Goal: Task Accomplishment & Management: Use online tool/utility

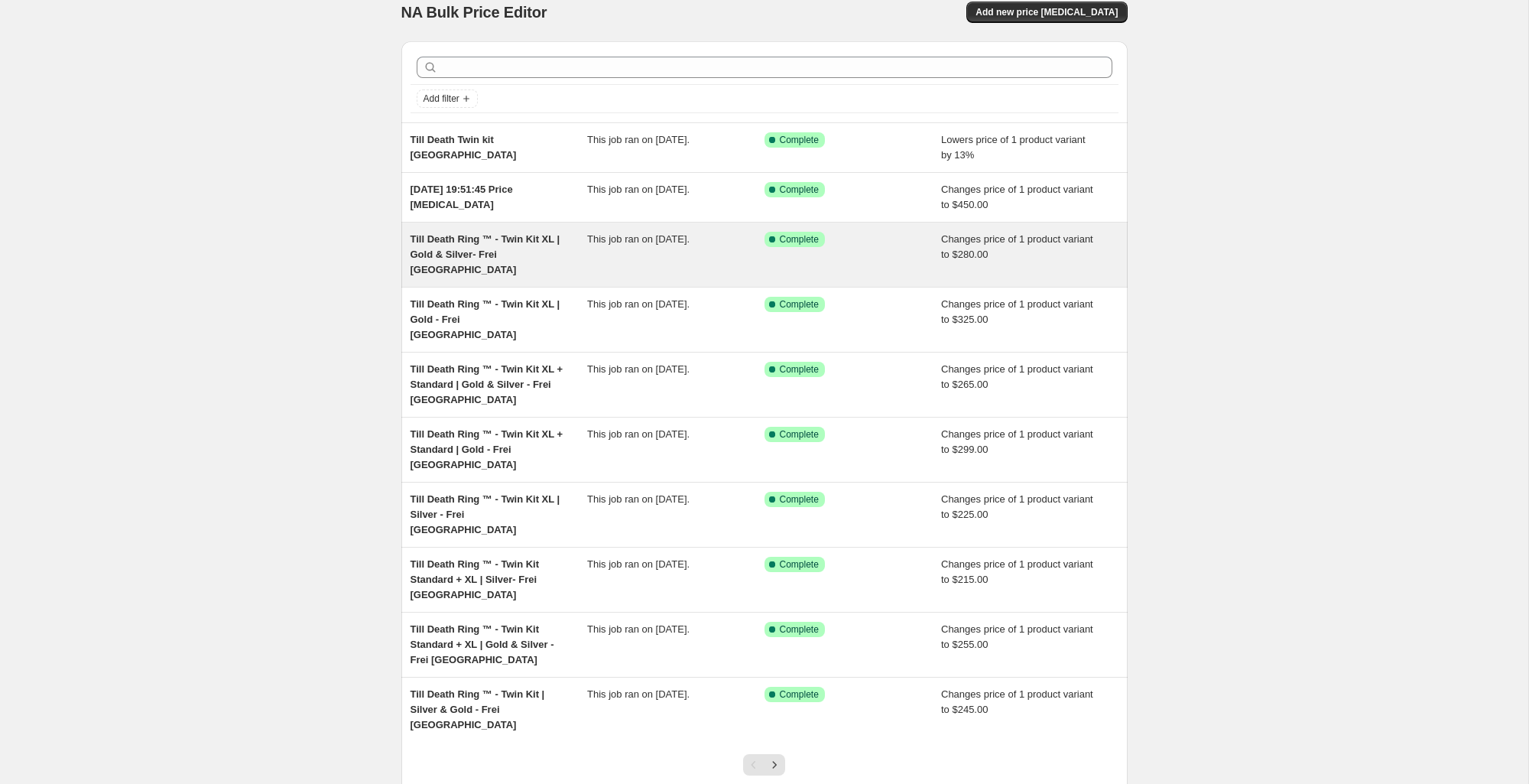
scroll to position [36, 0]
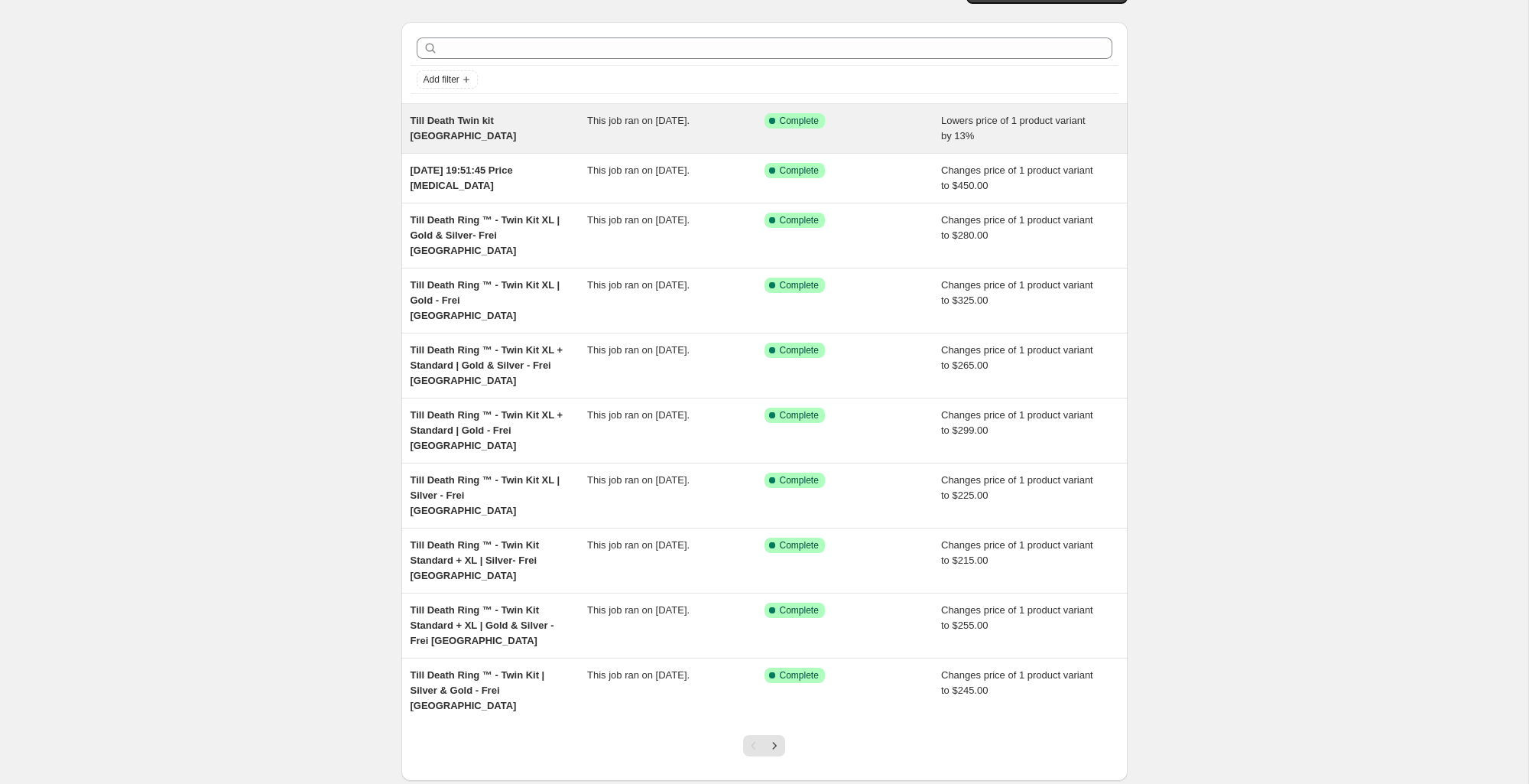
click at [508, 125] on span "Till Death Twin kit [GEOGRAPHIC_DATA]" at bounding box center [463, 128] width 106 height 27
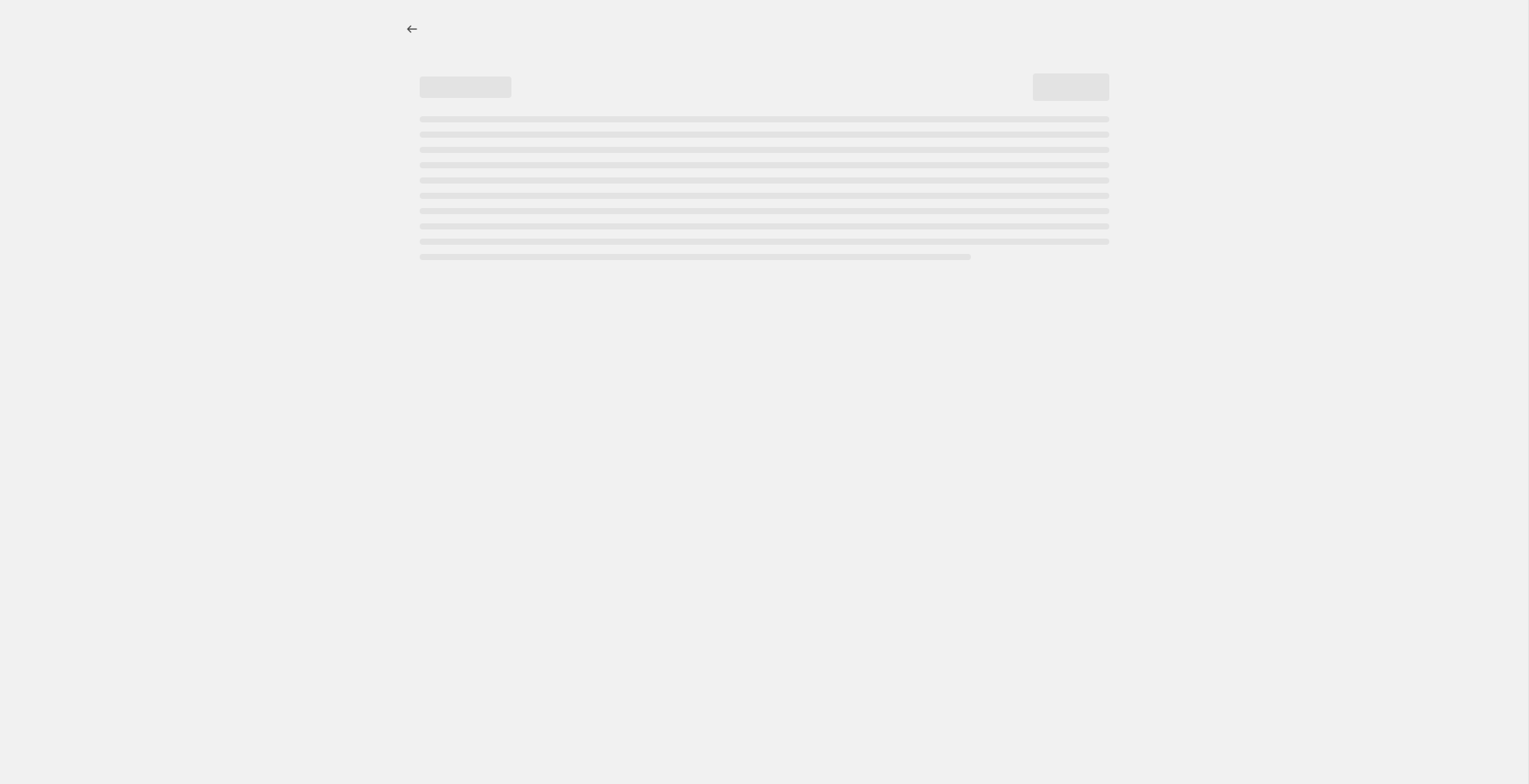
select select "percentage"
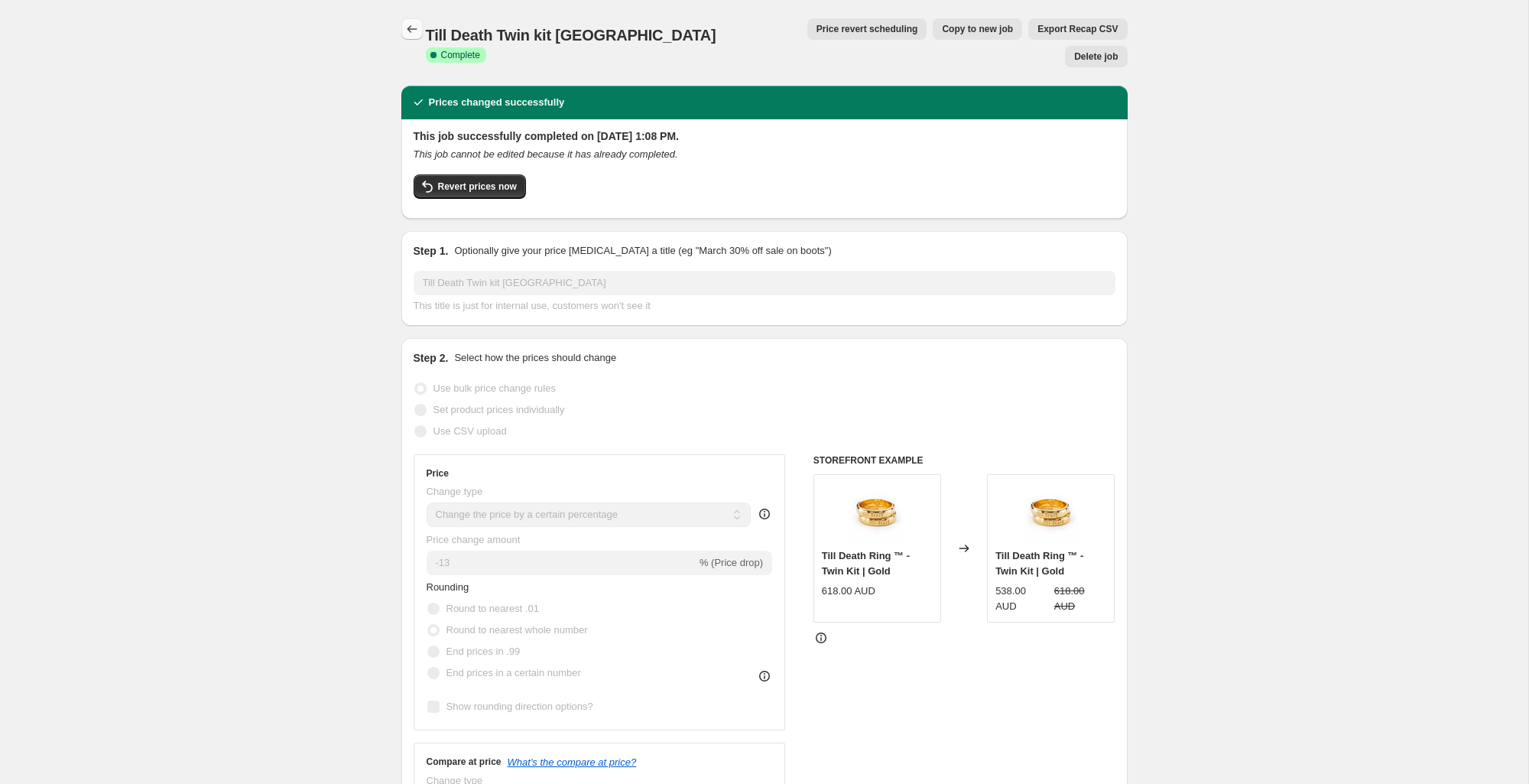
click at [410, 32] on icon "Price change jobs" at bounding box center [411, 29] width 10 height 7
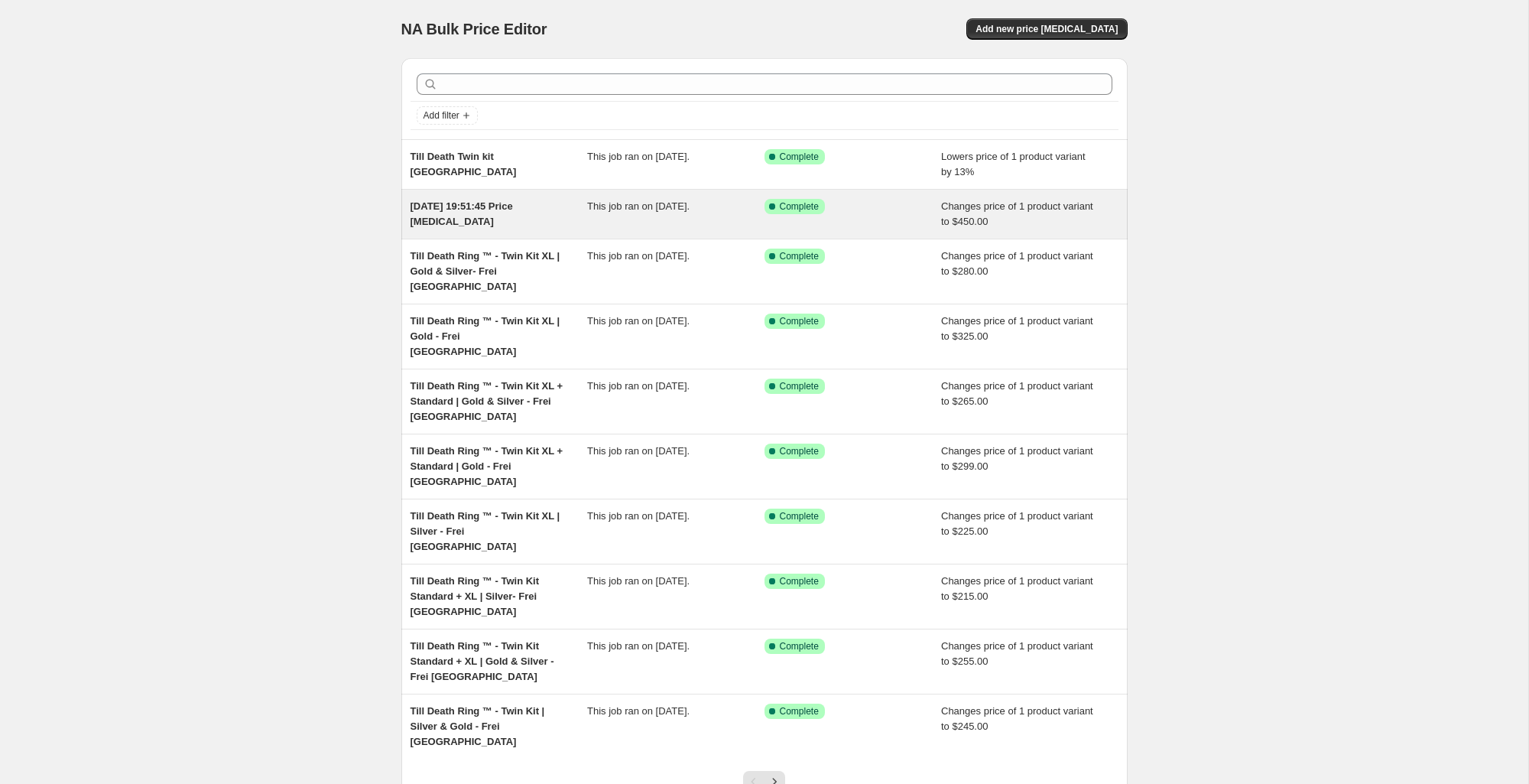
click at [487, 204] on span "[DATE] 19:51:45 Price [MEDICAL_DATA]" at bounding box center [461, 213] width 103 height 27
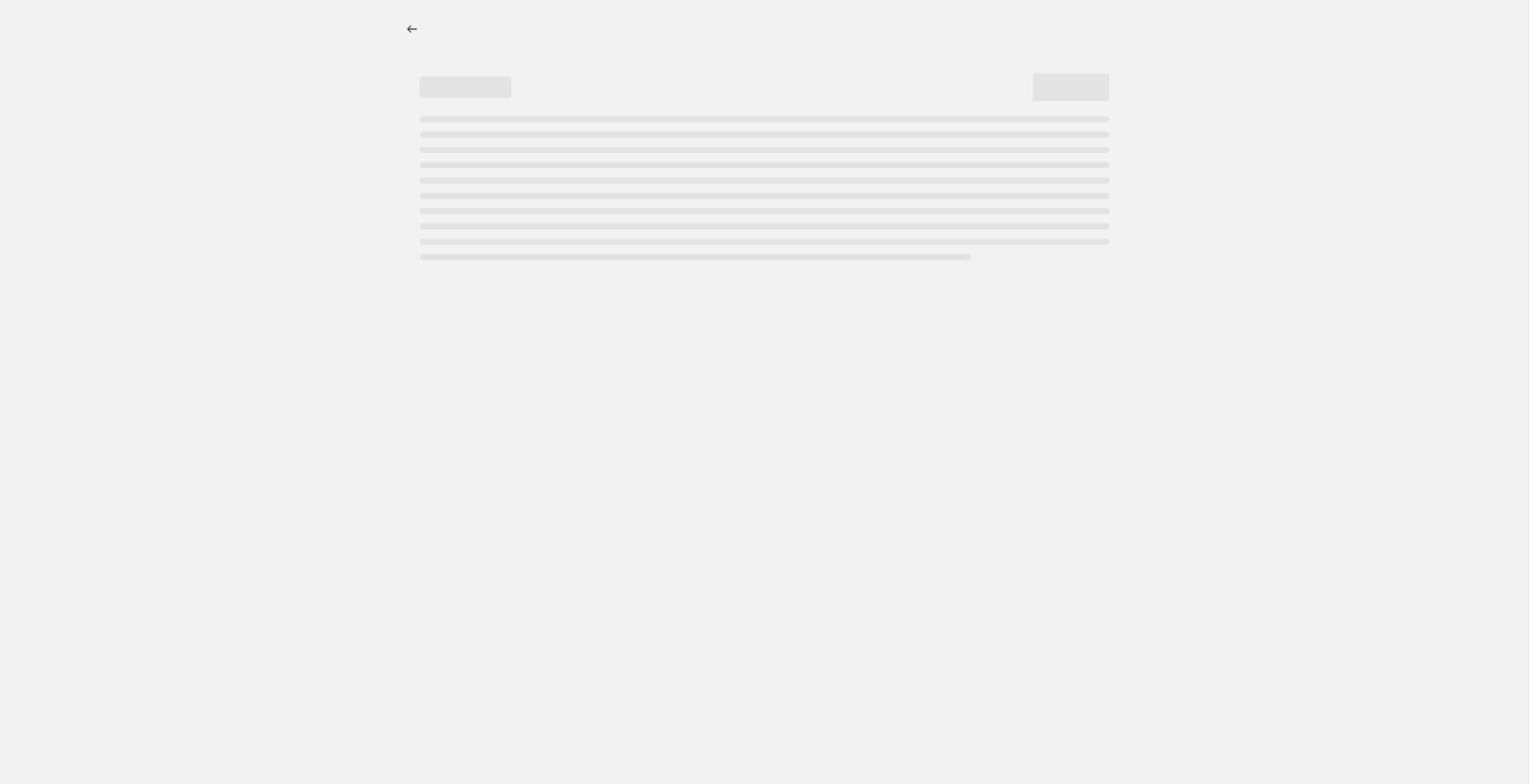
select select "to"
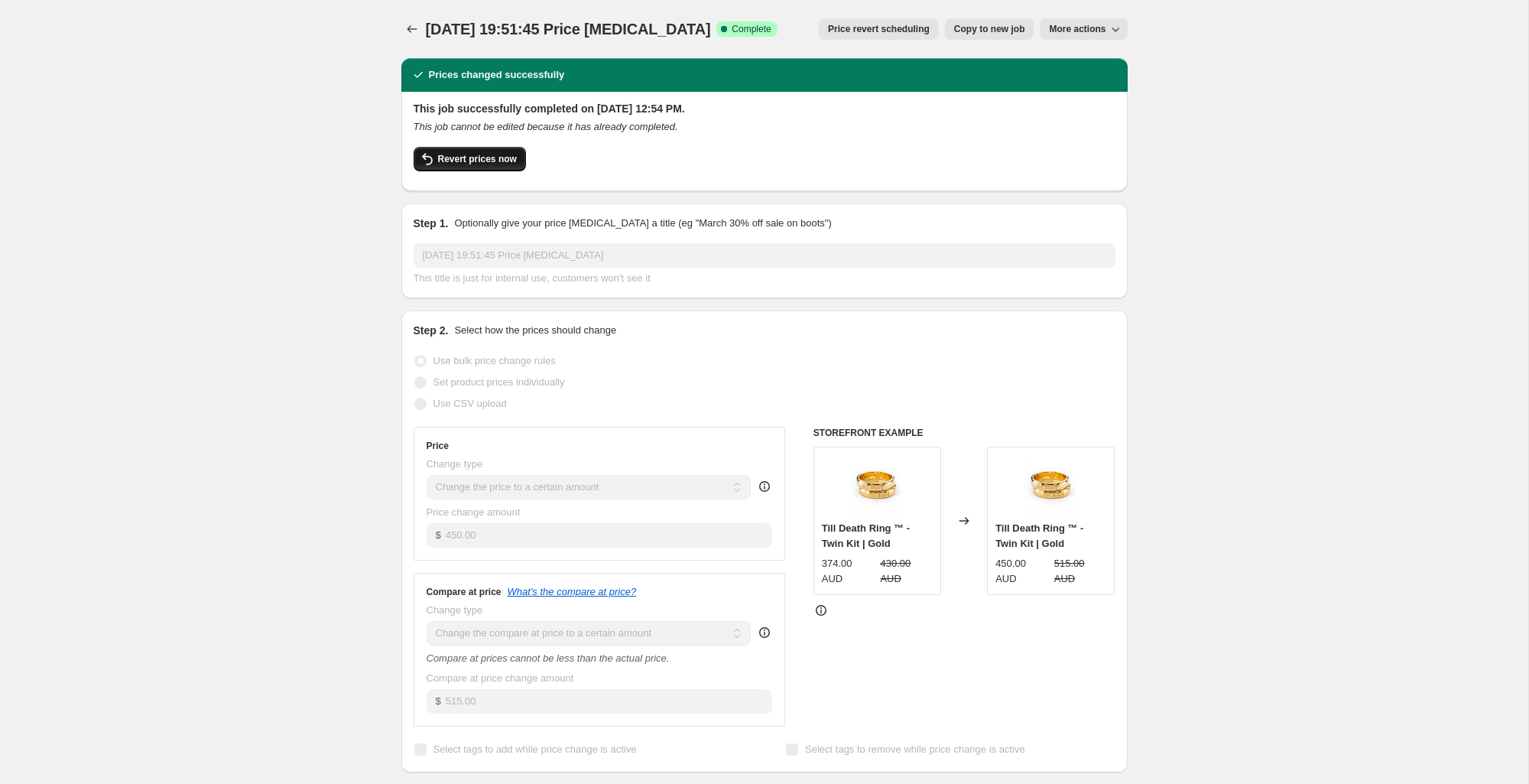
click at [488, 156] on span "Revert prices now" at bounding box center [477, 158] width 78 height 12
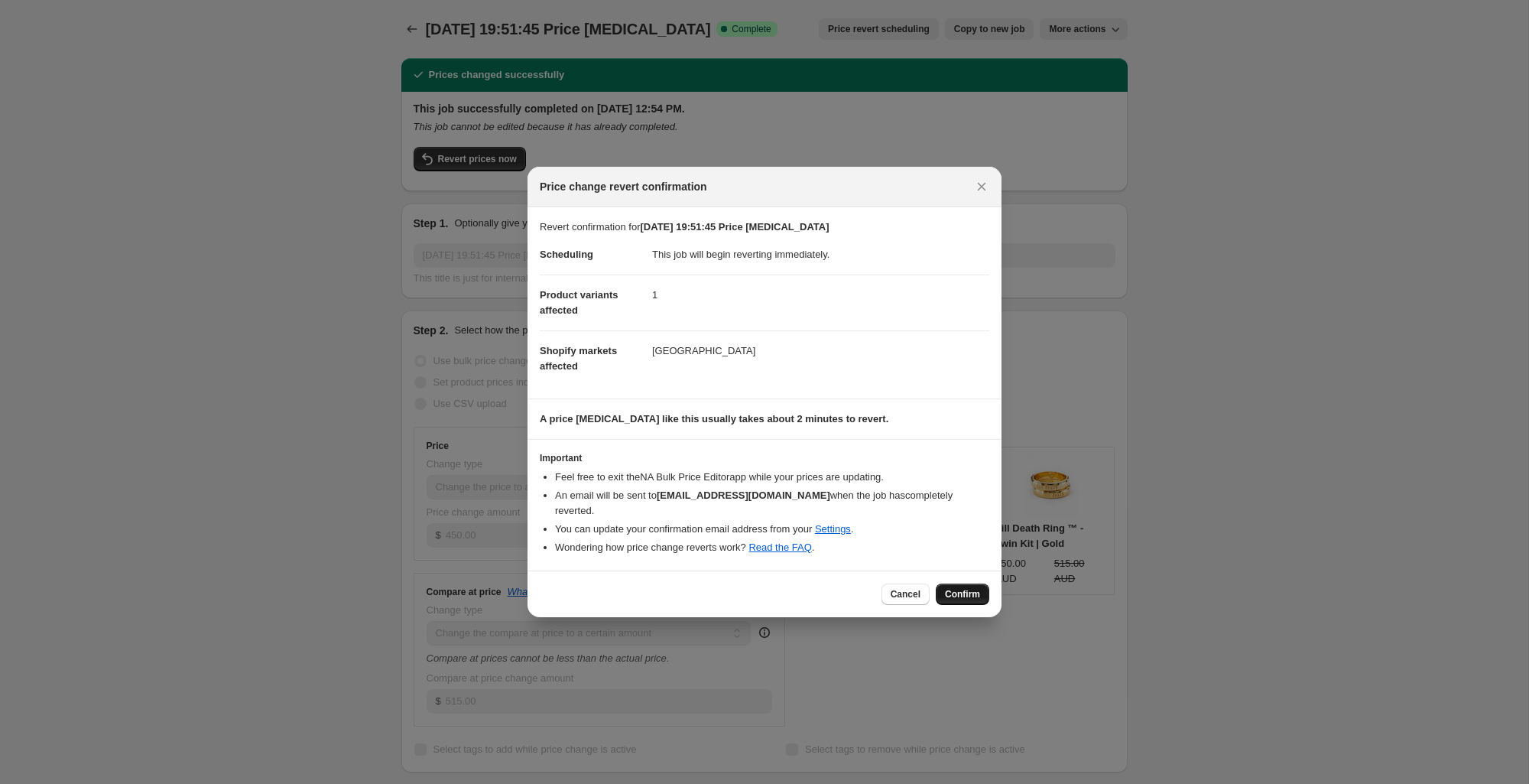
click at [963, 584] on button "Confirm" at bounding box center [962, 594] width 53 height 21
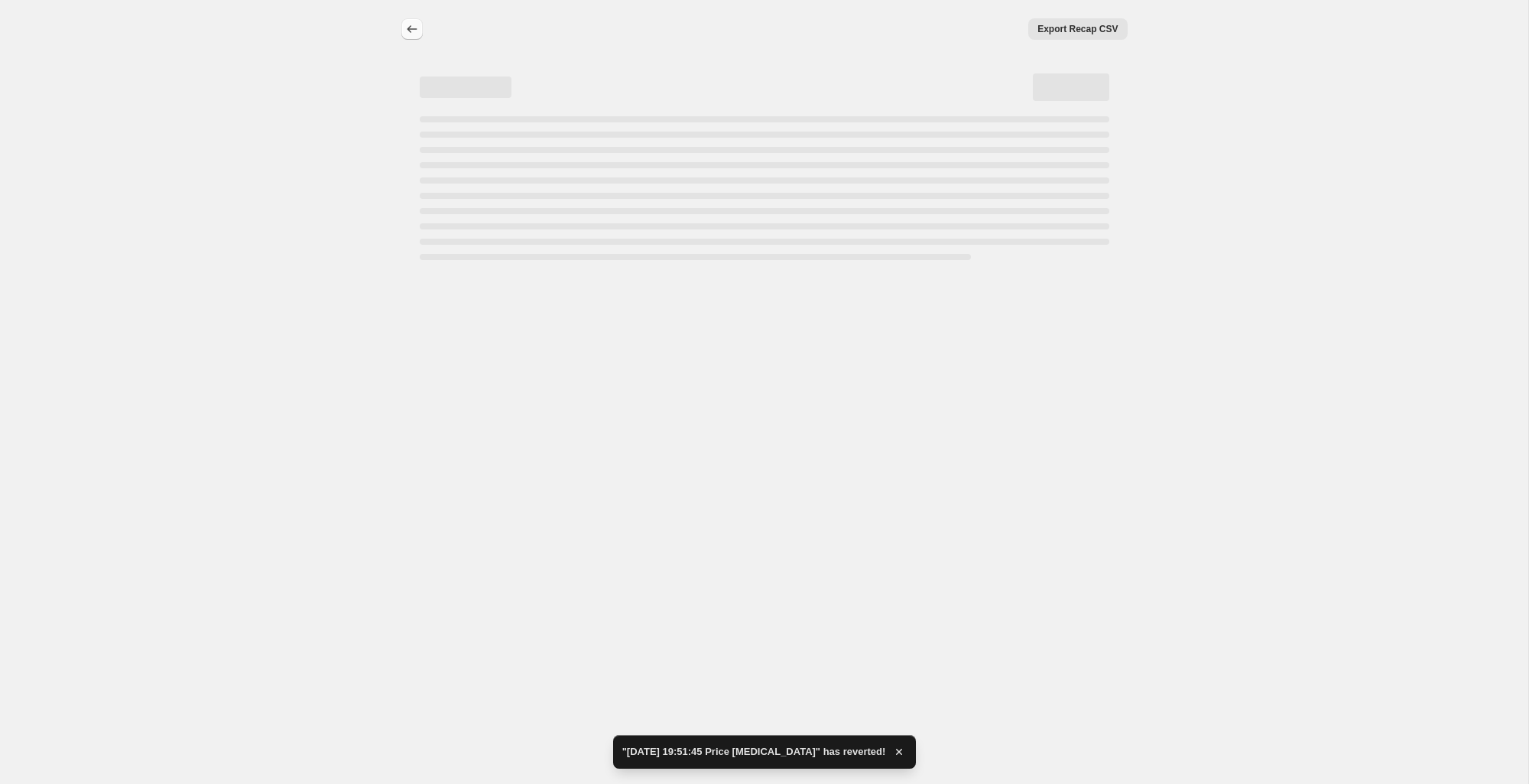
select select "to"
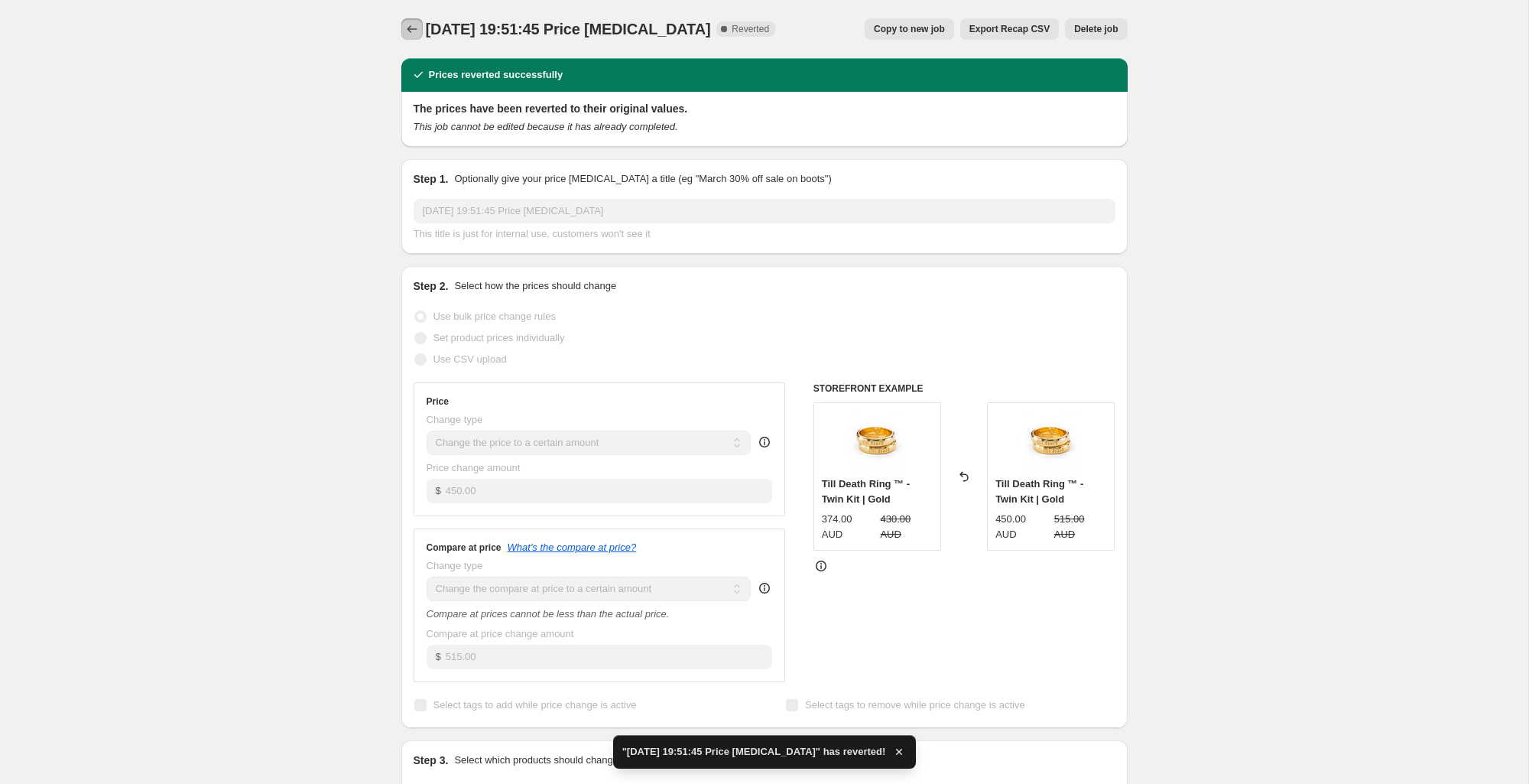
click at [412, 35] on icon "Price change jobs" at bounding box center [412, 29] width 15 height 15
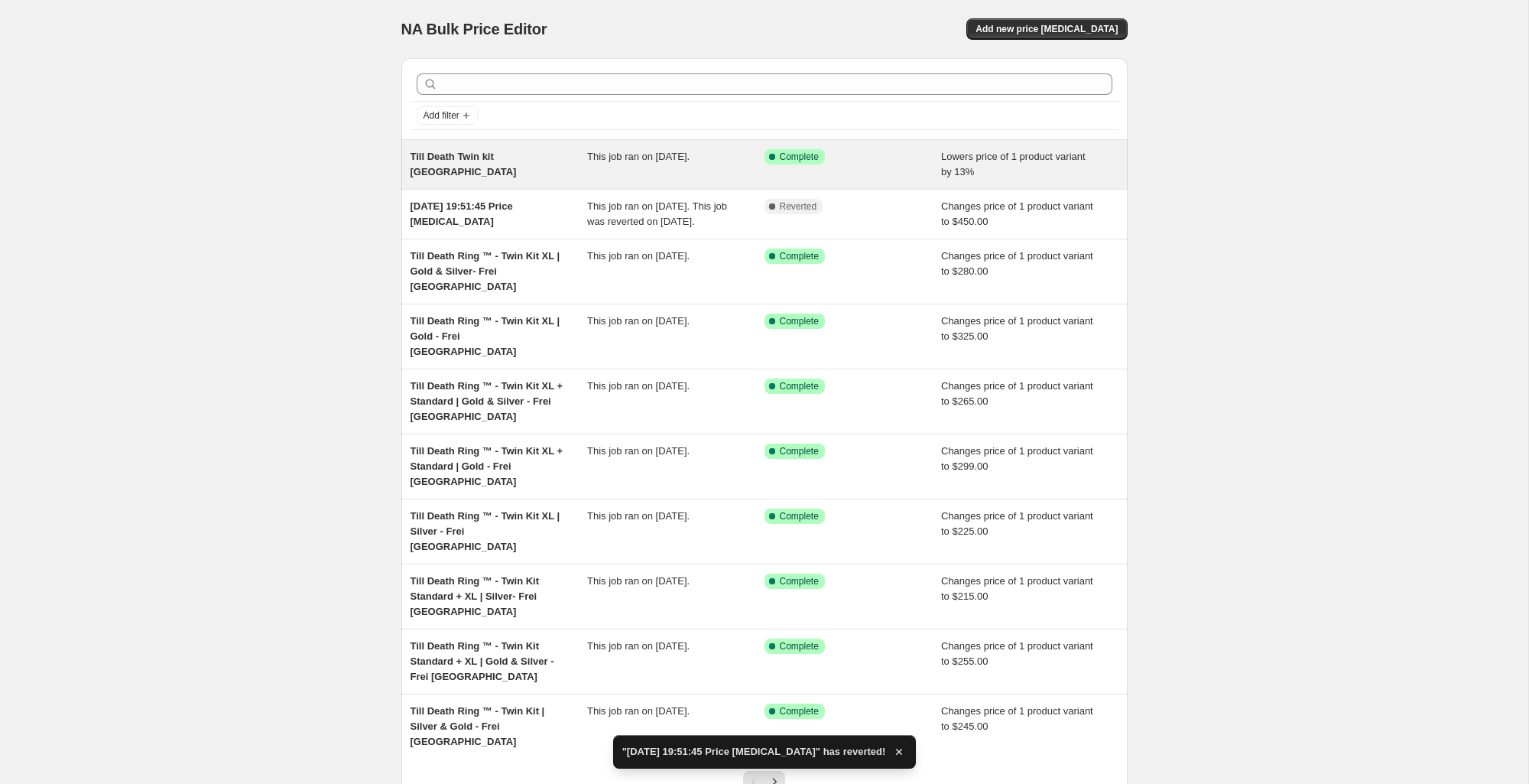
click at [539, 162] on div "Till Death Twin kit [GEOGRAPHIC_DATA]" at bounding box center [499, 164] width 177 height 31
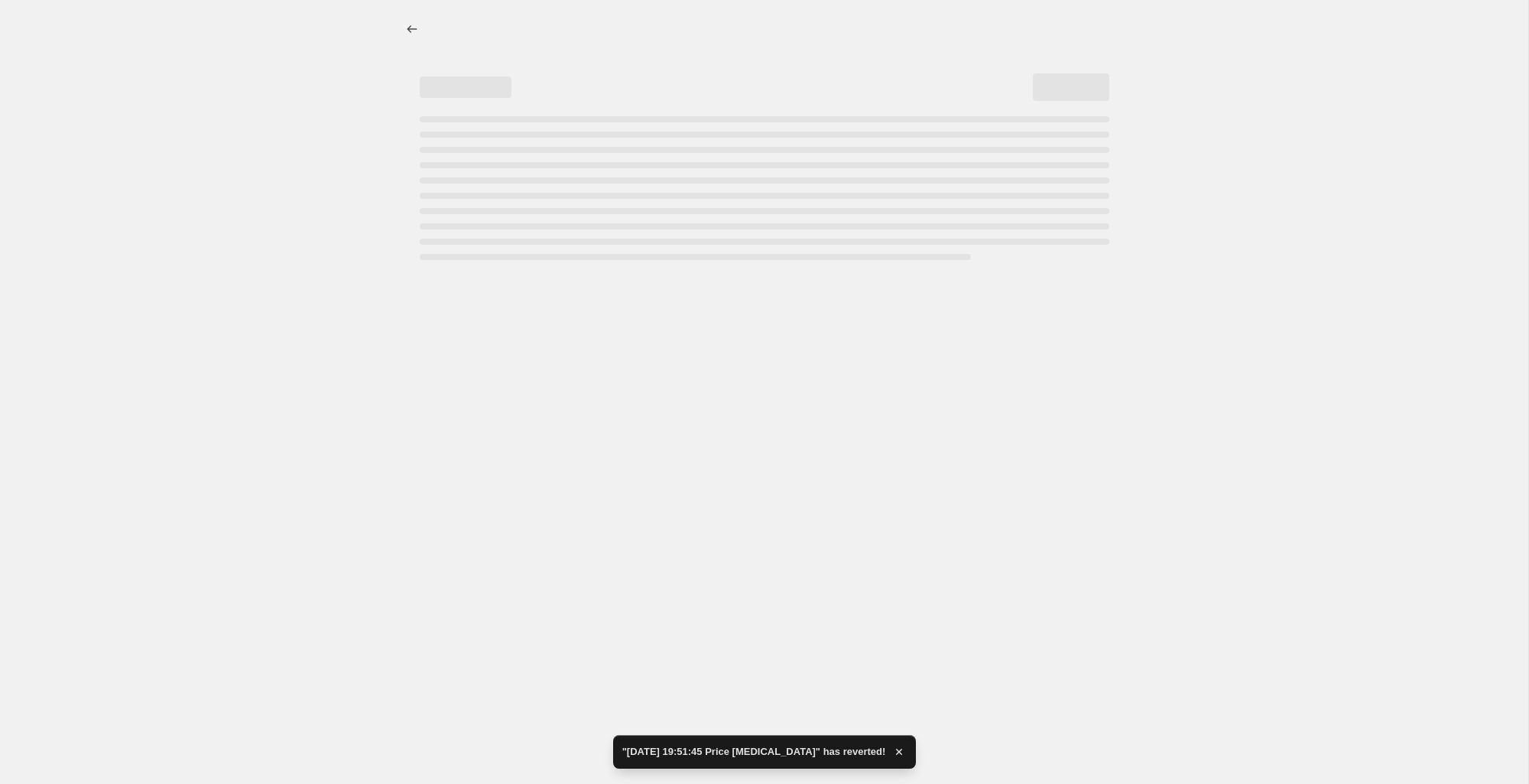
select select "percentage"
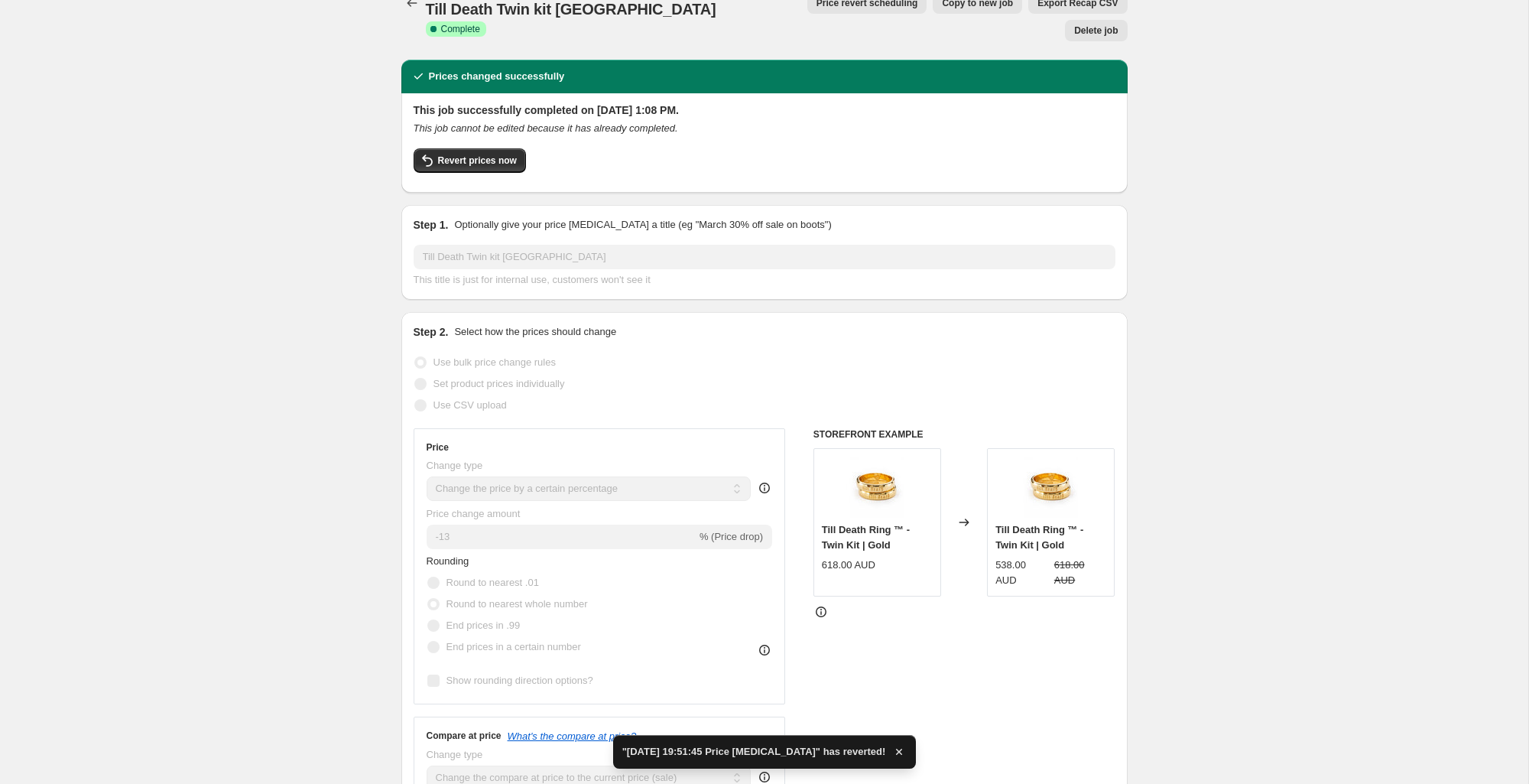
scroll to position [27, 0]
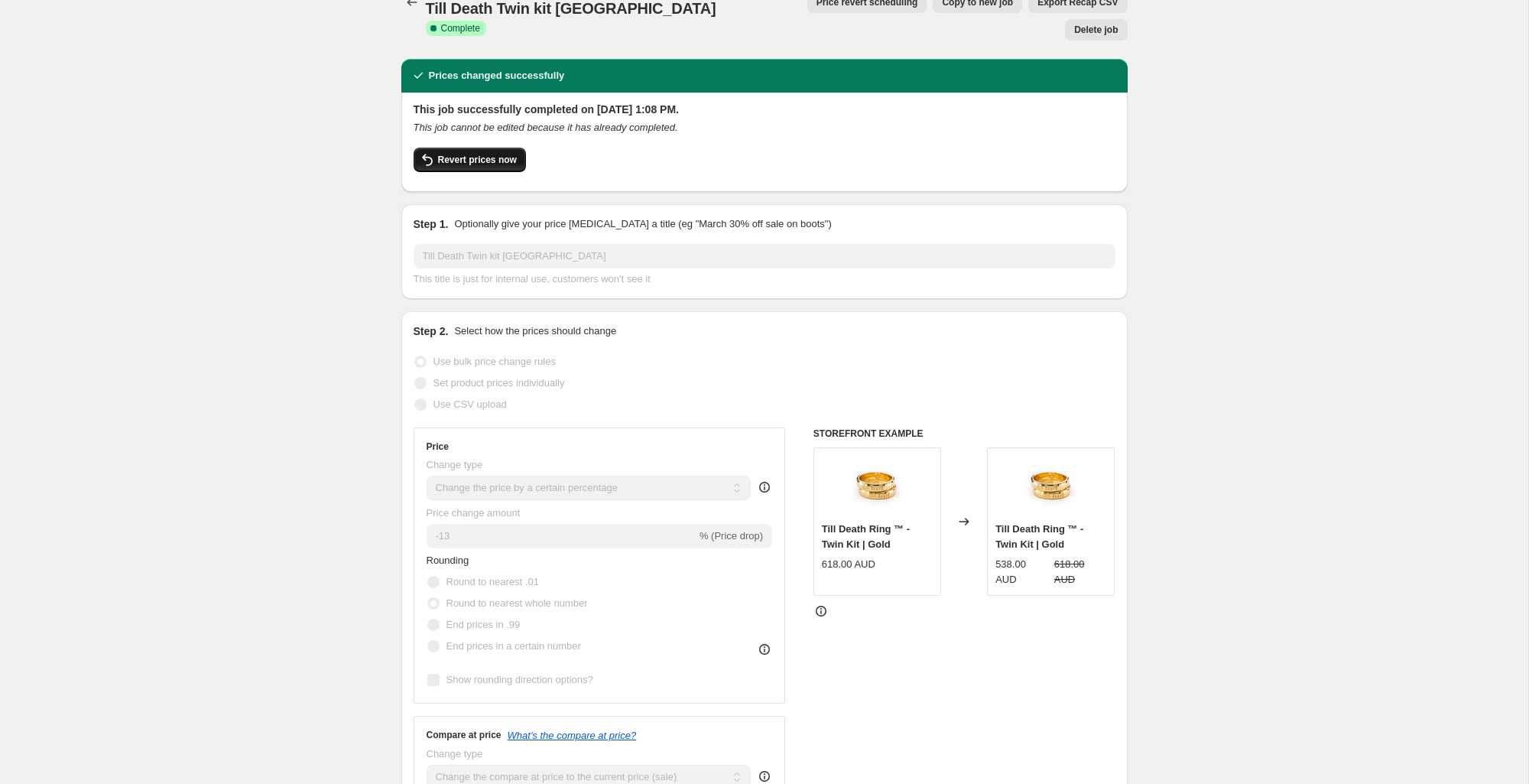
click at [498, 154] on span "Revert prices now" at bounding box center [477, 159] width 78 height 12
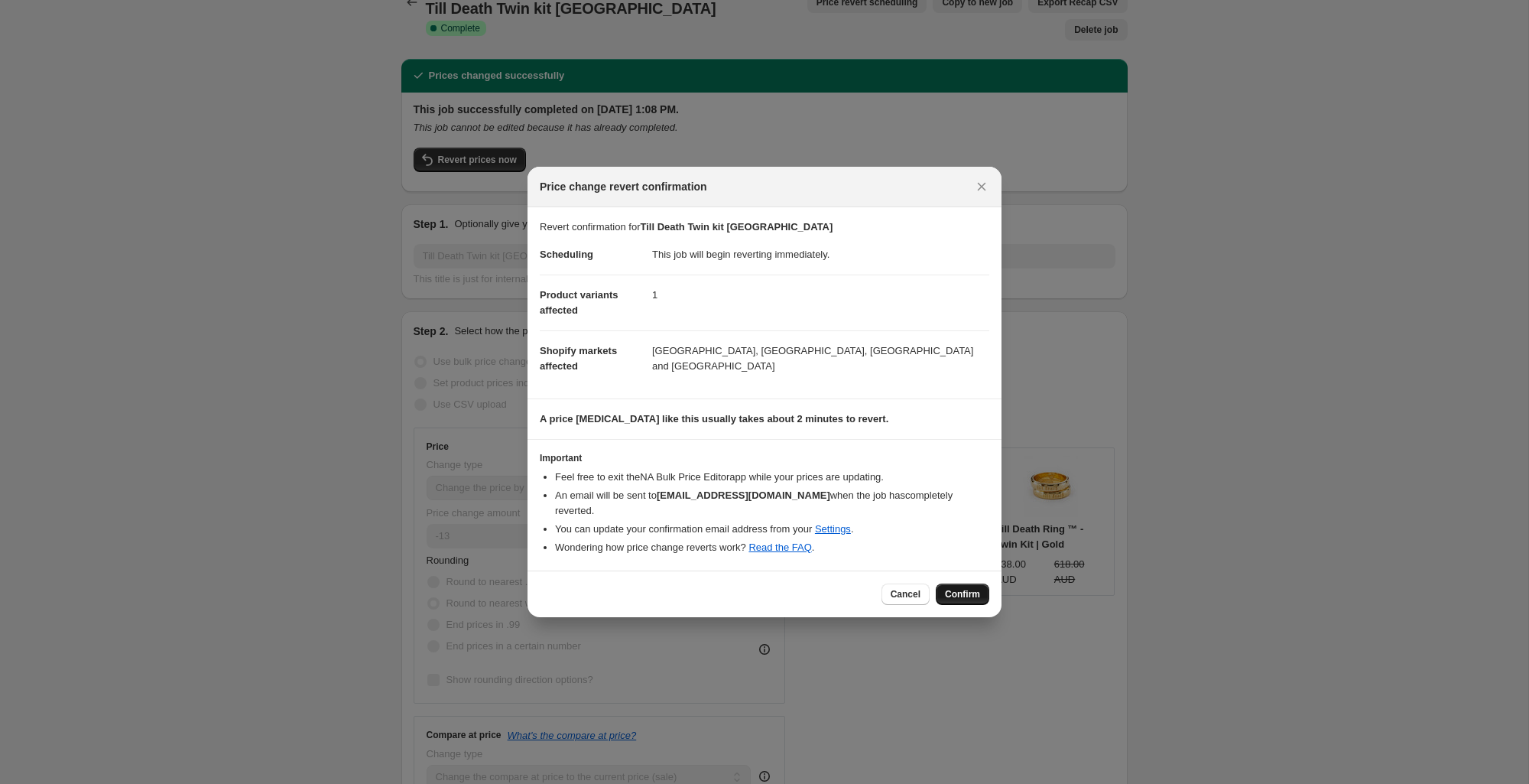
click at [936, 588] on button "Confirm" at bounding box center [962, 594] width 53 height 21
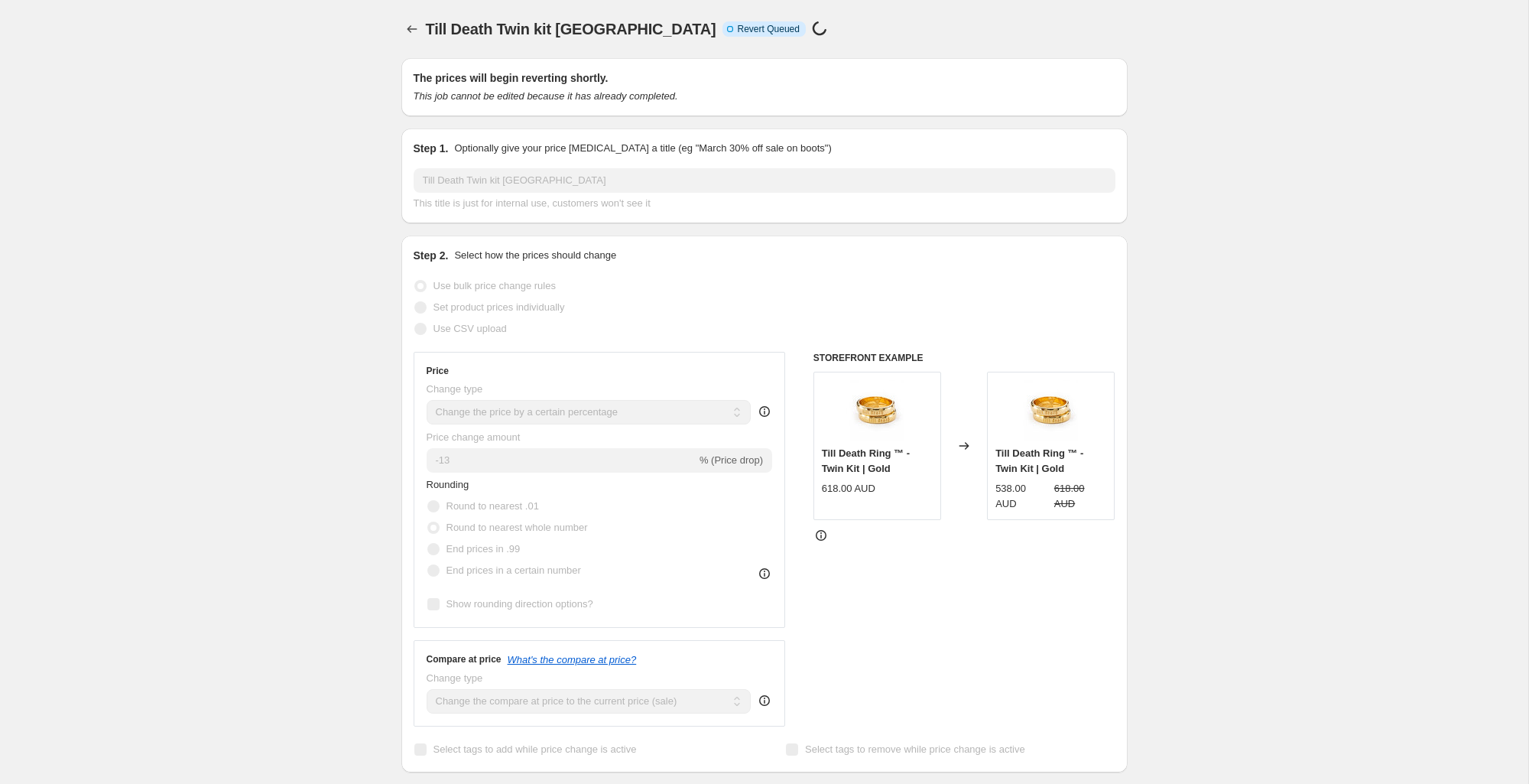
scroll to position [27, 0]
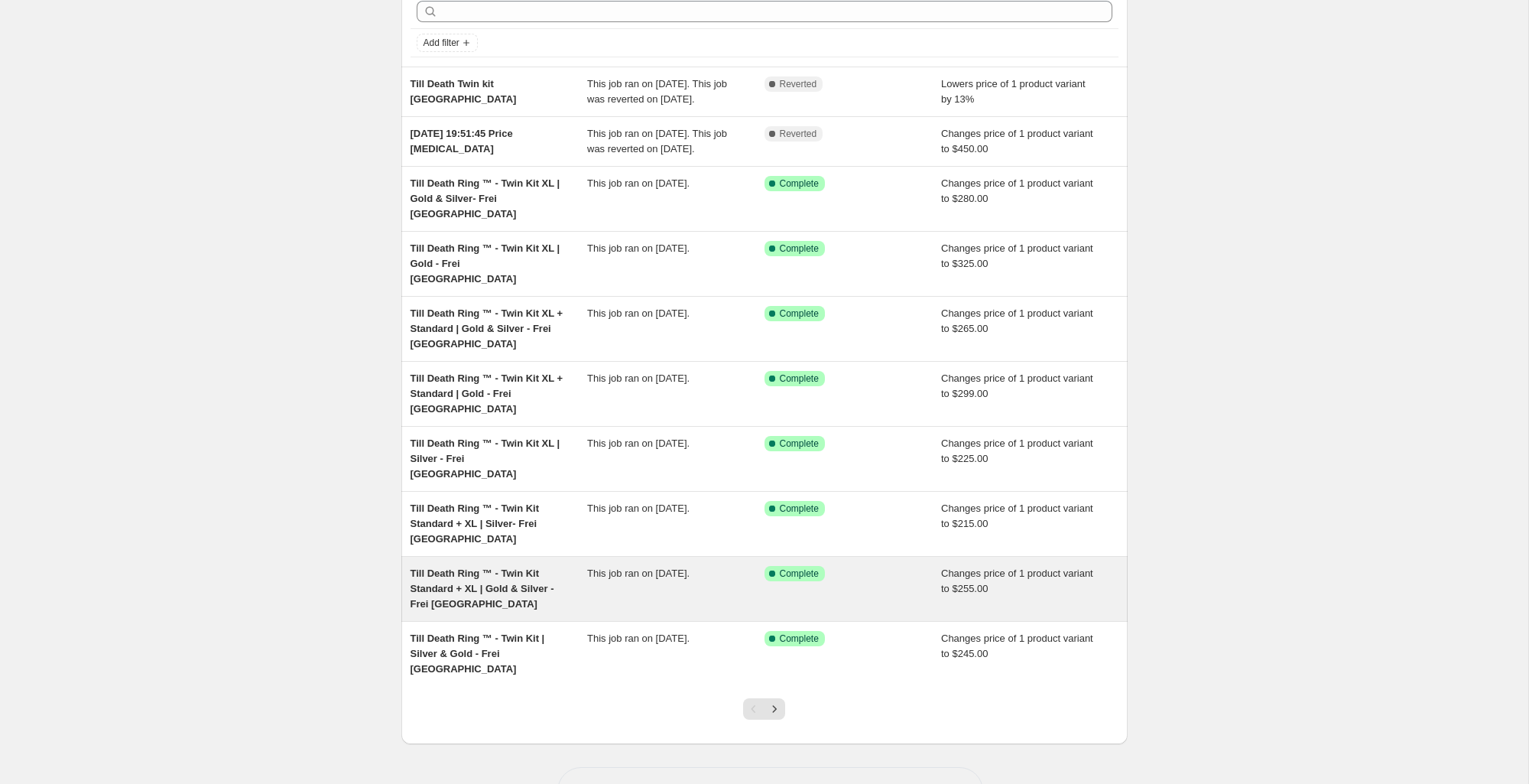
scroll to position [69, 0]
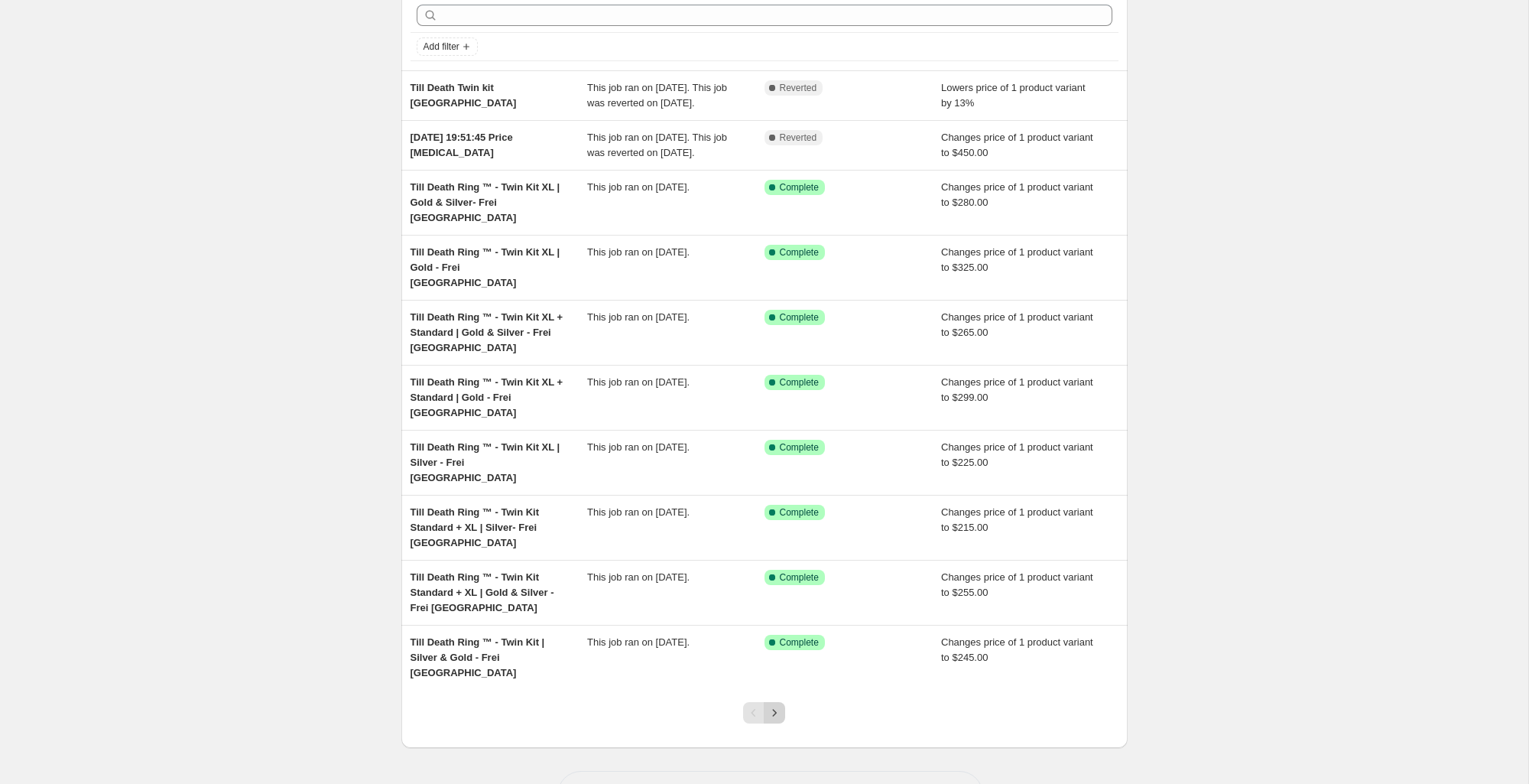
click at [774, 705] on icon "Next" at bounding box center [775, 712] width 15 height 15
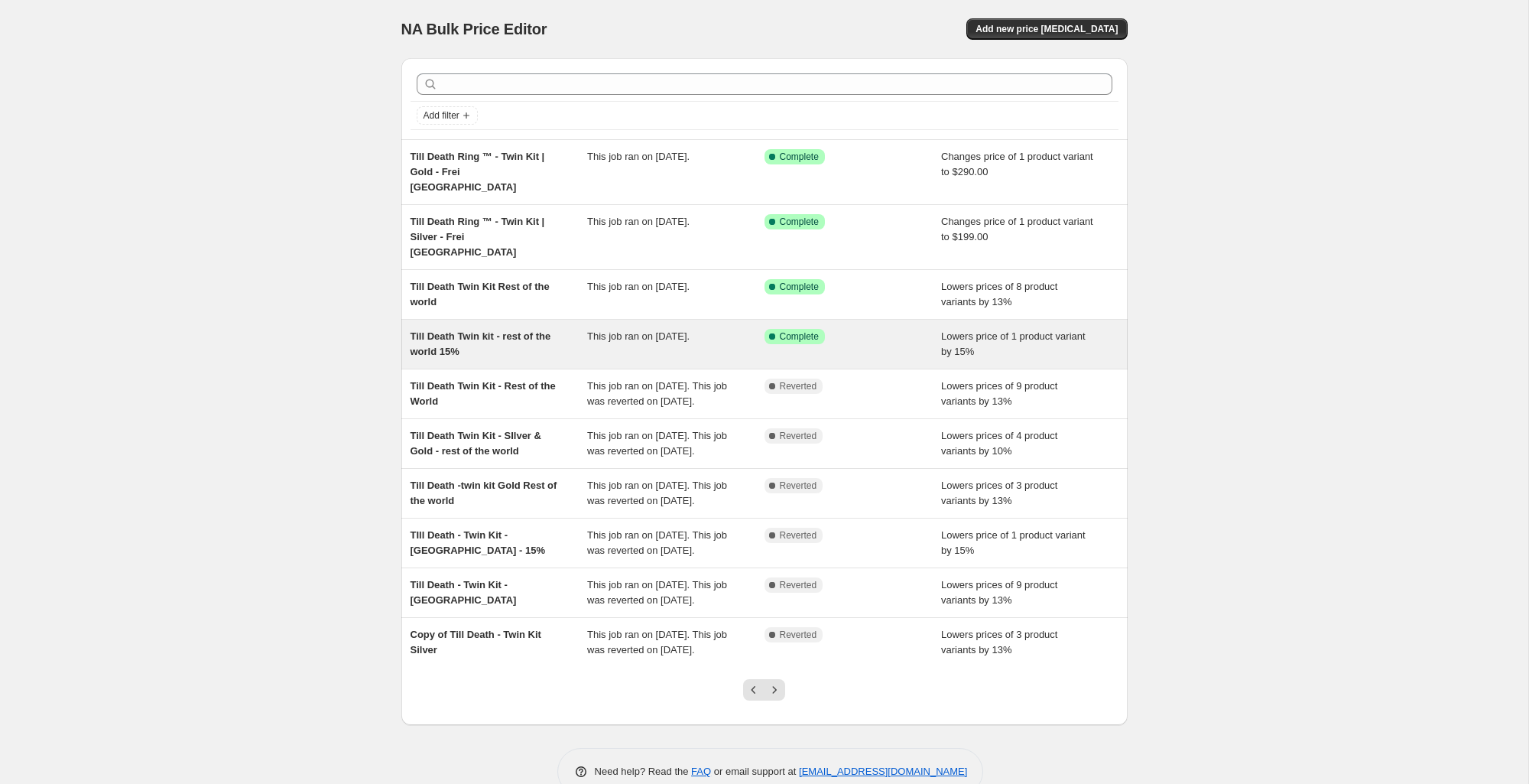
click at [541, 329] on div "Till Death Twin kit - rest of the world 15%" at bounding box center [499, 344] width 177 height 31
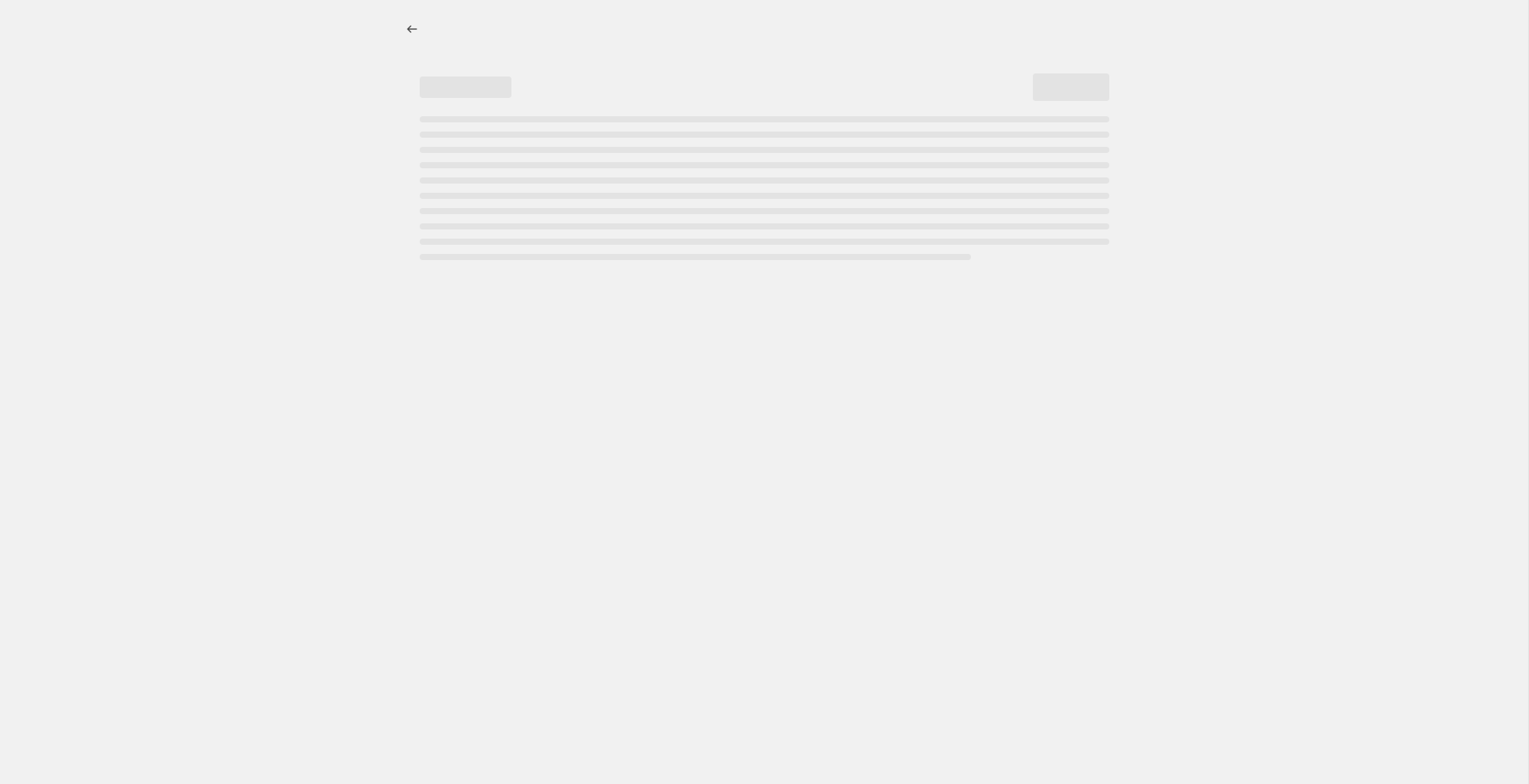
select select "percentage"
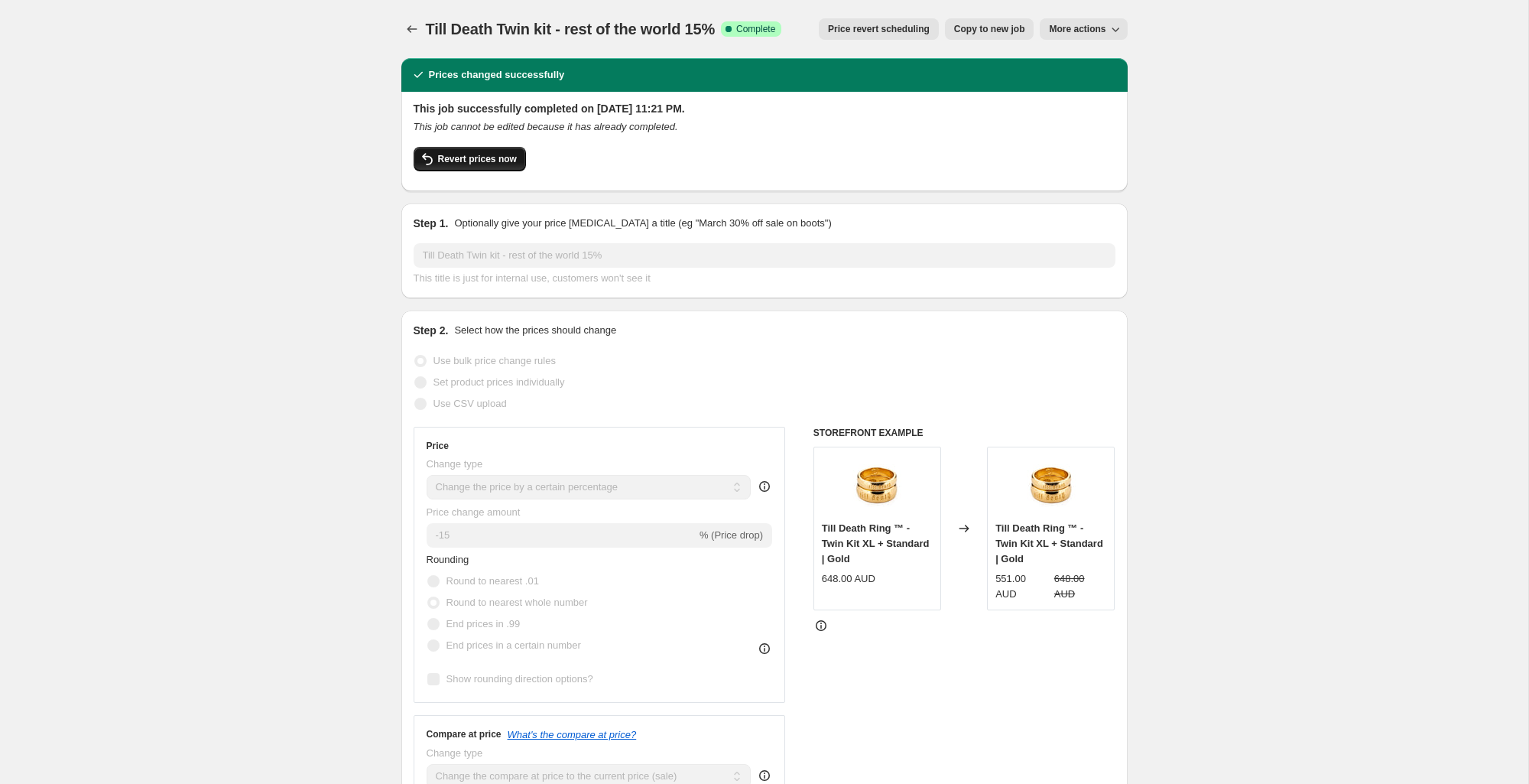
click at [480, 156] on span "Revert prices now" at bounding box center [477, 158] width 78 height 12
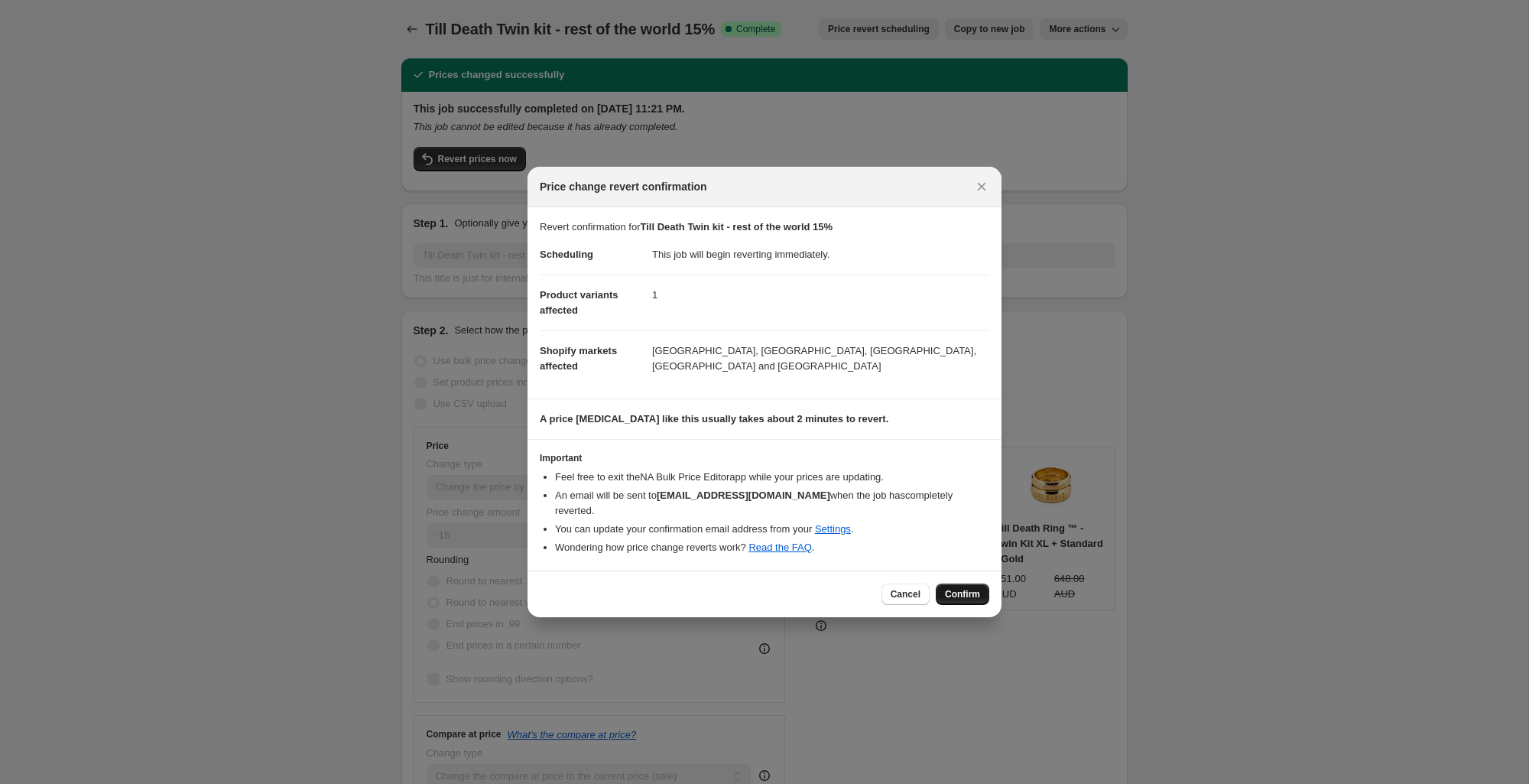
click at [956, 588] on span "Confirm" at bounding box center [963, 594] width 35 height 12
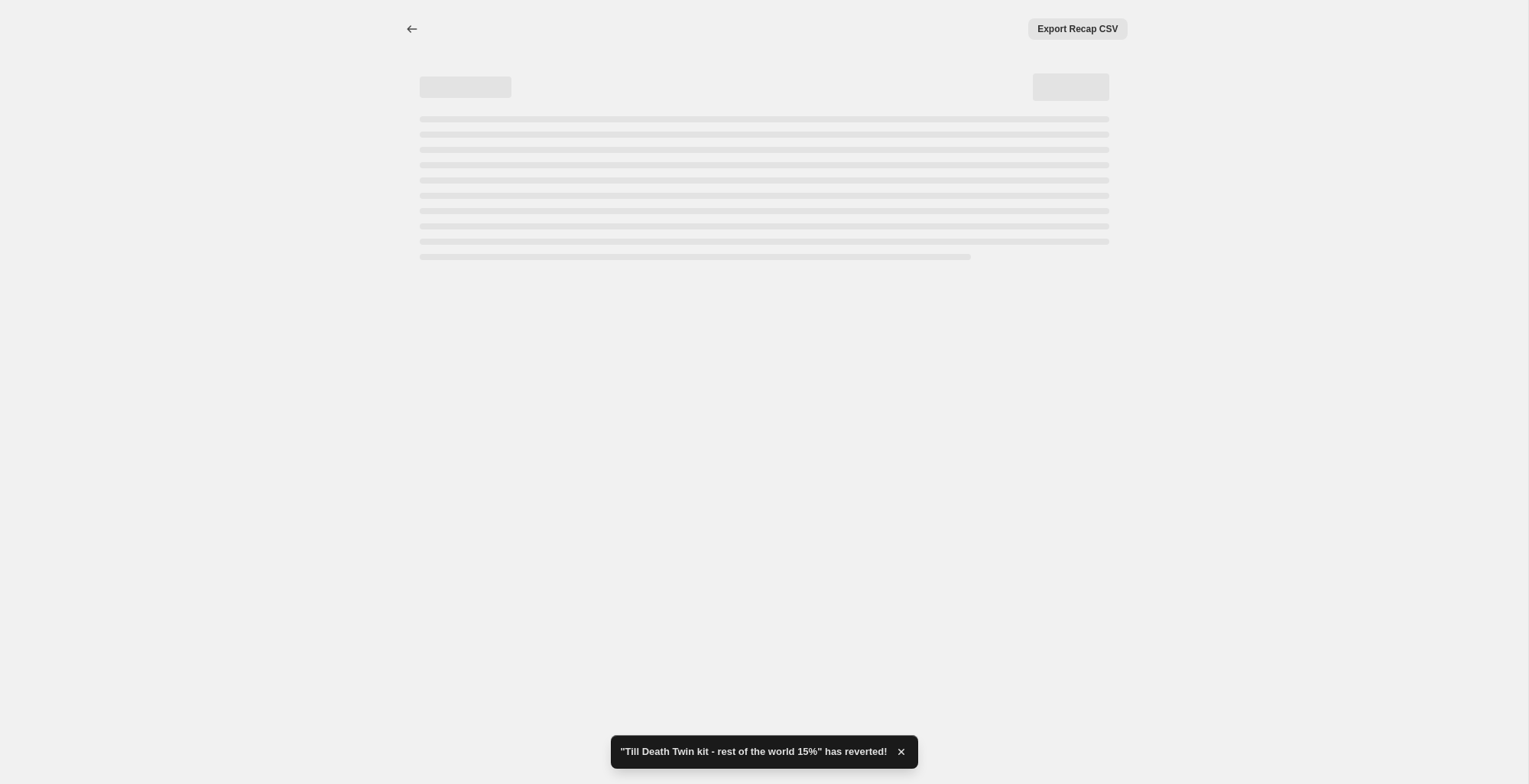
select select "percentage"
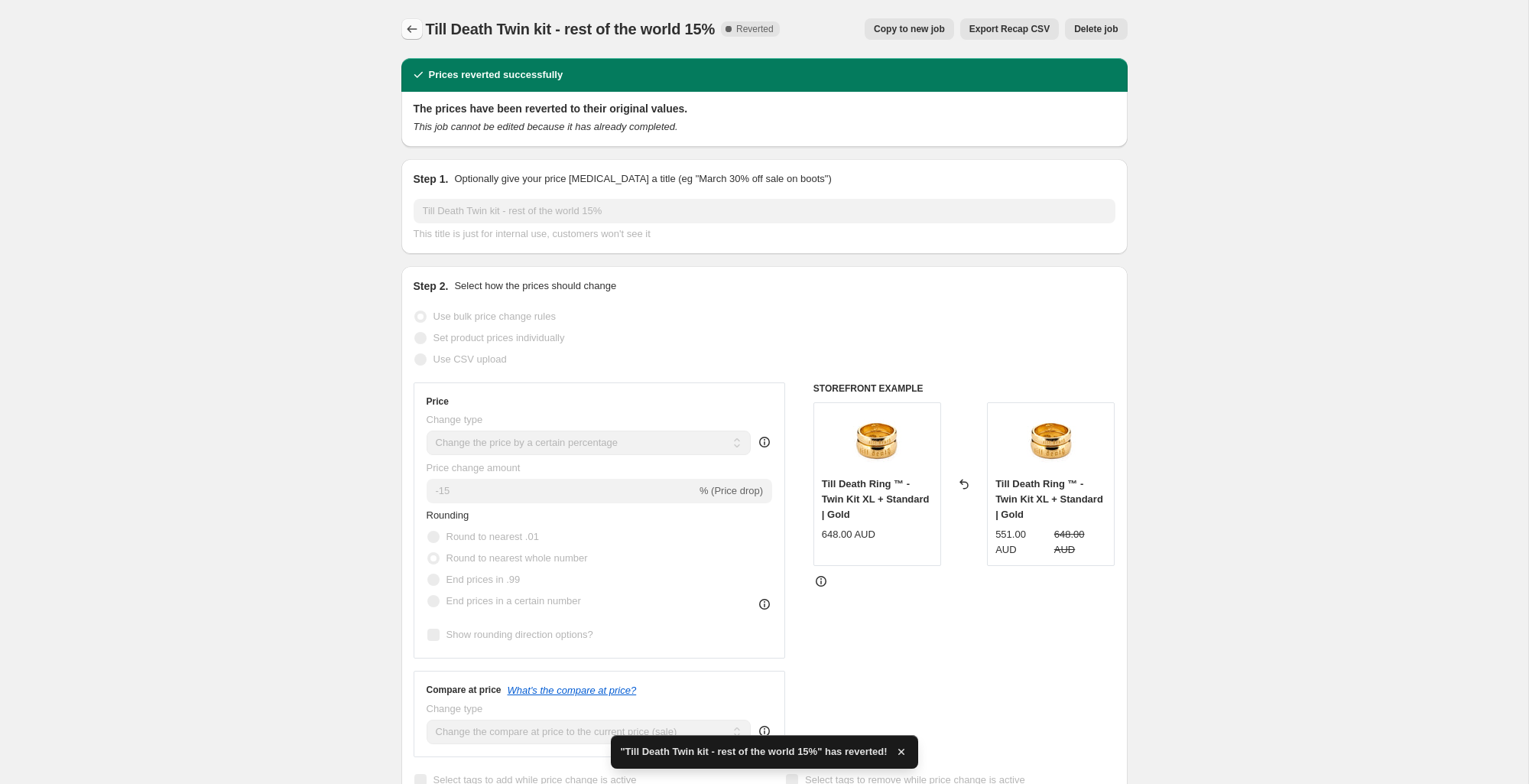
click at [410, 32] on icon "Price change jobs" at bounding box center [412, 29] width 15 height 15
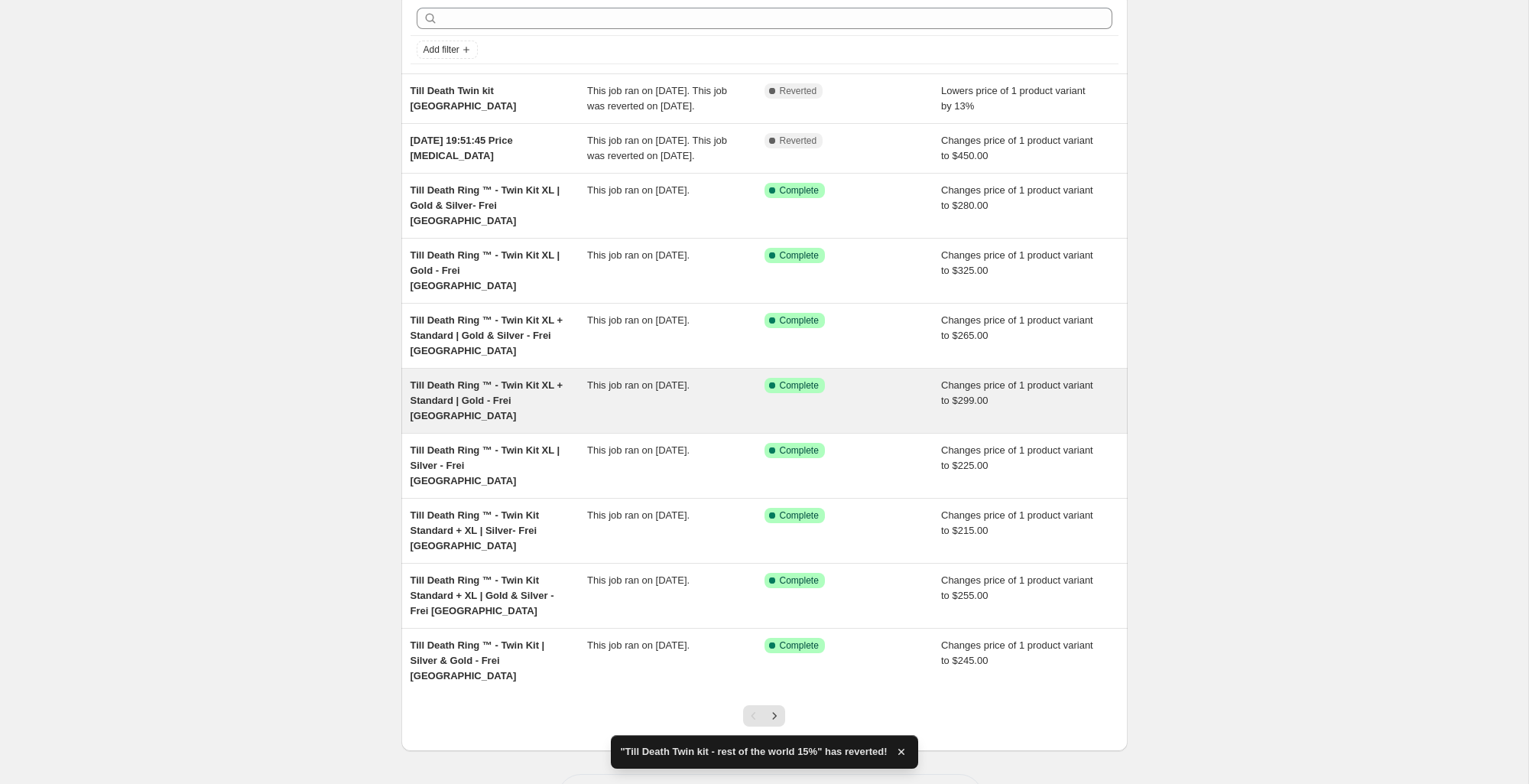
scroll to position [80, 0]
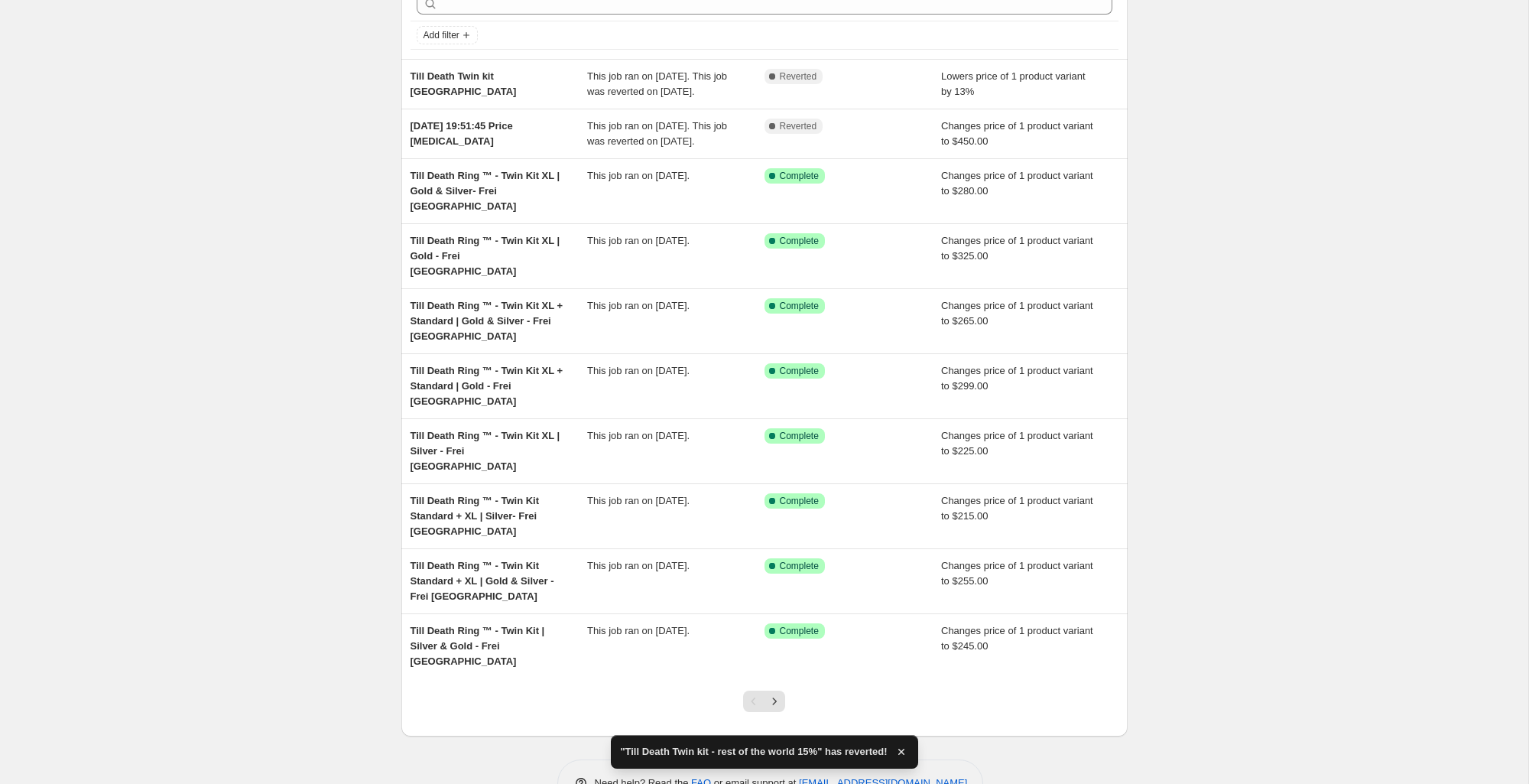
click at [779, 691] on button "Next" at bounding box center [774, 701] width 21 height 21
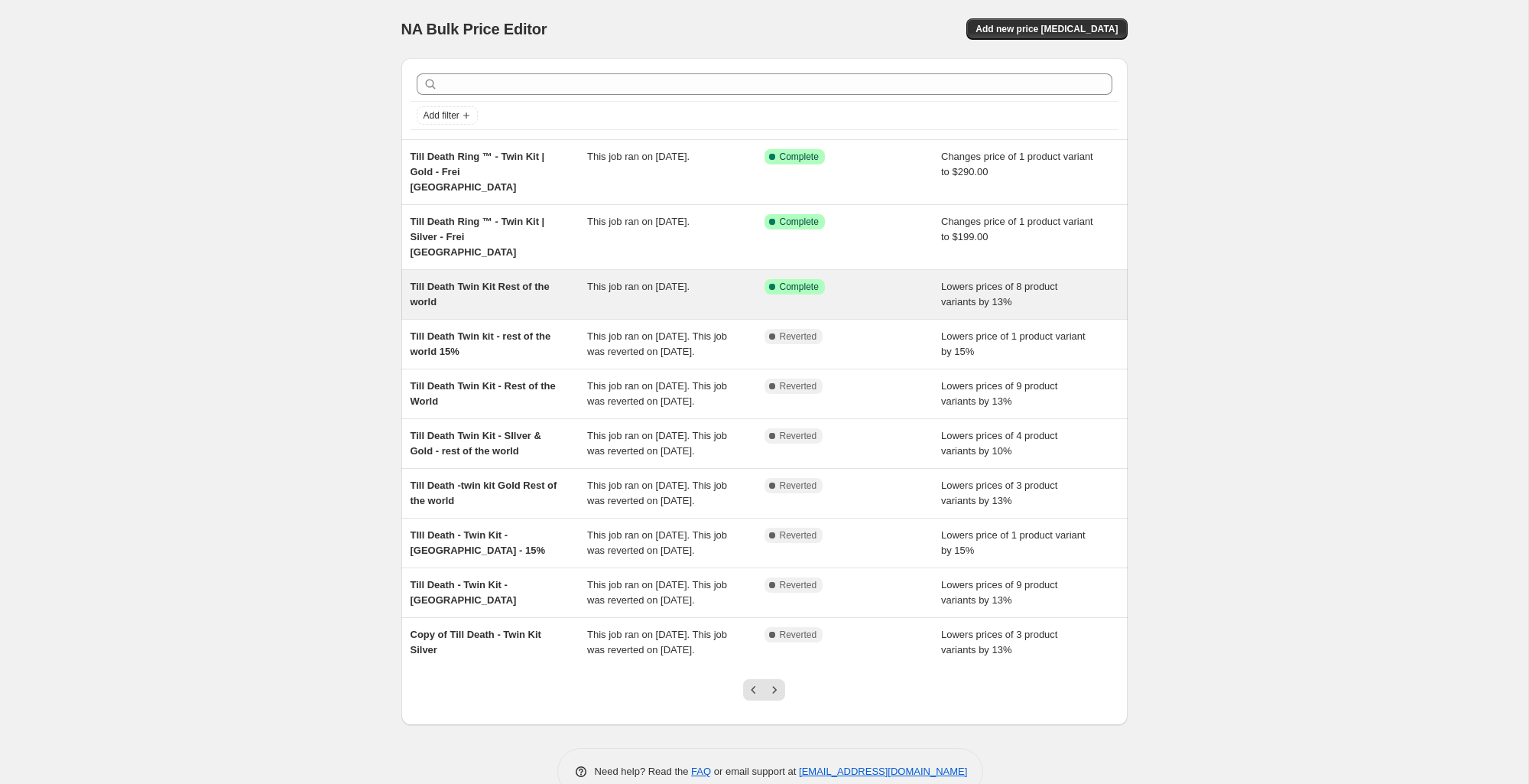
click at [525, 281] on span "Till Death Twin Kit Rest of the world" at bounding box center [479, 294] width 139 height 27
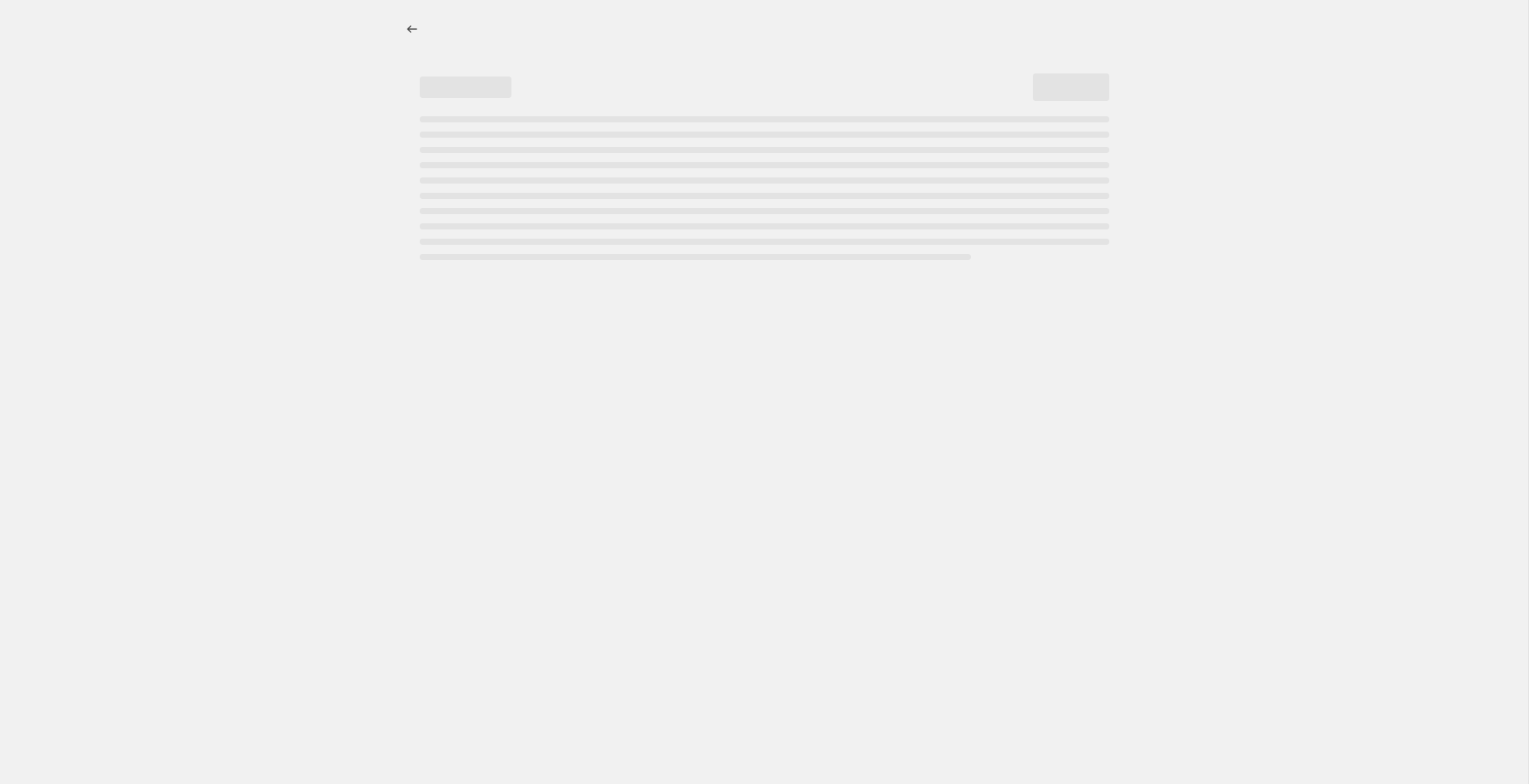
select select "percentage"
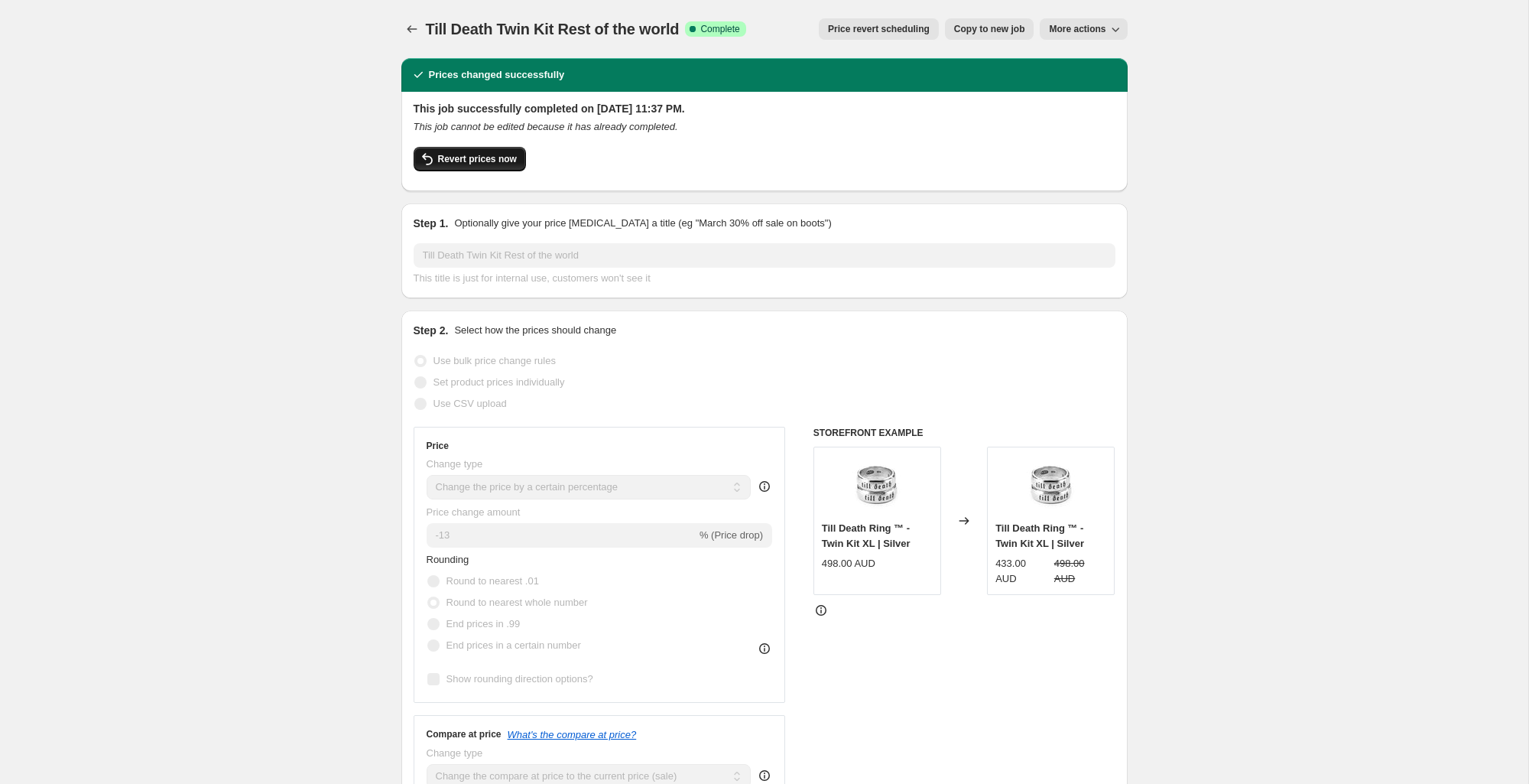
click at [486, 162] on span "Revert prices now" at bounding box center [477, 158] width 78 height 12
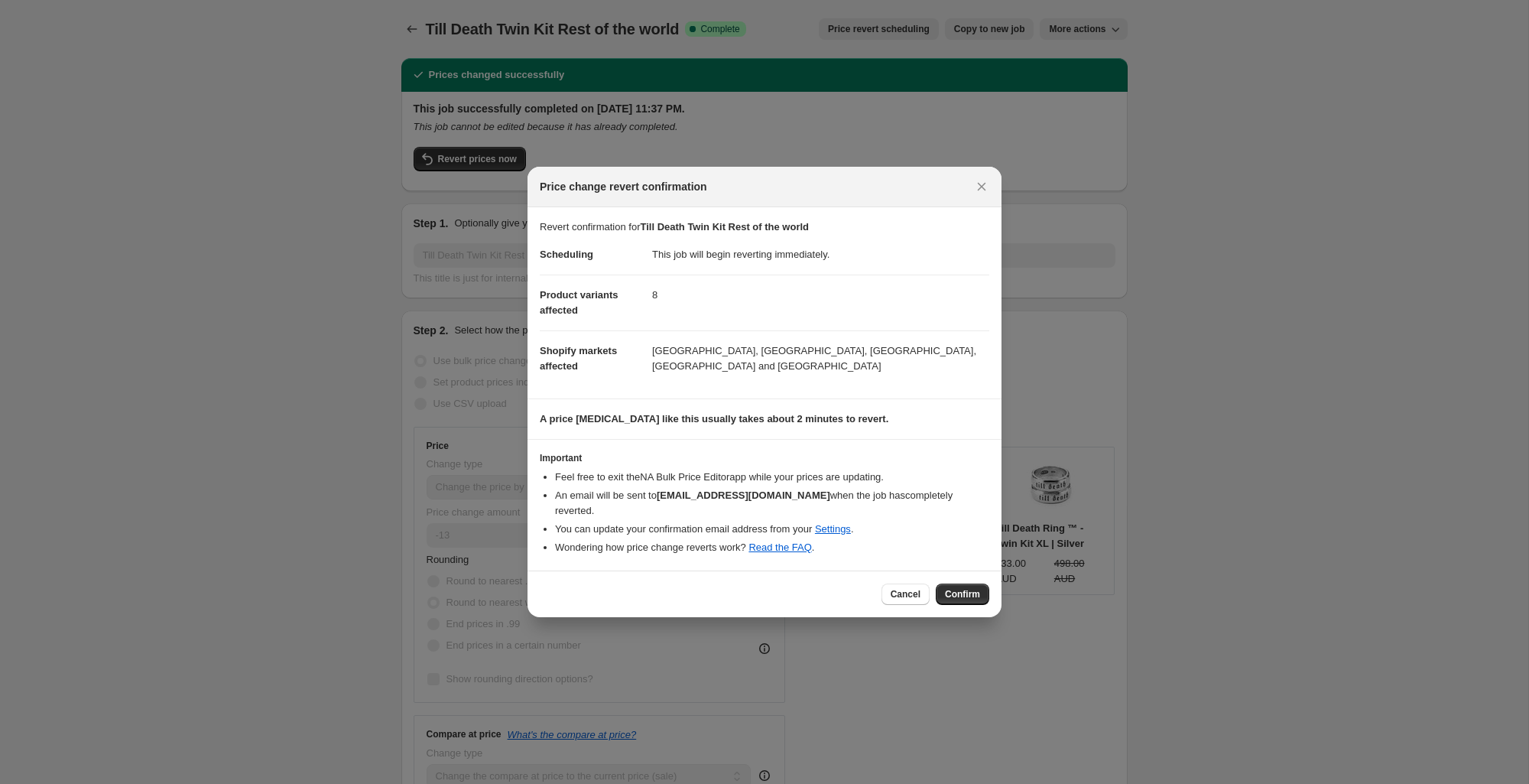
click at [985, 584] on button "Confirm" at bounding box center [962, 594] width 53 height 21
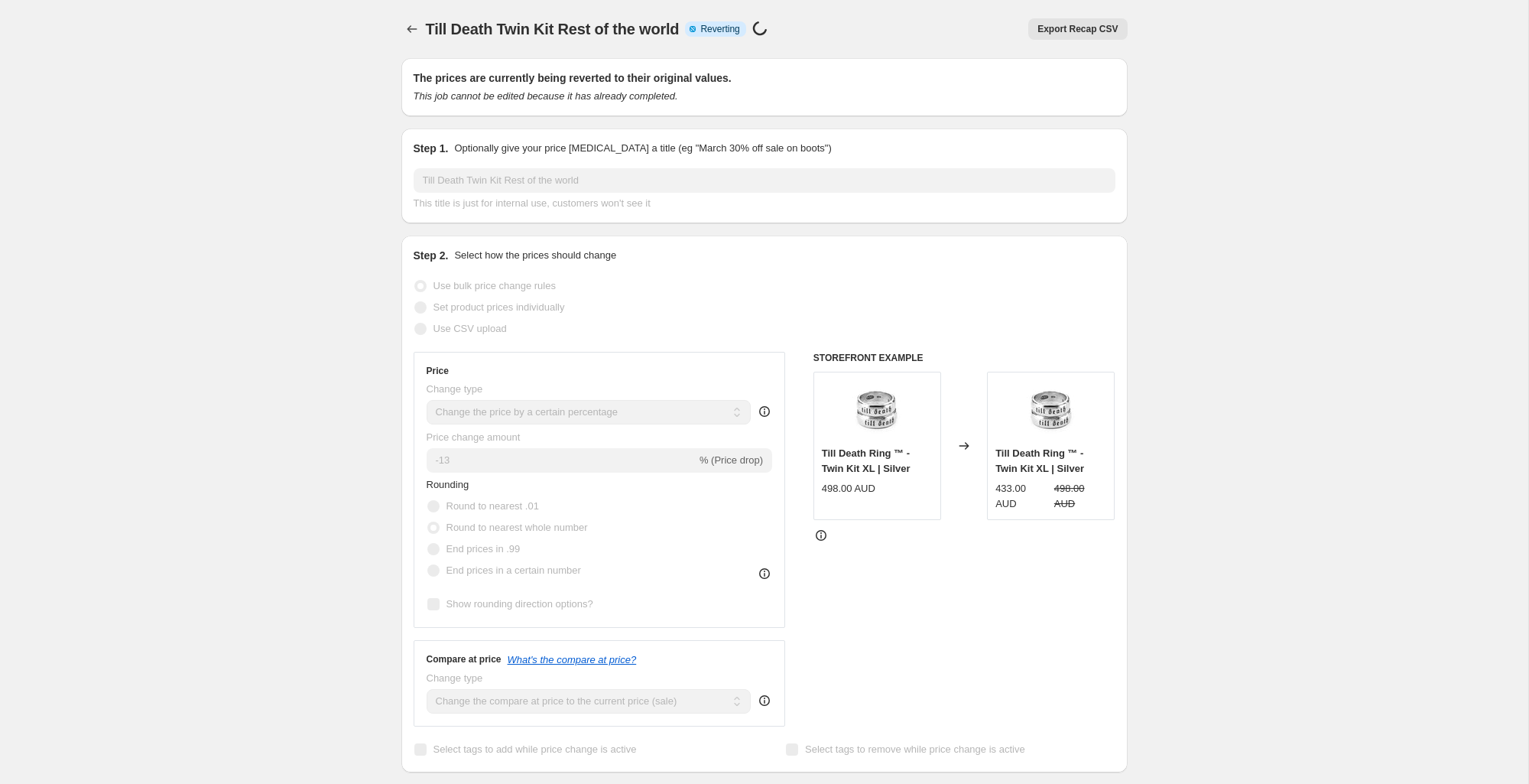
scroll to position [6, 0]
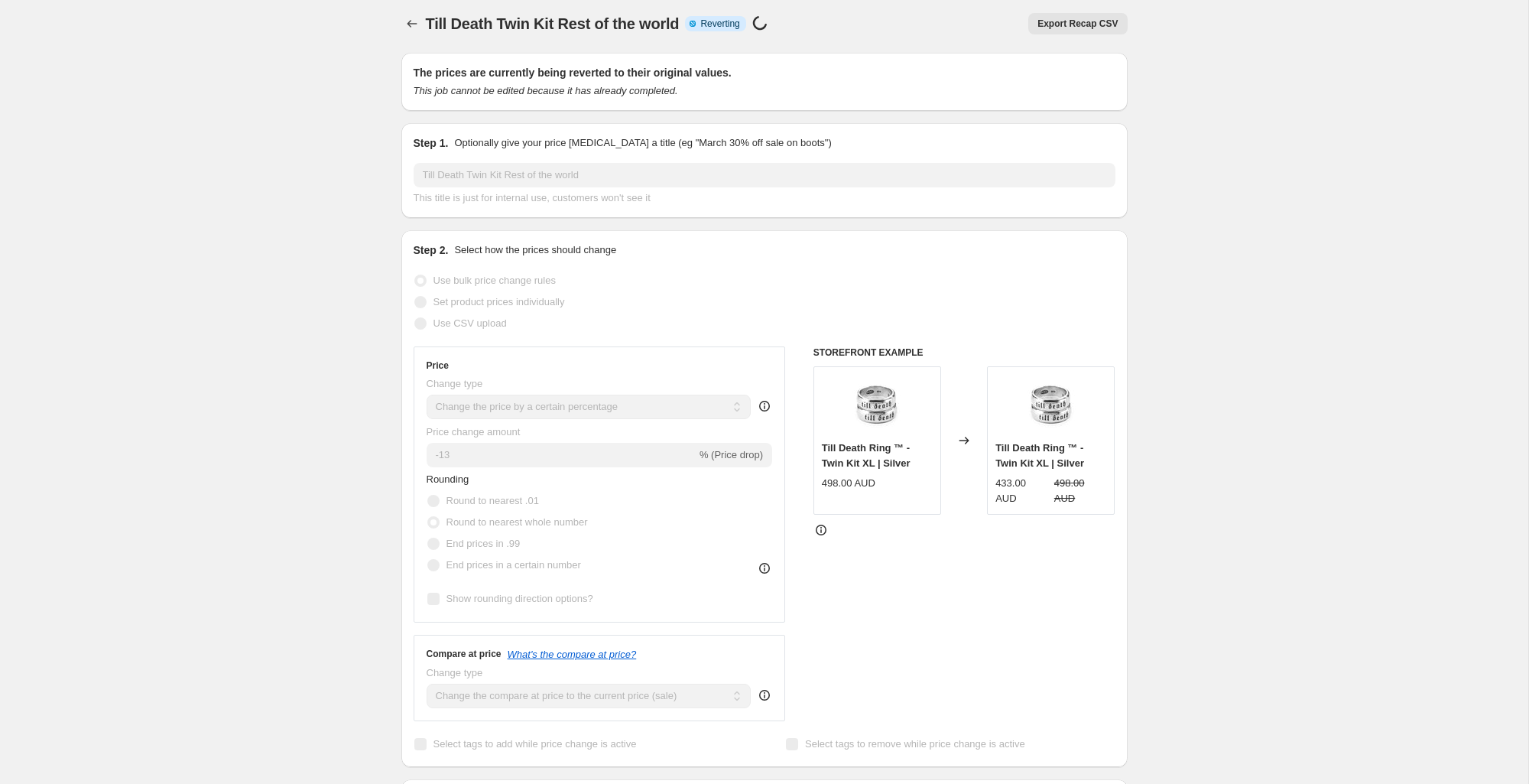
select select "percentage"
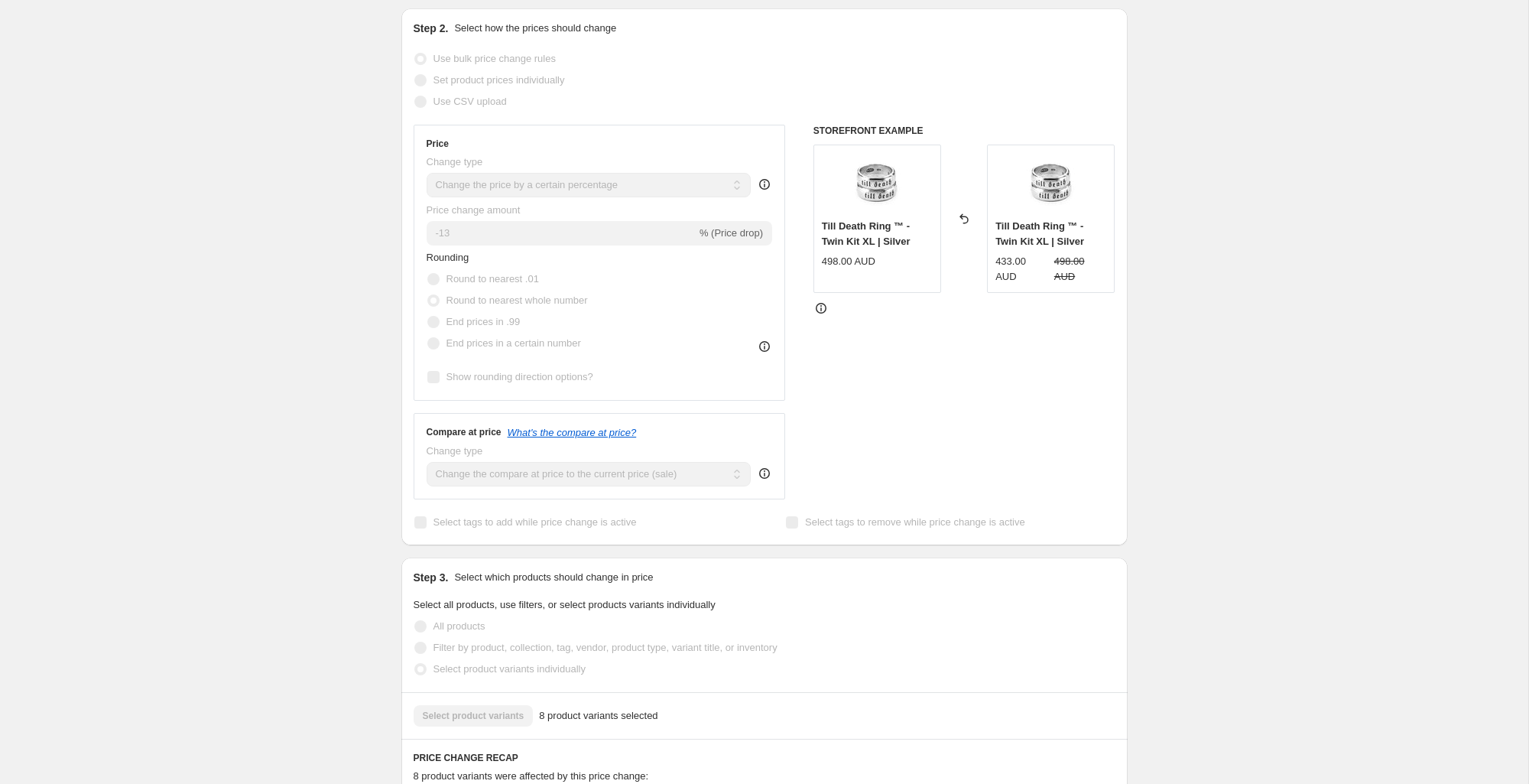
scroll to position [0, 0]
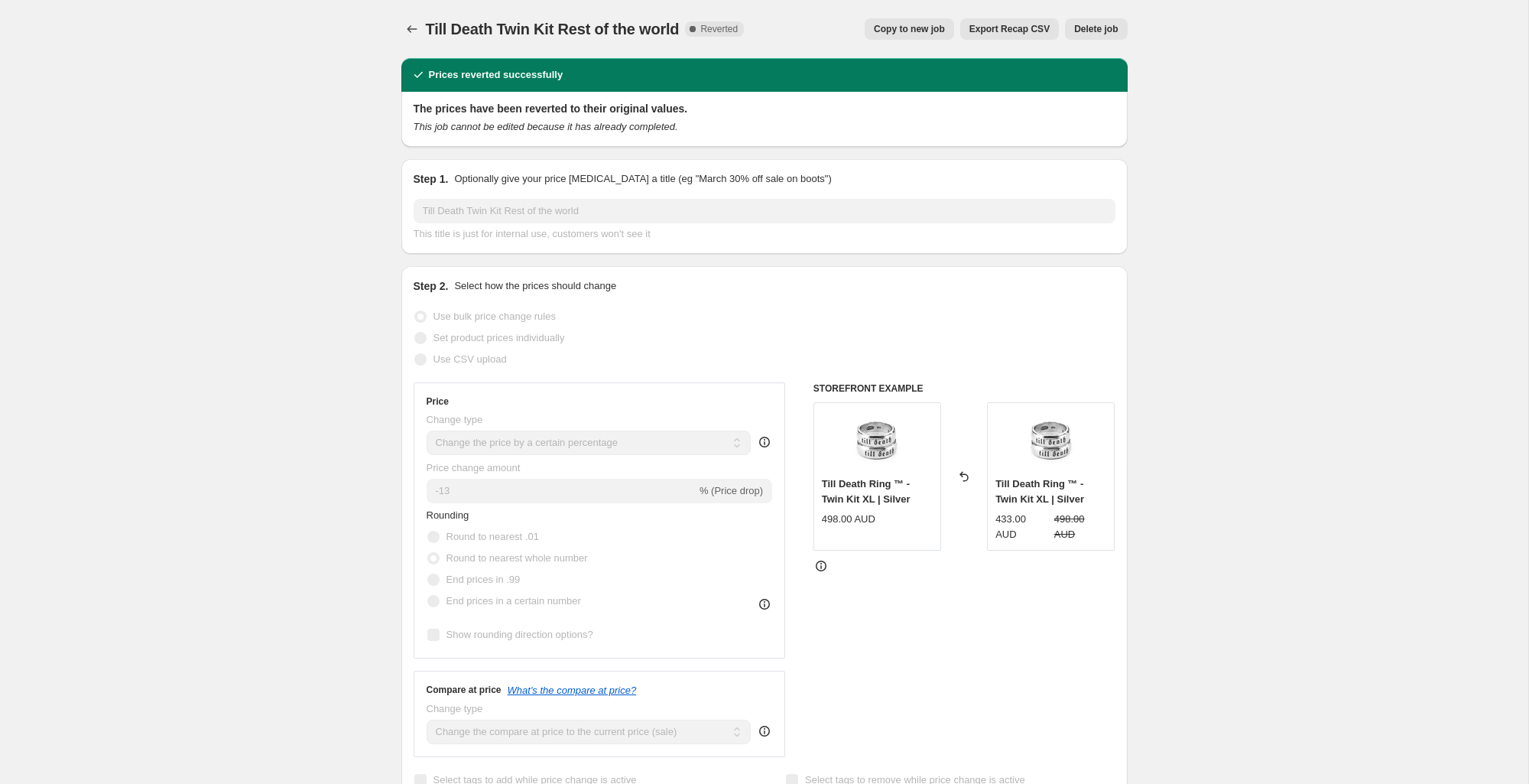
click at [417, 15] on div "Till Death Twin Kit Rest of the world. This page is ready Till Death Twin Kit R…" at bounding box center [764, 29] width 726 height 58
click at [419, 21] on icon "Price change jobs" at bounding box center [412, 29] width 15 height 15
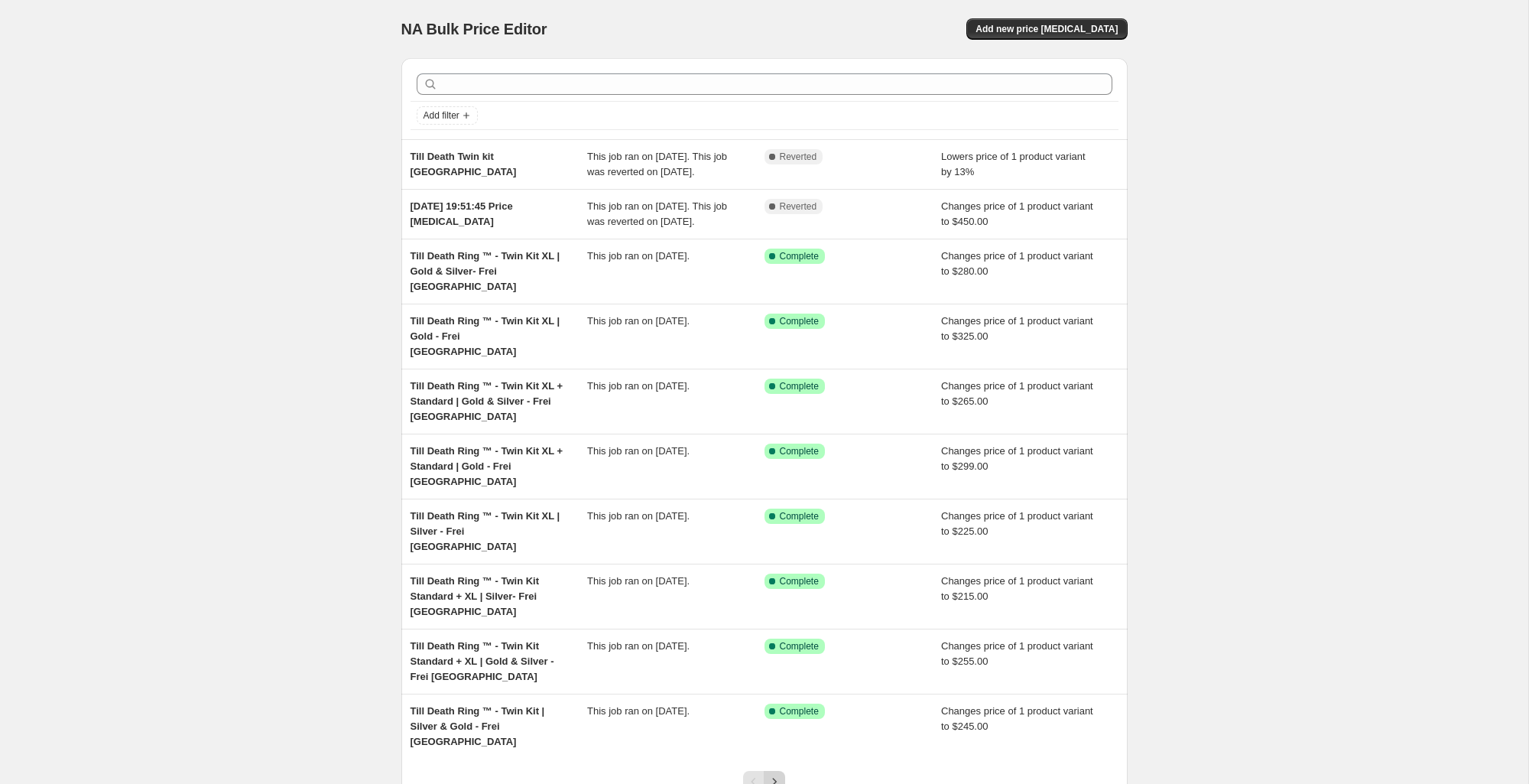
click at [783, 771] on button "Next" at bounding box center [774, 781] width 21 height 21
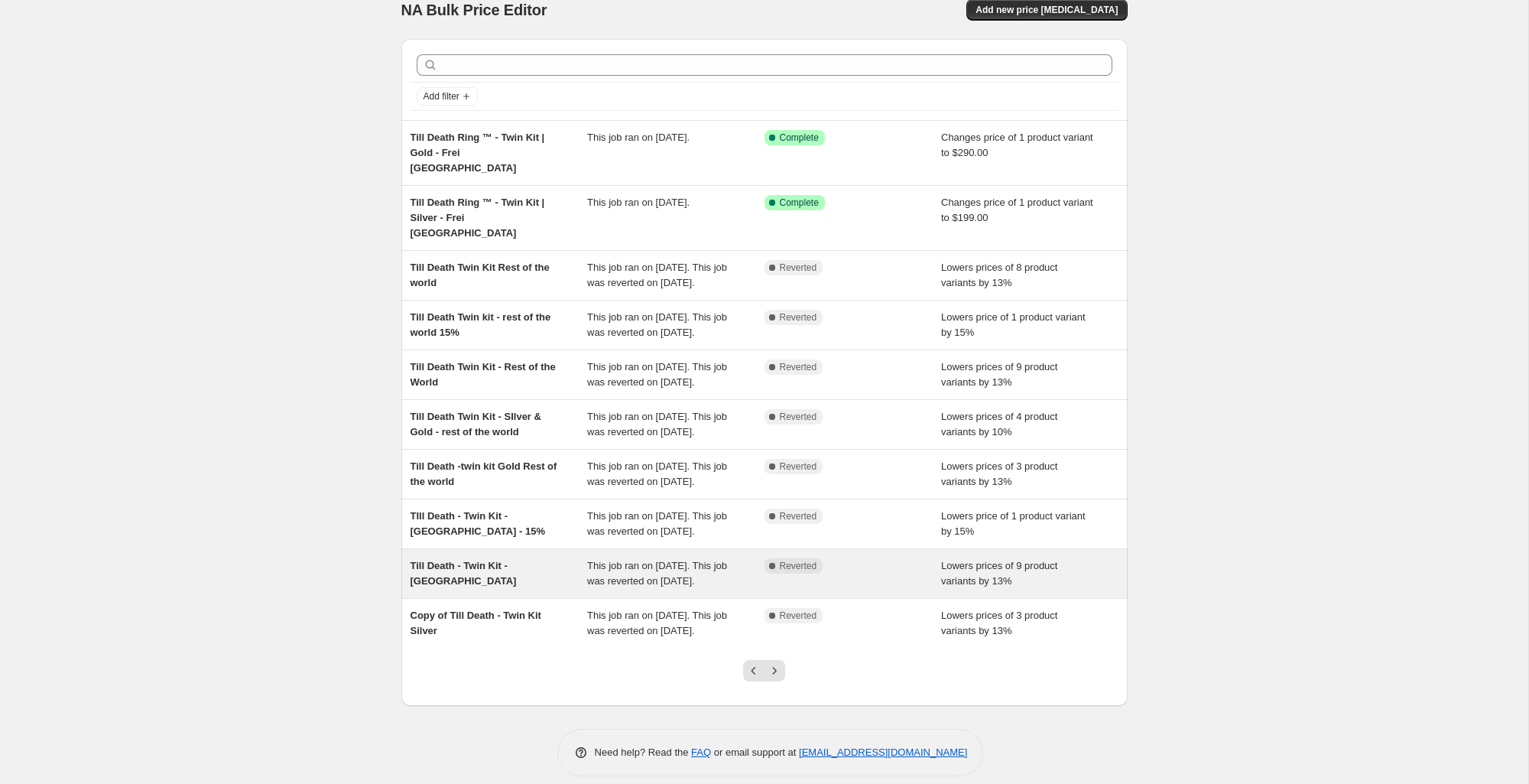
scroll to position [126, 0]
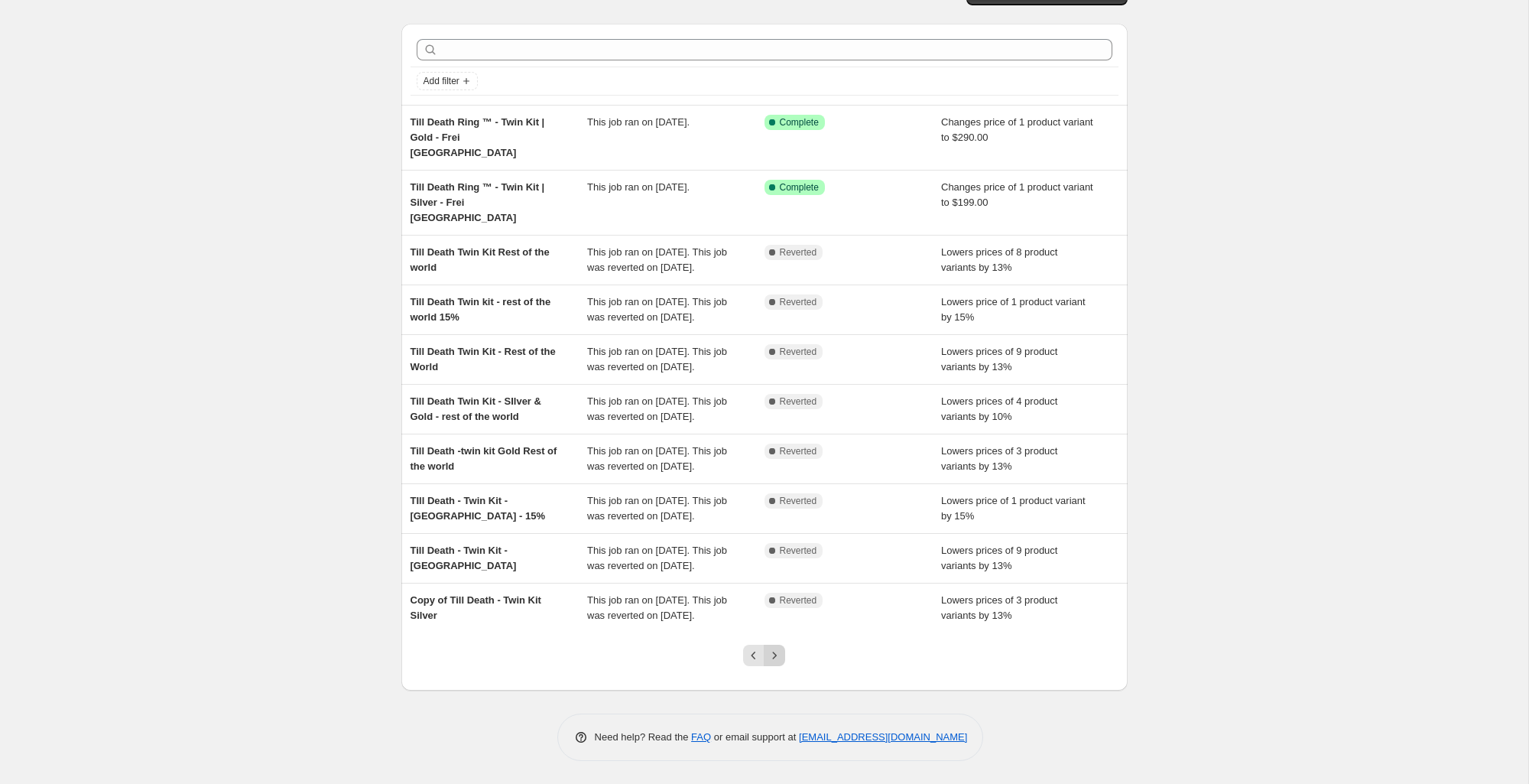
click at [780, 660] on icon "Next" at bounding box center [775, 655] width 15 height 15
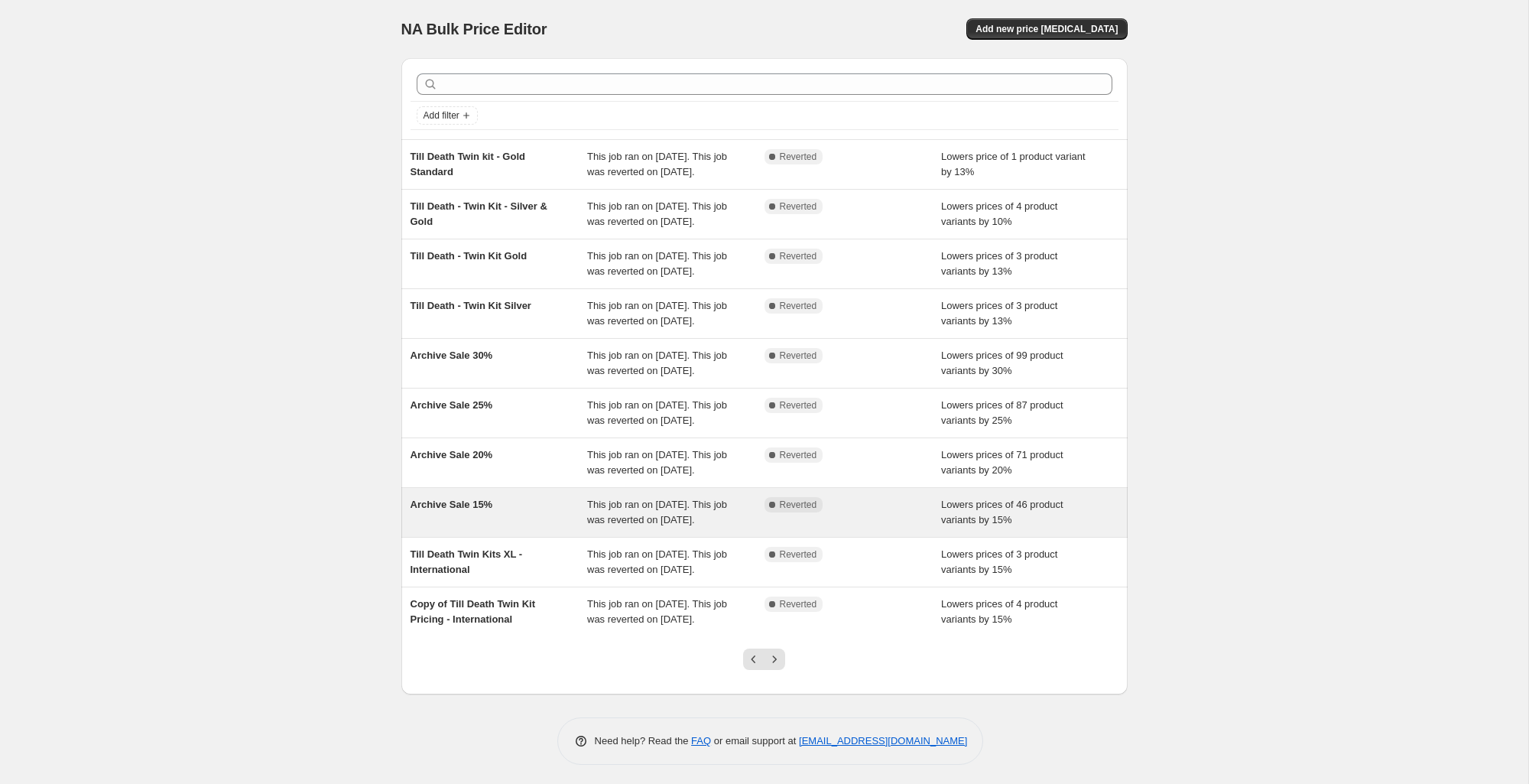
scroll to position [157, 0]
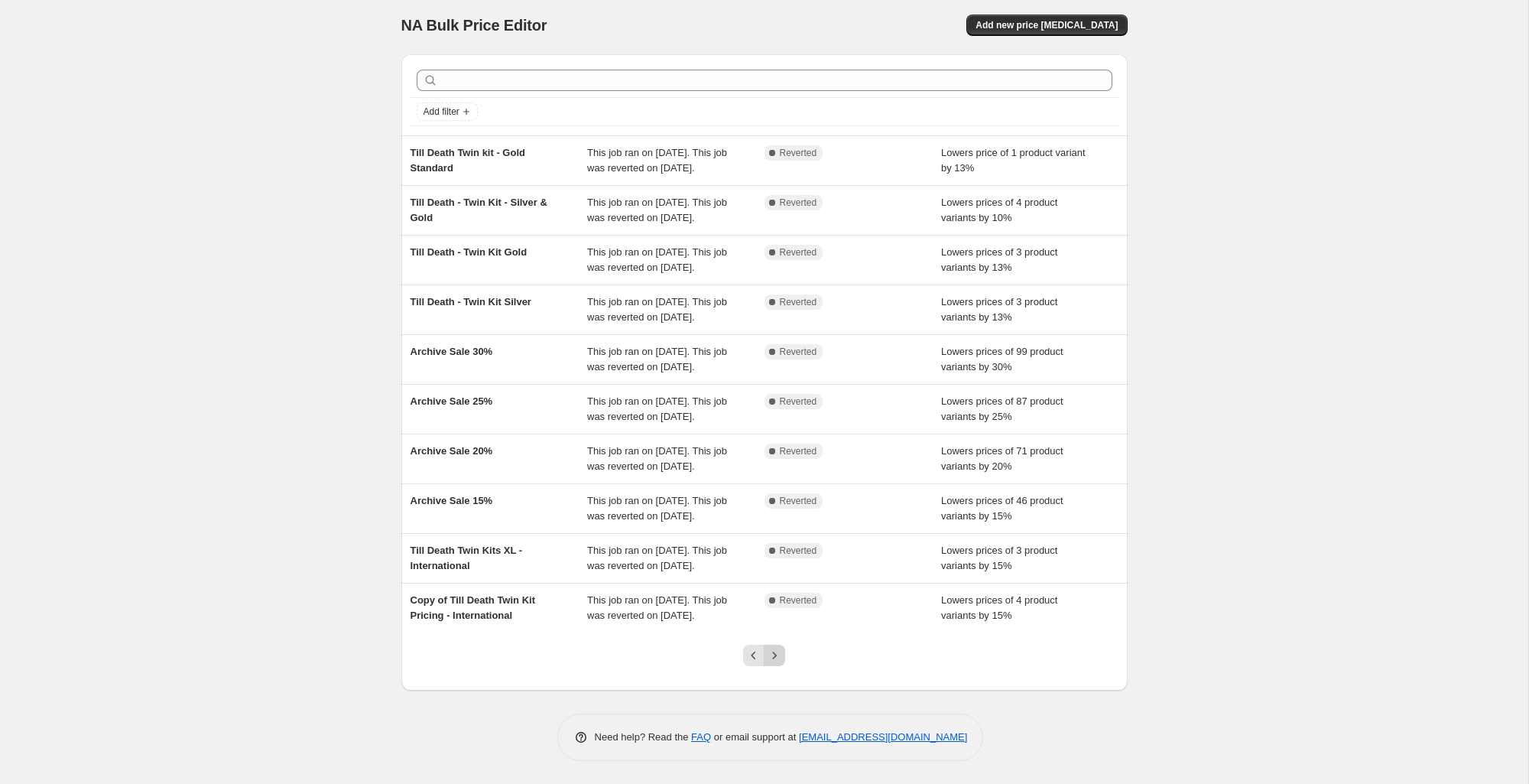
click at [780, 661] on icon "Next" at bounding box center [775, 655] width 15 height 15
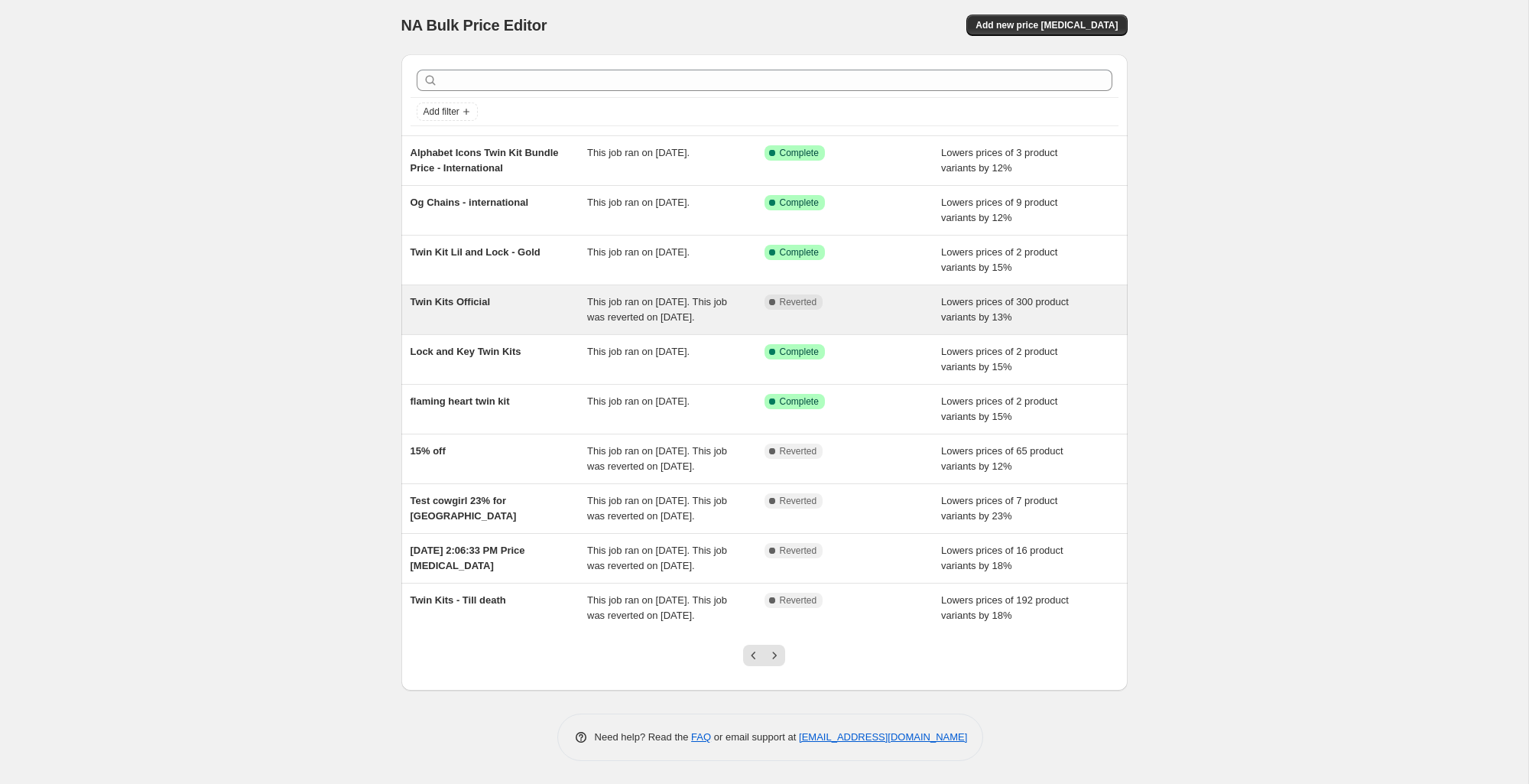
scroll to position [11, 0]
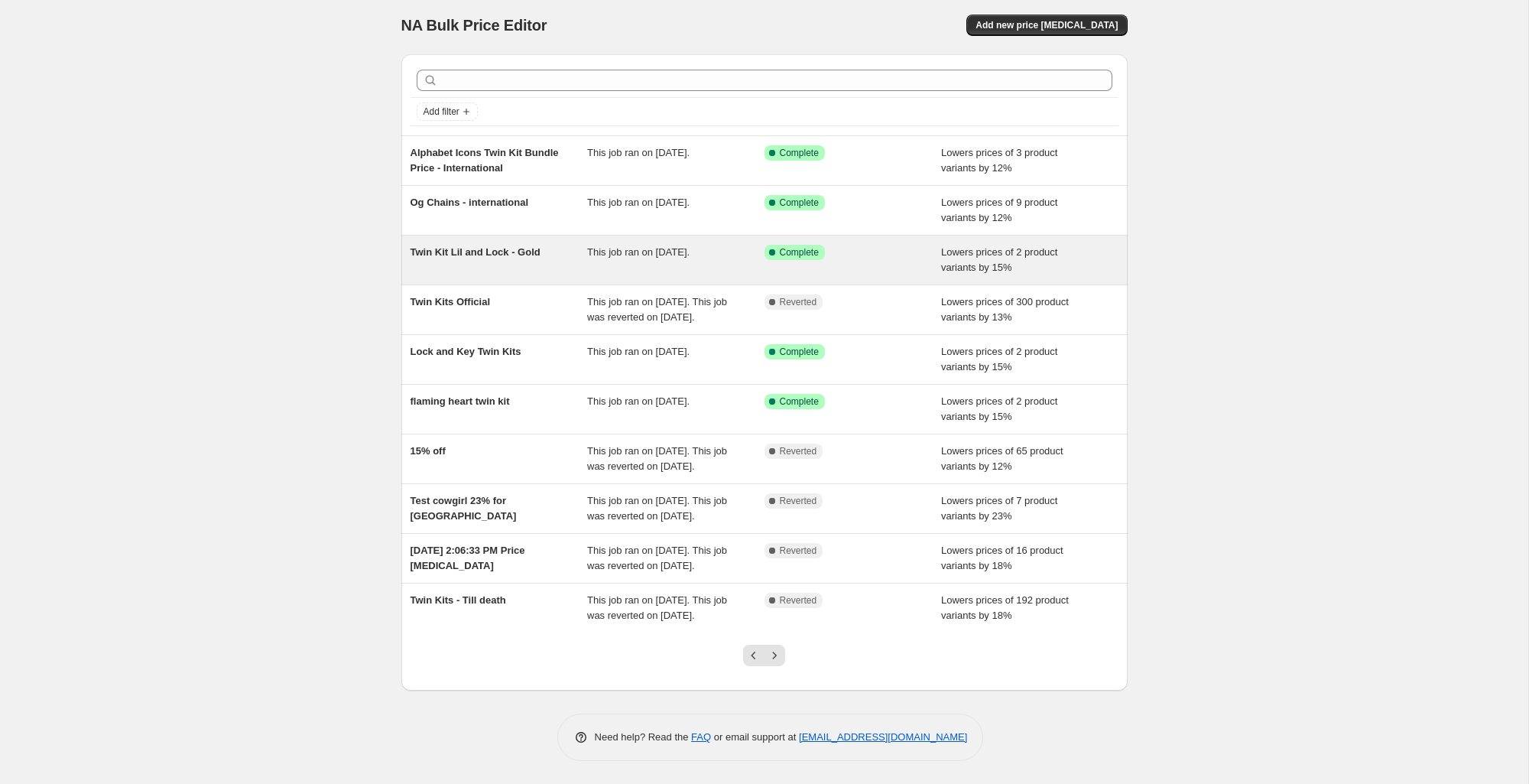
click at [495, 253] on div "Twin Kit Lil and Lock - Gold" at bounding box center [499, 259] width 177 height 31
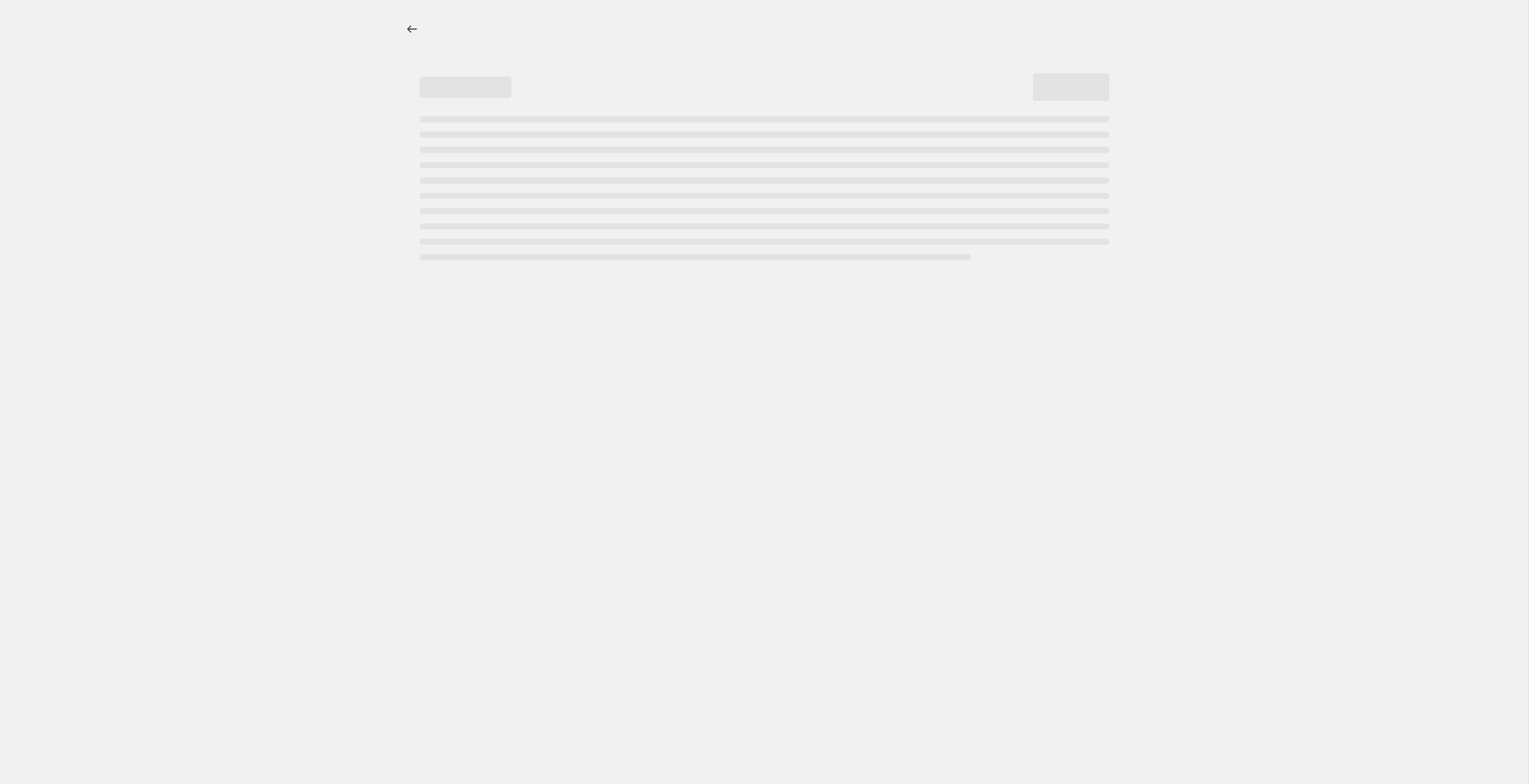
select select "percentage"
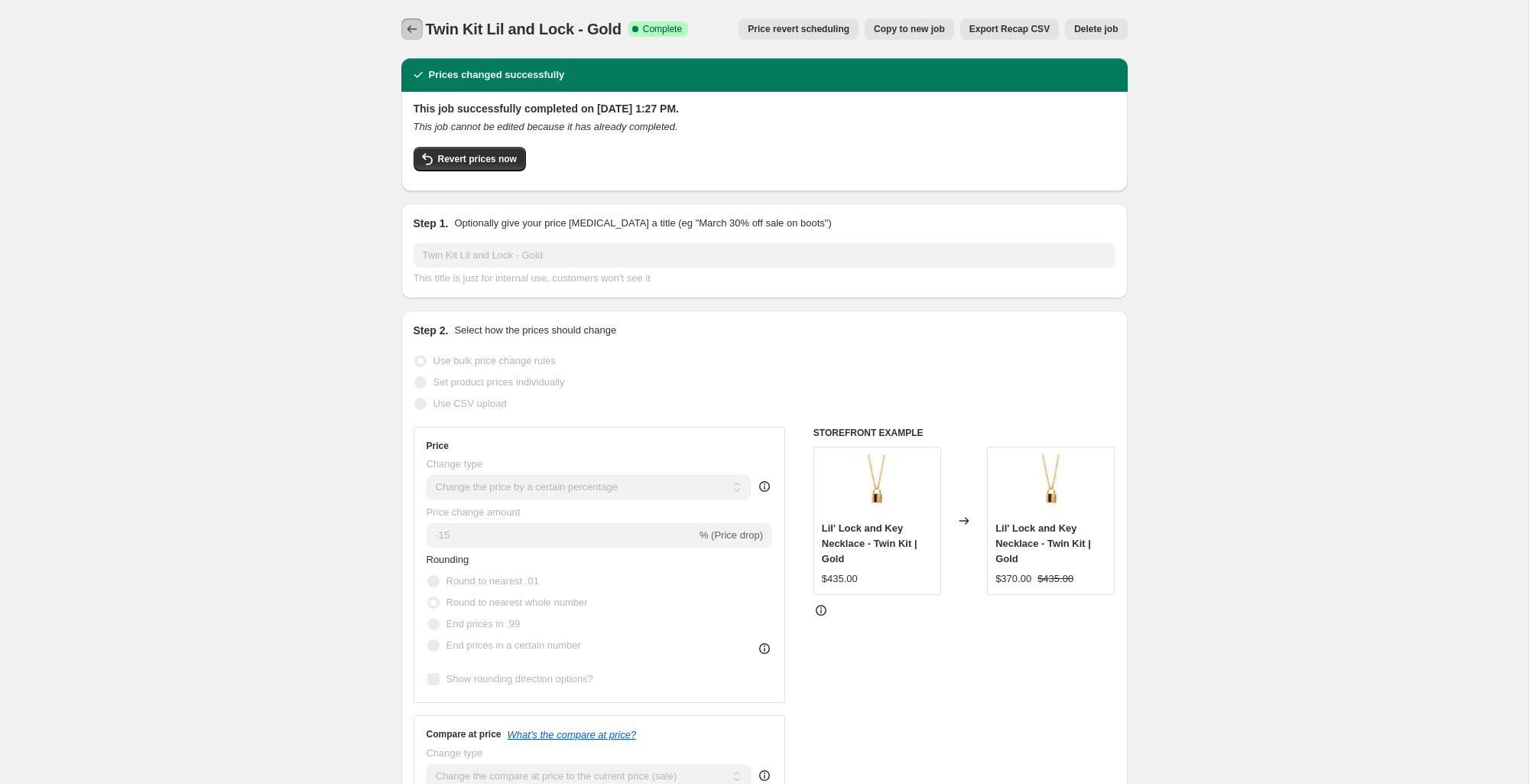
click at [412, 35] on icon "Price change jobs" at bounding box center [412, 29] width 15 height 15
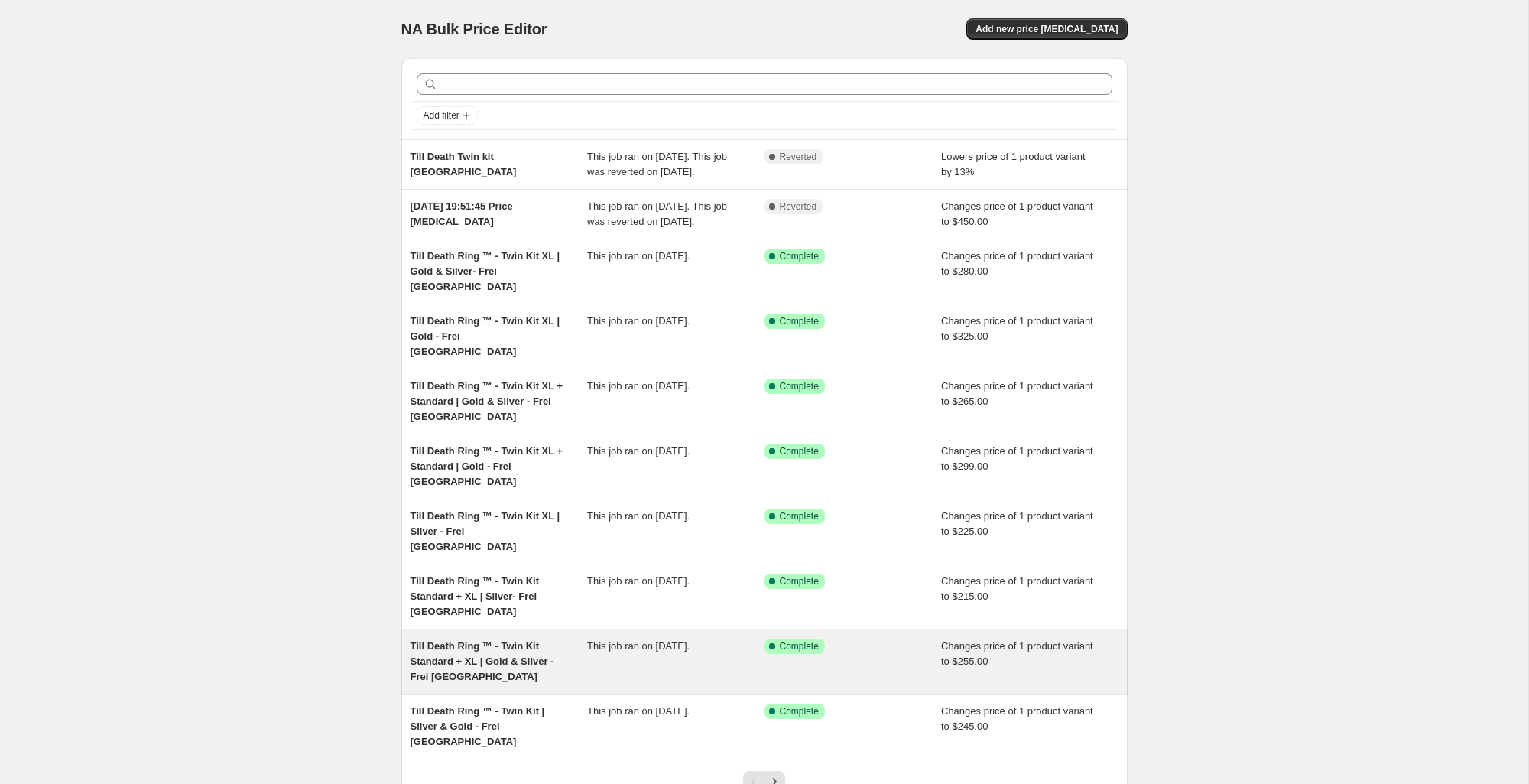
scroll to position [80, 0]
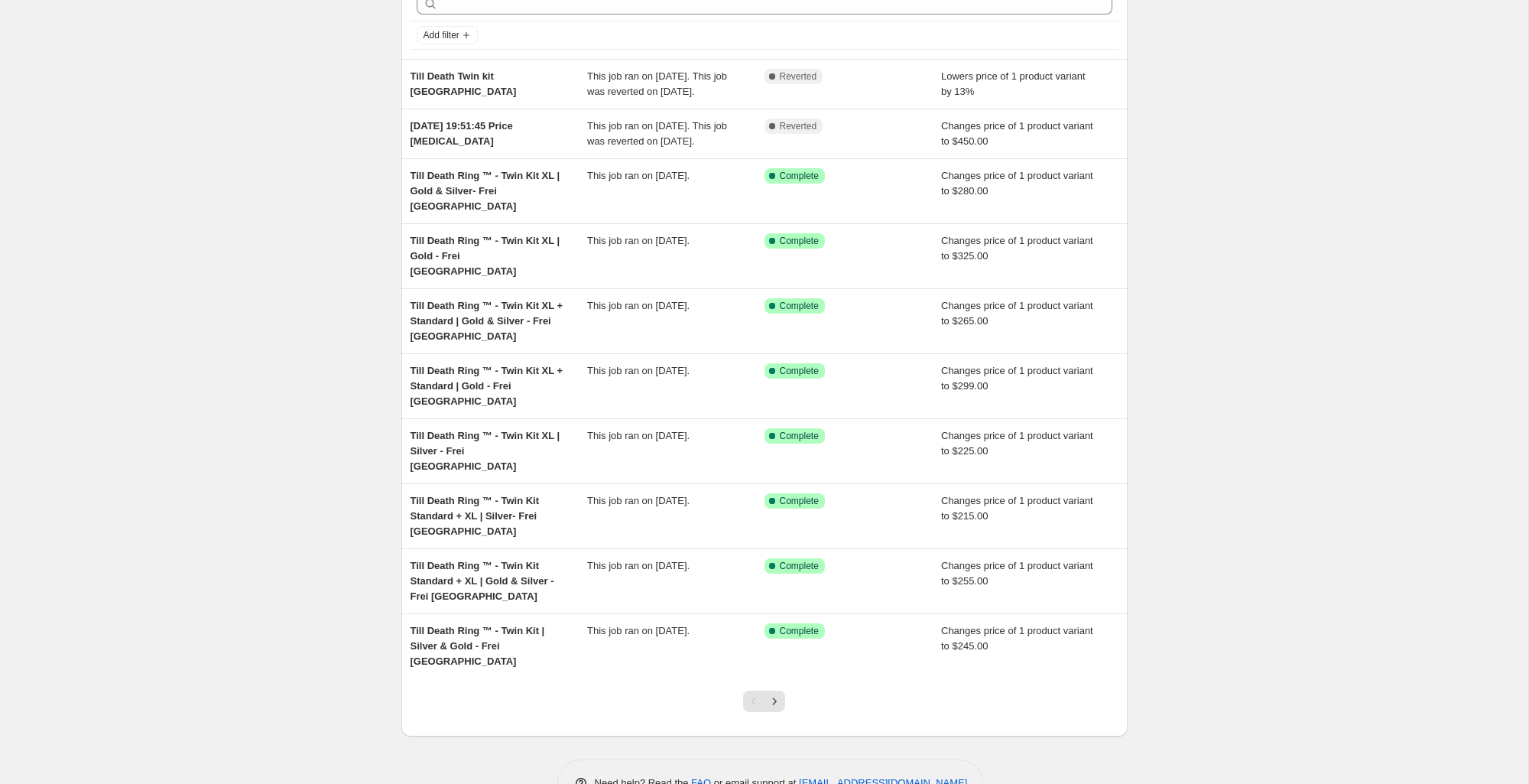
click at [790, 678] on div at bounding box center [764, 707] width 62 height 58
click at [776, 694] on icon "Next" at bounding box center [775, 701] width 15 height 15
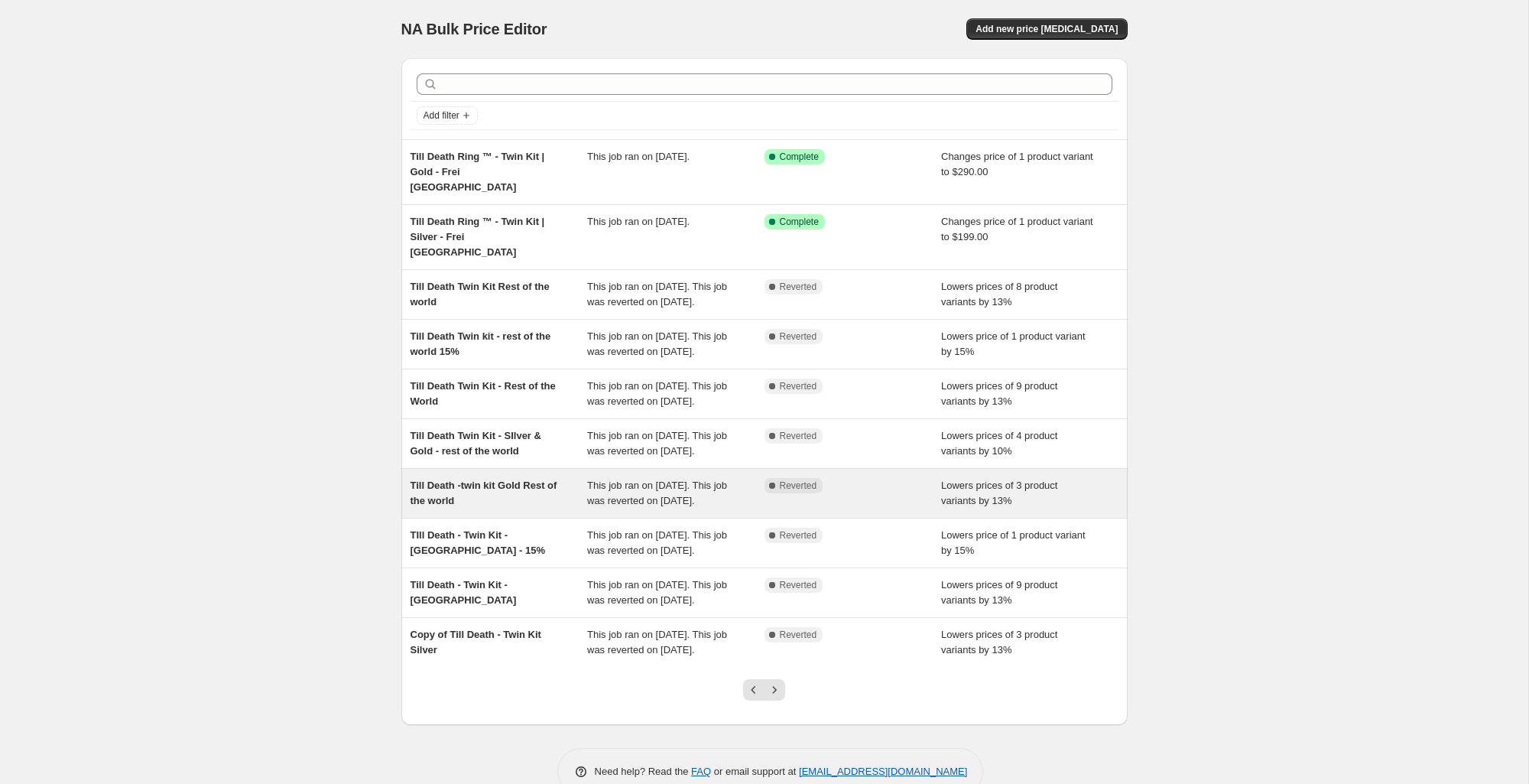
scroll to position [126, 0]
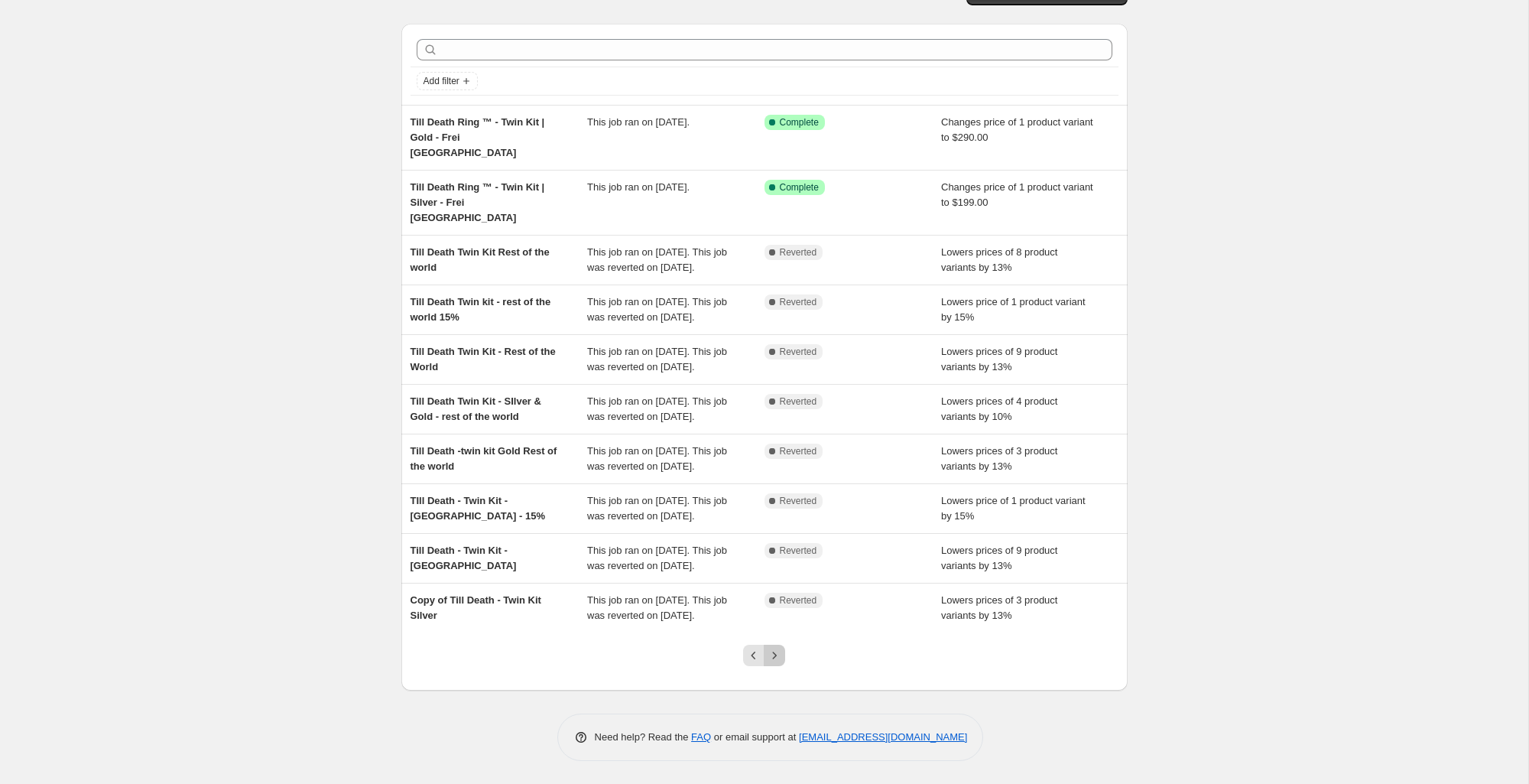
click at [769, 657] on icon "Next" at bounding box center [775, 655] width 15 height 15
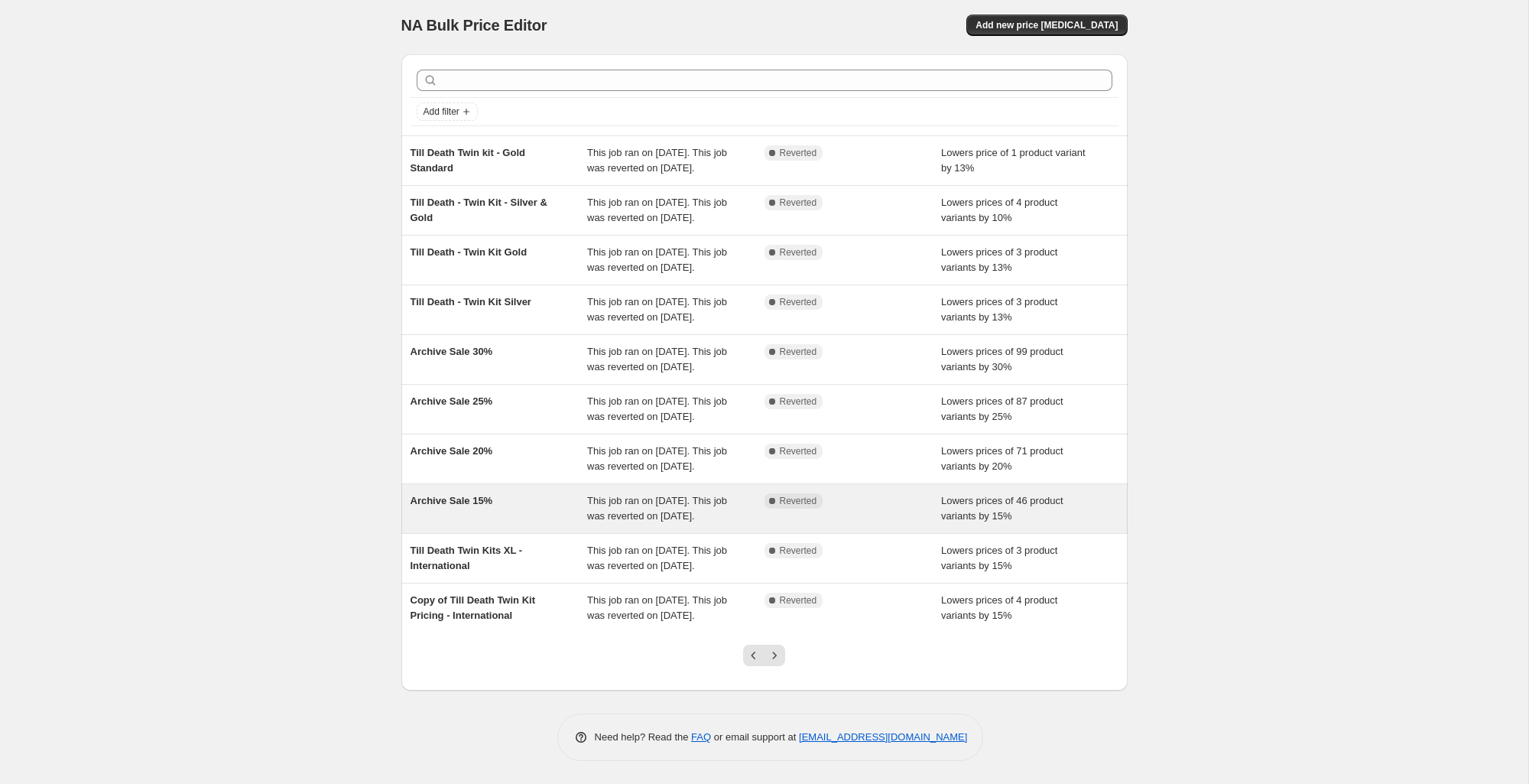
scroll to position [157, 0]
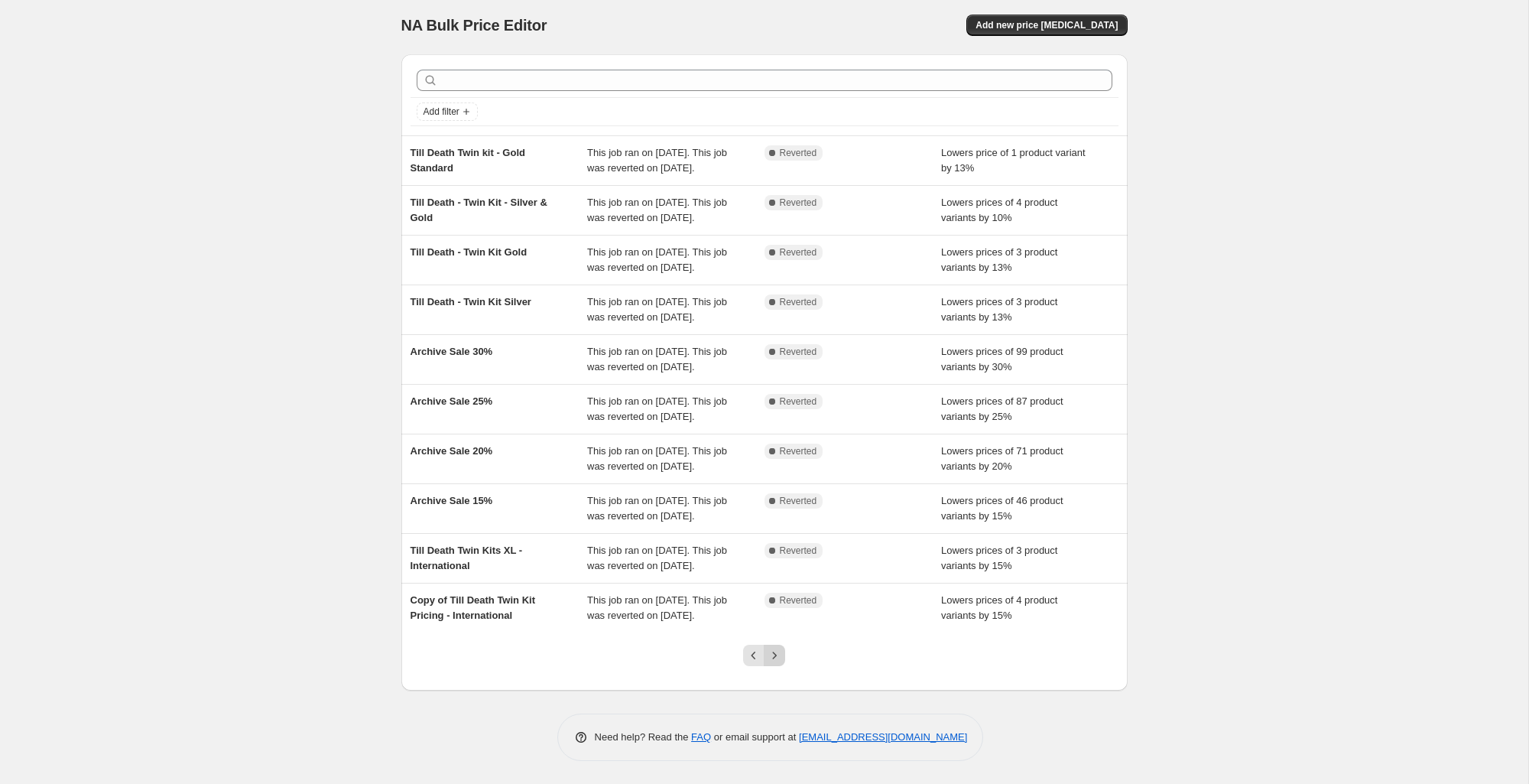
click at [776, 656] on icon "Next" at bounding box center [775, 655] width 15 height 15
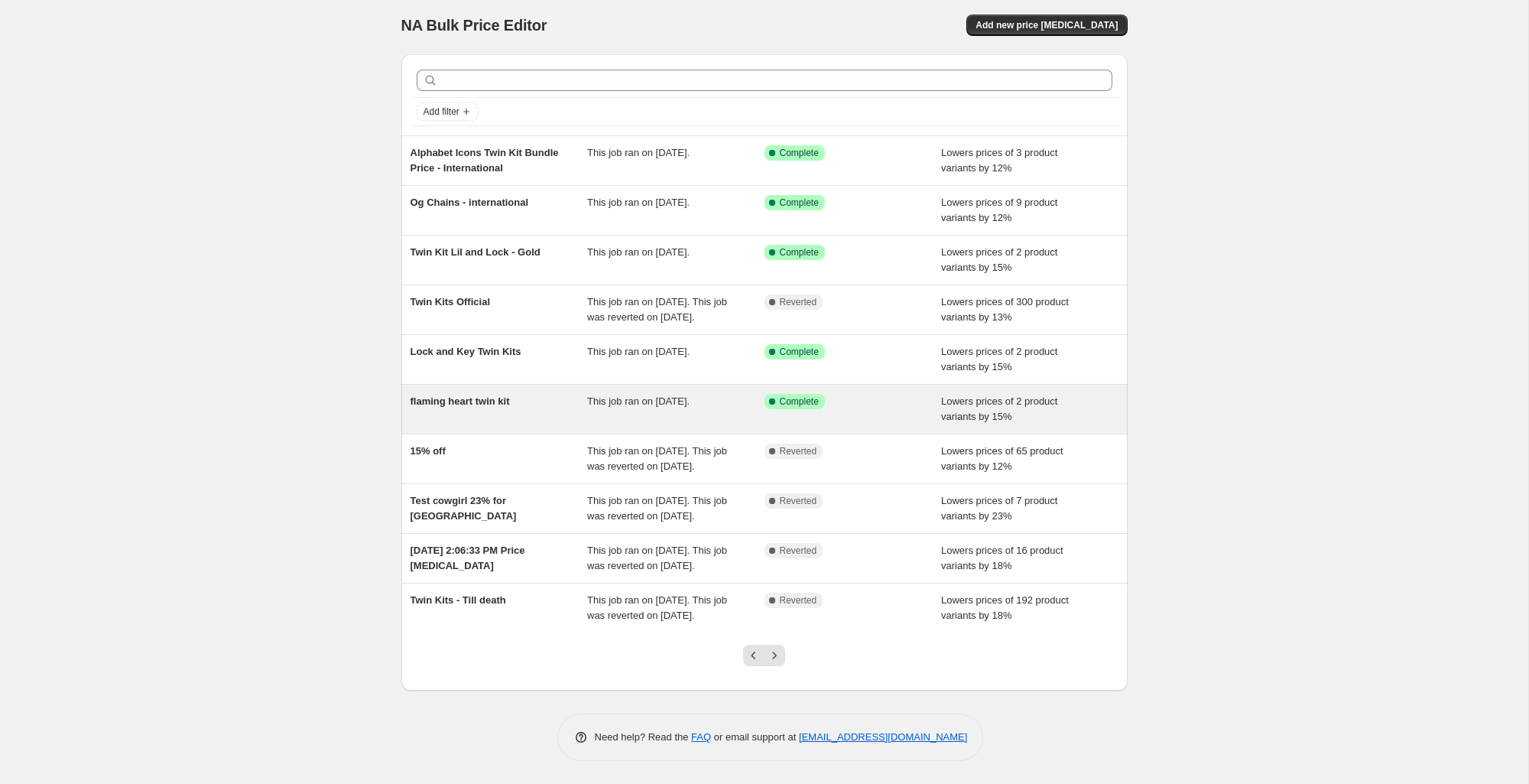
scroll to position [80, 0]
click at [591, 395] on span "This job ran on [DATE]." at bounding box center [639, 401] width 103 height 11
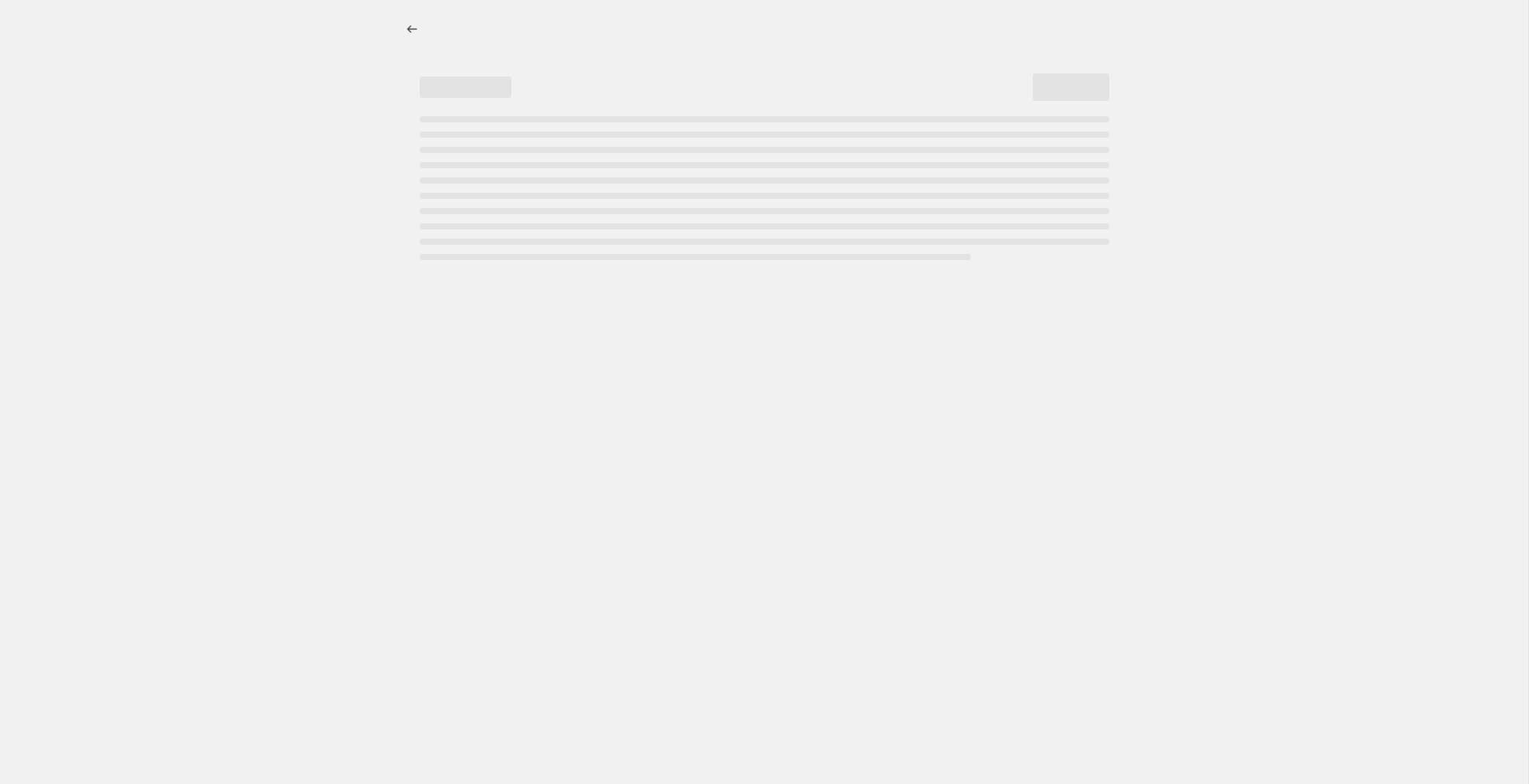
select select "percentage"
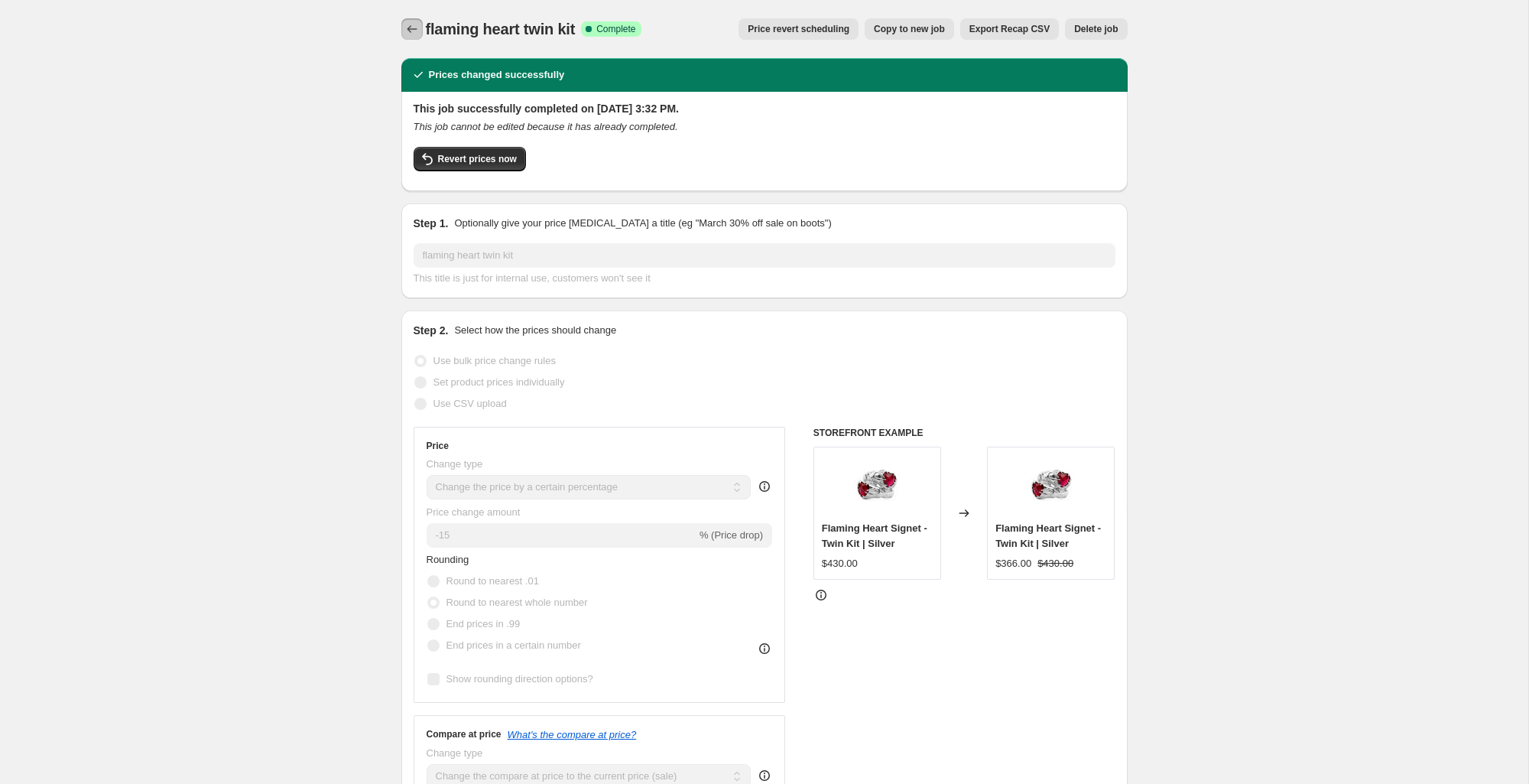
click at [411, 31] on icon "Price change jobs" at bounding box center [412, 29] width 15 height 15
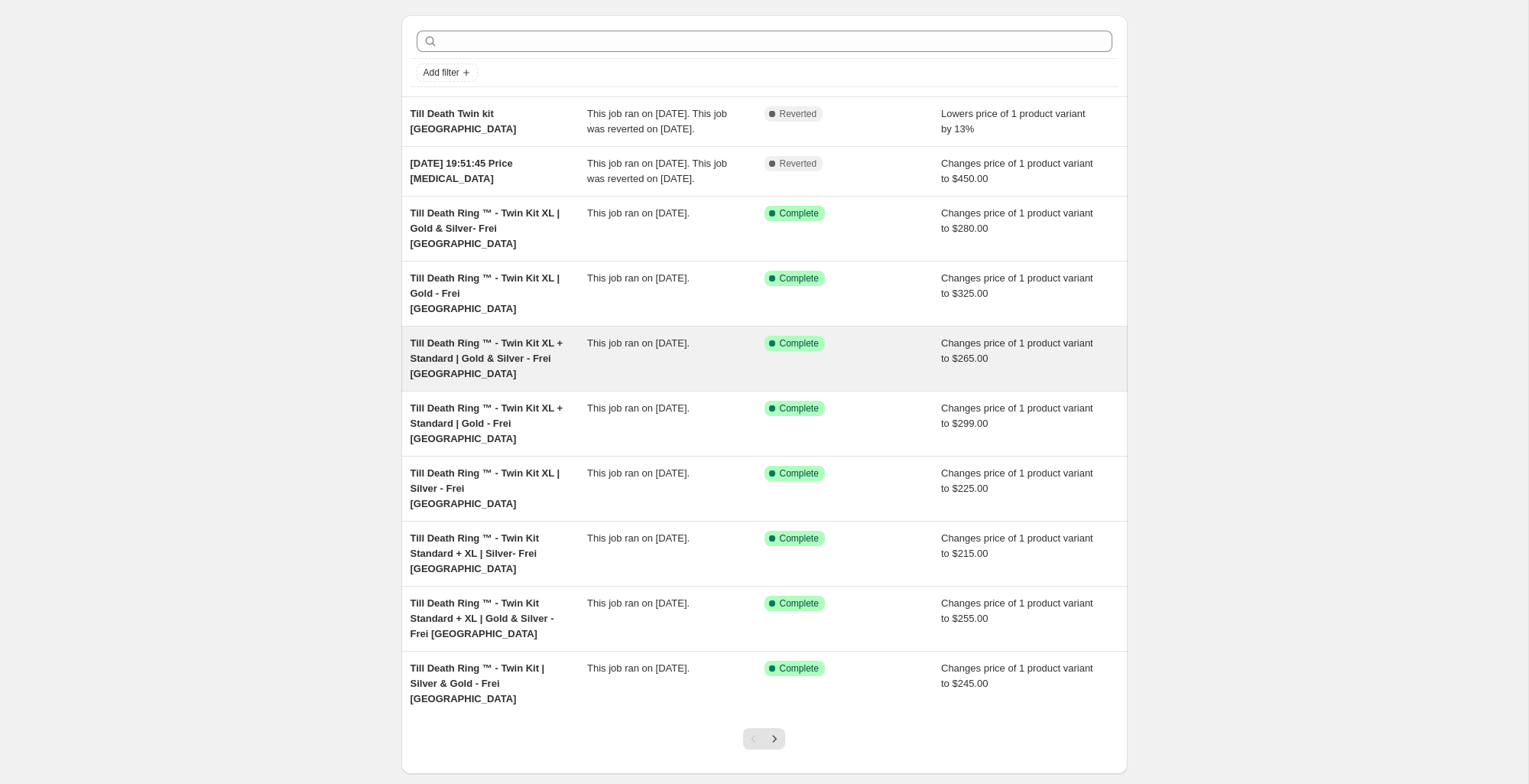
scroll to position [80, 0]
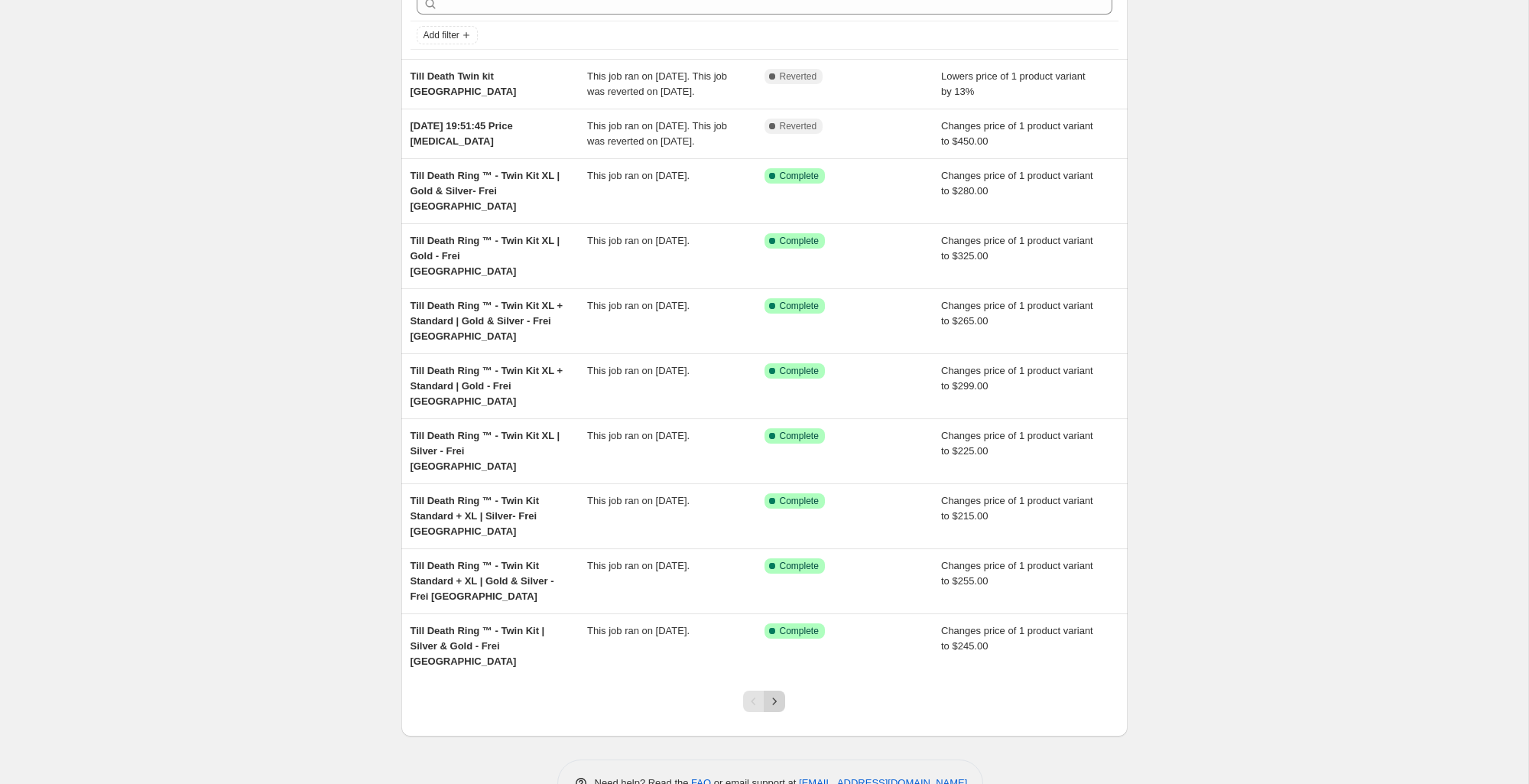
click at [779, 694] on icon "Next" at bounding box center [775, 701] width 15 height 15
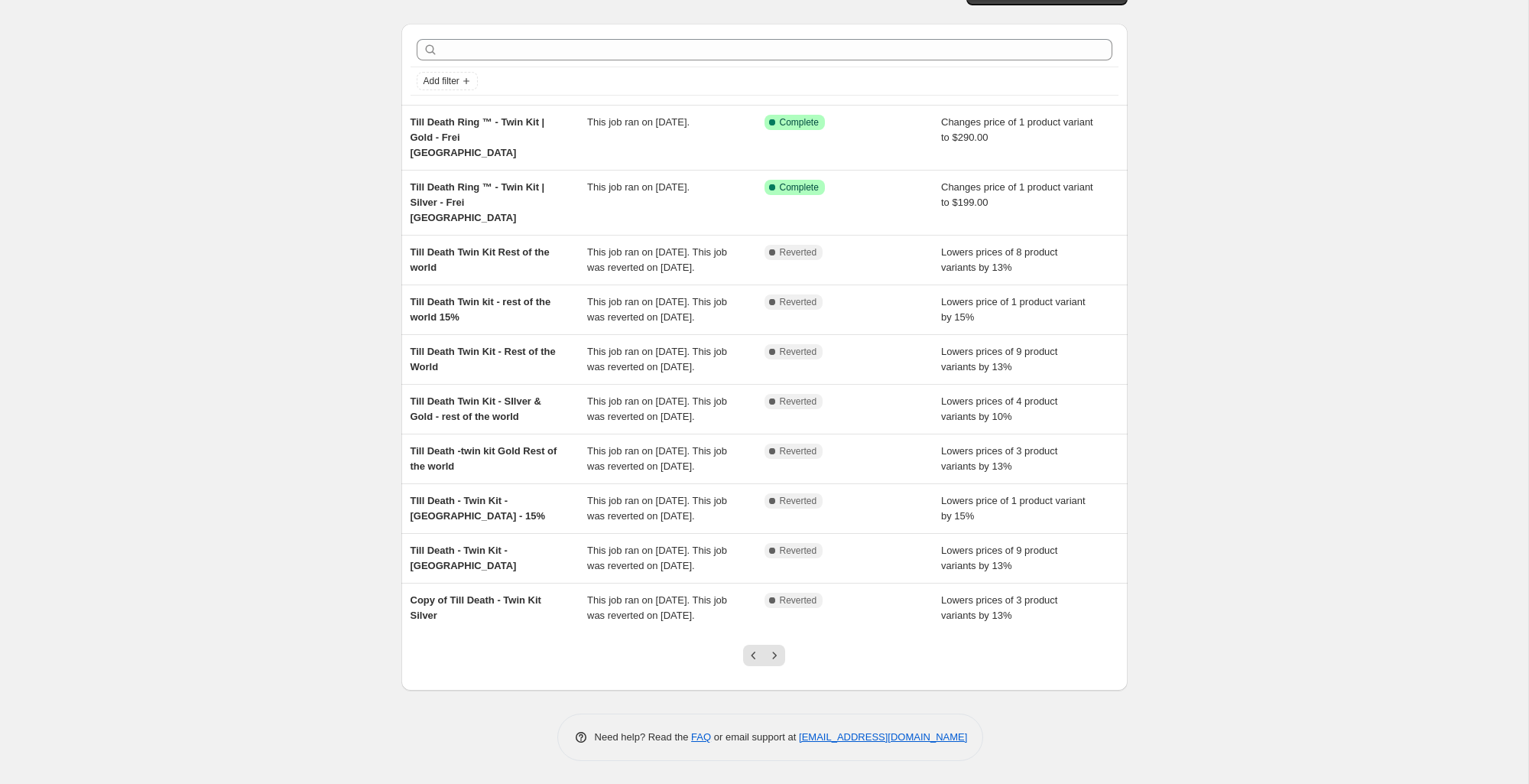
scroll to position [126, 0]
click at [780, 656] on icon "Next" at bounding box center [775, 655] width 15 height 15
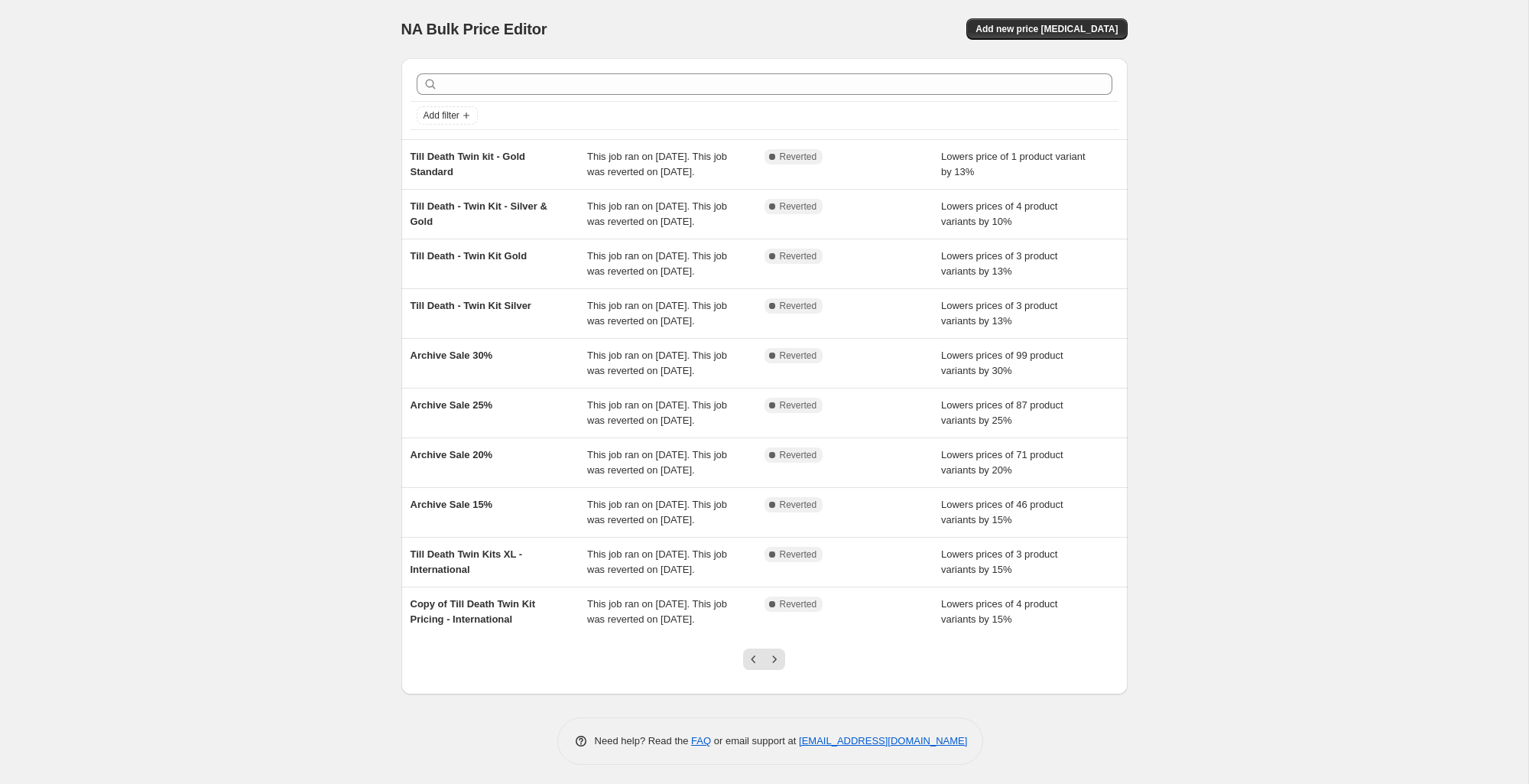
scroll to position [157, 0]
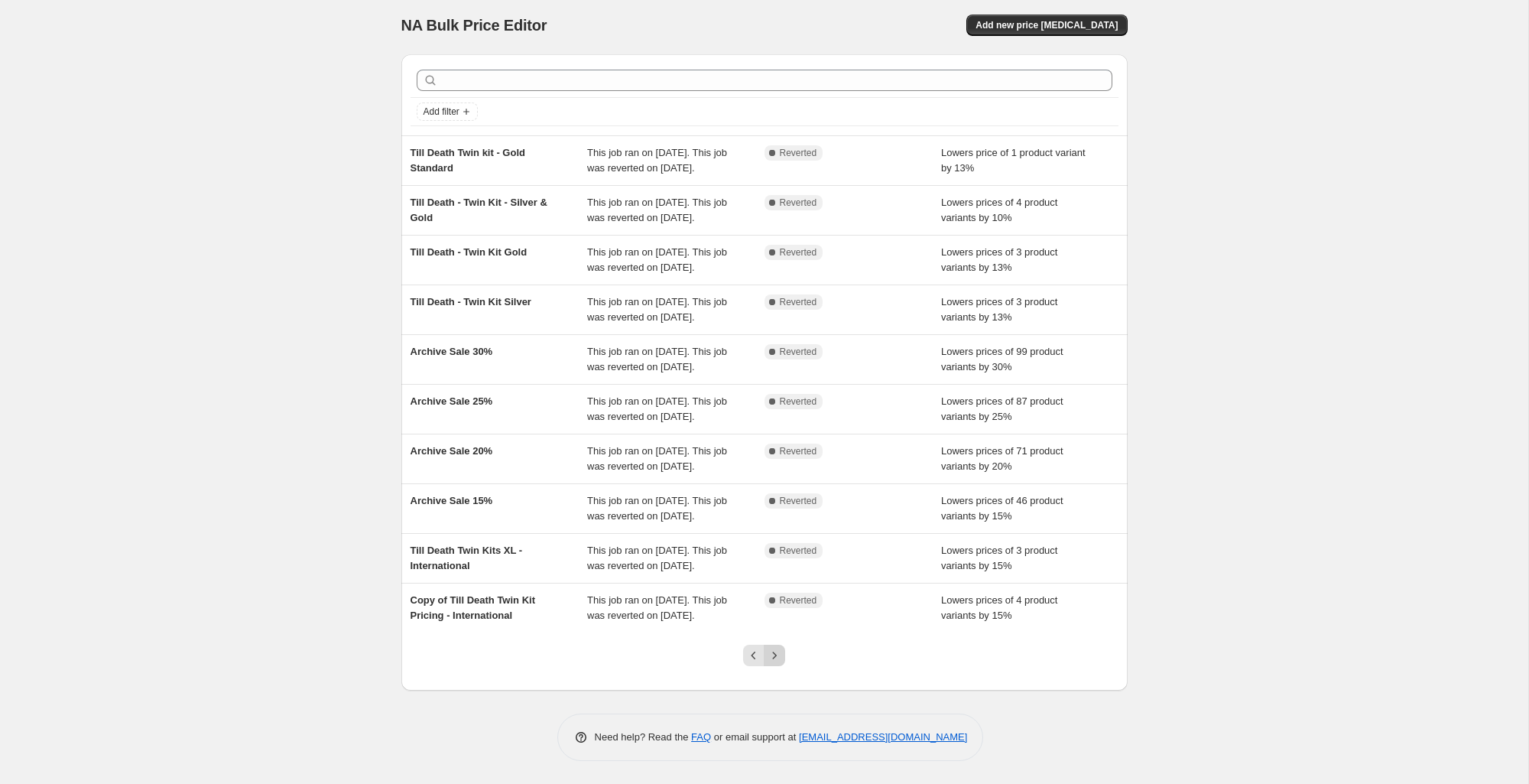
click at [778, 659] on icon "Next" at bounding box center [775, 655] width 15 height 15
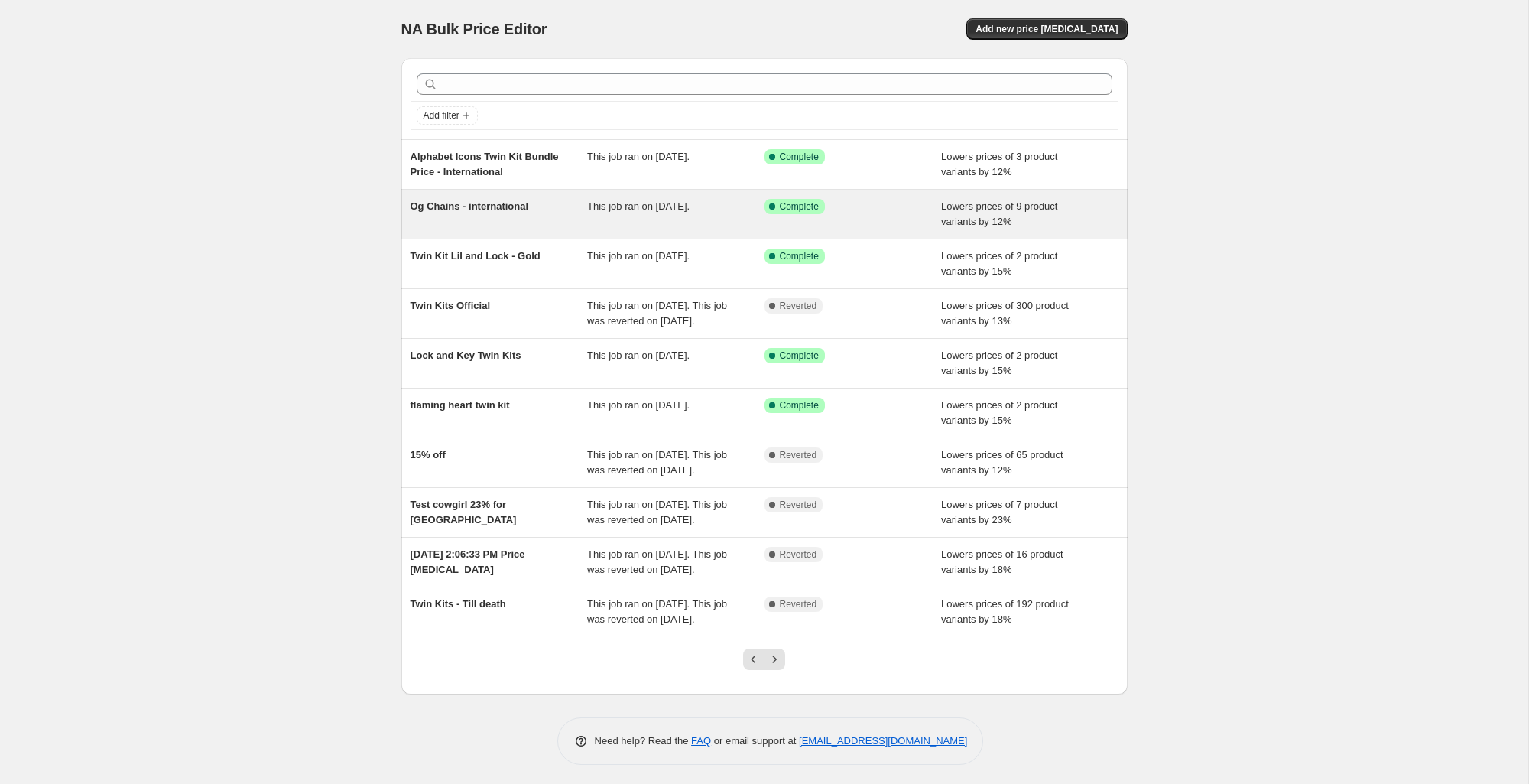
scroll to position [80, 0]
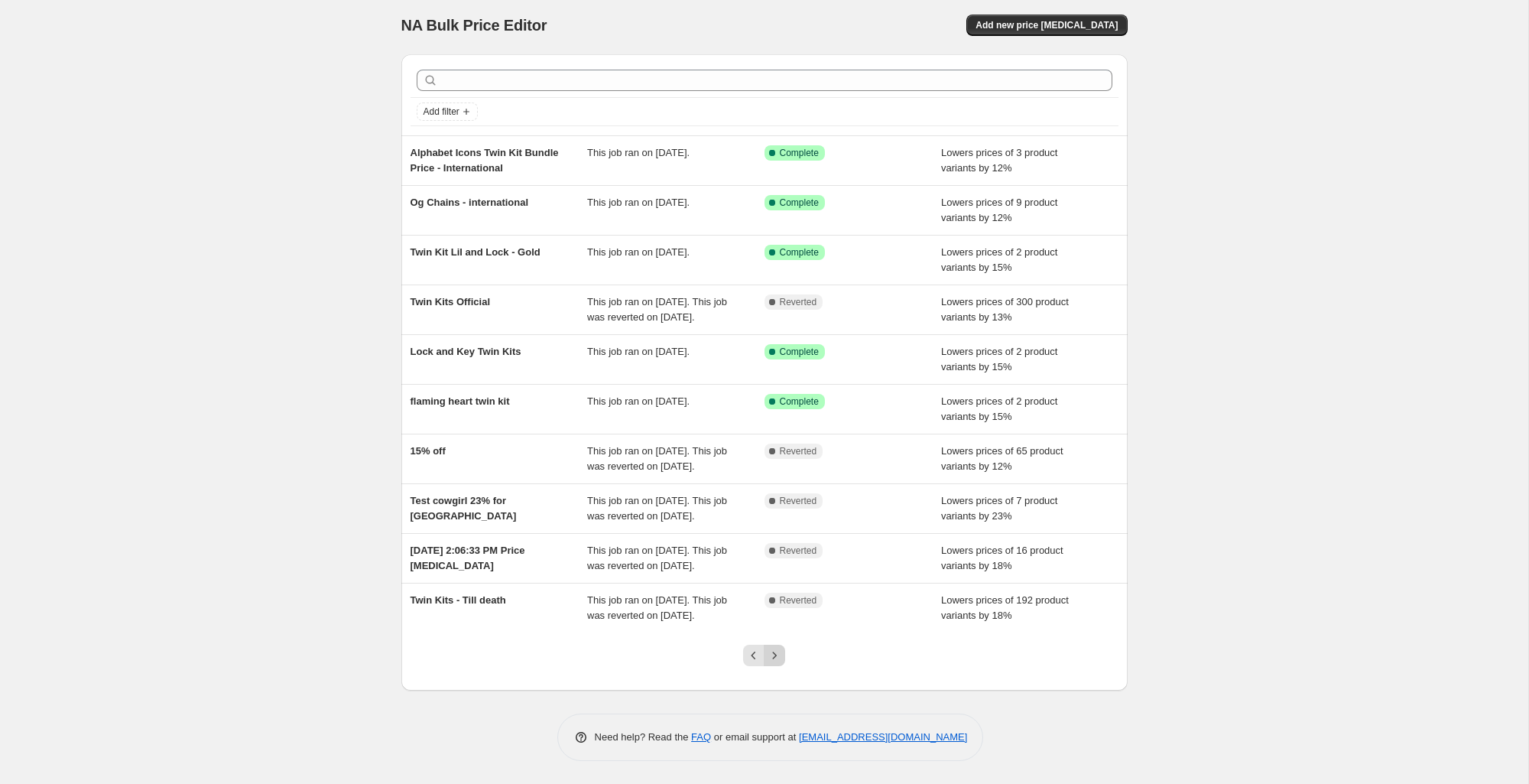
click at [780, 653] on icon "Next" at bounding box center [775, 655] width 15 height 15
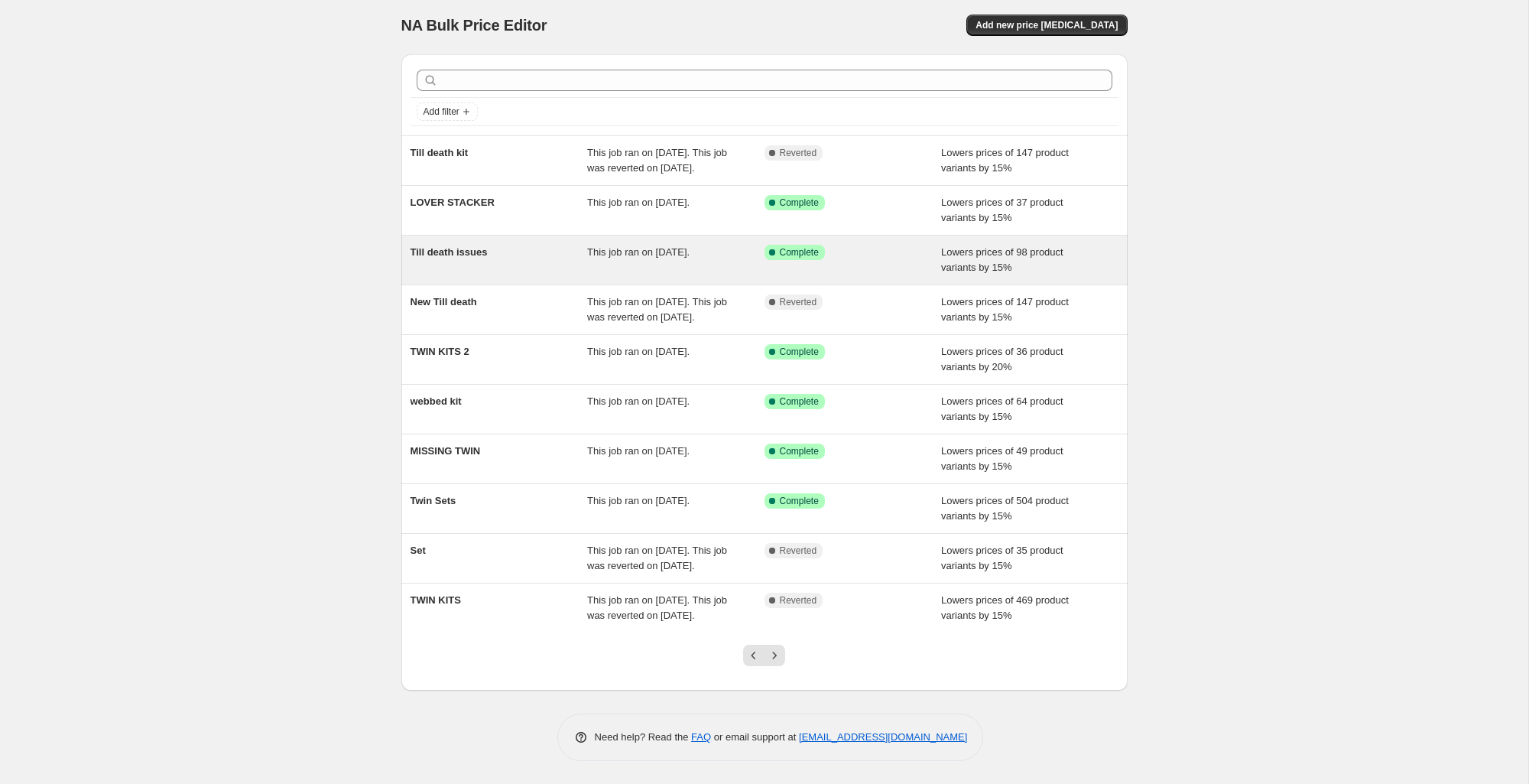
scroll to position [13, 0]
click at [498, 266] on div "Till death issues" at bounding box center [499, 259] width 177 height 31
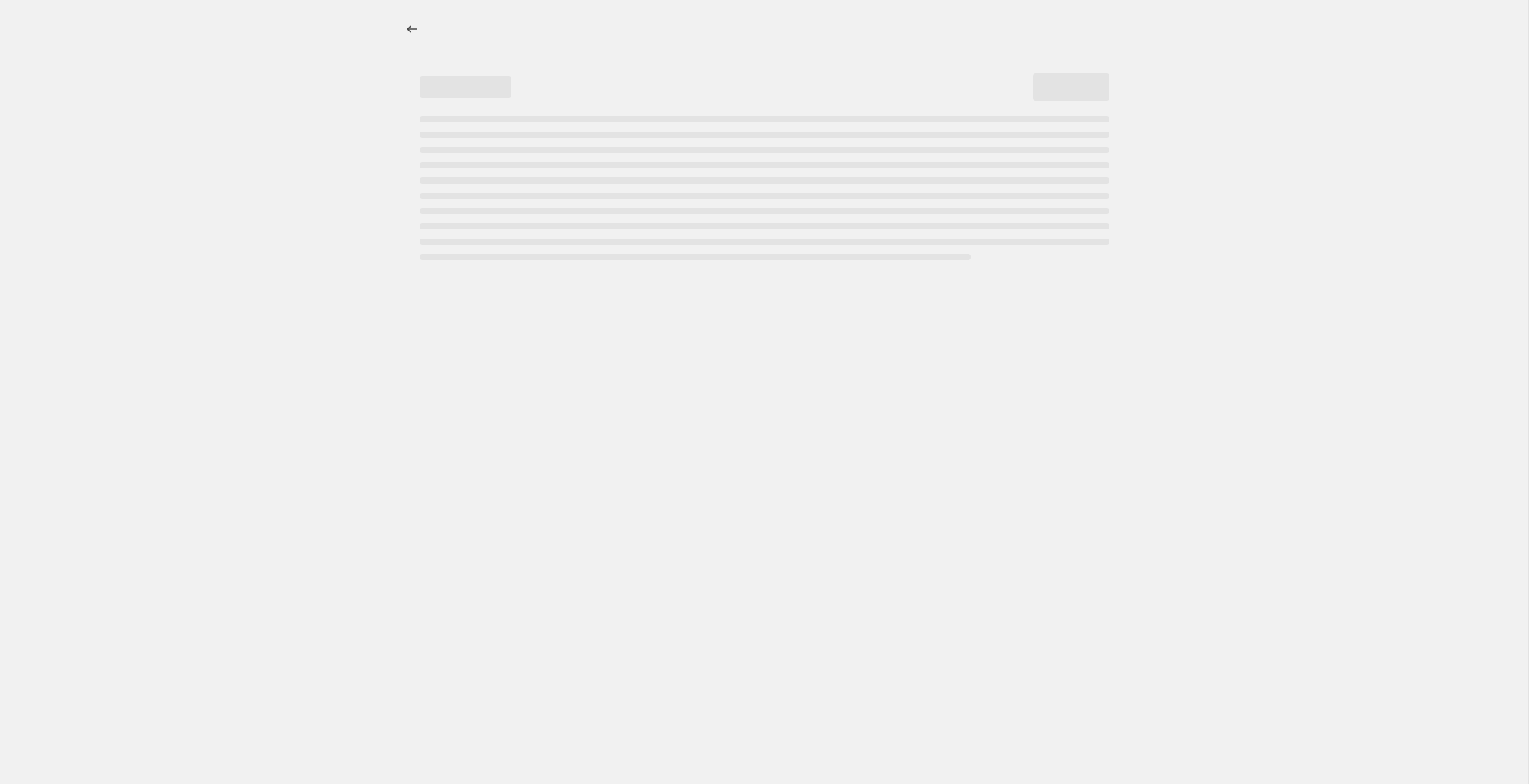
select select "percentage"
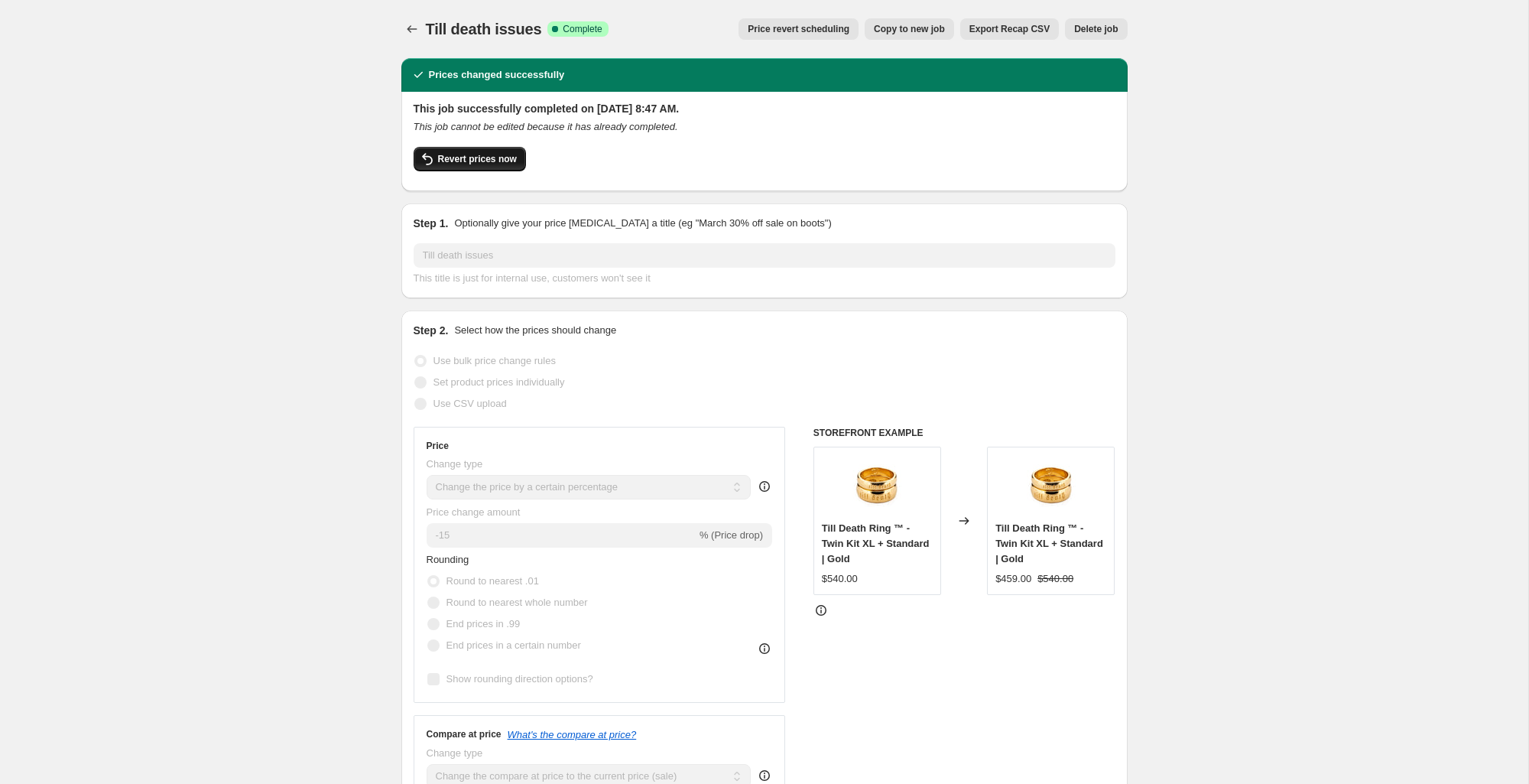
click at [478, 168] on button "Revert prices now" at bounding box center [470, 158] width 113 height 24
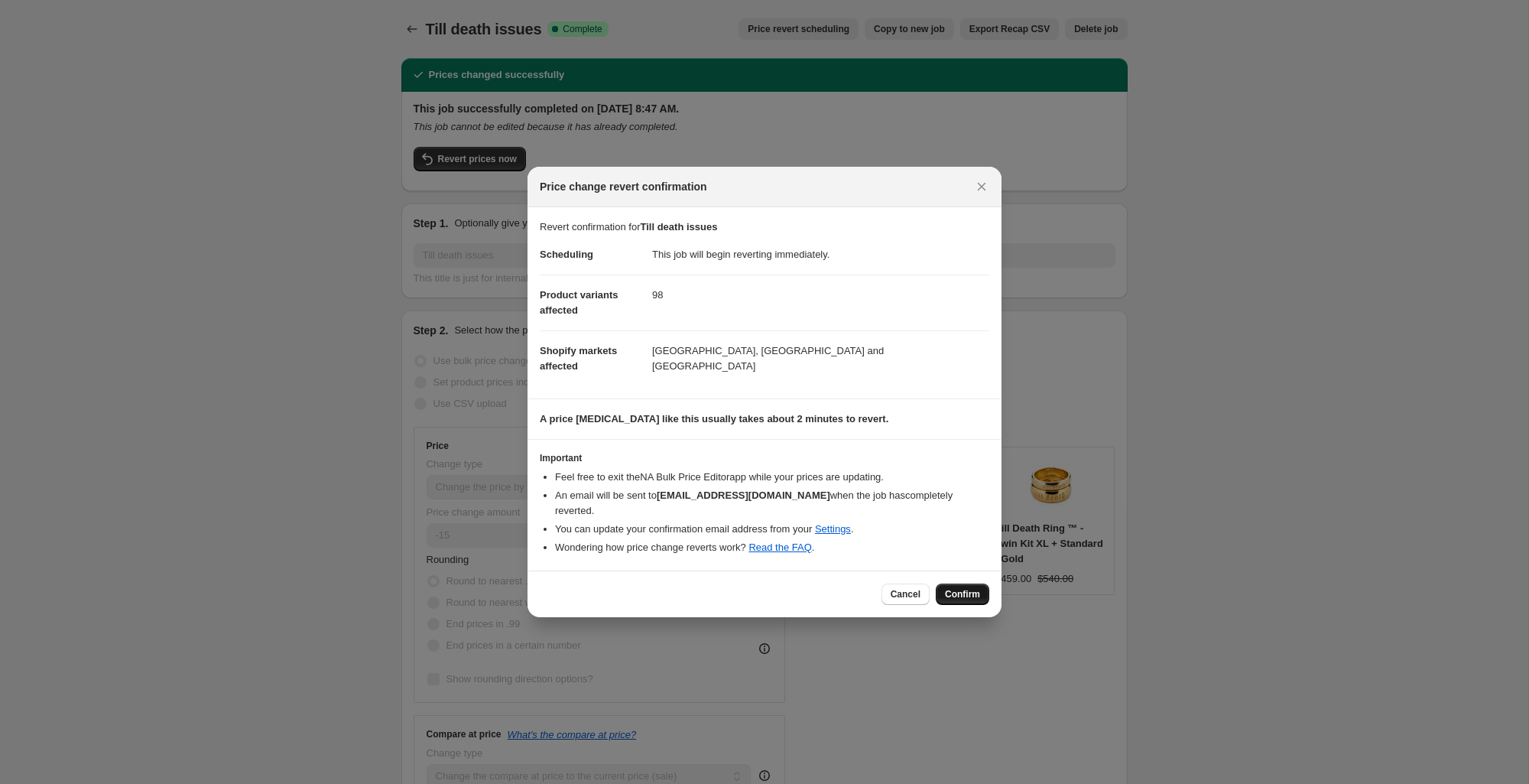
click at [975, 588] on span "Confirm" at bounding box center [963, 594] width 35 height 12
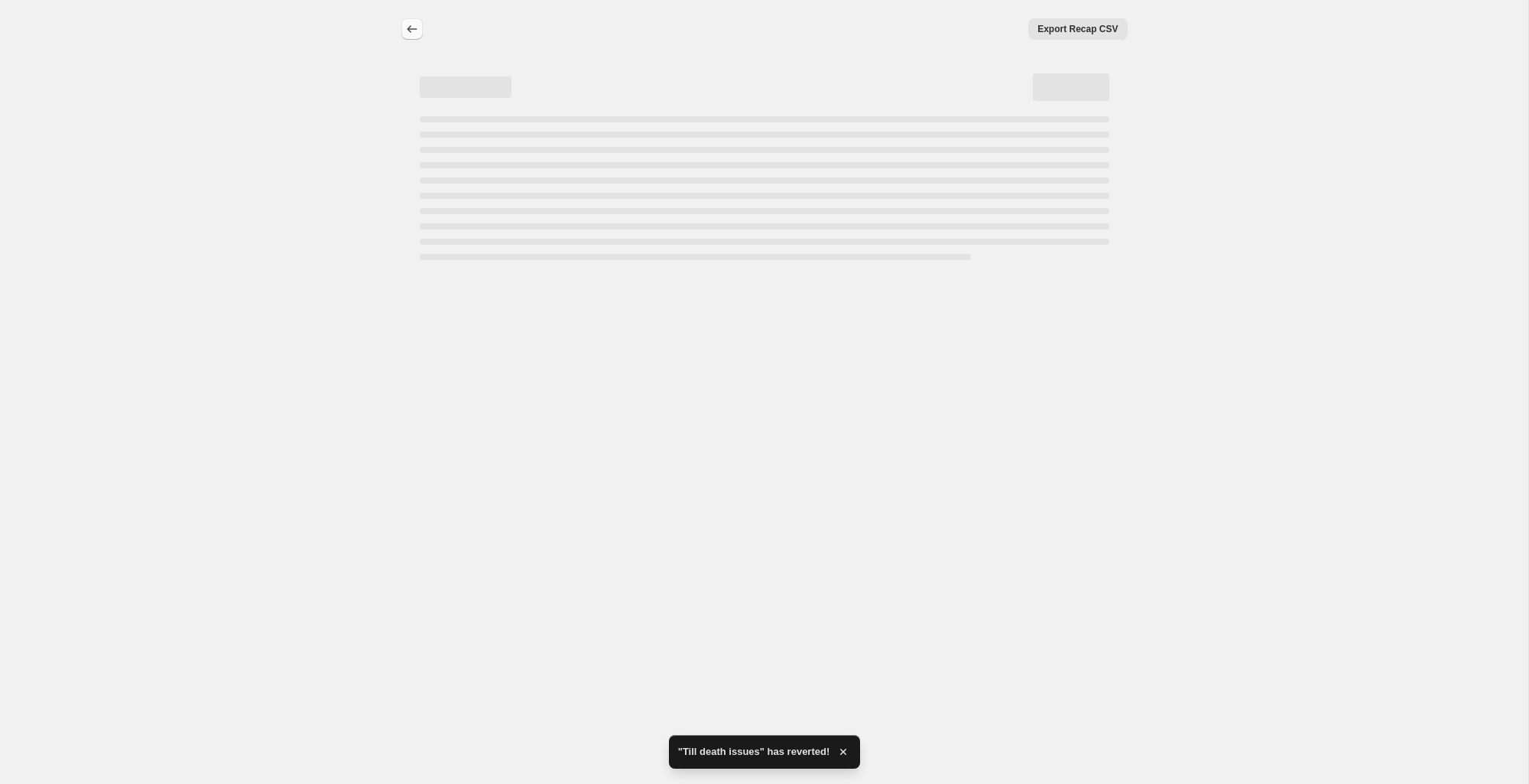
click at [410, 32] on icon "Price change jobs" at bounding box center [411, 29] width 10 height 7
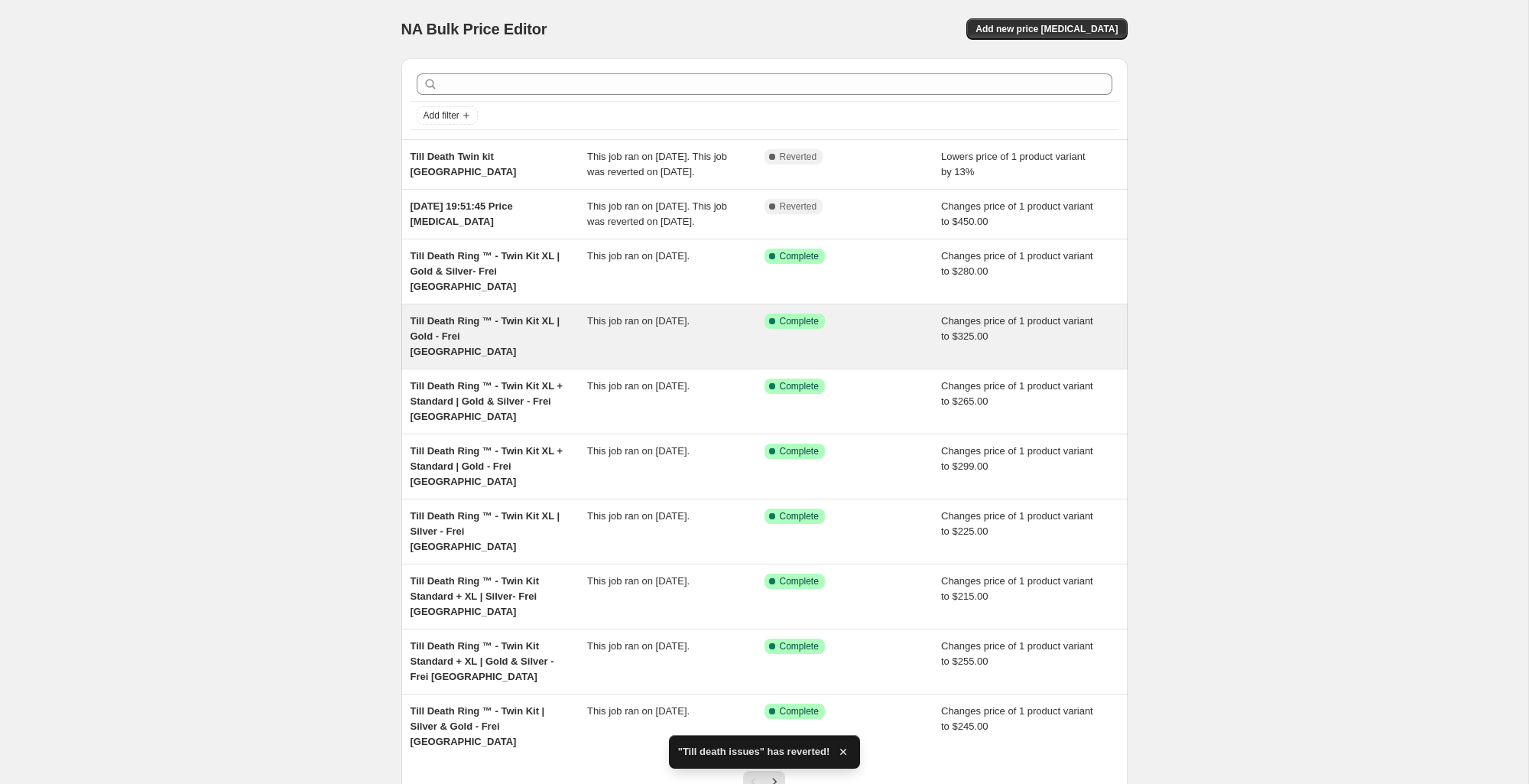
scroll to position [80, 0]
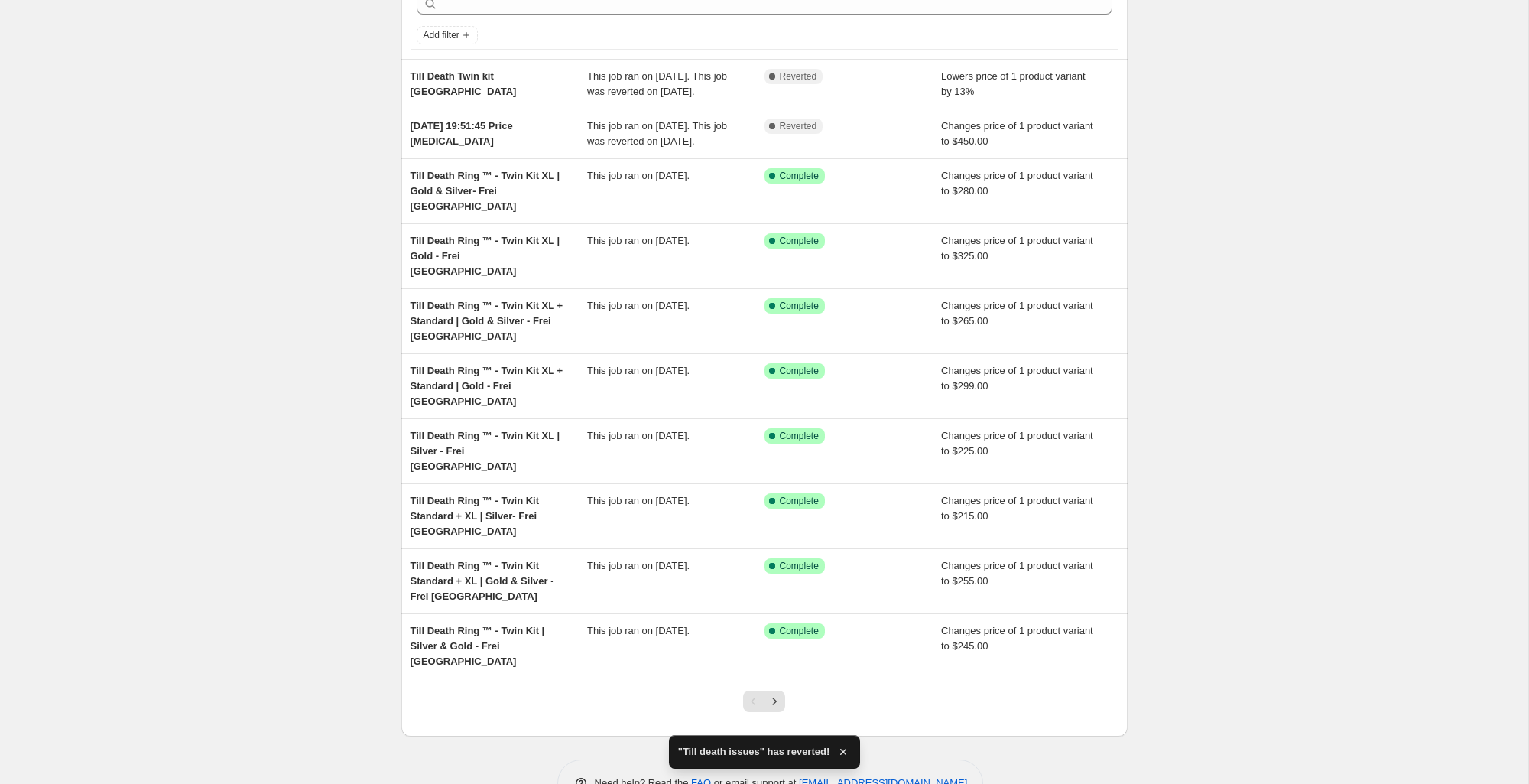
click at [767, 694] on icon "Next" at bounding box center [775, 701] width 15 height 15
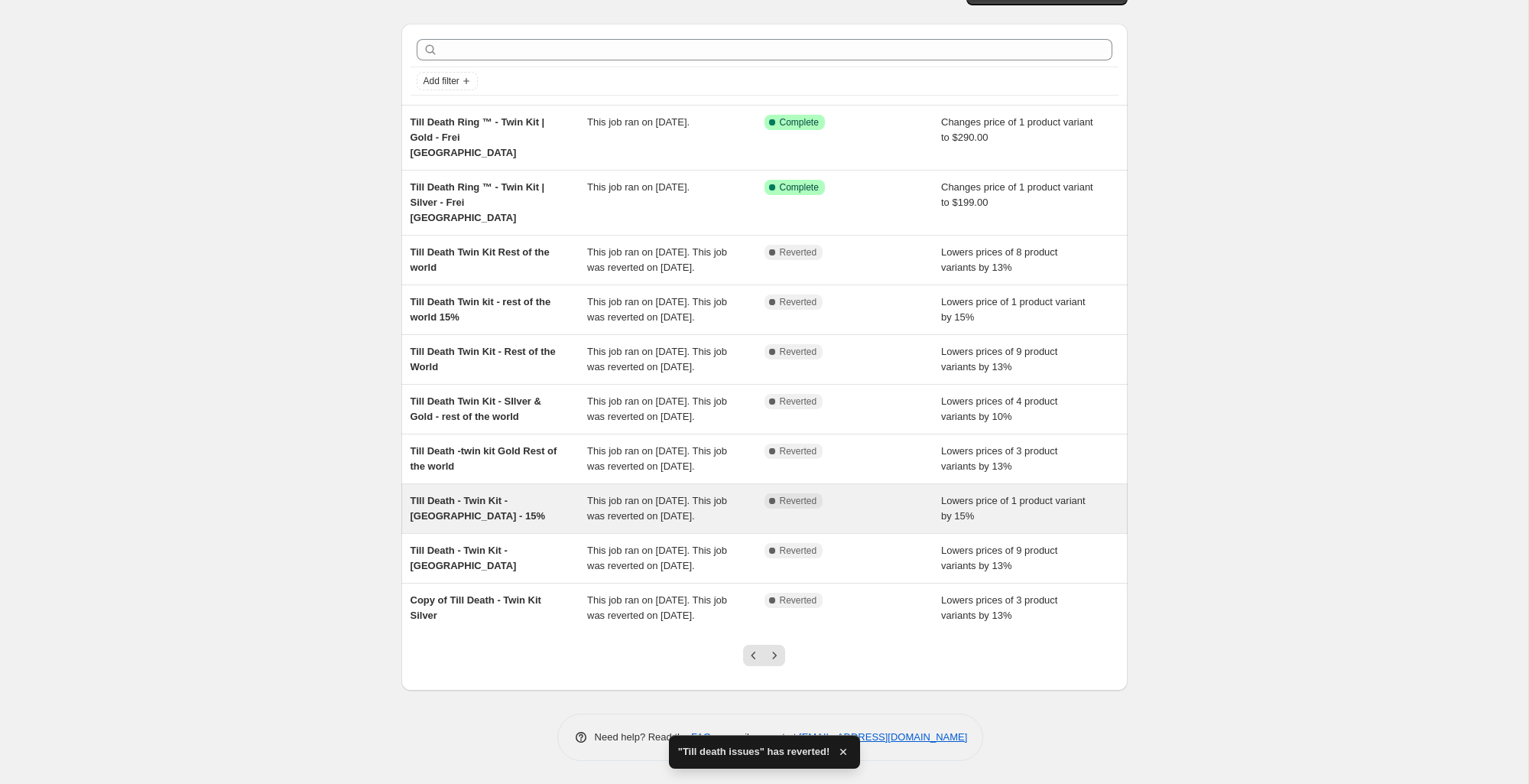
scroll to position [126, 0]
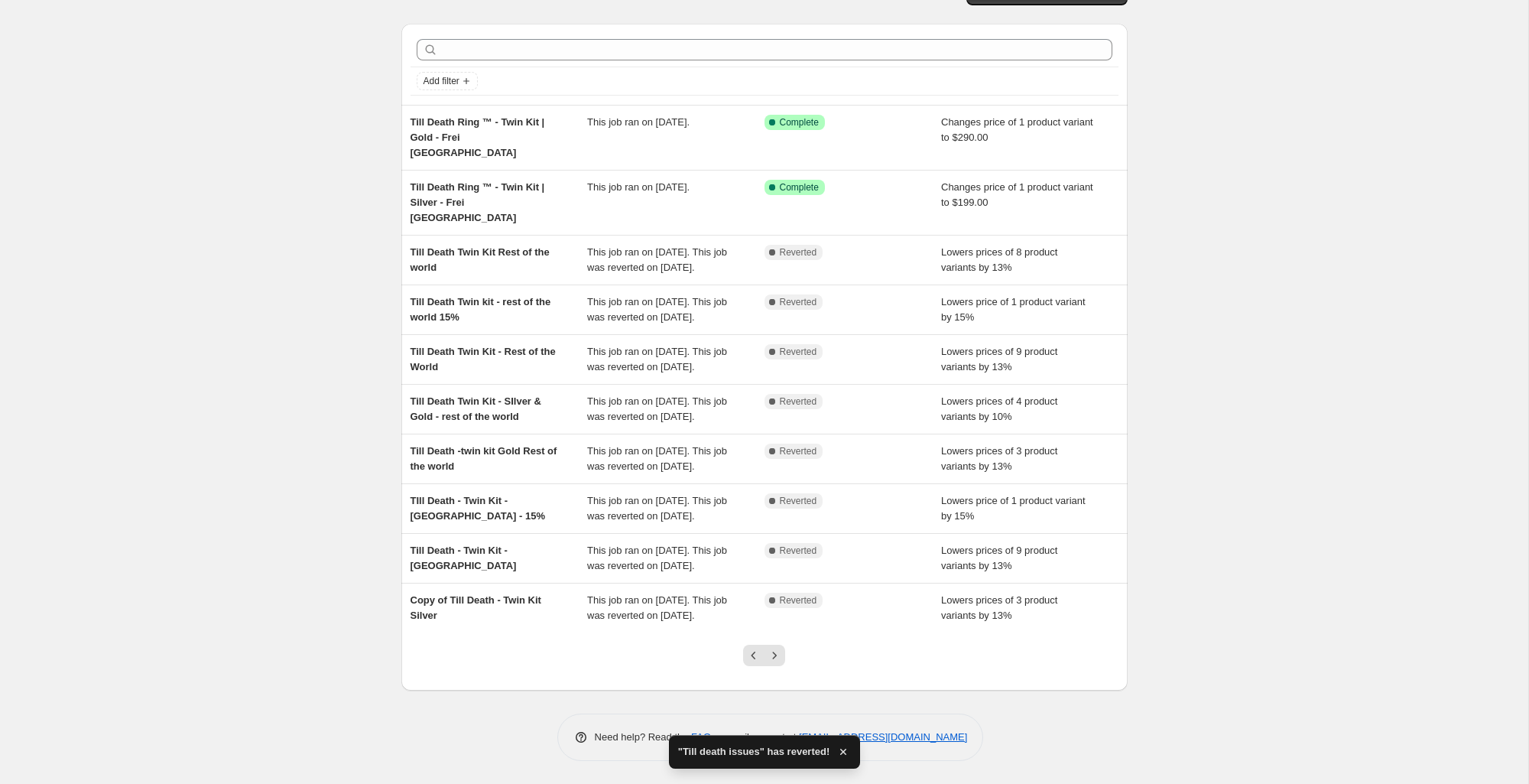
click at [775, 657] on icon "Next" at bounding box center [775, 655] width 15 height 15
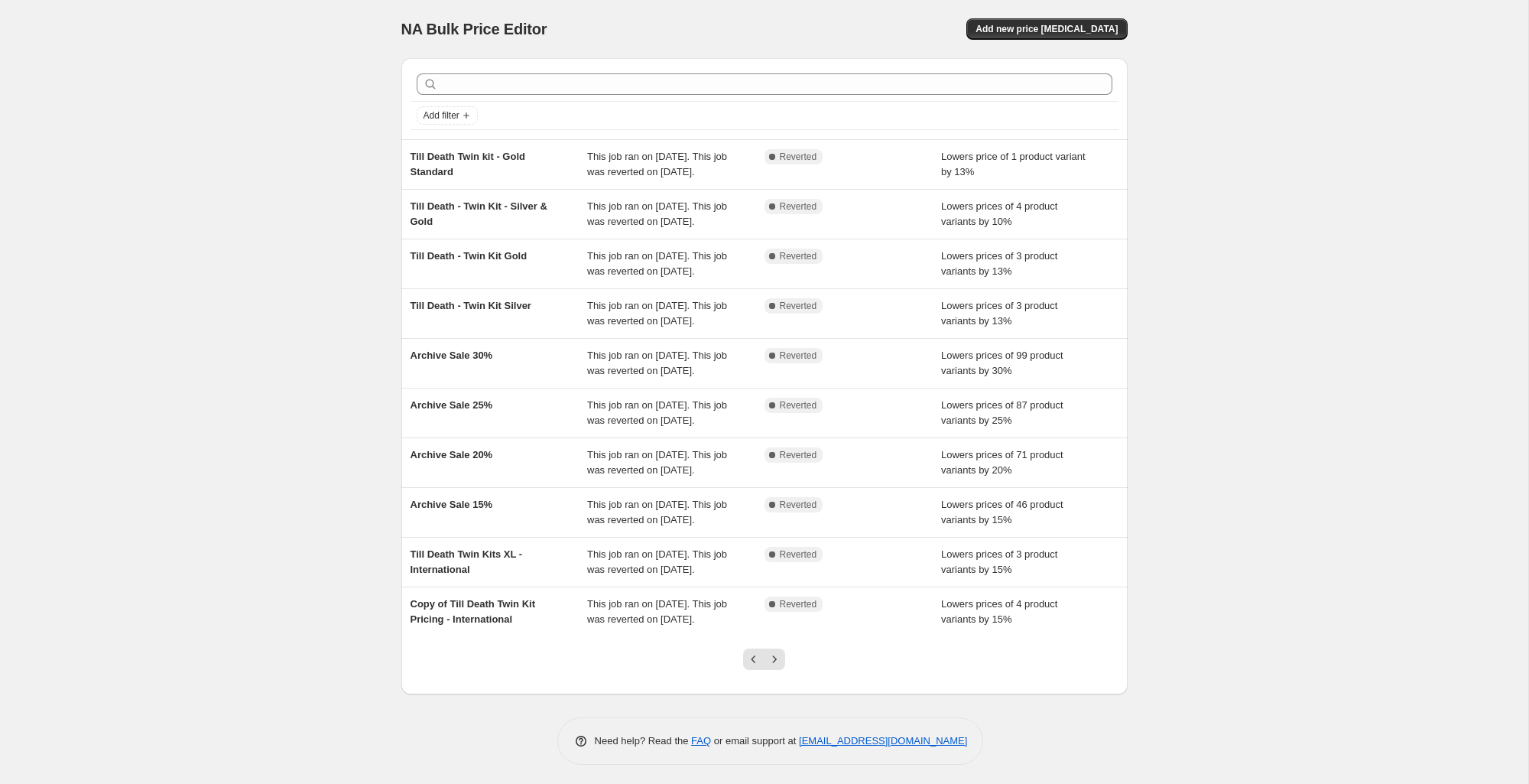
scroll to position [157, 0]
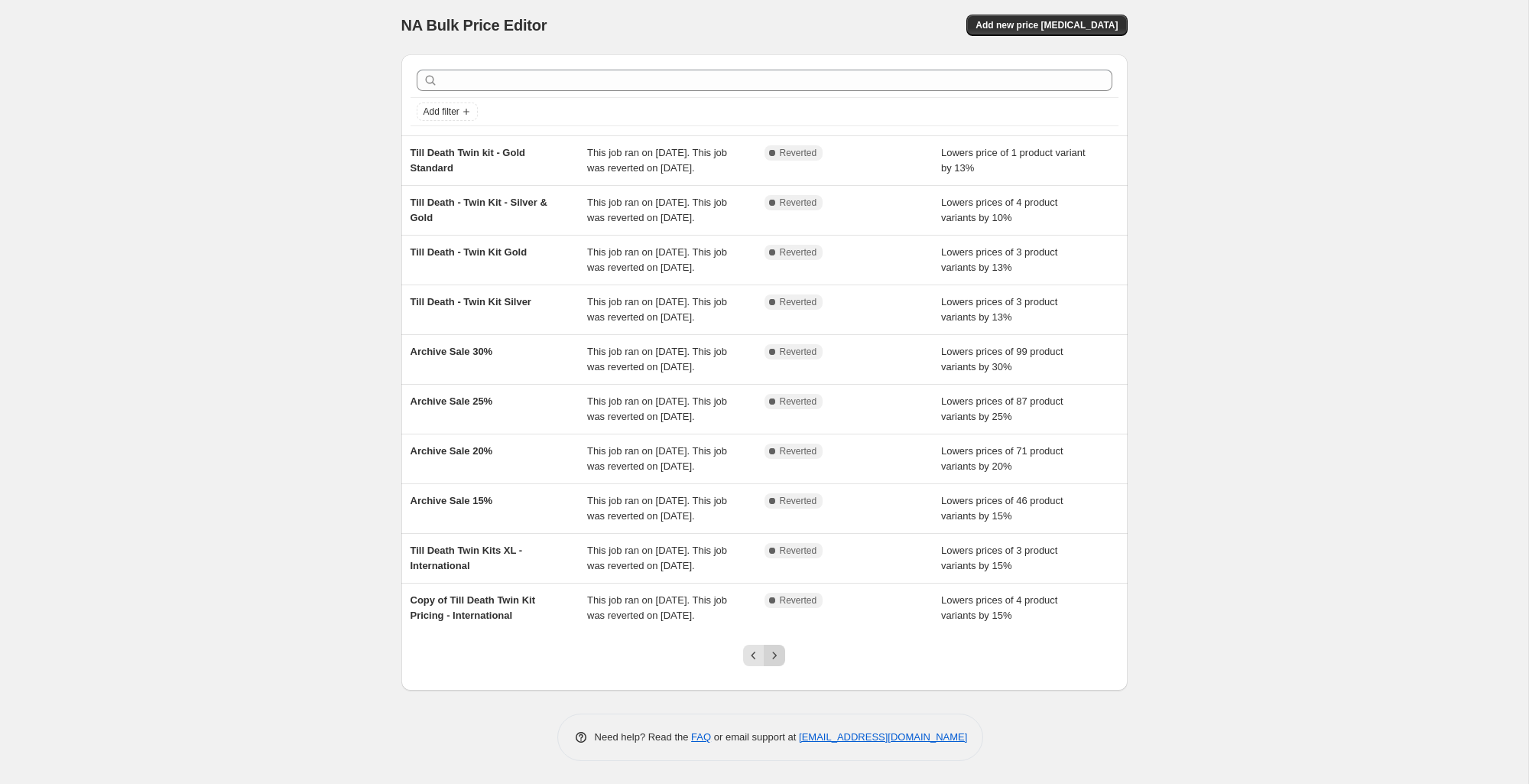
click at [785, 662] on div at bounding box center [764, 661] width 62 height 58
drag, startPoint x: 777, startPoint y: 660, endPoint x: 787, endPoint y: 618, distance: 43.2
click at [777, 660] on icon "Next" at bounding box center [775, 655] width 15 height 15
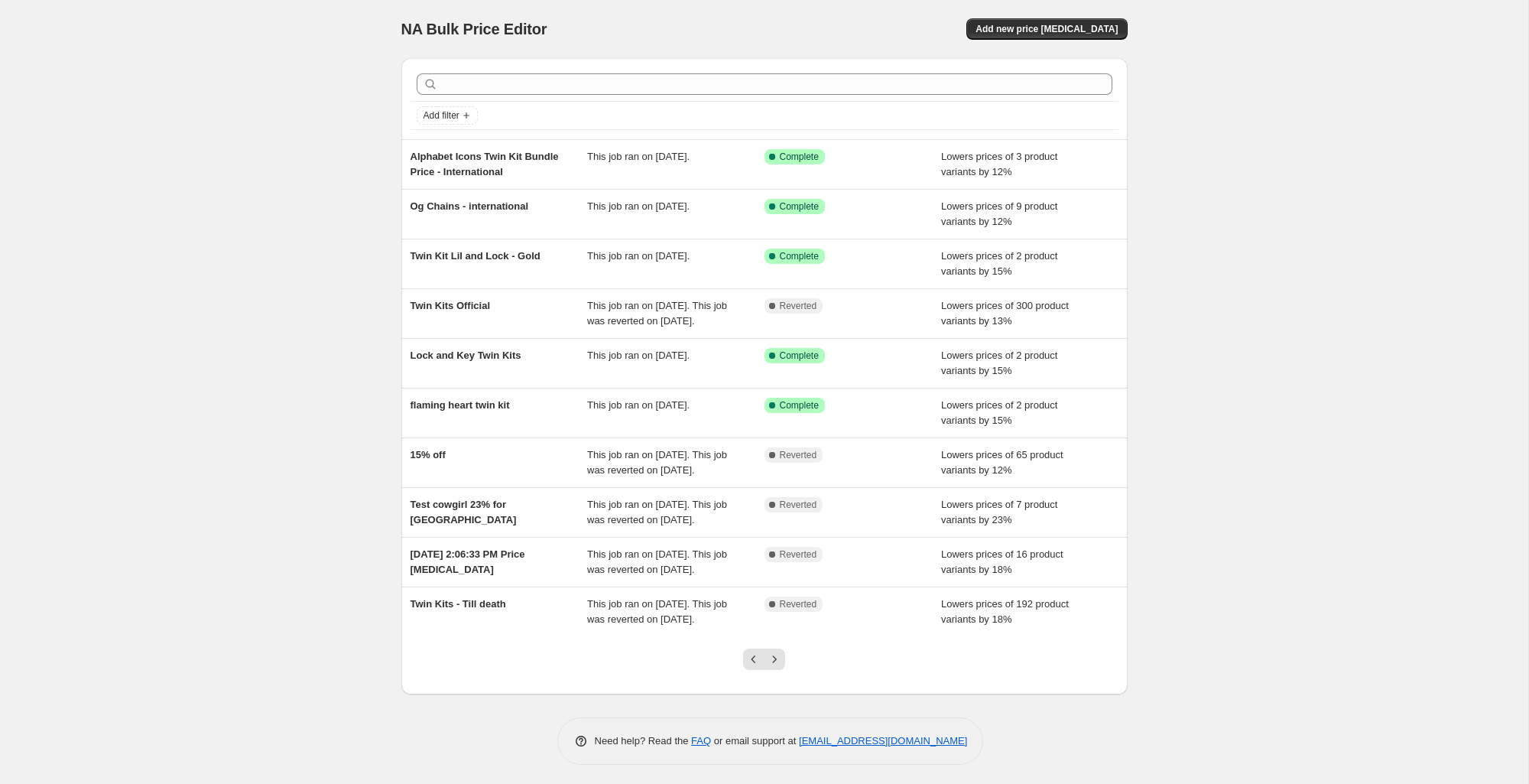
scroll to position [1, 0]
drag, startPoint x: 776, startPoint y: 738, endPoint x: 767, endPoint y: 727, distance: 14.2
click at [776, 666] on icon "Next" at bounding box center [775, 658] width 15 height 15
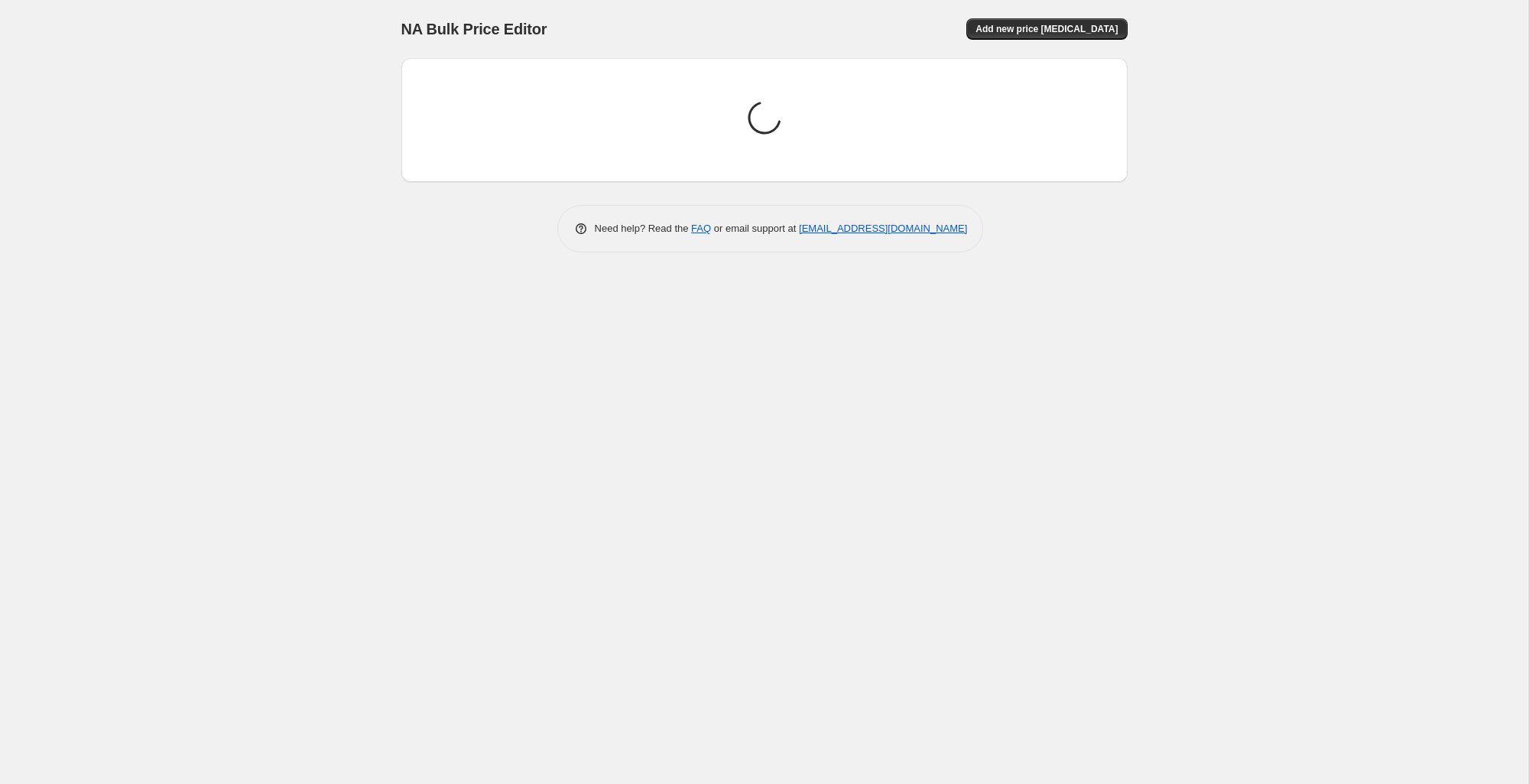
scroll to position [0, 0]
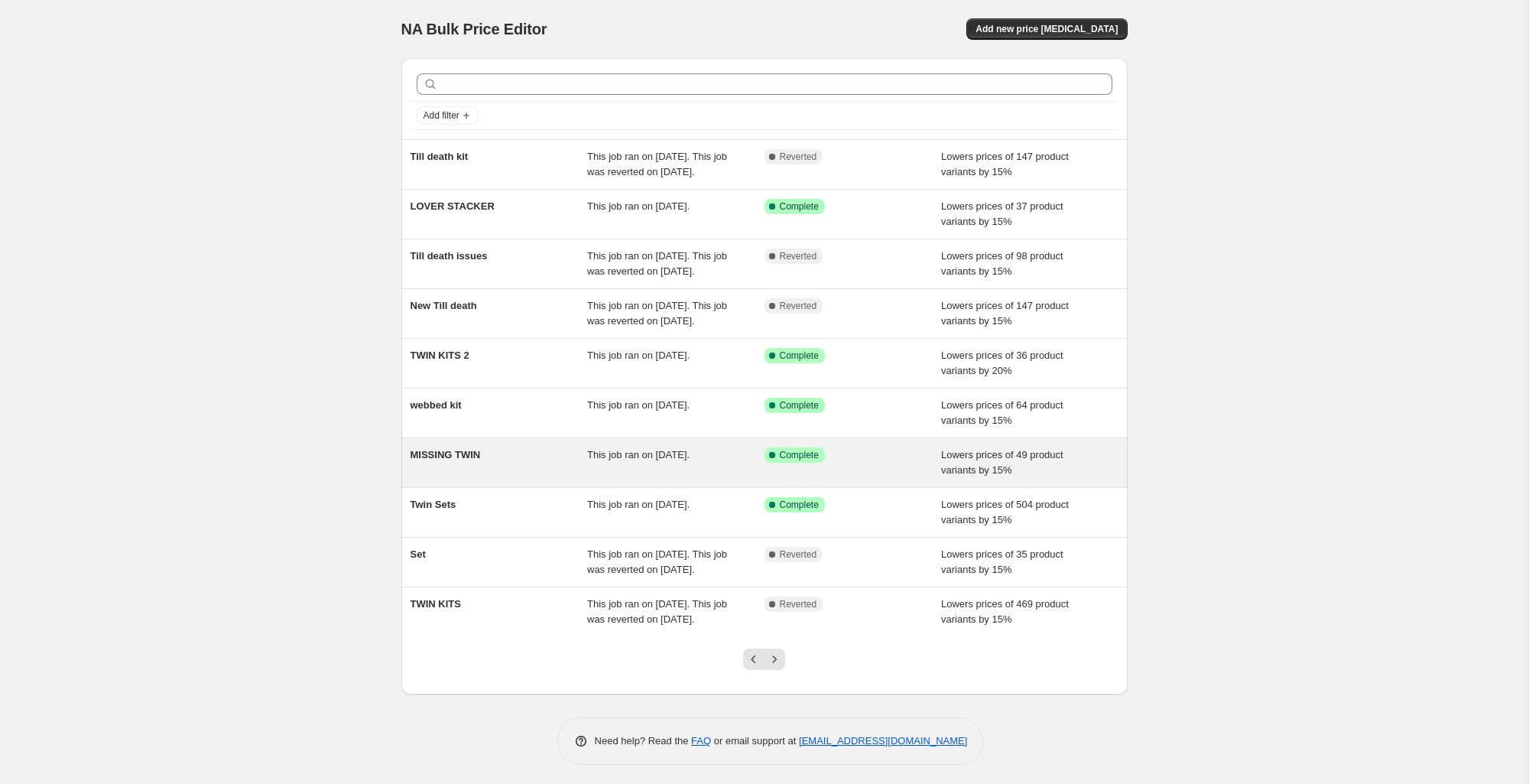
click at [538, 478] on div "MISSING TWIN" at bounding box center [499, 462] width 177 height 31
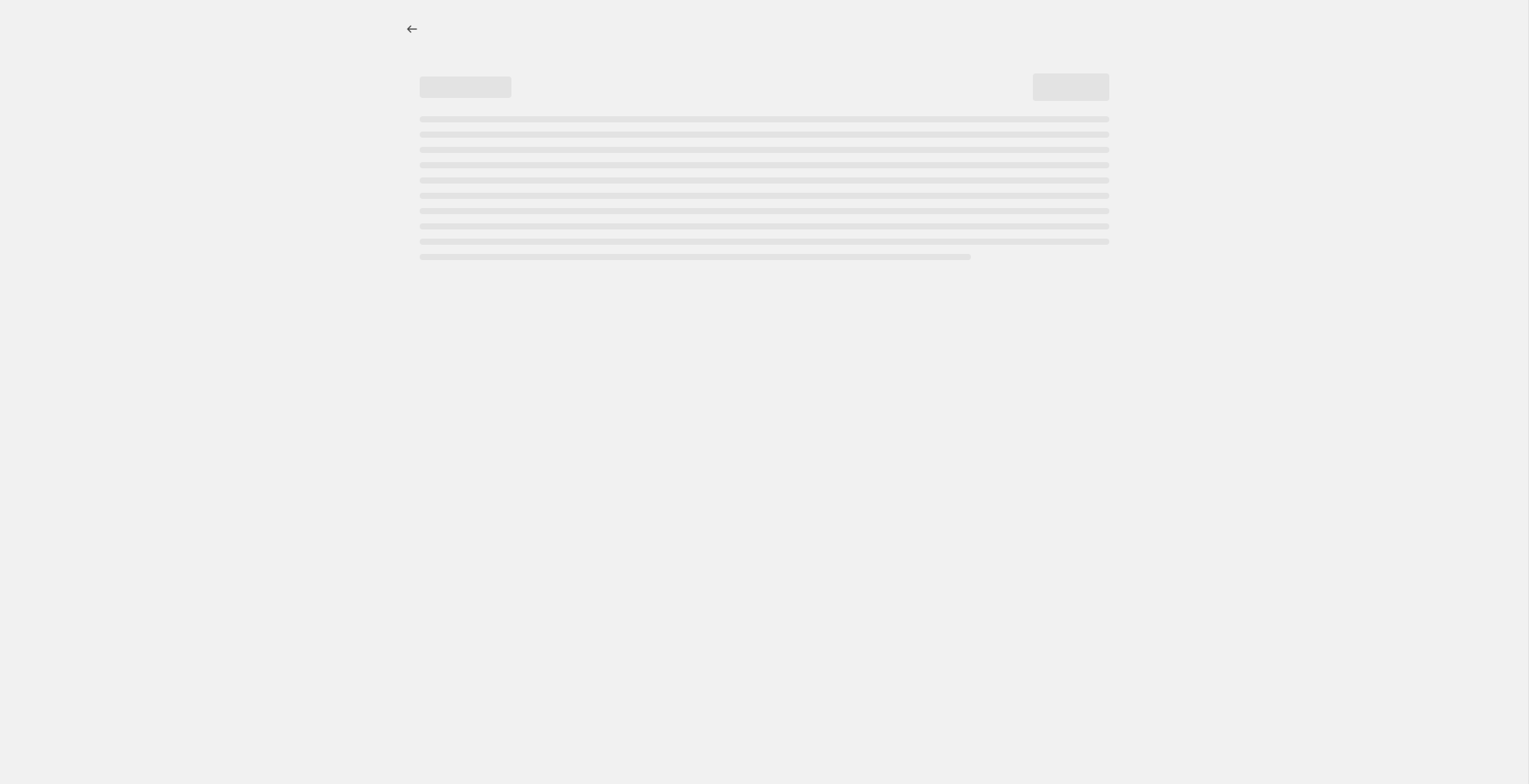
select select "percentage"
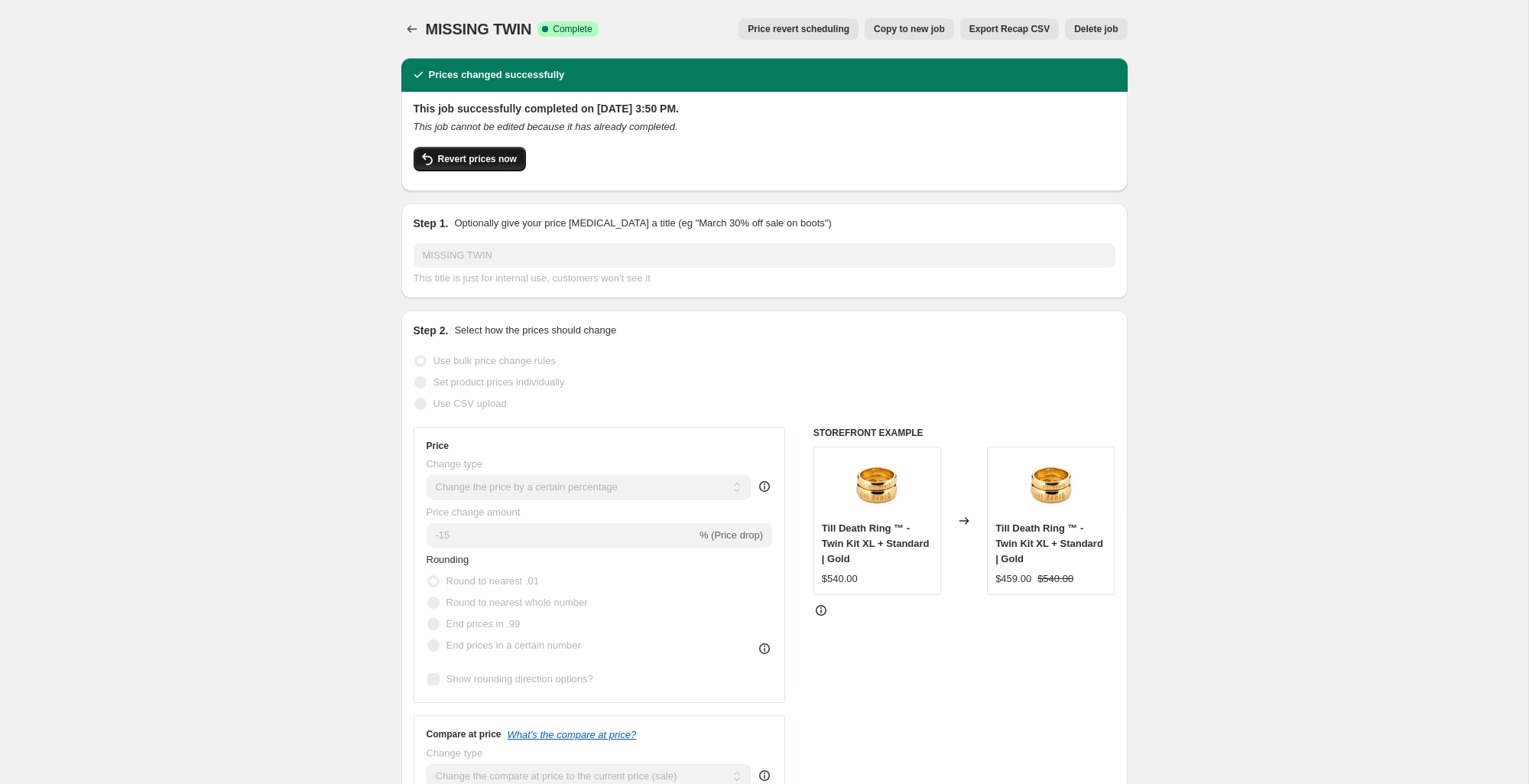
click at [448, 159] on span "Revert prices now" at bounding box center [477, 158] width 78 height 12
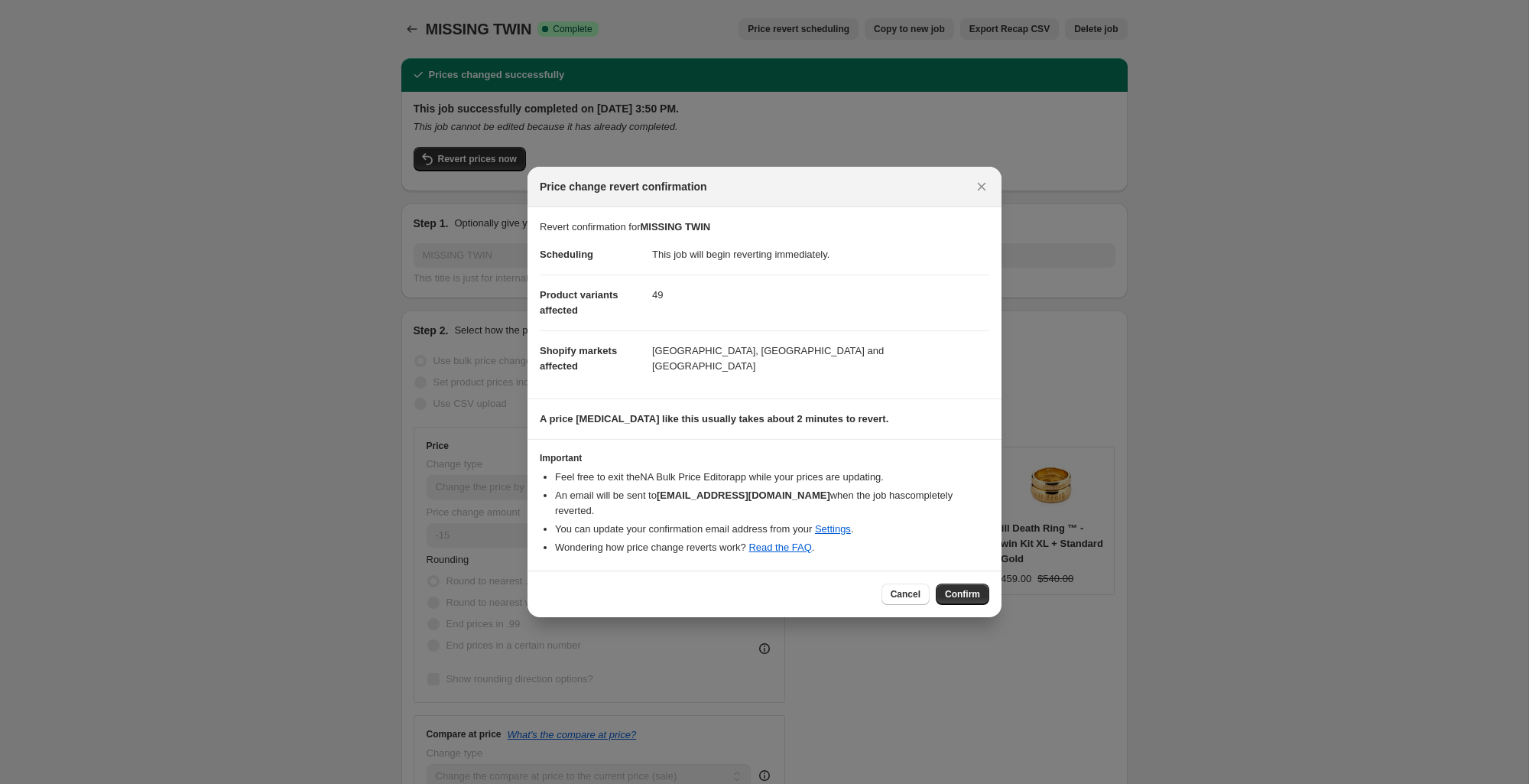
click at [967, 588] on span "Confirm" at bounding box center [963, 594] width 35 height 12
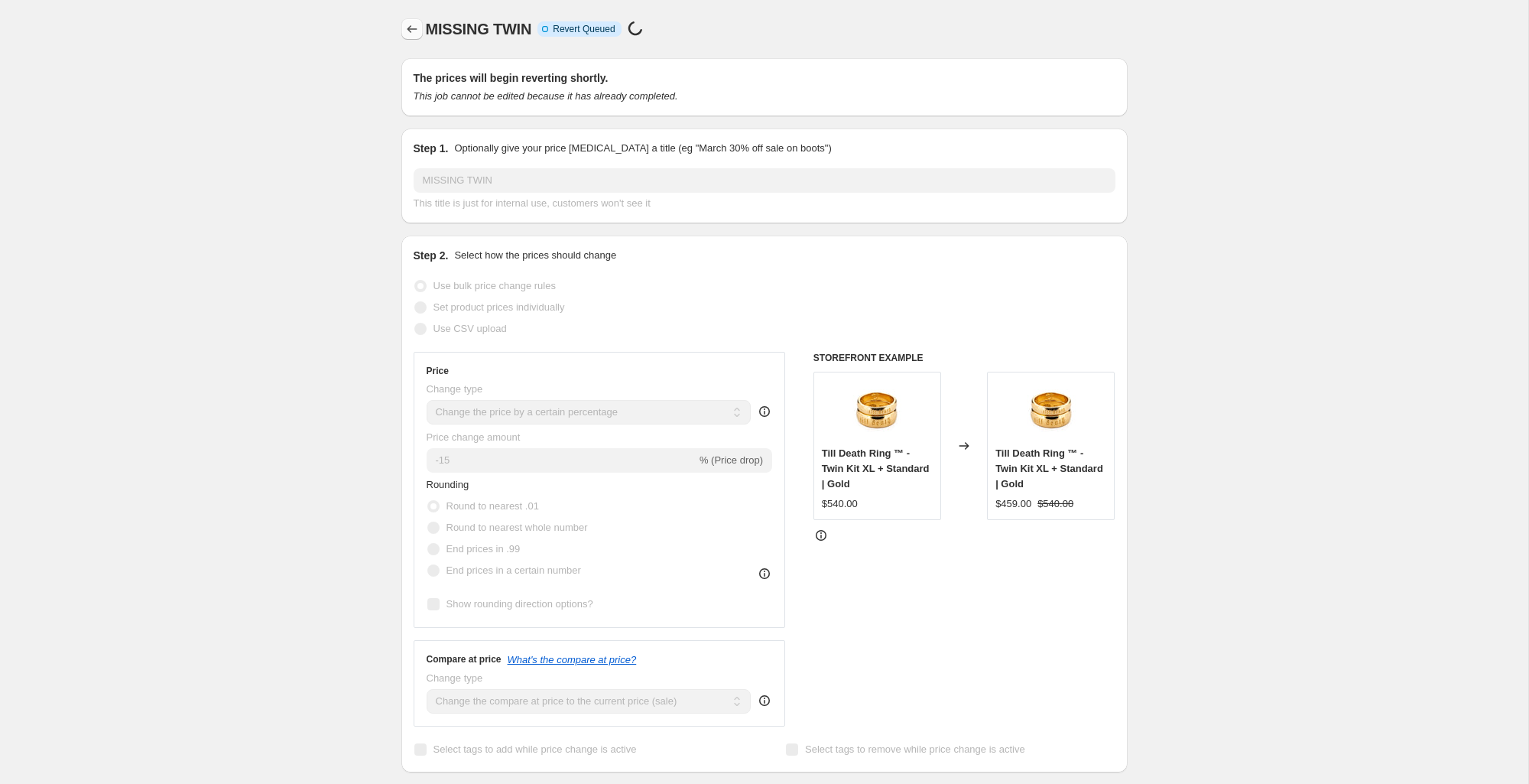
click at [410, 32] on icon "Price change jobs" at bounding box center [412, 29] width 15 height 15
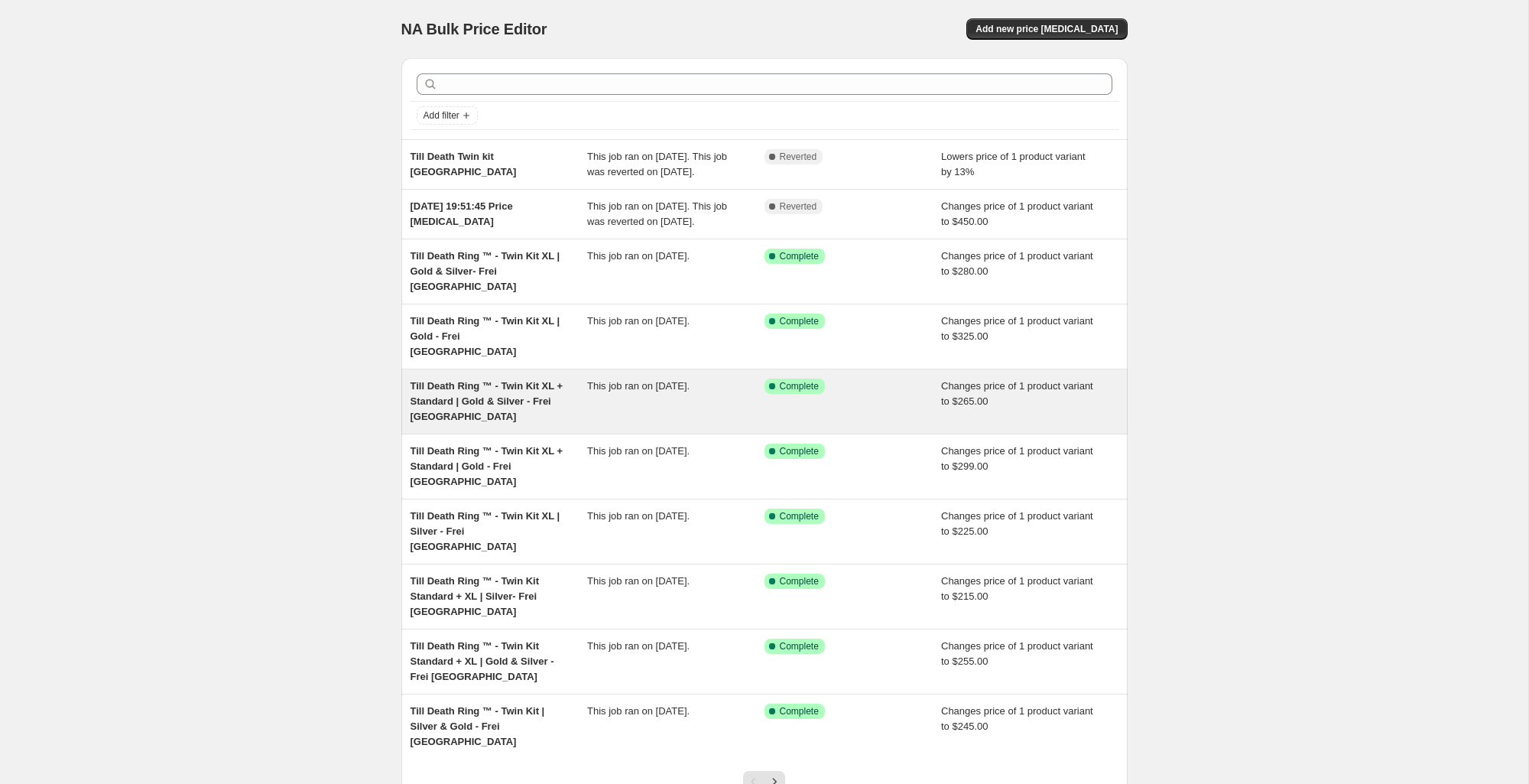
scroll to position [80, 0]
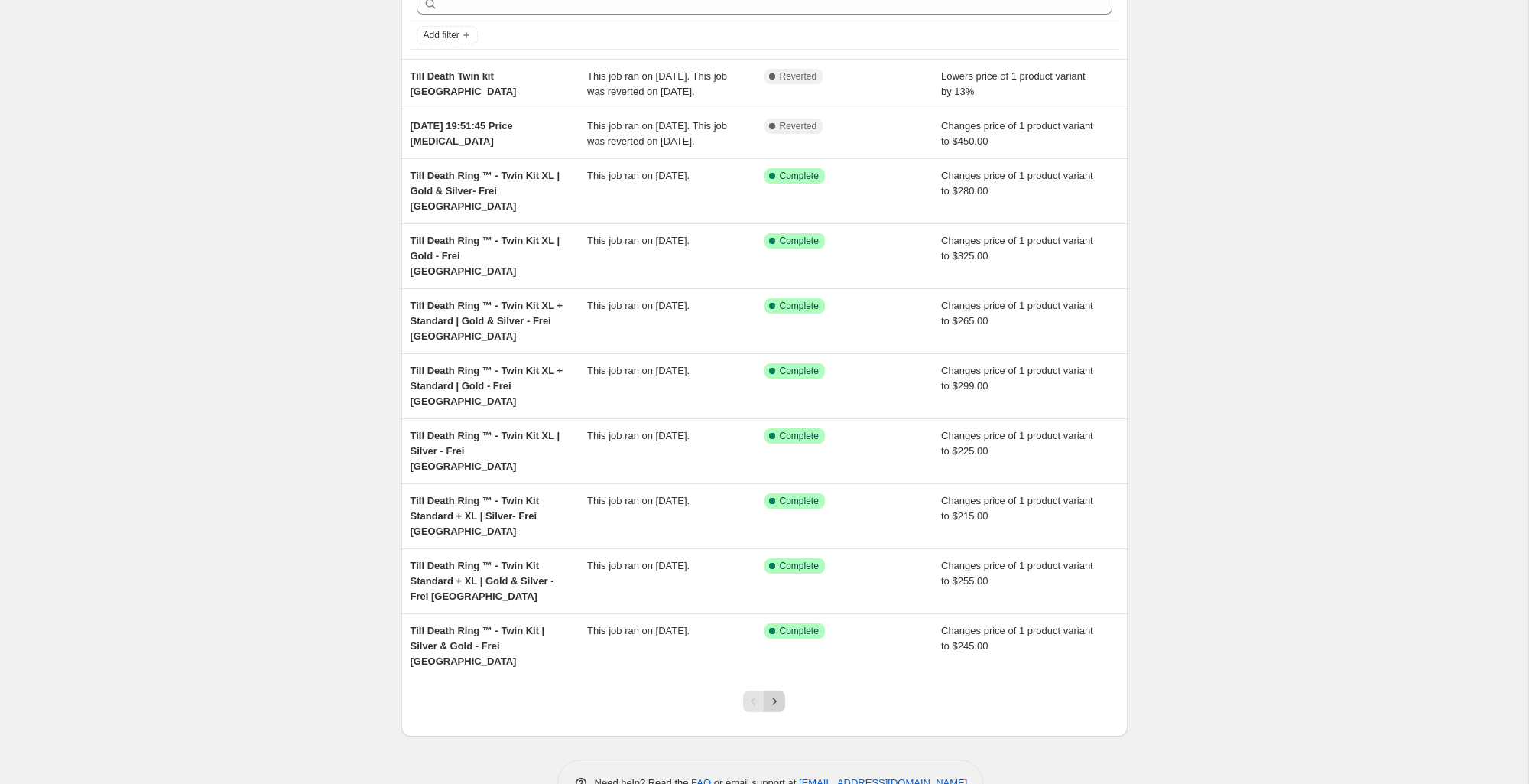
click at [776, 691] on button "Next" at bounding box center [774, 701] width 21 height 21
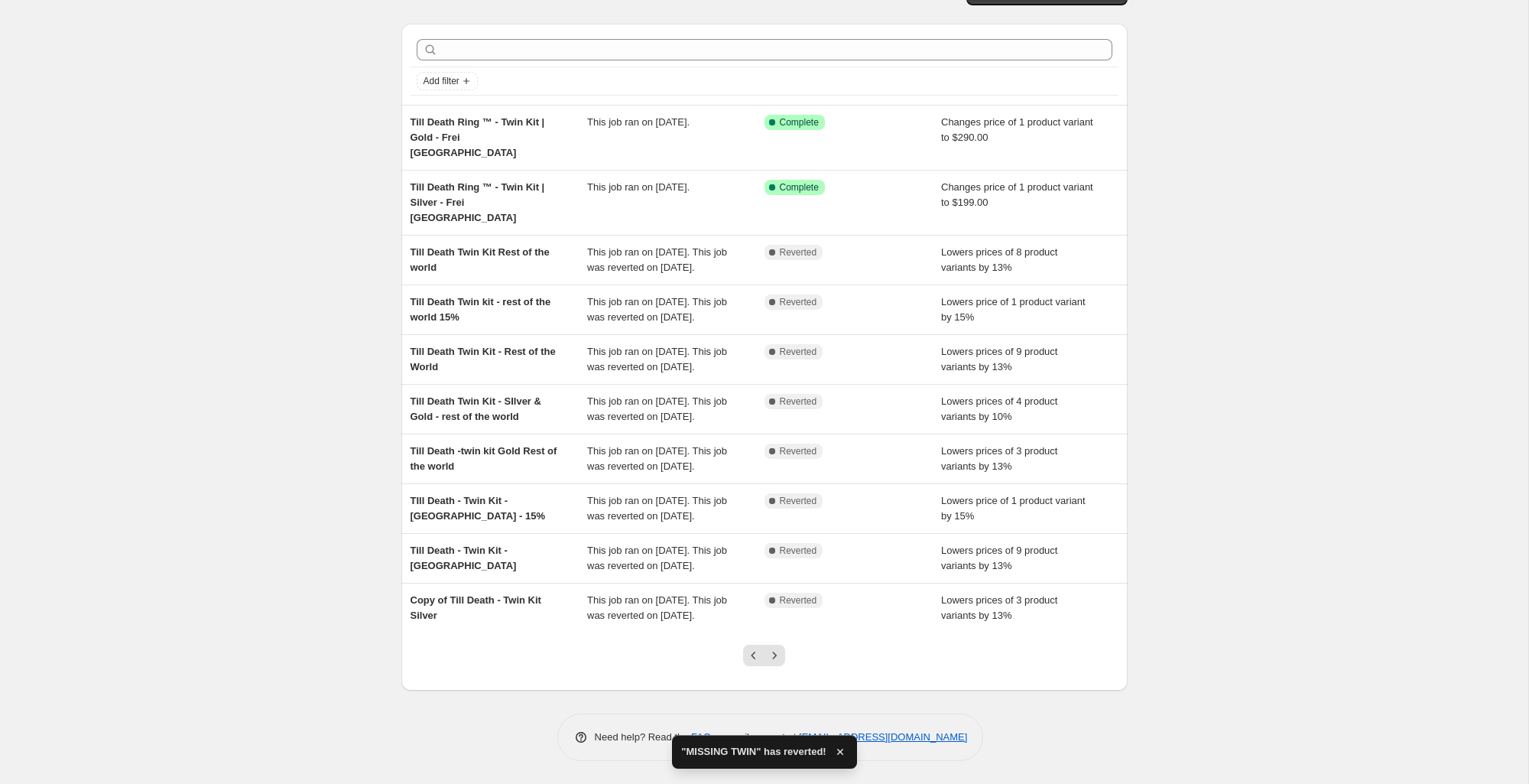
scroll to position [126, 0]
click at [764, 648] on button "Next" at bounding box center [774, 654] width 21 height 21
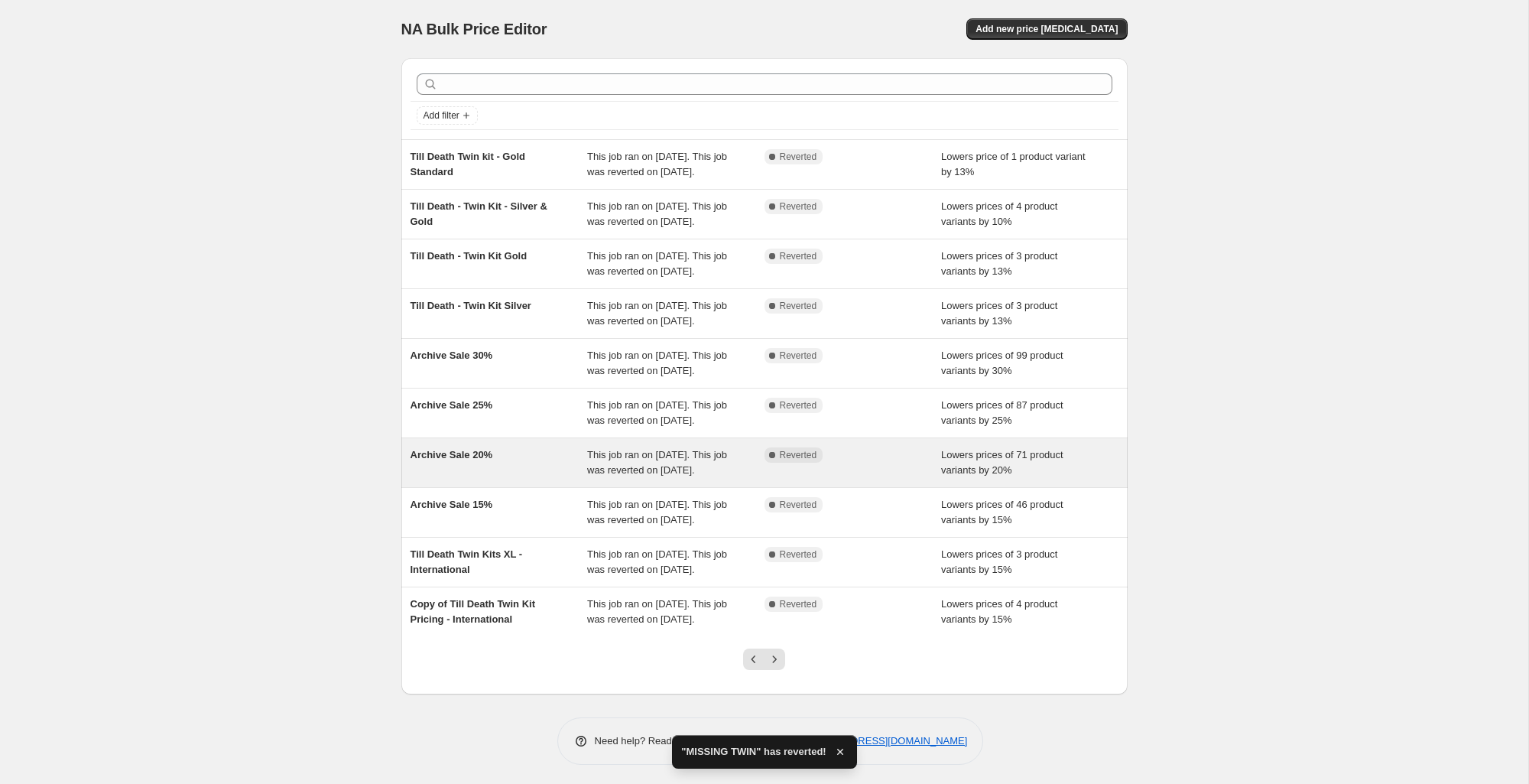
scroll to position [157, 0]
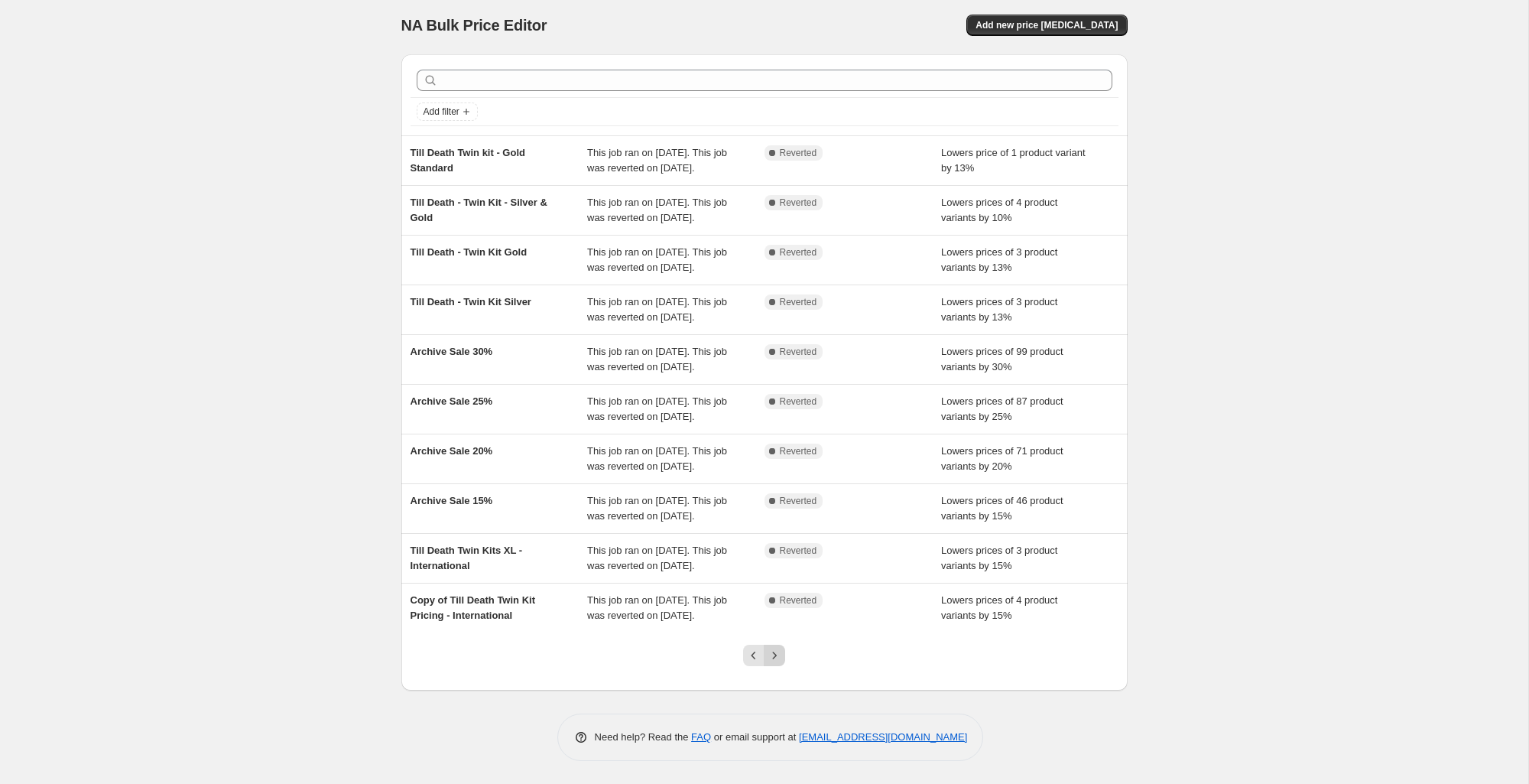
click at [778, 660] on icon "Next" at bounding box center [775, 655] width 15 height 15
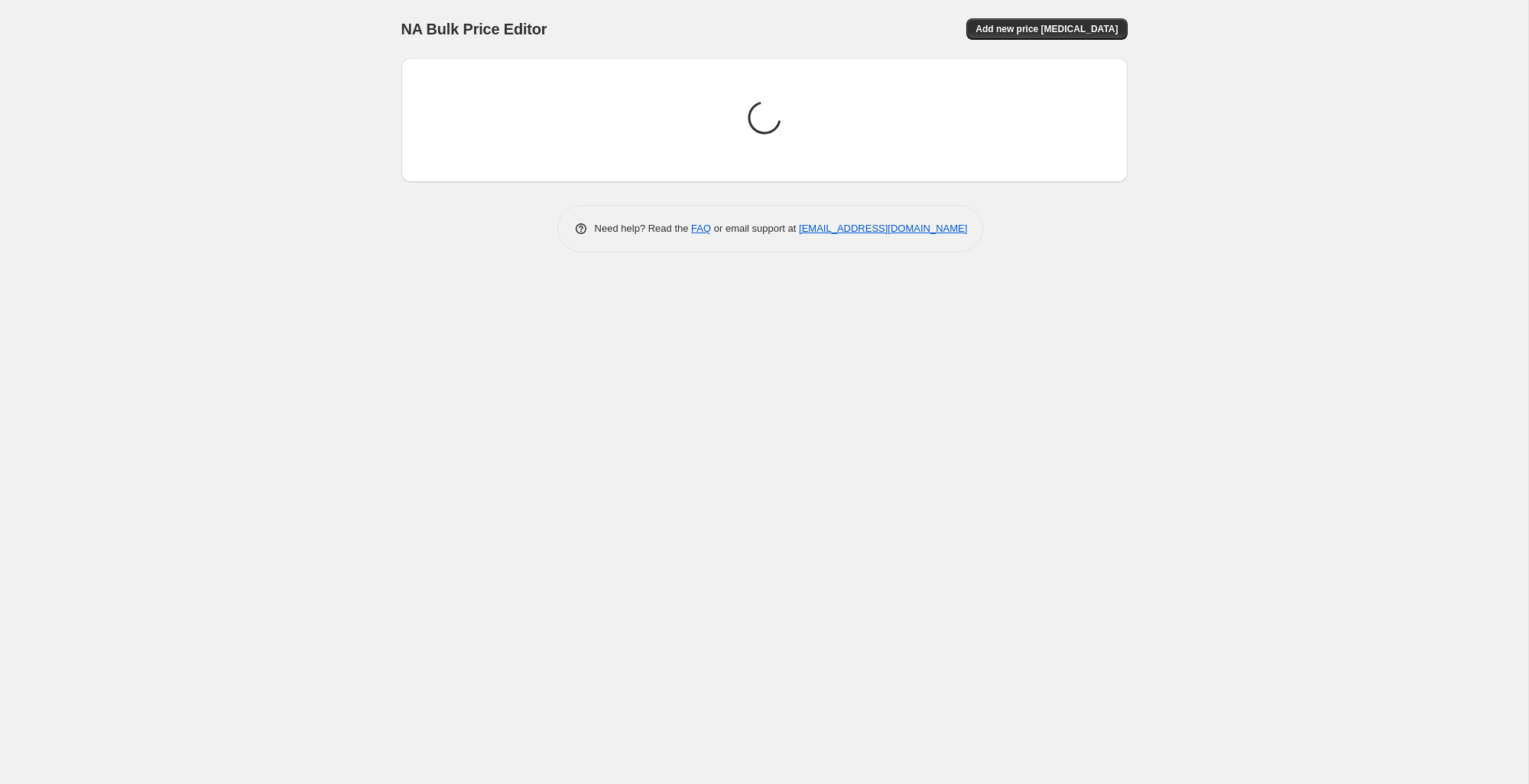
scroll to position [0, 0]
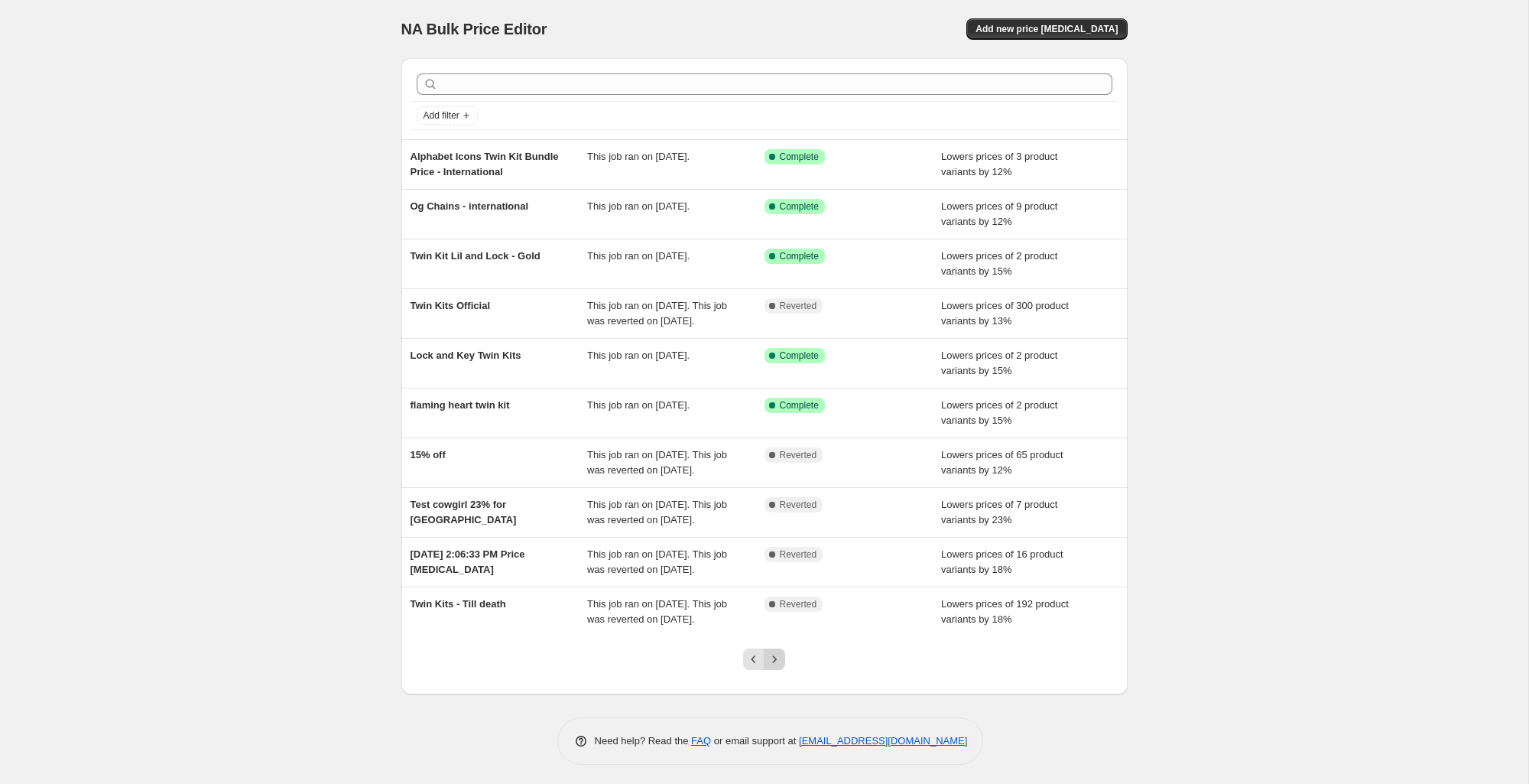
click at [781, 667] on icon "Next" at bounding box center [775, 659] width 15 height 15
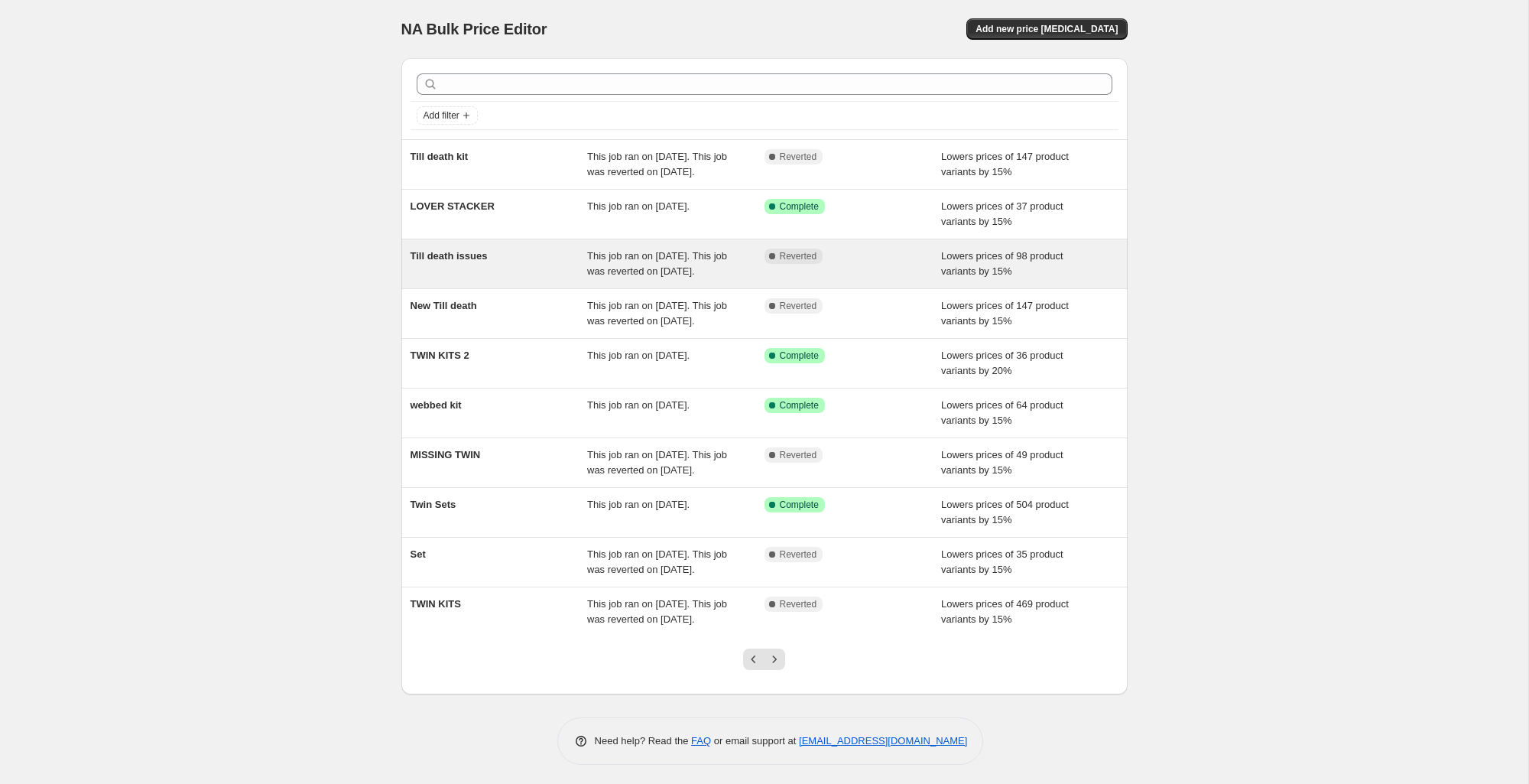
scroll to position [96, 0]
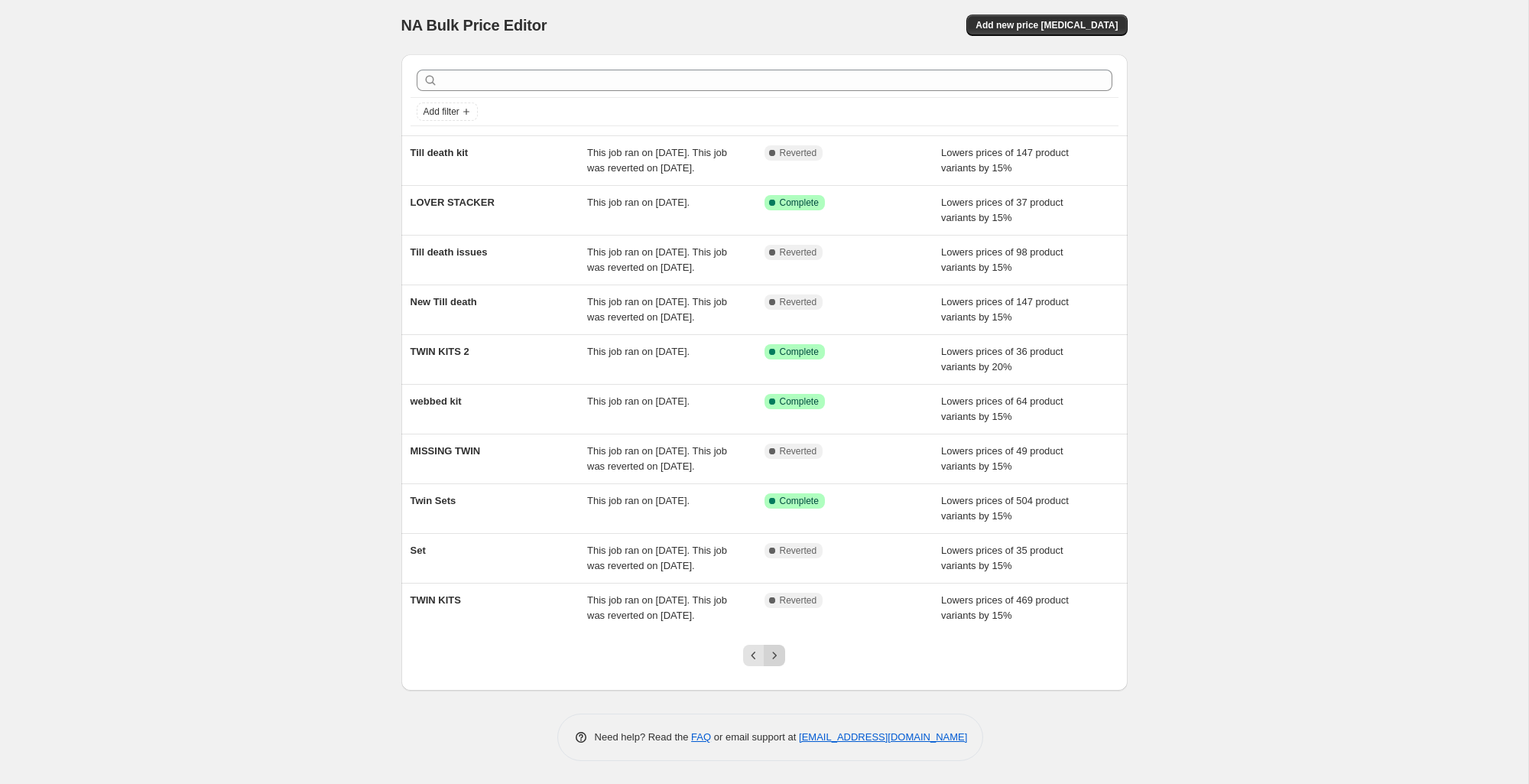
click at [764, 653] on button "Next" at bounding box center [774, 654] width 21 height 21
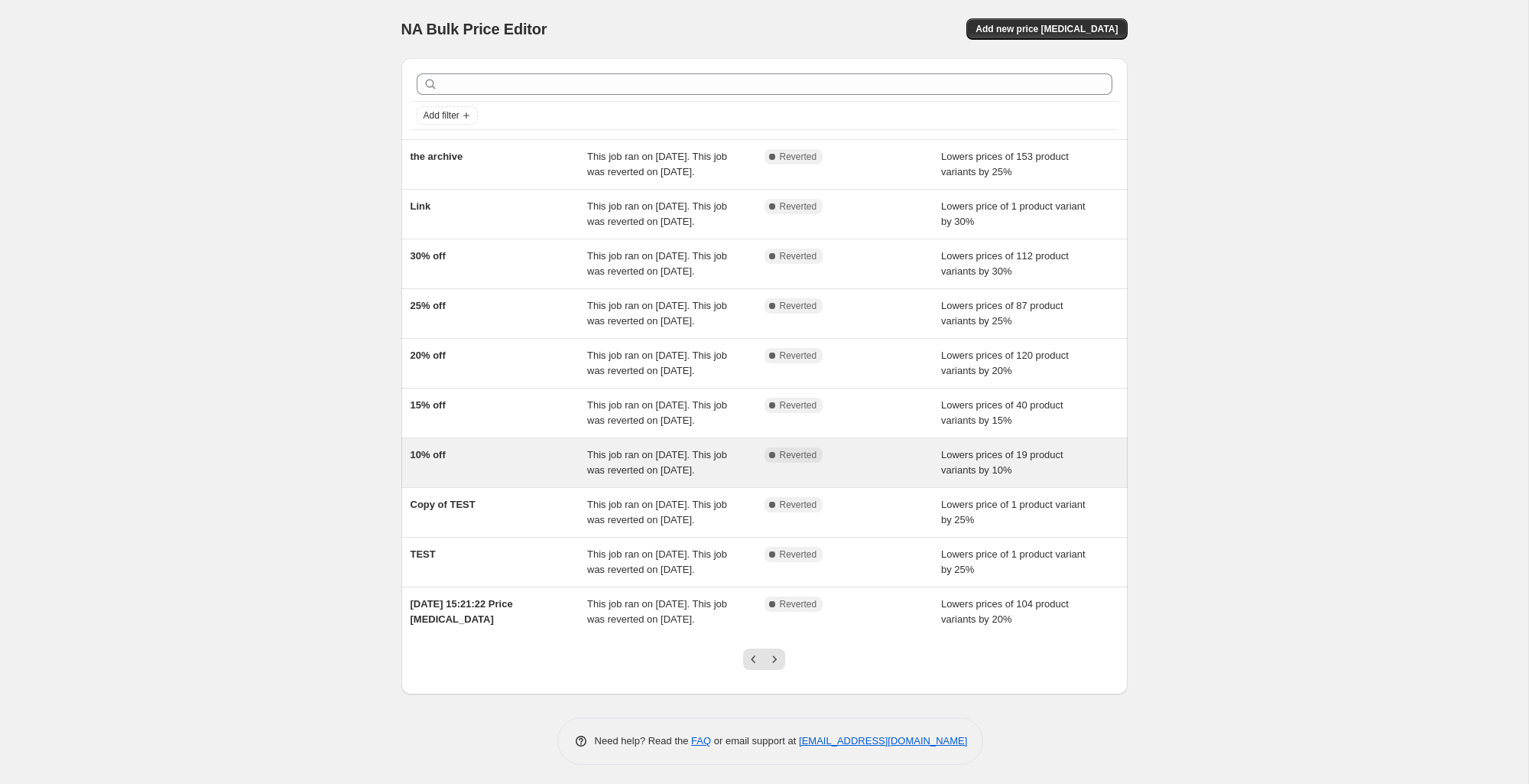
scroll to position [157, 0]
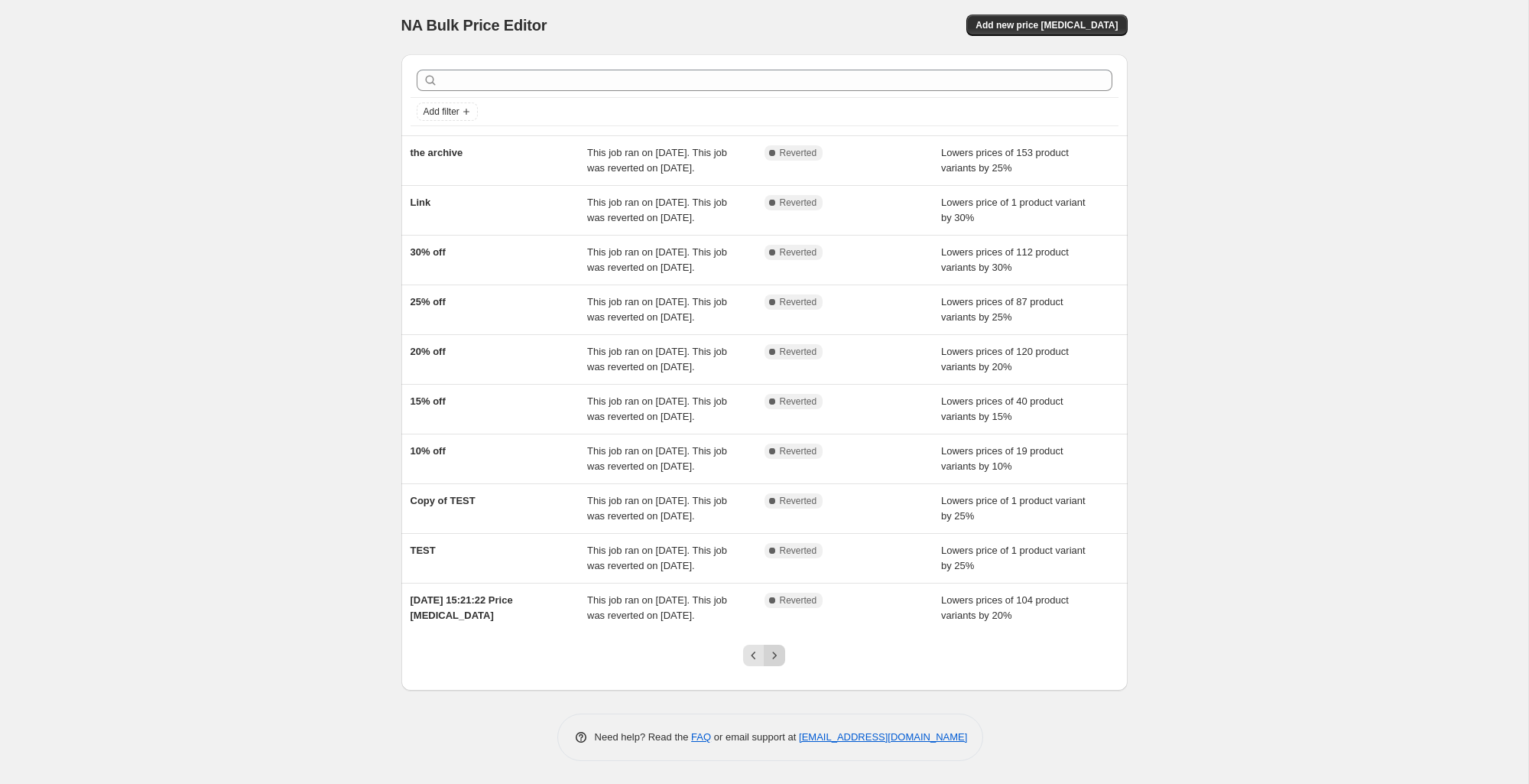
click at [778, 653] on icon "Next" at bounding box center [775, 655] width 15 height 15
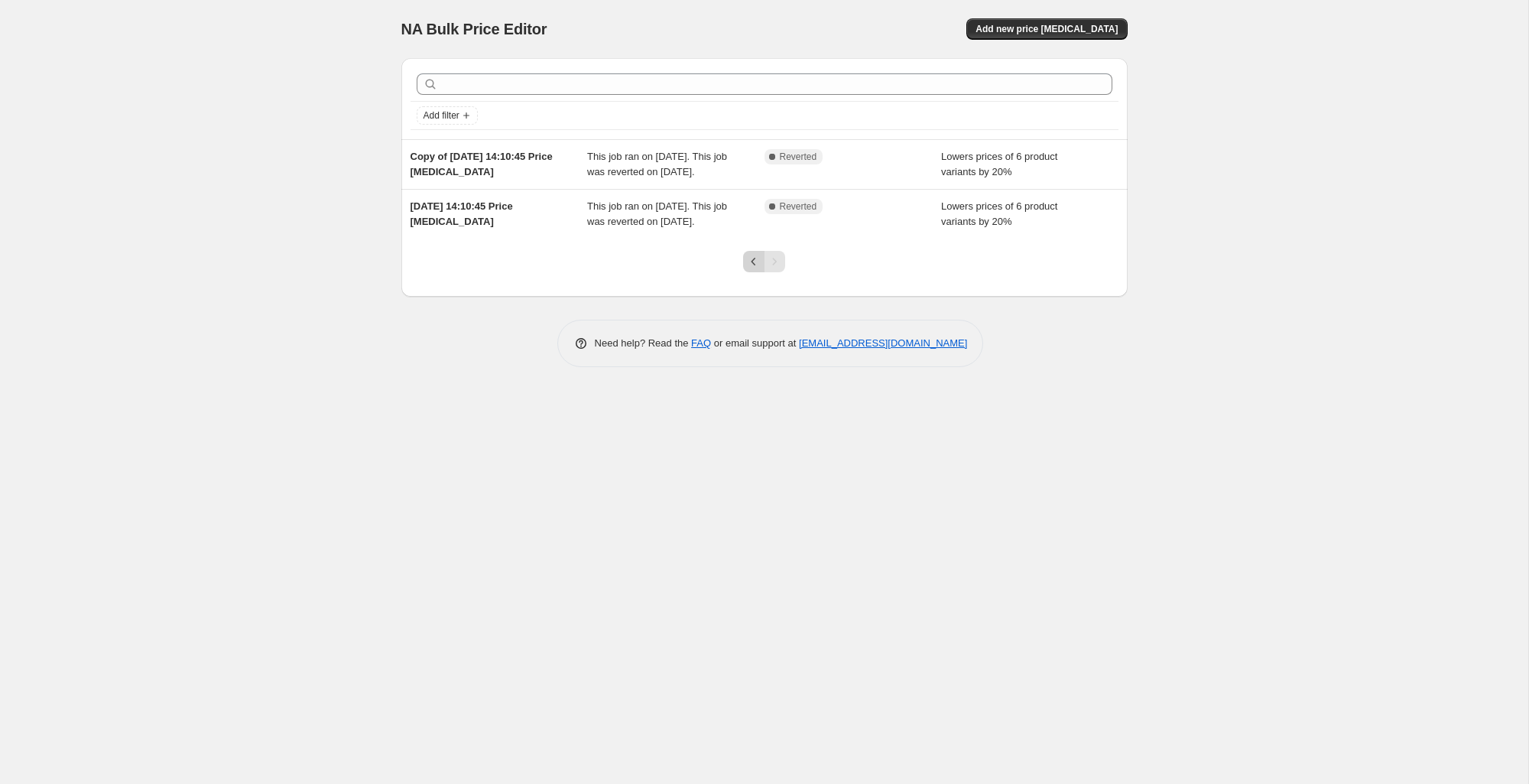
click at [750, 269] on icon "Previous" at bounding box center [753, 261] width 15 height 15
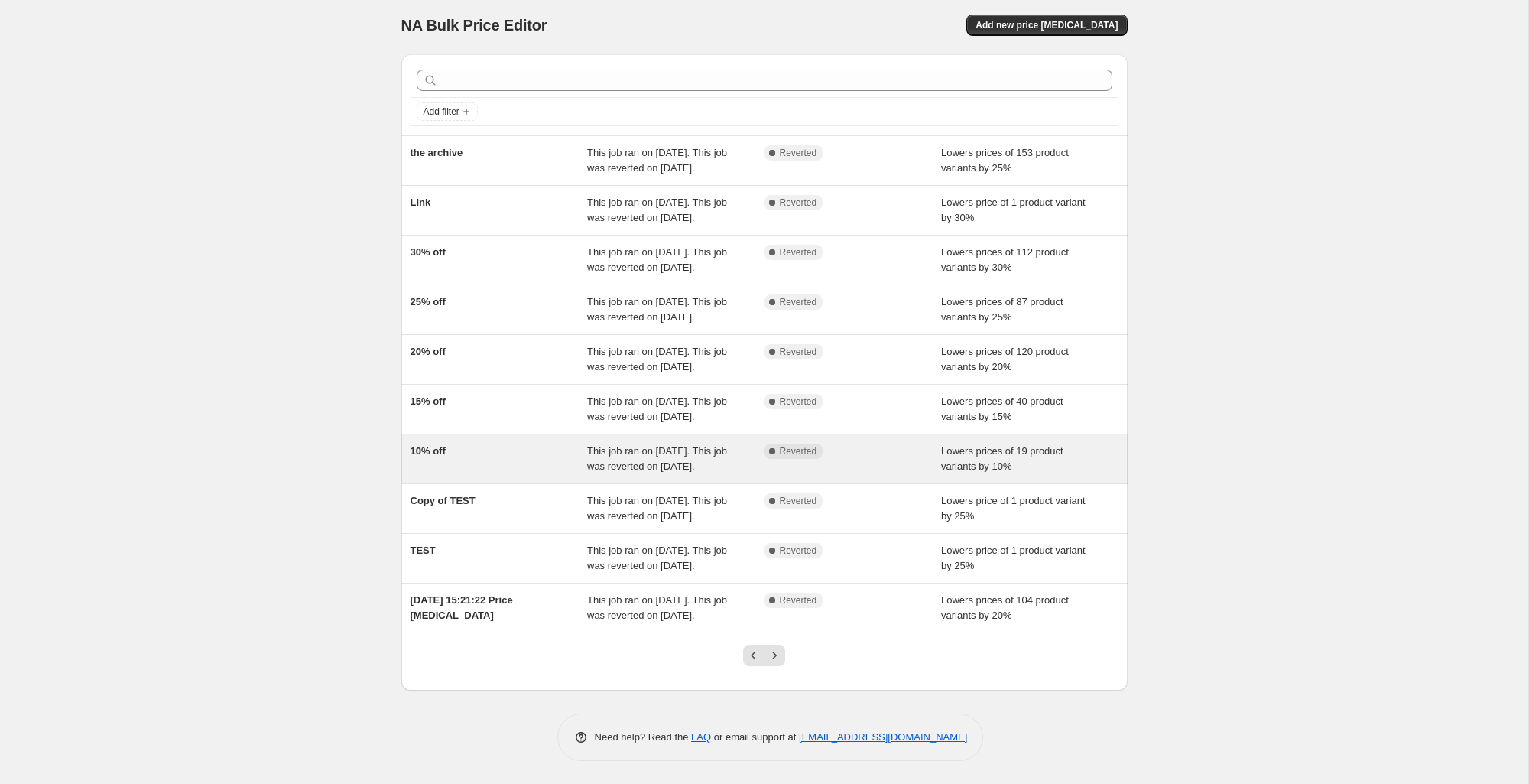
scroll to position [157, 0]
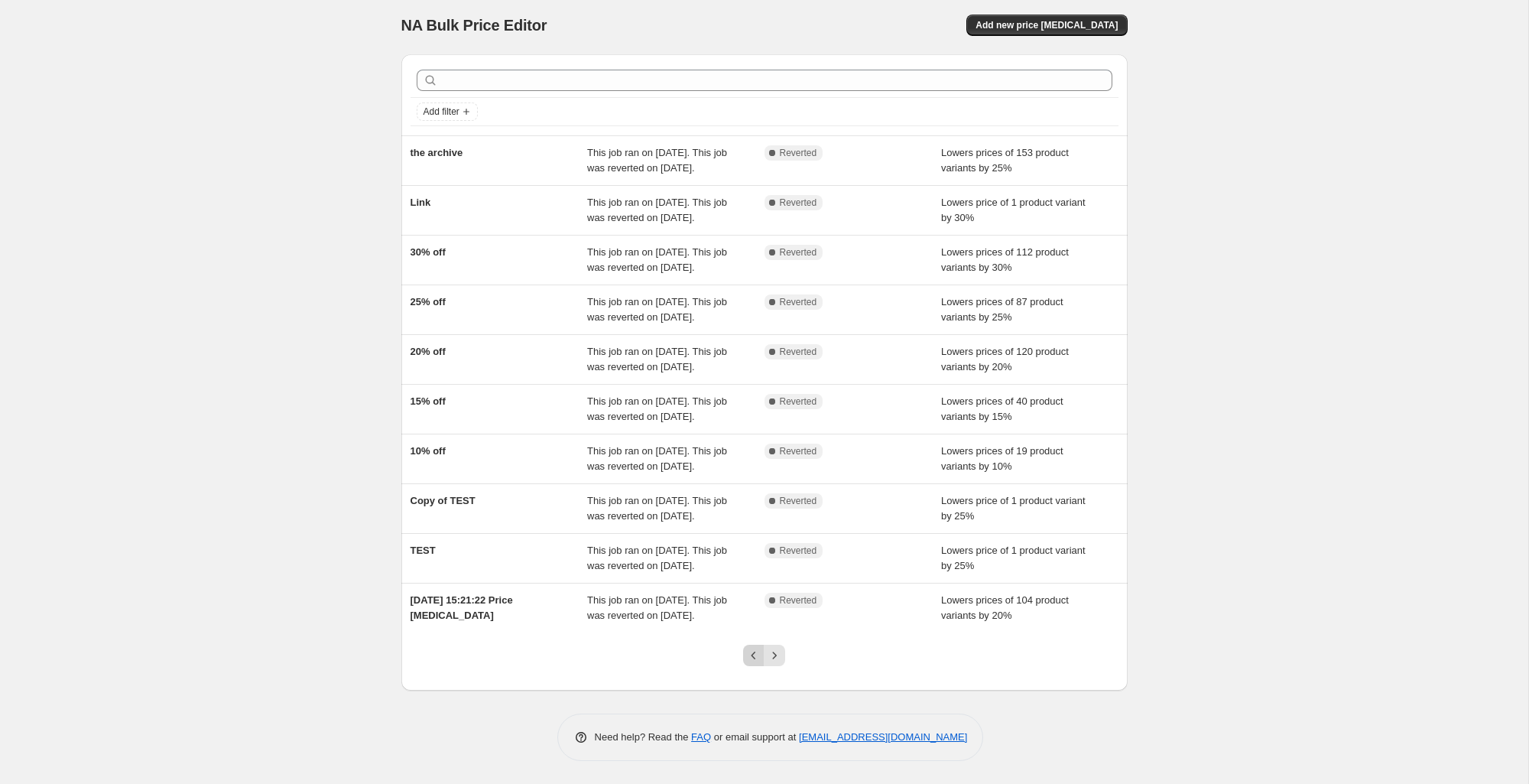
click at [758, 653] on icon "Previous" at bounding box center [753, 655] width 15 height 15
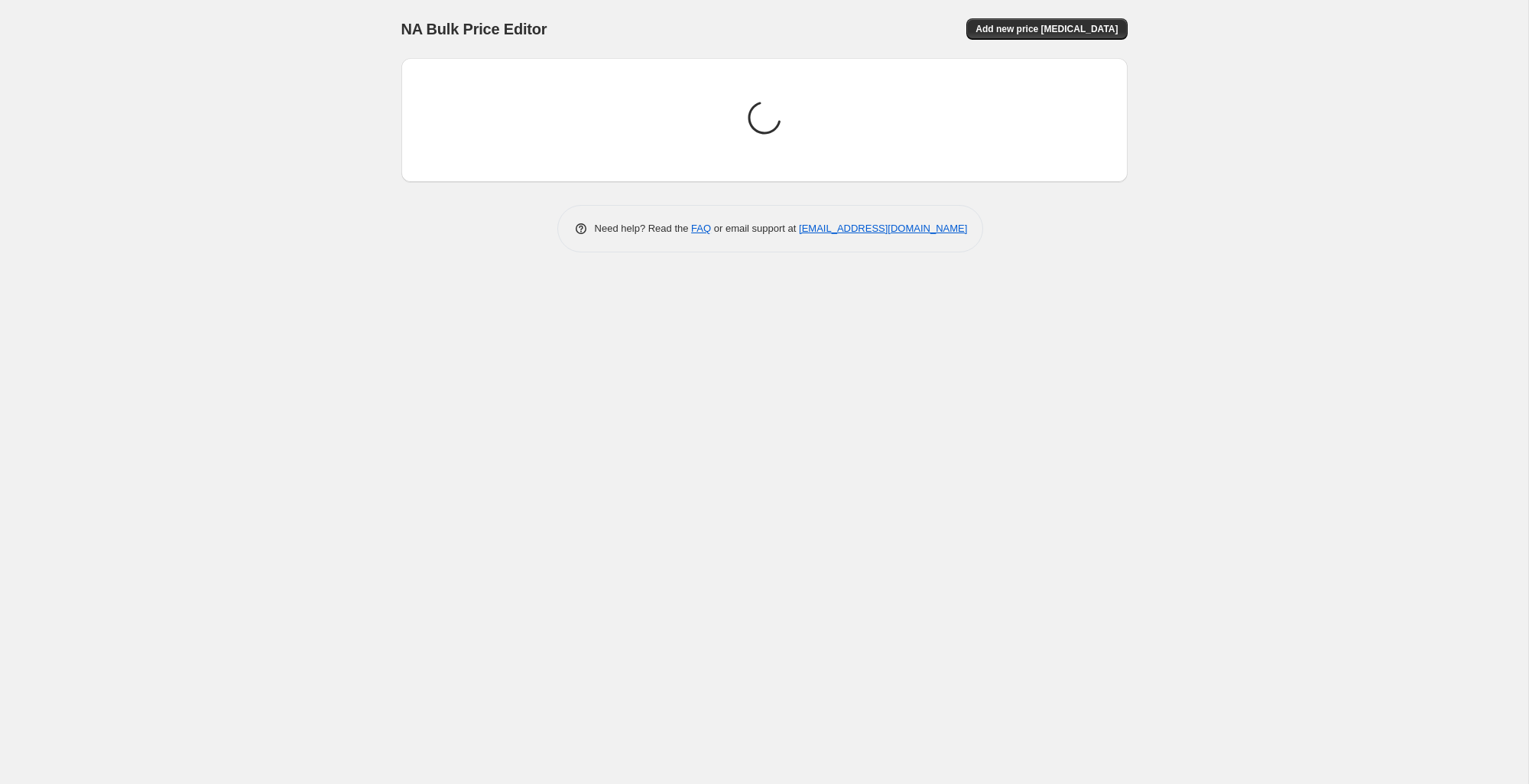
scroll to position [0, 0]
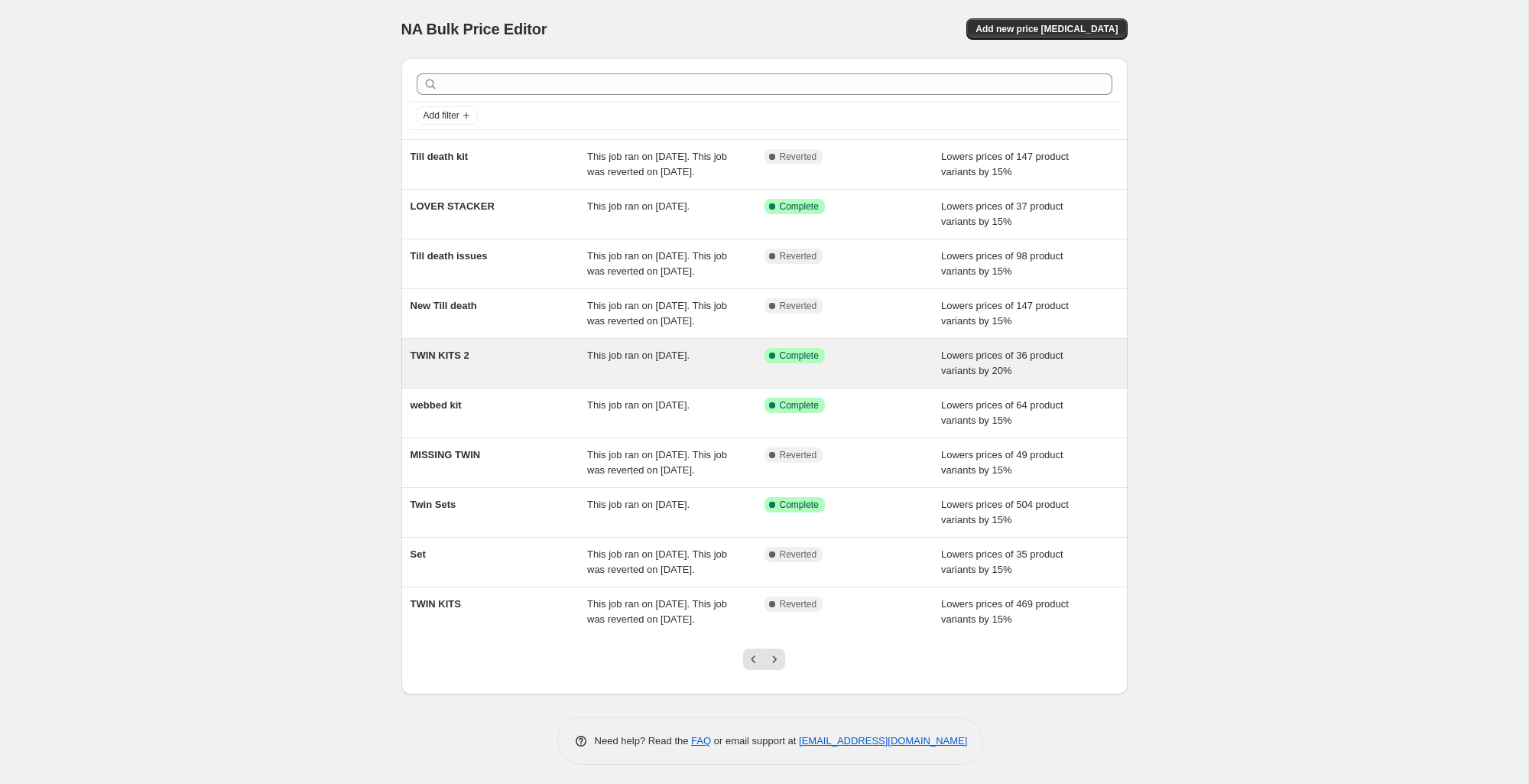
click at [489, 378] on div "TWIN KITS 2" at bounding box center [499, 363] width 177 height 31
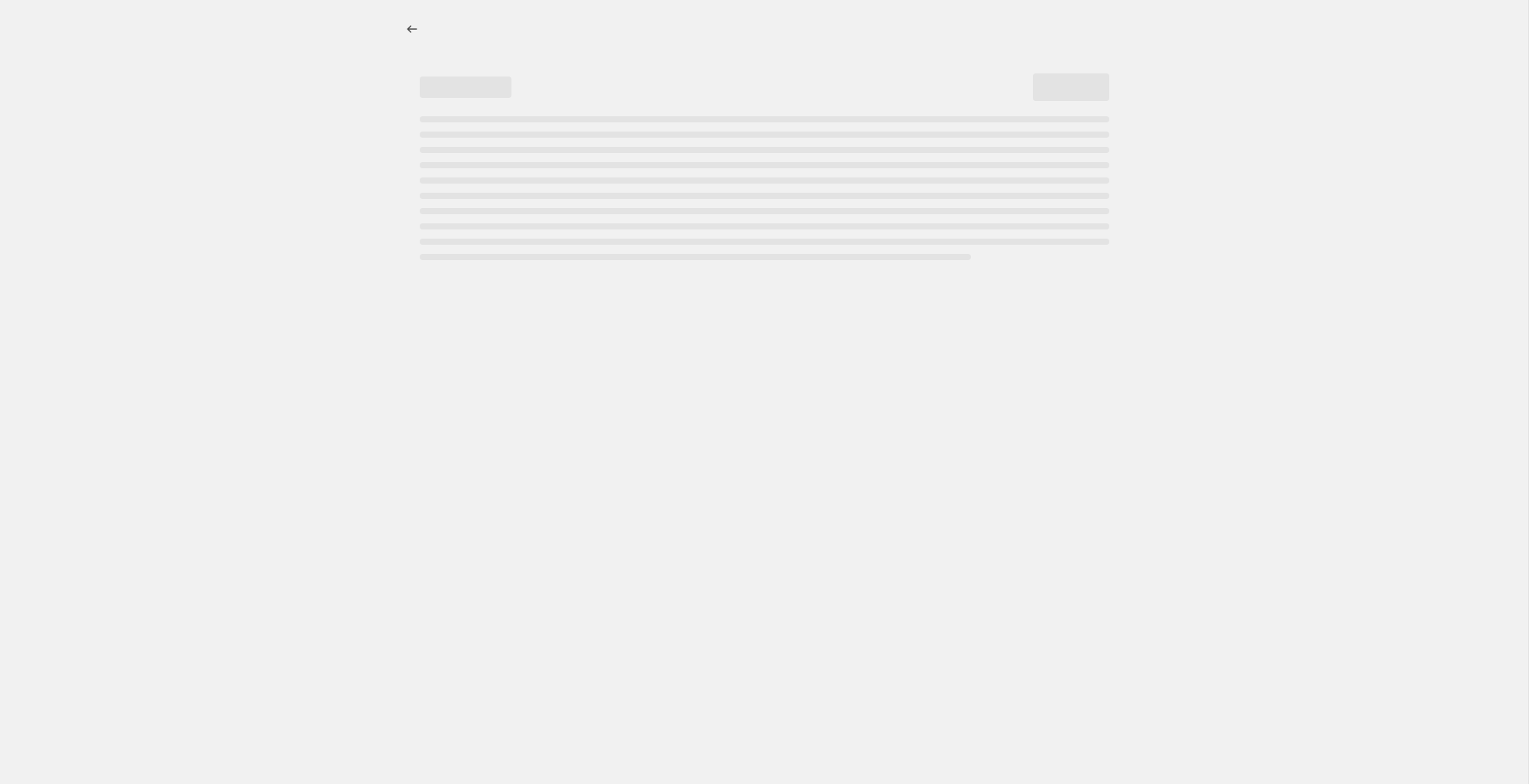
select select "percentage"
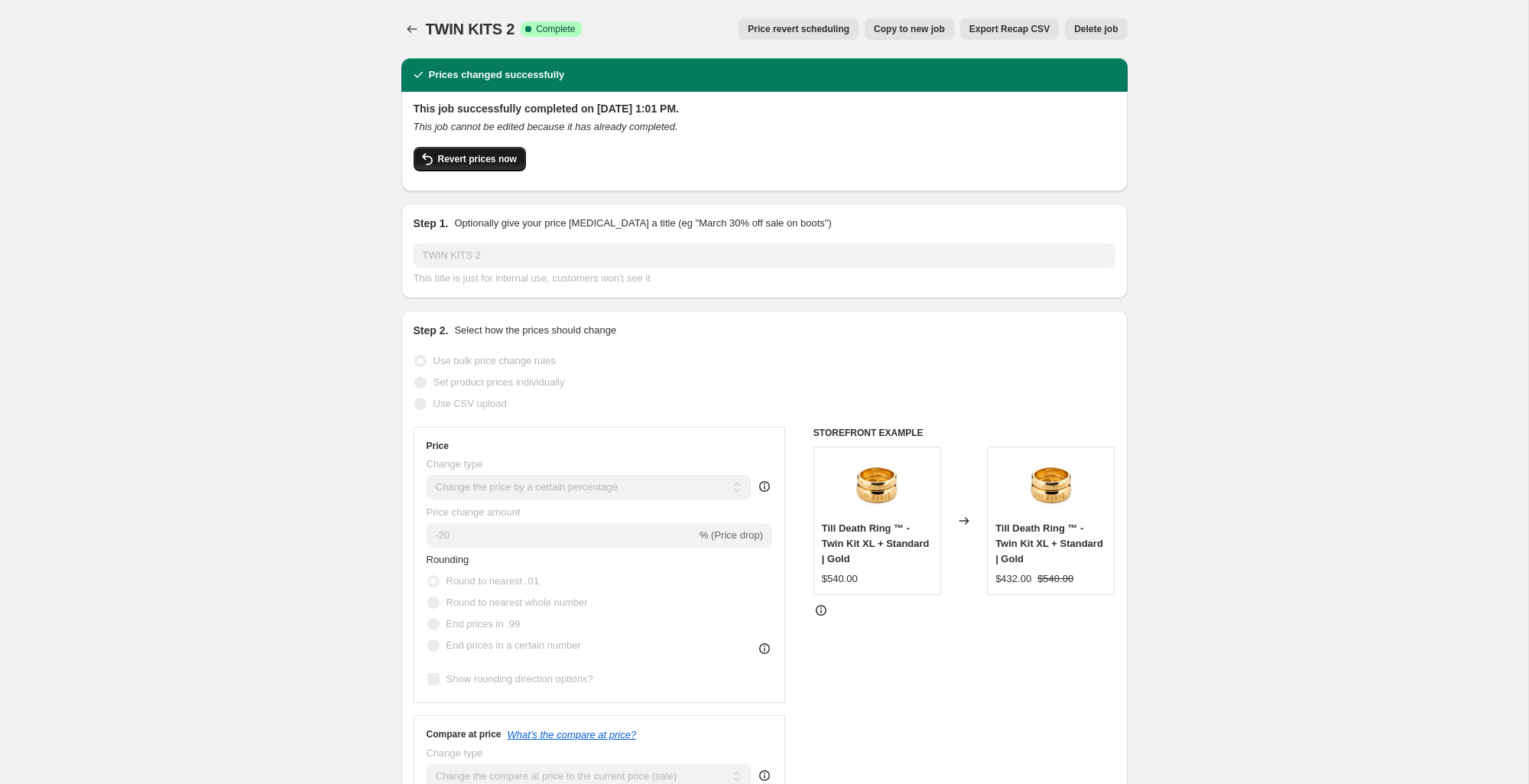
click at [470, 168] on button "Revert prices now" at bounding box center [470, 158] width 113 height 24
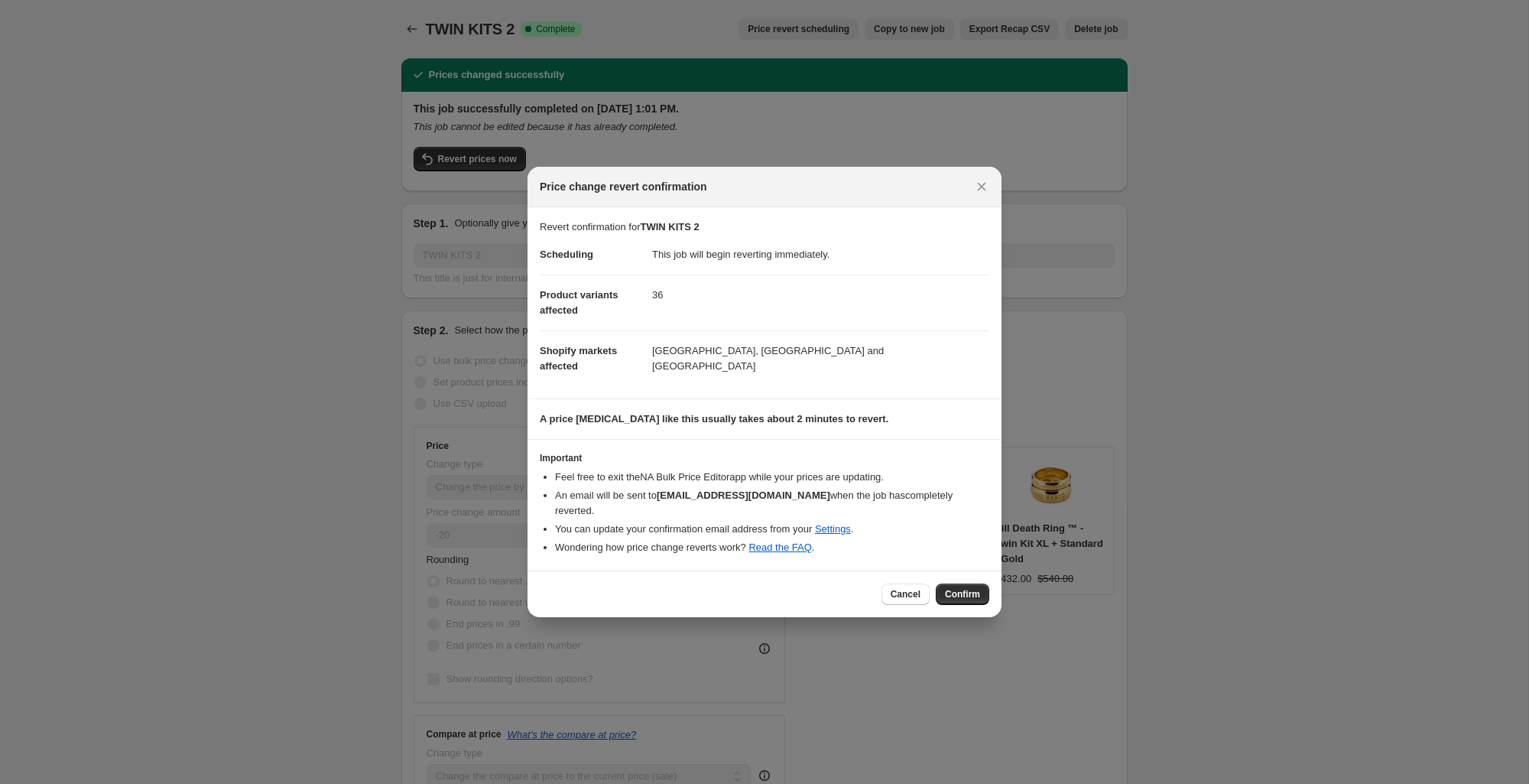
click at [976, 589] on span "Confirm" at bounding box center [963, 594] width 35 height 12
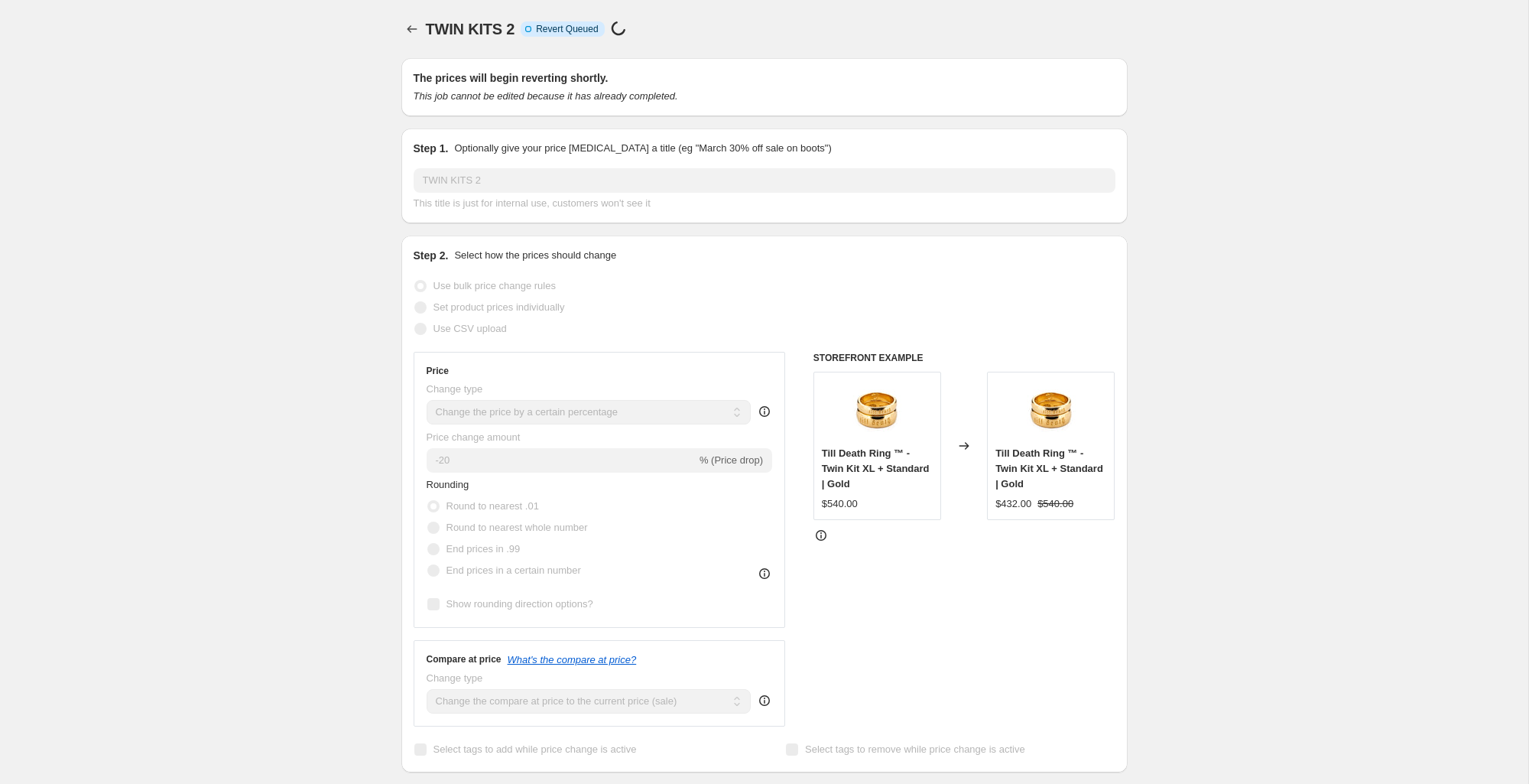
select select "percentage"
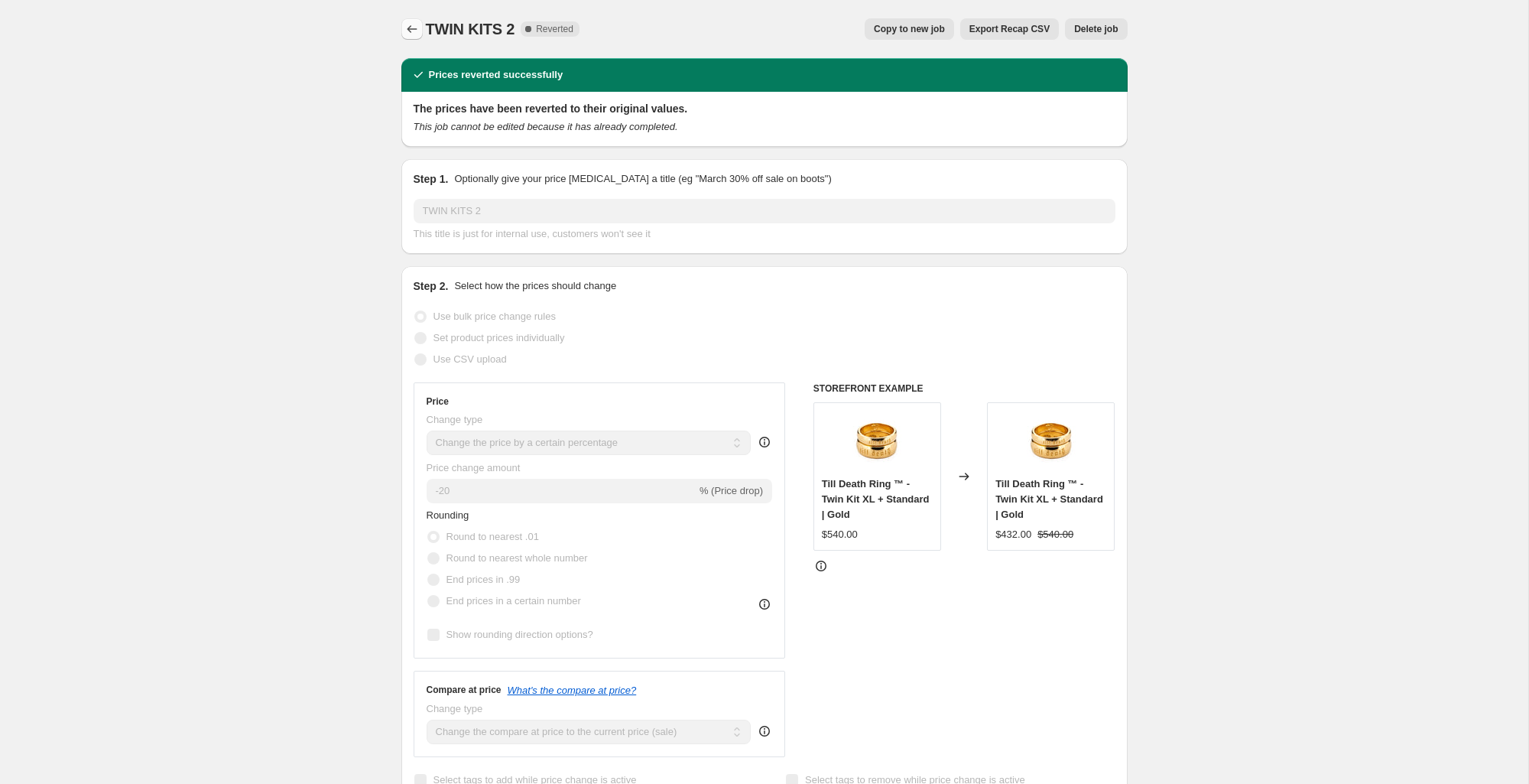
click at [413, 28] on icon "Price change jobs" at bounding box center [412, 29] width 15 height 15
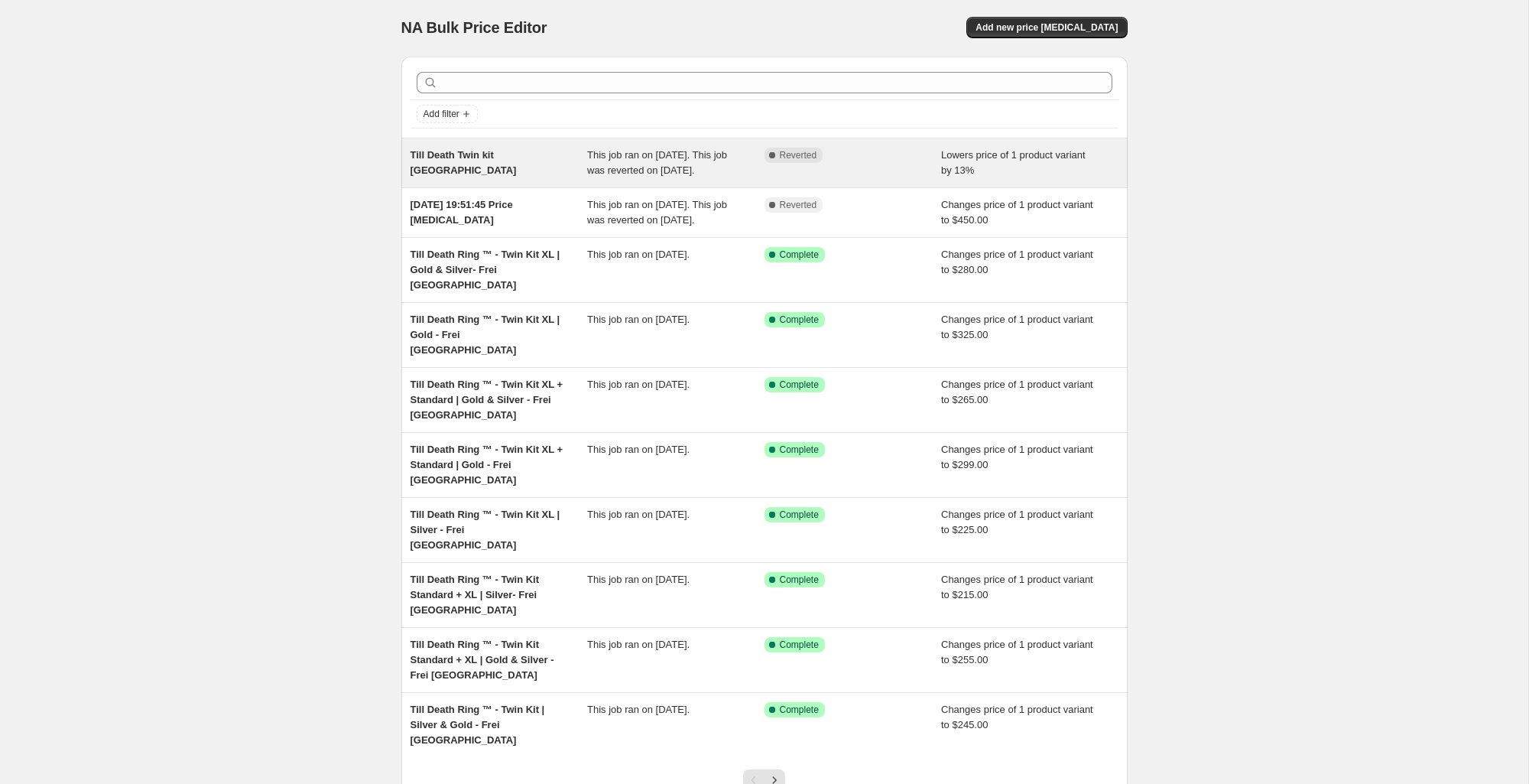
scroll to position [80, 0]
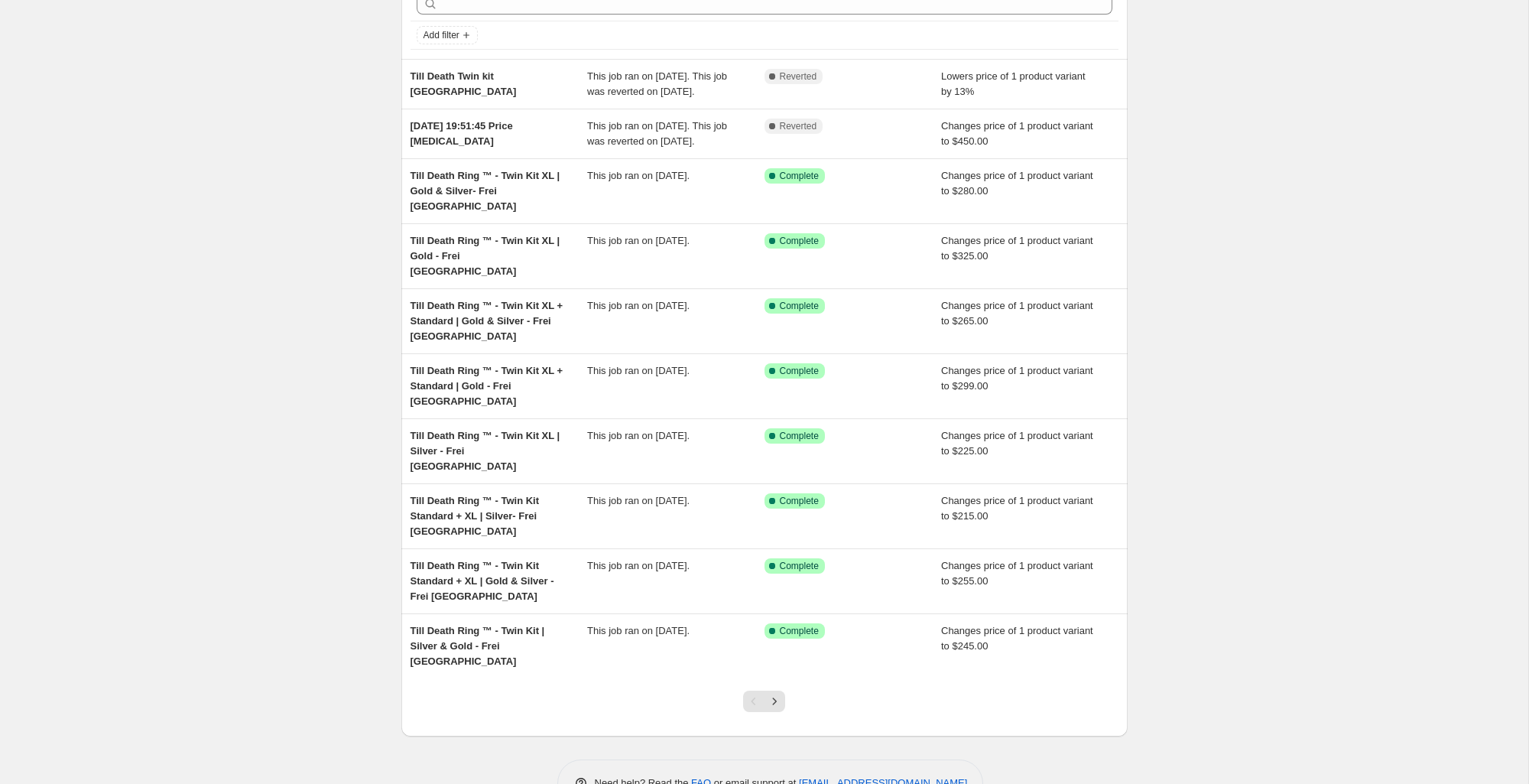
click at [773, 694] on icon "Next" at bounding box center [775, 701] width 15 height 15
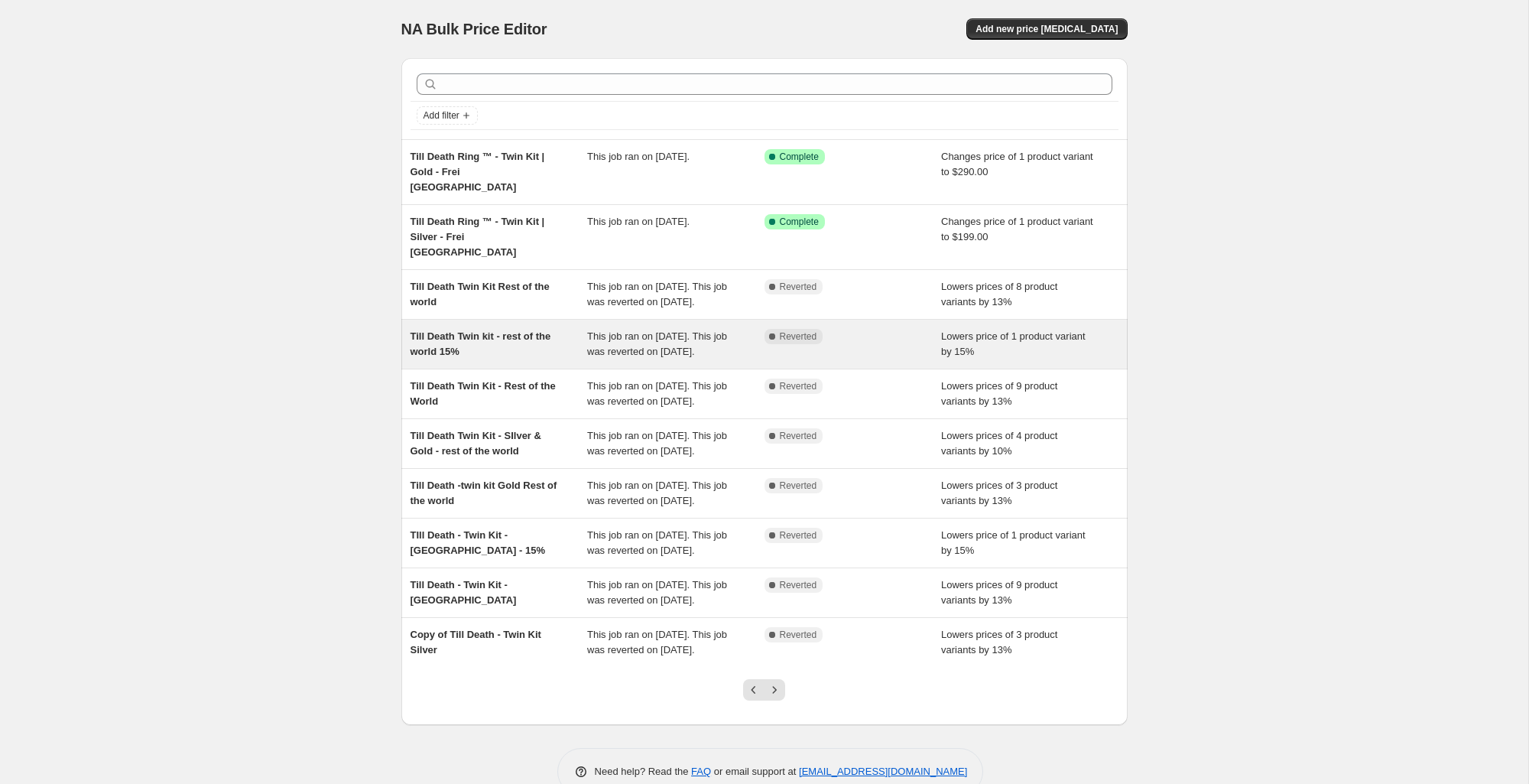
scroll to position [10, 0]
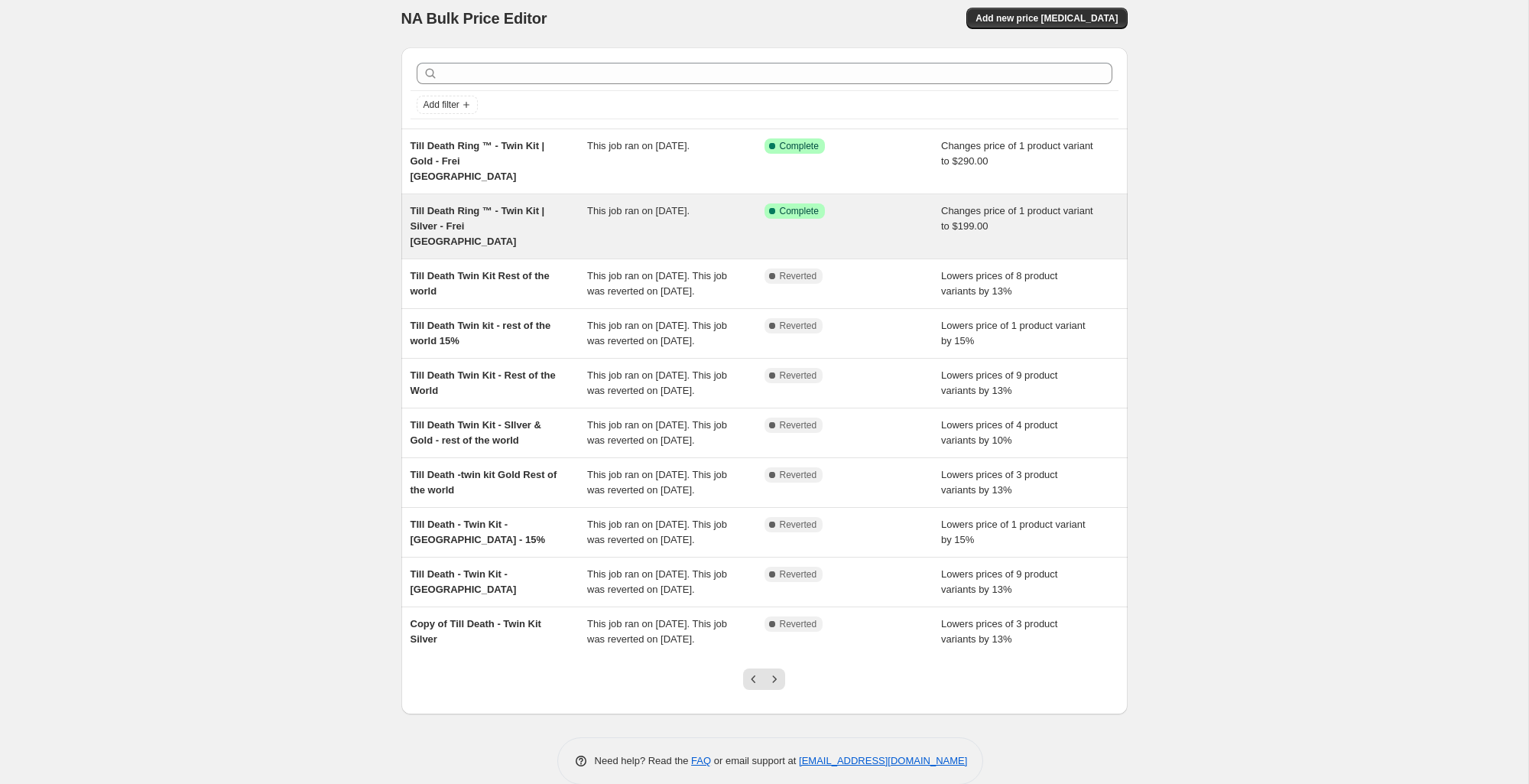
click at [497, 205] on span "Till Death Ring ™ - Twin Kit | Silver - Frei [GEOGRAPHIC_DATA]" at bounding box center [477, 226] width 134 height 42
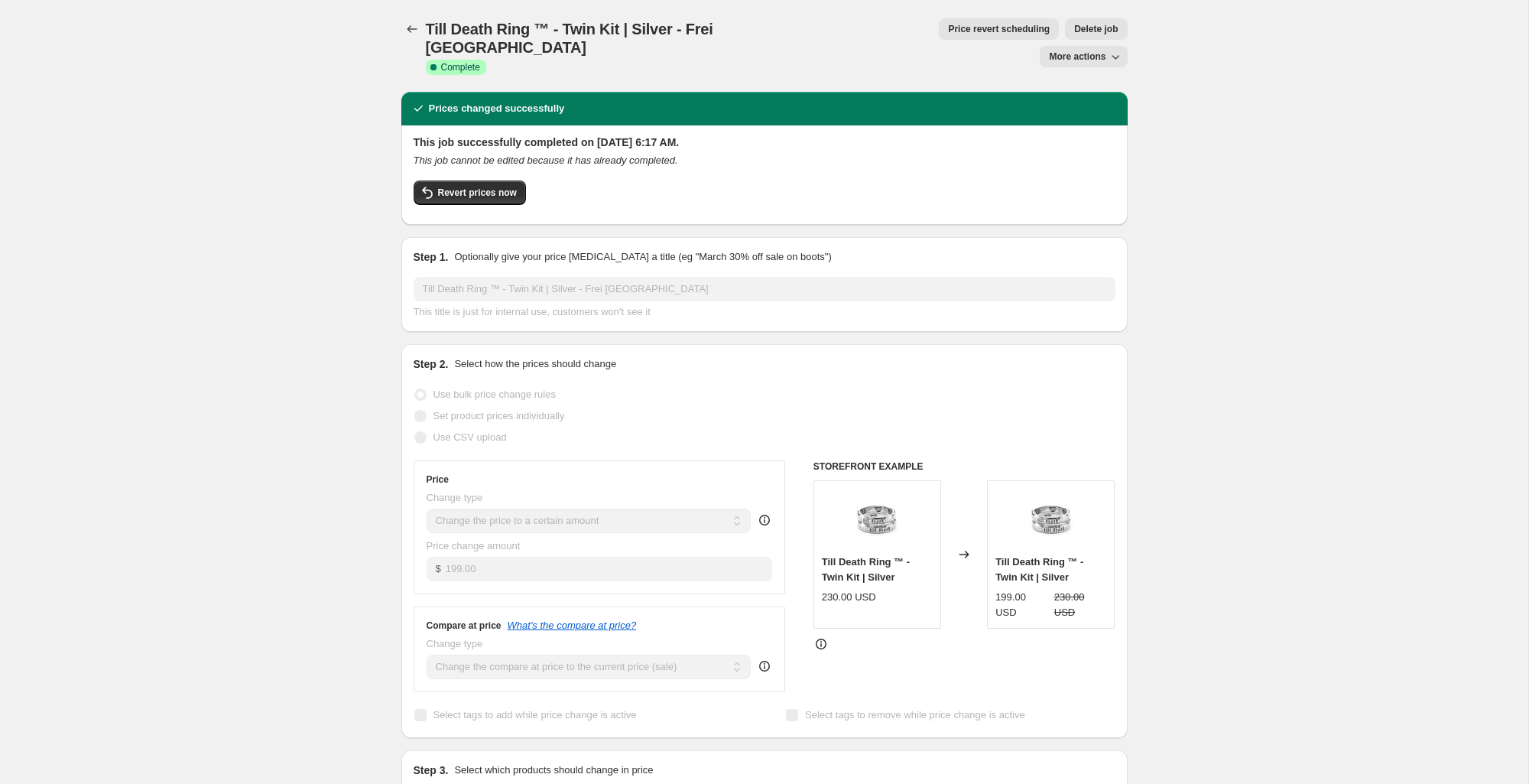
click at [1067, 50] on span "More actions" at bounding box center [1077, 56] width 57 height 12
click at [1096, 58] on span "Copy to new job" at bounding box center [1083, 61] width 71 height 11
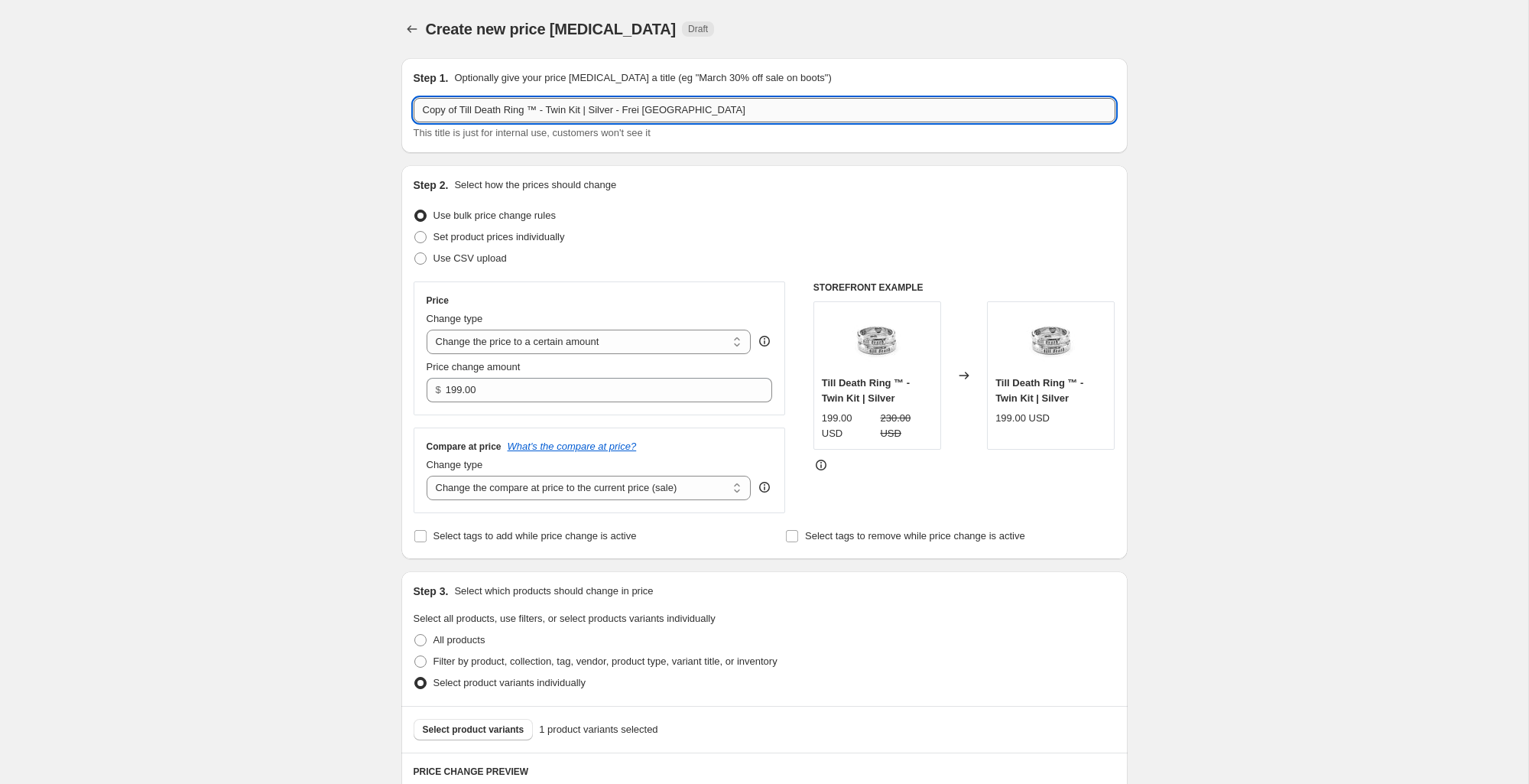
drag, startPoint x: 631, startPoint y: 110, endPoint x: 652, endPoint y: 109, distance: 21.0
click at [652, 109] on input "Copy of Till Death Ring ™ - Twin Kit | Silver - Frei USA" at bounding box center [764, 110] width 702 height 24
drag, startPoint x: 660, startPoint y: 111, endPoint x: 751, endPoint y: 115, distance: 91.1
click at [751, 115] on input "Copy of Till Death Ring ™ - Twin Kit | Silver - Mora USA" at bounding box center [764, 110] width 702 height 24
type input "Copy of Till Death Ring ™ - Twin Kit | Silver - [PERSON_NAME] Rest of The World"
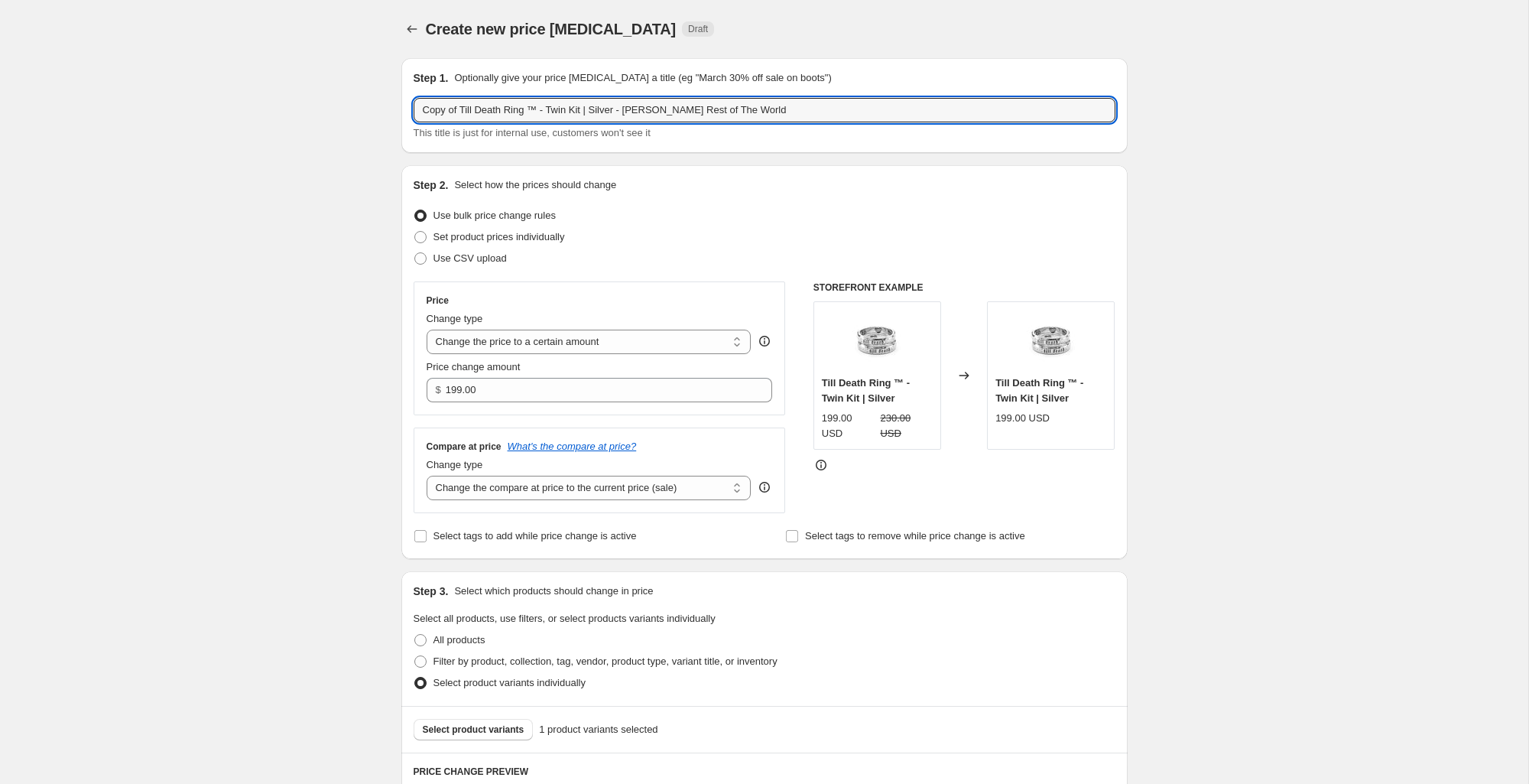
click at [754, 192] on div "Step 2. Select how the prices should change" at bounding box center [764, 185] width 702 height 15
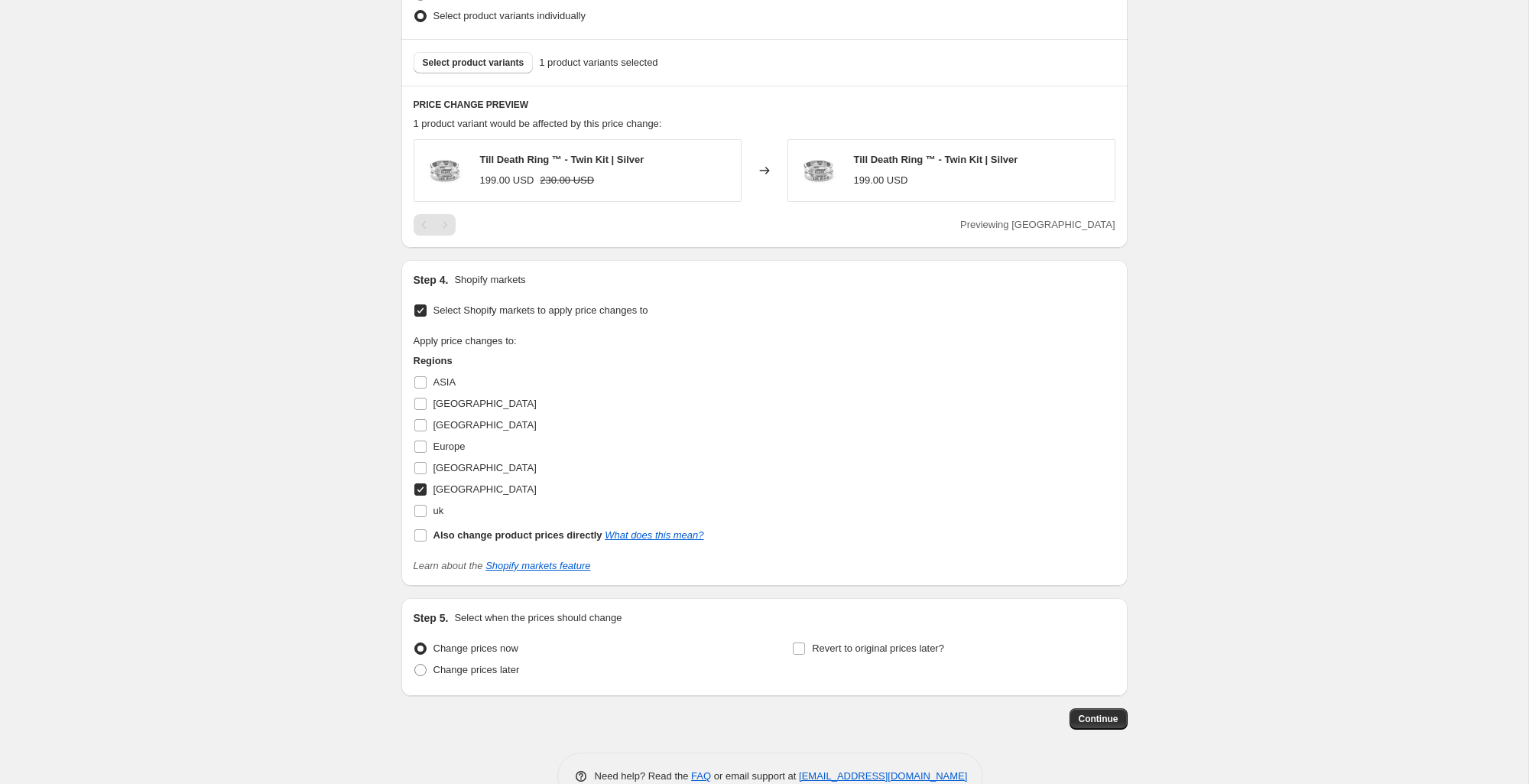
scroll to position [706, 0]
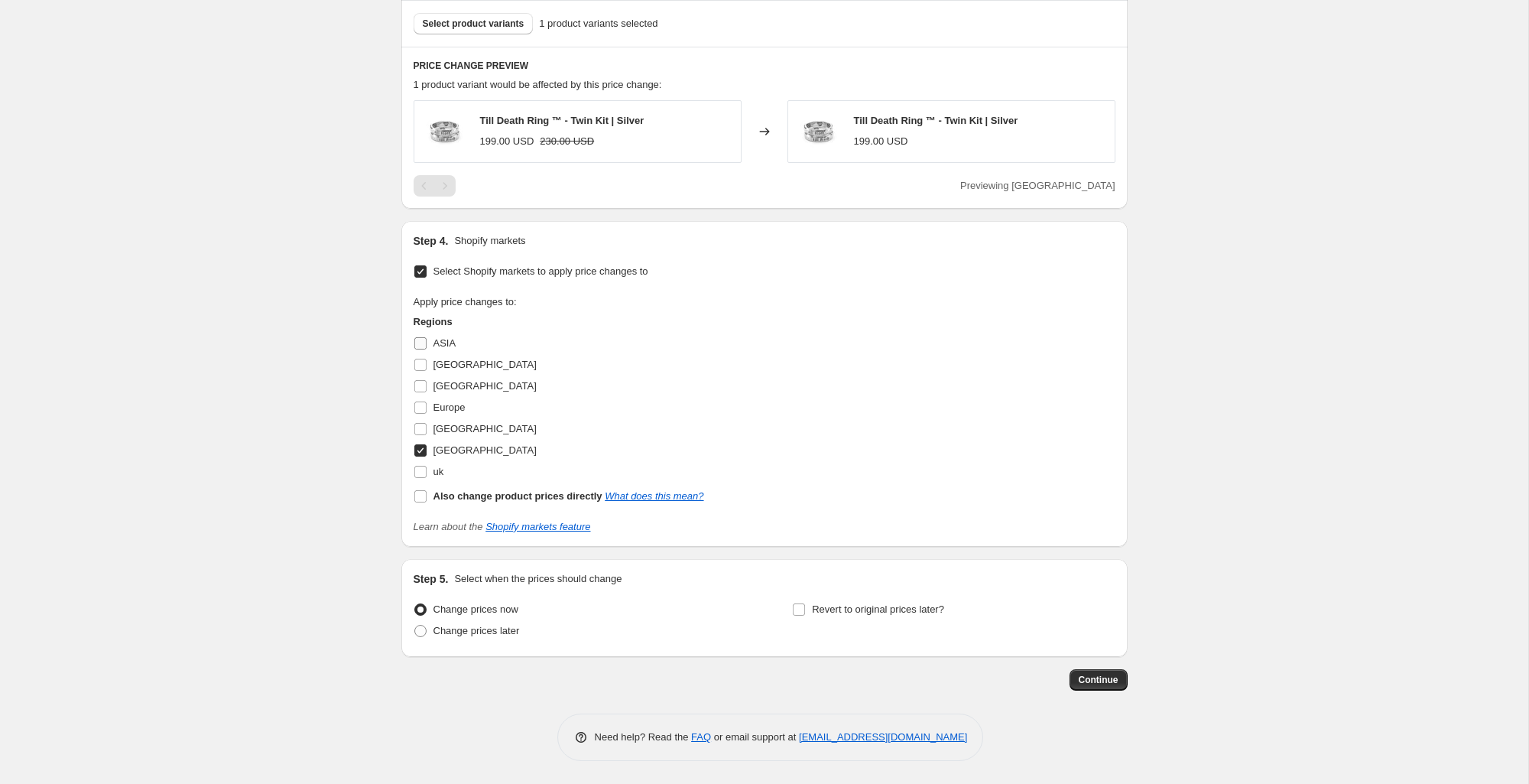
click at [419, 345] on input "ASIA" at bounding box center [420, 343] width 12 height 12
checkbox input "true"
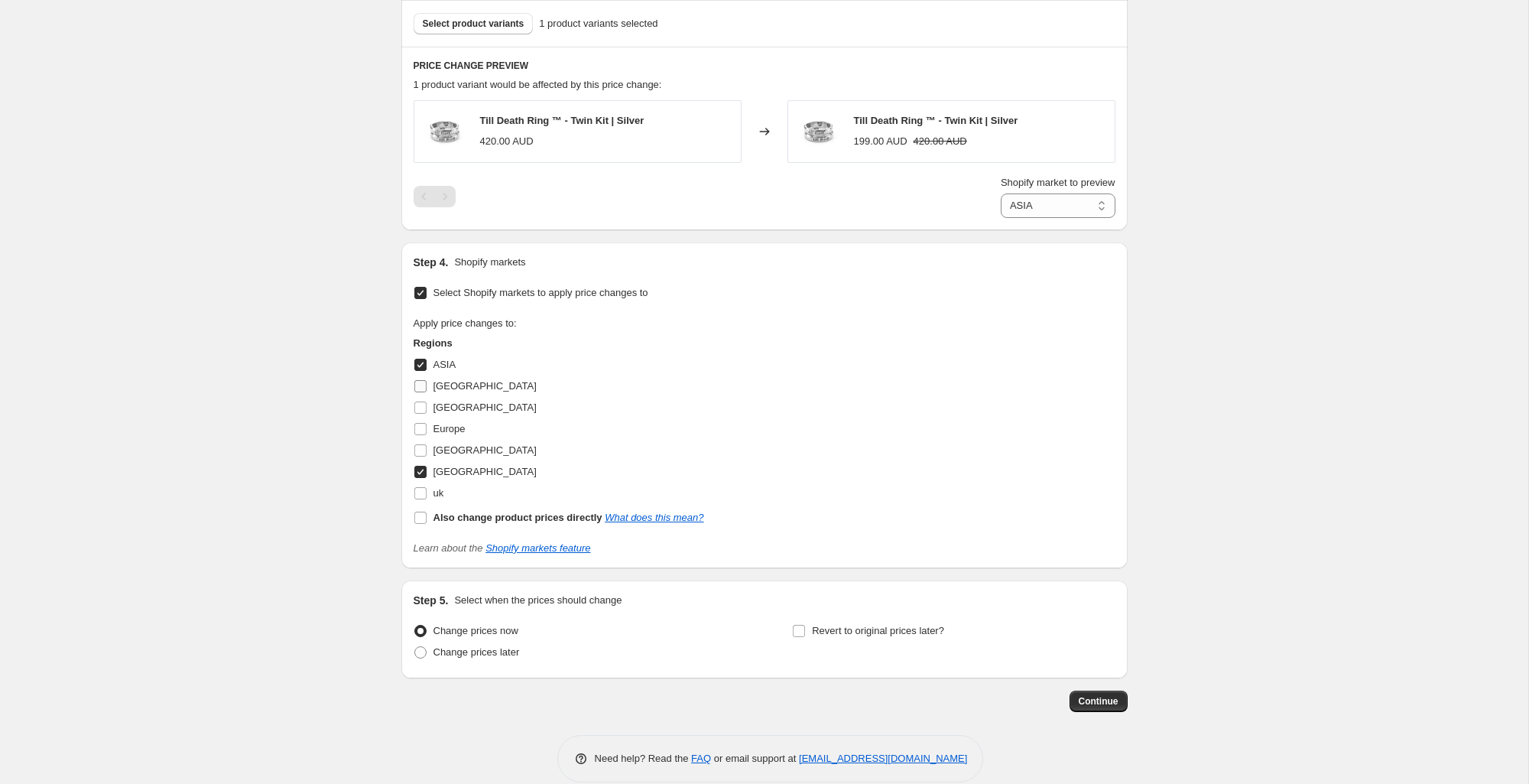
click at [425, 385] on input "[GEOGRAPHIC_DATA]" at bounding box center [420, 386] width 12 height 12
checkbox input "true"
click at [419, 404] on input "[GEOGRAPHIC_DATA]" at bounding box center [420, 407] width 12 height 12
checkbox input "true"
drag, startPoint x: 420, startPoint y: 473, endPoint x: 420, endPoint y: 465, distance: 8.0
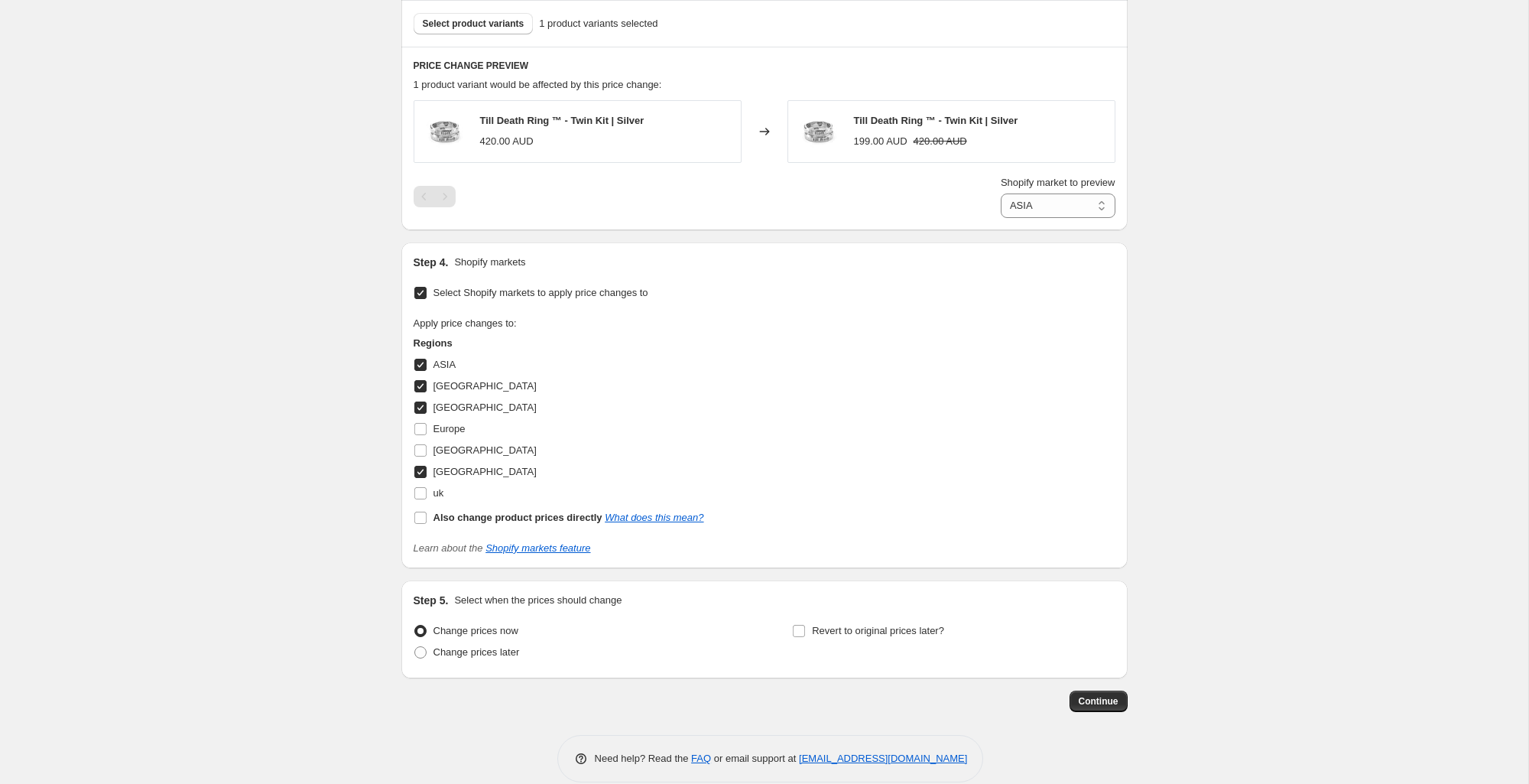
click at [420, 473] on input "[GEOGRAPHIC_DATA]" at bounding box center [420, 471] width 12 height 12
checkbox input "false"
click at [420, 444] on input "[GEOGRAPHIC_DATA]" at bounding box center [420, 449] width 12 height 12
checkbox input "true"
drag, startPoint x: 419, startPoint y: 425, endPoint x: 497, endPoint y: 421, distance: 78.1
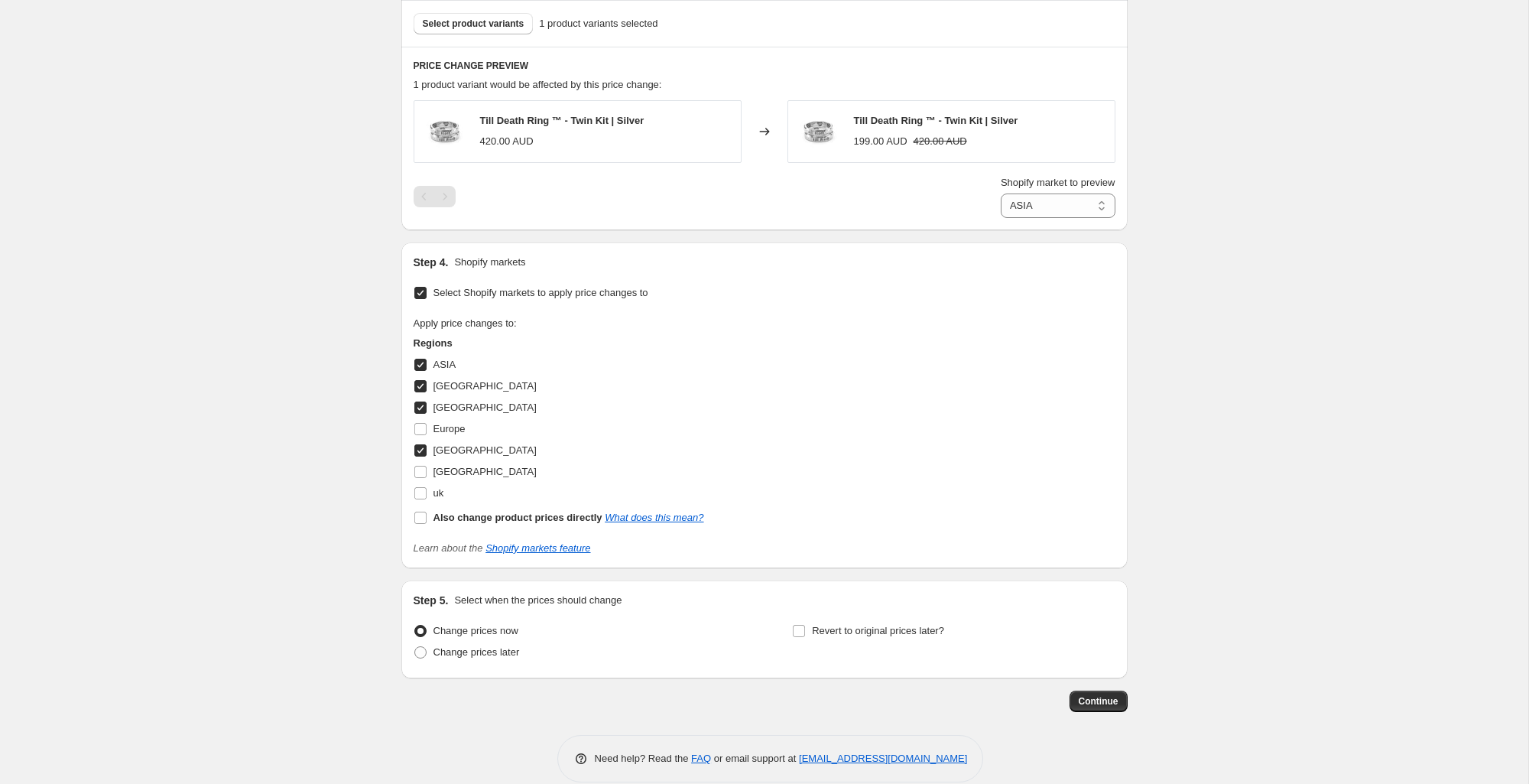
click at [419, 425] on input "Europe" at bounding box center [420, 429] width 12 height 12
checkbox input "true"
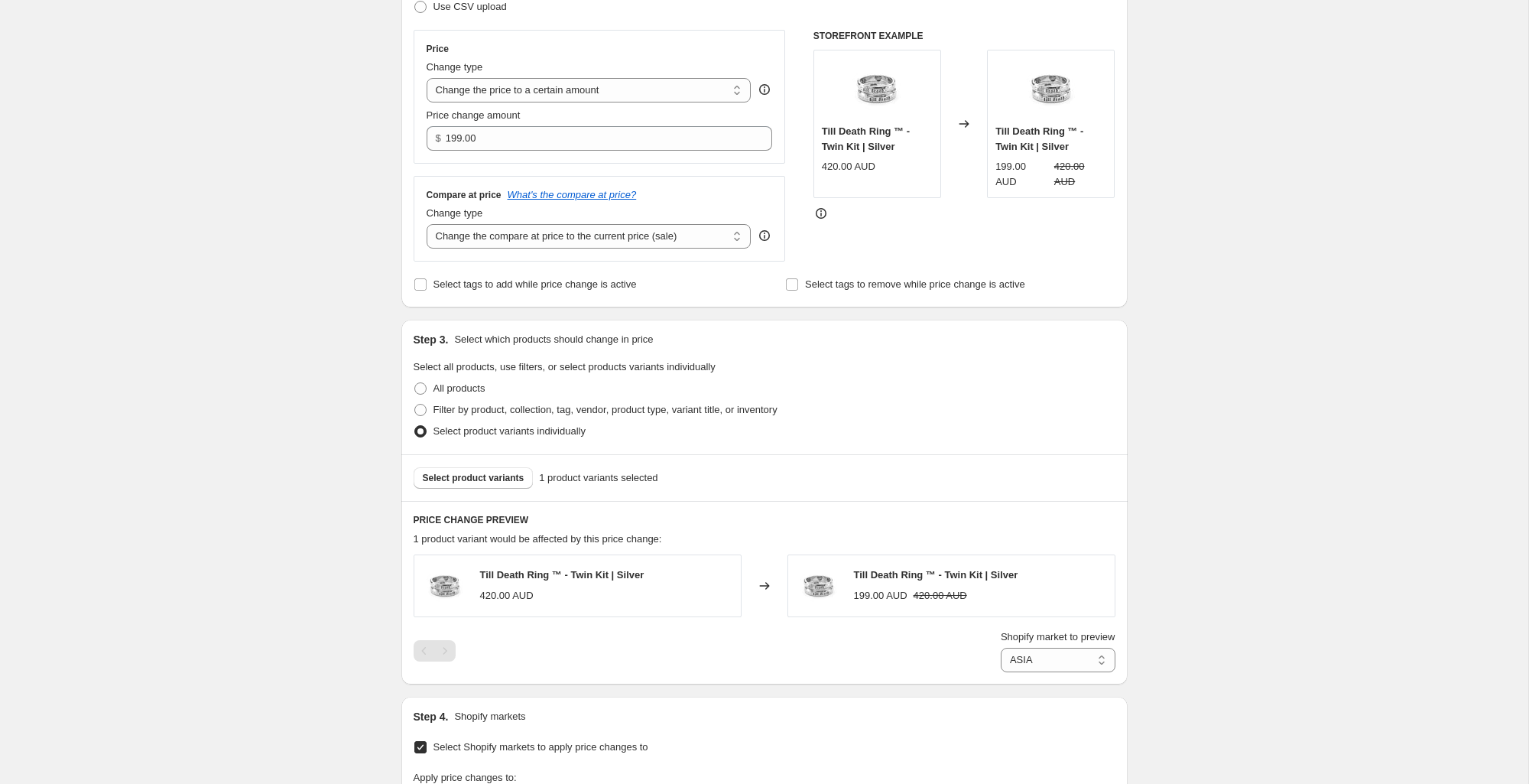
scroll to position [352, 0]
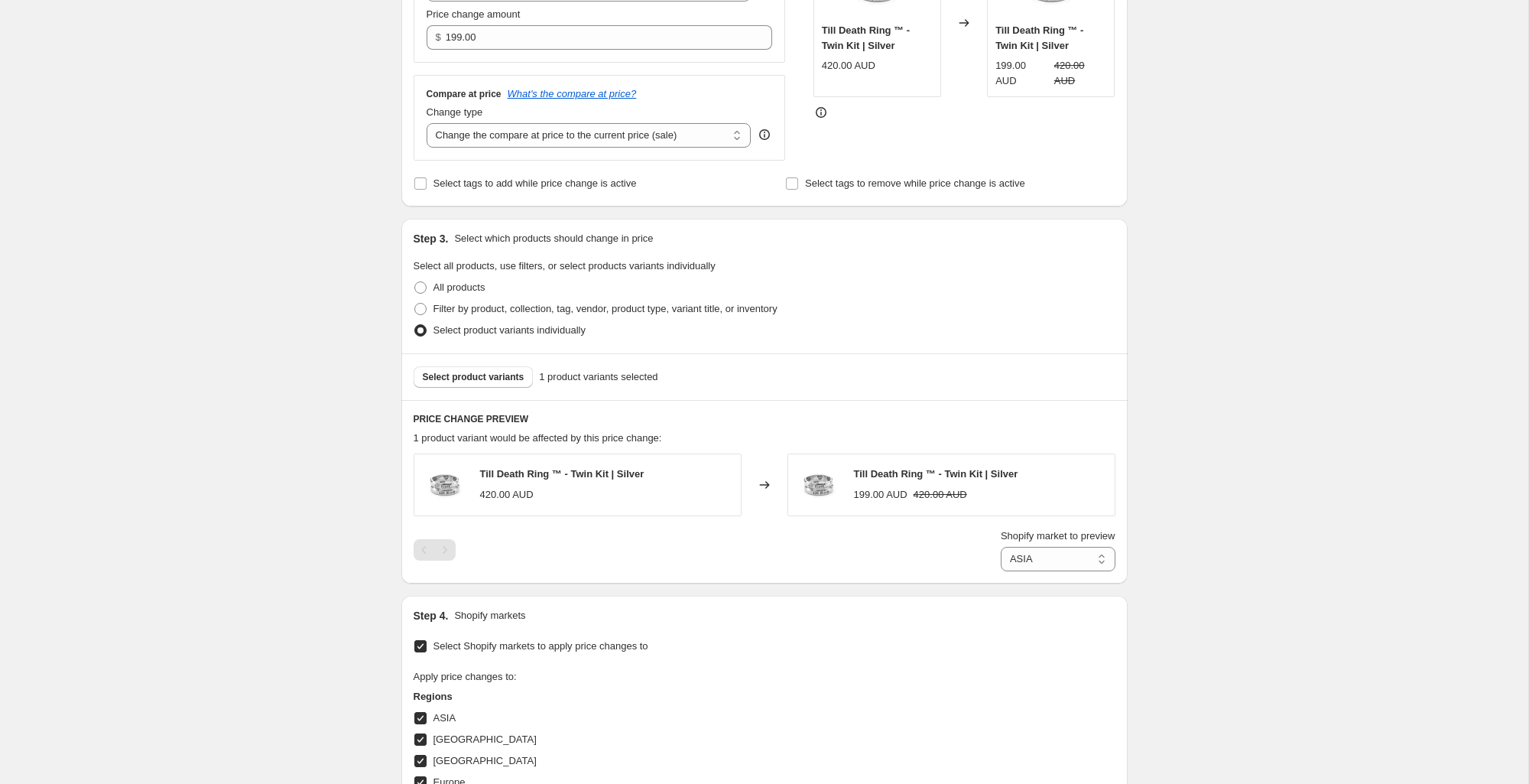
drag, startPoint x: 888, startPoint y: 496, endPoint x: 827, endPoint y: 495, distance: 61.0
click at [888, 496] on div "199.00 AUD" at bounding box center [880, 494] width 53 height 15
click at [494, 378] on span "Select product variants" at bounding box center [474, 377] width 102 height 12
click at [1069, 553] on select "ASIA Australia Canada Europe New Zealand" at bounding box center [1058, 558] width 115 height 24
select select "2151219371"
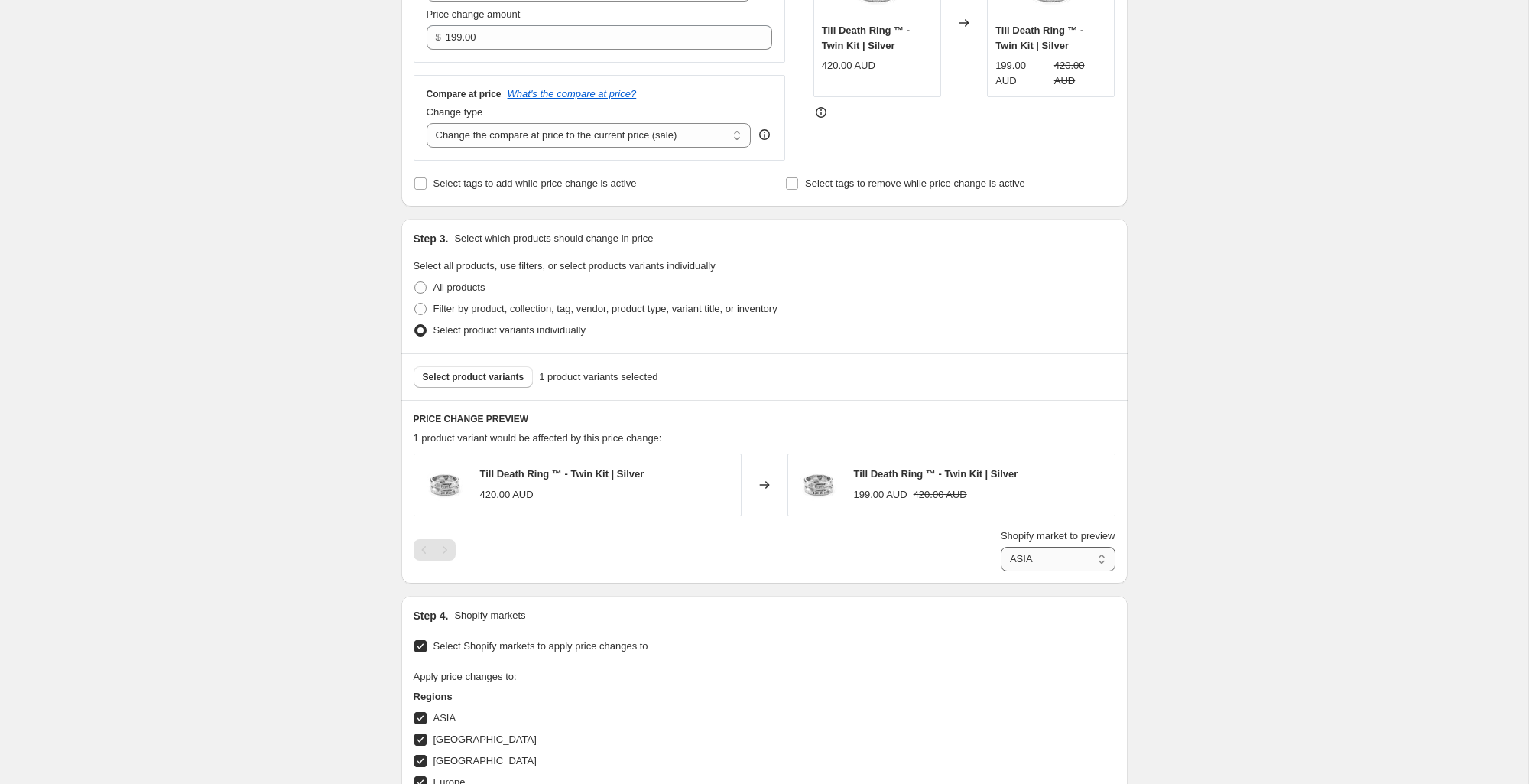
click at [1001, 571] on select "ASIA Australia Canada Europe New Zealand" at bounding box center [1058, 558] width 115 height 24
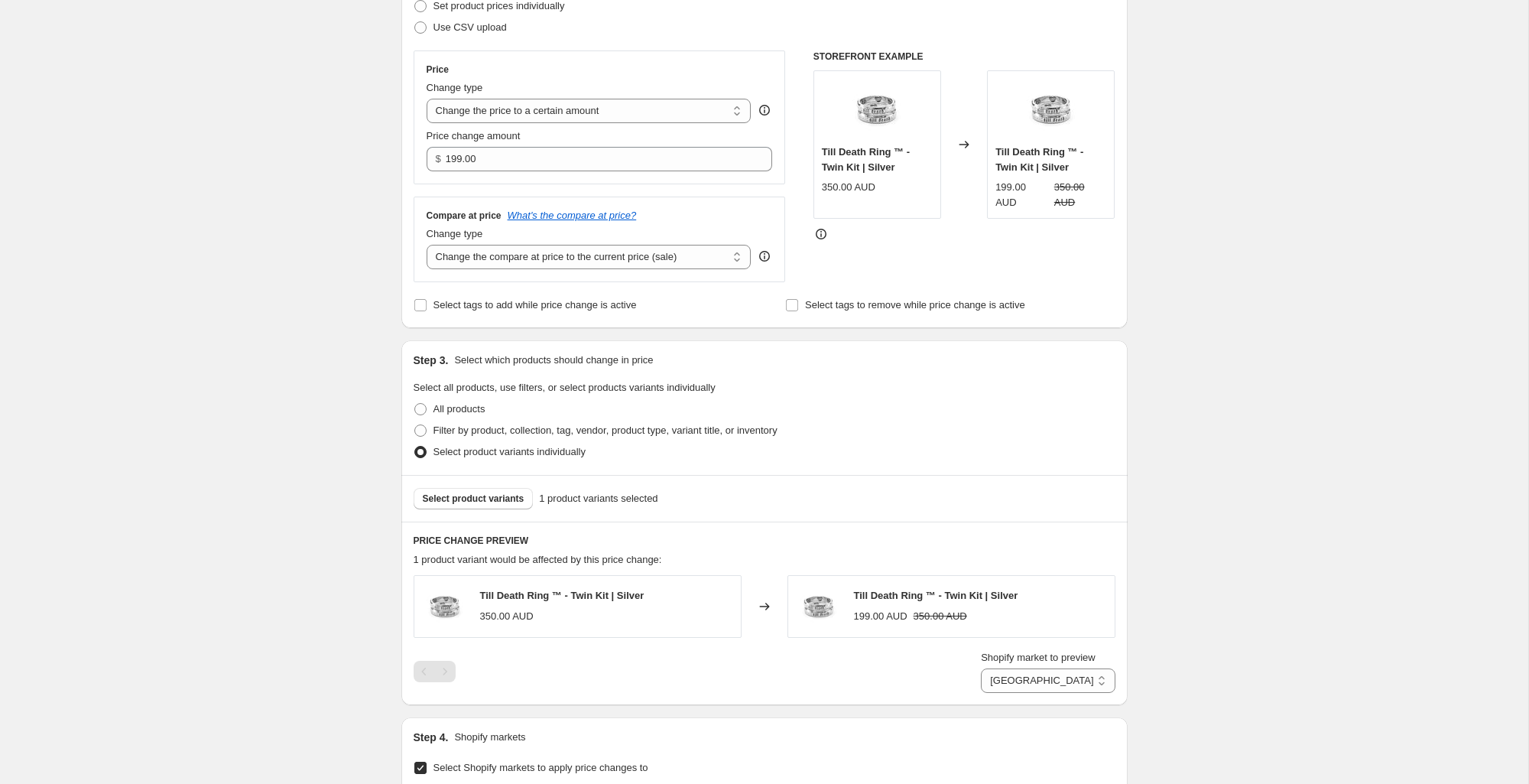
scroll to position [242, 0]
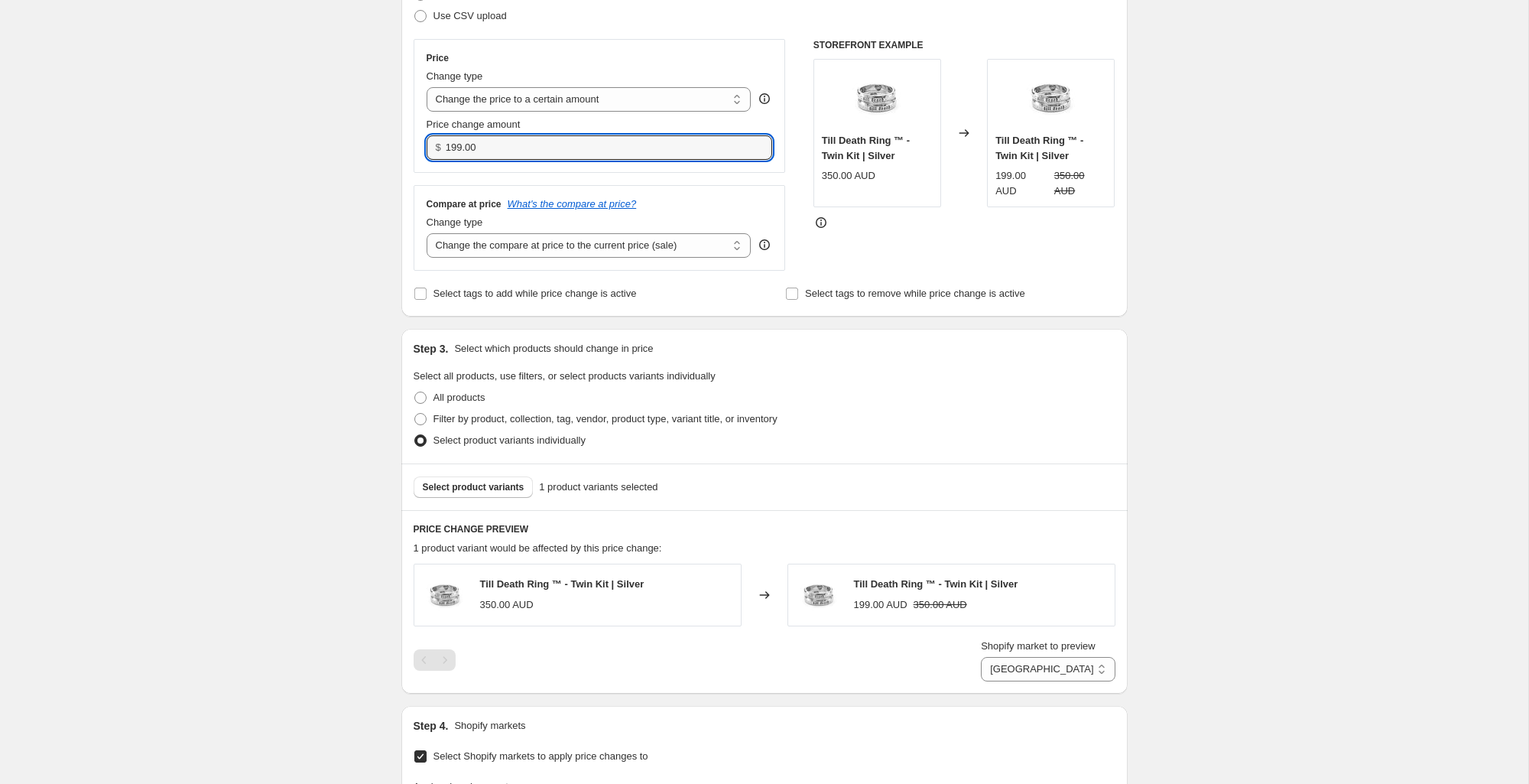
drag, startPoint x: 432, startPoint y: 145, endPoint x: 411, endPoint y: 144, distance: 21.0
click at [411, 144] on div "Step 2. Select how the prices should change Use bulk price change rules Set pro…" at bounding box center [764, 119] width 726 height 393
type input "310.00"
click at [1439, 291] on div "Create new price change job. This page is ready Create new price change job Dra…" at bounding box center [764, 513] width 1528 height 1511
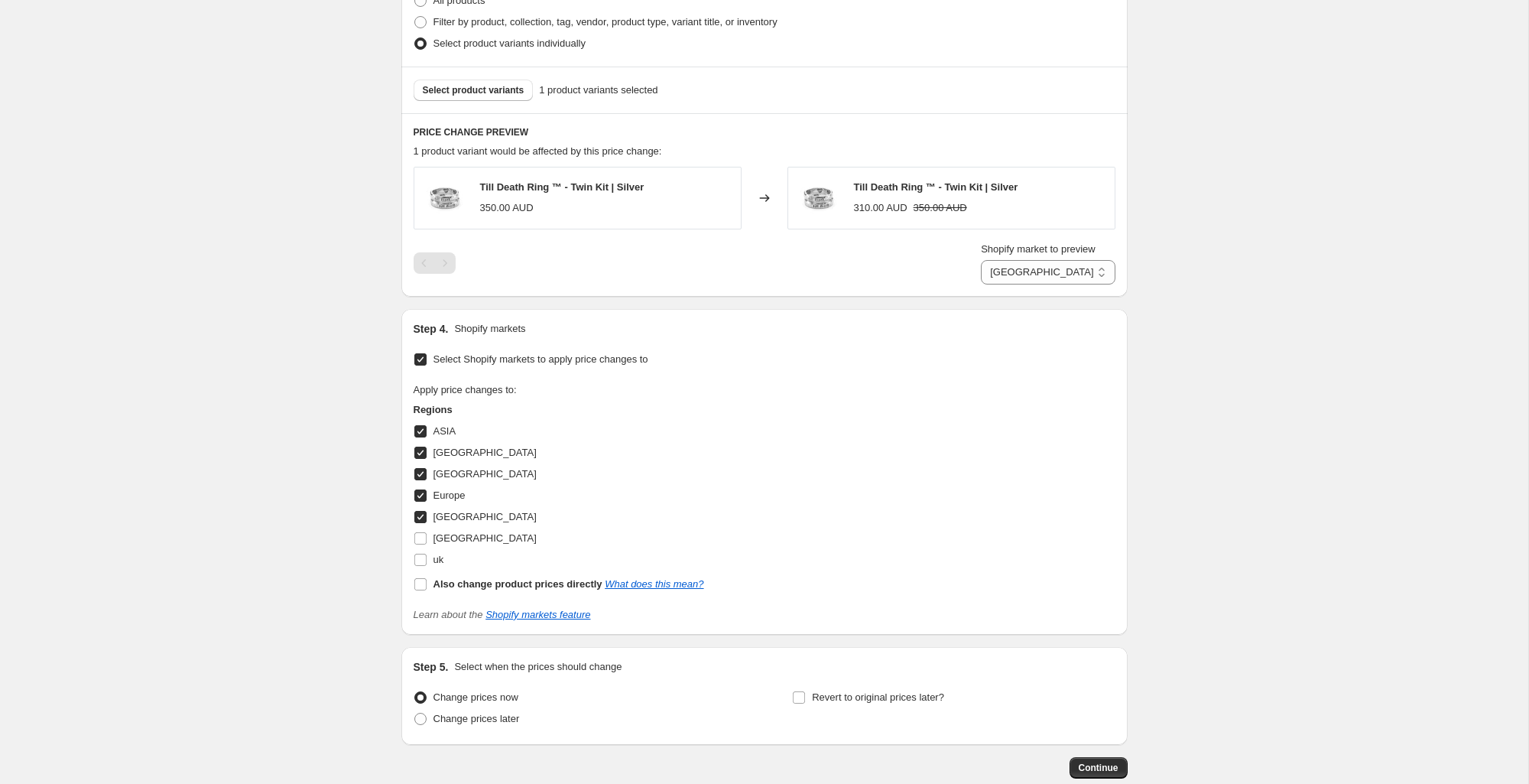
scroll to position [727, 0]
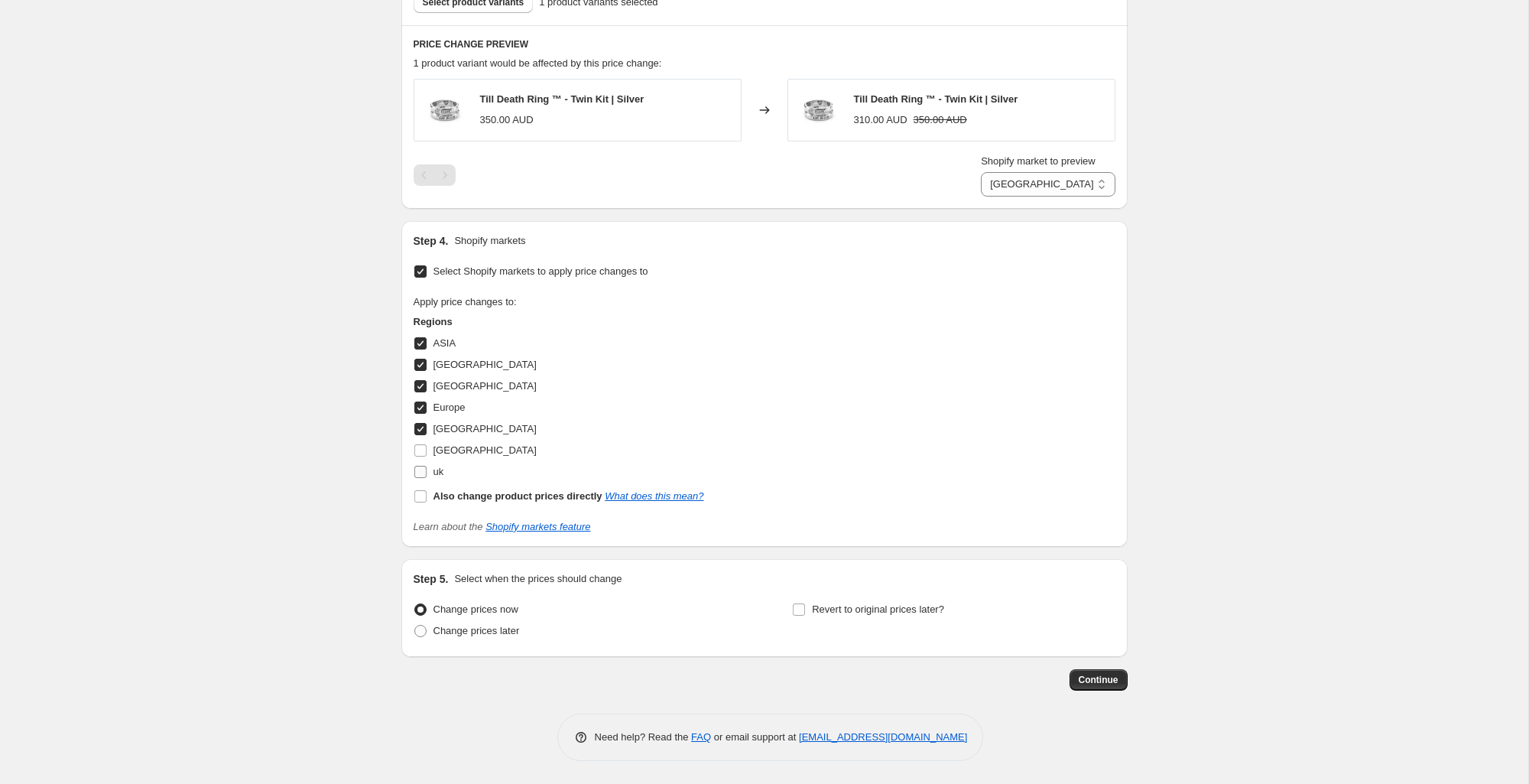
click at [422, 470] on input "uk" at bounding box center [420, 471] width 12 height 12
checkbox input "true"
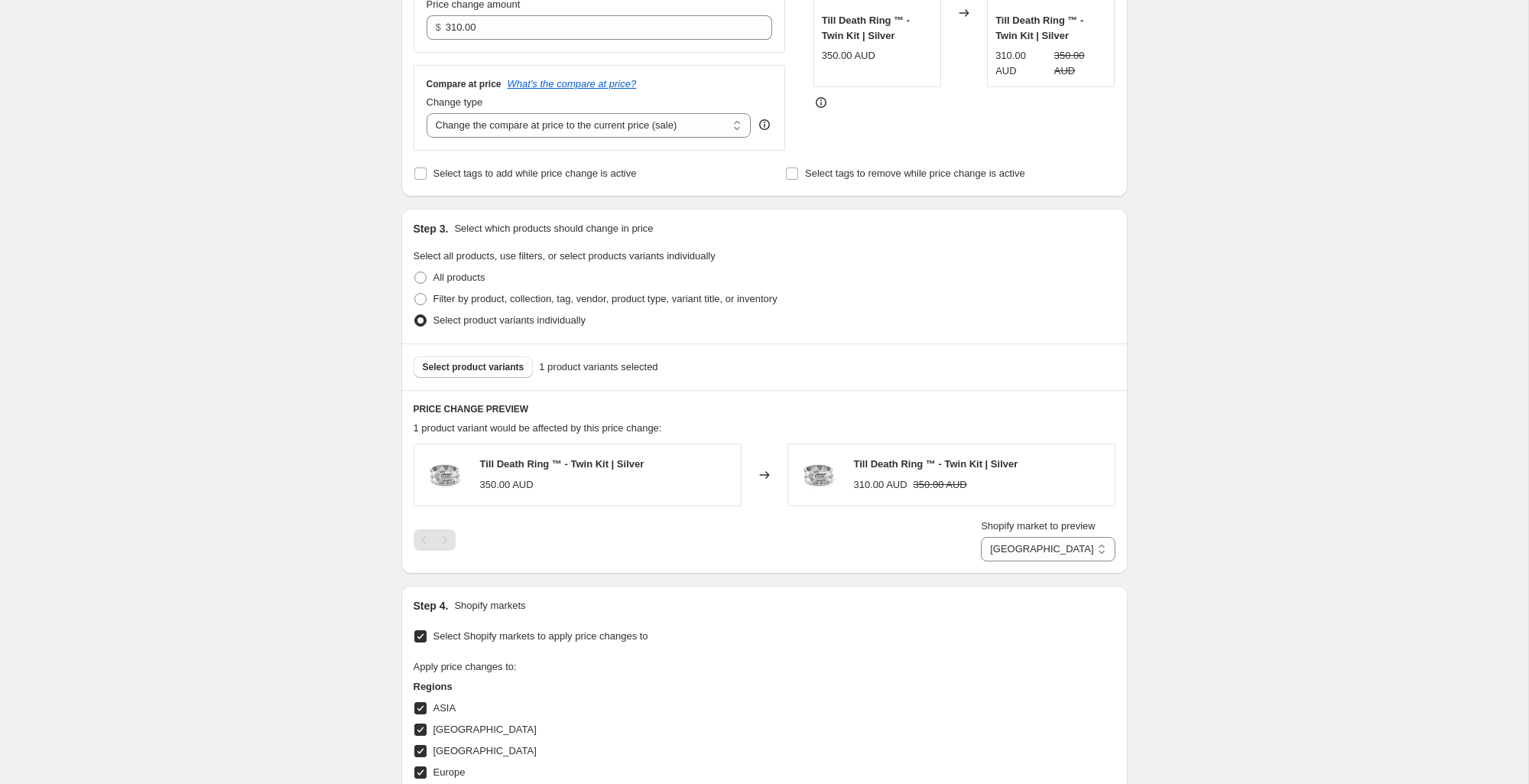
scroll to position [406, 0]
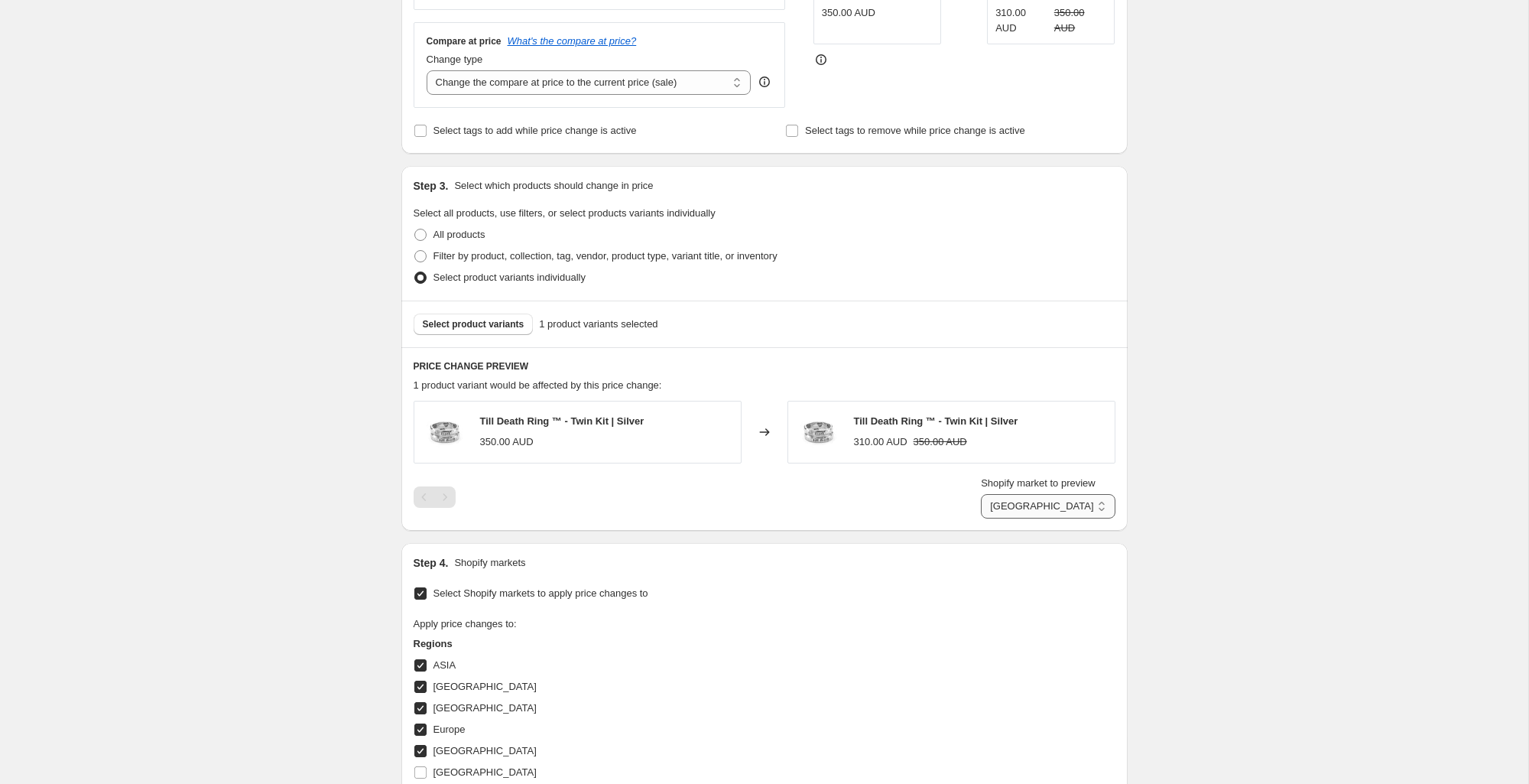
click at [1031, 502] on select "ASIA Australia Canada Europe New Zealand uk" at bounding box center [1048, 506] width 134 height 24
click at [992, 518] on select "ASIA Australia Canada Europe New Zealand uk" at bounding box center [1048, 506] width 134 height 24
click at [1035, 512] on select "ASIA Australia Canada Europe New Zealand uk" at bounding box center [1048, 506] width 134 height 24
click at [992, 518] on select "ASIA Australia Canada Europe New Zealand uk" at bounding box center [1048, 506] width 134 height 24
click at [1042, 512] on select "ASIA Australia Canada Europe New Zealand uk" at bounding box center [1048, 506] width 134 height 24
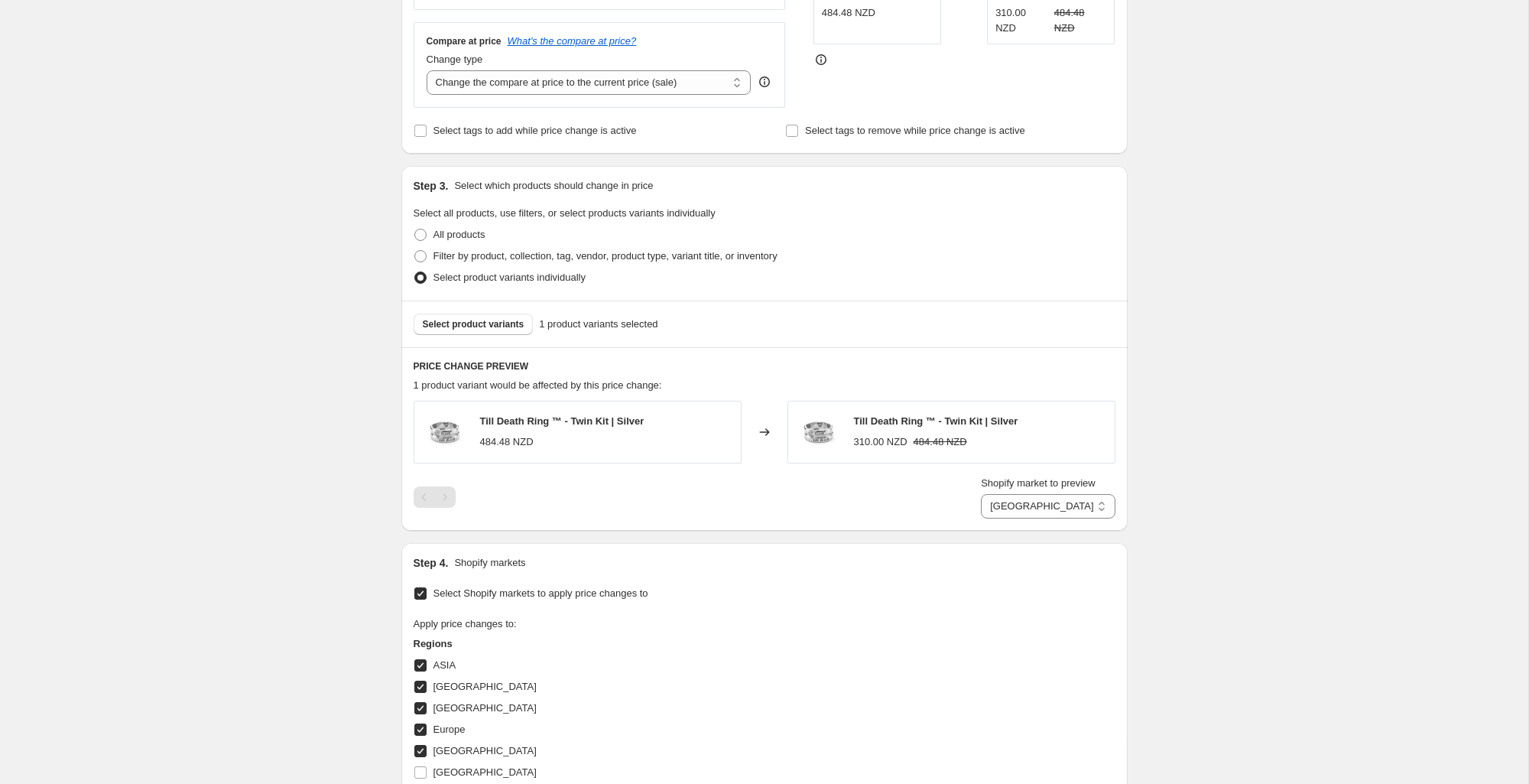
click at [992, 518] on select "ASIA Australia Canada Europe New Zealand uk" at bounding box center [1048, 506] width 134 height 24
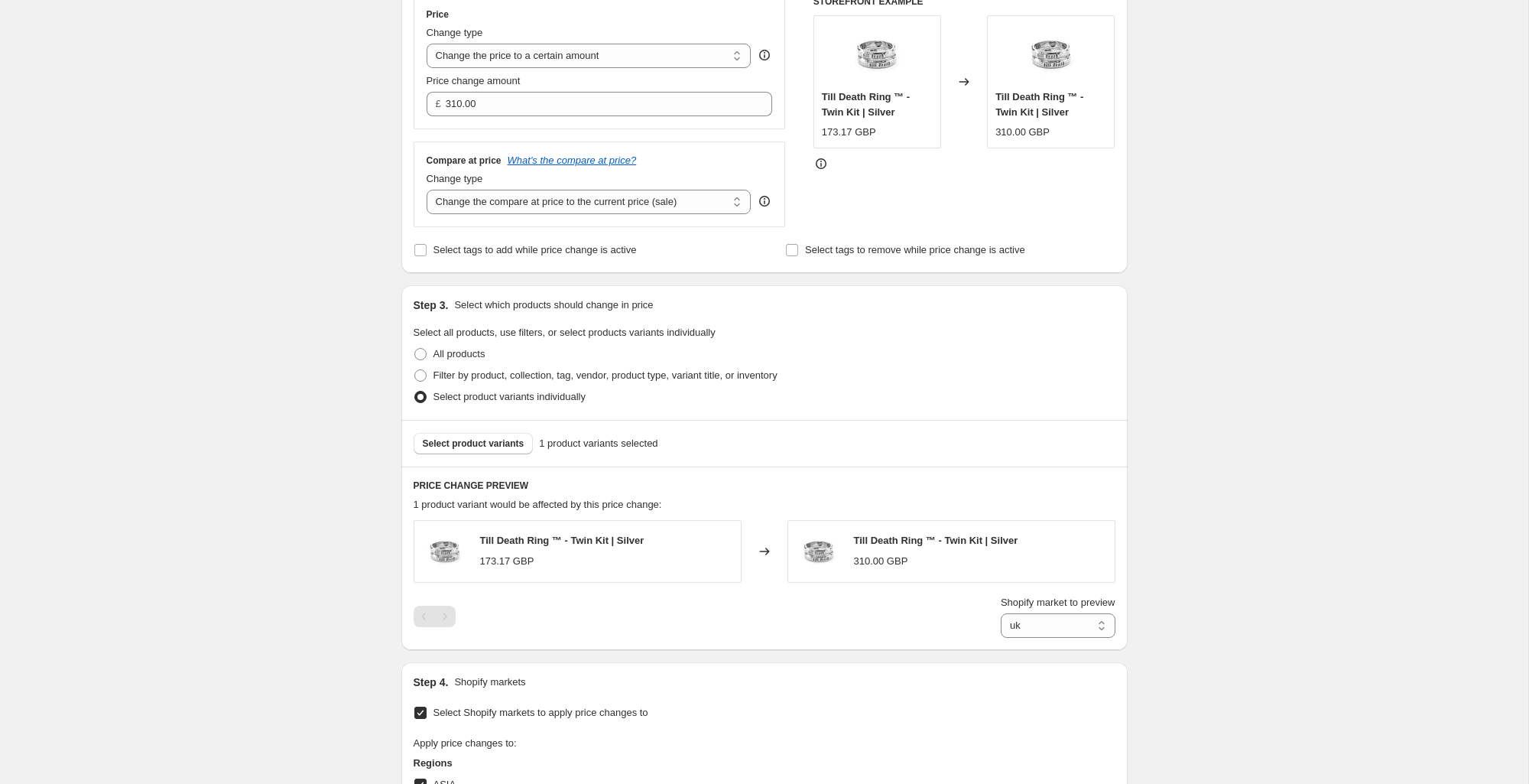
scroll to position [283, 0]
click at [1056, 636] on select "ASIA Australia Canada Europe New Zealand uk" at bounding box center [1058, 627] width 115 height 24
click at [1001, 640] on select "ASIA Australia Canada Europe New Zealand uk" at bounding box center [1058, 627] width 115 height 24
click at [1062, 623] on select "ASIA Australia Canada Europe New Zealand uk" at bounding box center [1048, 627] width 134 height 24
click at [992, 640] on select "ASIA Australia Canada Europe New Zealand uk" at bounding box center [1048, 627] width 134 height 24
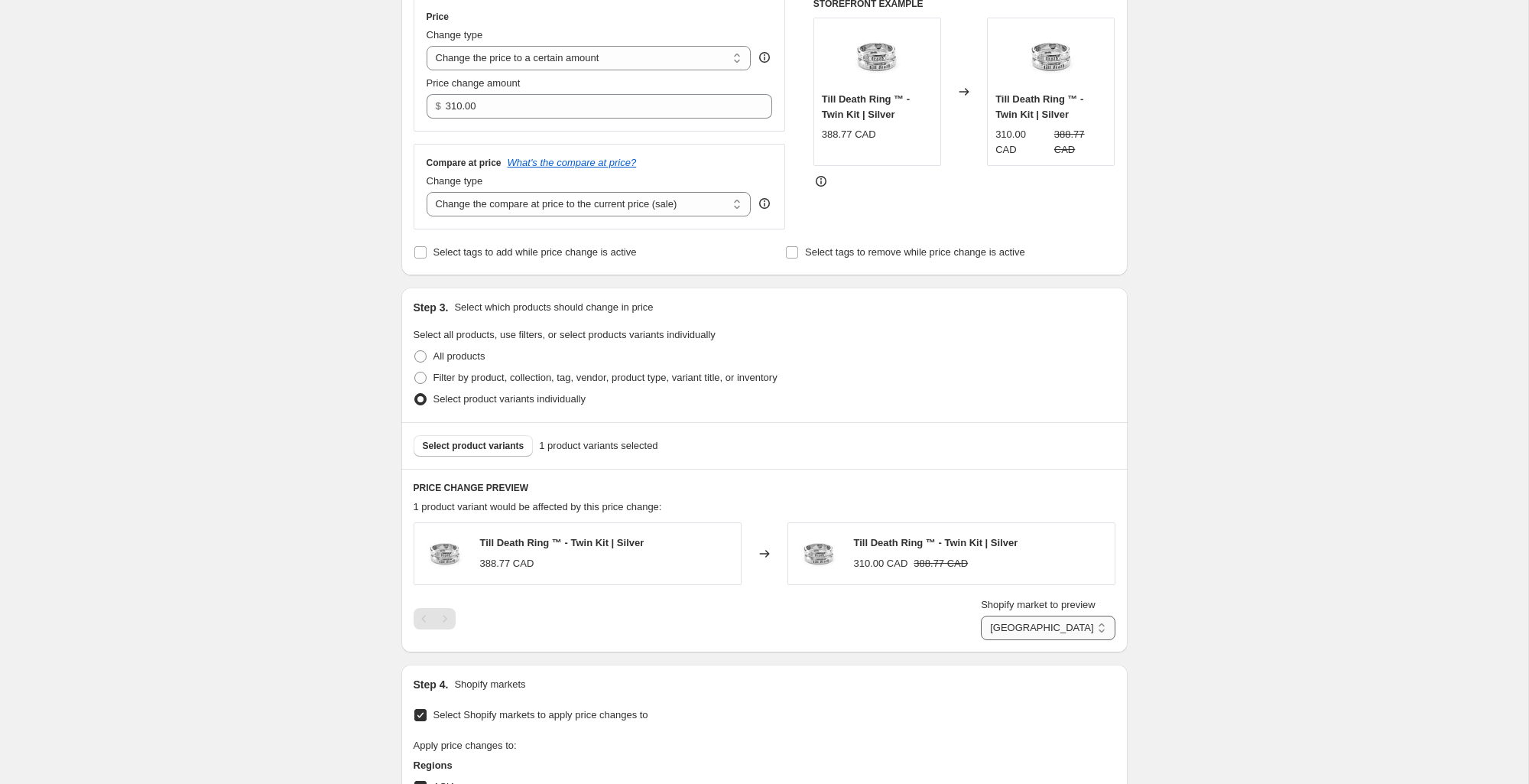
click at [1059, 630] on select "ASIA Australia Canada Europe New Zealand uk" at bounding box center [1048, 627] width 134 height 24
click at [992, 640] on select "ASIA Australia Canada Europe New Zealand uk" at bounding box center [1048, 627] width 134 height 24
click at [1056, 626] on select "ASIA Australia Canada Europe New Zealand uk" at bounding box center [1058, 627] width 115 height 24
select select "2151284907"
click at [1001, 640] on select "ASIA Australia Canada Europe New Zealand uk" at bounding box center [1058, 627] width 115 height 24
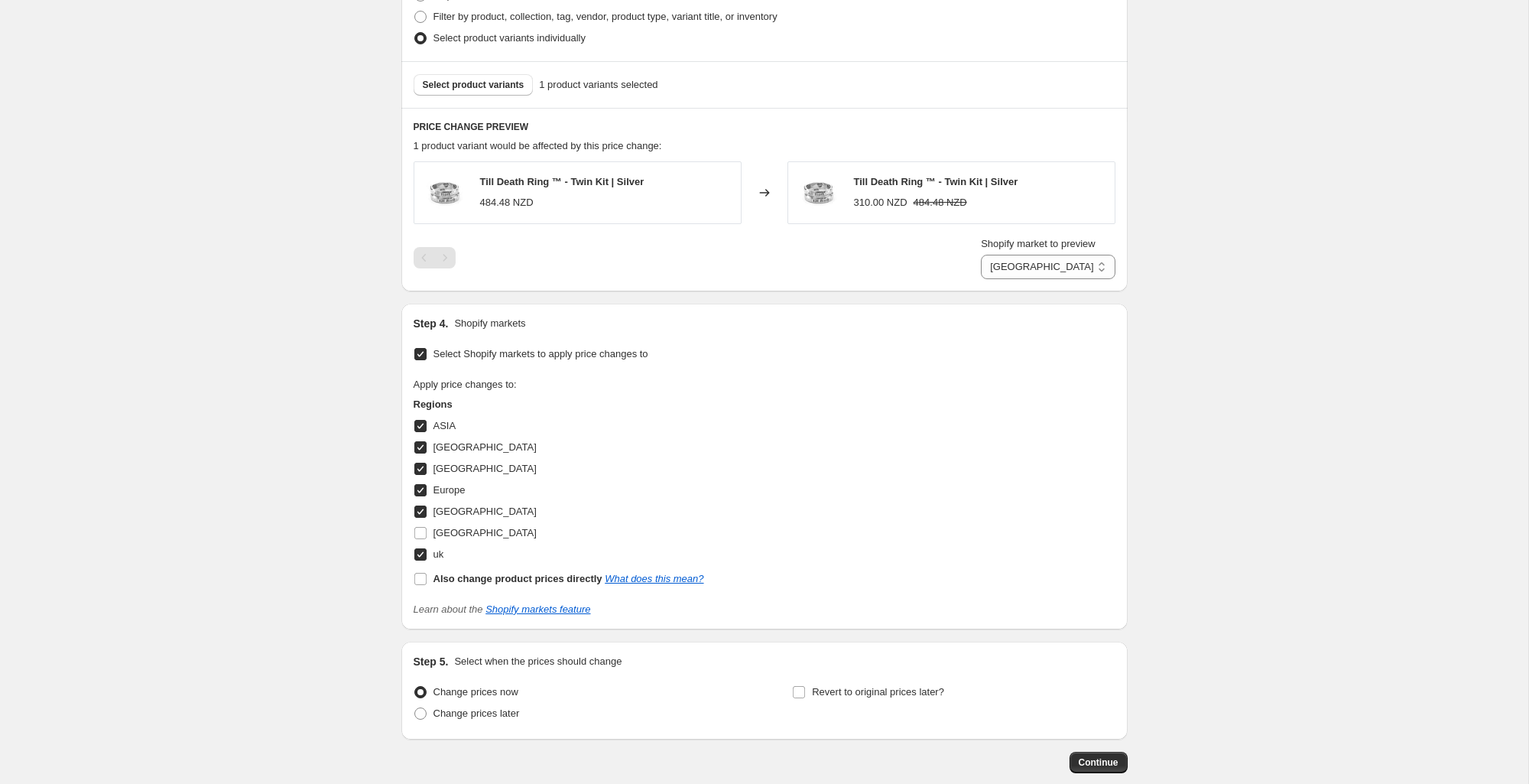
scroll to position [727, 0]
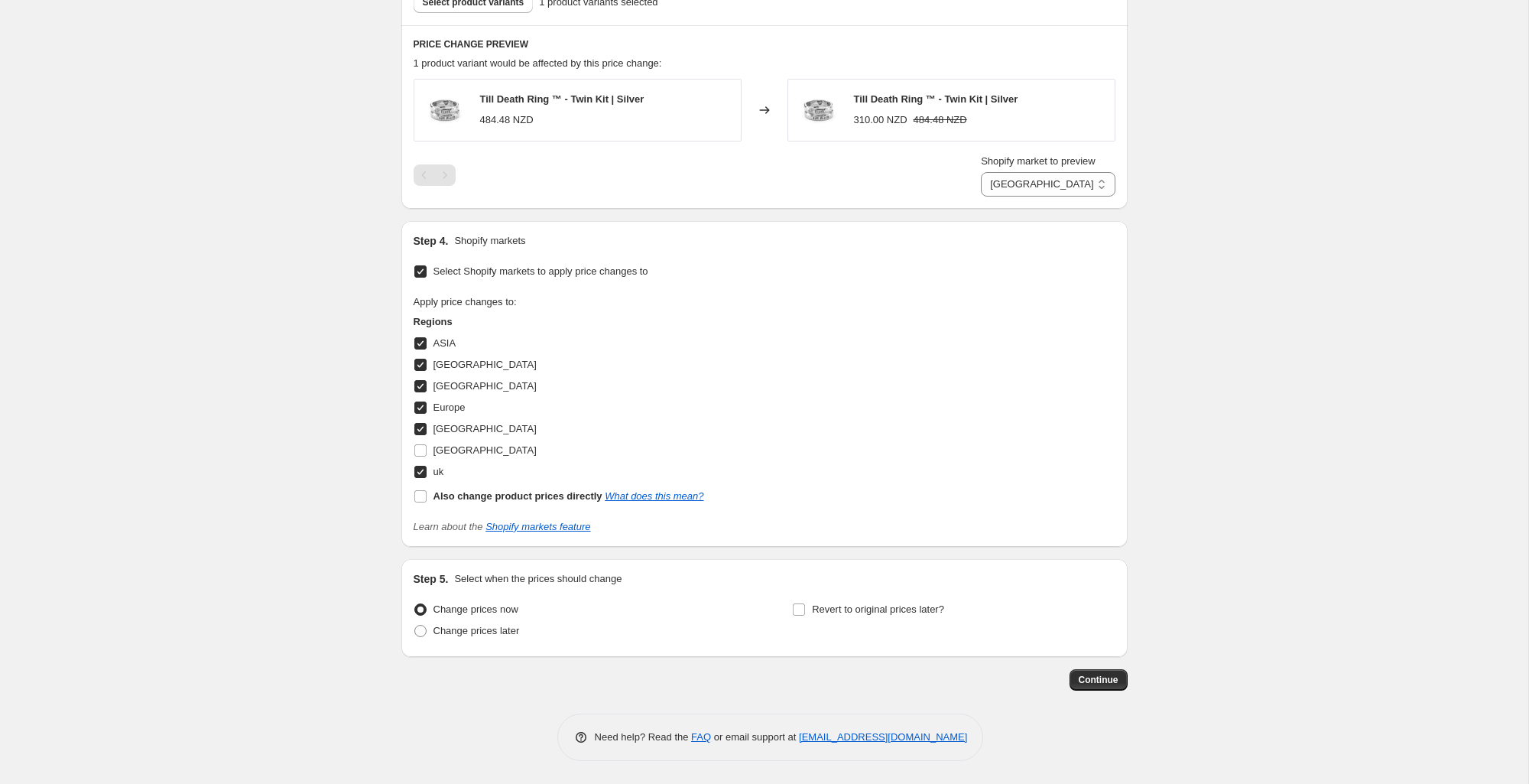
click at [443, 343] on span "ASIA" at bounding box center [445, 343] width 23 height 11
click at [427, 343] on input "ASIA" at bounding box center [420, 343] width 12 height 12
checkbox input "false"
click at [453, 364] on span "[GEOGRAPHIC_DATA]" at bounding box center [485, 364] width 103 height 11
click at [427, 364] on input "[GEOGRAPHIC_DATA]" at bounding box center [420, 364] width 12 height 12
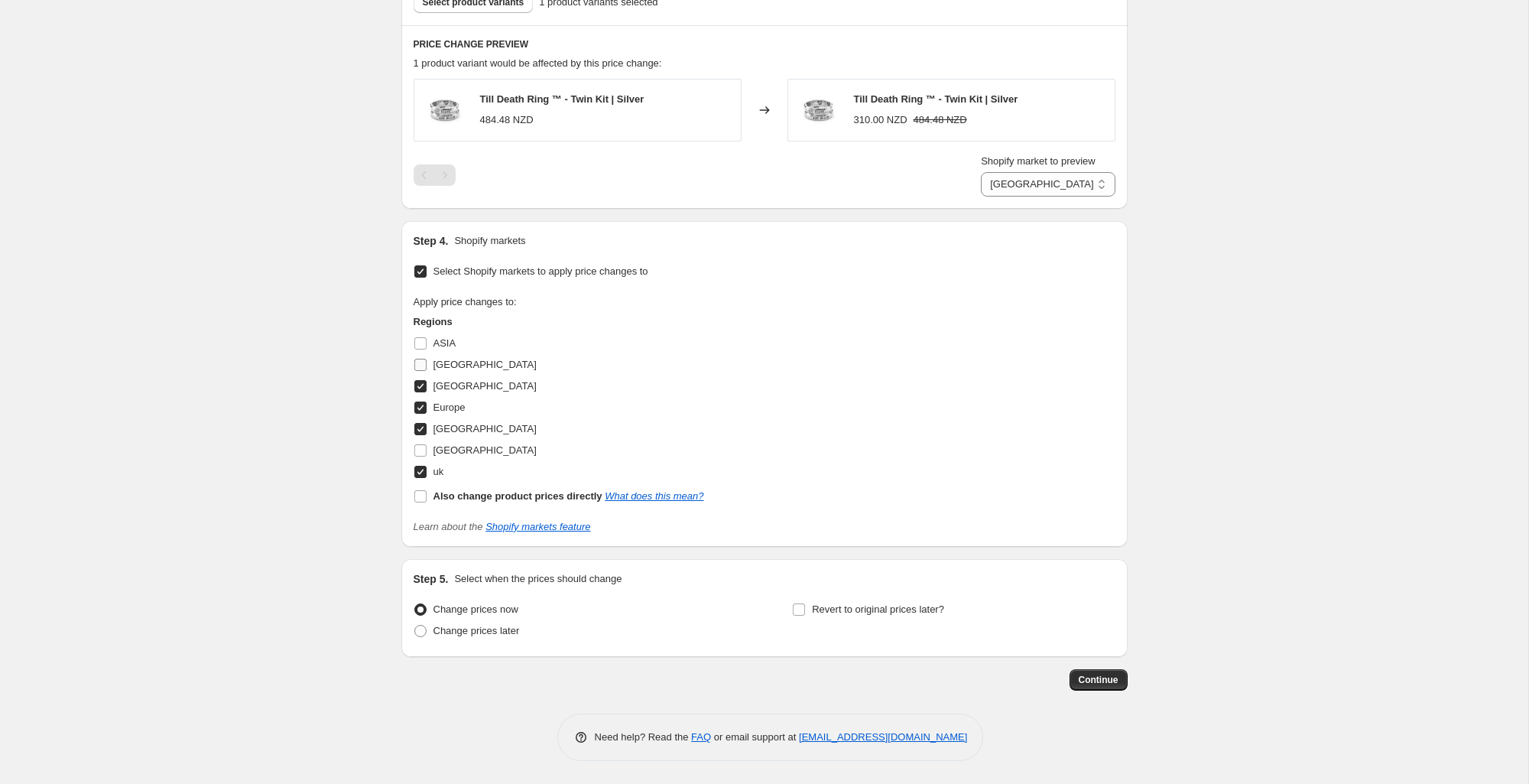
checkbox input "false"
drag, startPoint x: 457, startPoint y: 389, endPoint x: 467, endPoint y: 401, distance: 15.6
click at [457, 389] on span "[GEOGRAPHIC_DATA]" at bounding box center [485, 386] width 103 height 11
click at [427, 389] on input "[GEOGRAPHIC_DATA]" at bounding box center [420, 386] width 12 height 12
checkbox input "false"
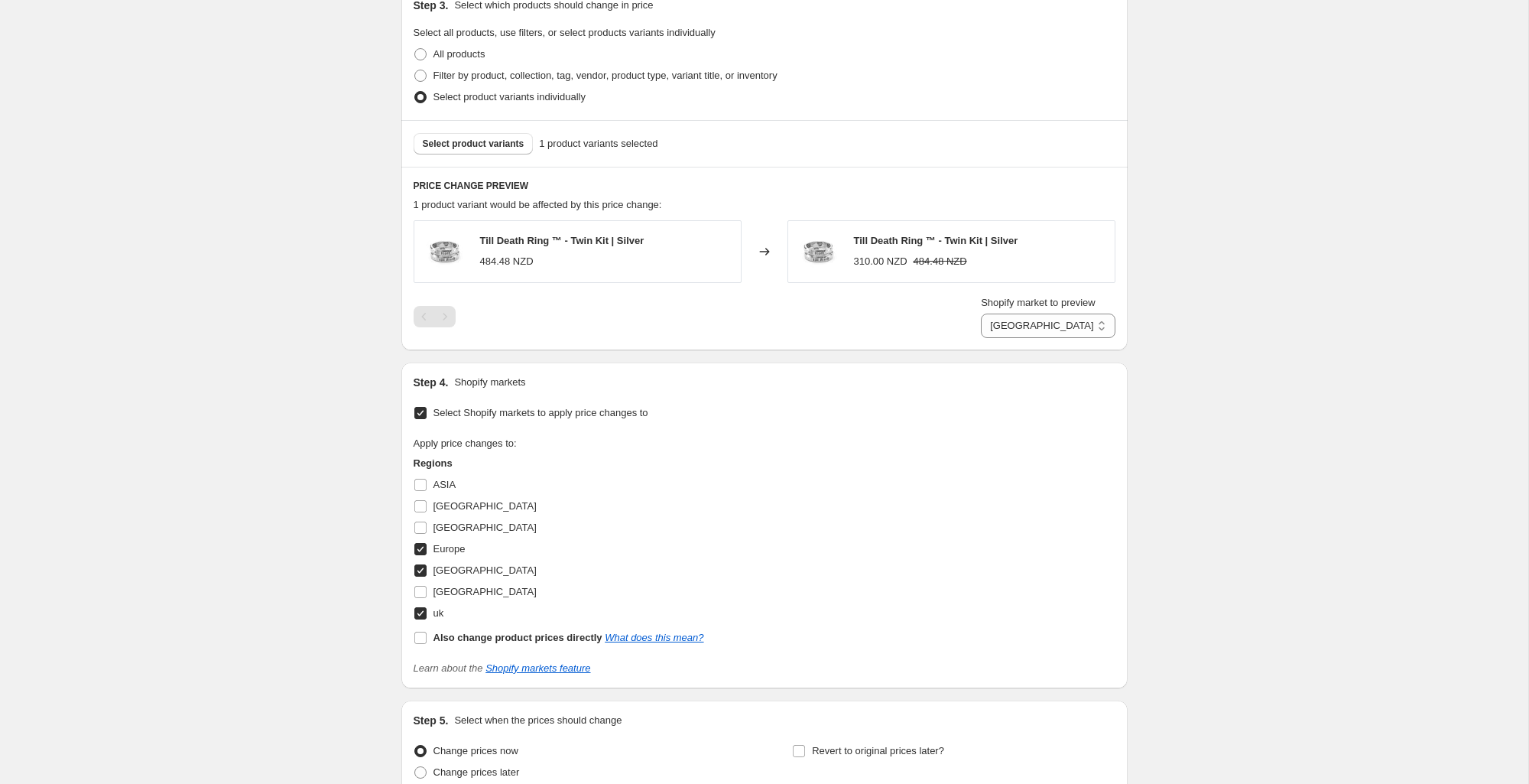
scroll to position [439, 0]
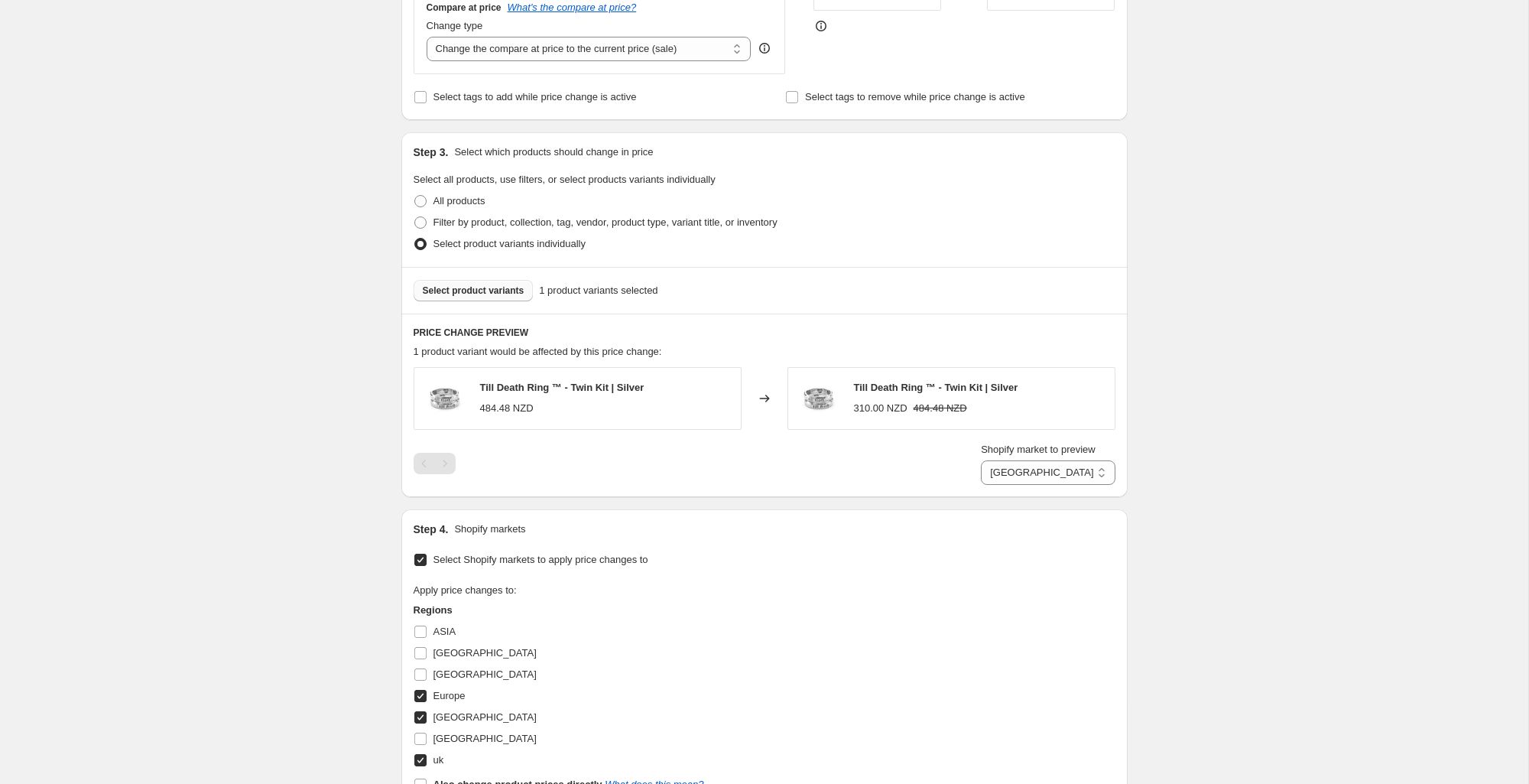
click at [484, 294] on span "Select product variants" at bounding box center [474, 290] width 102 height 12
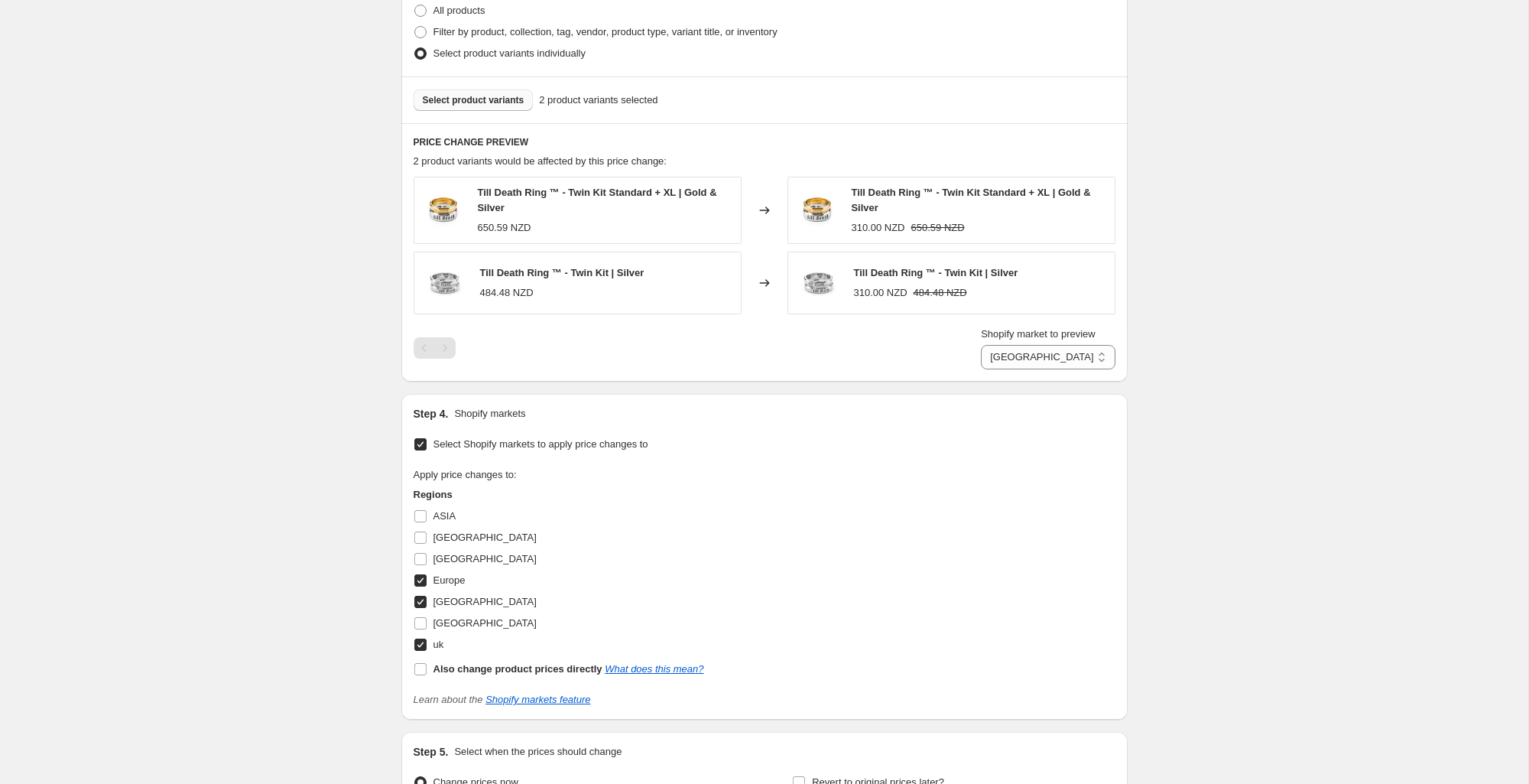
scroll to position [564, 0]
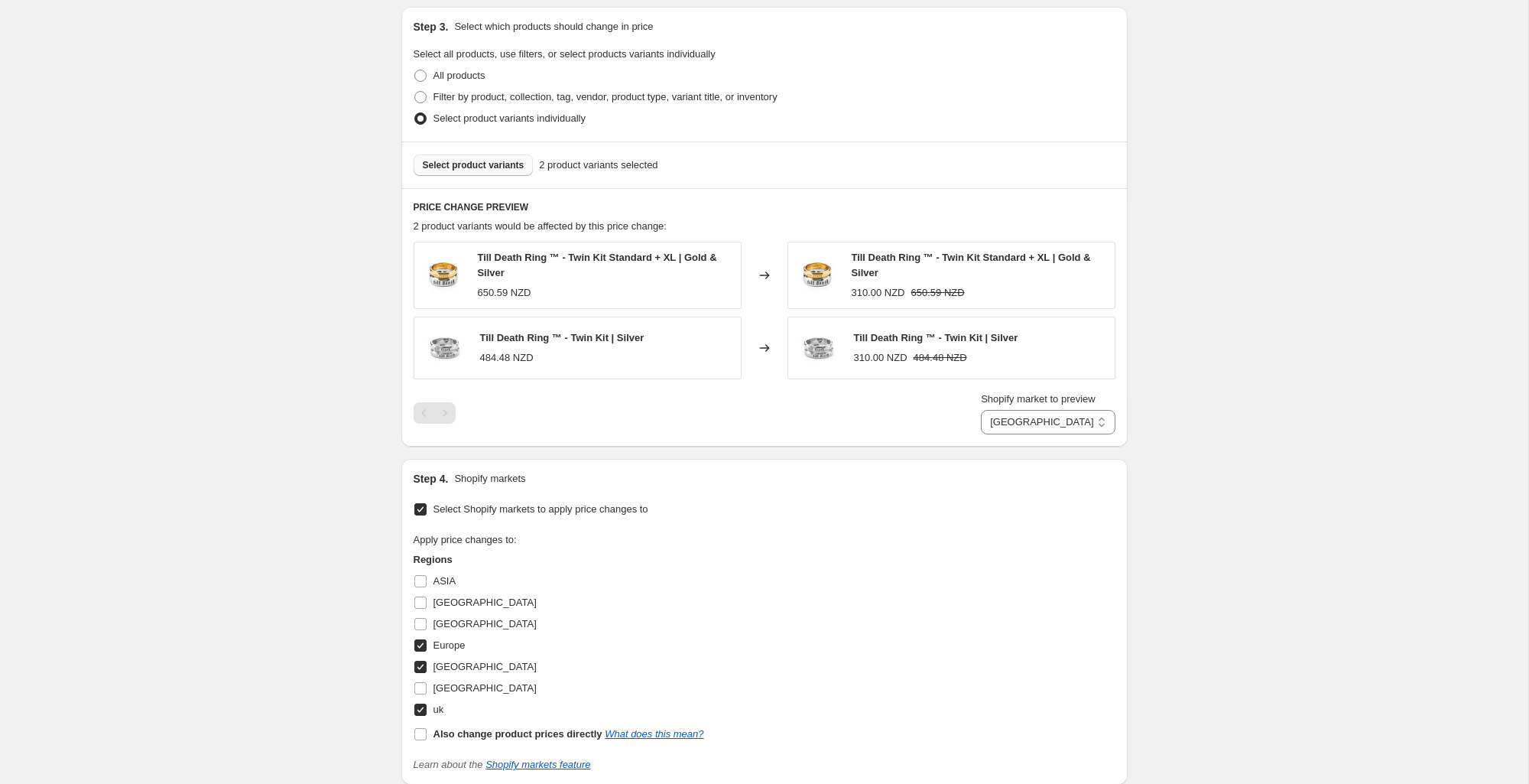
click at [505, 165] on span "Select product variants" at bounding box center [474, 165] width 102 height 12
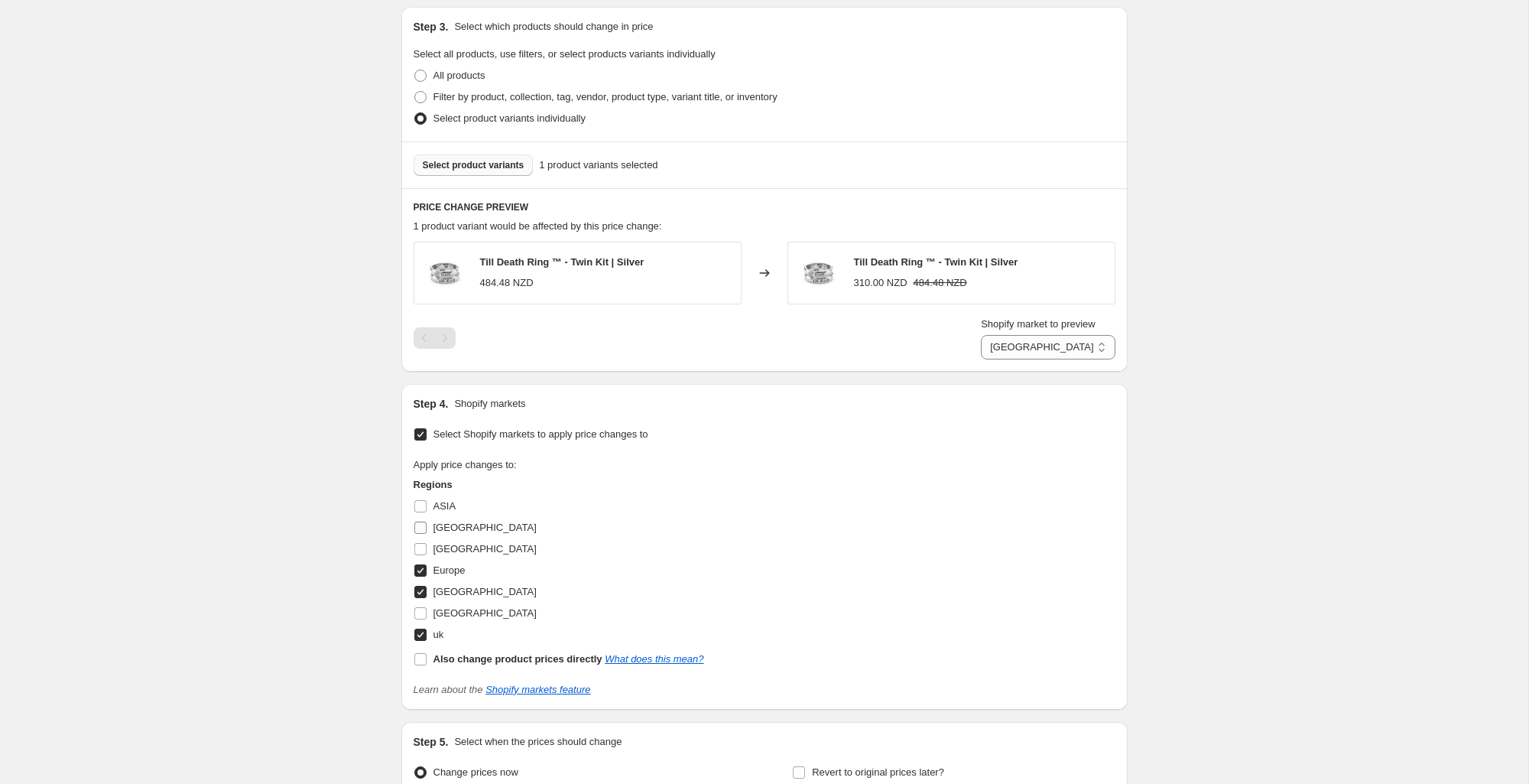
click at [421, 525] on input "[GEOGRAPHIC_DATA]" at bounding box center [420, 527] width 12 height 12
checkbox input "true"
click at [421, 572] on input "Europe" at bounding box center [420, 570] width 12 height 12
checkbox input "false"
click at [421, 598] on input "[GEOGRAPHIC_DATA]" at bounding box center [420, 591] width 12 height 12
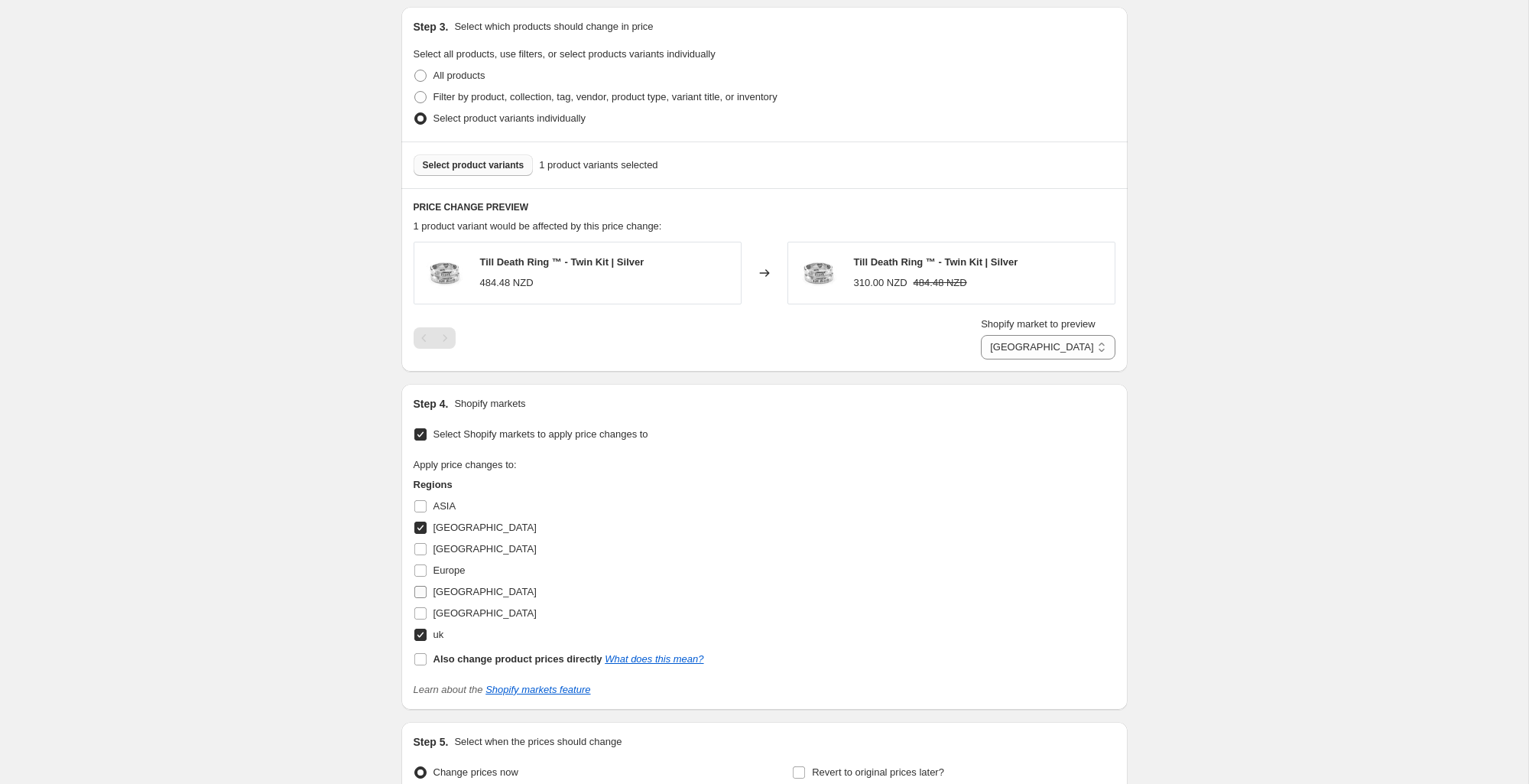
checkbox input "false"
select select "2151219371"
drag, startPoint x: 427, startPoint y: 634, endPoint x: 444, endPoint y: 631, distance: 17.3
click at [427, 633] on label "uk" at bounding box center [429, 634] width 31 height 21
click at [427, 633] on input "uk" at bounding box center [420, 634] width 12 height 12
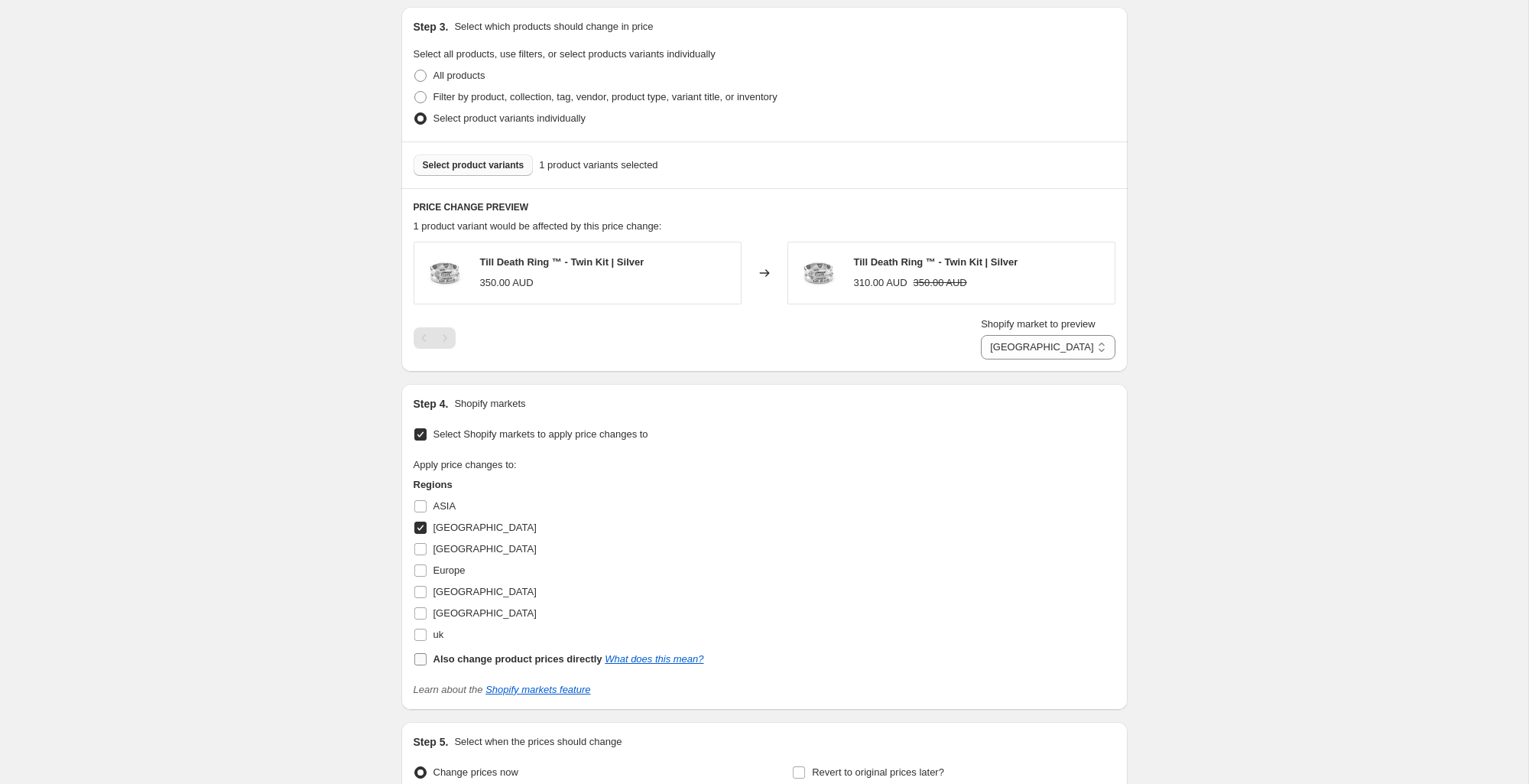
checkbox input "false"
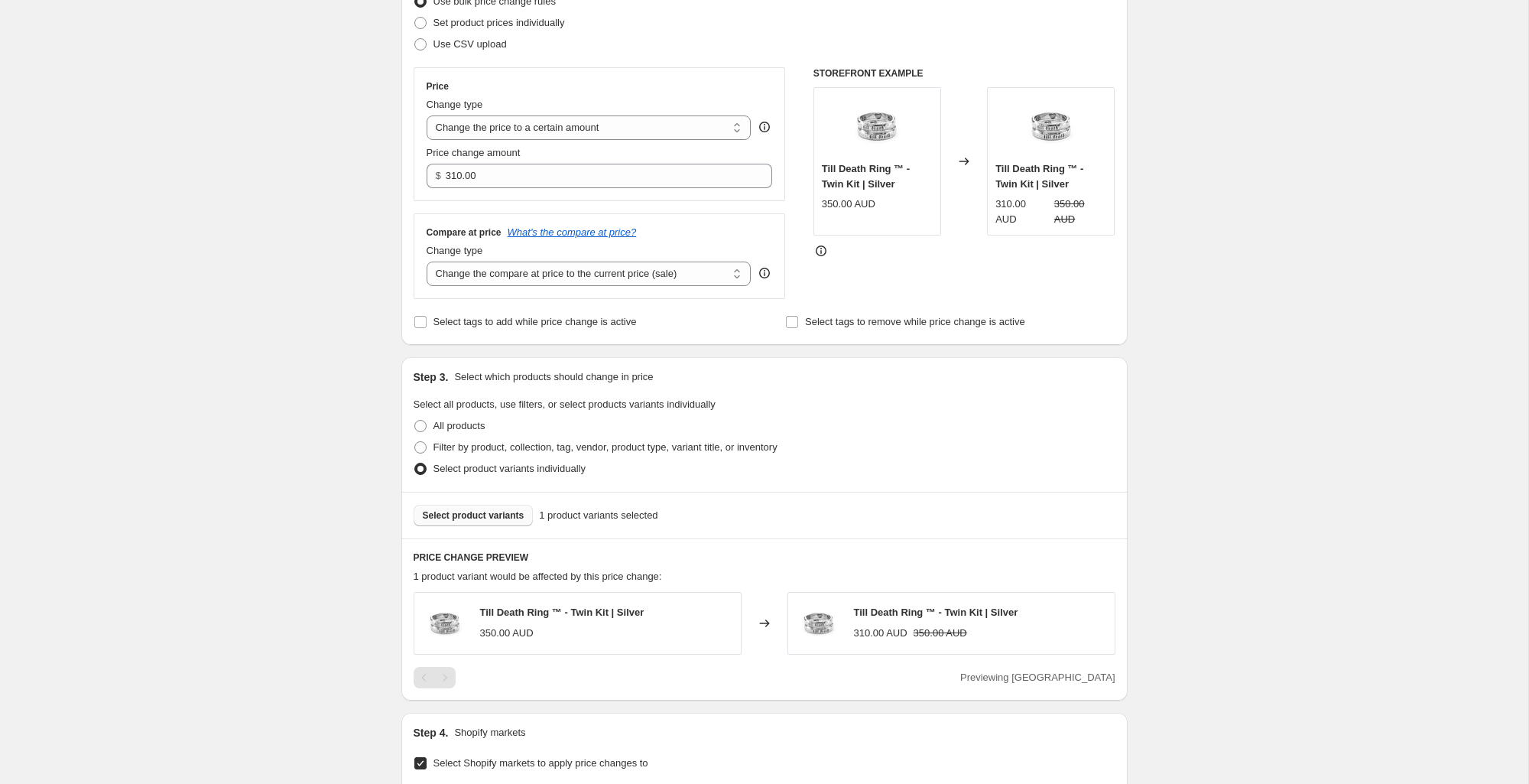
scroll to position [706, 0]
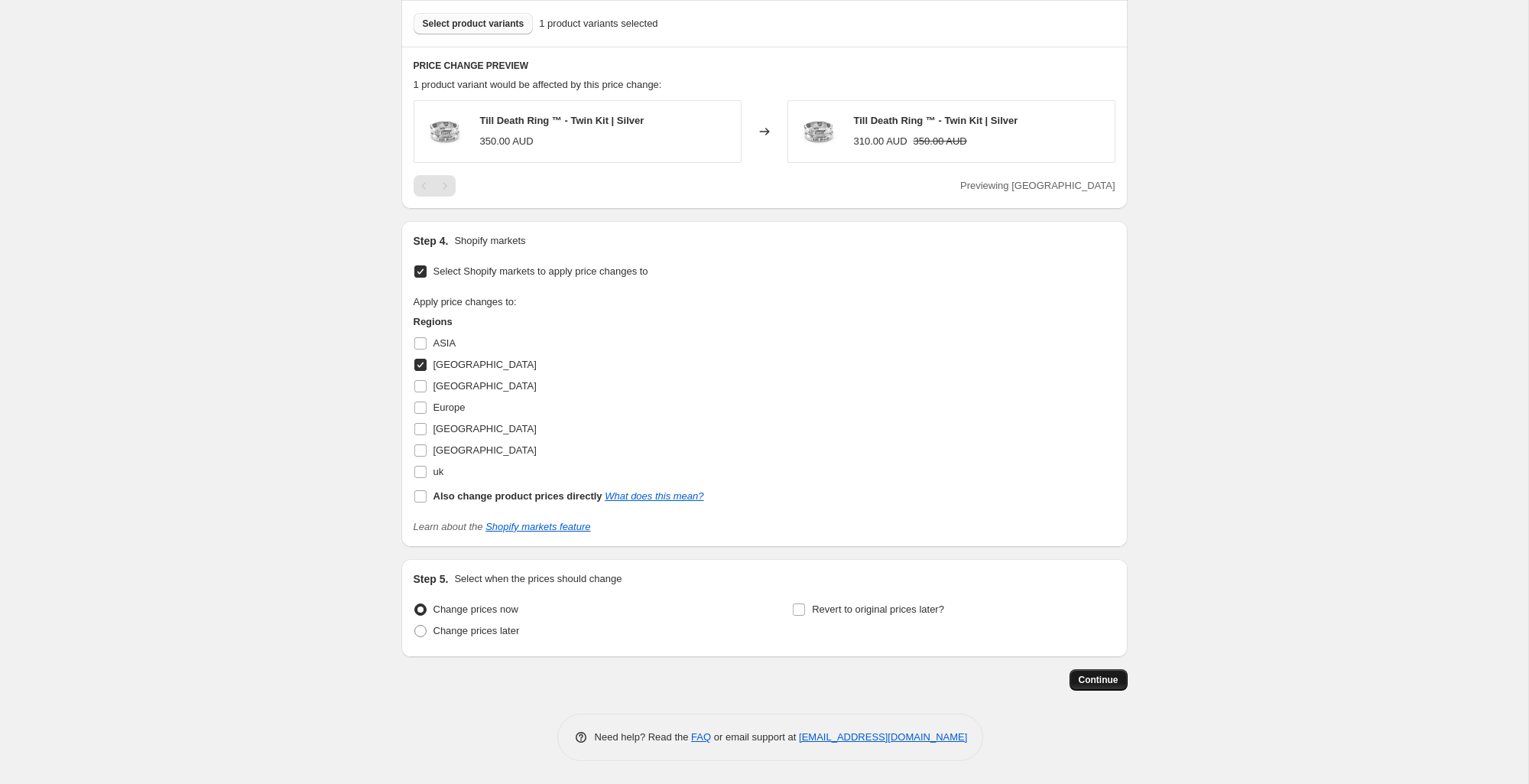
click at [1103, 678] on span "Continue" at bounding box center [1098, 680] width 40 height 12
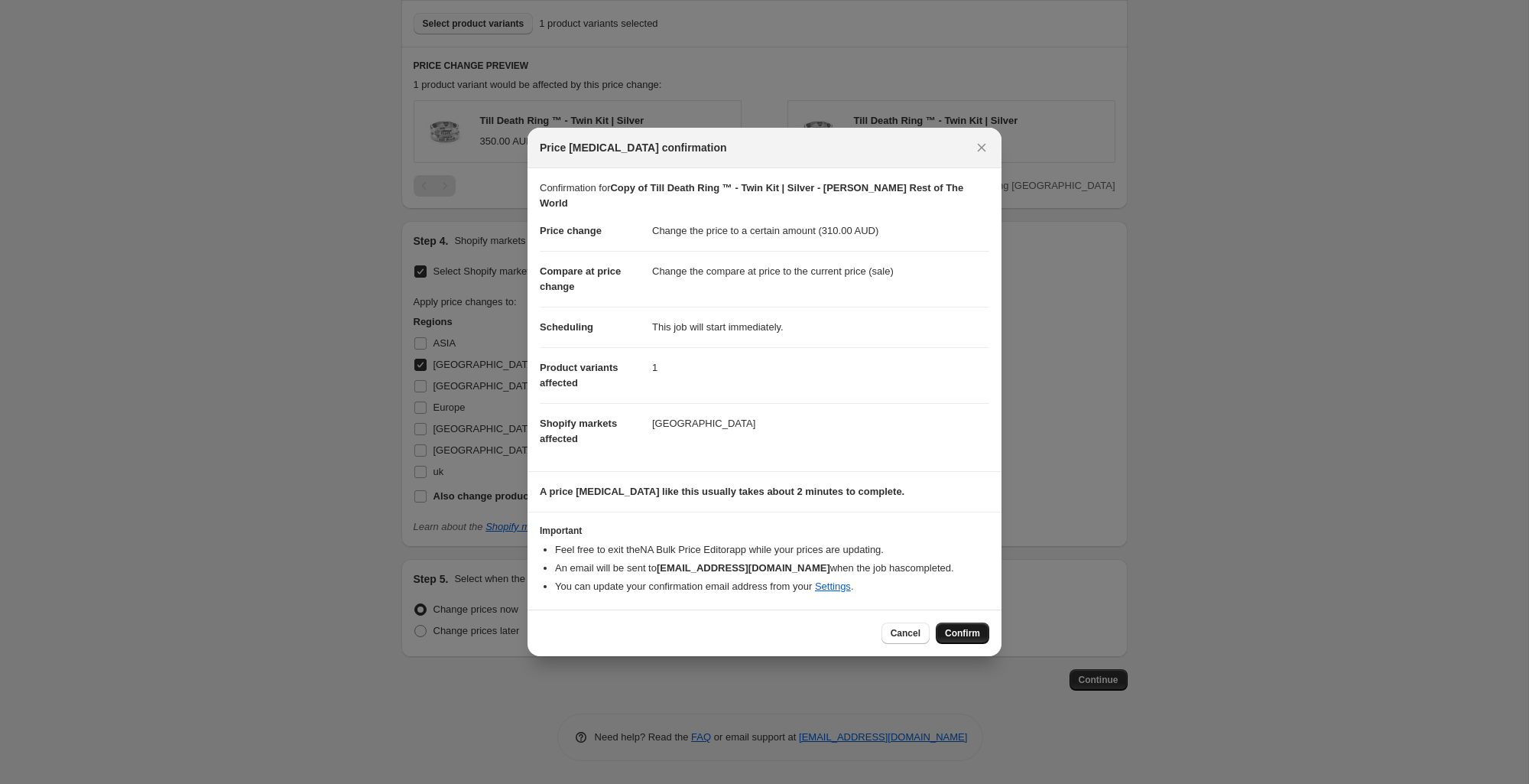
click at [966, 626] on span "Confirm" at bounding box center [963, 632] width 35 height 12
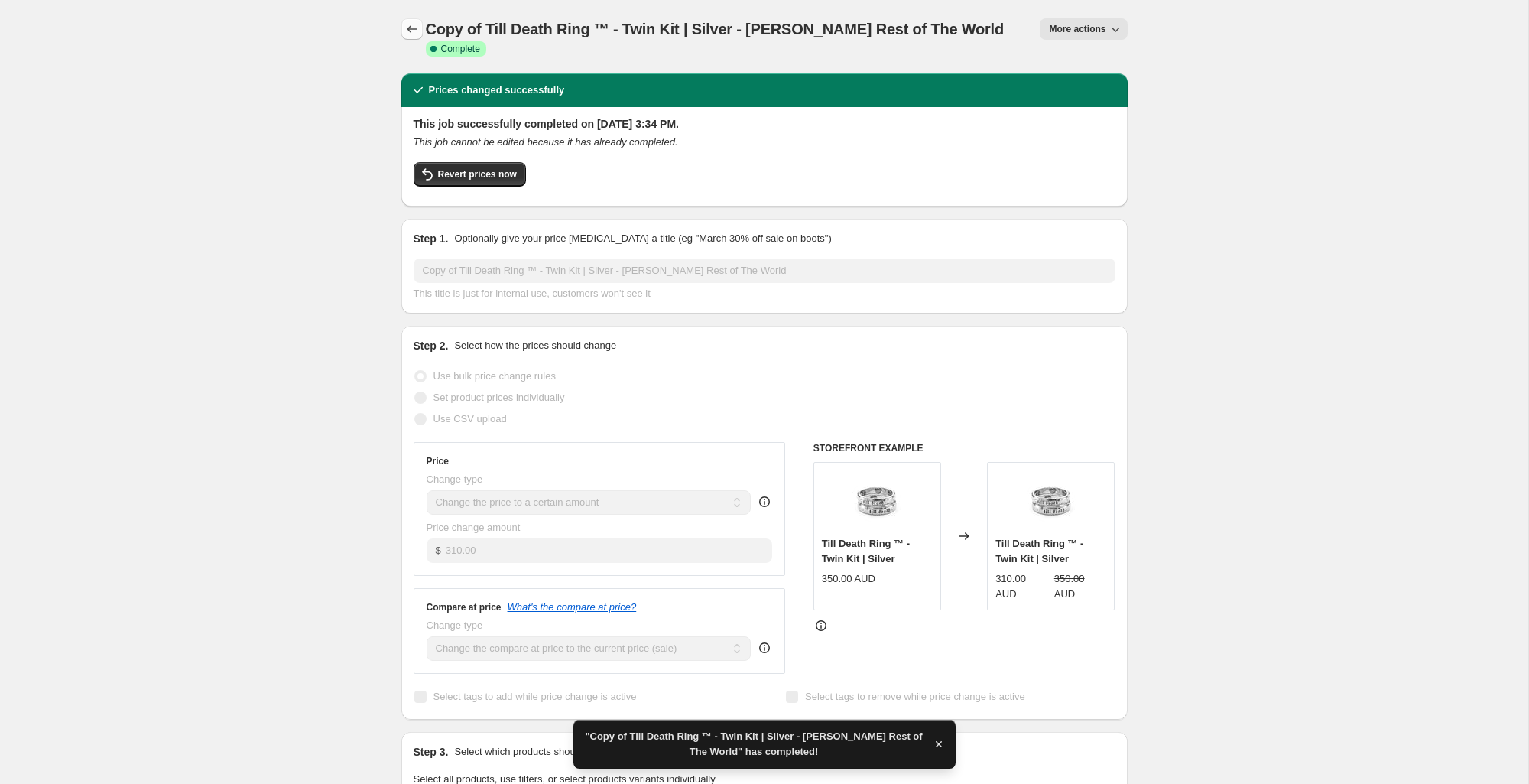
click at [410, 20] on button "Price change jobs" at bounding box center [412, 29] width 21 height 21
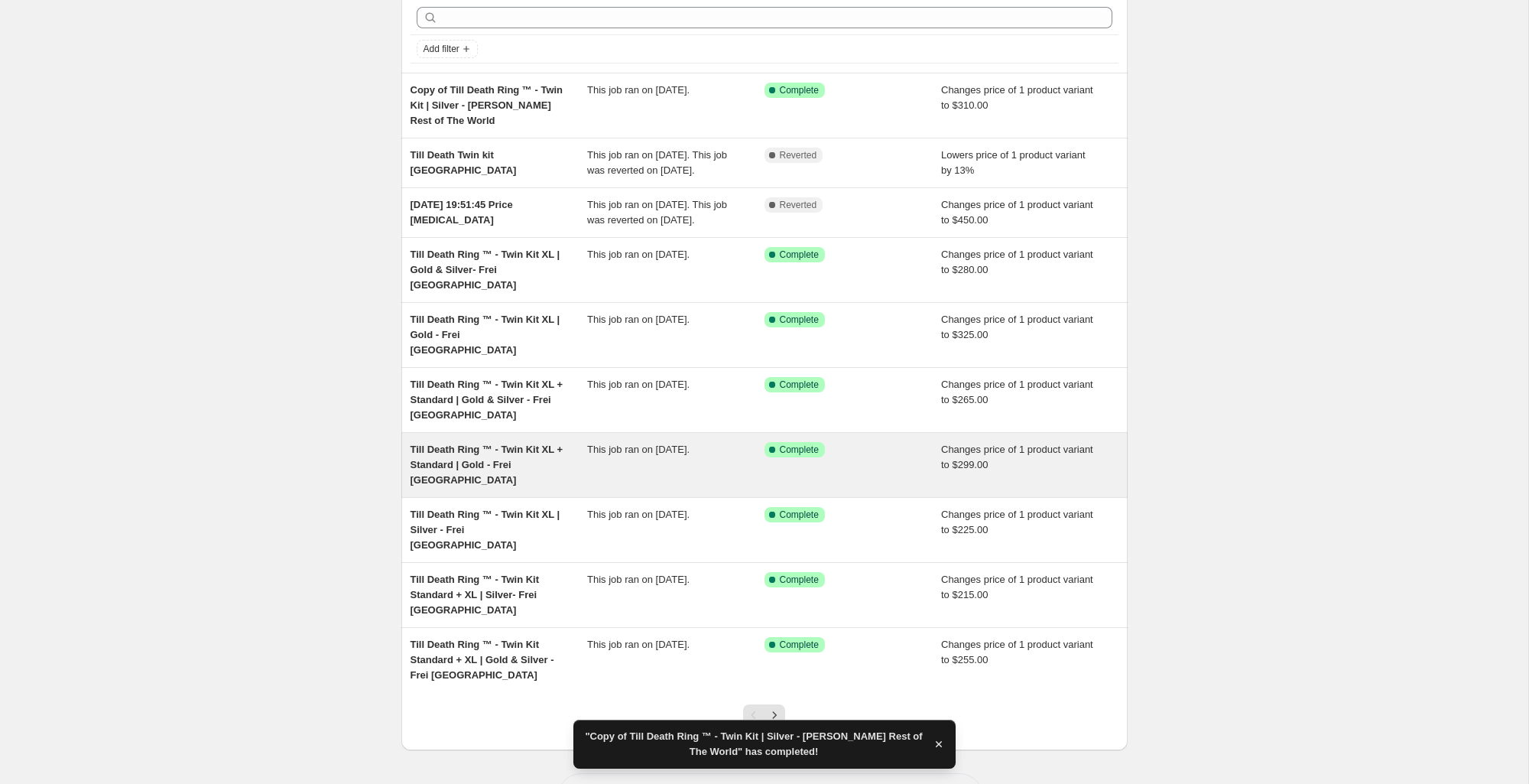
scroll to position [96, 0]
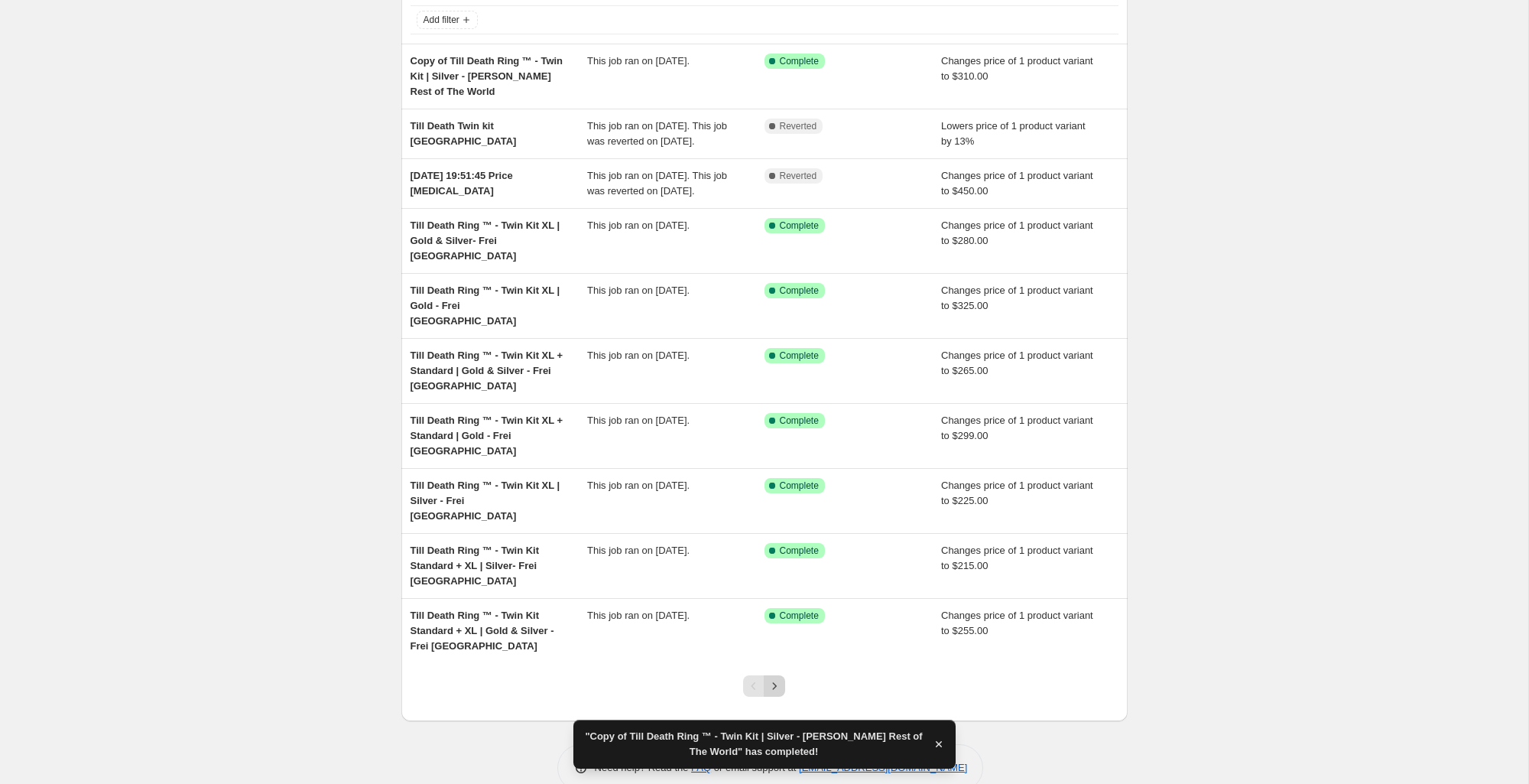
click at [780, 678] on icon "Next" at bounding box center [775, 685] width 15 height 15
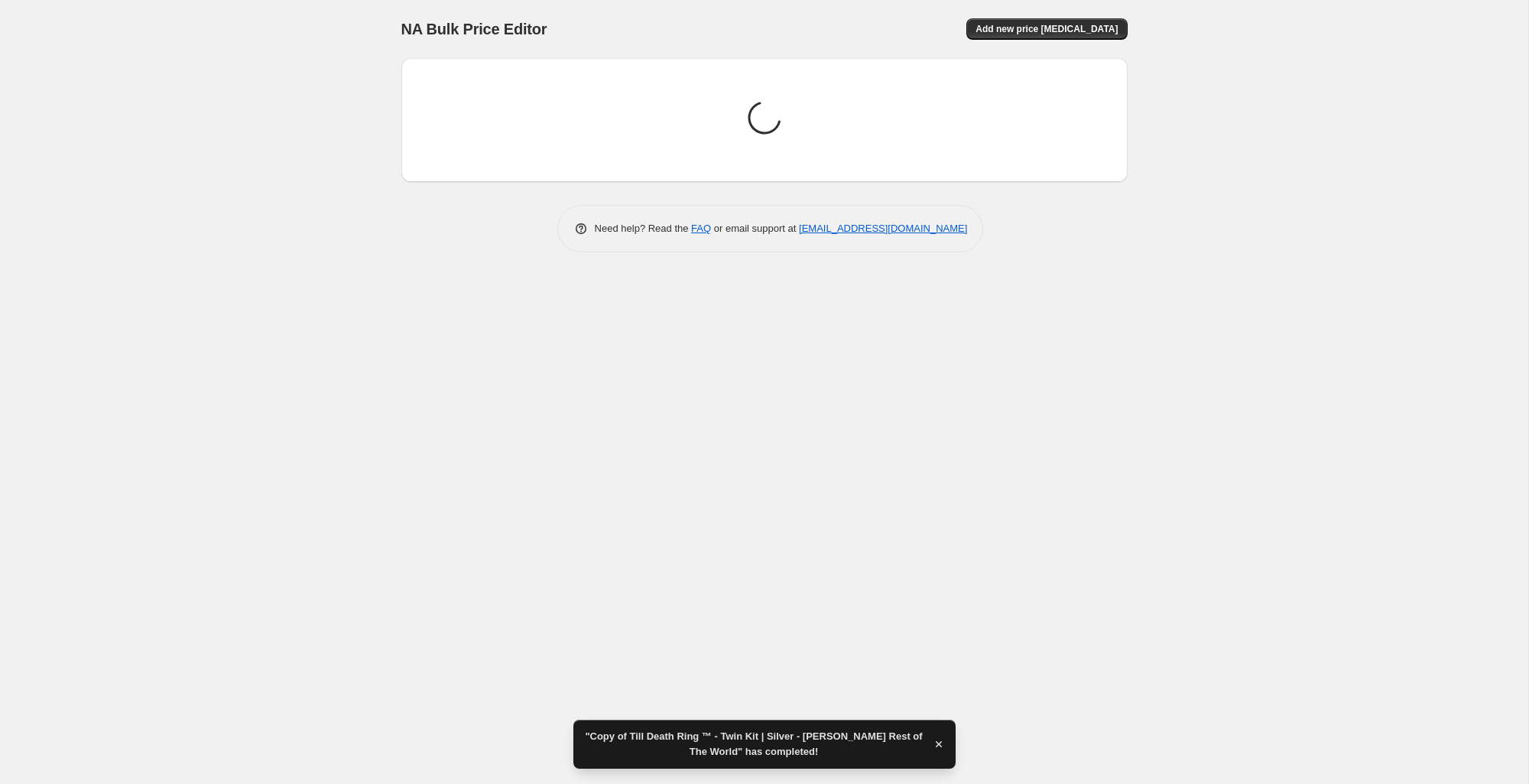
scroll to position [0, 0]
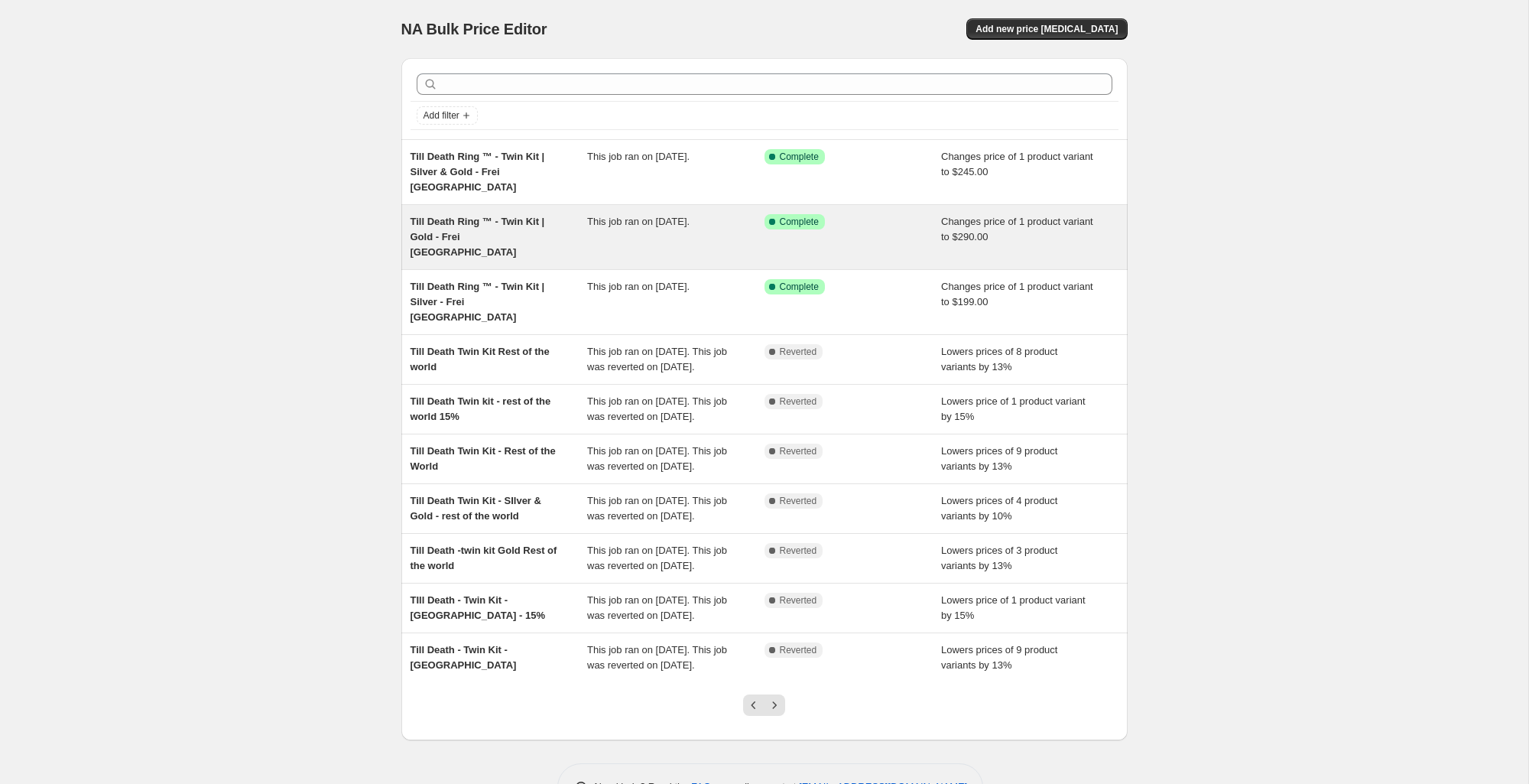
click at [451, 227] on span "Till Death Ring ™ - Twin Kit | Gold - Frei [GEOGRAPHIC_DATA]" at bounding box center [477, 236] width 134 height 42
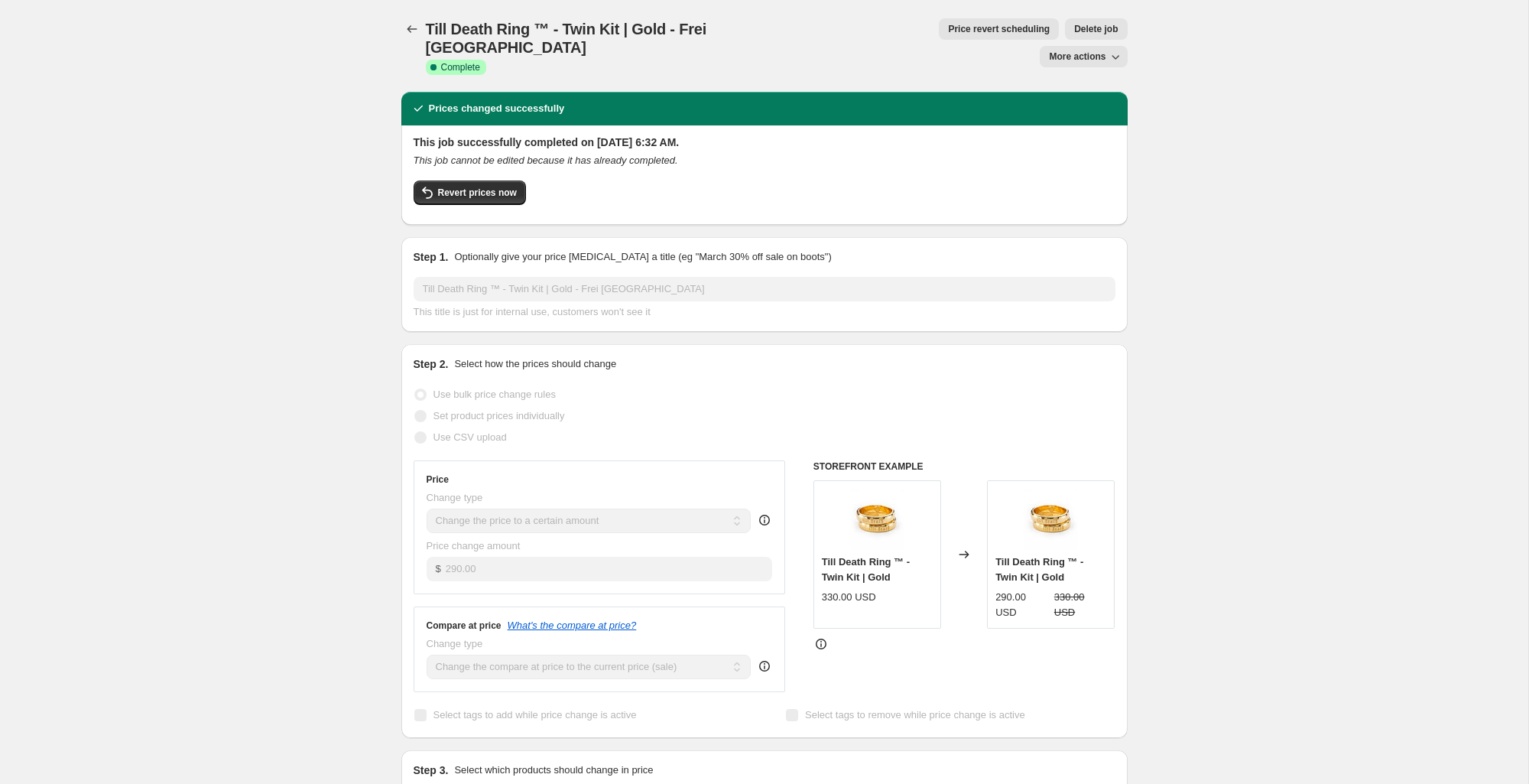
click at [1104, 46] on button "More actions" at bounding box center [1082, 56] width 87 height 21
click at [1101, 62] on span "Copy to new job" at bounding box center [1083, 61] width 71 height 11
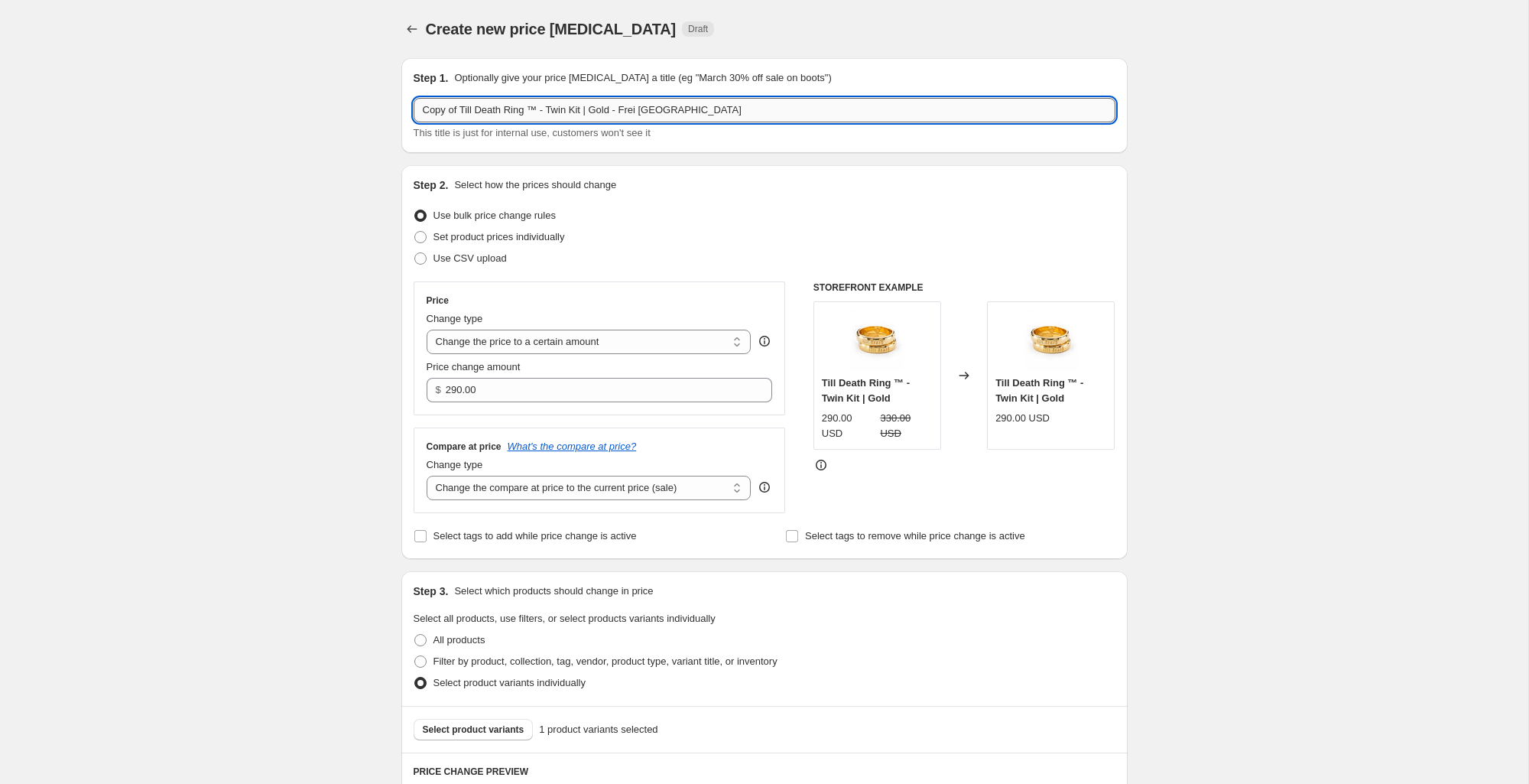
drag, startPoint x: 629, startPoint y: 112, endPoint x: 686, endPoint y: 114, distance: 57.0
click at [686, 114] on input "Copy of Till Death Ring ™ - Twin Kit | Gold - Frei [GEOGRAPHIC_DATA]" at bounding box center [764, 110] width 702 height 24
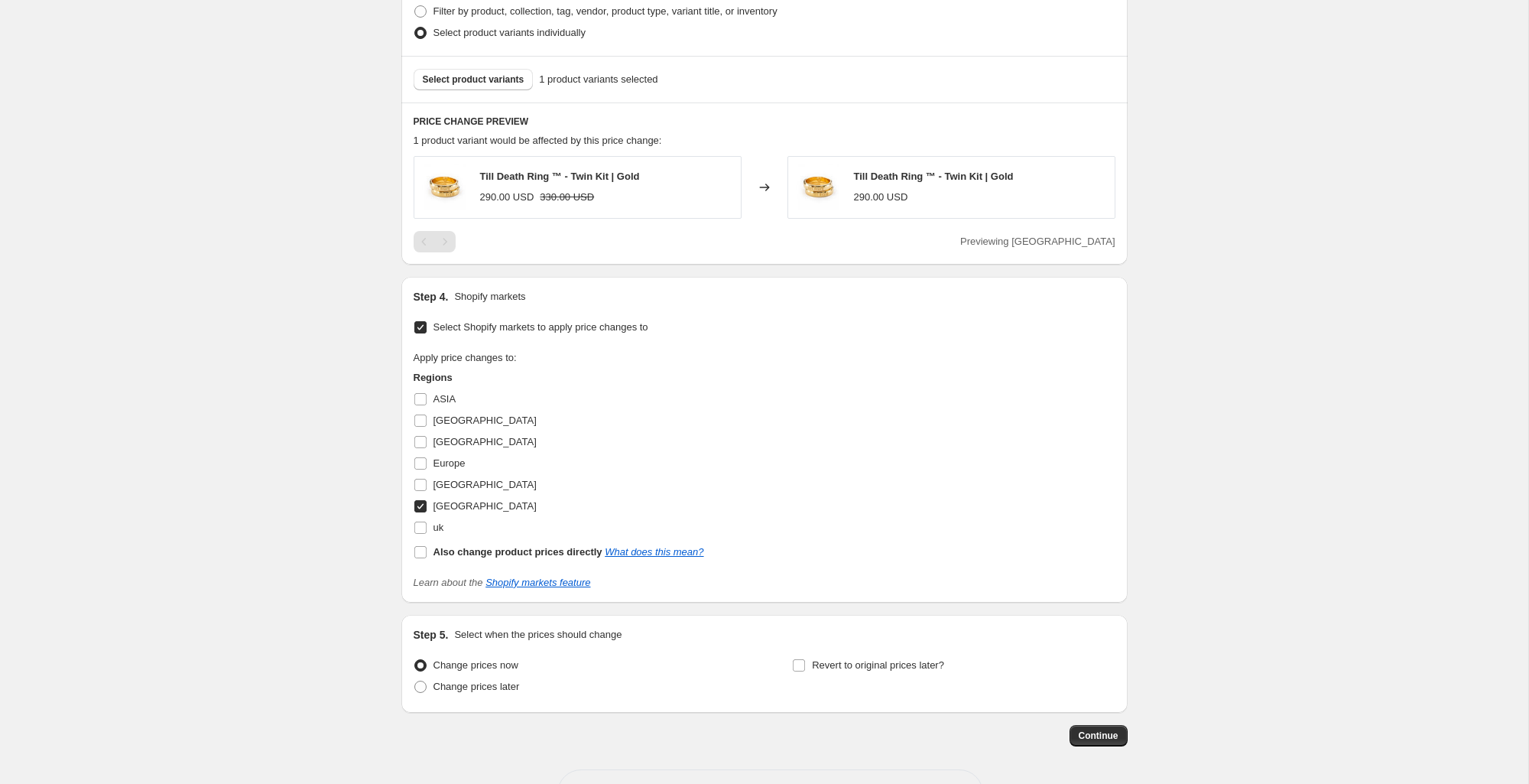
scroll to position [652, 0]
type input "Copy of Till Death Ring ™ - Twin Kit | Gold - Mora AUS"
click at [446, 418] on span "[GEOGRAPHIC_DATA]" at bounding box center [485, 419] width 103 height 11
click at [427, 418] on input "[GEOGRAPHIC_DATA]" at bounding box center [420, 419] width 12 height 12
checkbox input "true"
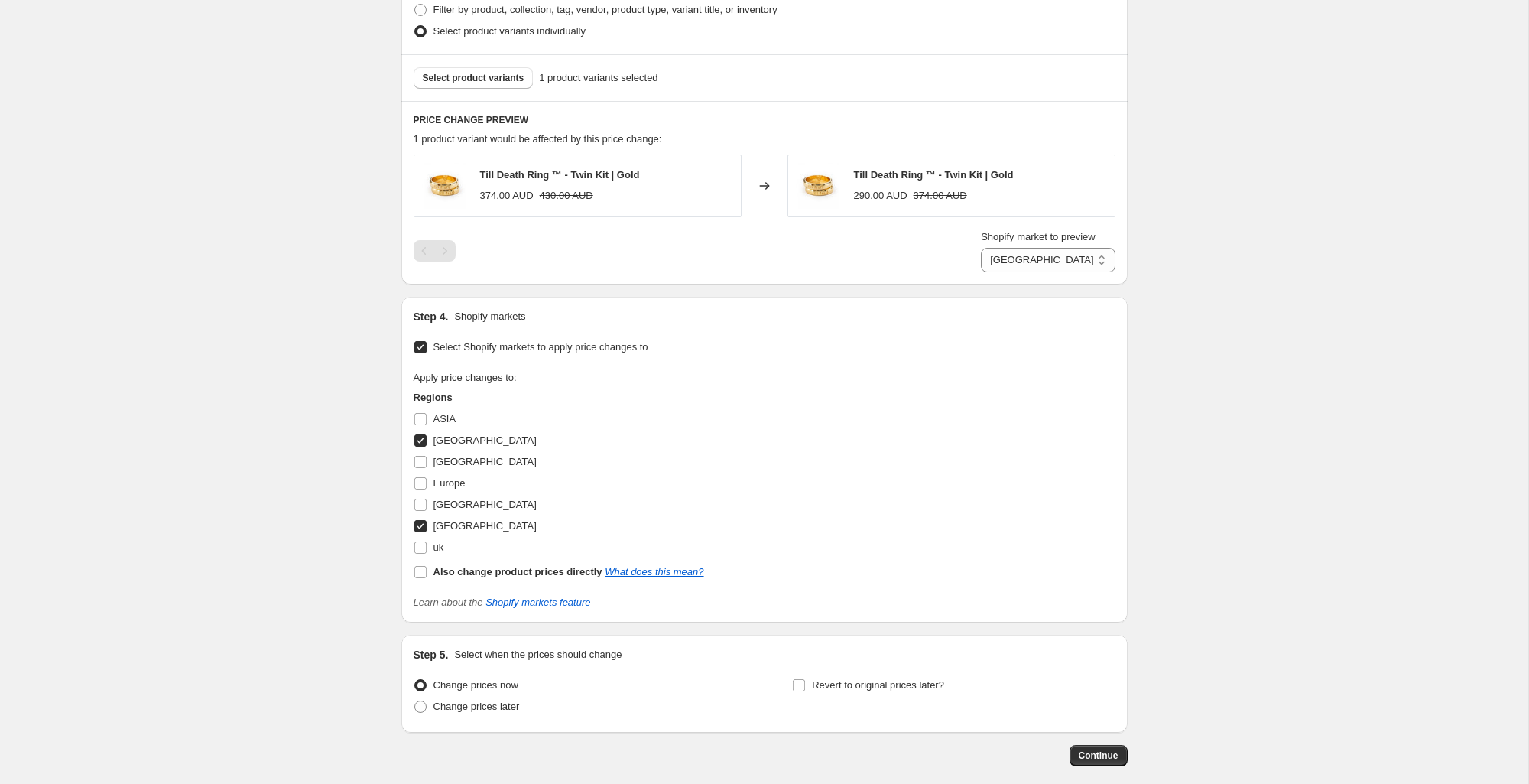
drag, startPoint x: 424, startPoint y: 522, endPoint x: 464, endPoint y: 500, distance: 45.7
click at [424, 521] on input "[GEOGRAPHIC_DATA]" at bounding box center [420, 526] width 12 height 12
checkbox input "false"
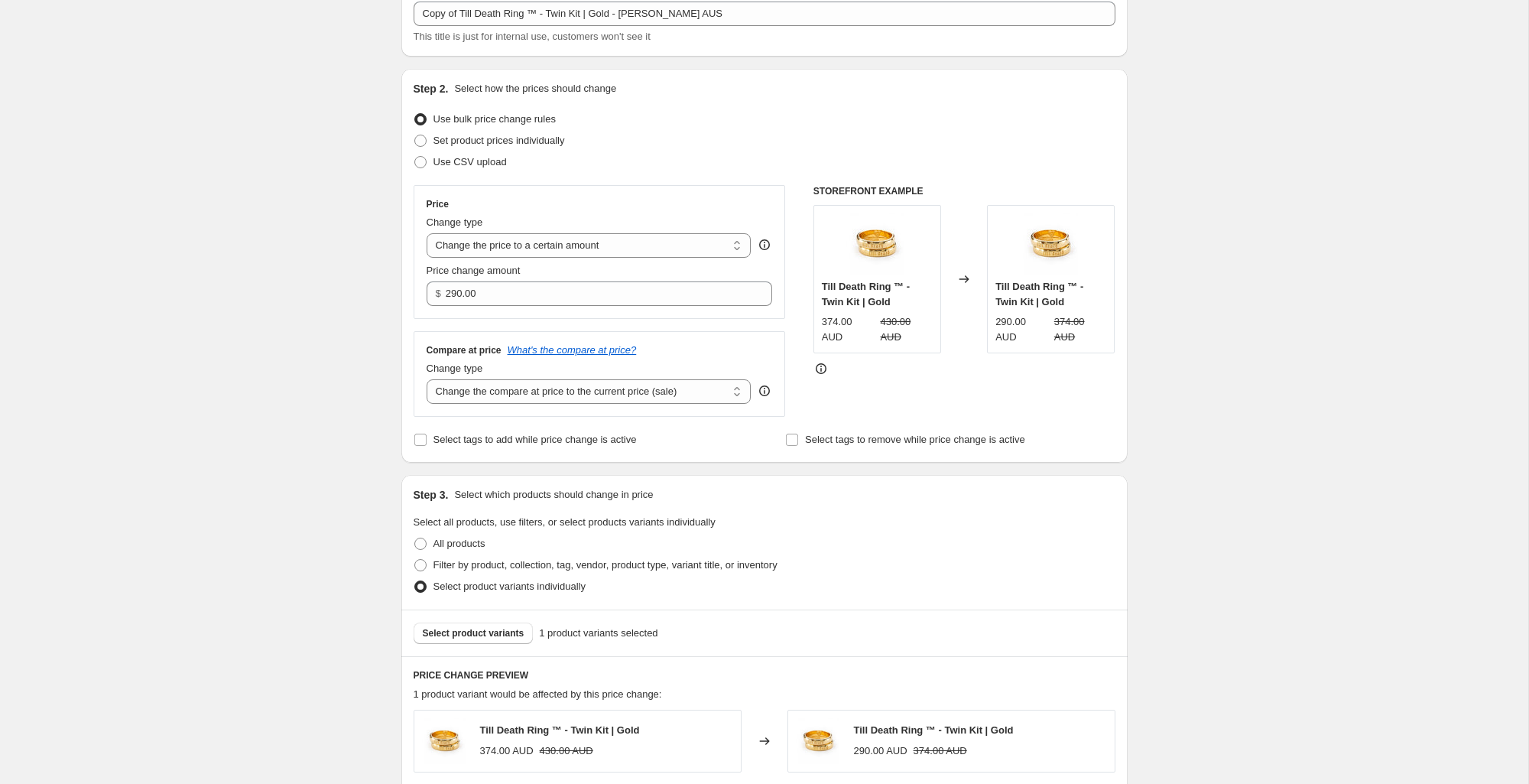
scroll to position [0, 0]
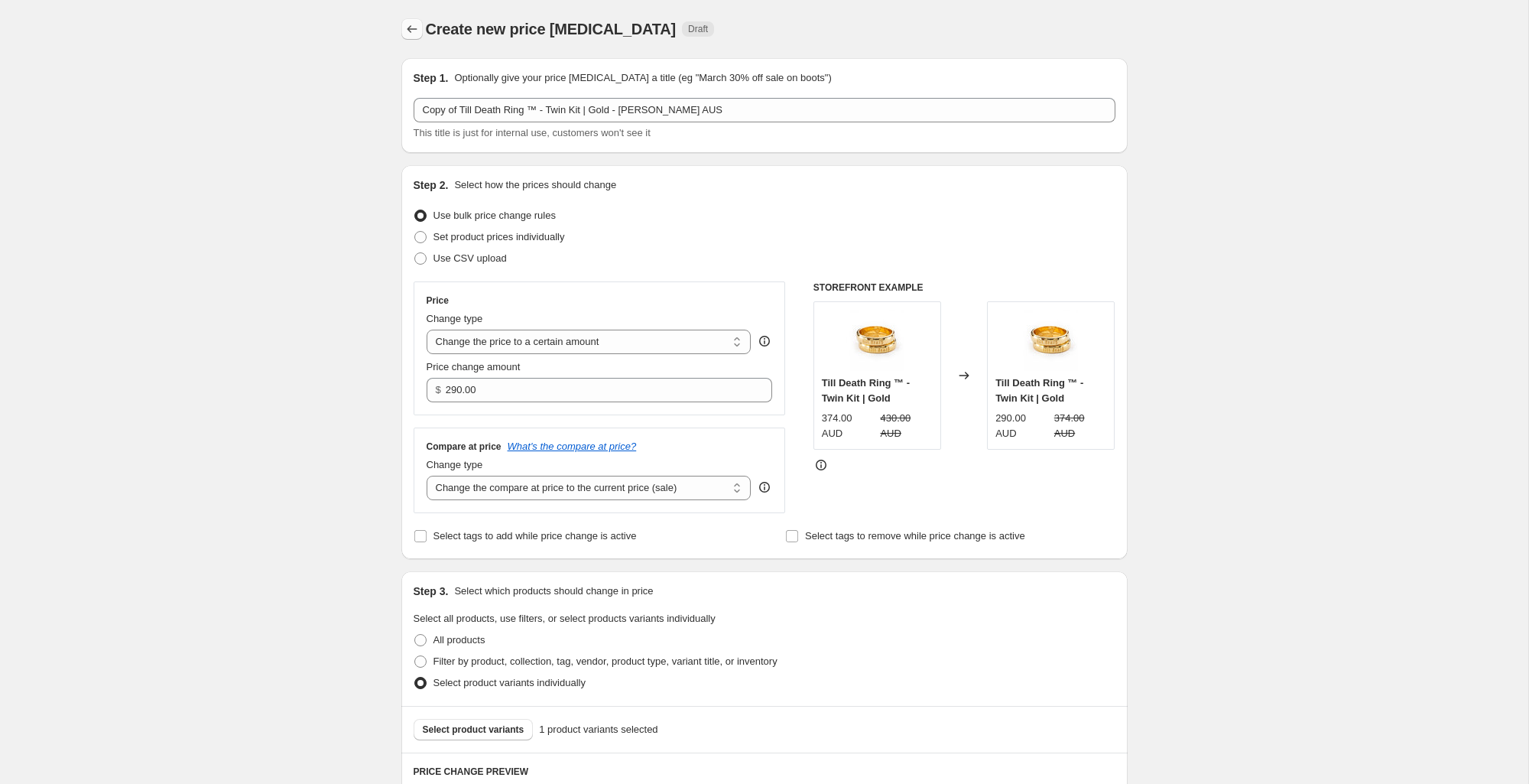
click at [414, 32] on icon "Price change jobs" at bounding box center [412, 29] width 15 height 15
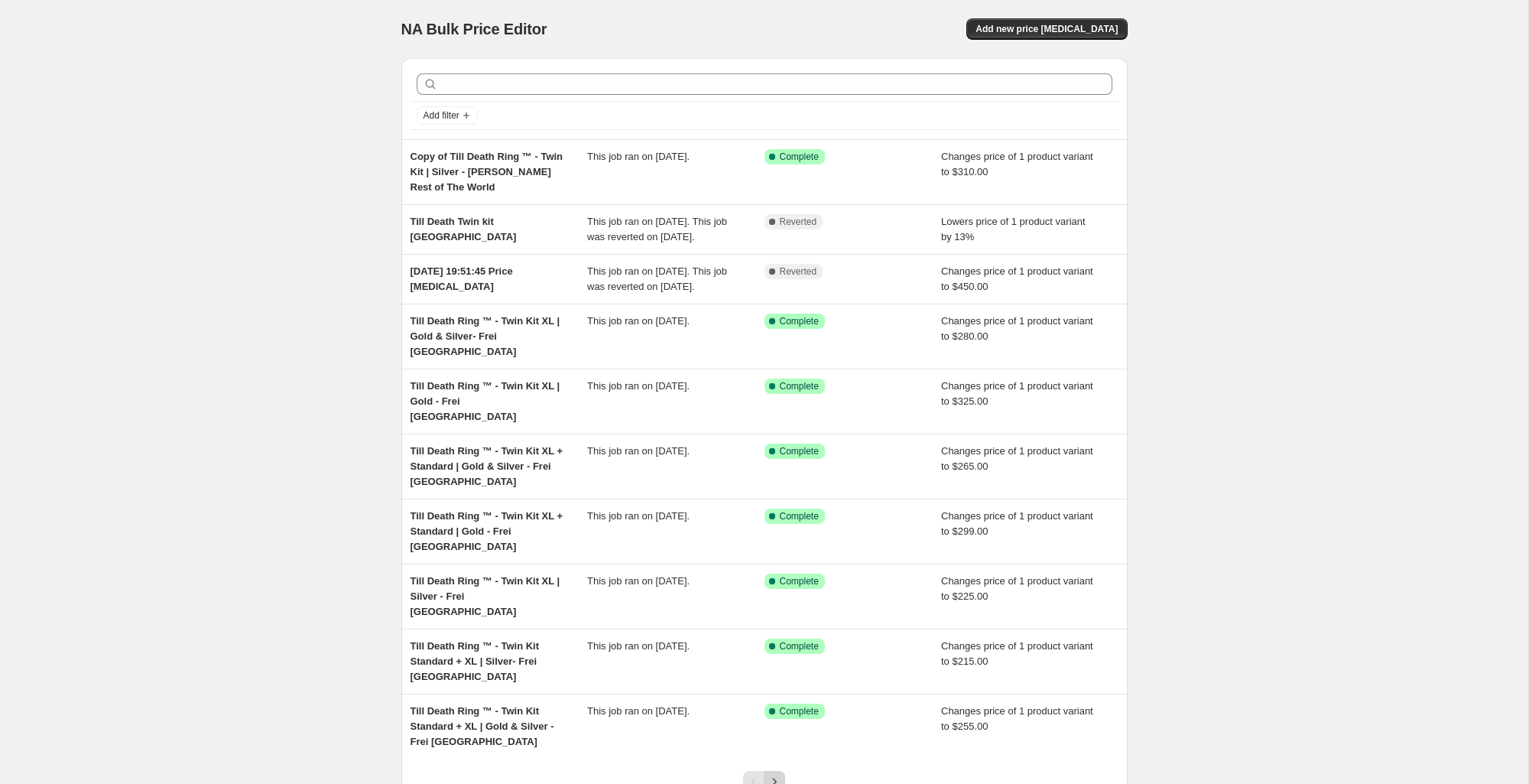
click at [783, 771] on button "Next" at bounding box center [774, 781] width 21 height 21
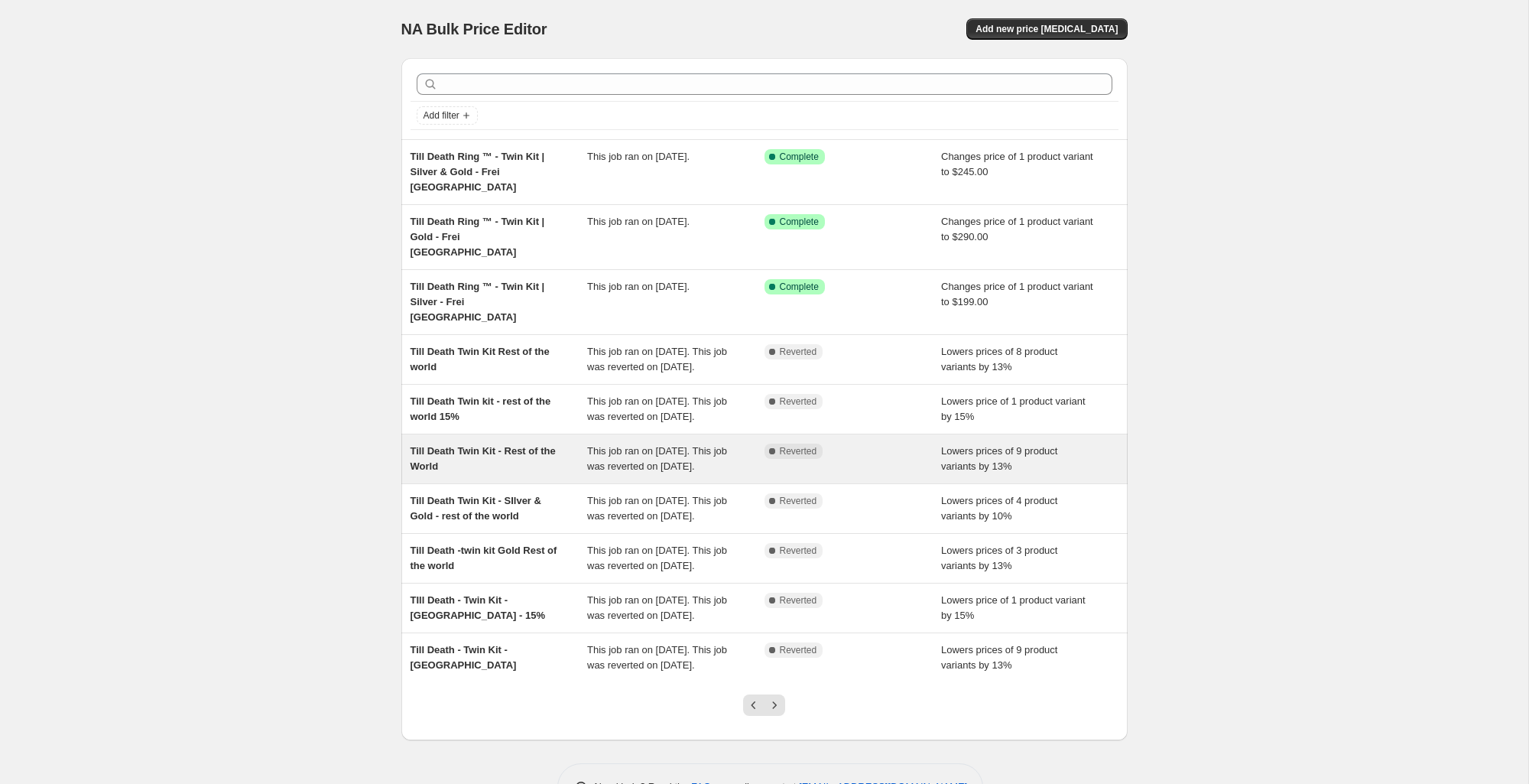
scroll to position [1, 0]
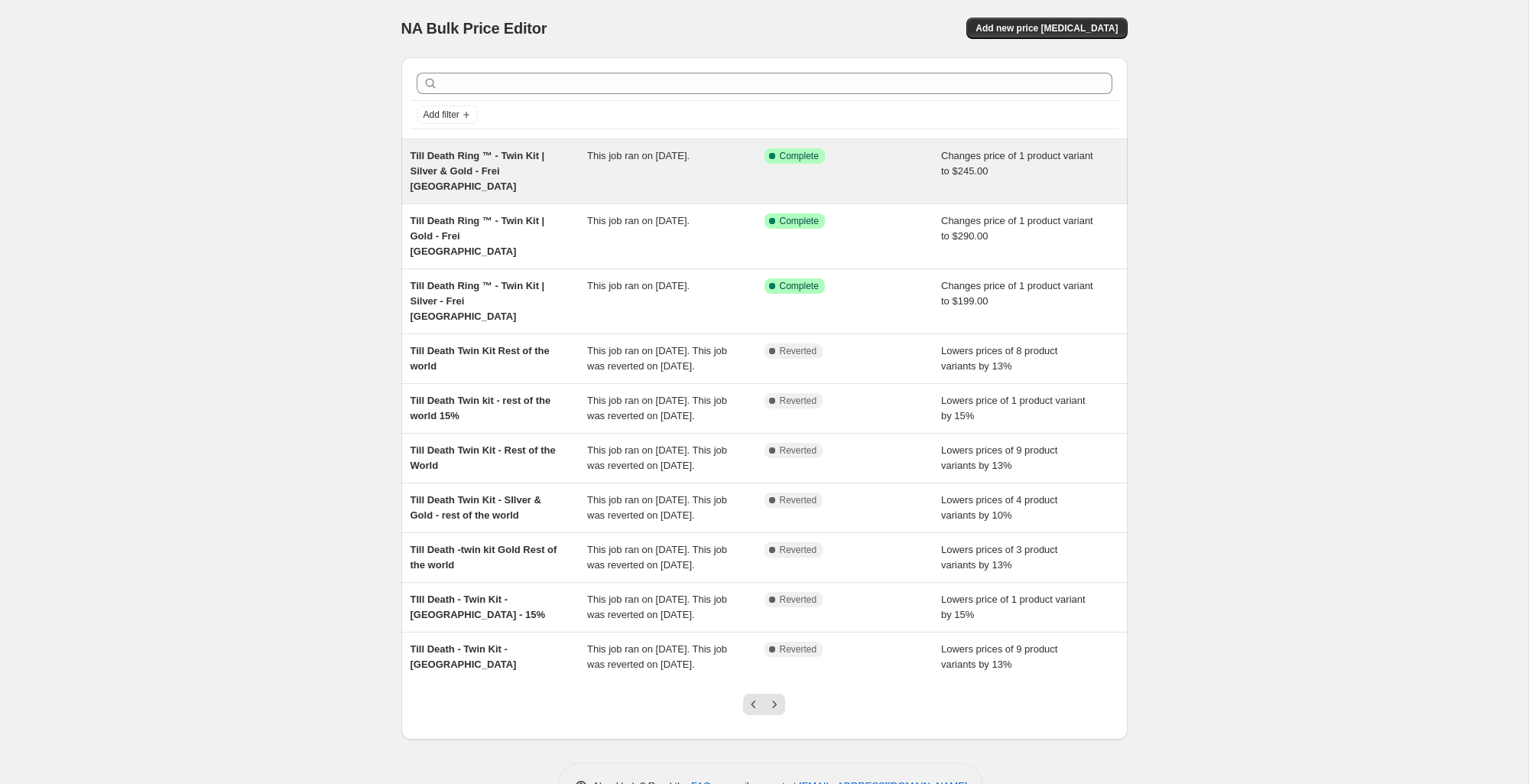
click at [606, 161] on span "This job ran on [DATE]." at bounding box center [639, 156] width 103 height 11
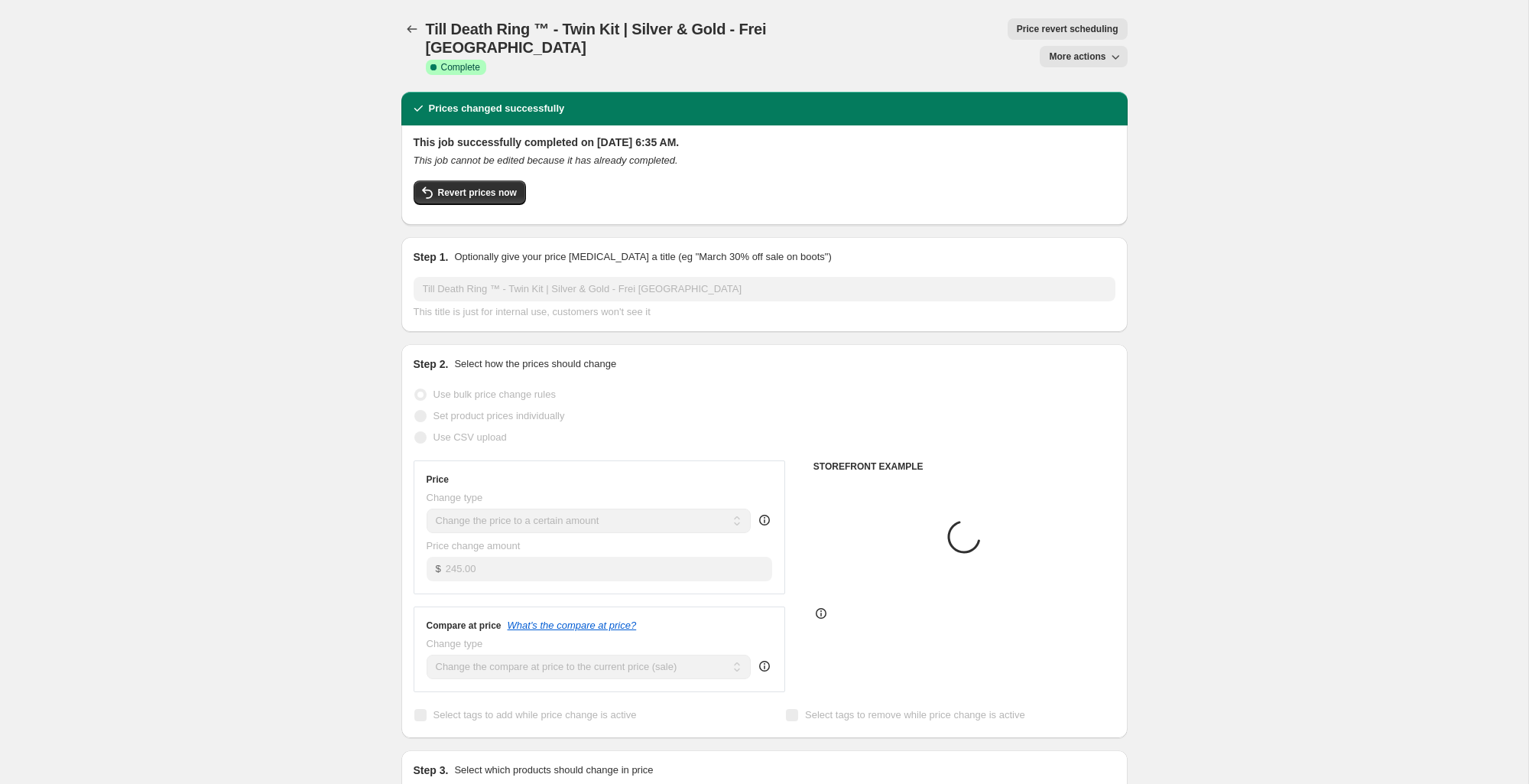
click at [1081, 50] on span "More actions" at bounding box center [1077, 56] width 57 height 12
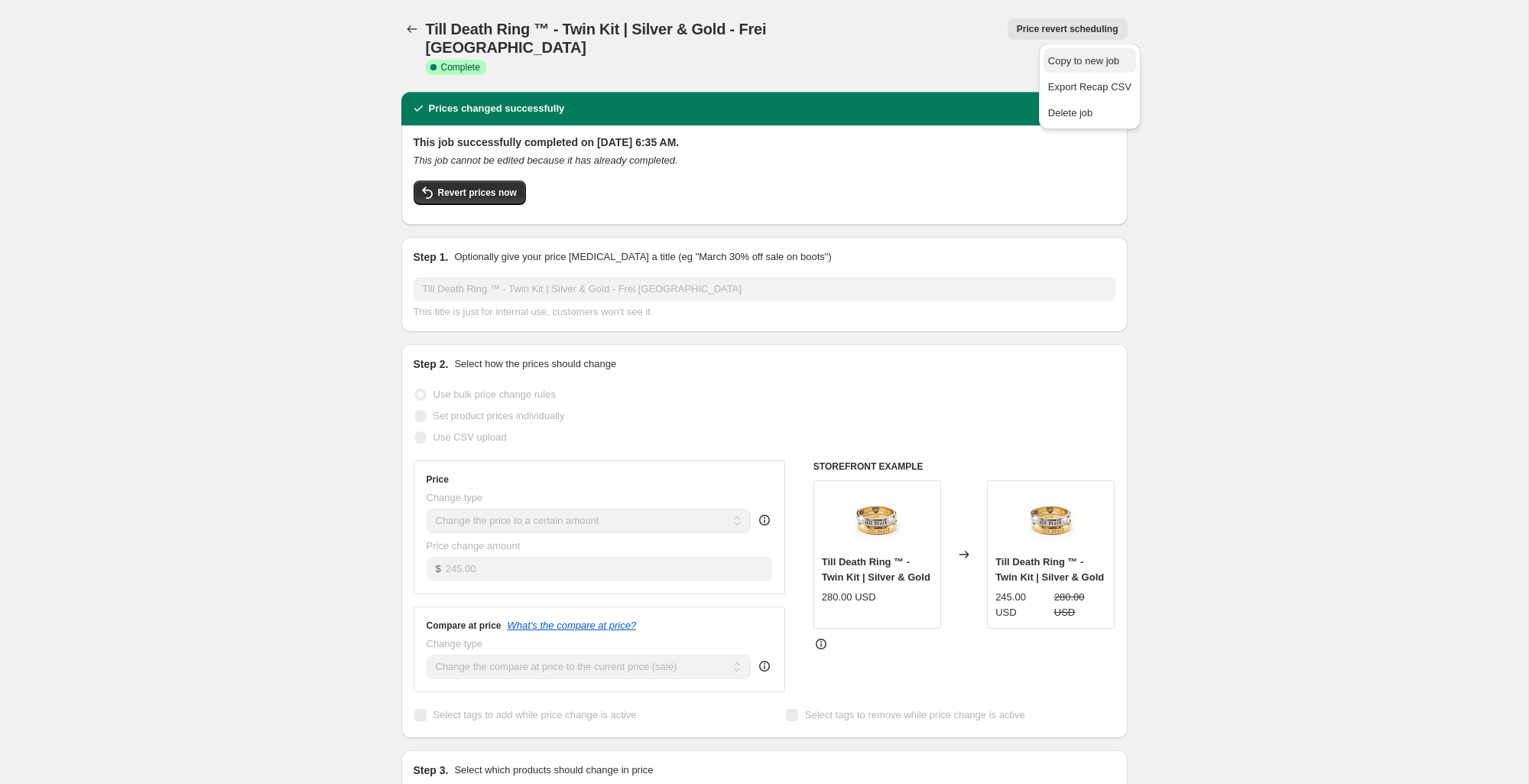
click at [1106, 62] on span "Copy to new job" at bounding box center [1083, 61] width 71 height 11
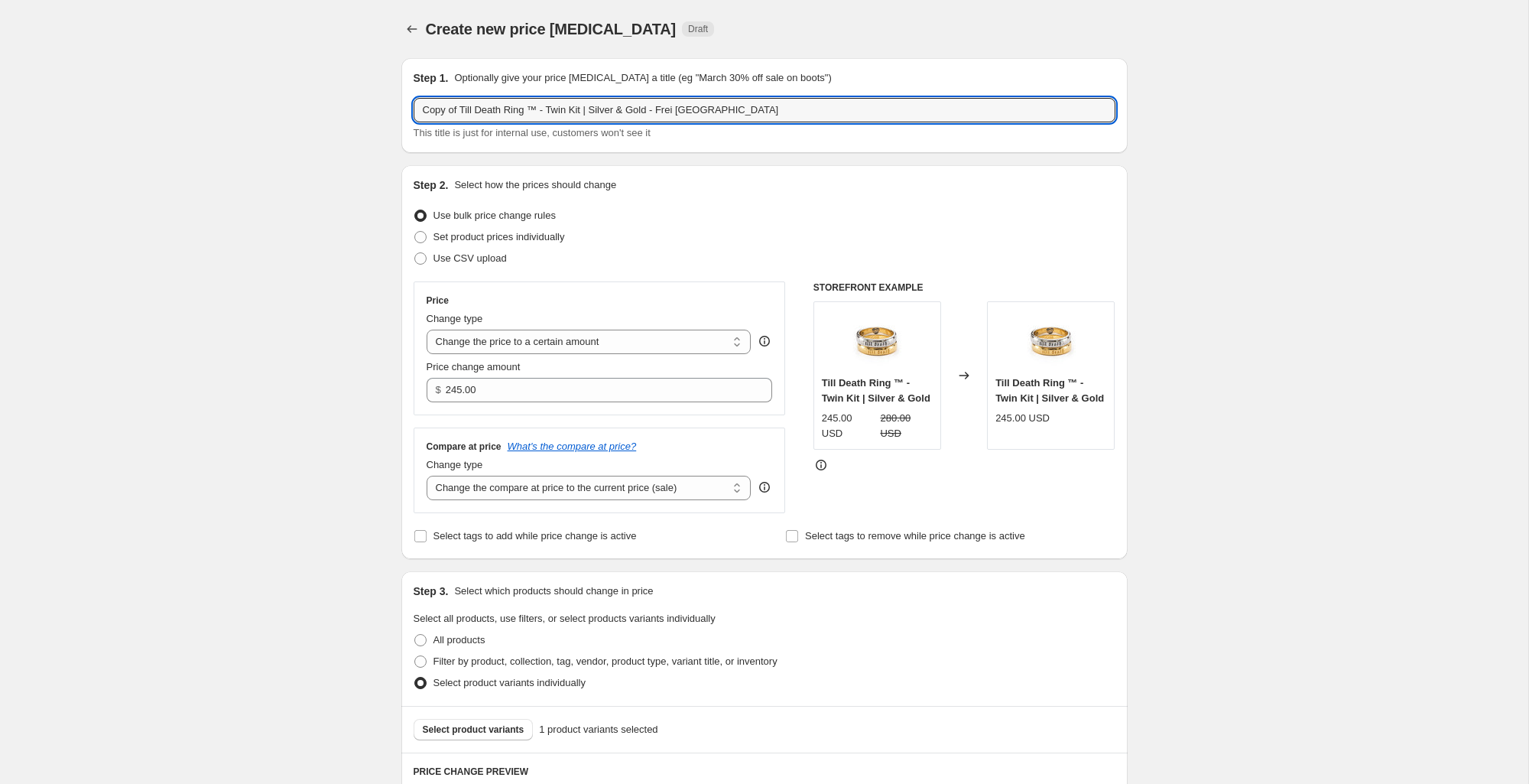
scroll to position [1, 0]
drag, startPoint x: 461, startPoint y: 113, endPoint x: 382, endPoint y: 113, distance: 79.0
click at [383, 113] on div "Create new price change job. This page is ready Create new price change job Dra…" at bounding box center [764, 744] width 763 height 1490
drag, startPoint x: 654, startPoint y: 115, endPoint x: 693, endPoint y: 115, distance: 39.0
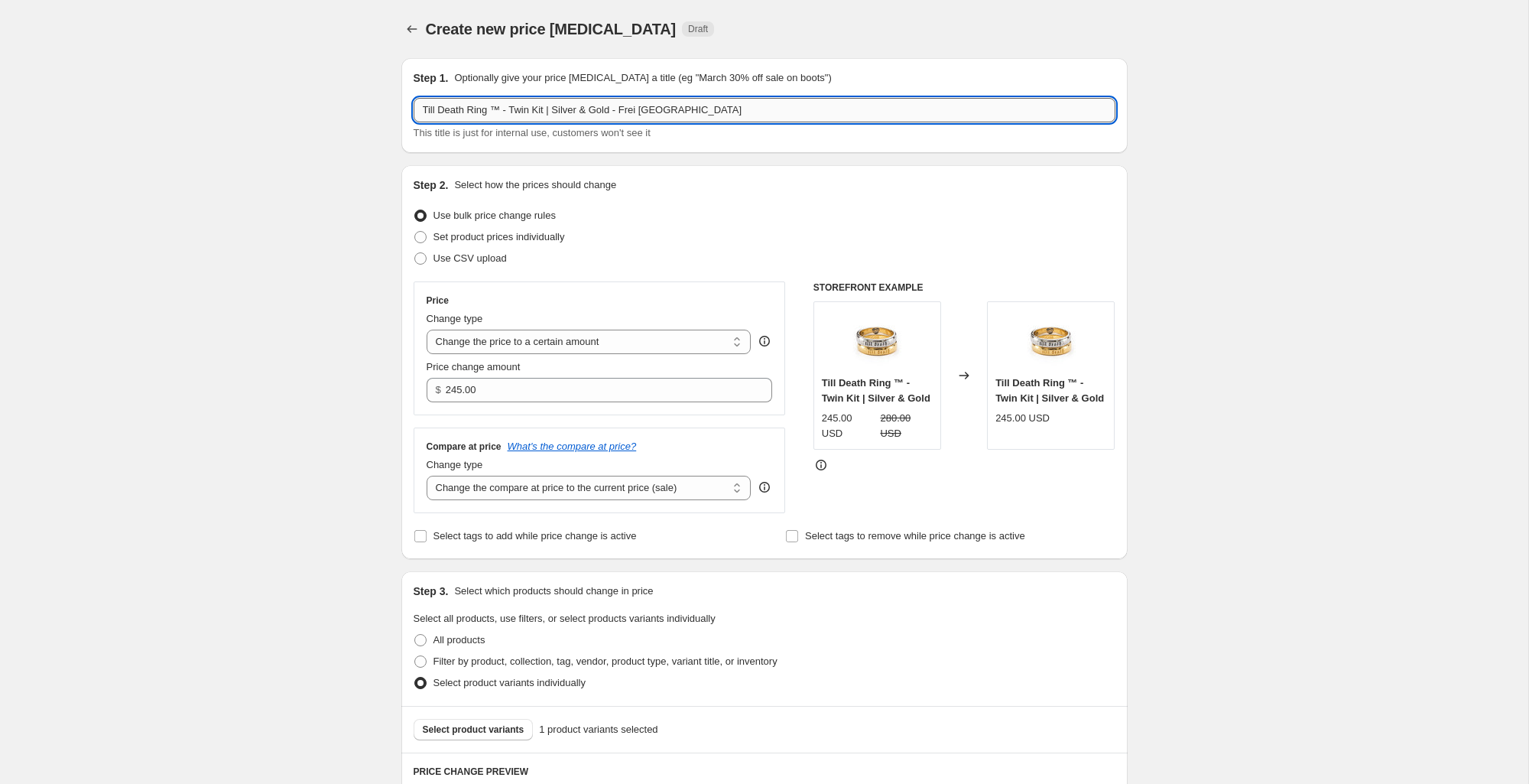
click at [693, 115] on input "Till Death Ring ™ - Twin Kit | Silver & Gold - Frei [GEOGRAPHIC_DATA]" at bounding box center [764, 110] width 702 height 24
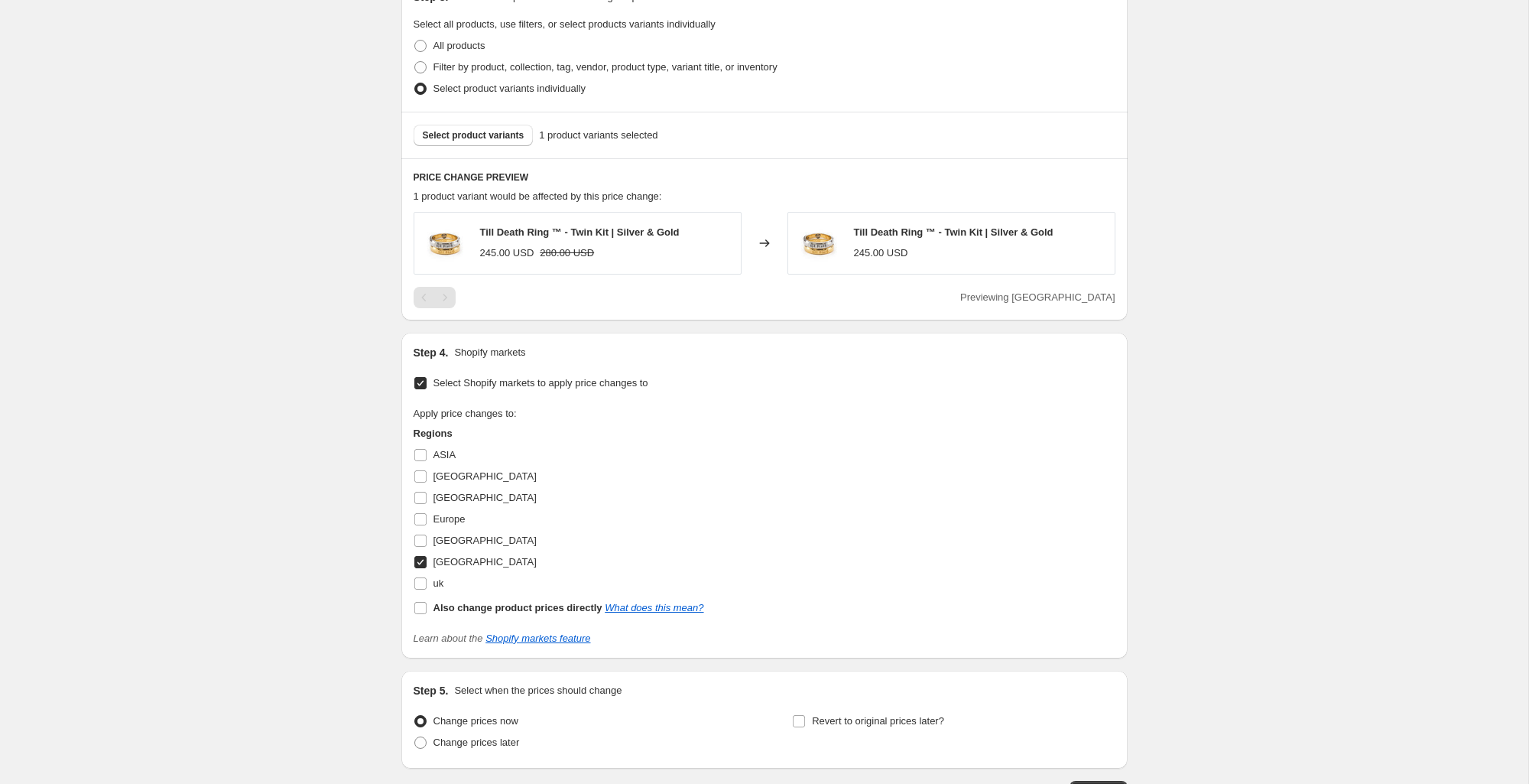
scroll to position [706, 0]
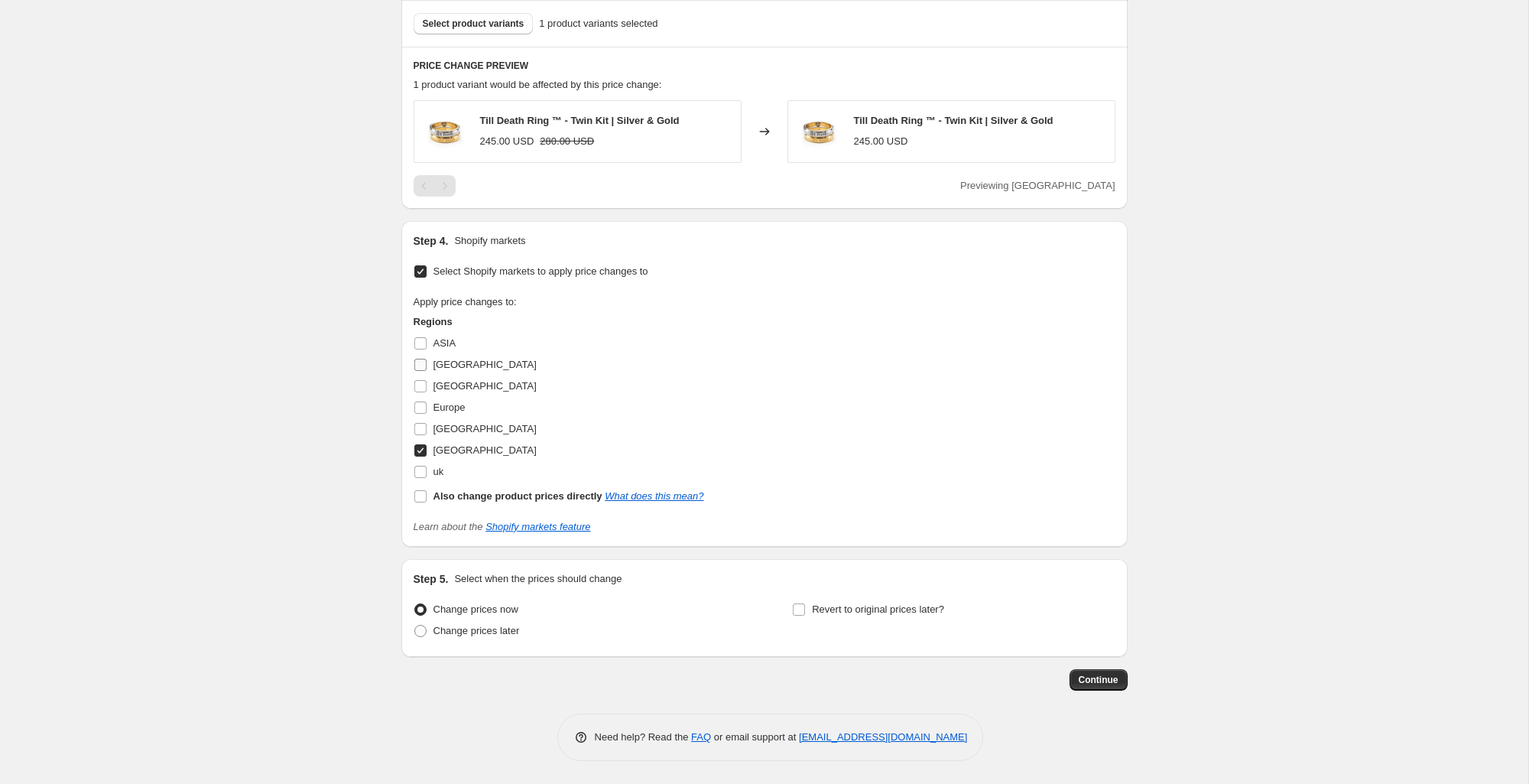
type input "Till Death Ring ™ - Twin Kit | Silver & Gold - [PERSON_NAME] Aus"
click at [448, 365] on span "[GEOGRAPHIC_DATA]" at bounding box center [485, 364] width 103 height 11
click at [427, 365] on input "[GEOGRAPHIC_DATA]" at bounding box center [420, 364] width 12 height 12
checkbox input "true"
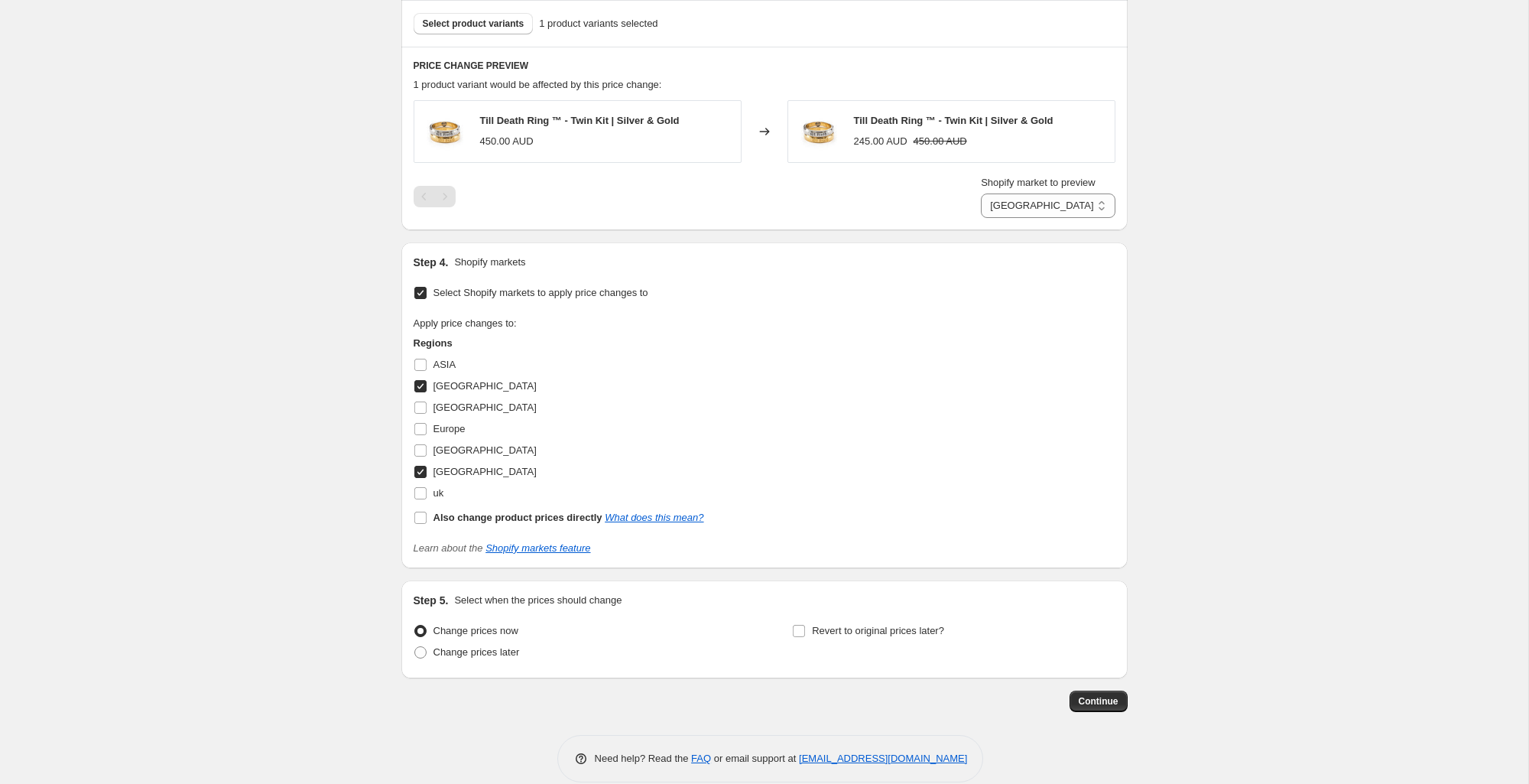
click at [477, 470] on span "[GEOGRAPHIC_DATA]" at bounding box center [485, 471] width 103 height 11
click at [427, 470] on input "[GEOGRAPHIC_DATA]" at bounding box center [420, 471] width 12 height 12
checkbox input "false"
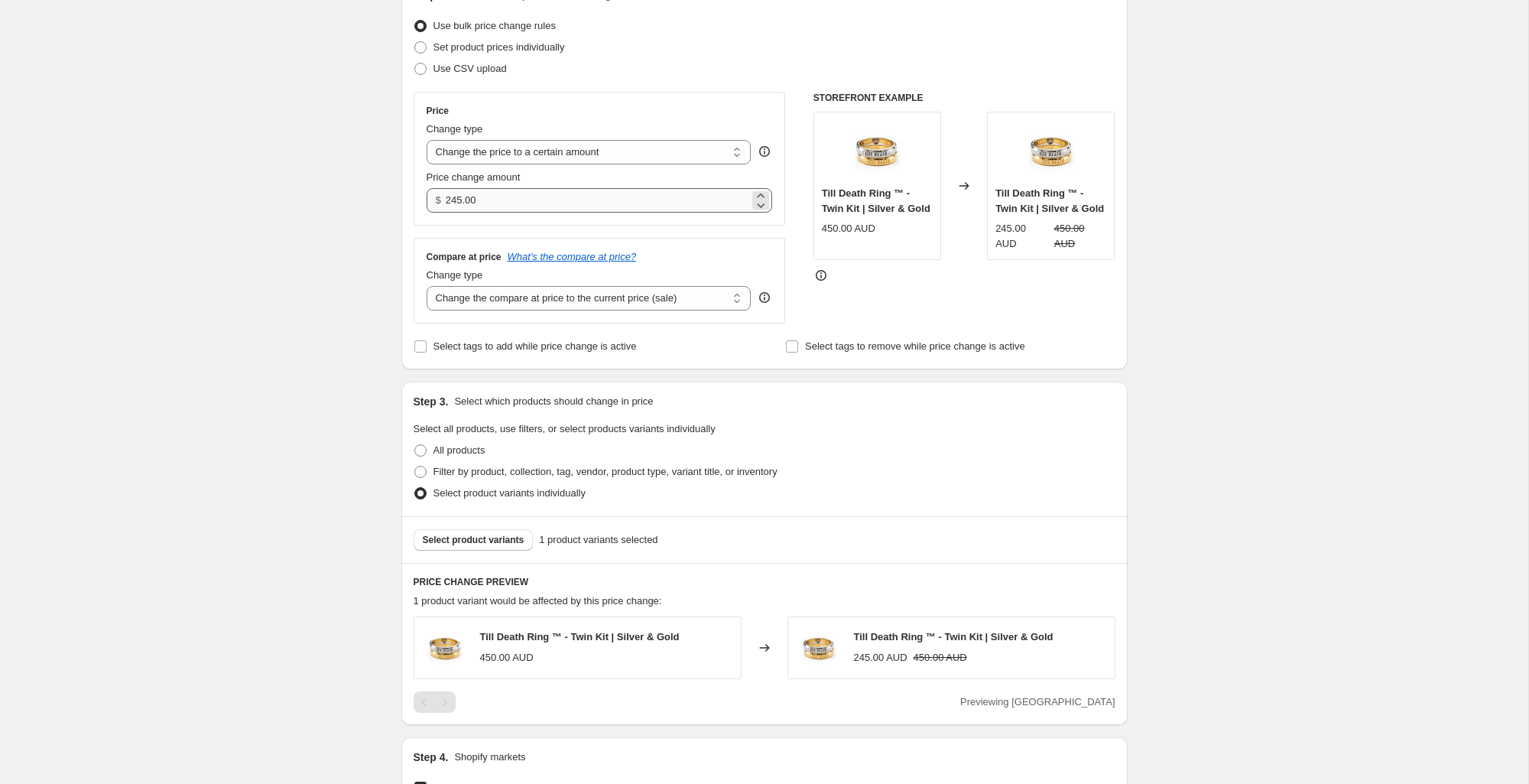
scroll to position [138, 0]
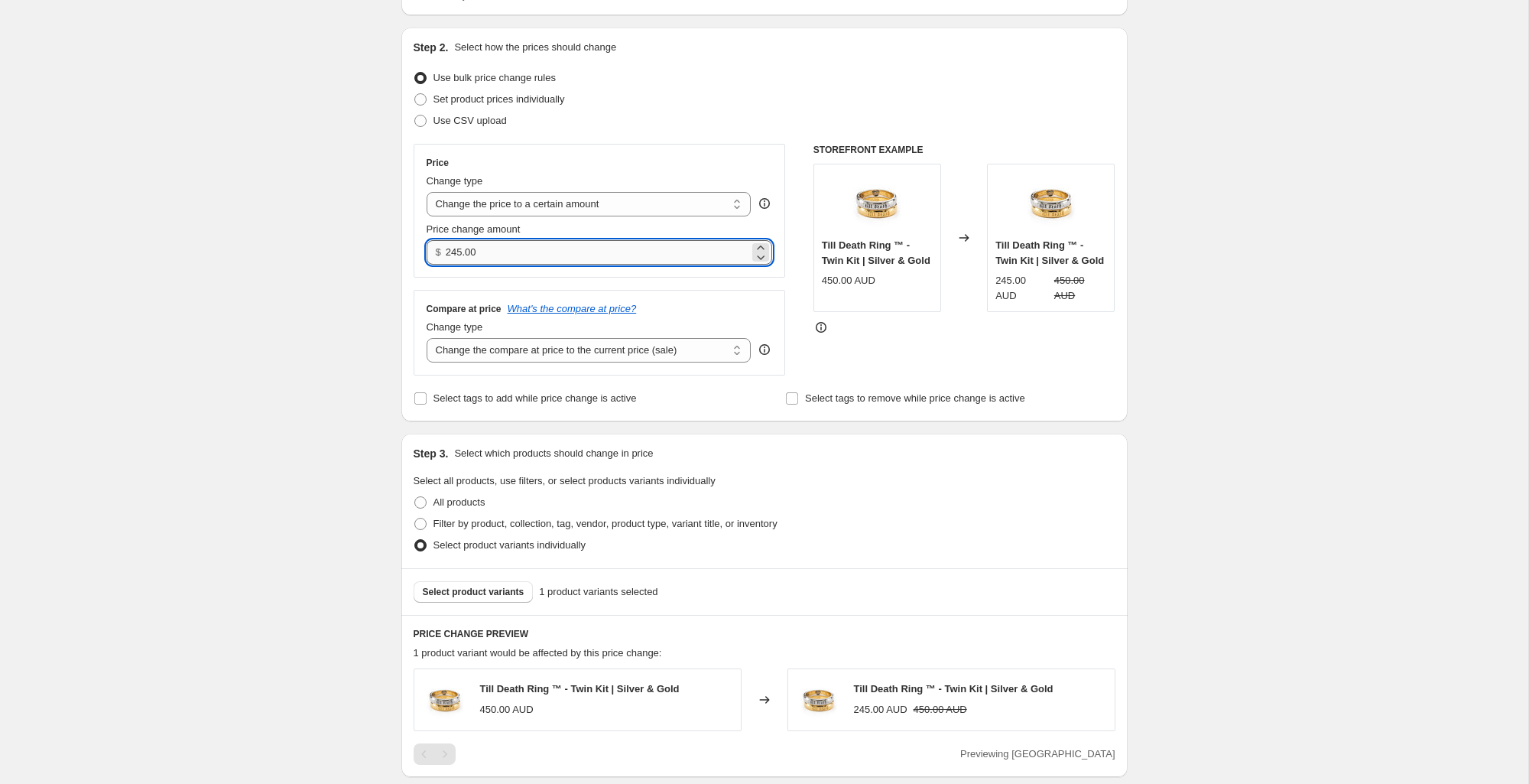
drag, startPoint x: 504, startPoint y: 263, endPoint x: 453, endPoint y: 253, distance: 52.0
click at [453, 253] on input "245.00" at bounding box center [598, 253] width 304 height 24
drag, startPoint x: 453, startPoint y: 254, endPoint x: 511, endPoint y: 254, distance: 58.0
click at [511, 254] on div "$ 245.00" at bounding box center [600, 253] width 347 height 24
type input "390.00"
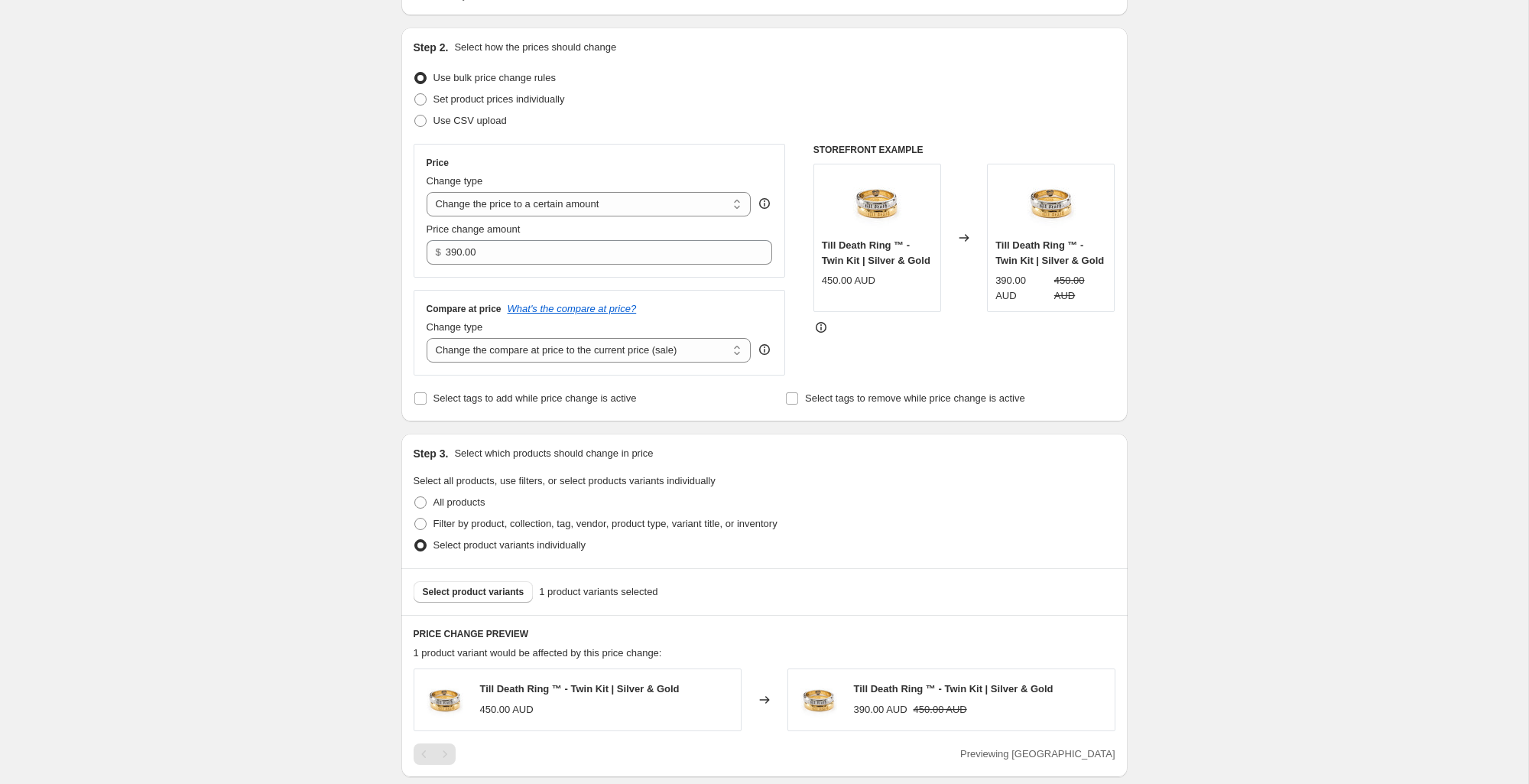
click at [1187, 329] on div "Create new price change job. This page is ready Create new price change job Dra…" at bounding box center [764, 607] width 1528 height 1490
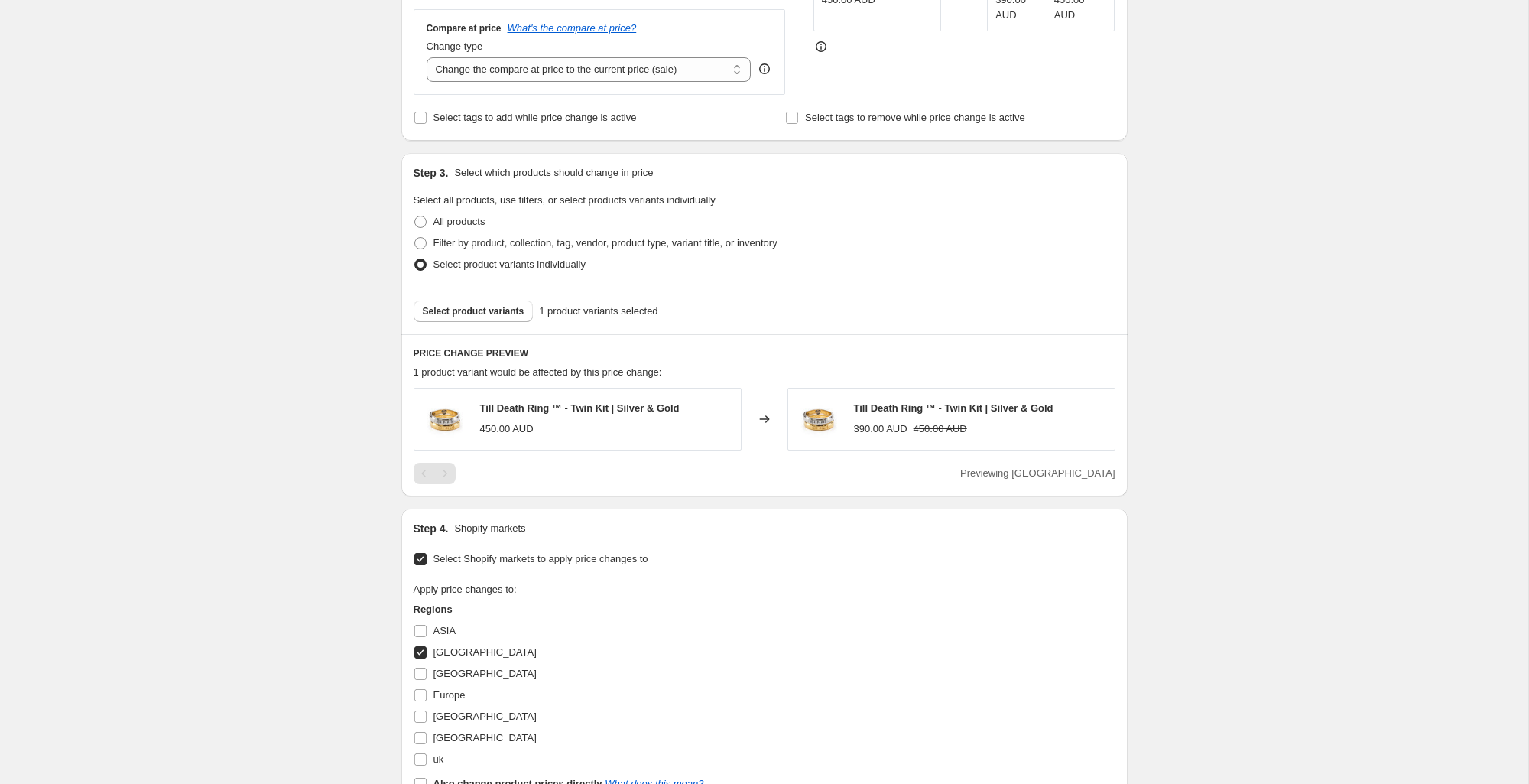
scroll to position [706, 0]
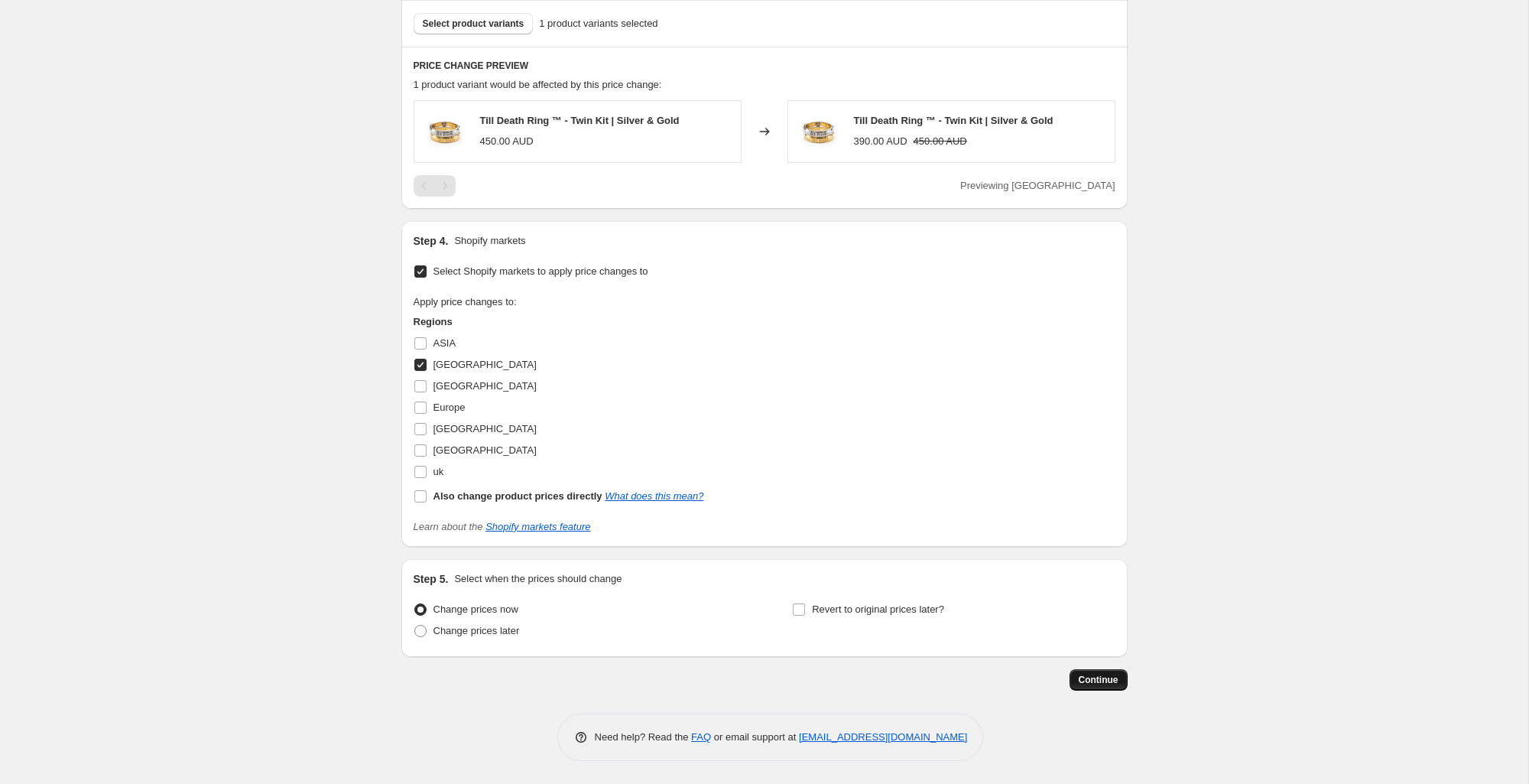
click at [1109, 673] on button "Continue" at bounding box center [1098, 680] width 58 height 21
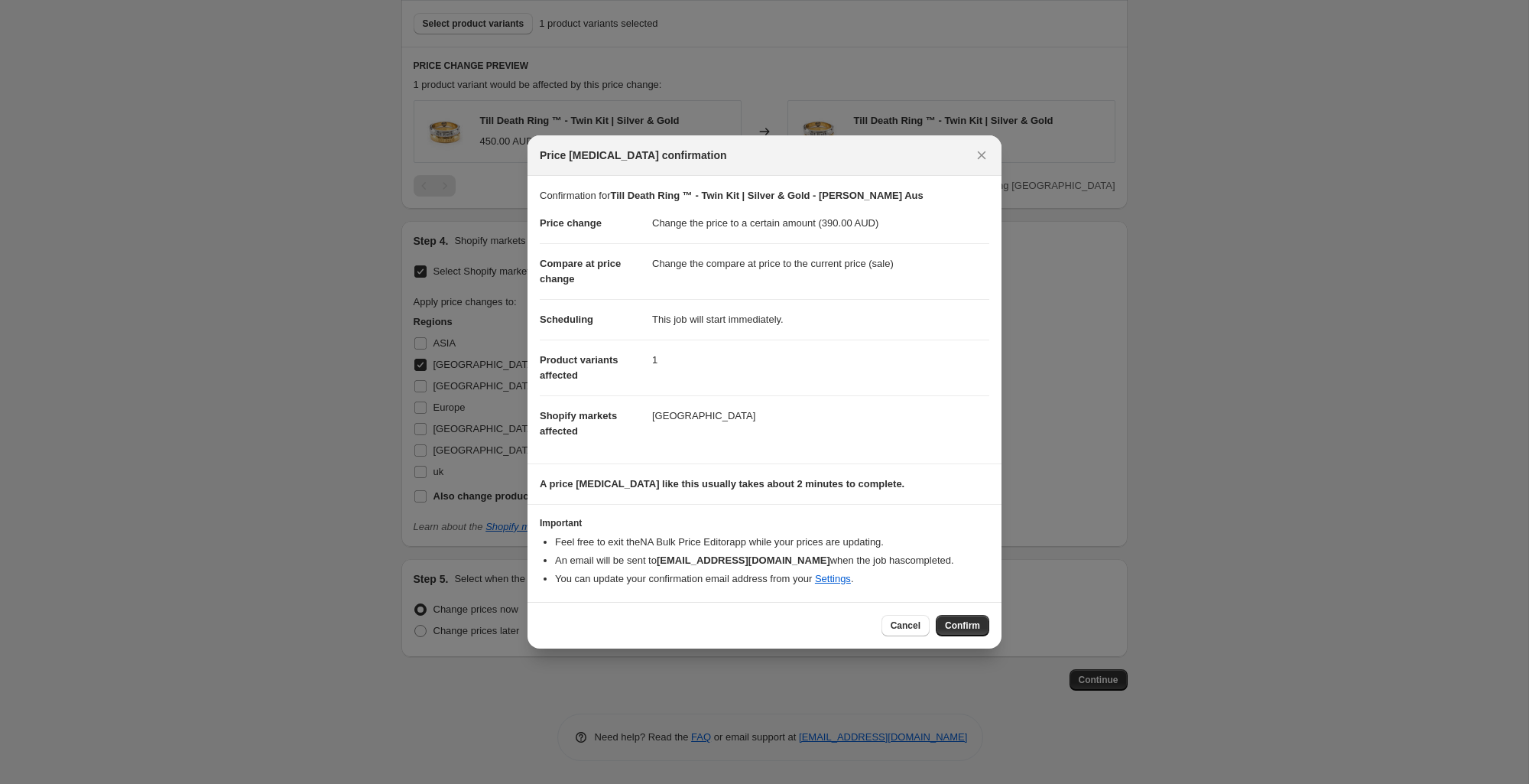
drag, startPoint x: 961, startPoint y: 624, endPoint x: 1045, endPoint y: 539, distance: 119.5
click at [961, 624] on span "Confirm" at bounding box center [963, 625] width 35 height 12
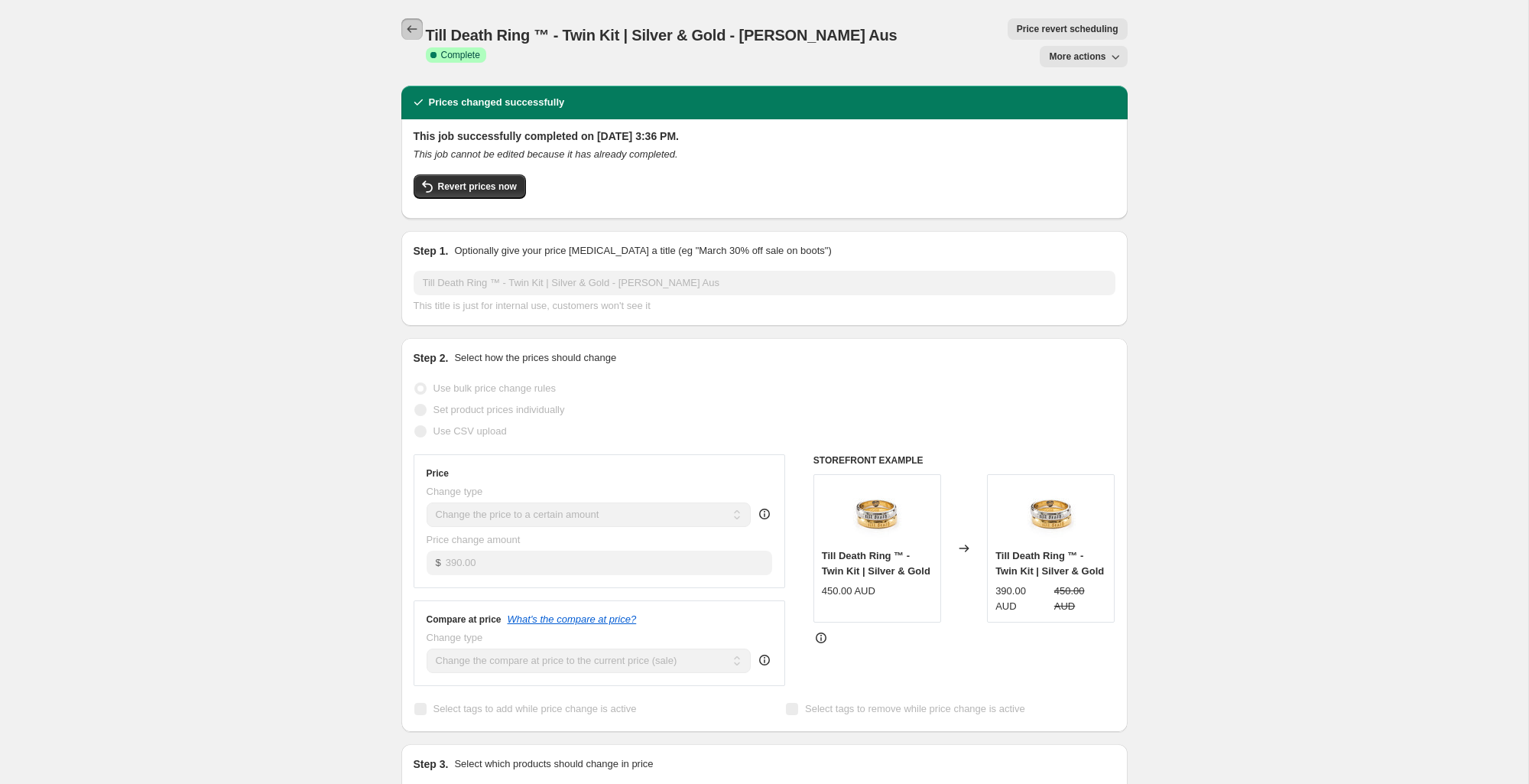
click at [409, 30] on icon "Price change jobs" at bounding box center [412, 29] width 15 height 15
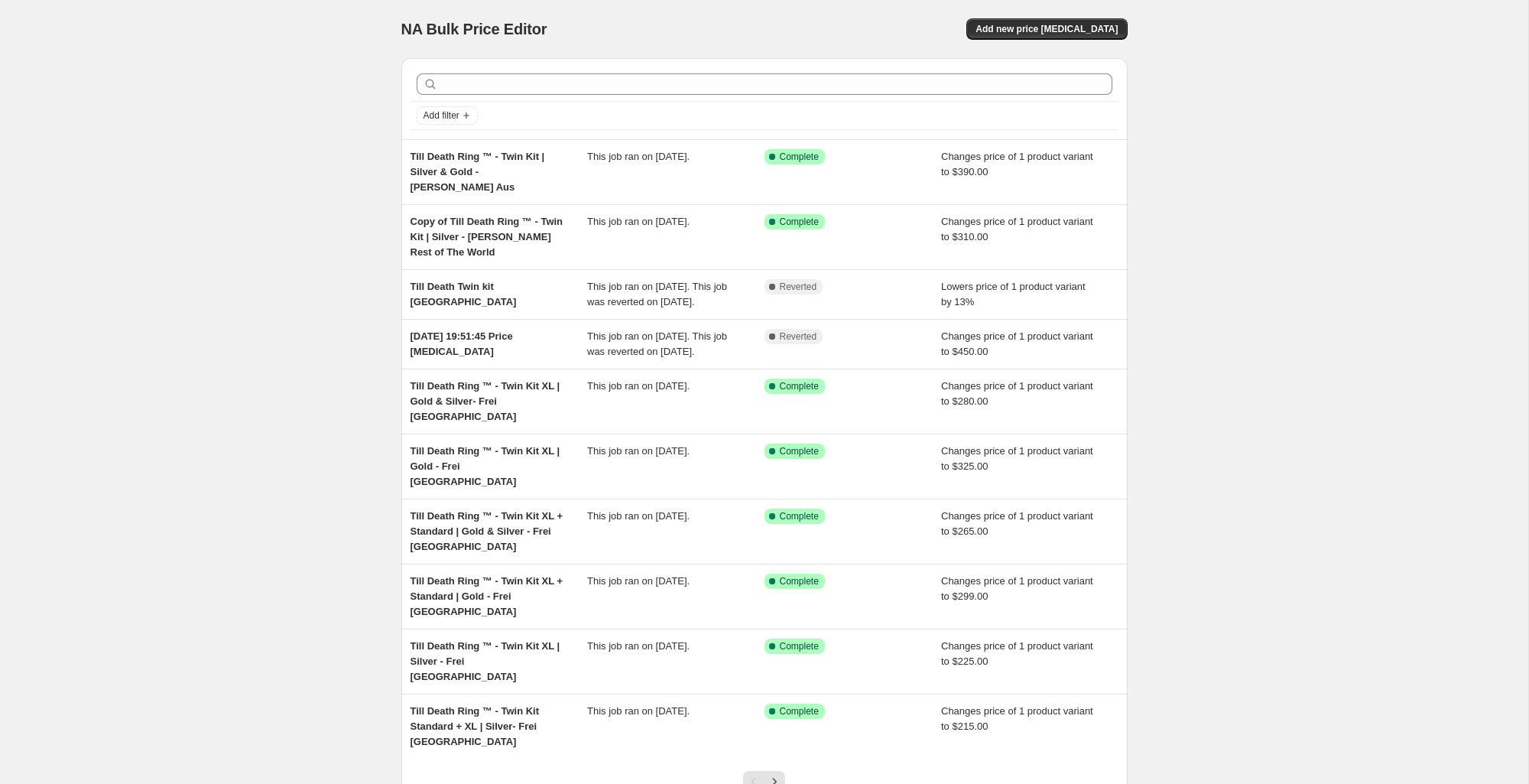
scroll to position [80, 0]
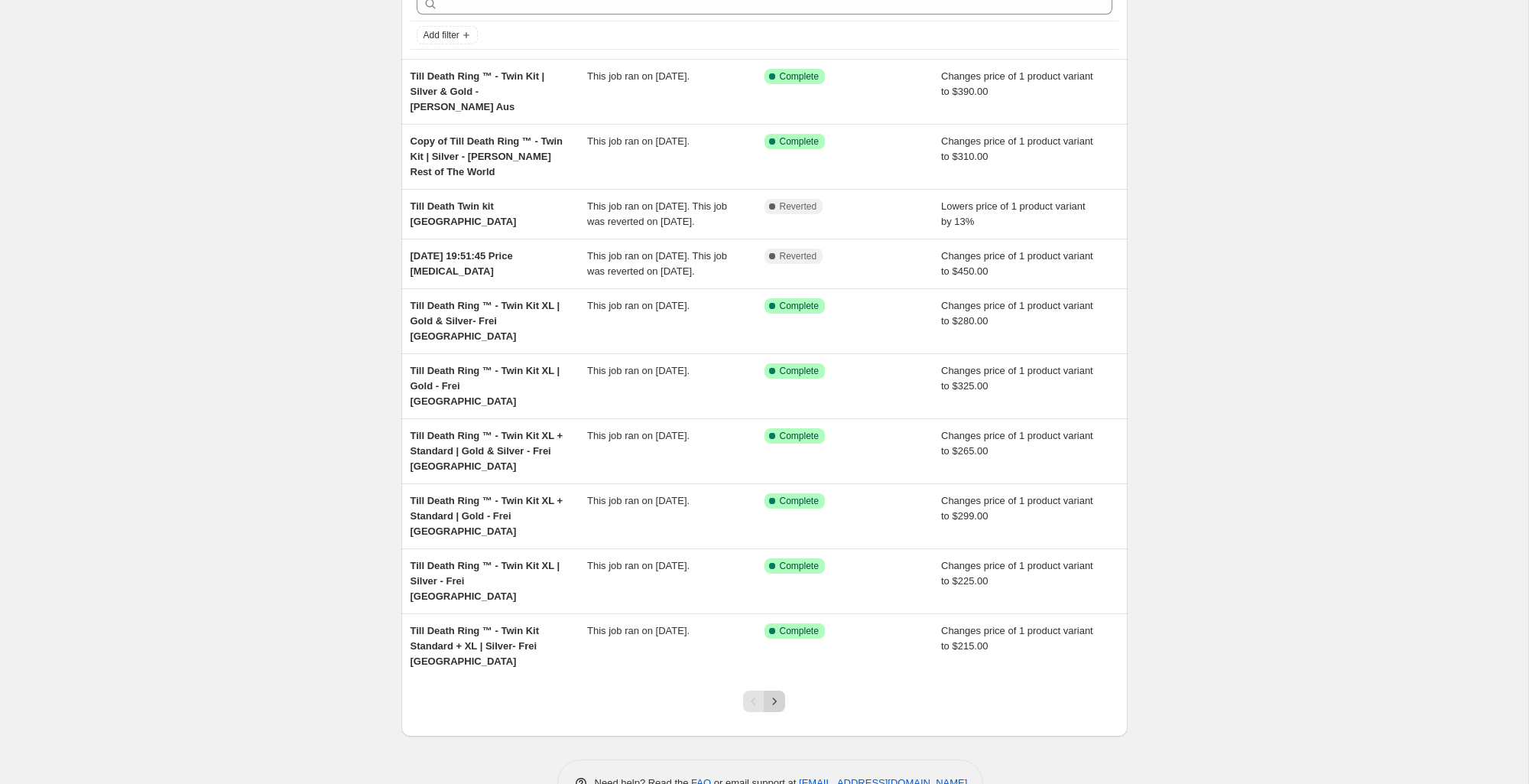
click at [776, 691] on button "Next" at bounding box center [774, 701] width 21 height 21
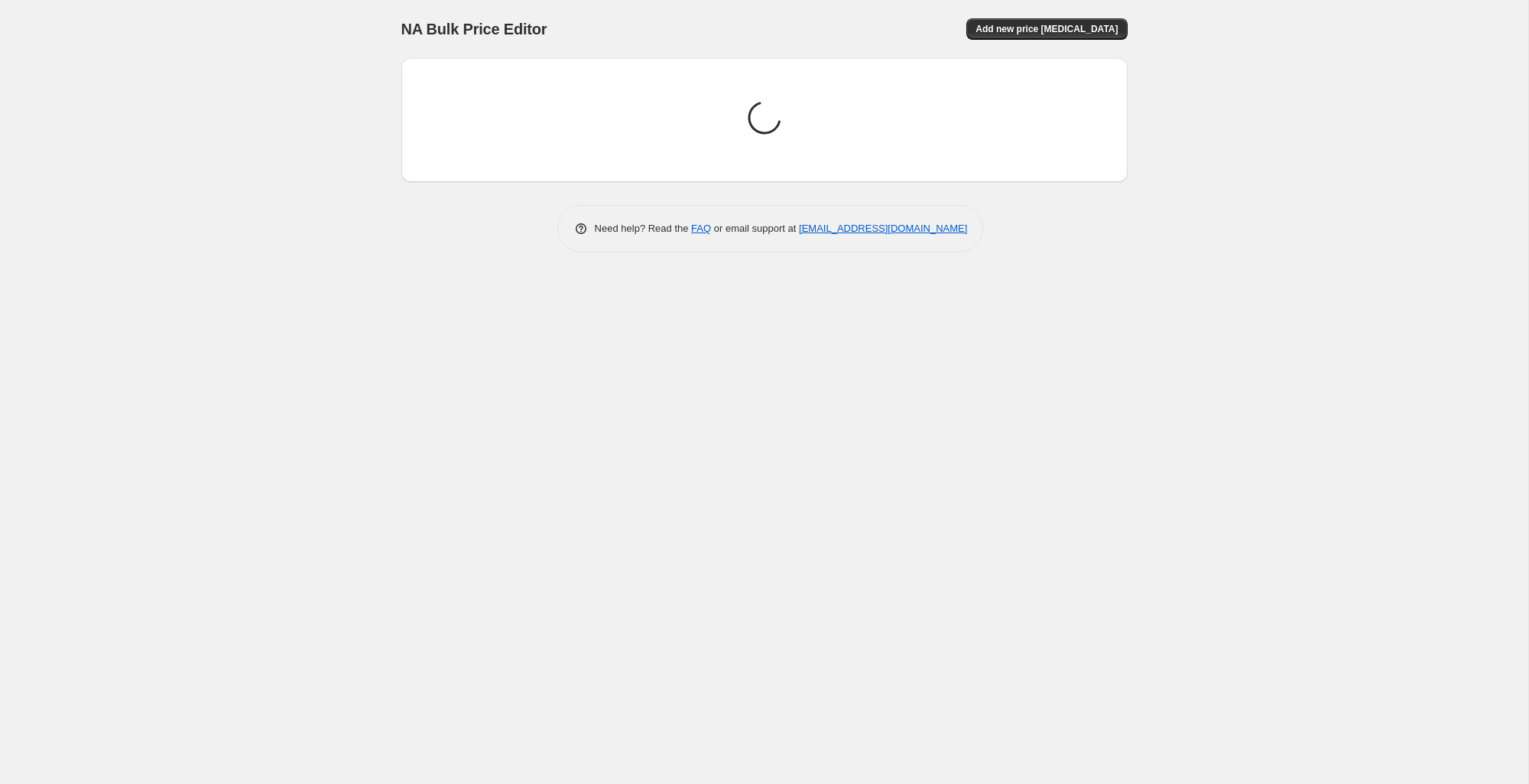
scroll to position [0, 0]
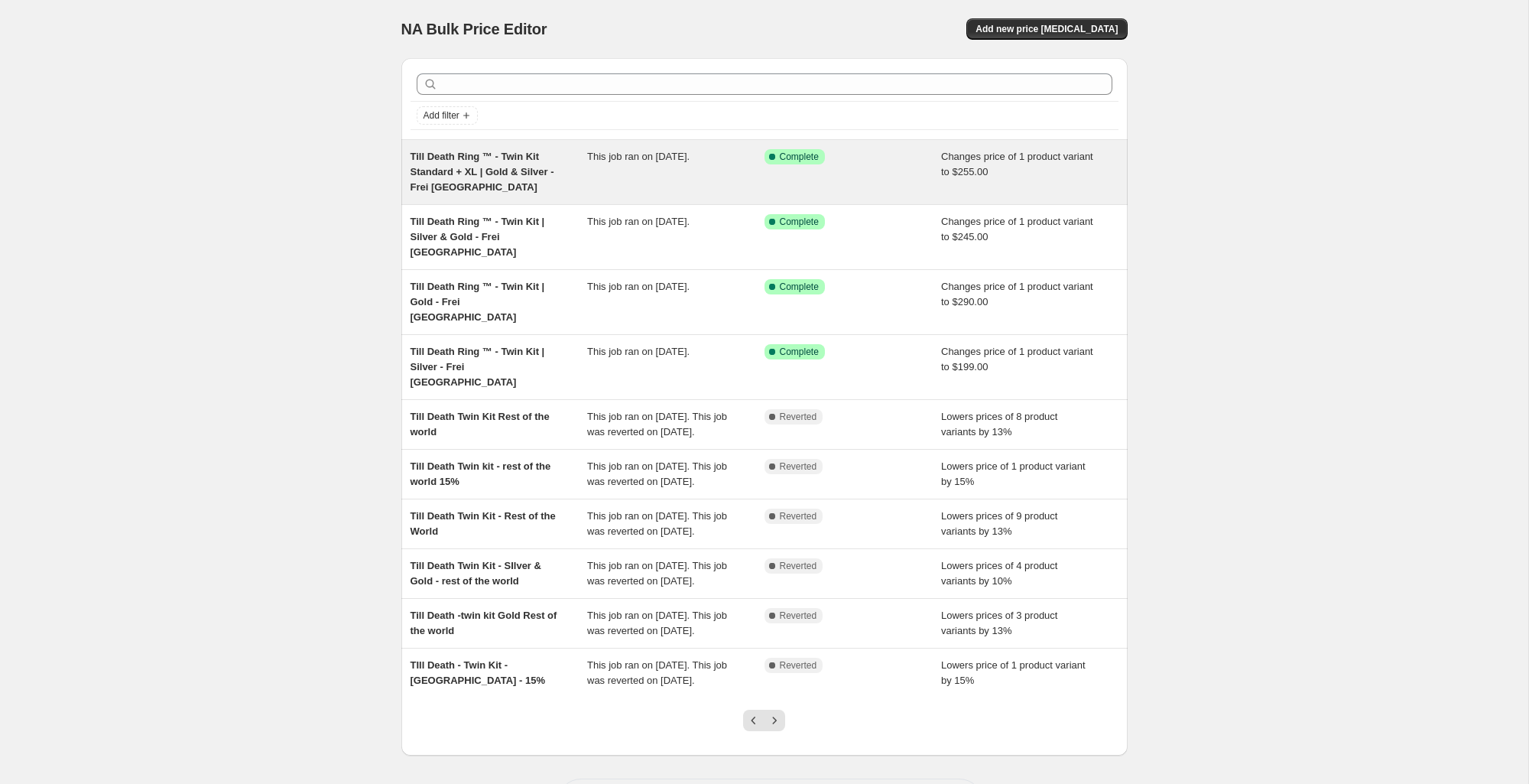
click at [485, 180] on div "Till Death Ring ™ - Twin Kit Standard + XL | Gold & Silver - Frei [GEOGRAPHIC_D…" at bounding box center [499, 172] width 177 height 46
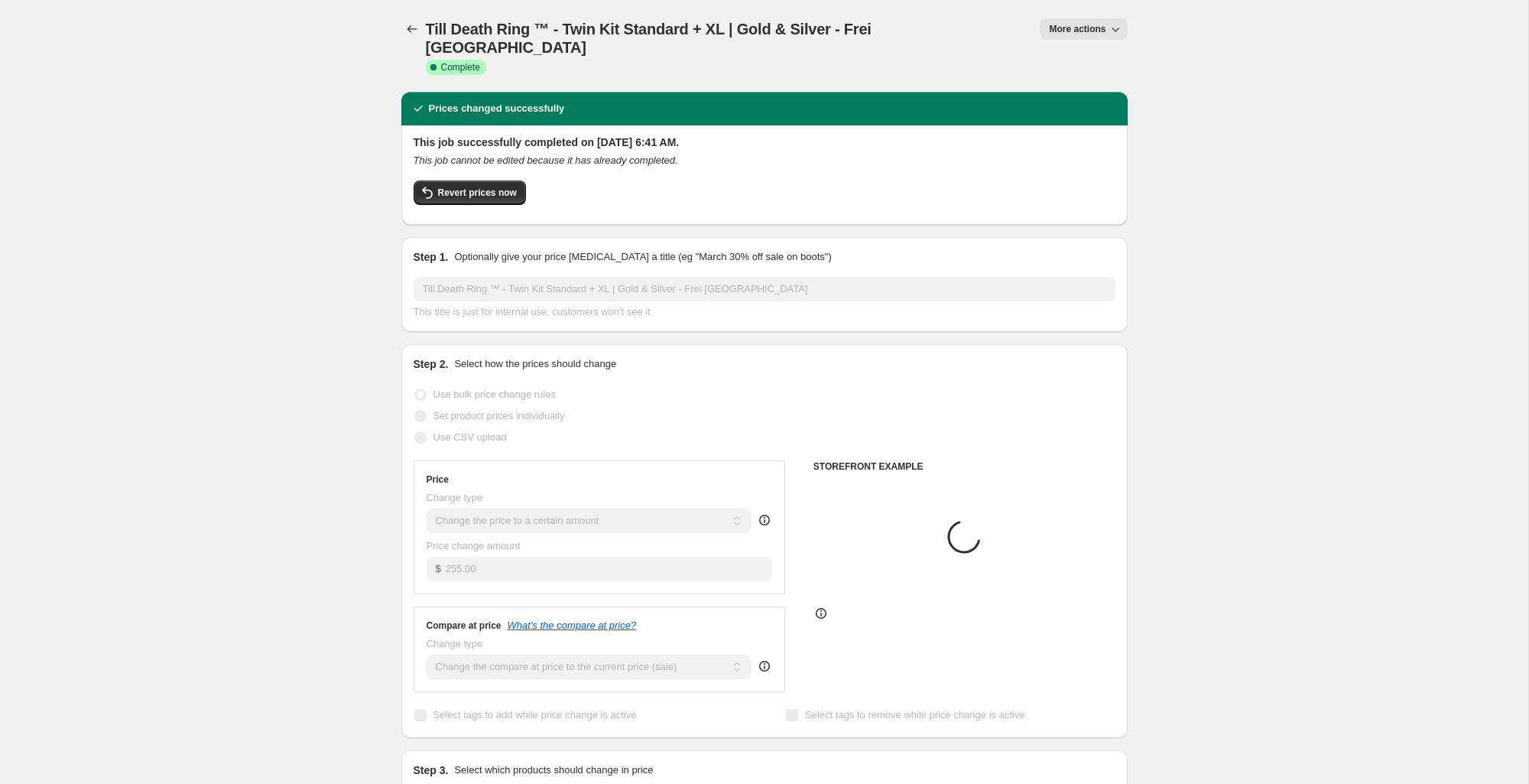
click at [1093, 28] on span "More actions" at bounding box center [1077, 29] width 57 height 12
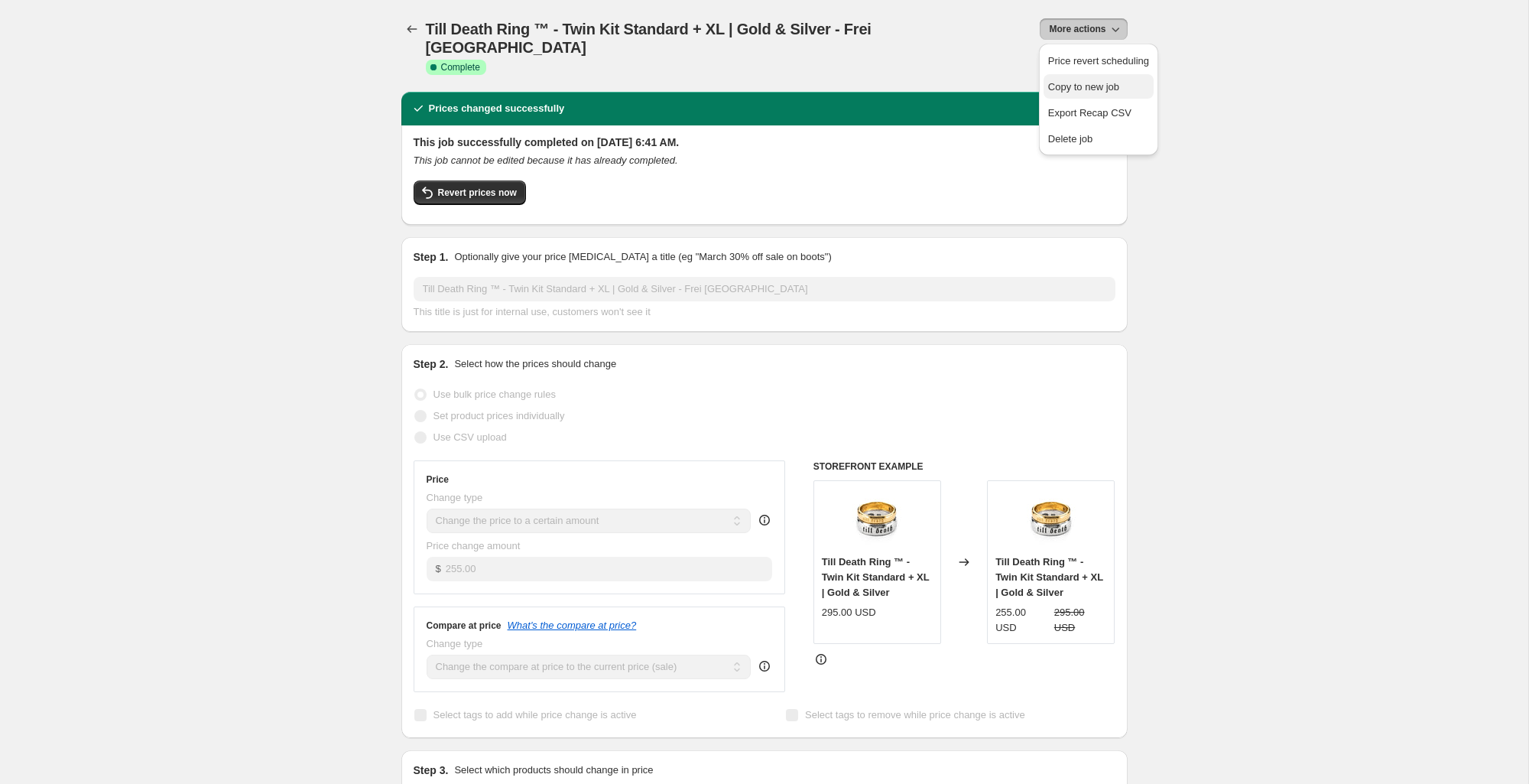
click at [1095, 86] on span "Copy to new job" at bounding box center [1083, 87] width 71 height 11
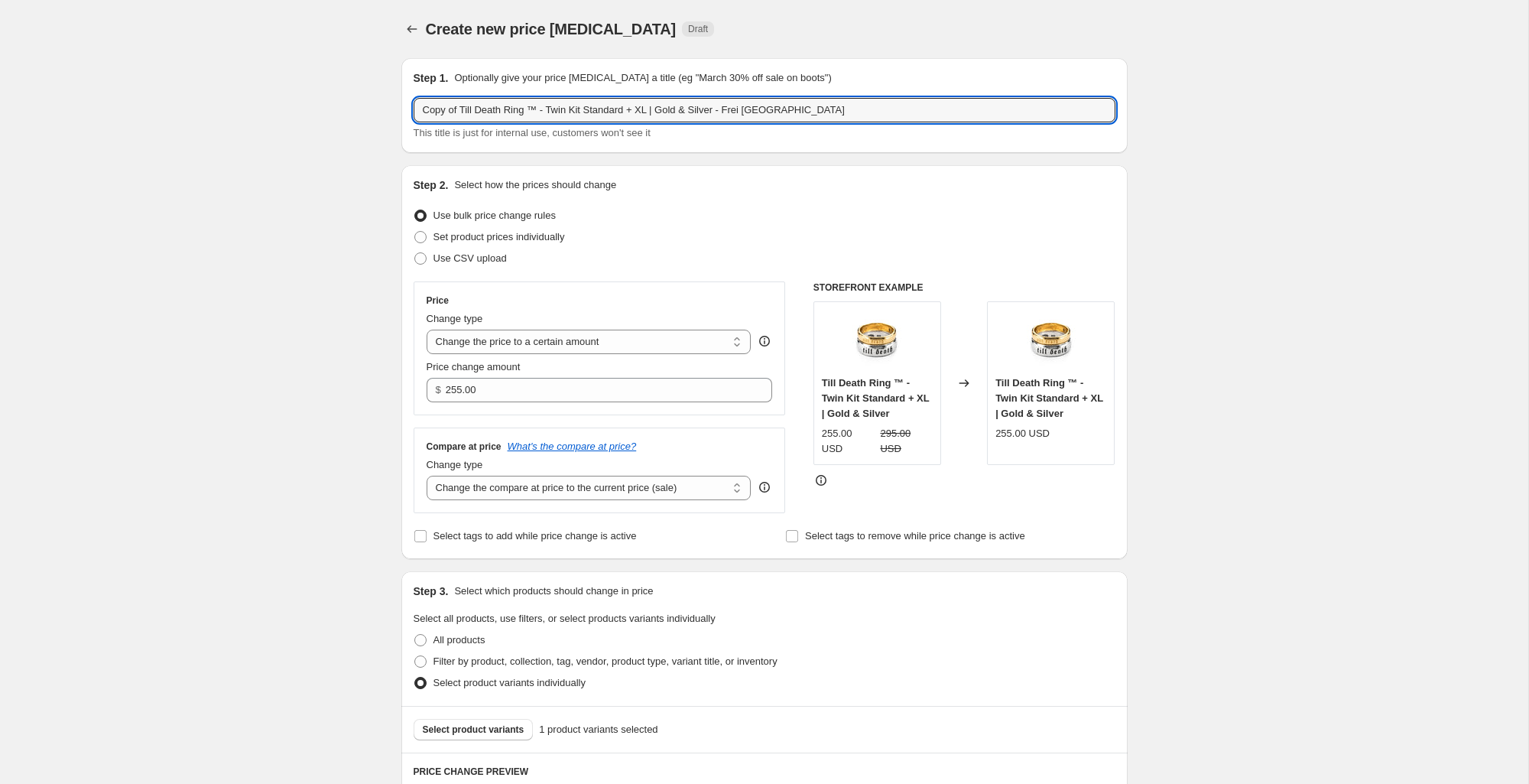
drag, startPoint x: 464, startPoint y: 113, endPoint x: 346, endPoint y: 103, distance: 118.4
click at [340, 103] on div "Create new price change job. This page is ready Create new price change job Dra…" at bounding box center [764, 747] width 1528 height 1493
drag, startPoint x: 696, startPoint y: 110, endPoint x: 809, endPoint y: 114, distance: 113.1
click at [809, 114] on input "Till Death Ring ™ - Twin Kit Standard + XL | Gold & Silver - Frei [GEOGRAPHIC_D…" at bounding box center [764, 110] width 702 height 24
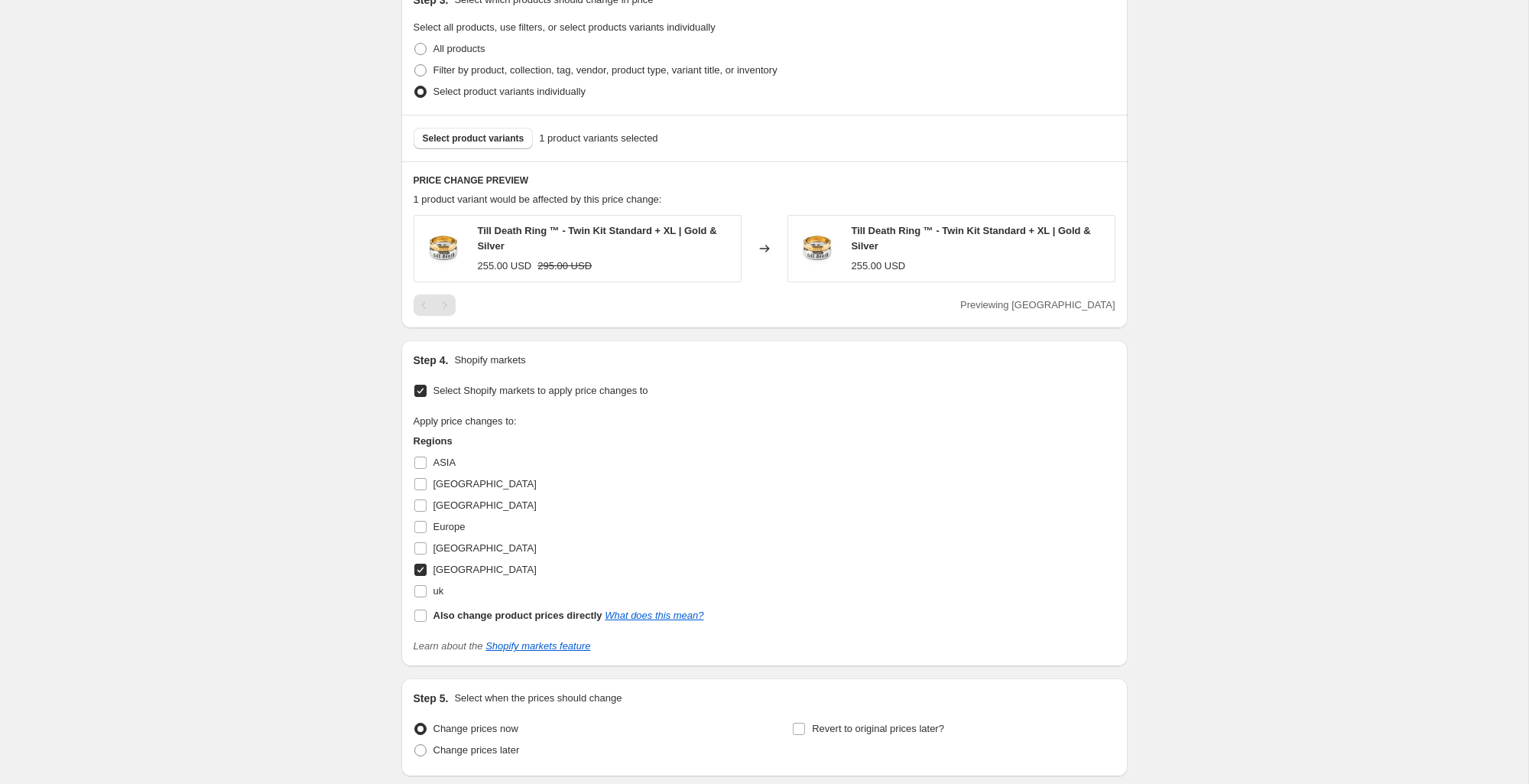
scroll to position [710, 0]
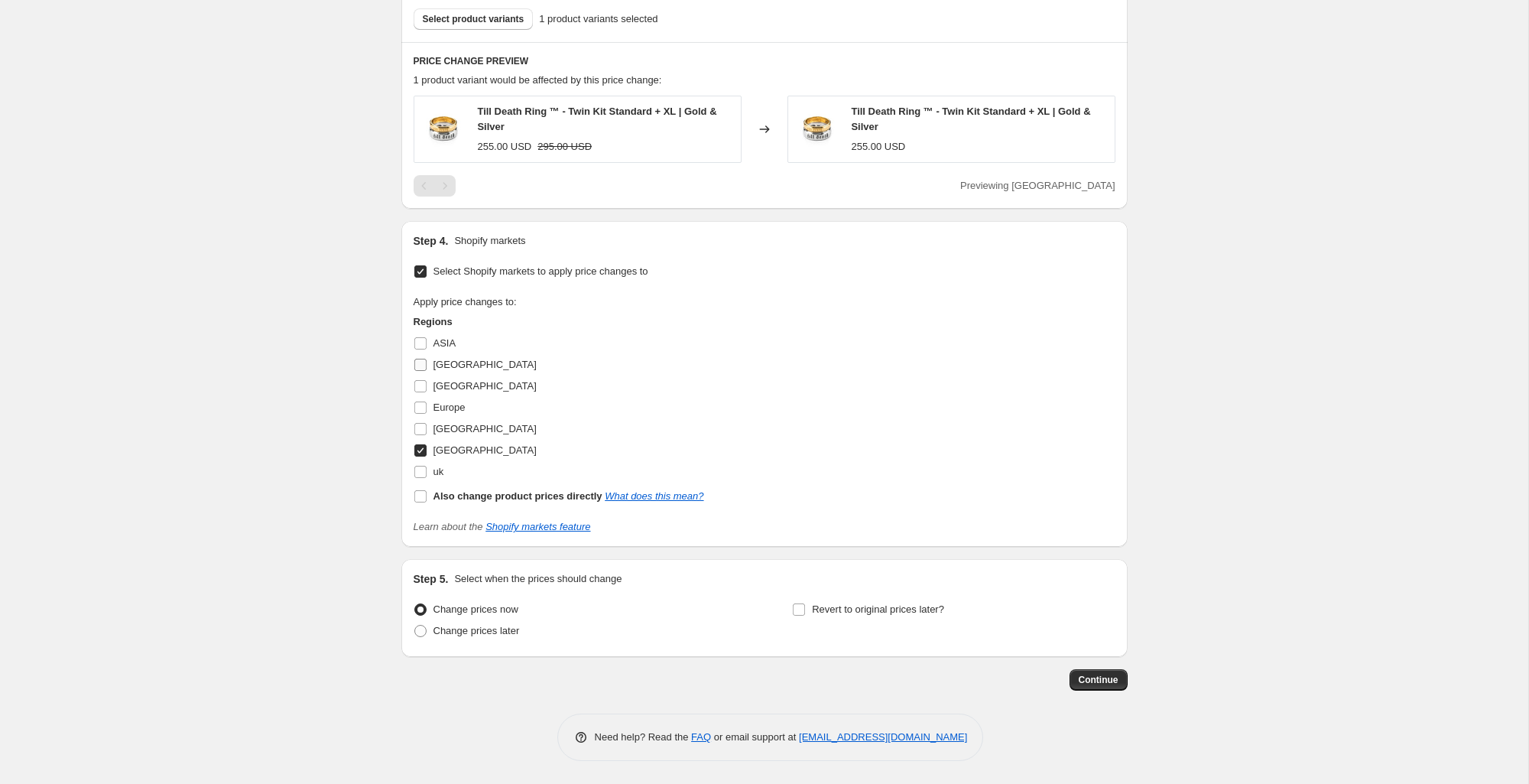
type input "Till Death Ring ™ - Twin Kit Standard + XL | Gold & Silver - [PERSON_NAME] AUS"
click at [427, 367] on span at bounding box center [420, 364] width 14 height 14
click at [427, 367] on input "[GEOGRAPHIC_DATA]" at bounding box center [420, 364] width 12 height 12
checkbox input "true"
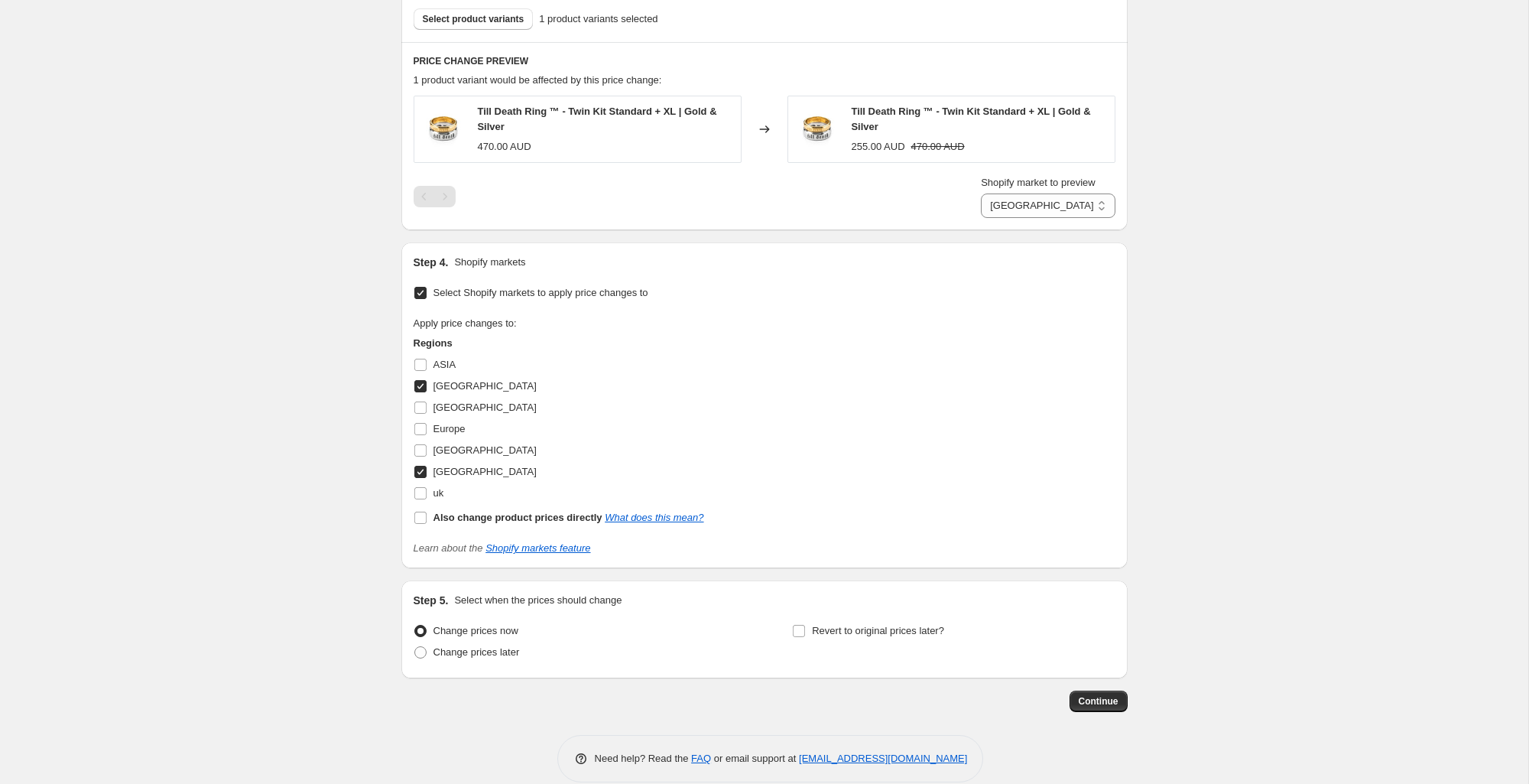
click at [441, 474] on span "[GEOGRAPHIC_DATA]" at bounding box center [485, 471] width 103 height 11
click at [427, 474] on input "[GEOGRAPHIC_DATA]" at bounding box center [420, 471] width 12 height 12
checkbox input "false"
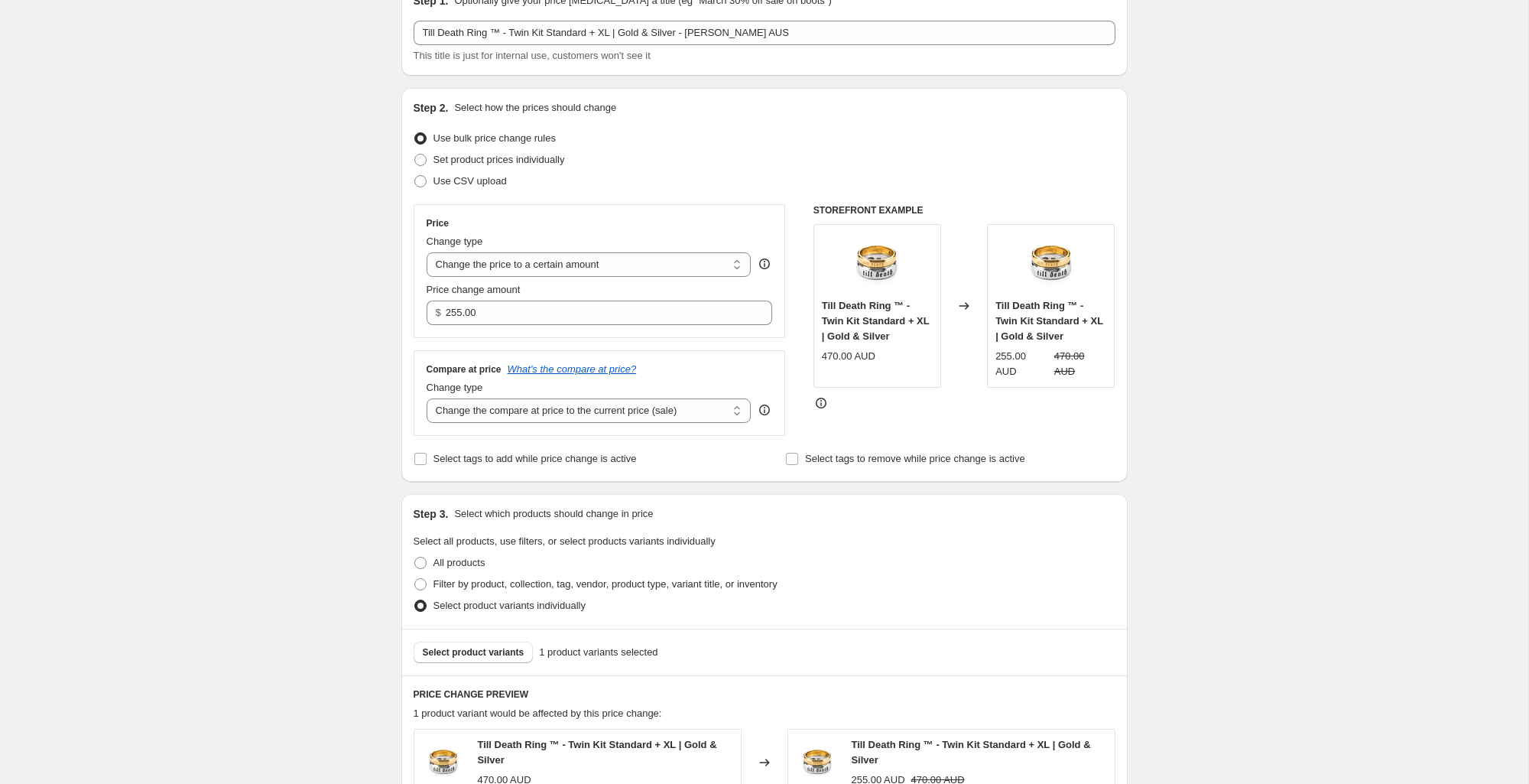
scroll to position [0, 0]
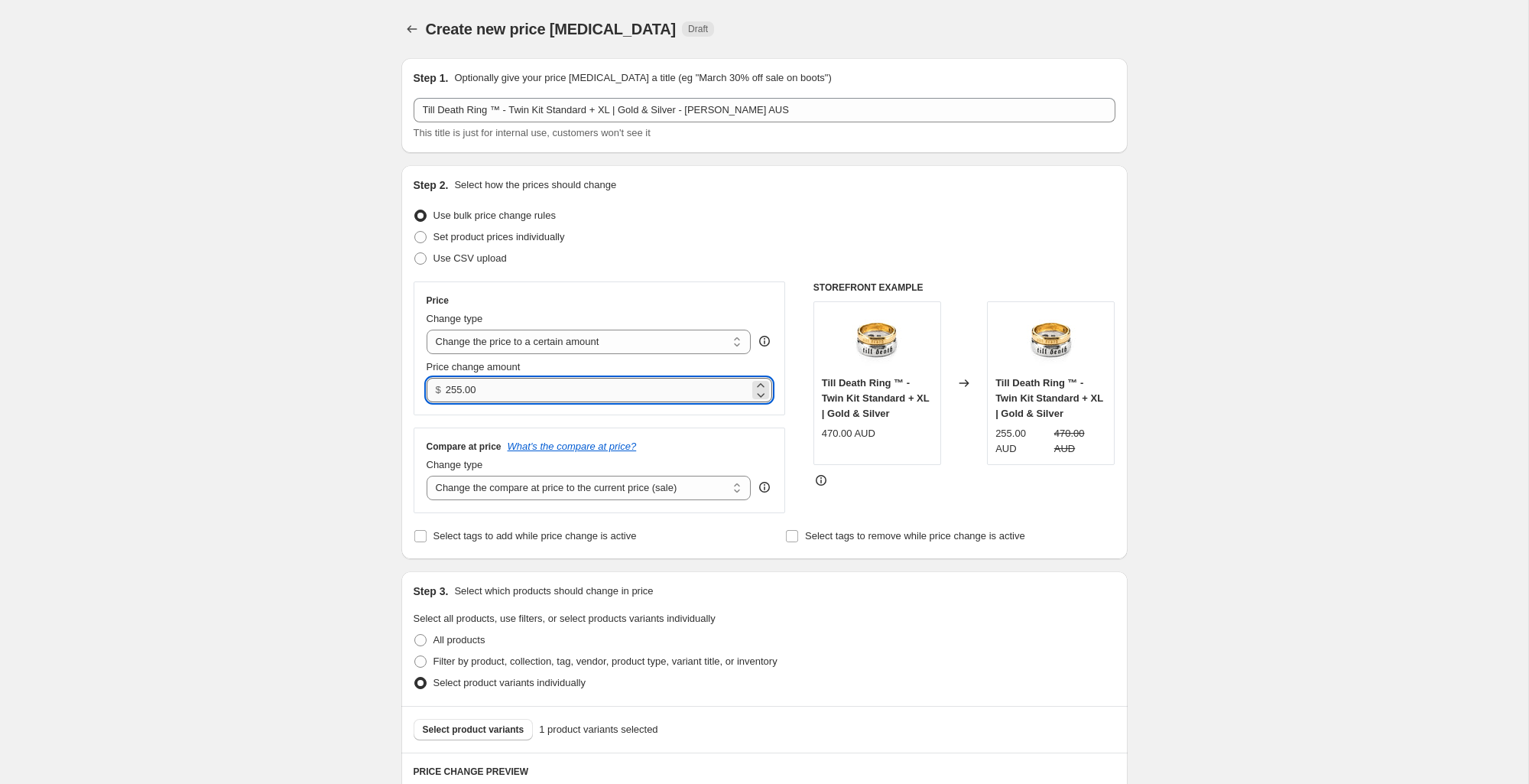
drag, startPoint x: 489, startPoint y: 391, endPoint x: 447, endPoint y: 392, distance: 42.0
click at [447, 392] on input "255.00" at bounding box center [598, 390] width 304 height 24
type input "410.00"
click at [1259, 405] on div "Create new price change job. This page is ready Create new price change job Dra…" at bounding box center [764, 747] width 1528 height 1493
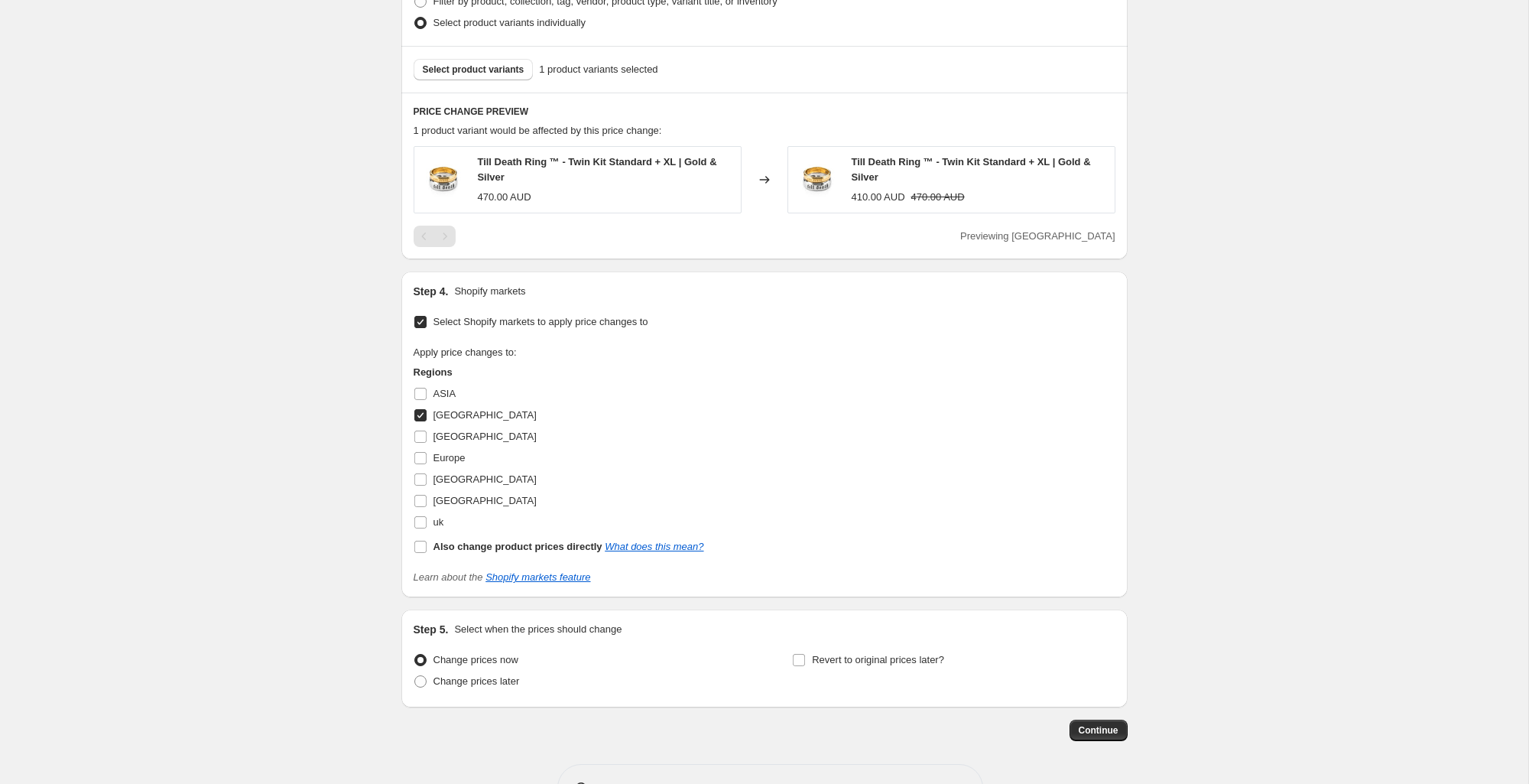
scroll to position [710, 0]
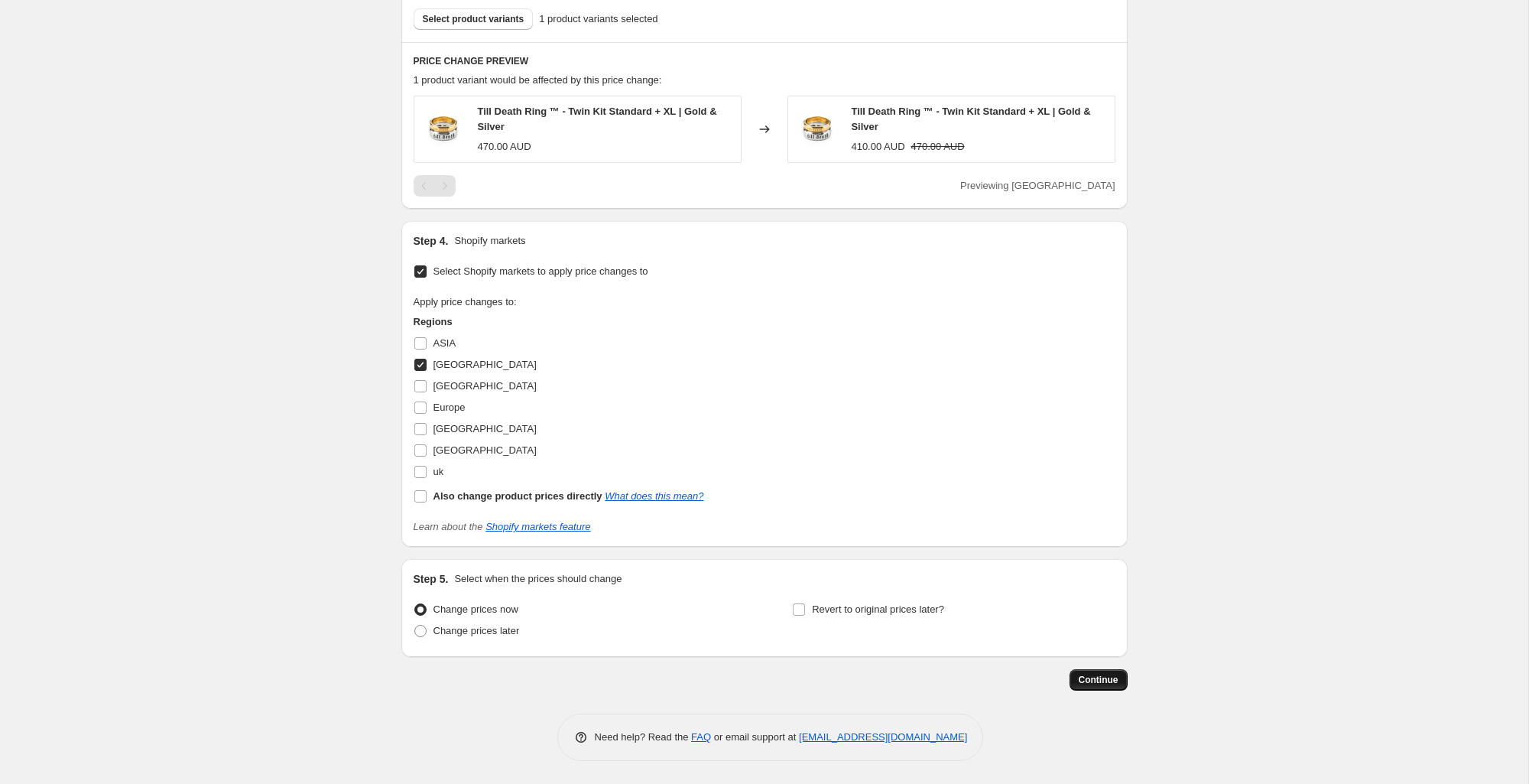
click at [1083, 676] on span "Continue" at bounding box center [1098, 680] width 40 height 12
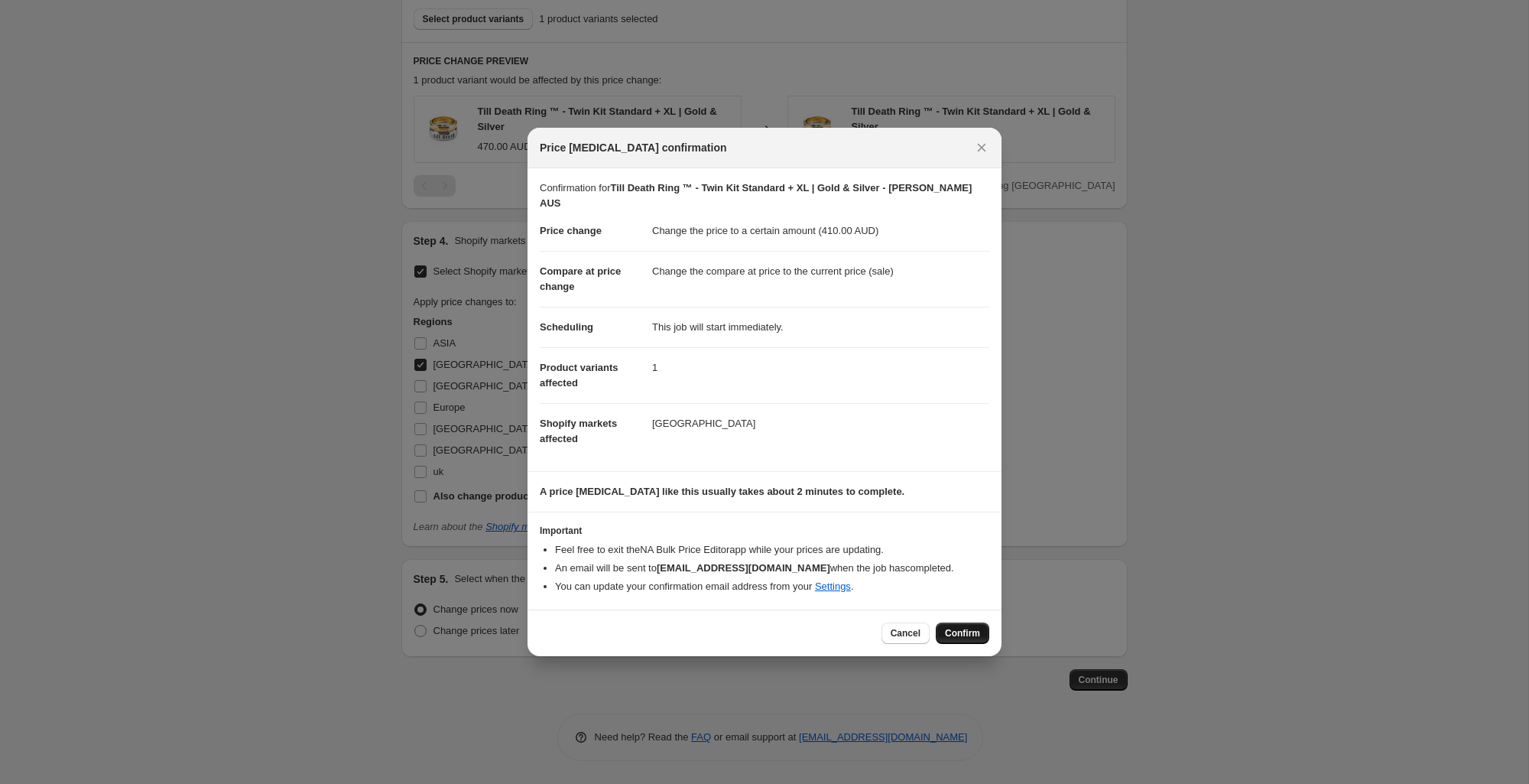
click at [973, 626] on span "Confirm" at bounding box center [963, 632] width 35 height 12
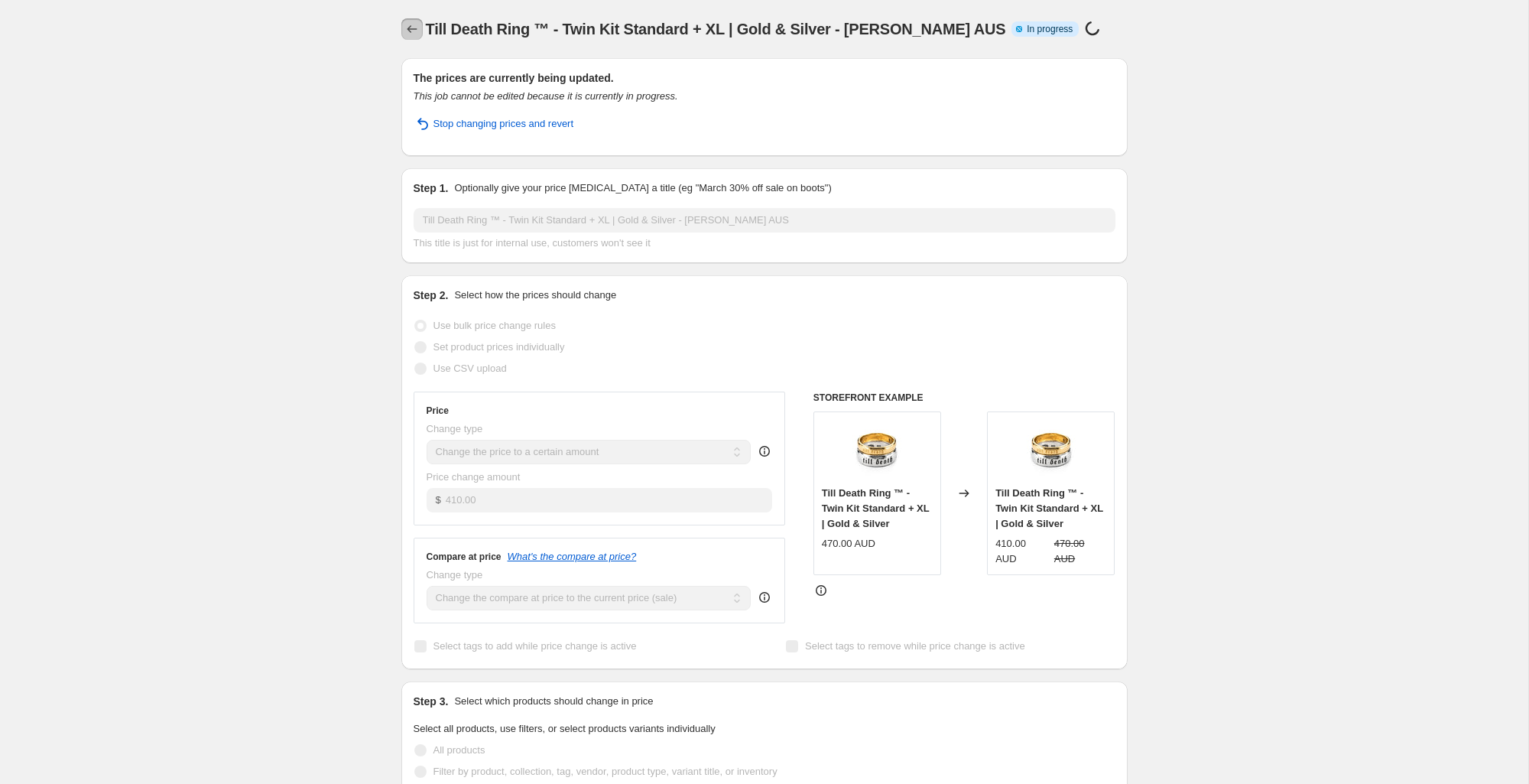
click at [407, 28] on icon "Price change jobs" at bounding box center [411, 29] width 10 height 7
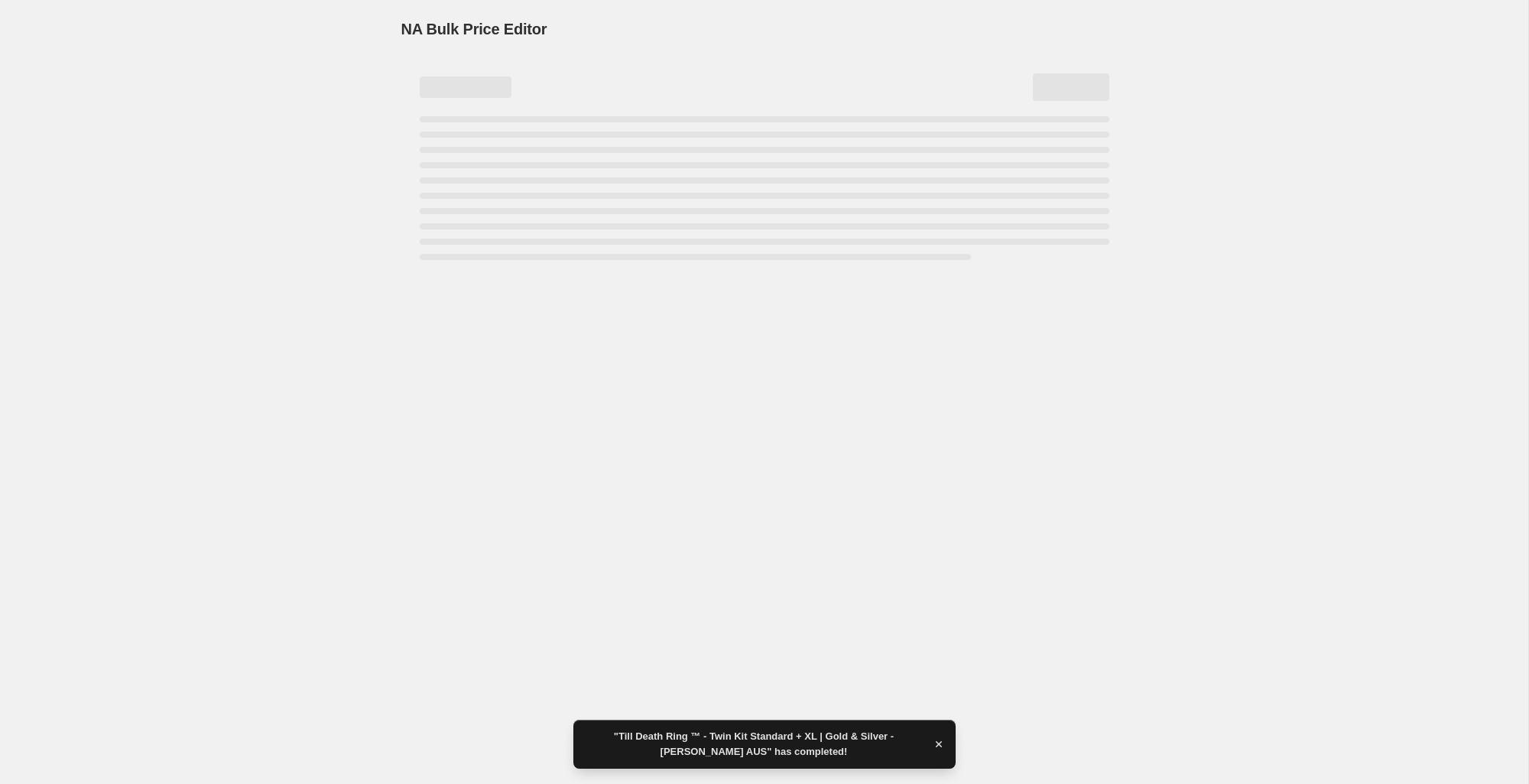
click at [773, 656] on div "NA Bulk Price Editor. This page is ready NA Bulk Price Editor" at bounding box center [764, 392] width 1528 height 784
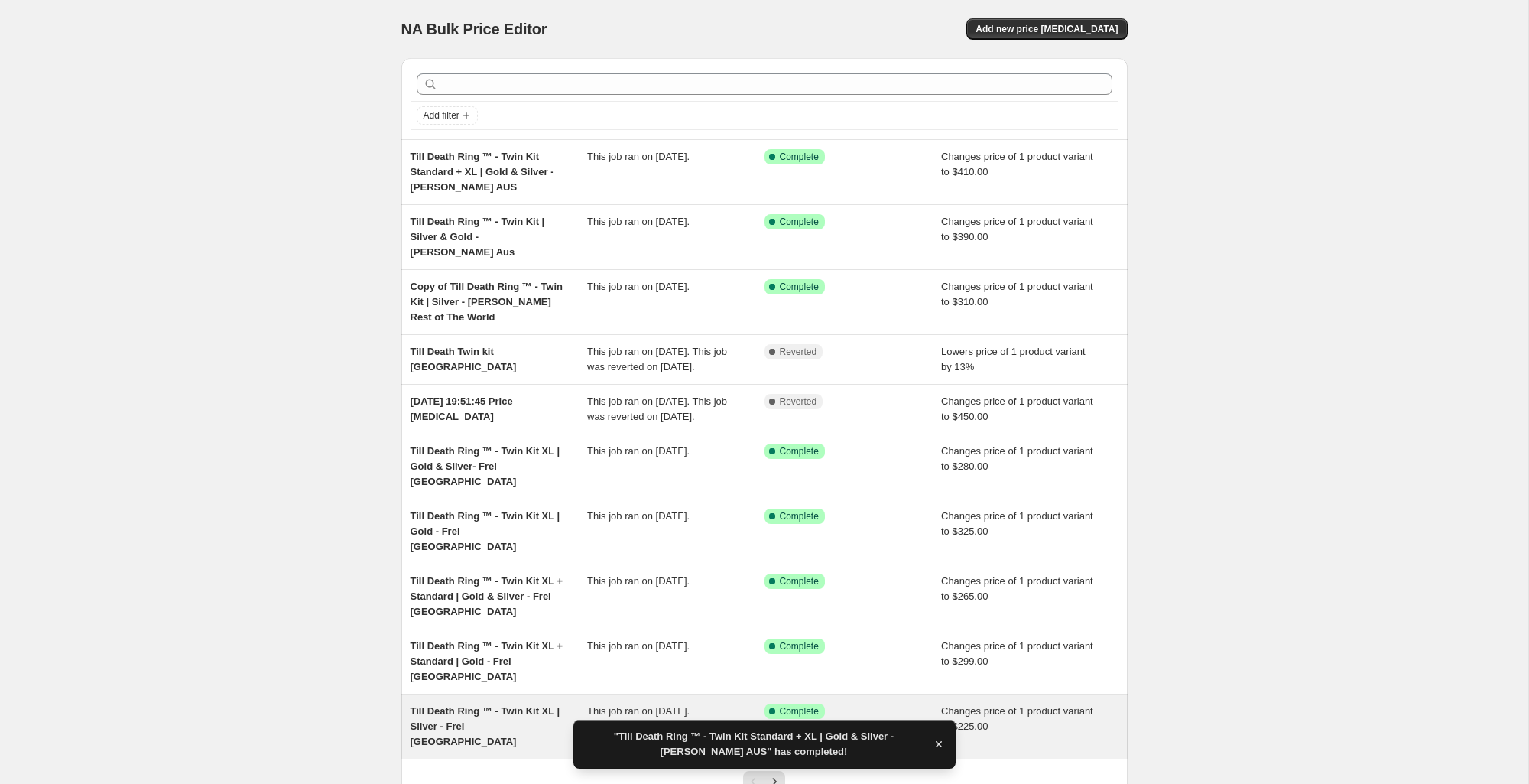
scroll to position [80, 0]
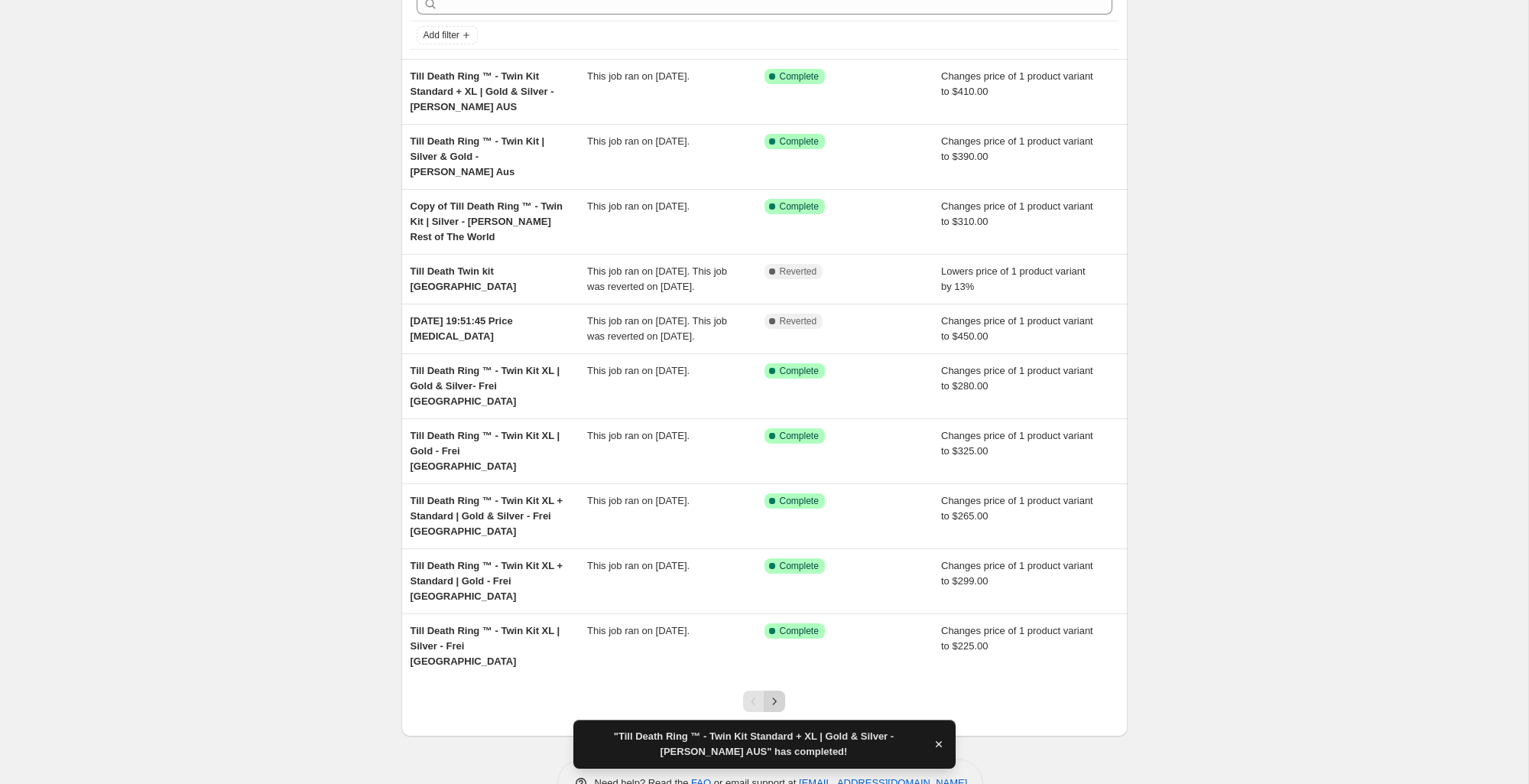
click at [768, 694] on icon "Next" at bounding box center [775, 701] width 15 height 15
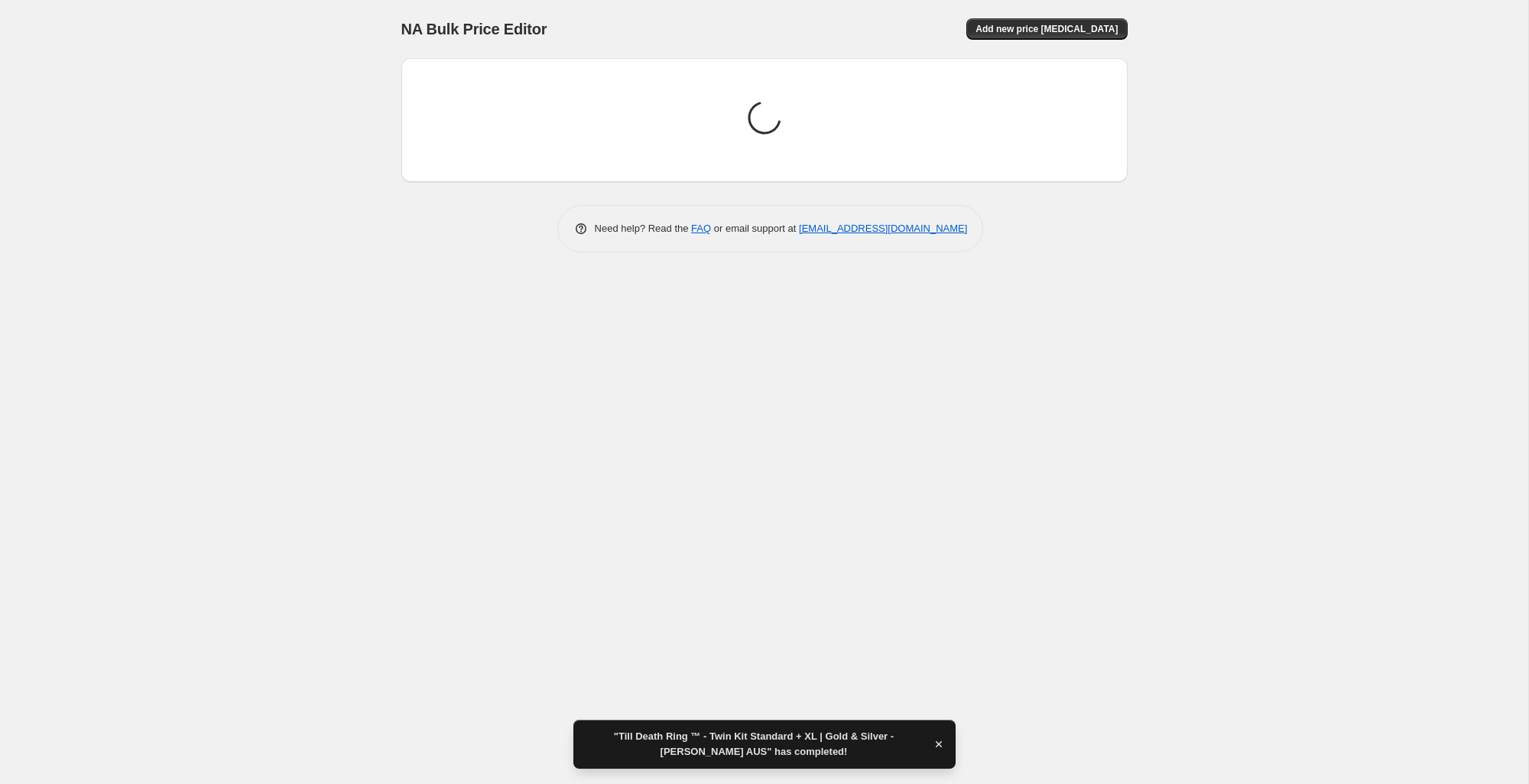
scroll to position [0, 0]
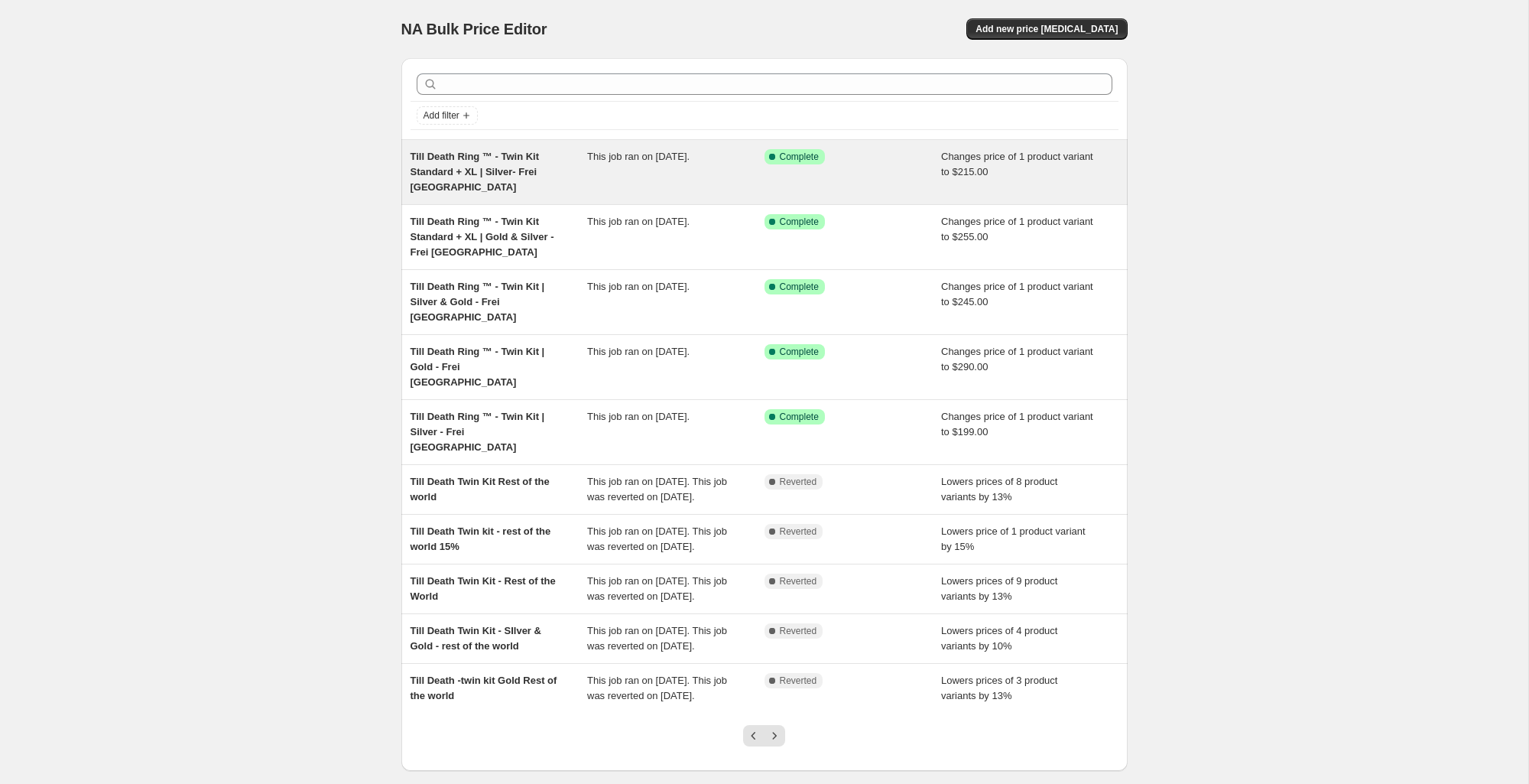
click at [500, 168] on span "Till Death Ring ™ - Twin Kit Standard + XL | Silver- Frei [GEOGRAPHIC_DATA]" at bounding box center [475, 172] width 130 height 42
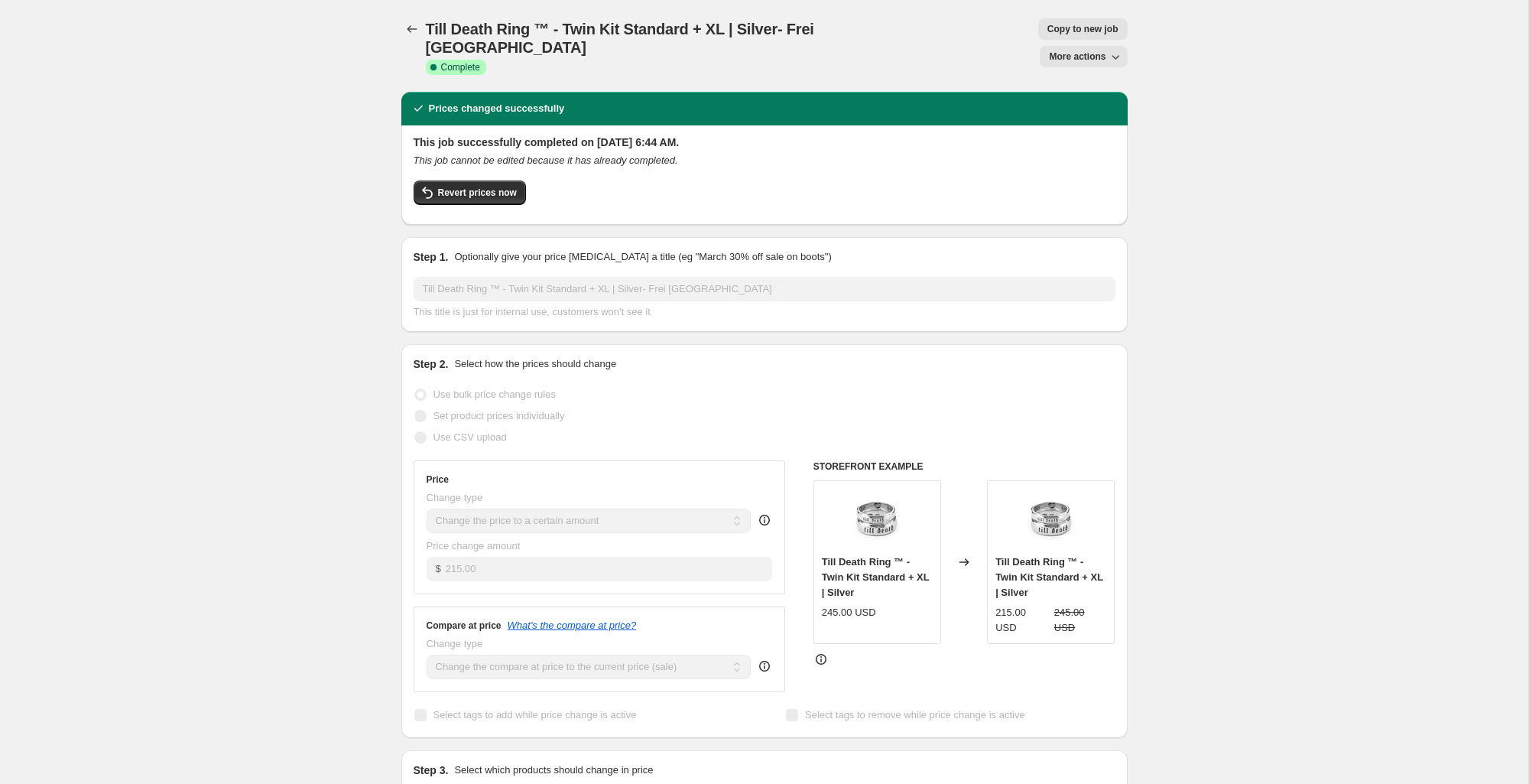
click at [1080, 50] on span "More actions" at bounding box center [1077, 56] width 57 height 12
drag, startPoint x: 1260, startPoint y: 83, endPoint x: 1172, endPoint y: 70, distance: 89.0
click at [1048, 27] on span "Copy to new job" at bounding box center [1083, 29] width 71 height 12
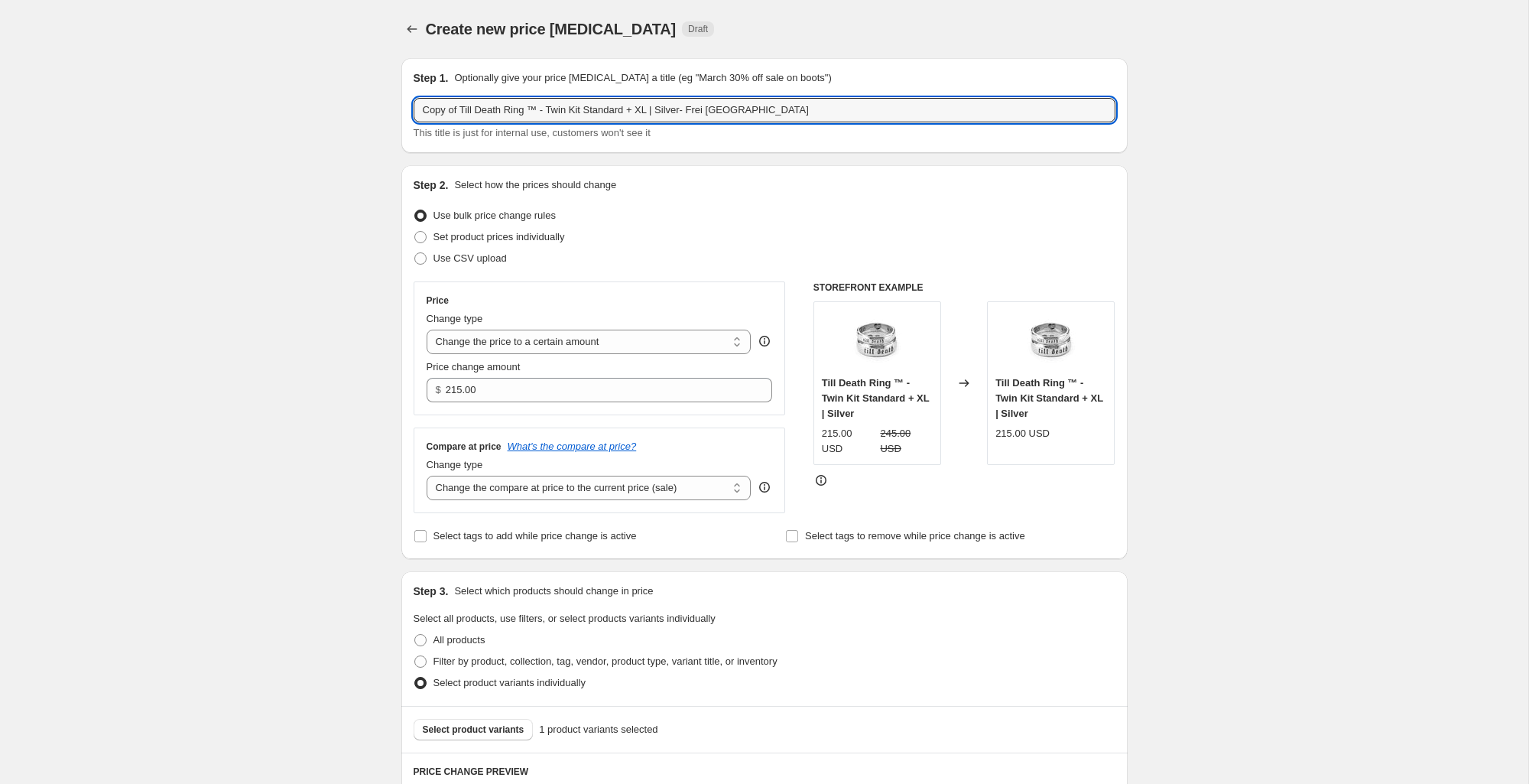
drag, startPoint x: 453, startPoint y: 113, endPoint x: 354, endPoint y: 113, distance: 99.0
click at [358, 113] on div "Create new price change job. This page is ready Create new price change job Dra…" at bounding box center [764, 745] width 1528 height 1490
drag, startPoint x: 656, startPoint y: 108, endPoint x: 750, endPoint y: 107, distance: 94.0
click at [750, 107] on input "Till Death Ring ™ - Twin Kit Standard + XL | Silver- Frei [GEOGRAPHIC_DATA]" at bounding box center [764, 110] width 702 height 24
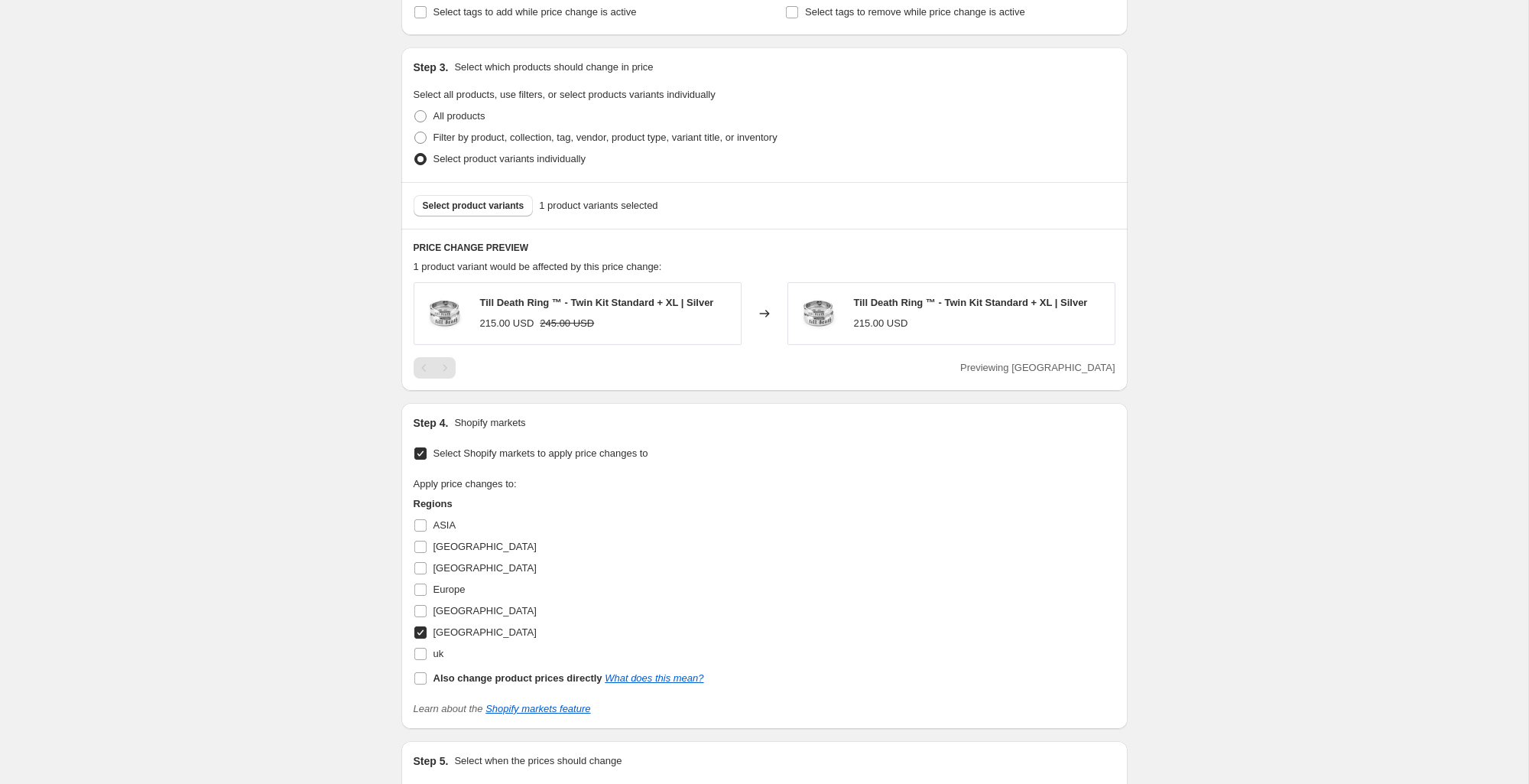
scroll to position [648, 0]
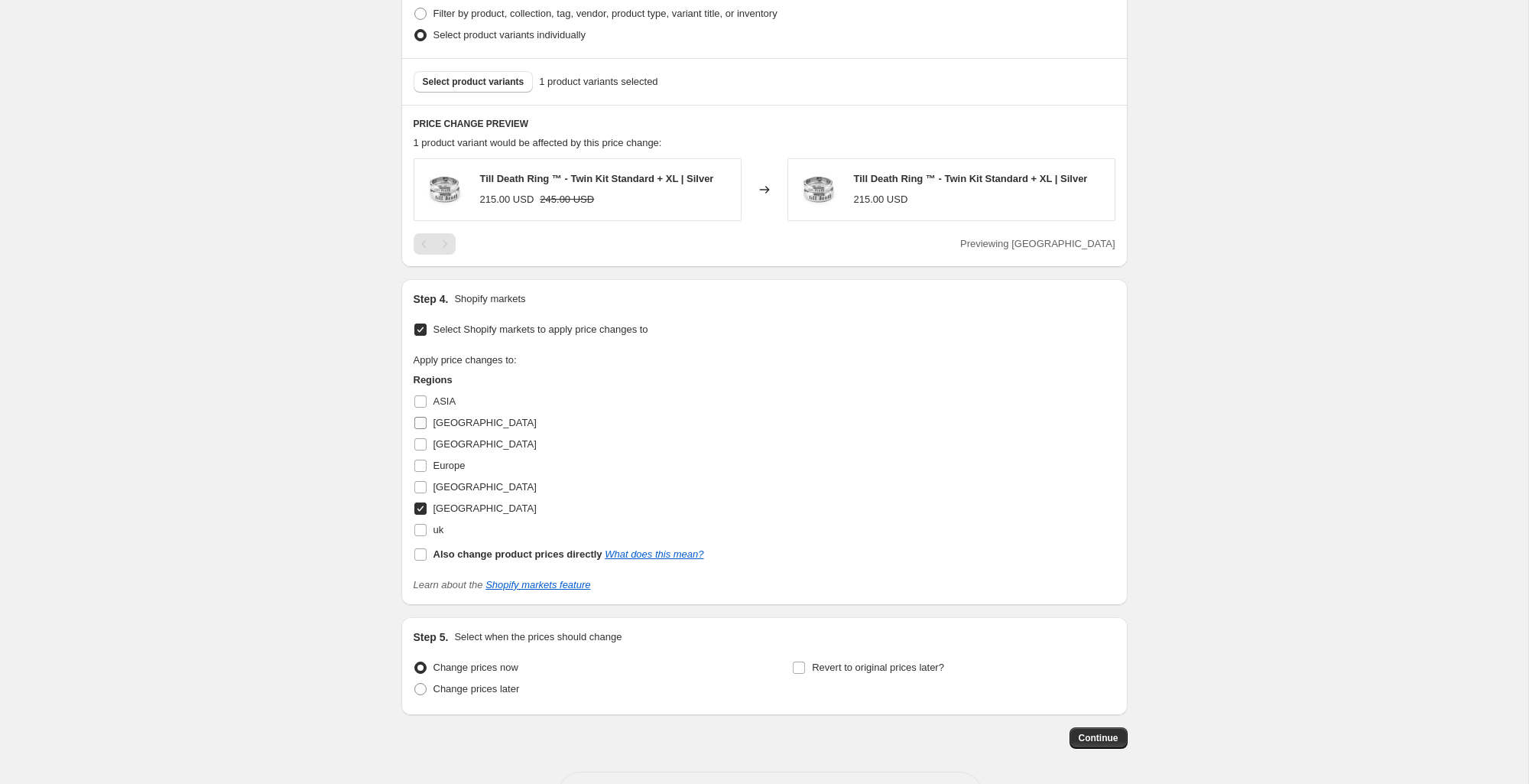
type input "Till Death Ring ™ - Twin Kit Standard + XL | Silver- [PERSON_NAME] Aus"
click at [420, 422] on input "[GEOGRAPHIC_DATA]" at bounding box center [420, 422] width 12 height 12
checkbox input "true"
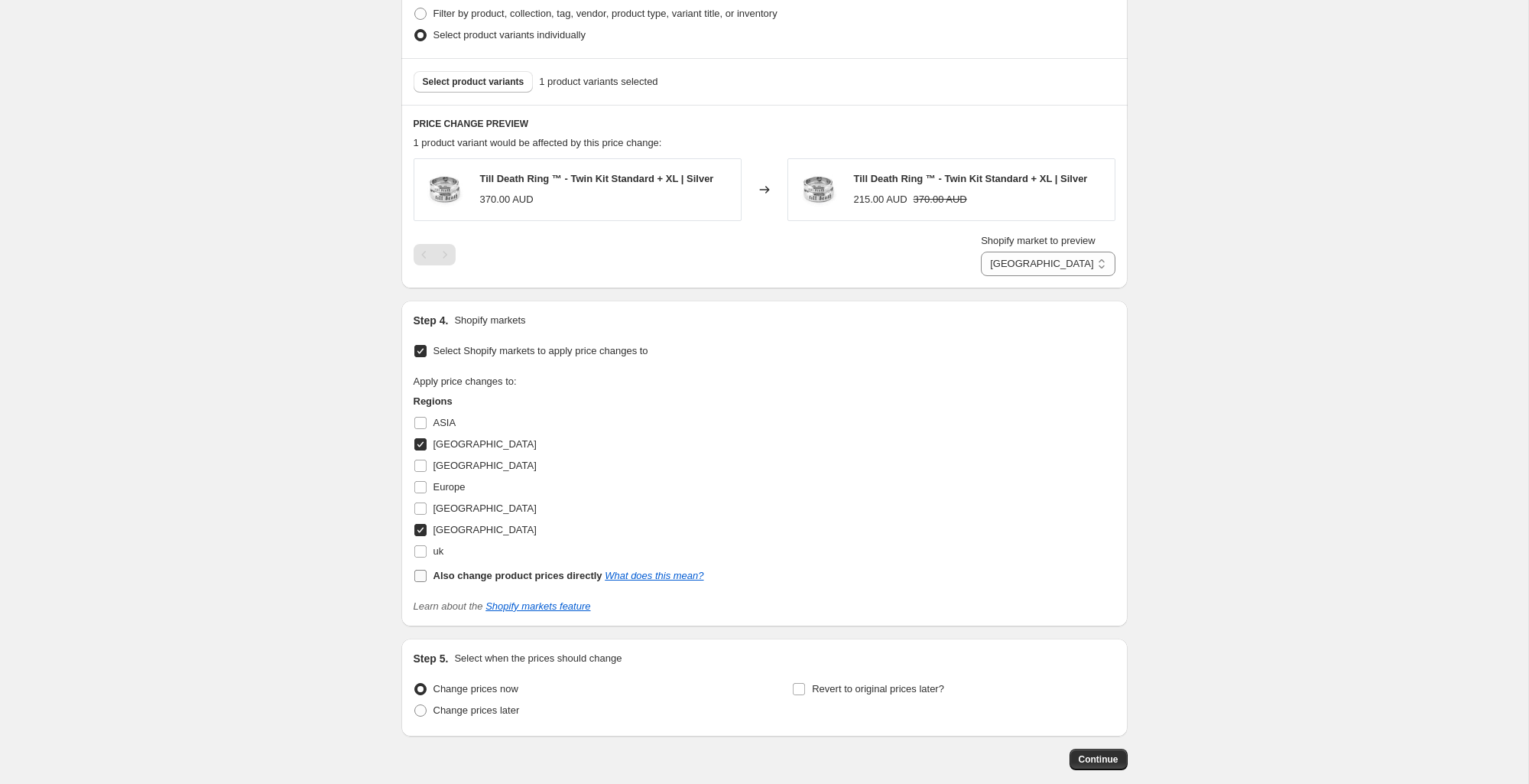
drag, startPoint x: 442, startPoint y: 533, endPoint x: 481, endPoint y: 549, distance: 42.2
click at [443, 532] on span "[GEOGRAPHIC_DATA]" at bounding box center [485, 530] width 103 height 11
click at [427, 532] on input "[GEOGRAPHIC_DATA]" at bounding box center [420, 530] width 12 height 12
checkbox input "false"
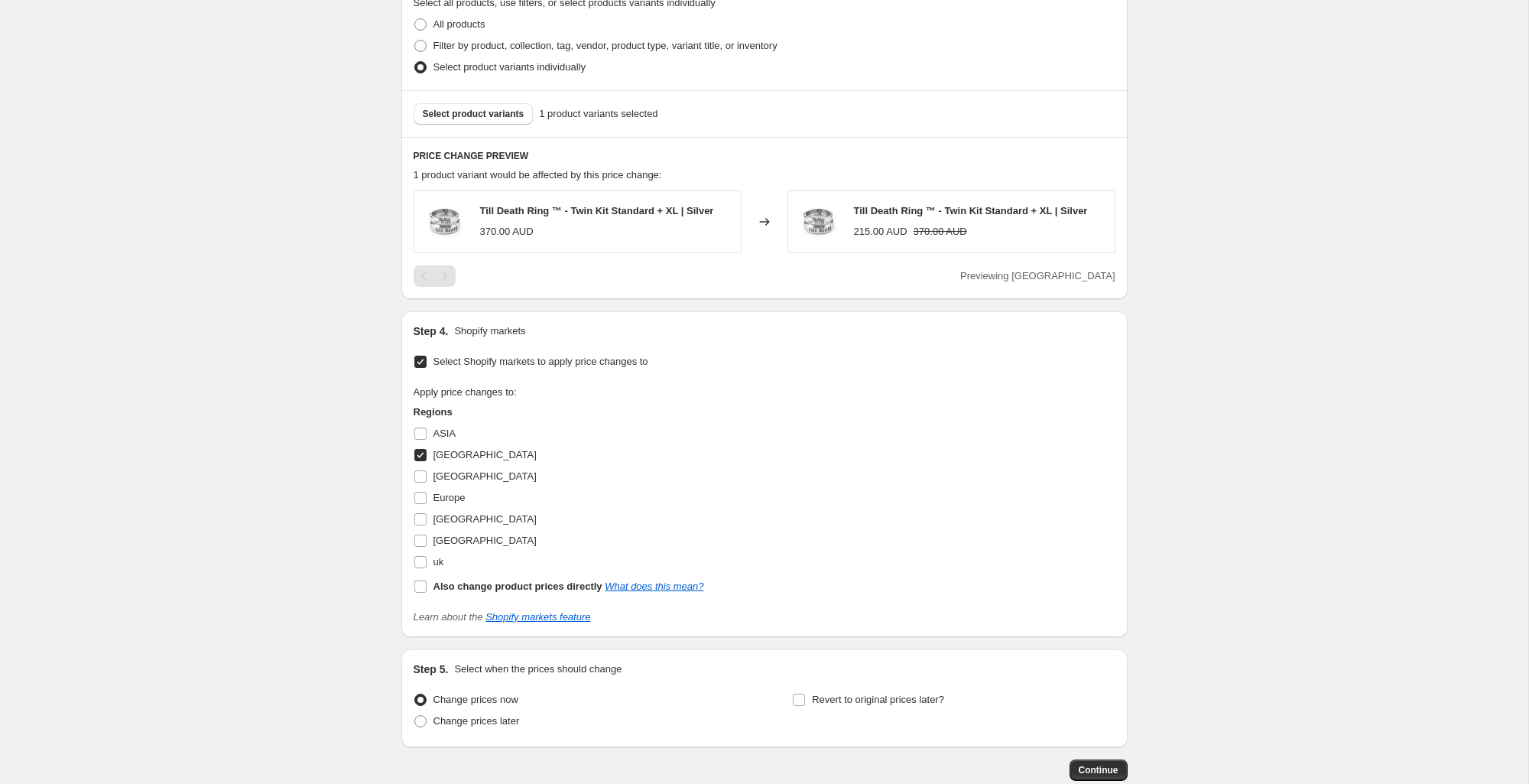
scroll to position [0, 0]
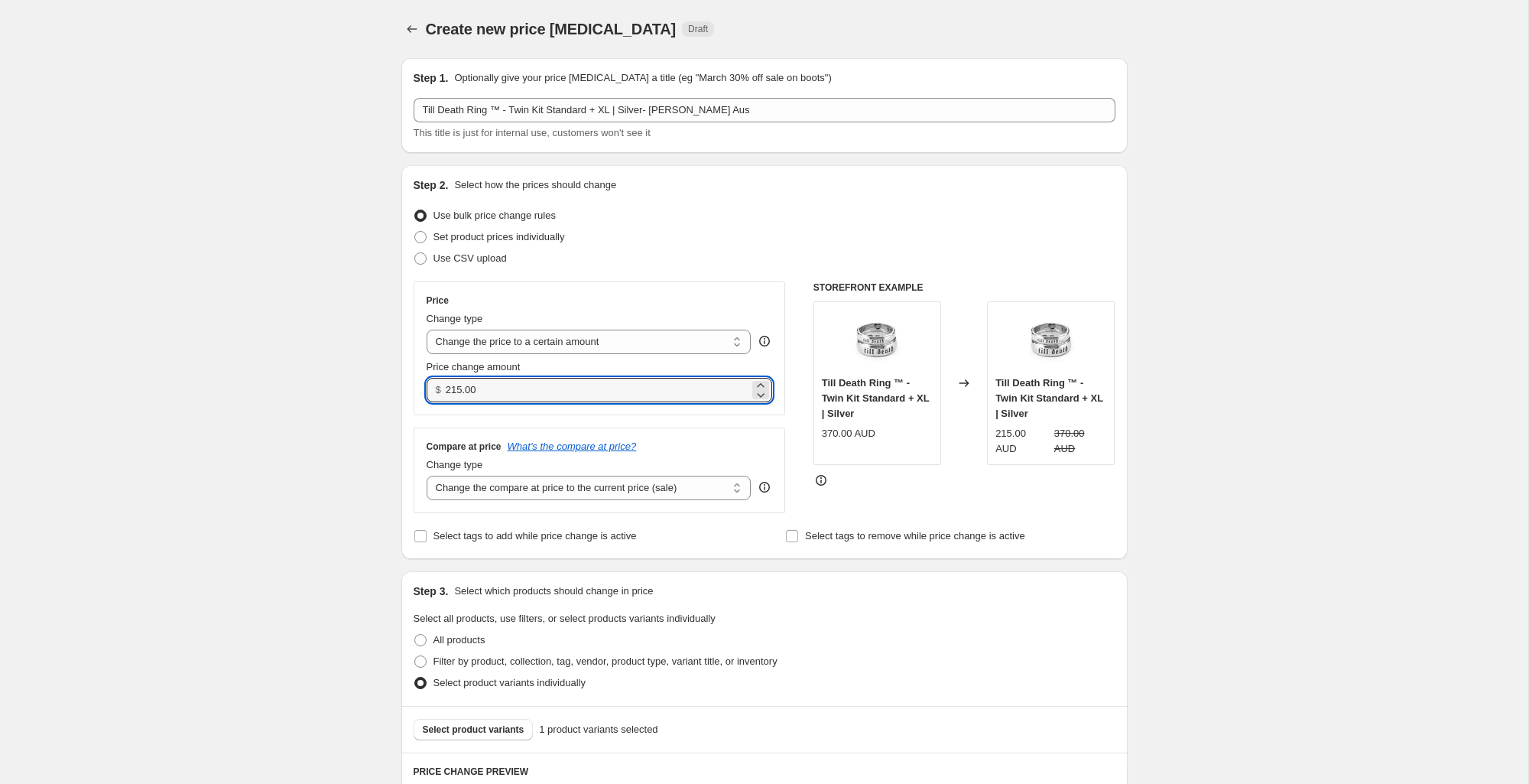
drag, startPoint x: 482, startPoint y: 392, endPoint x: 443, endPoint y: 391, distance: 39.0
click at [443, 391] on div "$ 215.00" at bounding box center [600, 390] width 347 height 24
type input "320.00"
click at [1196, 402] on div "Create new price change job. This page is ready Create new price change job Dra…" at bounding box center [764, 745] width 1528 height 1490
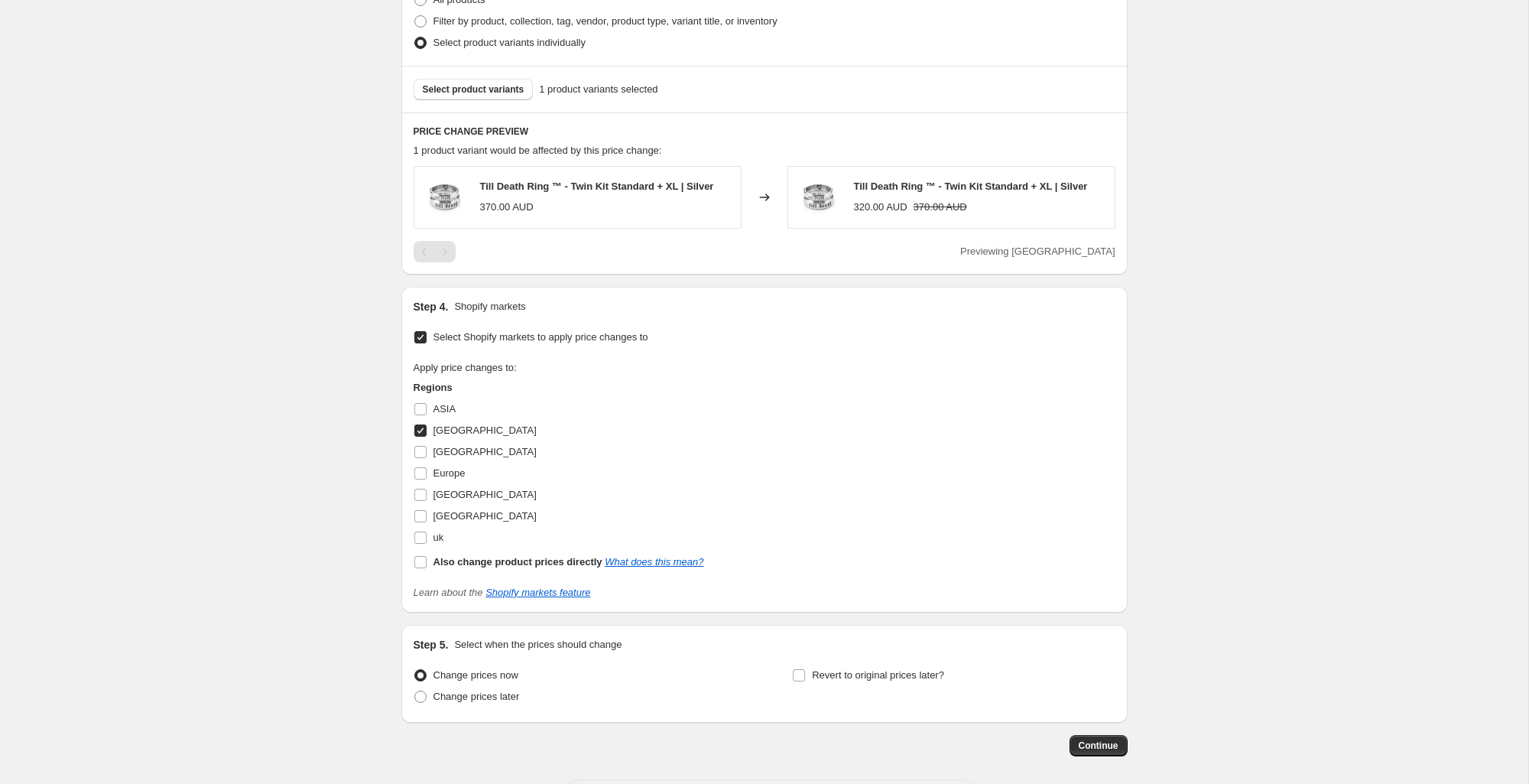
scroll to position [706, 0]
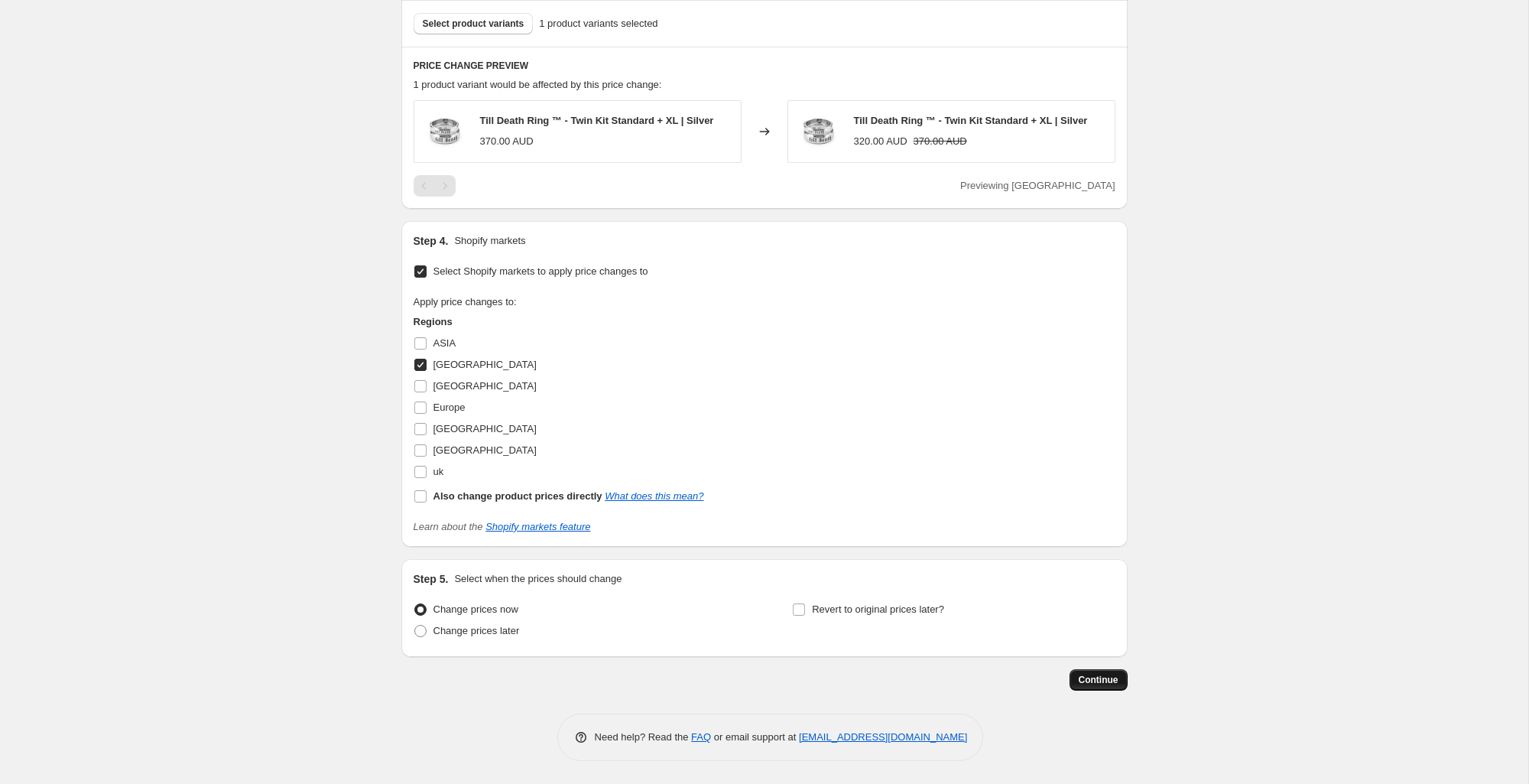
click at [1098, 674] on span "Continue" at bounding box center [1098, 680] width 40 height 12
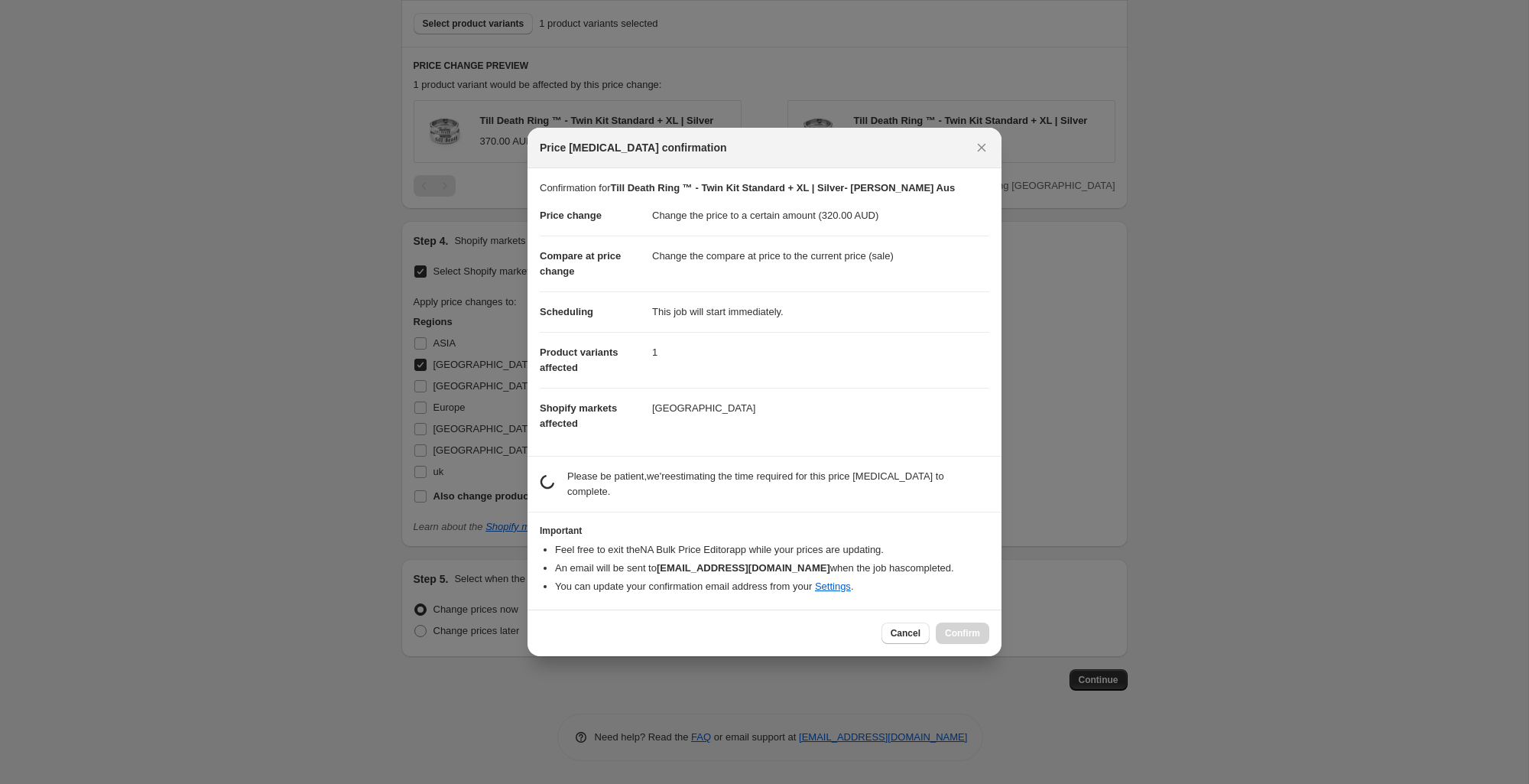
scroll to position [0, 0]
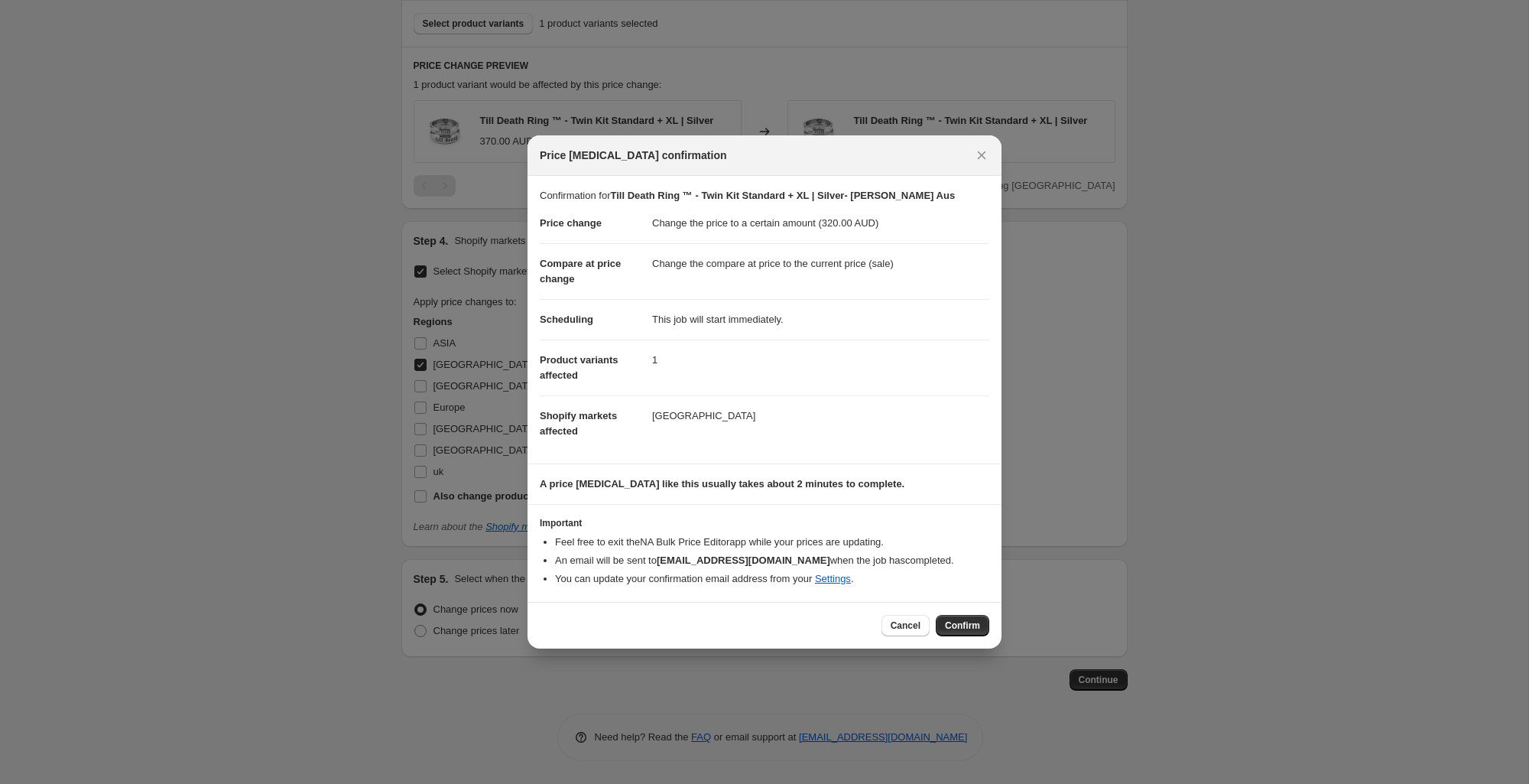
click at [957, 619] on span "Confirm" at bounding box center [963, 625] width 35 height 12
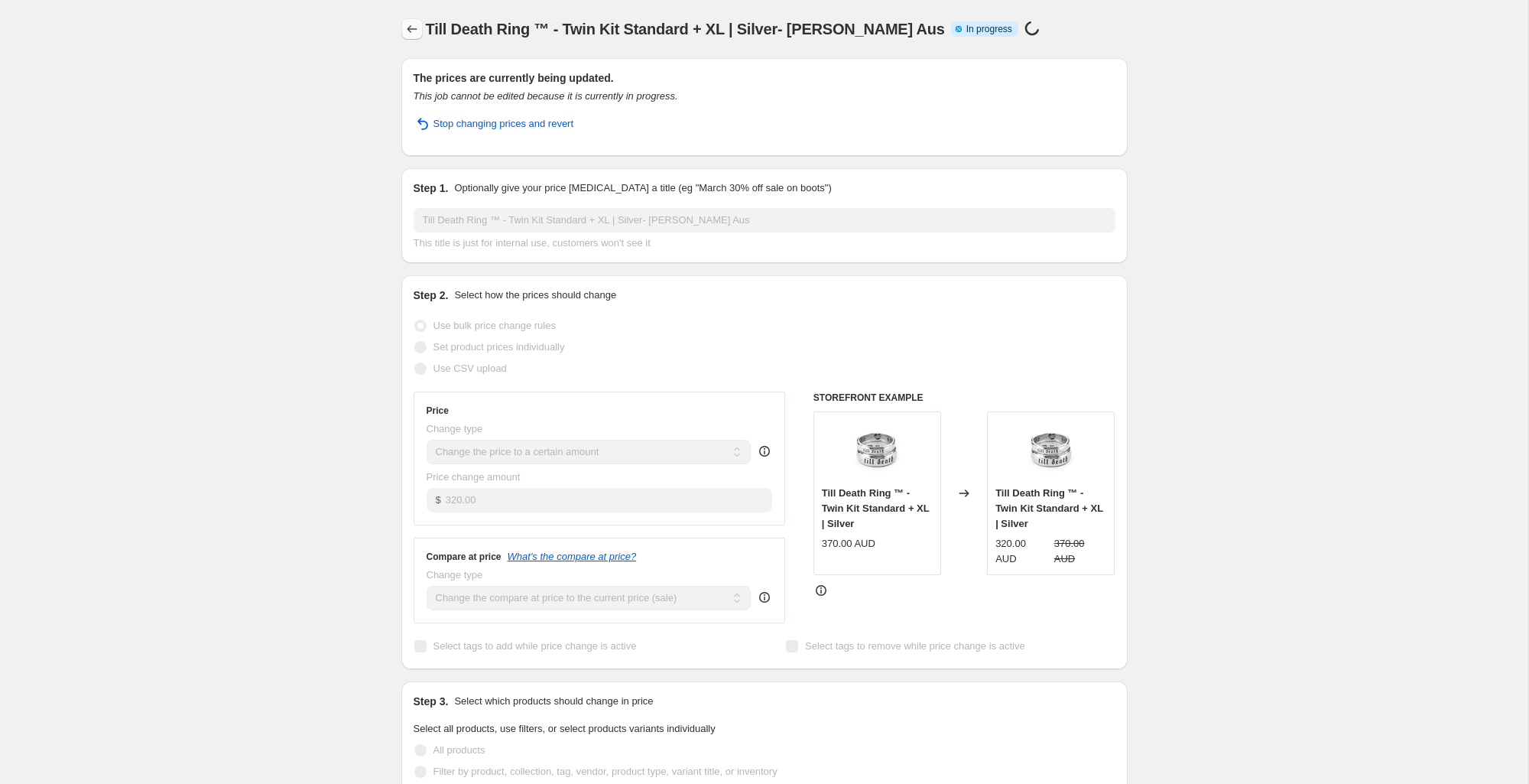
click at [419, 26] on icon "Price change jobs" at bounding box center [412, 29] width 15 height 15
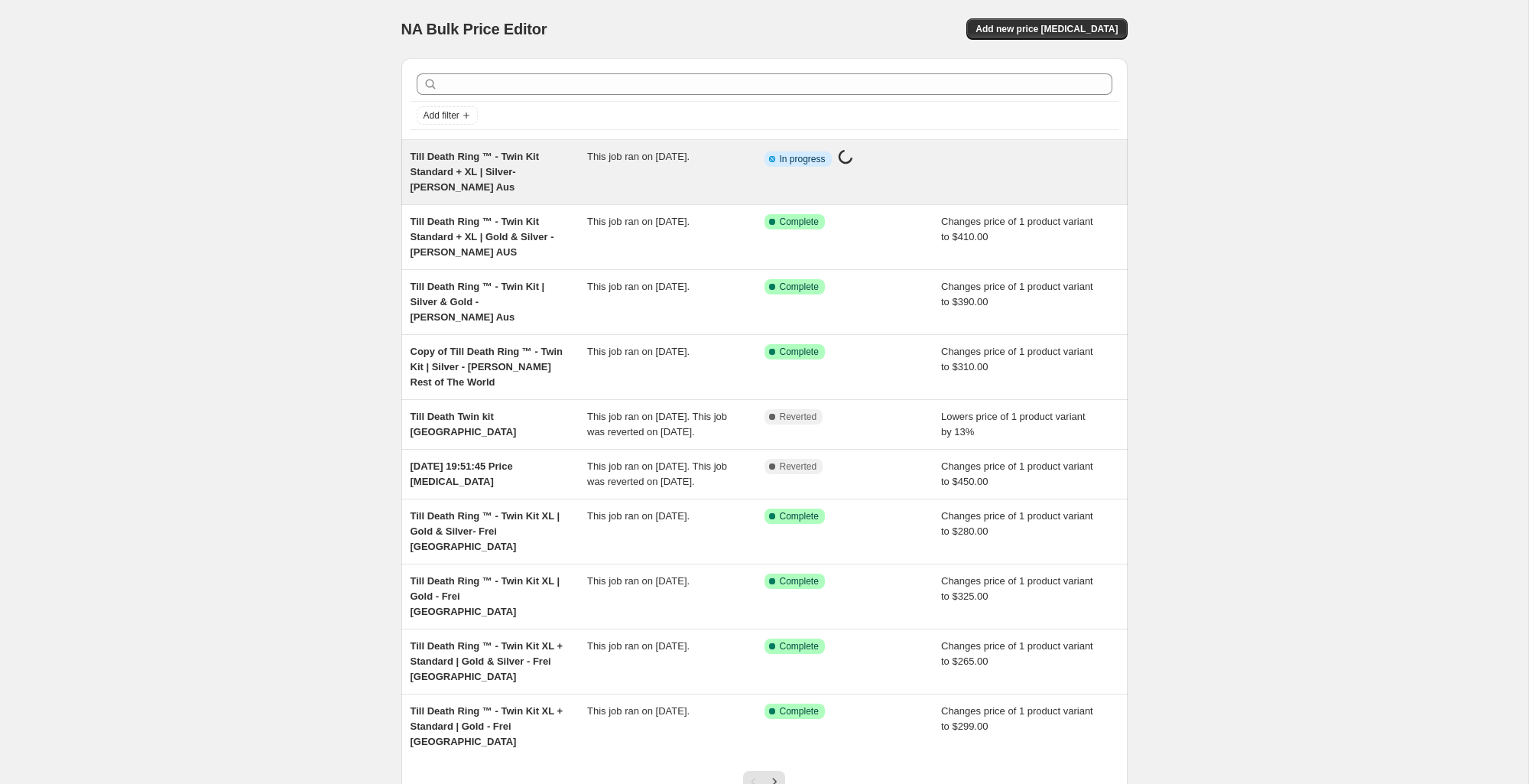
scroll to position [96, 0]
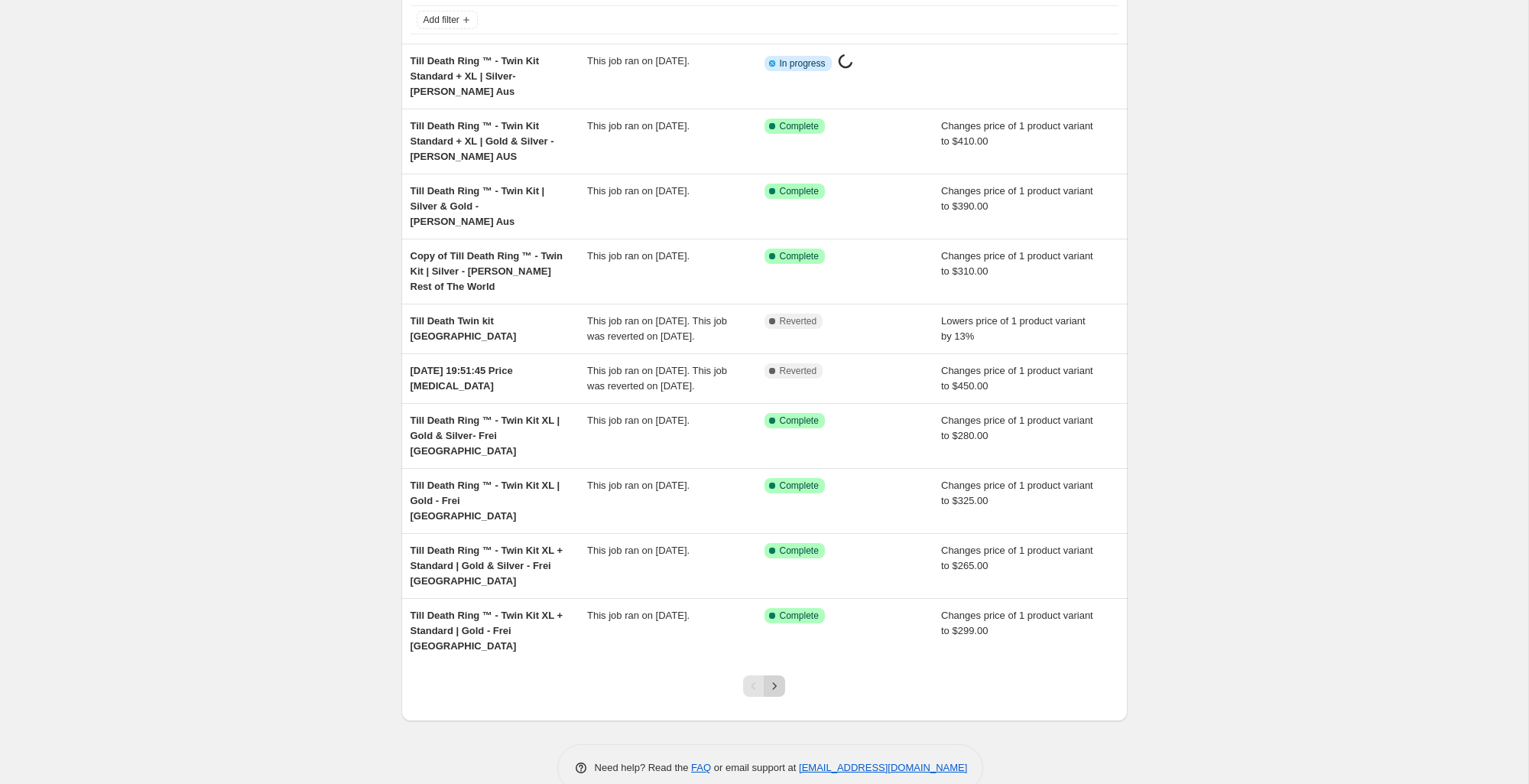
click at [773, 678] on icon "Next" at bounding box center [775, 685] width 15 height 15
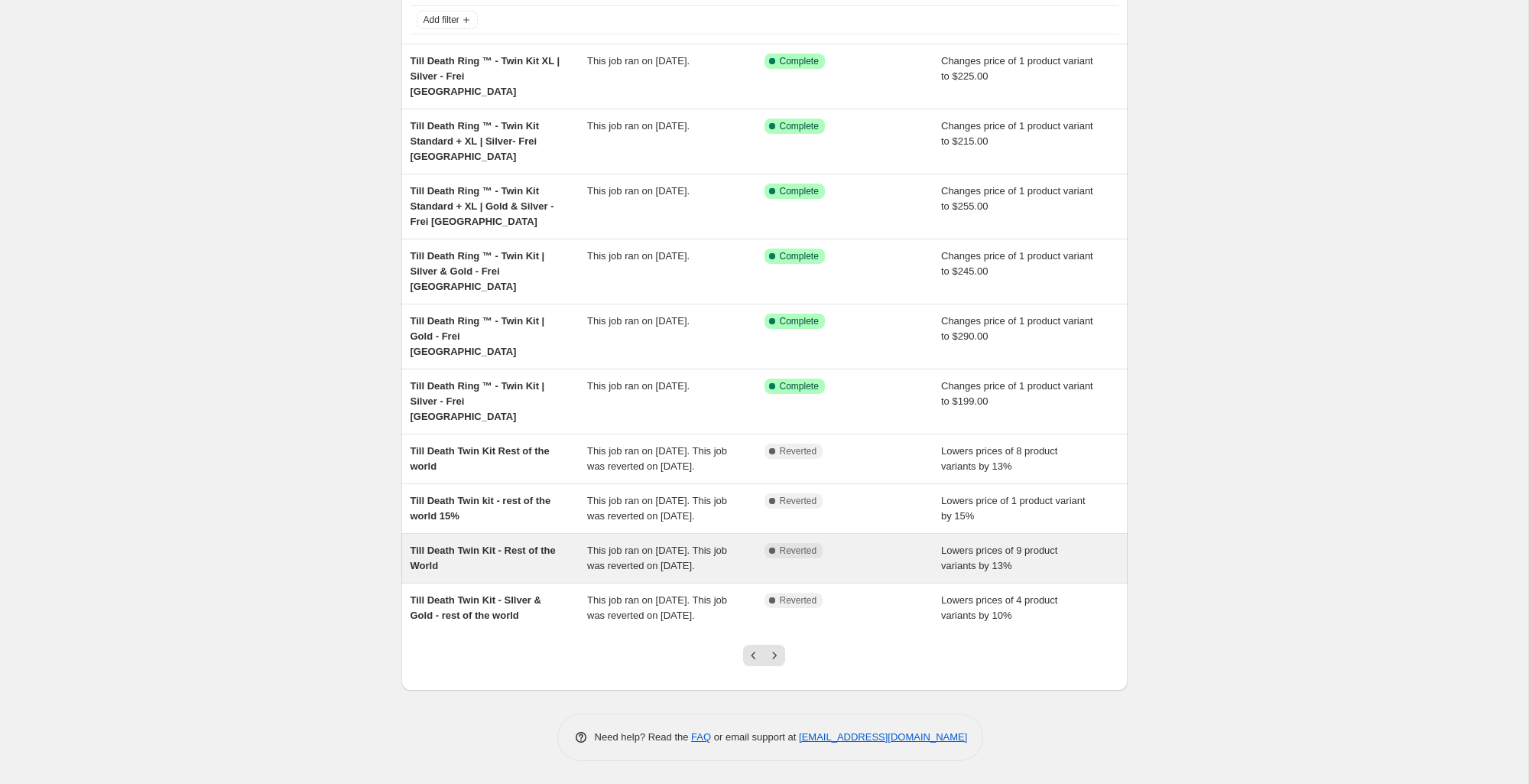
scroll to position [0, 0]
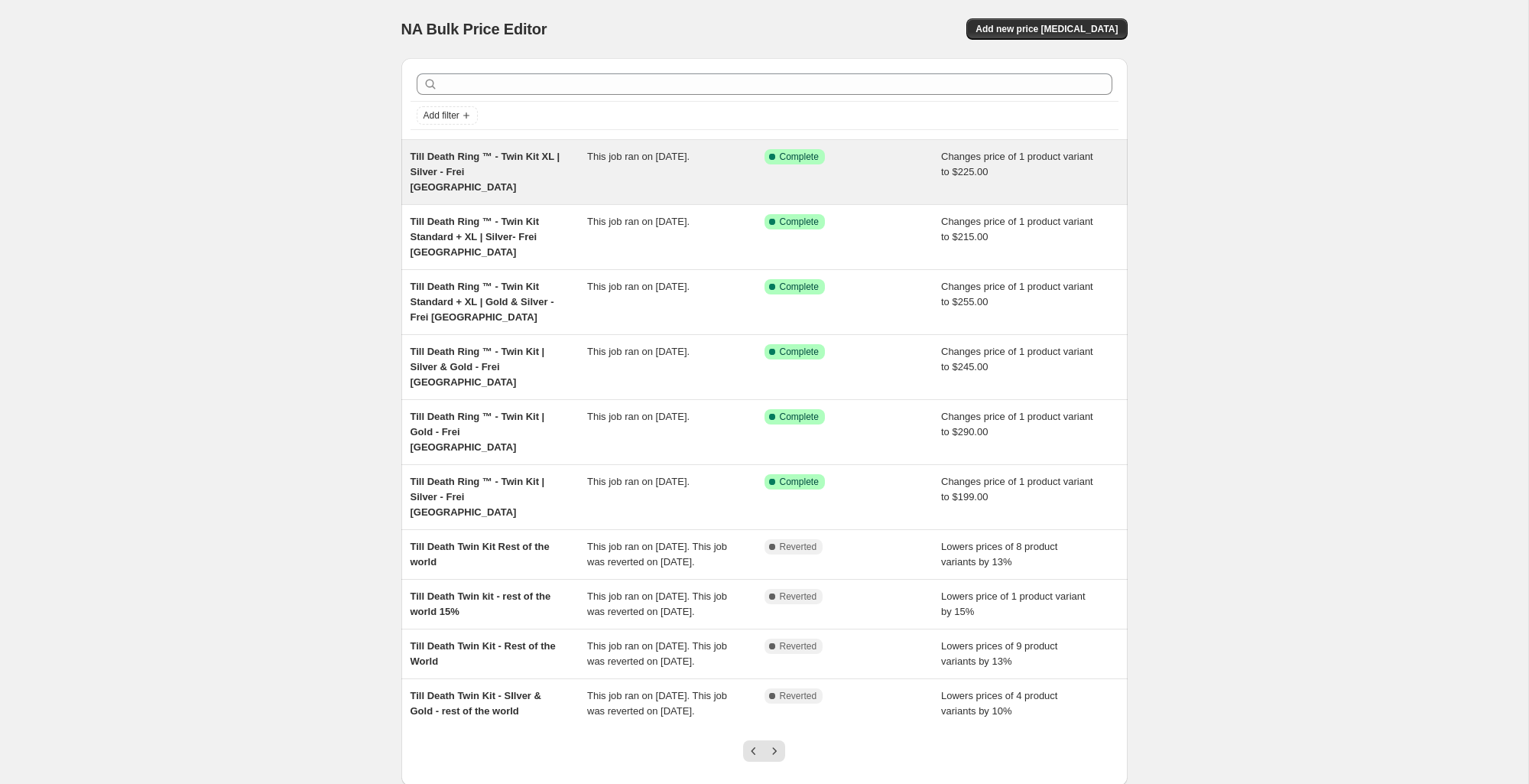
click at [514, 164] on div "Till Death Ring ™ - Twin Kit XL | Silver - Frei [GEOGRAPHIC_DATA]" at bounding box center [499, 172] width 177 height 46
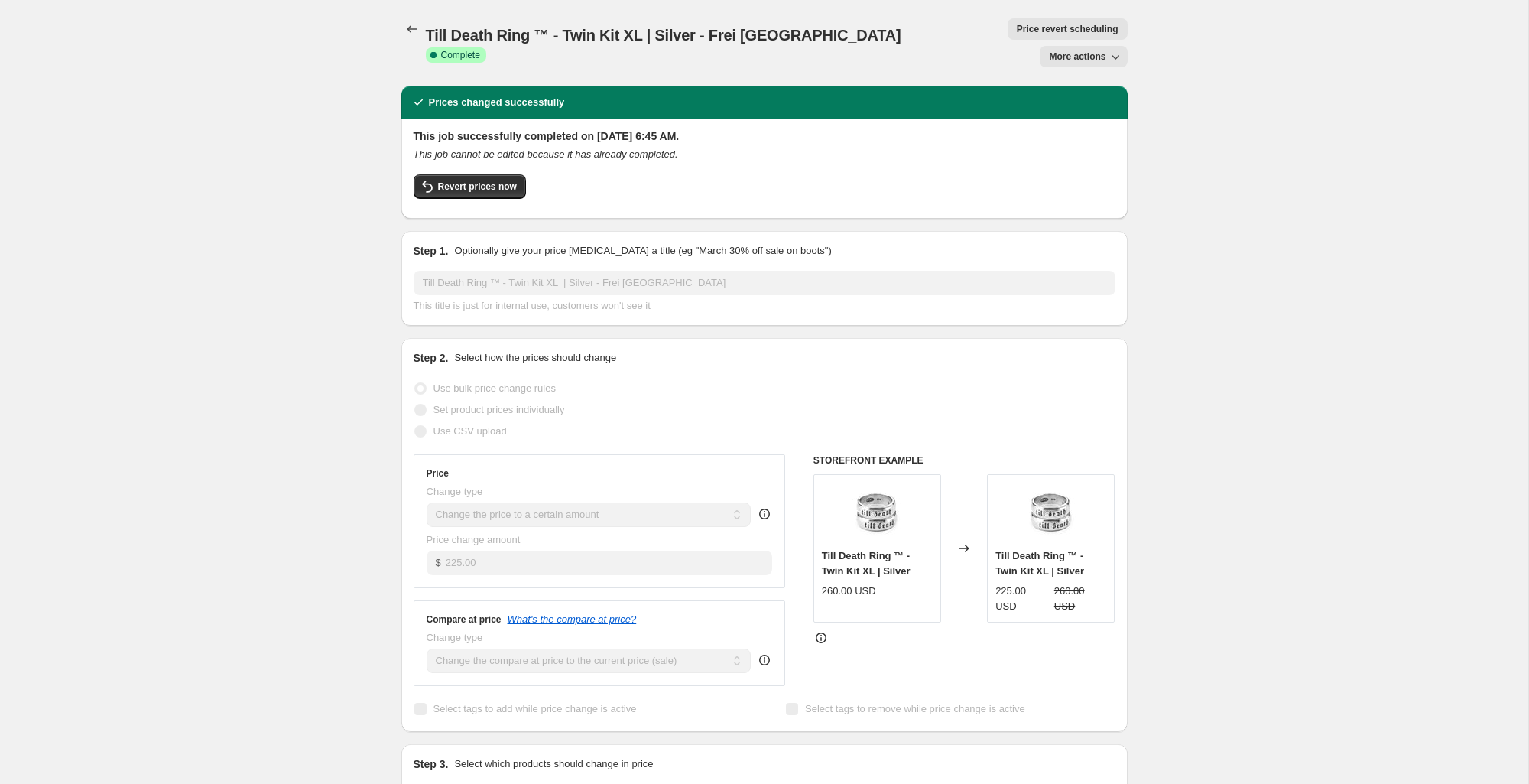
click at [1051, 50] on span "More actions" at bounding box center [1077, 56] width 57 height 12
click at [1066, 62] on span "Copy to new job" at bounding box center [1083, 61] width 71 height 11
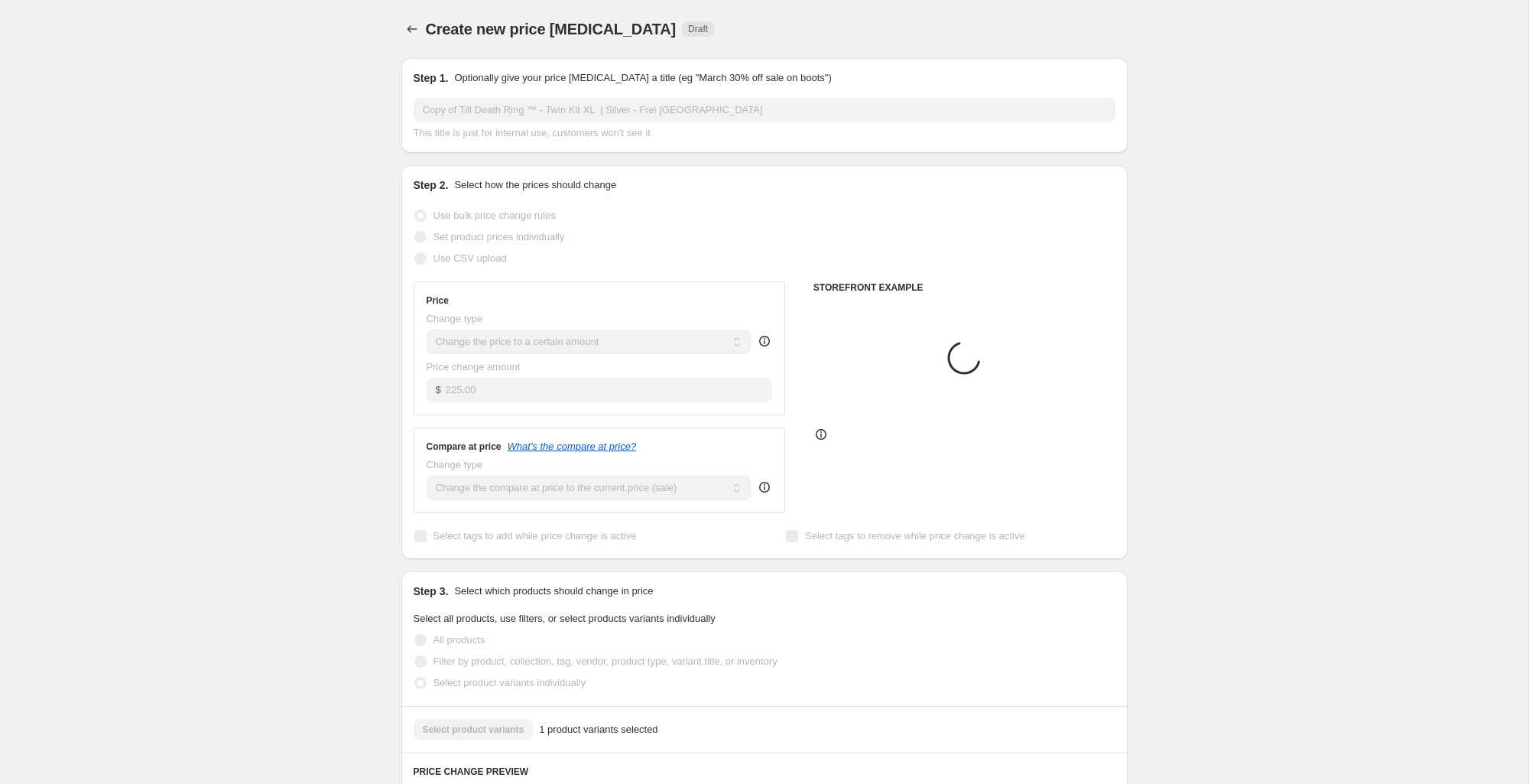
scroll to position [1, 0]
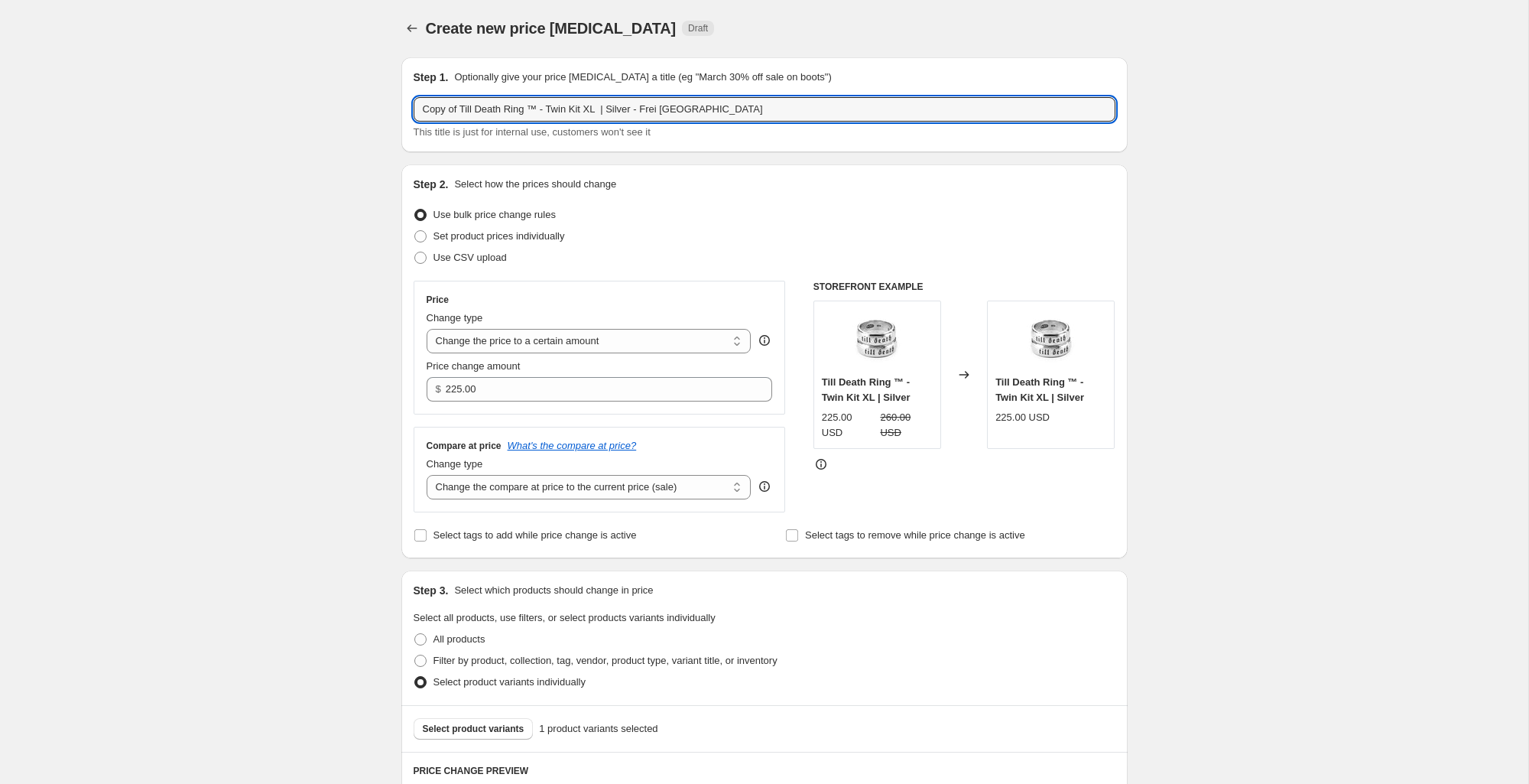
drag, startPoint x: 462, startPoint y: 104, endPoint x: 403, endPoint y: 107, distance: 59.1
click at [386, 103] on div "Create new price change job. This page is ready Create new price change job Dra…" at bounding box center [764, 744] width 763 height 1490
drag, startPoint x: 611, startPoint y: 108, endPoint x: 708, endPoint y: 108, distance: 97.0
click at [708, 108] on input "Till Death Ring ™ - Twin Kit XL | Silver - Frei [GEOGRAPHIC_DATA]" at bounding box center [764, 109] width 702 height 24
type input "Till Death Ring ™ - Twin Kit XL | Silver - [PERSON_NAME] AUS"
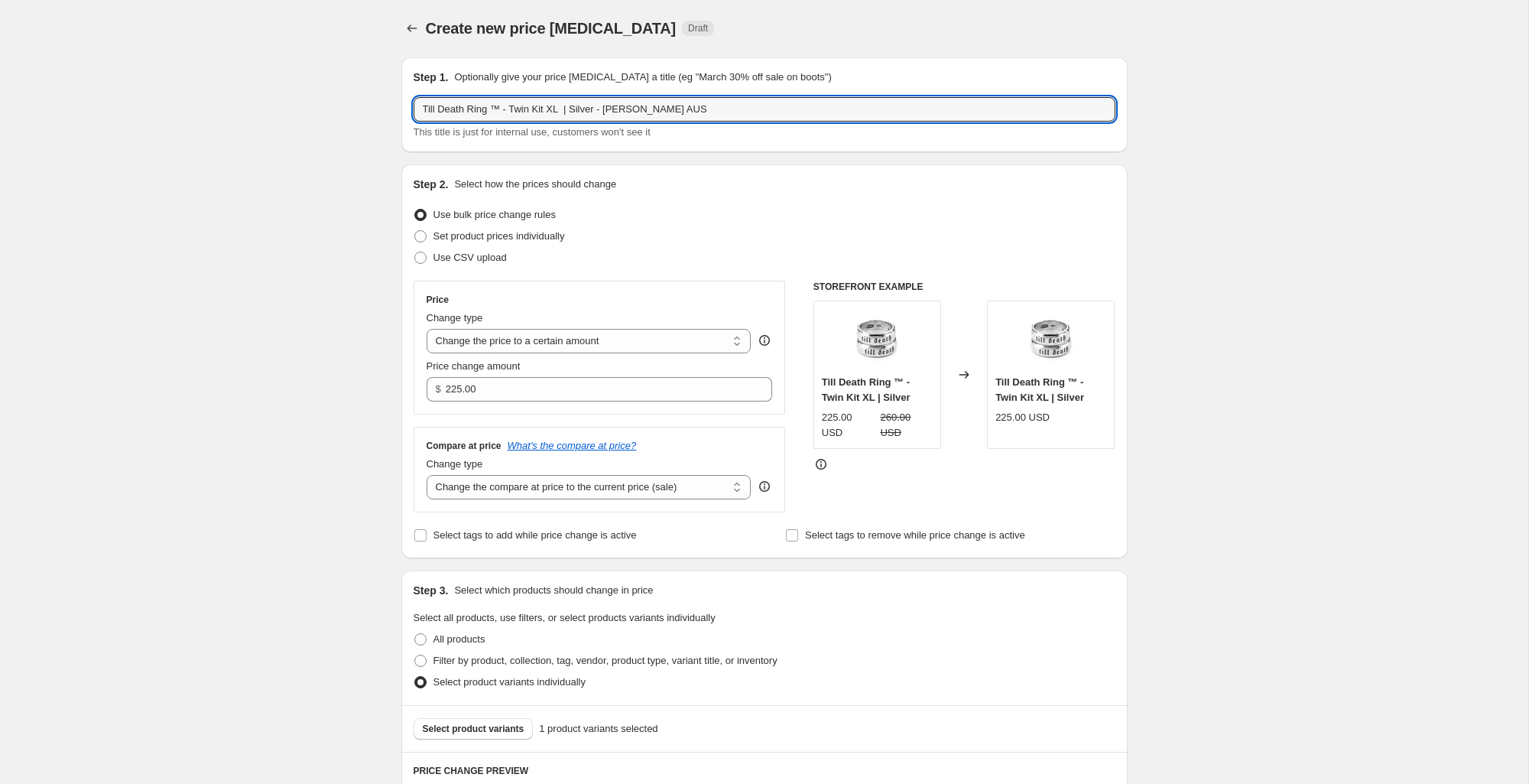
click at [789, 187] on div "Step 2. Select how the prices should change" at bounding box center [764, 184] width 702 height 15
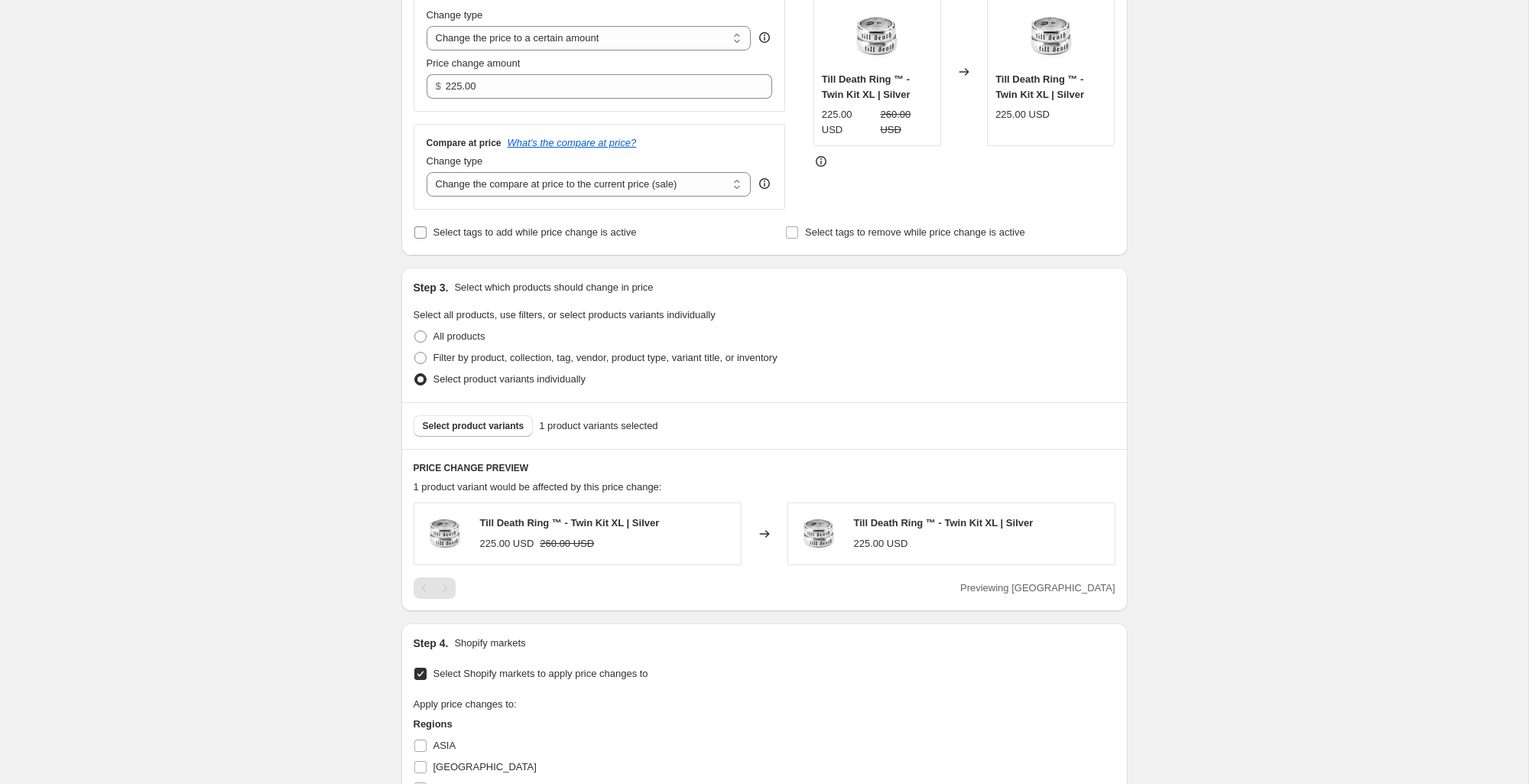
scroll to position [261, 0]
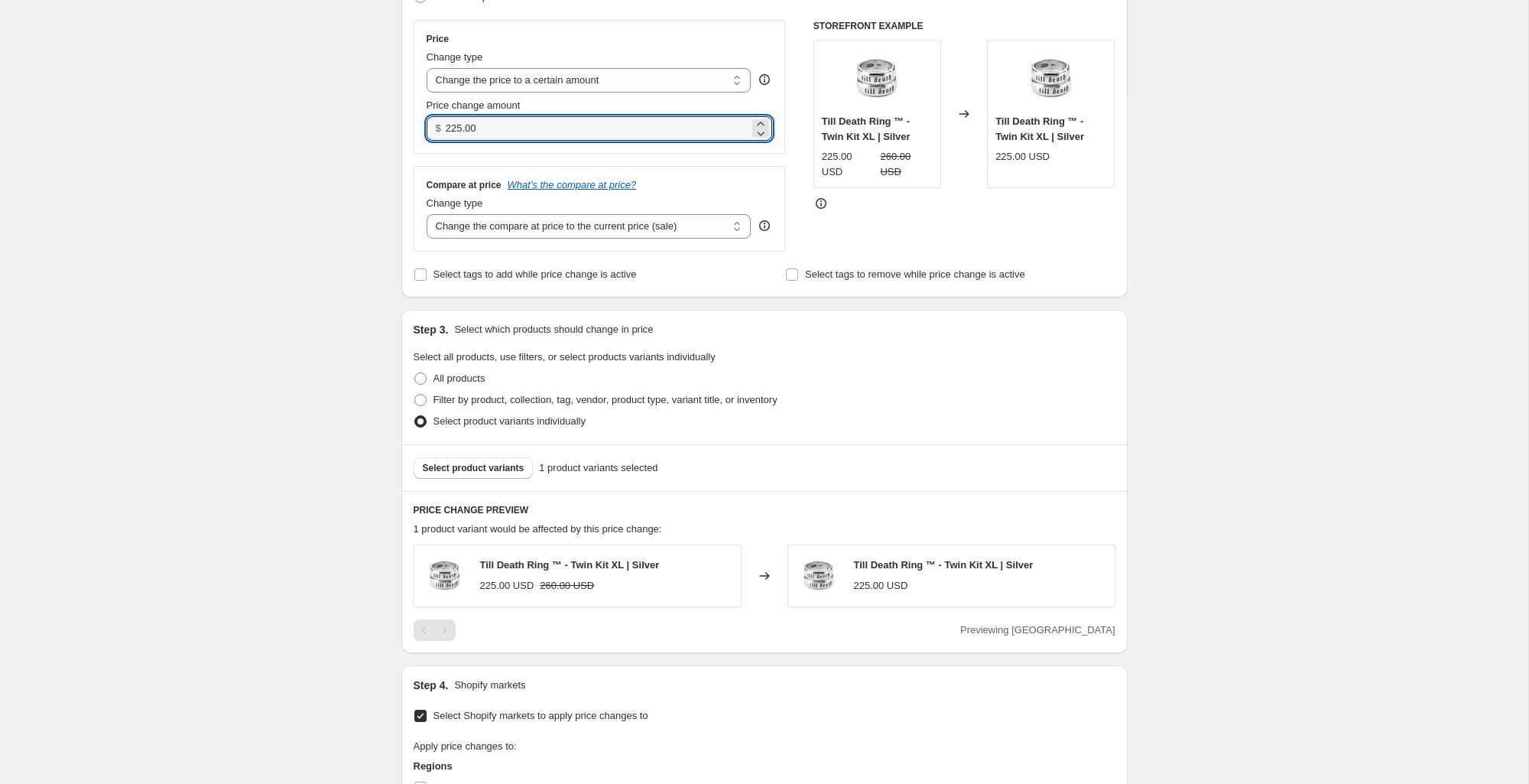
drag, startPoint x: 463, startPoint y: 124, endPoint x: 444, endPoint y: 121, distance: 19.2
click at [444, 121] on div "$ 225.00" at bounding box center [600, 129] width 347 height 24
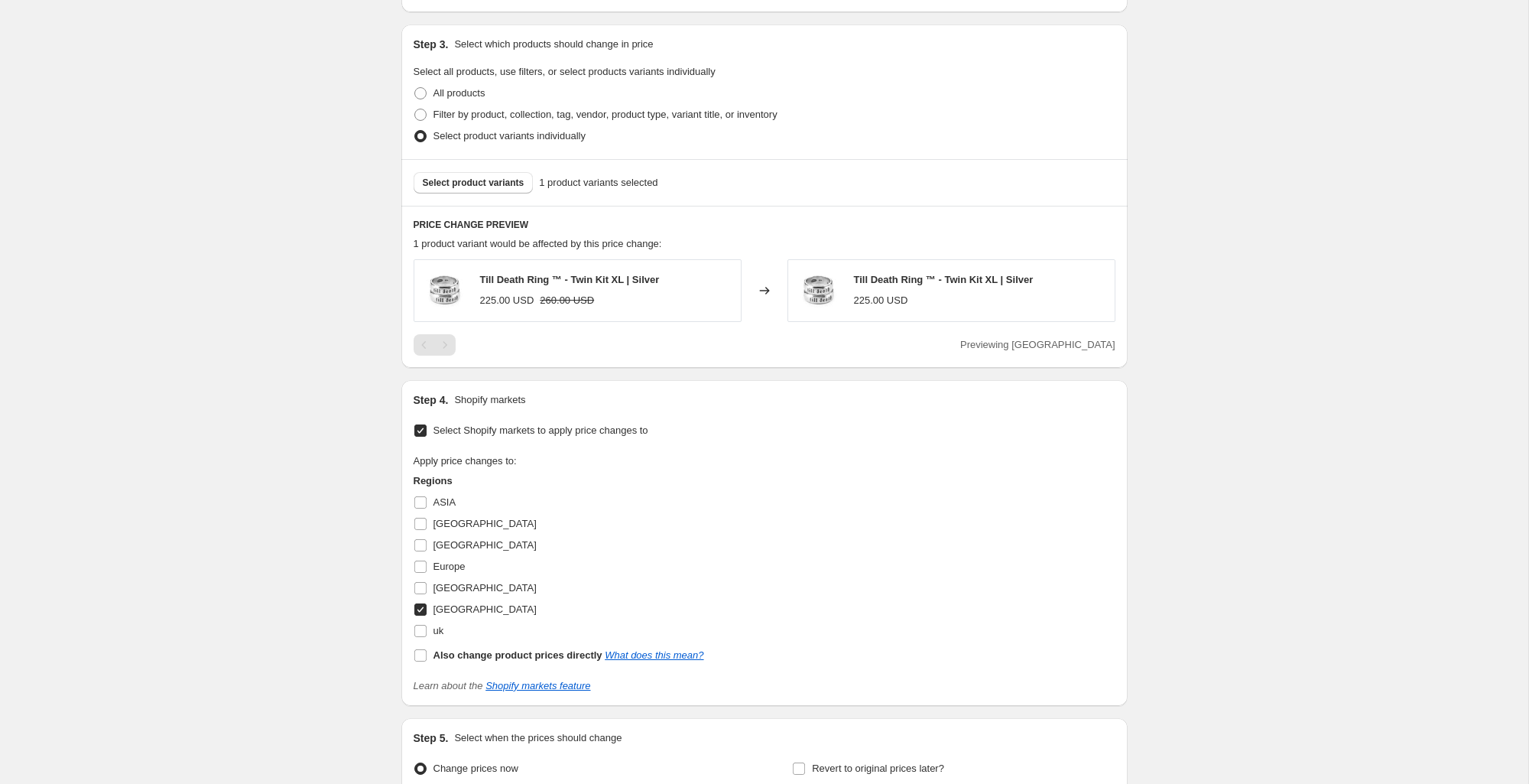
scroll to position [678, 0]
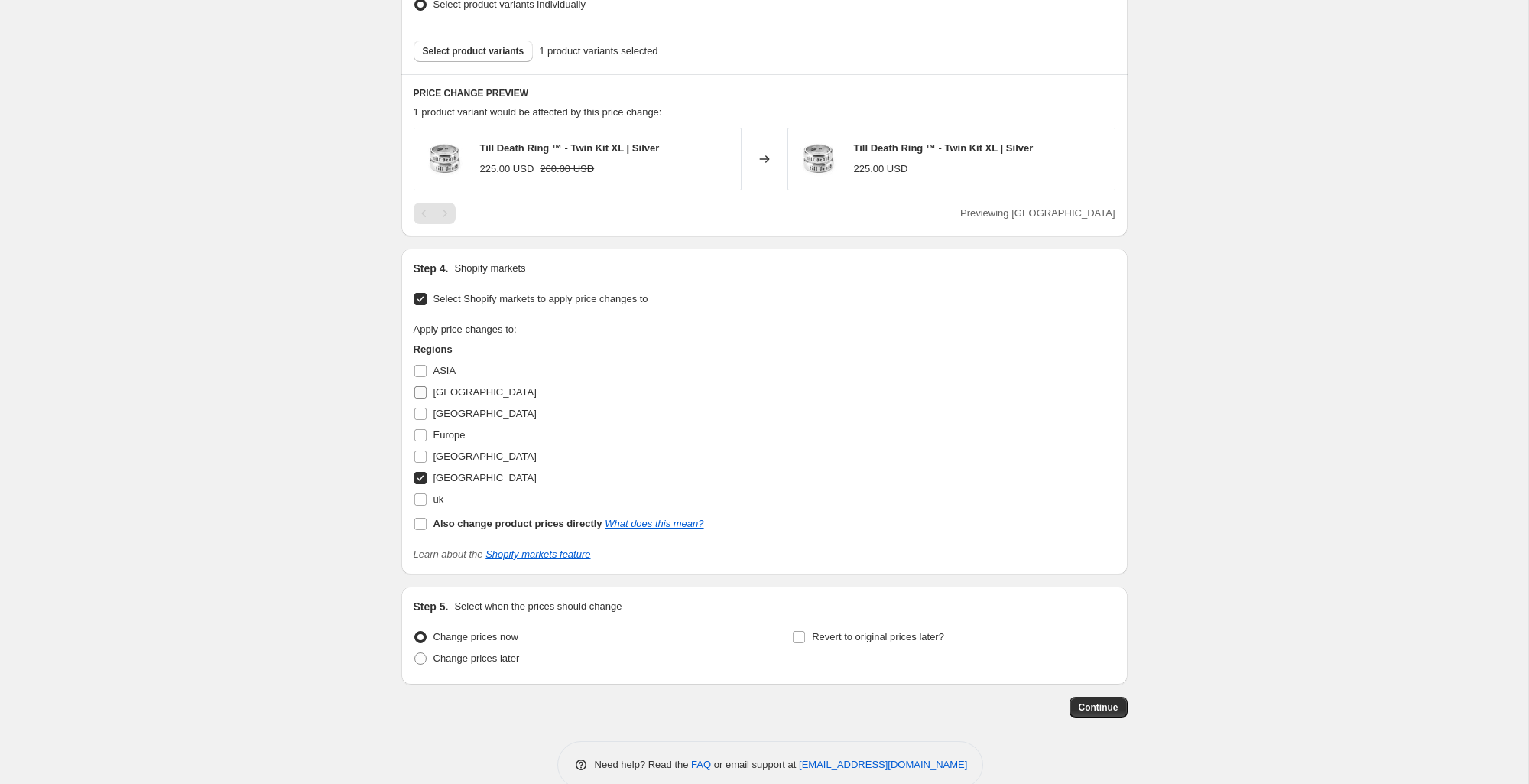
type input "335.00"
click at [424, 397] on input "[GEOGRAPHIC_DATA]" at bounding box center [420, 392] width 12 height 12
checkbox input "true"
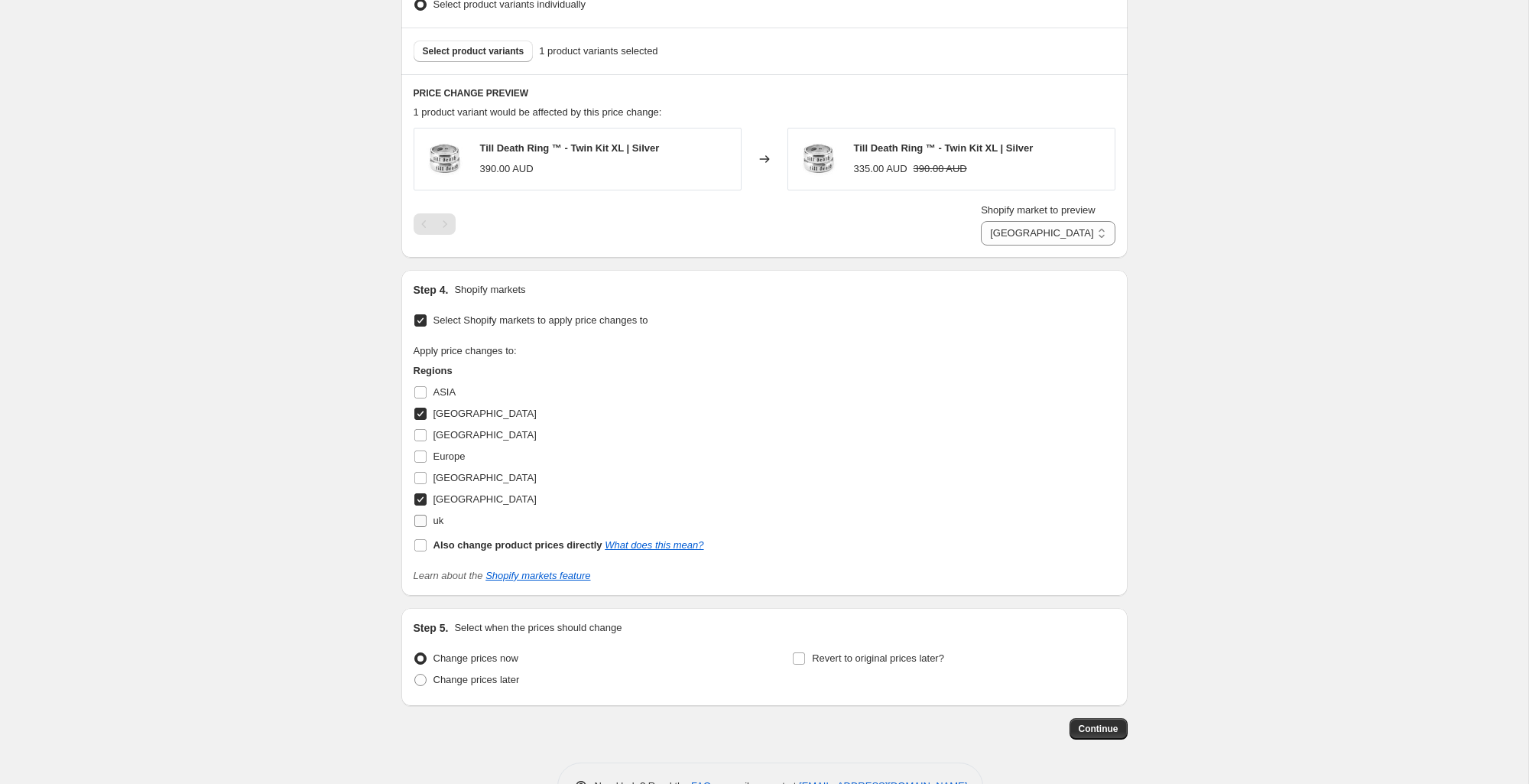
click at [422, 508] on label "[GEOGRAPHIC_DATA]" at bounding box center [475, 499] width 123 height 21
click at [422, 505] on input "[GEOGRAPHIC_DATA]" at bounding box center [420, 499] width 12 height 12
checkbox input "false"
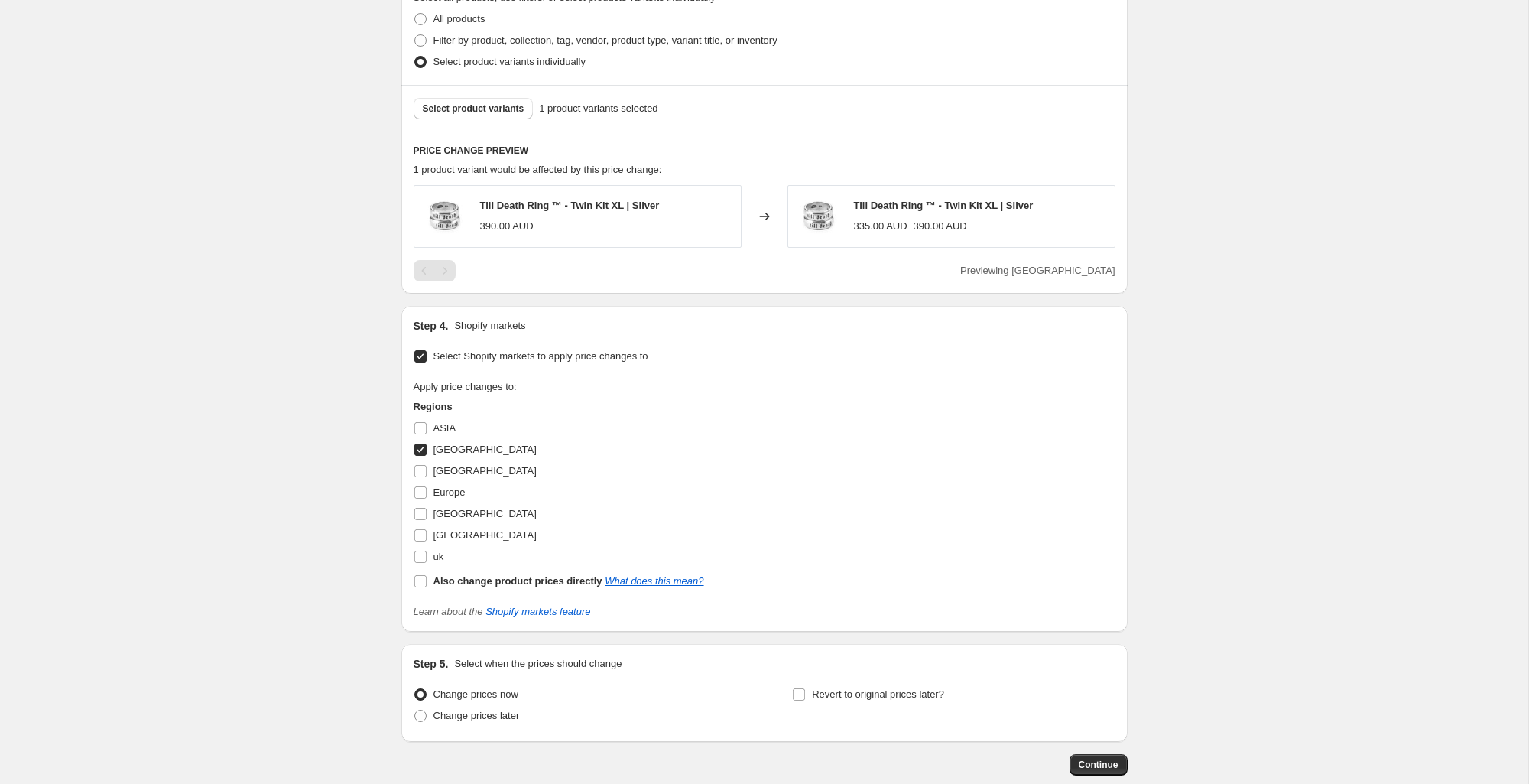
scroll to position [613, 0]
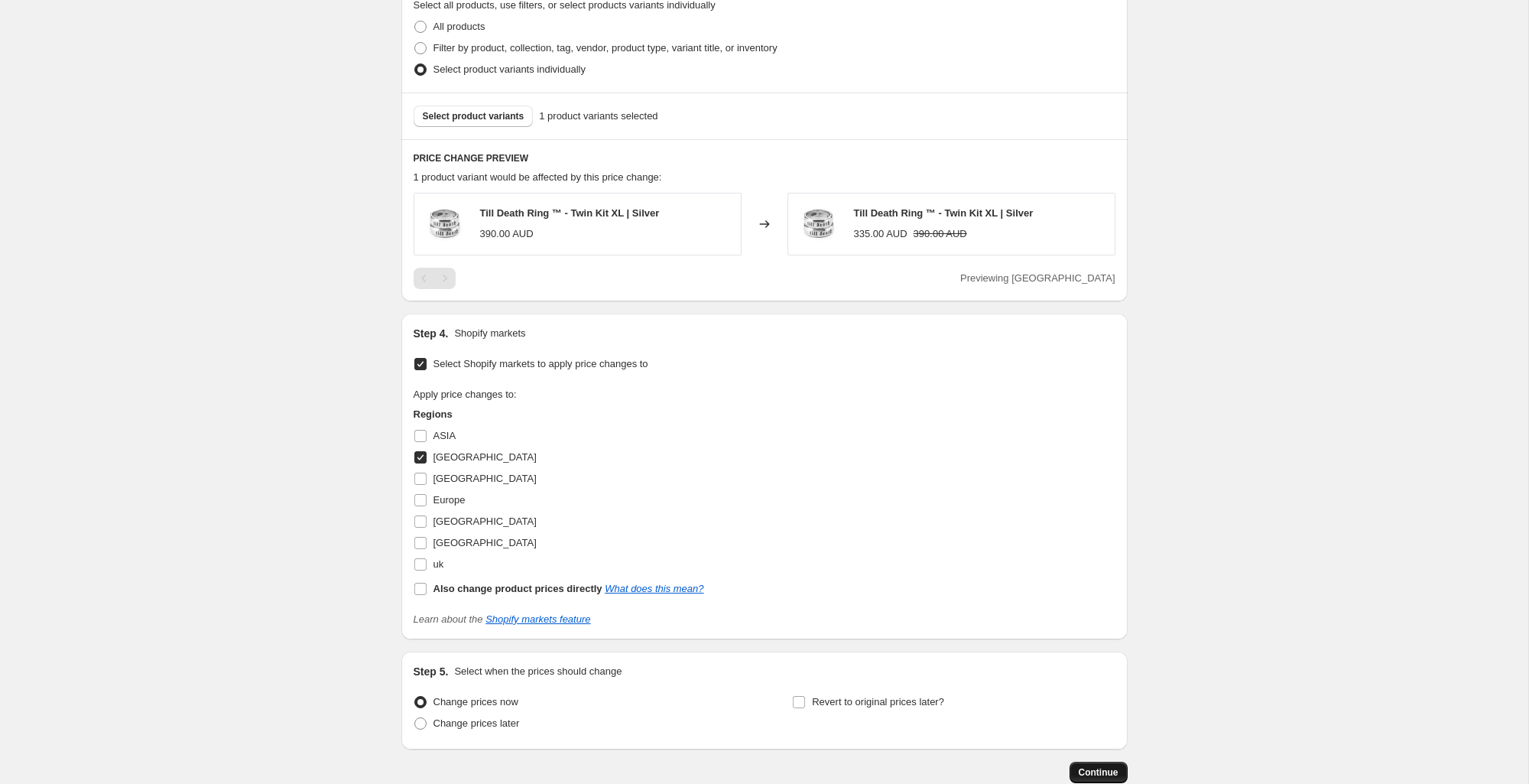
click at [1081, 774] on span "Continue" at bounding box center [1098, 772] width 40 height 12
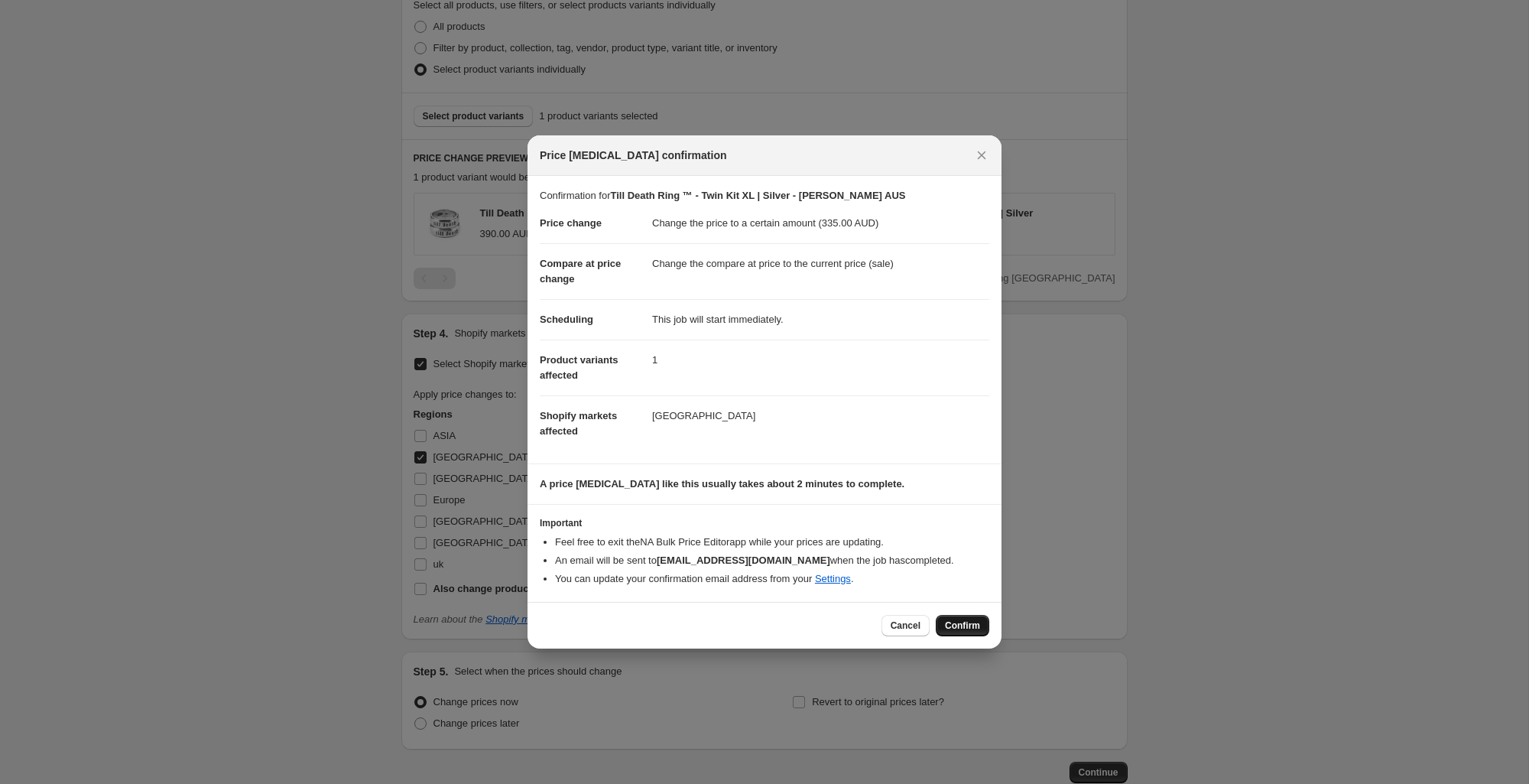
drag, startPoint x: 960, startPoint y: 620, endPoint x: 1038, endPoint y: 443, distance: 193.4
click at [960, 620] on span "Confirm" at bounding box center [963, 625] width 35 height 12
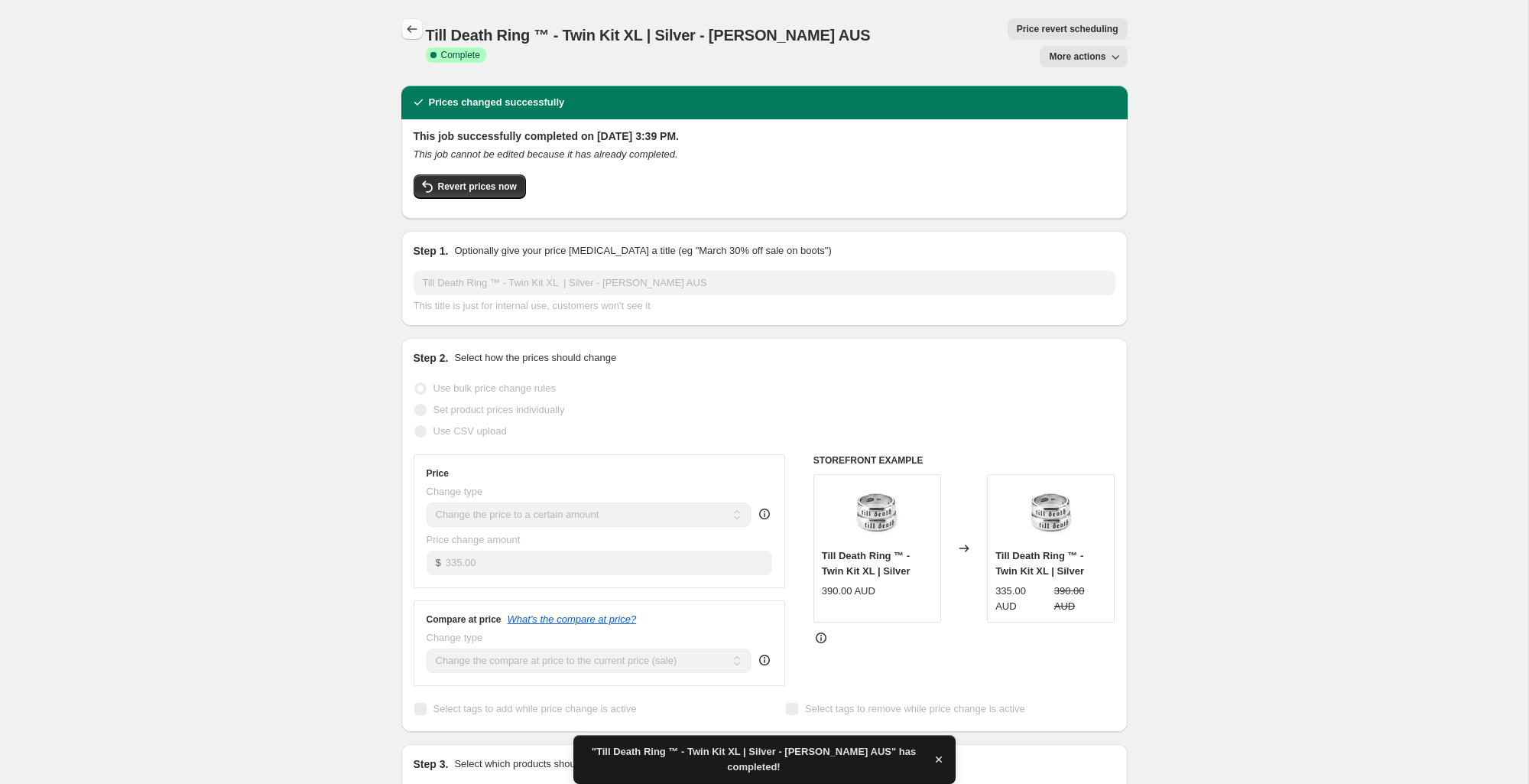
click at [415, 33] on icon "Price change jobs" at bounding box center [412, 29] width 15 height 15
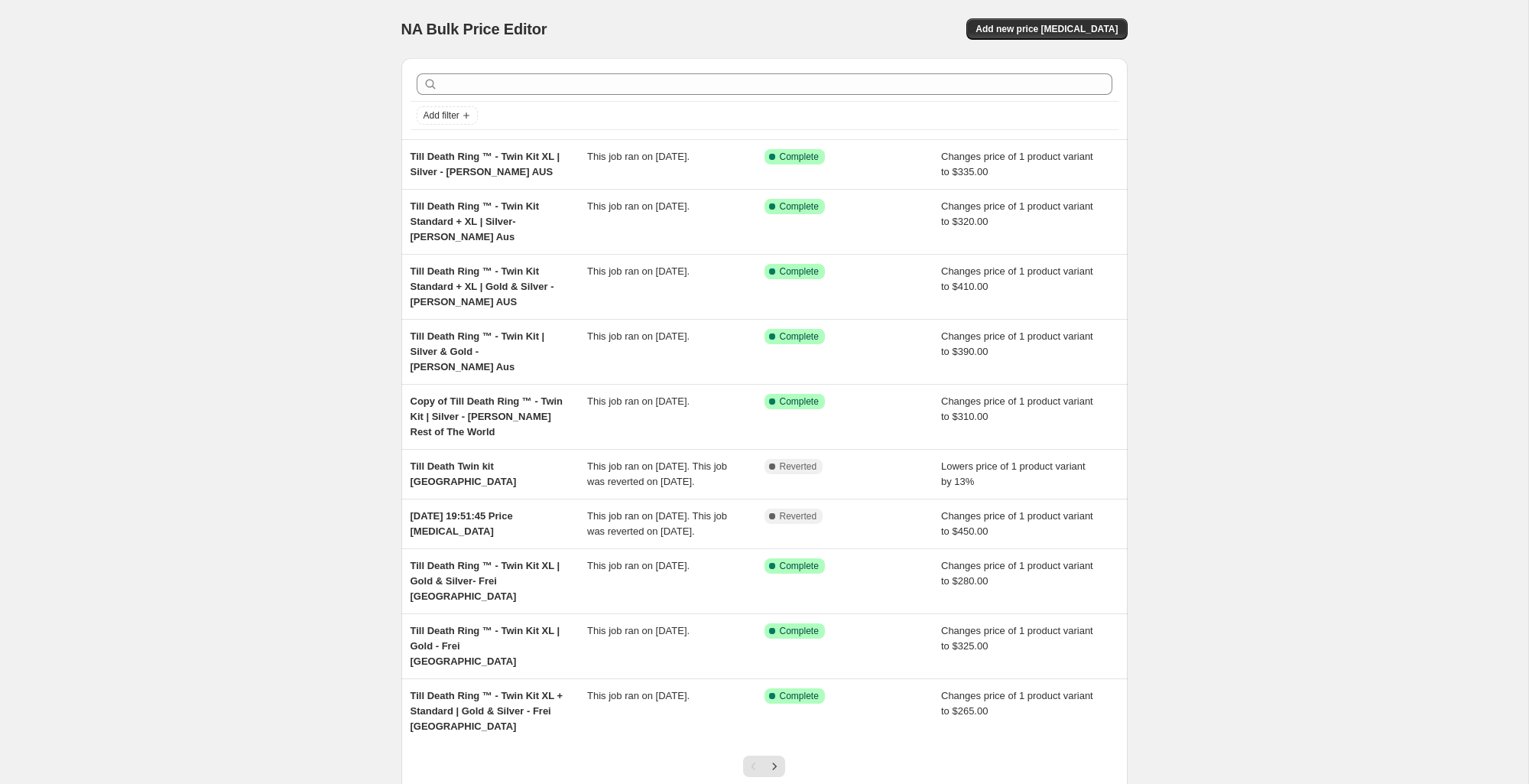
click at [779, 759] on icon "Next" at bounding box center [775, 766] width 15 height 15
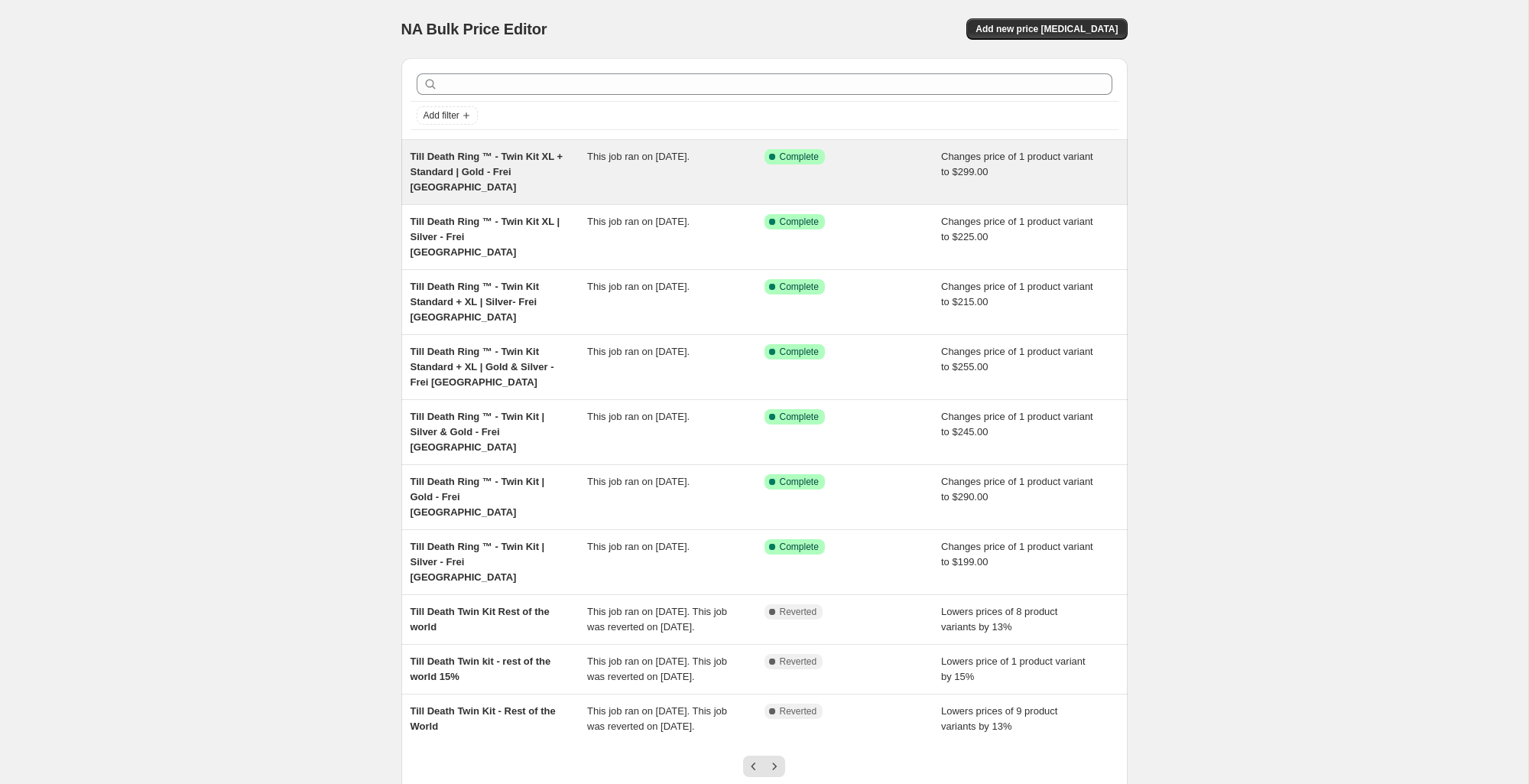
click at [491, 158] on span "Till Death Ring ™ - Twin Kit XL + Standard | Gold - Frei [GEOGRAPHIC_DATA]" at bounding box center [487, 172] width 153 height 42
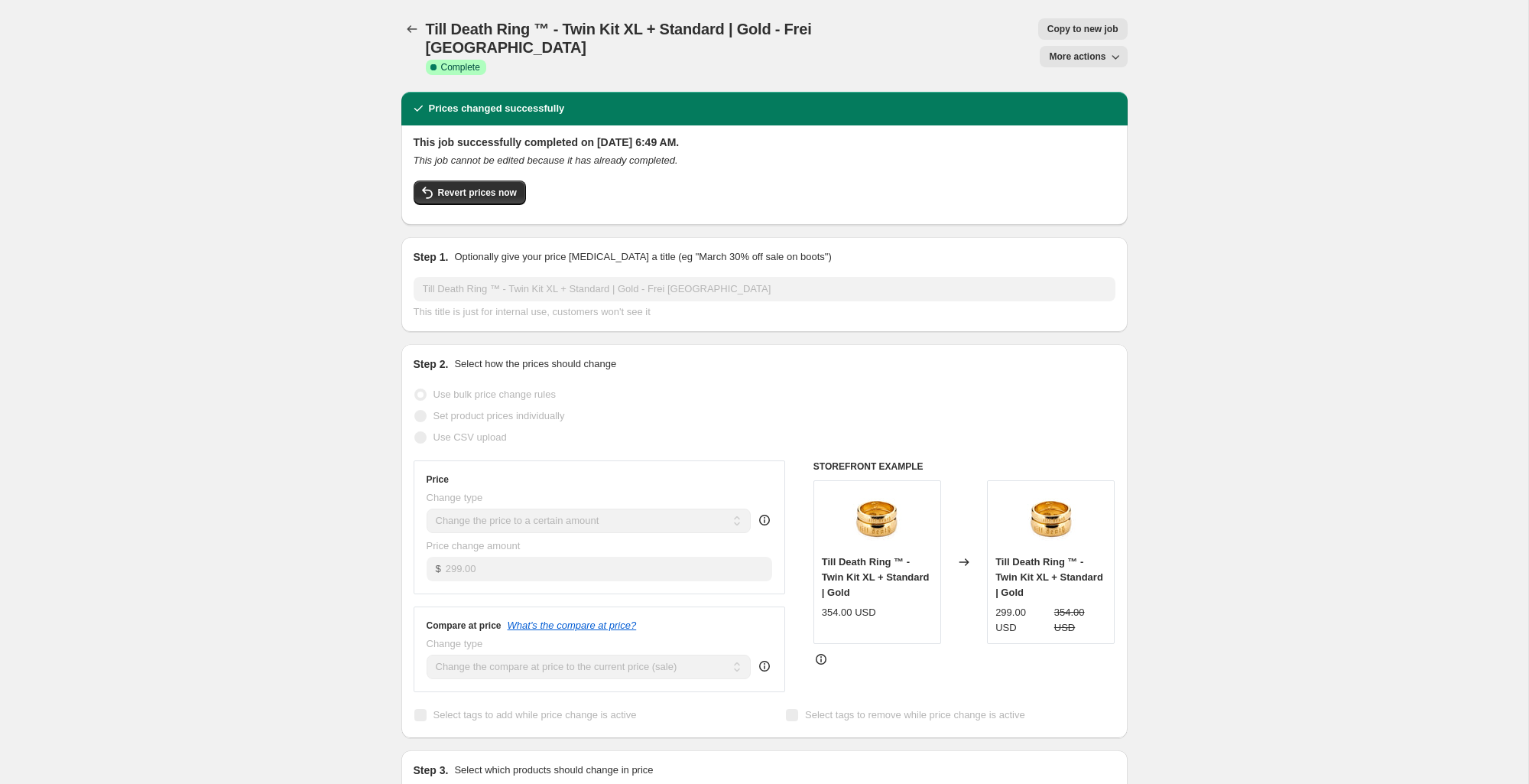
click at [1048, 24] on span "Copy to new job" at bounding box center [1083, 29] width 71 height 12
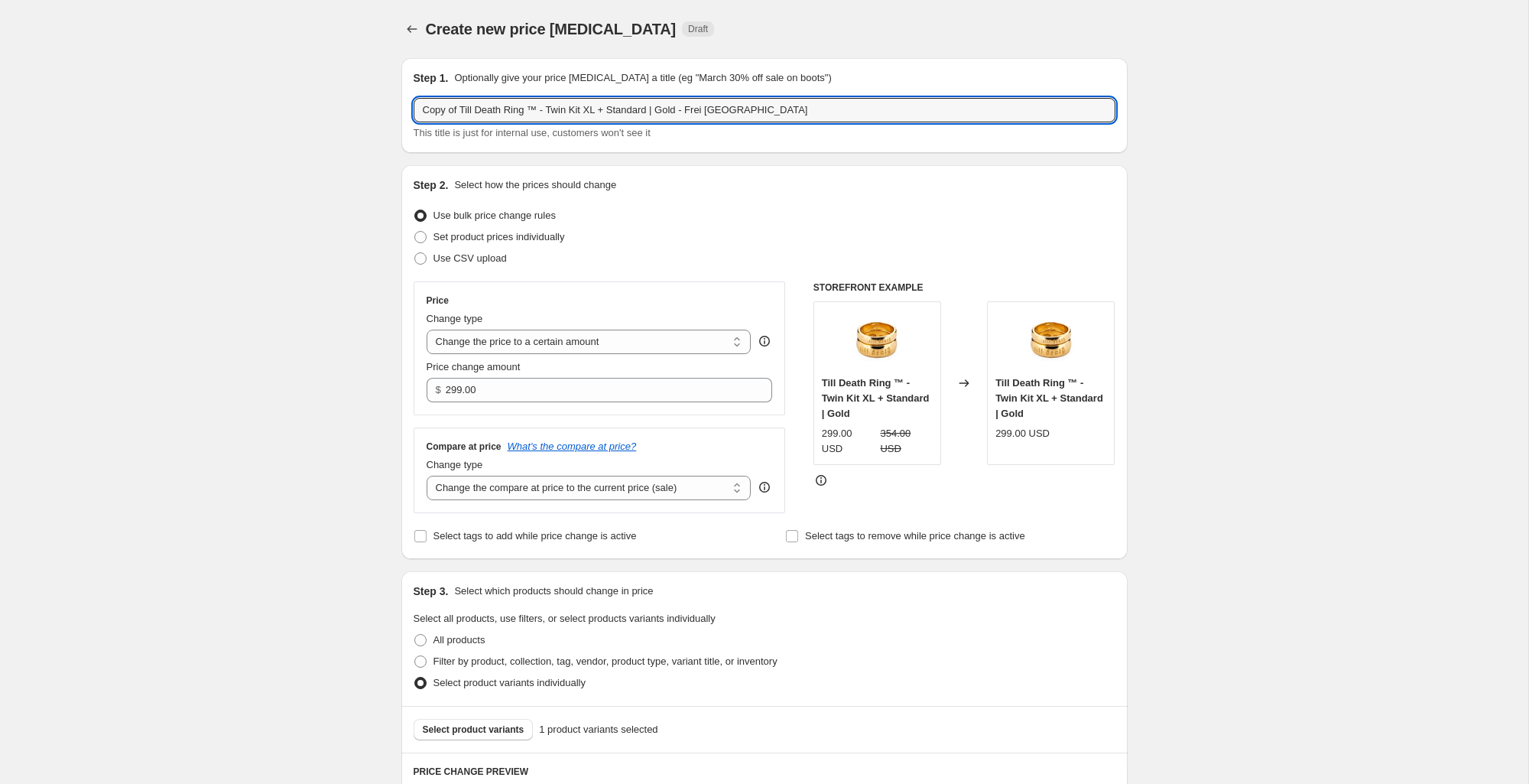
drag, startPoint x: 462, startPoint y: 115, endPoint x: 401, endPoint y: 117, distance: 61.0
click at [380, 104] on div "Create new price change job. This page is ready Create new price change job Dra…" at bounding box center [764, 745] width 1528 height 1490
drag, startPoint x: 661, startPoint y: 112, endPoint x: 798, endPoint y: 111, distance: 137.0
click at [798, 111] on input "Till Death Ring ™ - Twin Kit XL + Standard | Gold - Frei [GEOGRAPHIC_DATA]" at bounding box center [764, 110] width 702 height 24
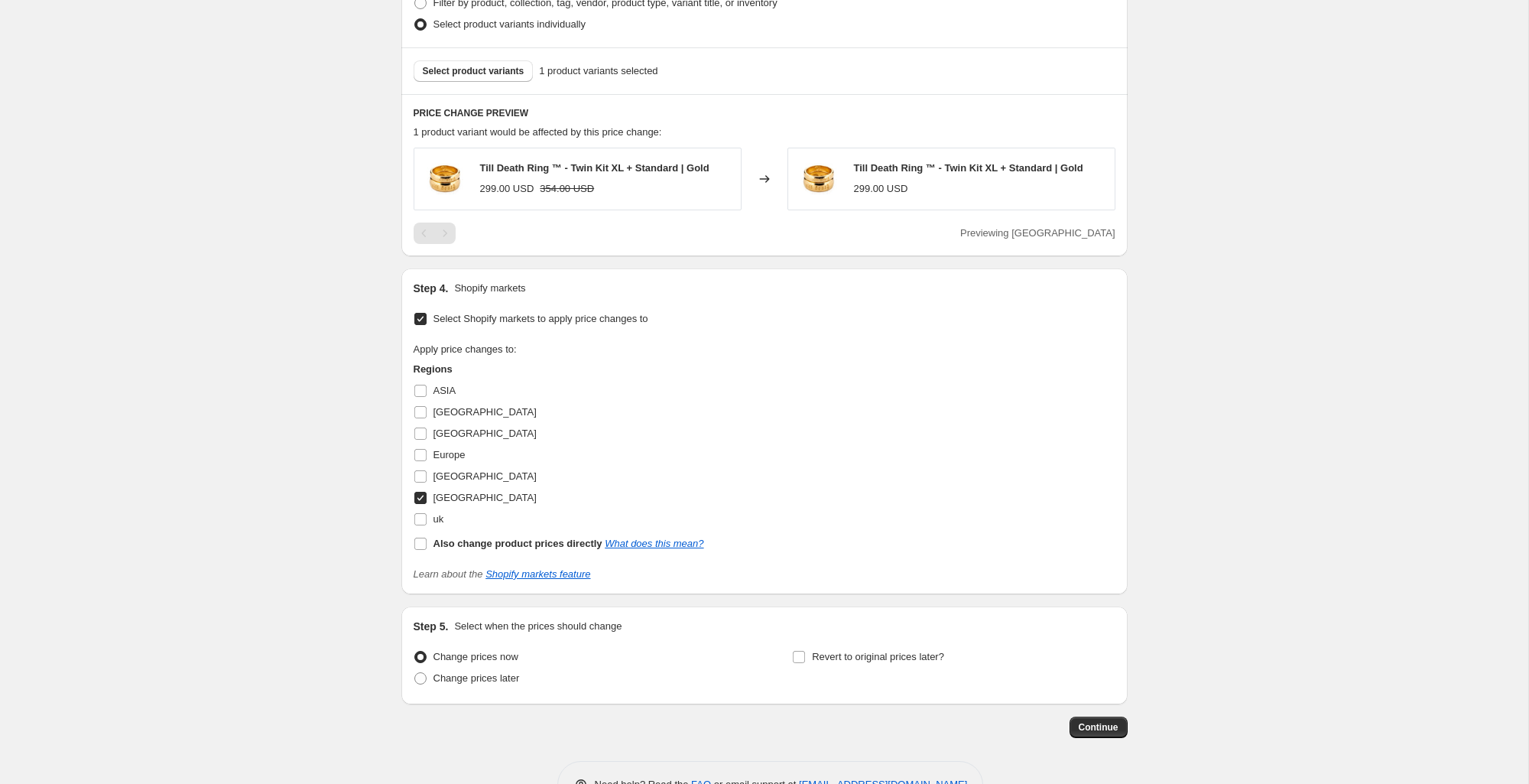
scroll to position [706, 0]
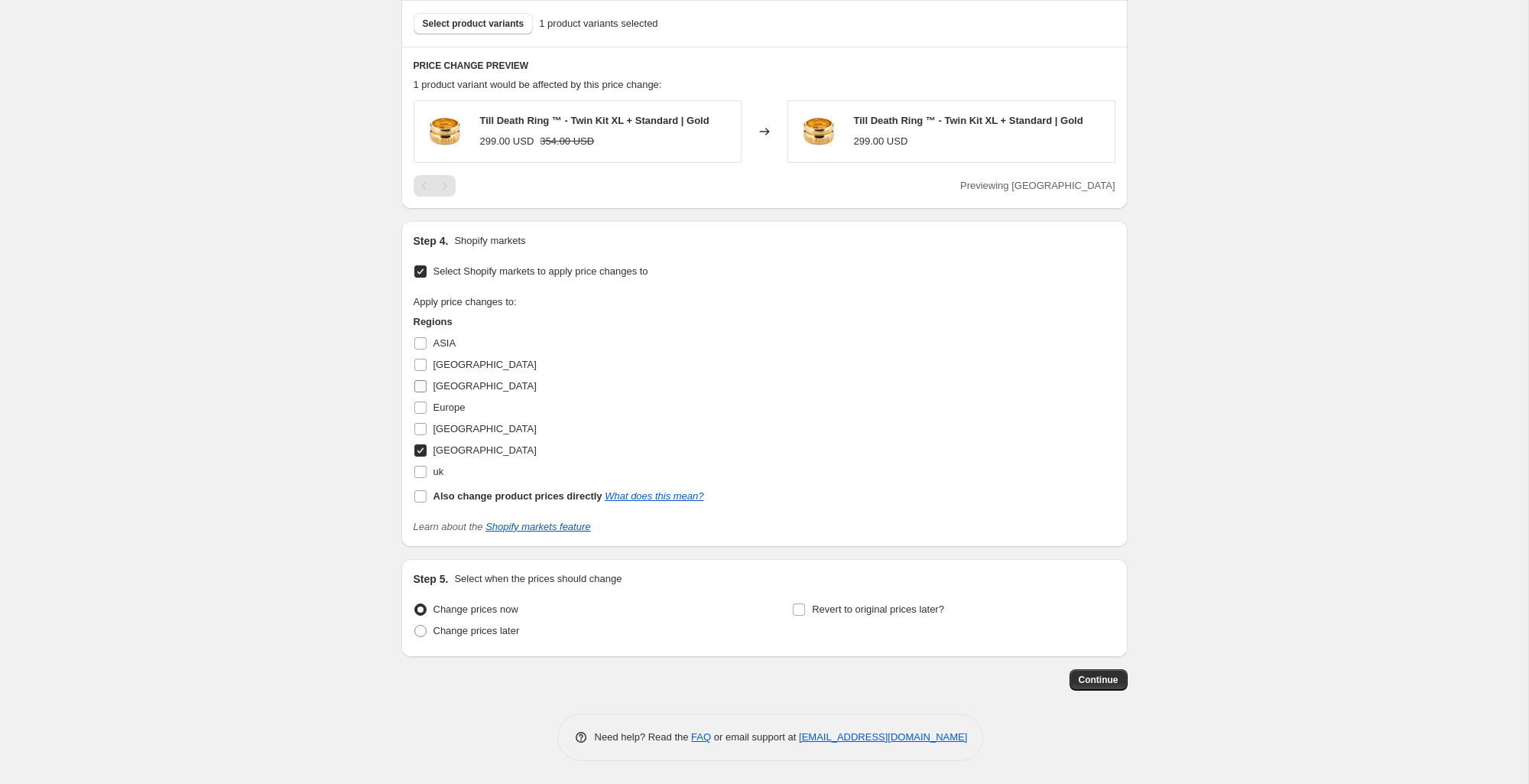
type input "Till Death Ring ™ - Twin Kit XL + Standard | Gold - [PERSON_NAME] AUS"
click at [435, 383] on span "[GEOGRAPHIC_DATA]" at bounding box center [485, 386] width 103 height 11
click at [427, 383] on input "[GEOGRAPHIC_DATA]" at bounding box center [420, 386] width 12 height 12
checkbox input "true"
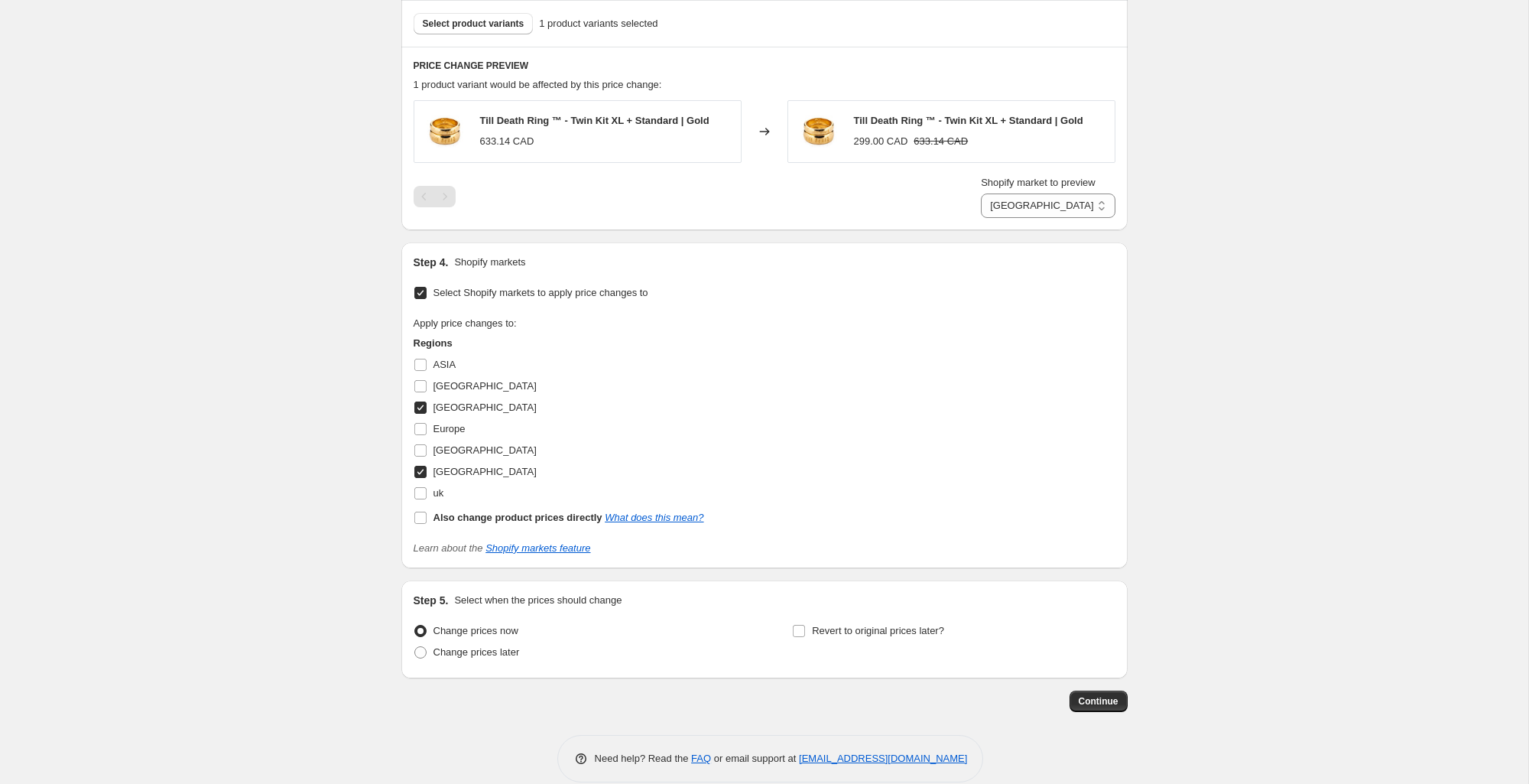
scroll to position [727, 0]
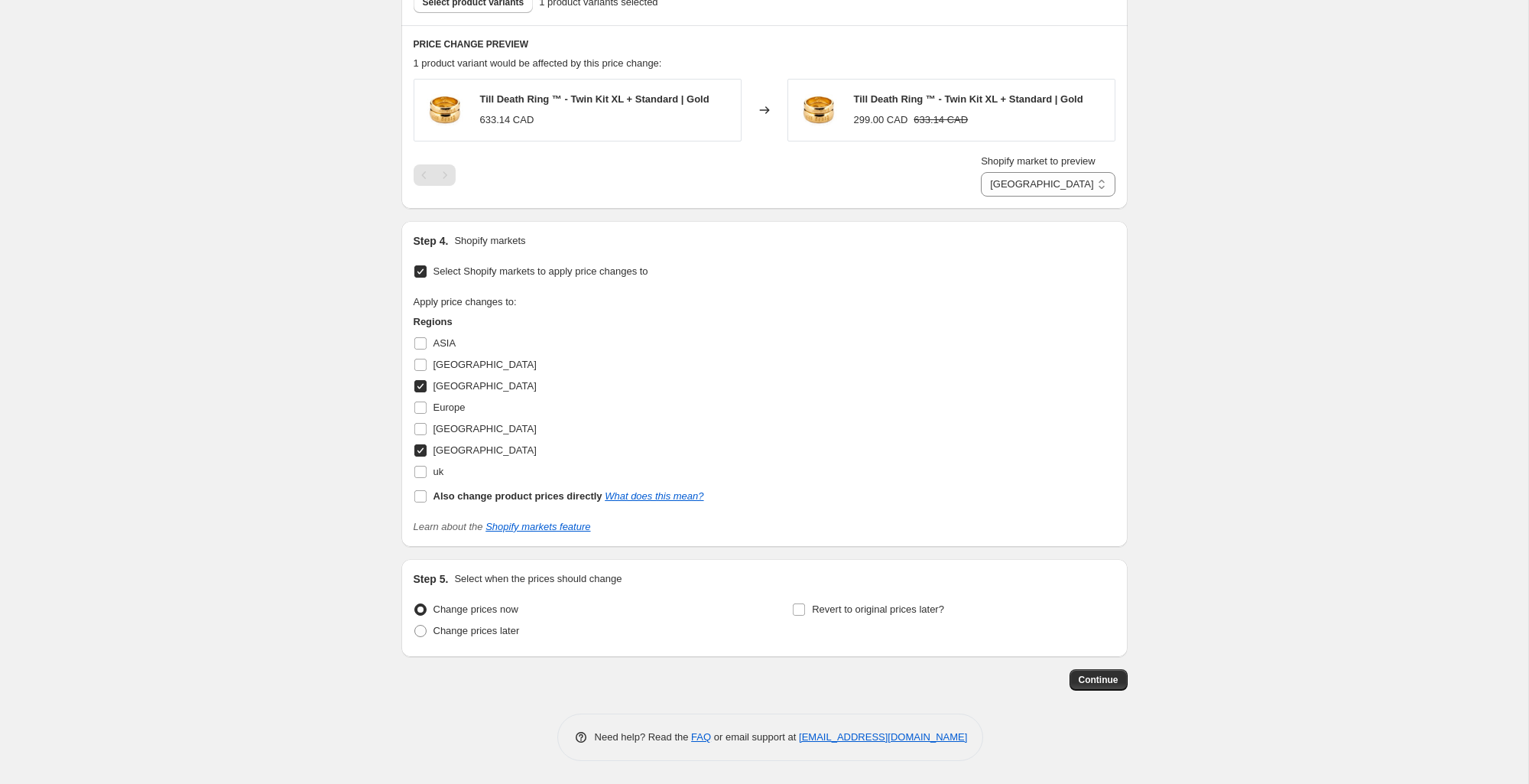
click at [421, 453] on input "[GEOGRAPHIC_DATA]" at bounding box center [420, 449] width 12 height 12
checkbox input "false"
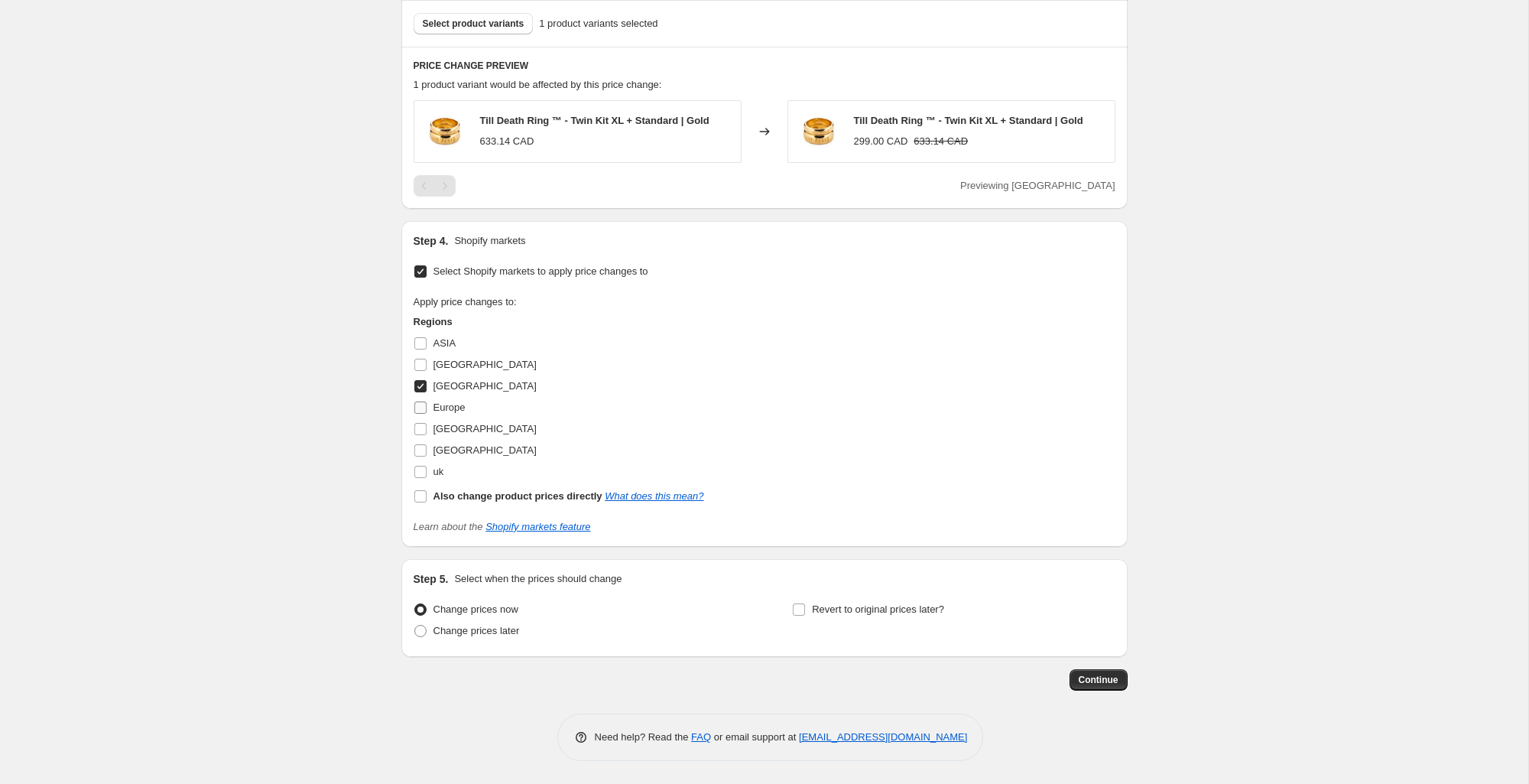
scroll to position [706, 0]
click at [423, 371] on label "[GEOGRAPHIC_DATA]" at bounding box center [475, 364] width 123 height 21
click at [423, 371] on input "[GEOGRAPHIC_DATA]" at bounding box center [420, 364] width 12 height 12
checkbox input "true"
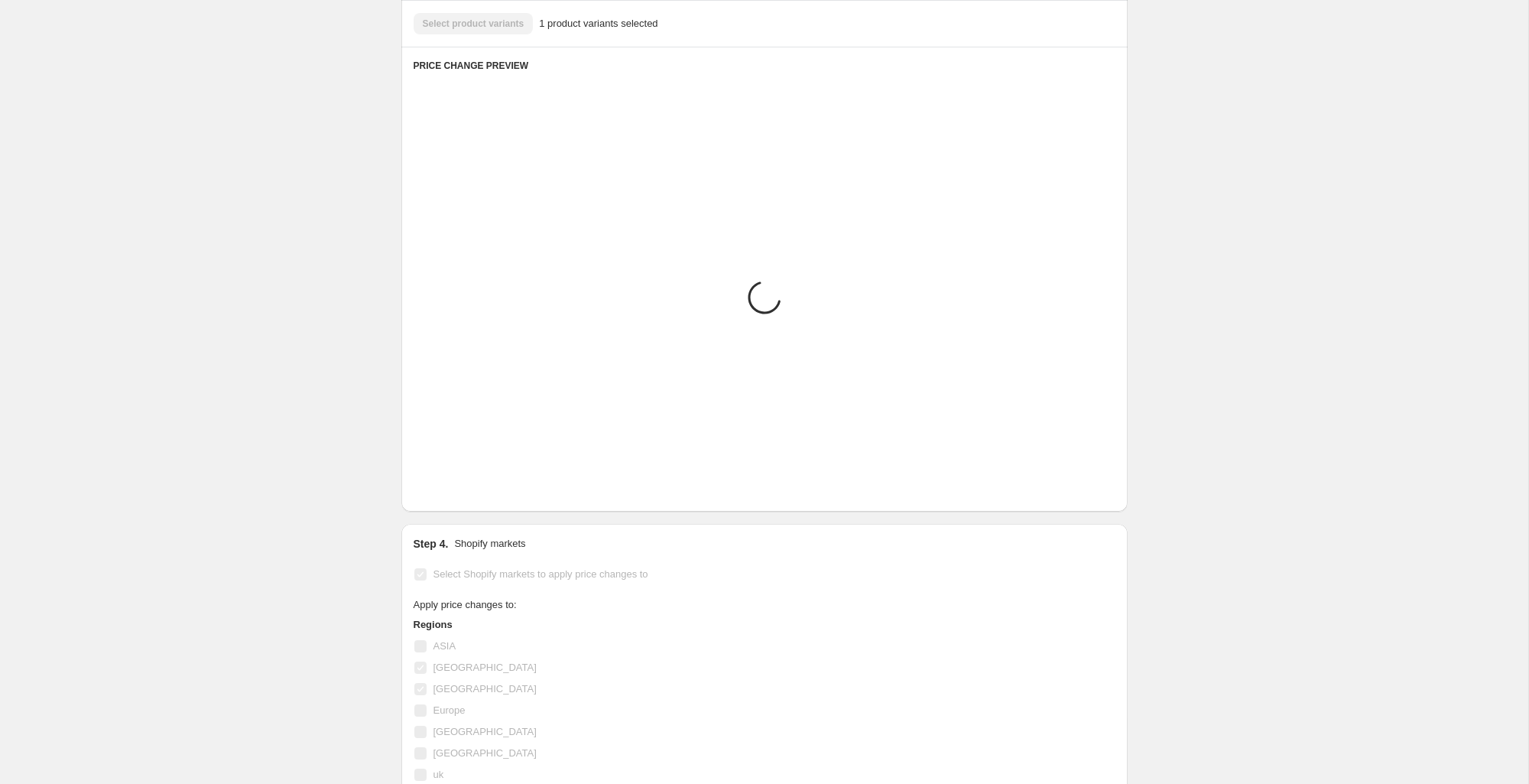
scroll to position [727, 0]
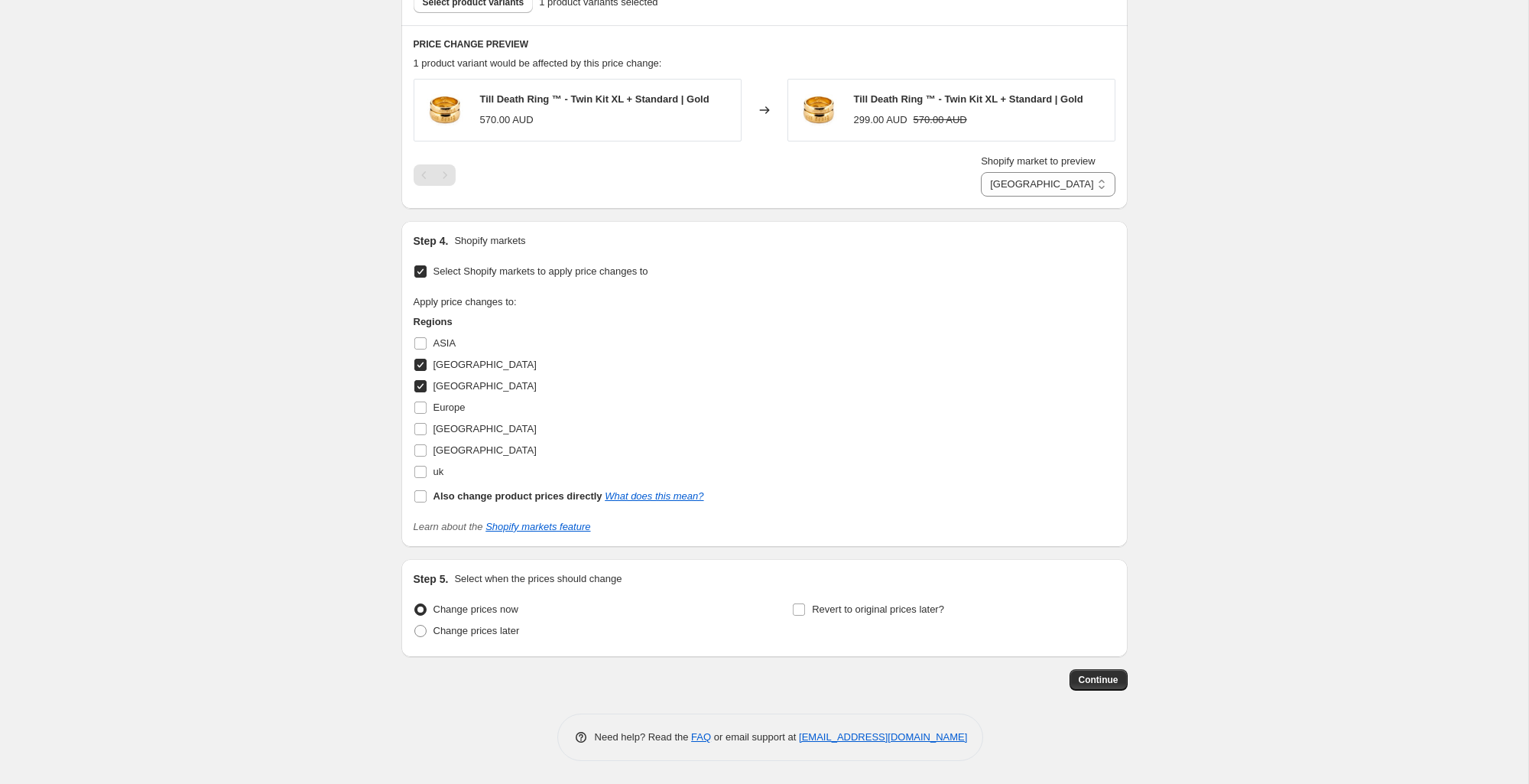
click at [420, 382] on input "[GEOGRAPHIC_DATA]" at bounding box center [420, 386] width 12 height 12
checkbox input "false"
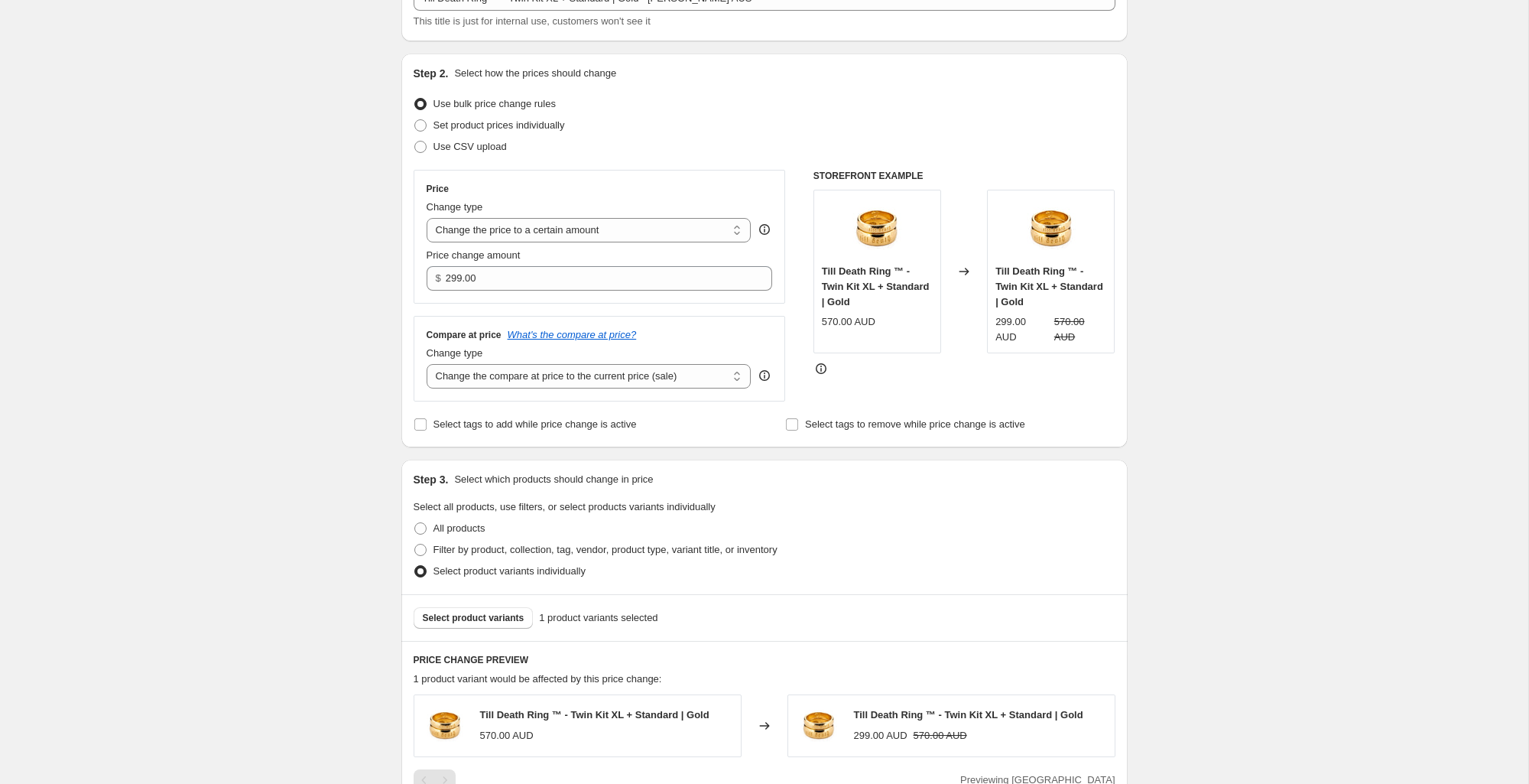
scroll to position [113, 0]
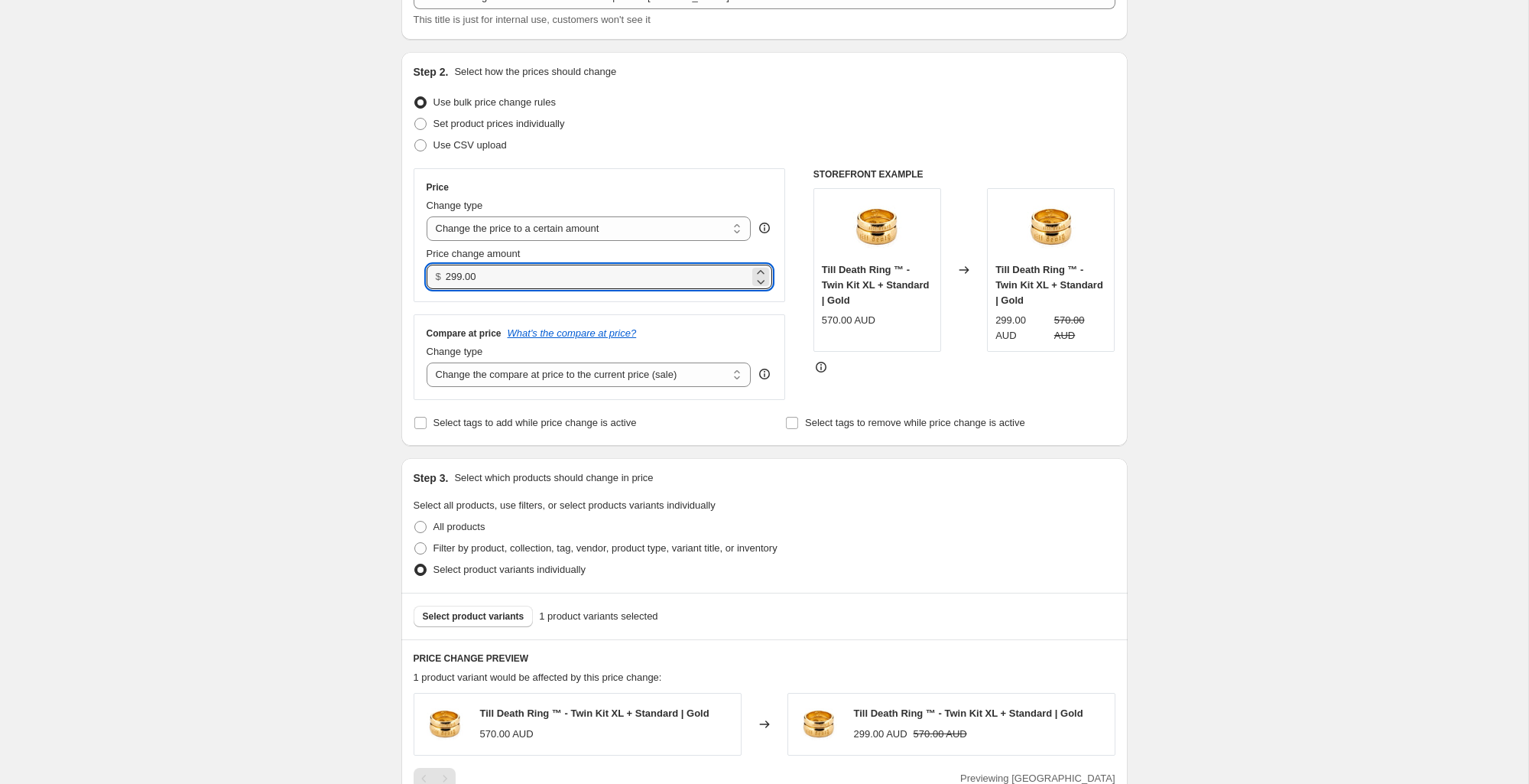
drag, startPoint x: 486, startPoint y: 279, endPoint x: 439, endPoint y: 273, distance: 47.4
click at [439, 273] on div "$ 299.00" at bounding box center [600, 277] width 347 height 24
type input "3"
type input "495.00"
click at [1528, 420] on div "Create new price change job. This page is ready Create new price change job Dra…" at bounding box center [764, 632] width 1528 height 1490
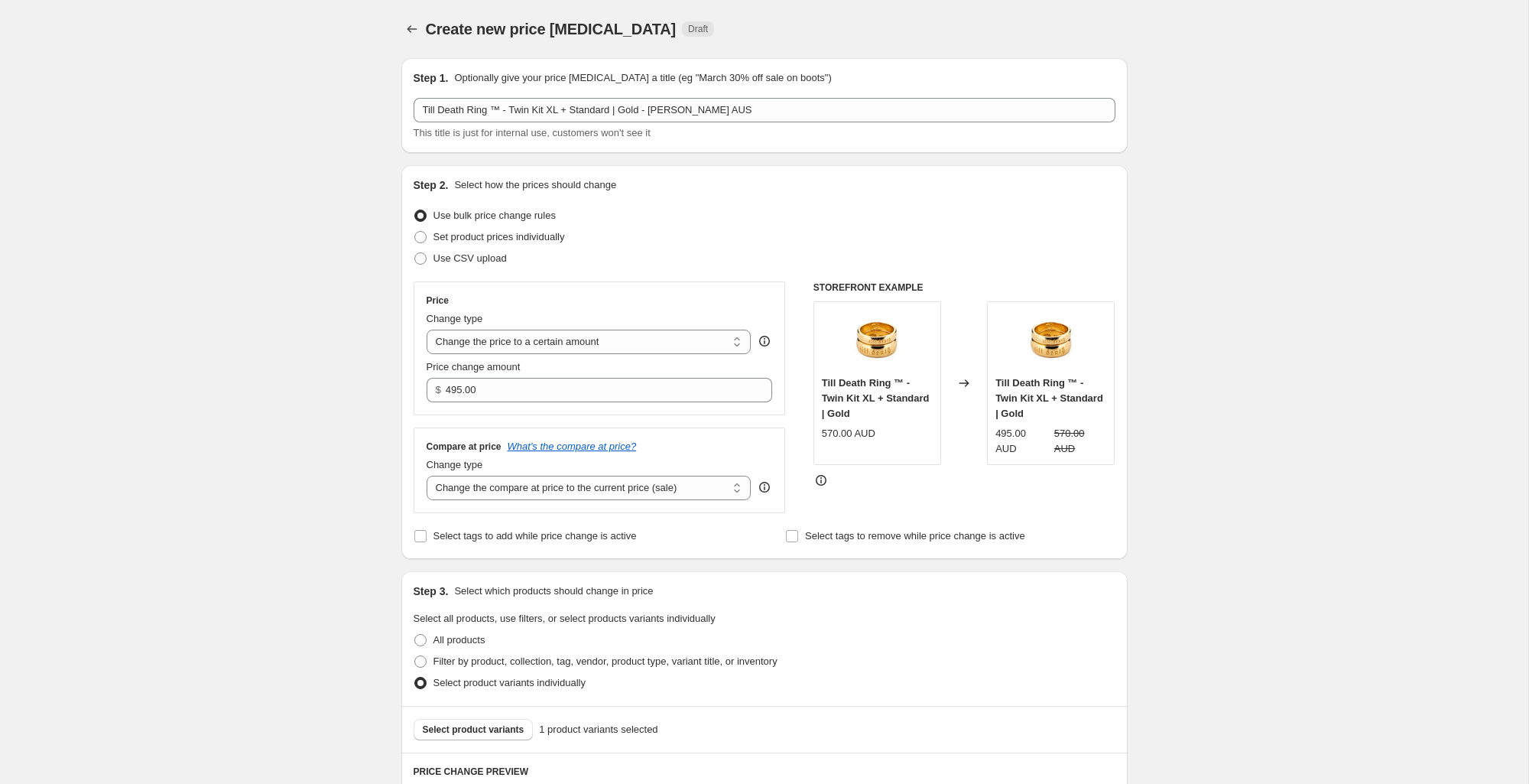
scroll to position [706, 0]
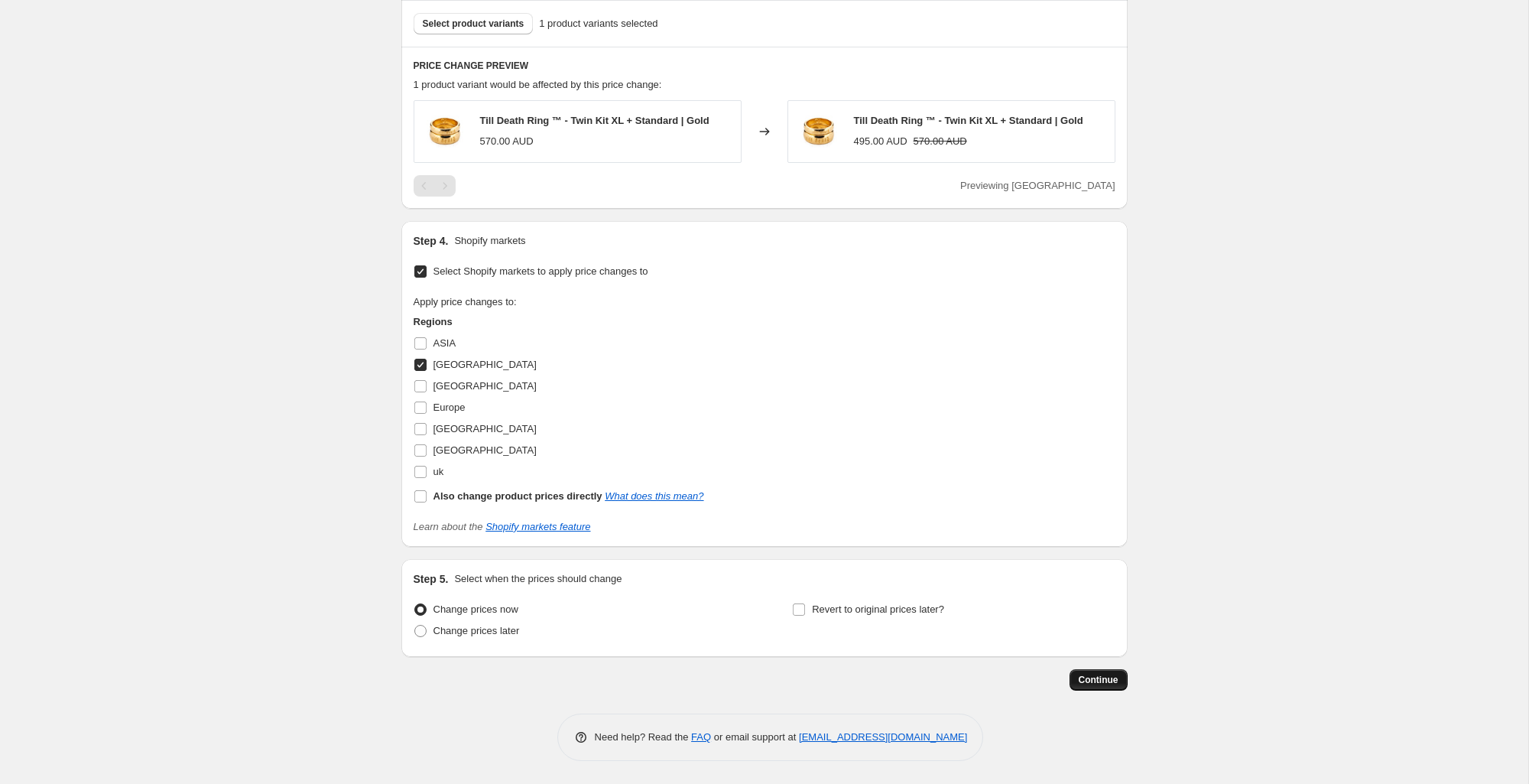
click at [1095, 678] on span "Continue" at bounding box center [1098, 680] width 40 height 12
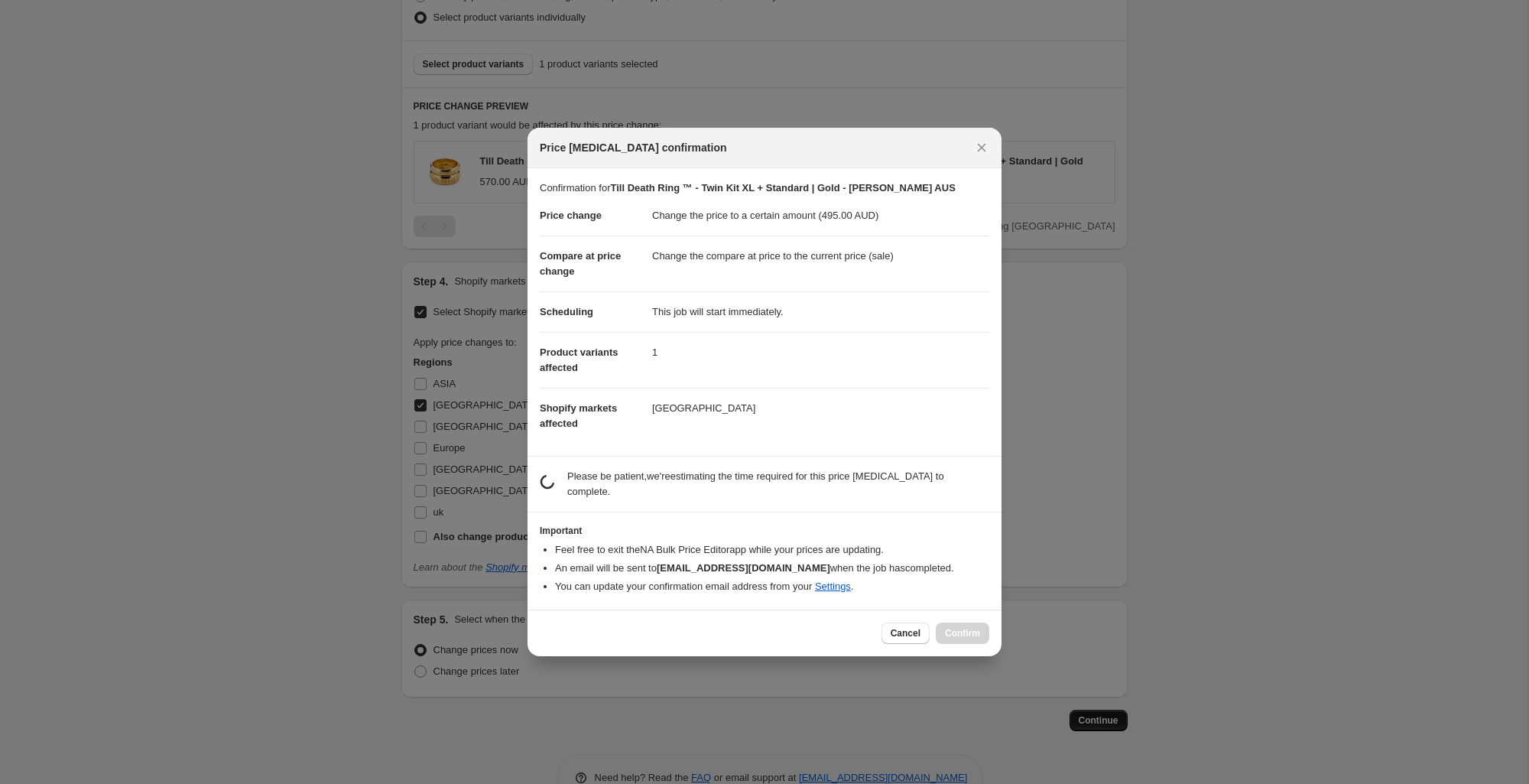
scroll to position [0, 0]
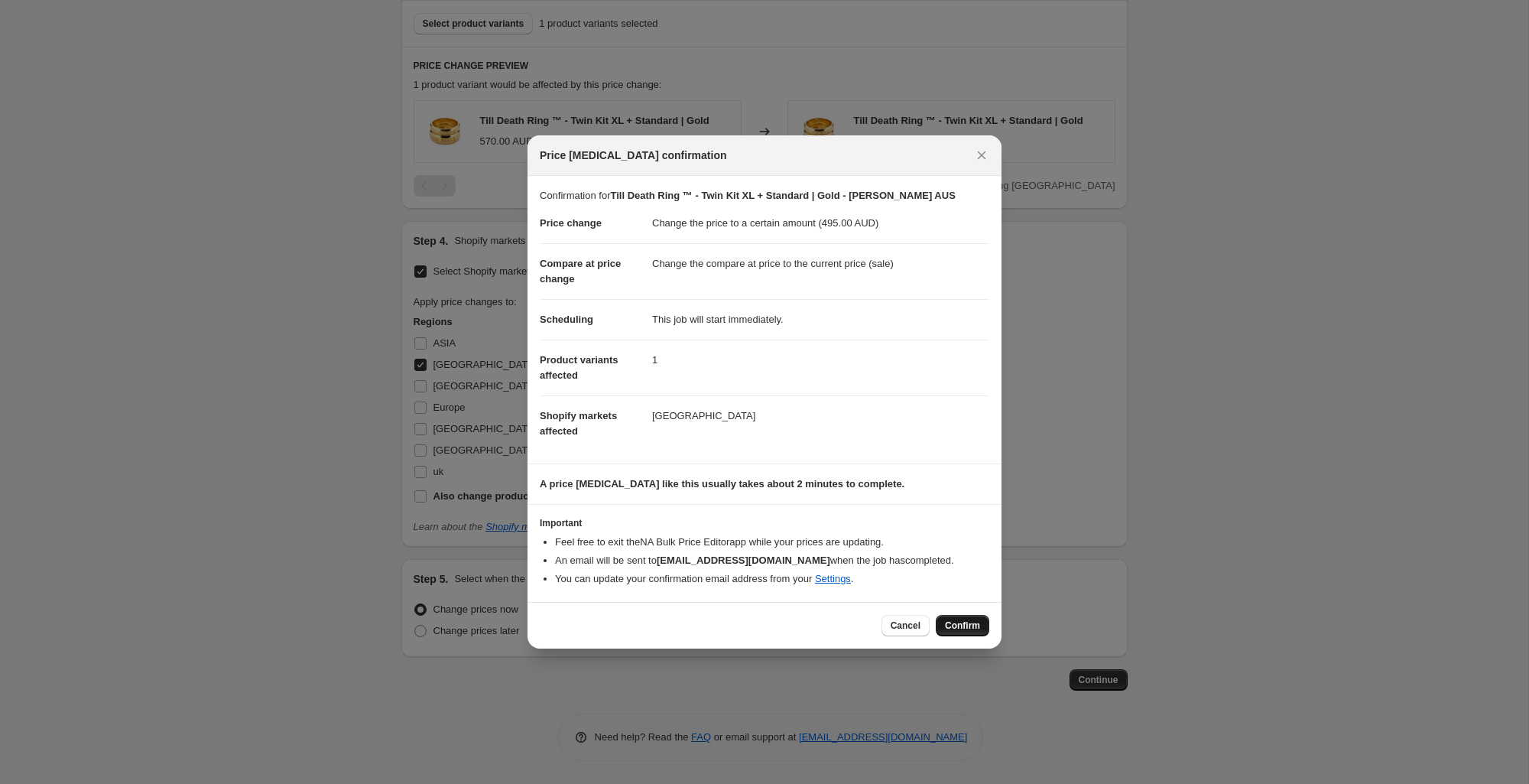
click at [985, 623] on button "Confirm" at bounding box center [962, 625] width 53 height 21
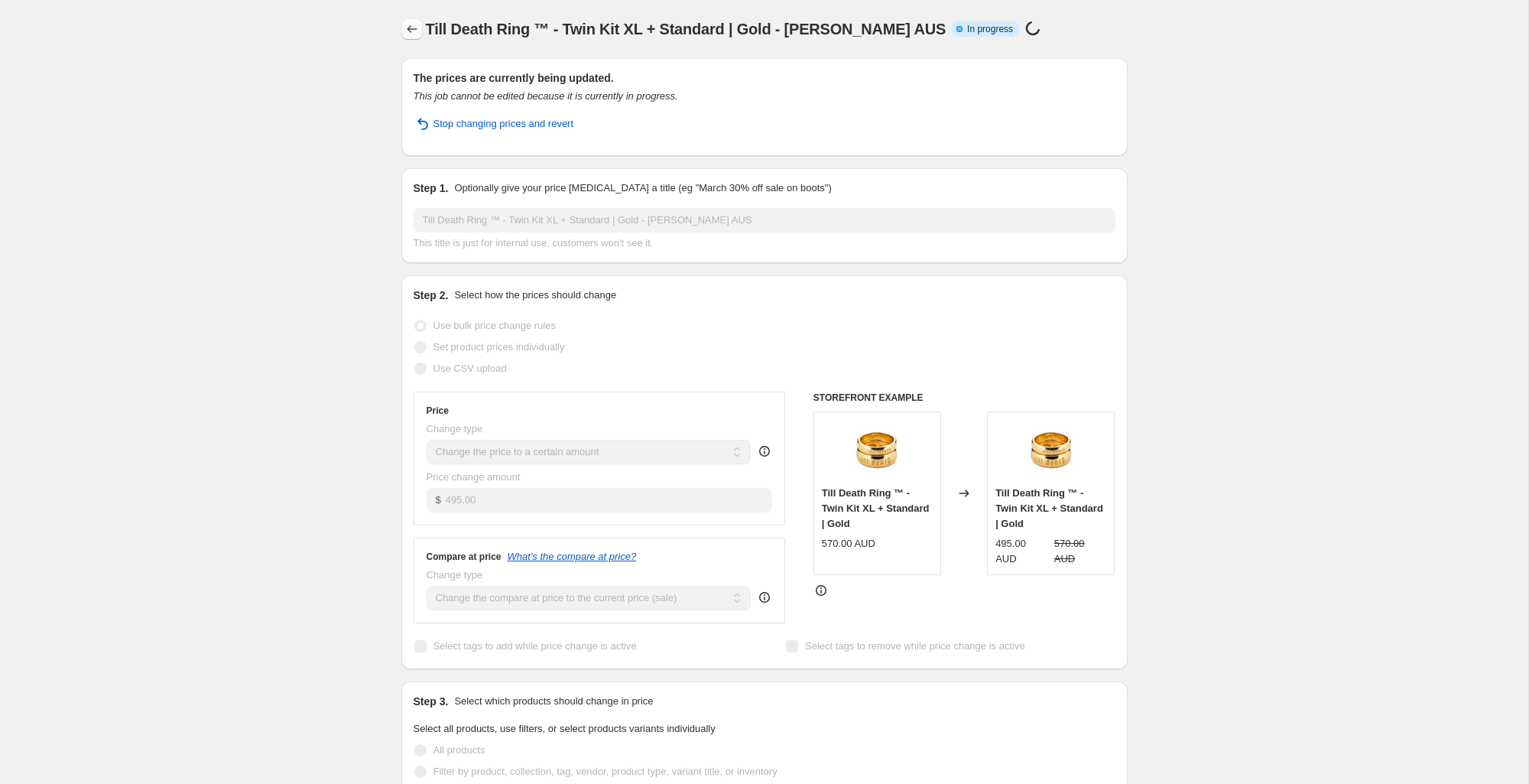
click at [413, 32] on icon "Price change jobs" at bounding box center [412, 29] width 15 height 15
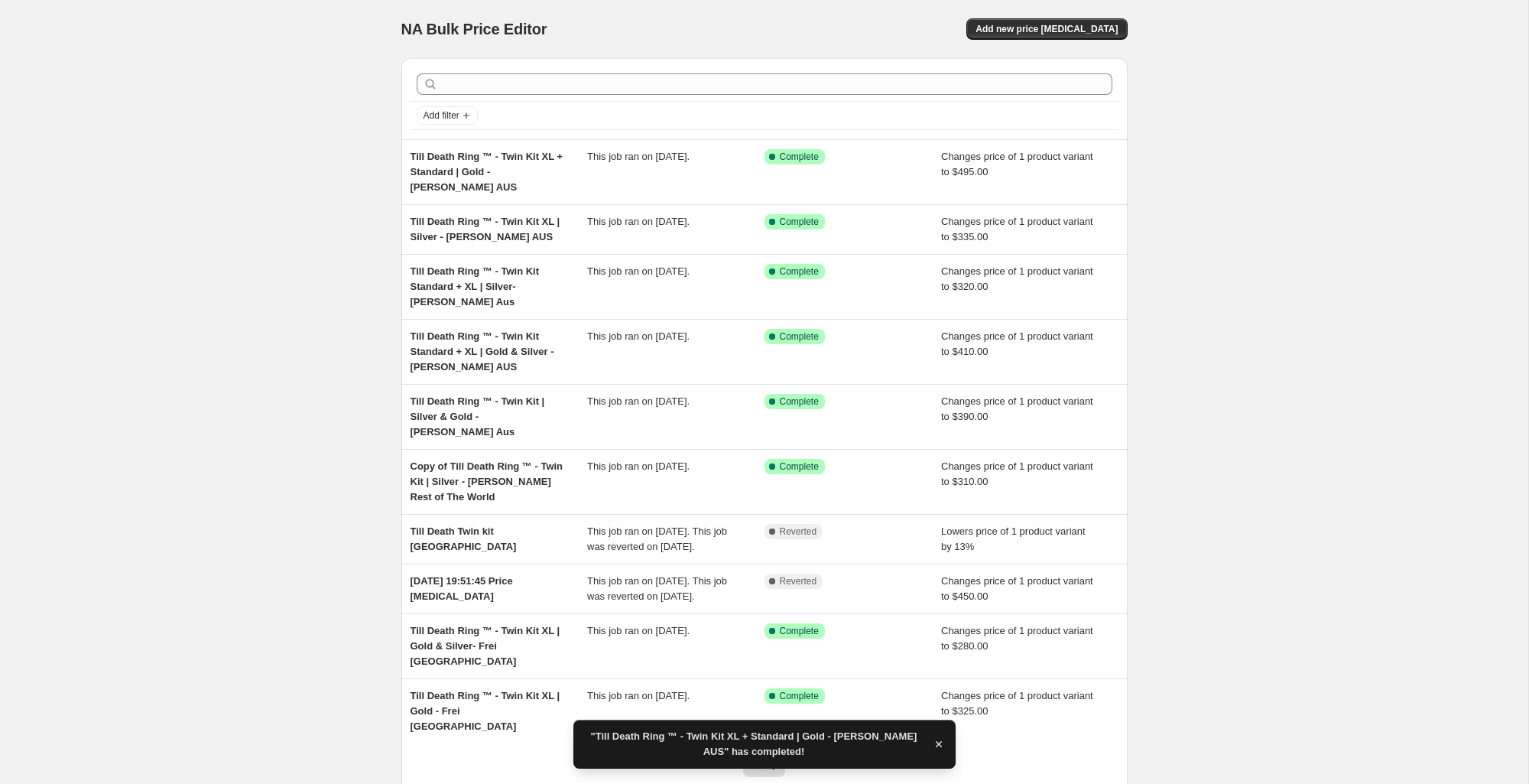
scroll to position [80, 0]
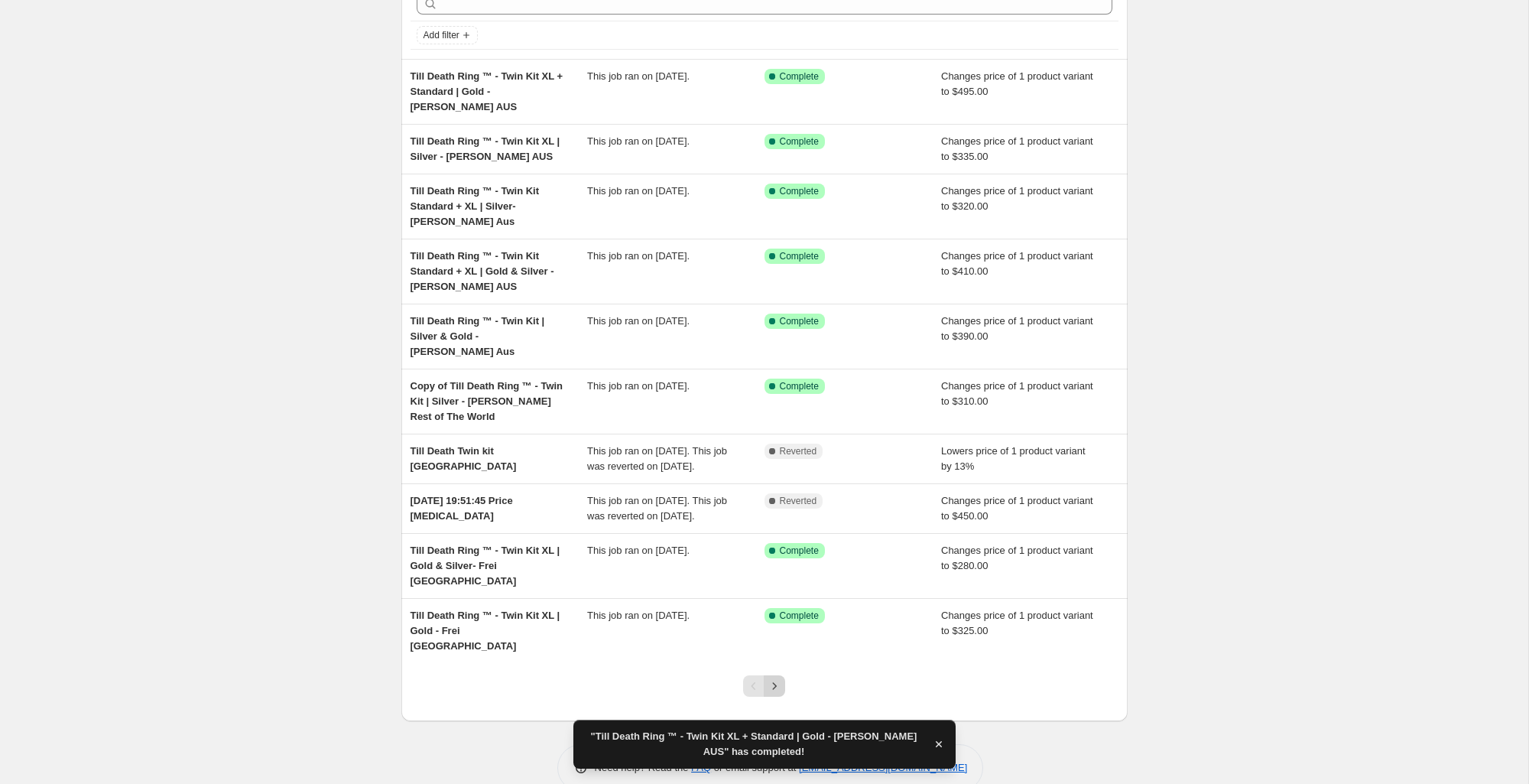
click at [770, 678] on icon "Next" at bounding box center [775, 685] width 15 height 15
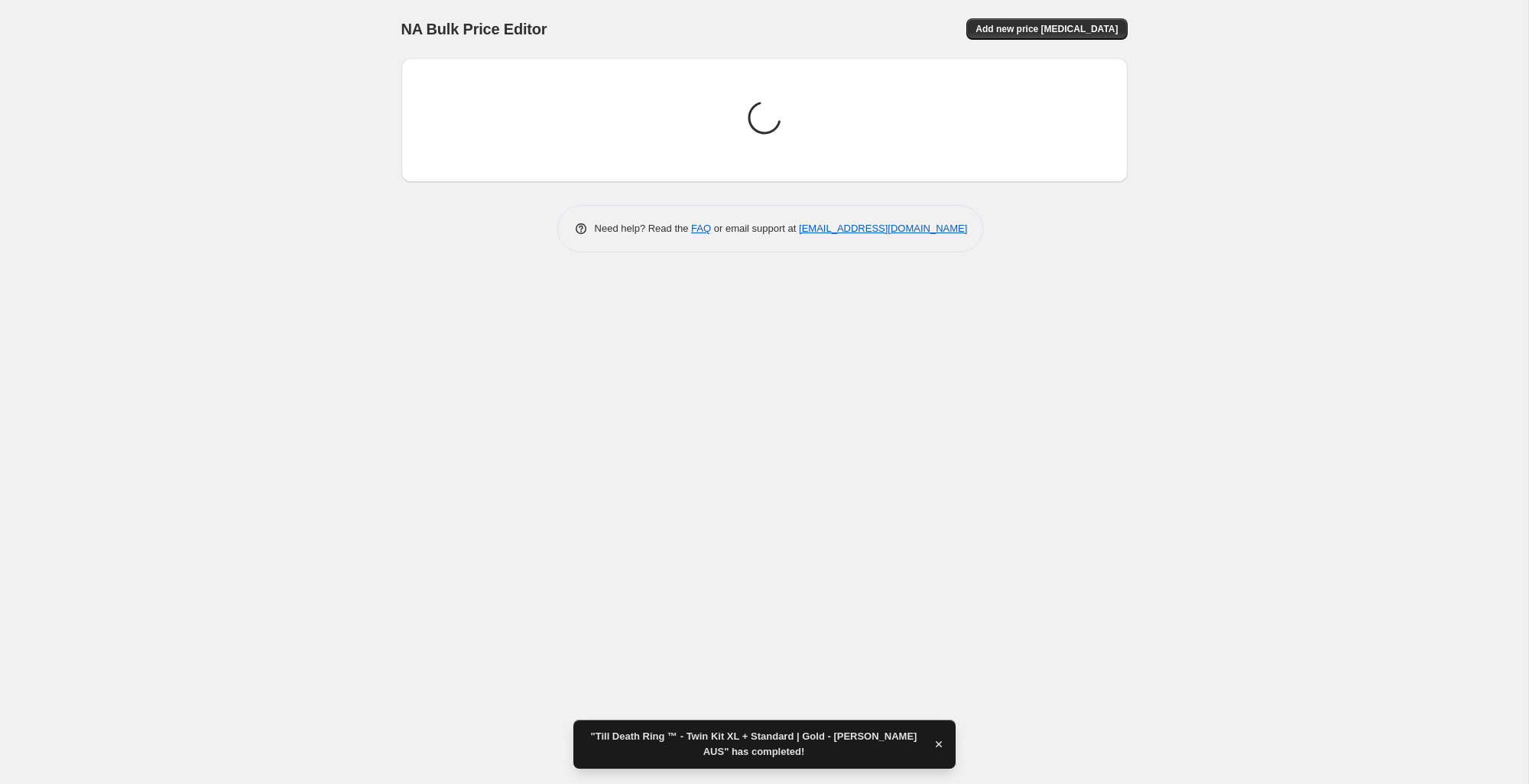
scroll to position [0, 0]
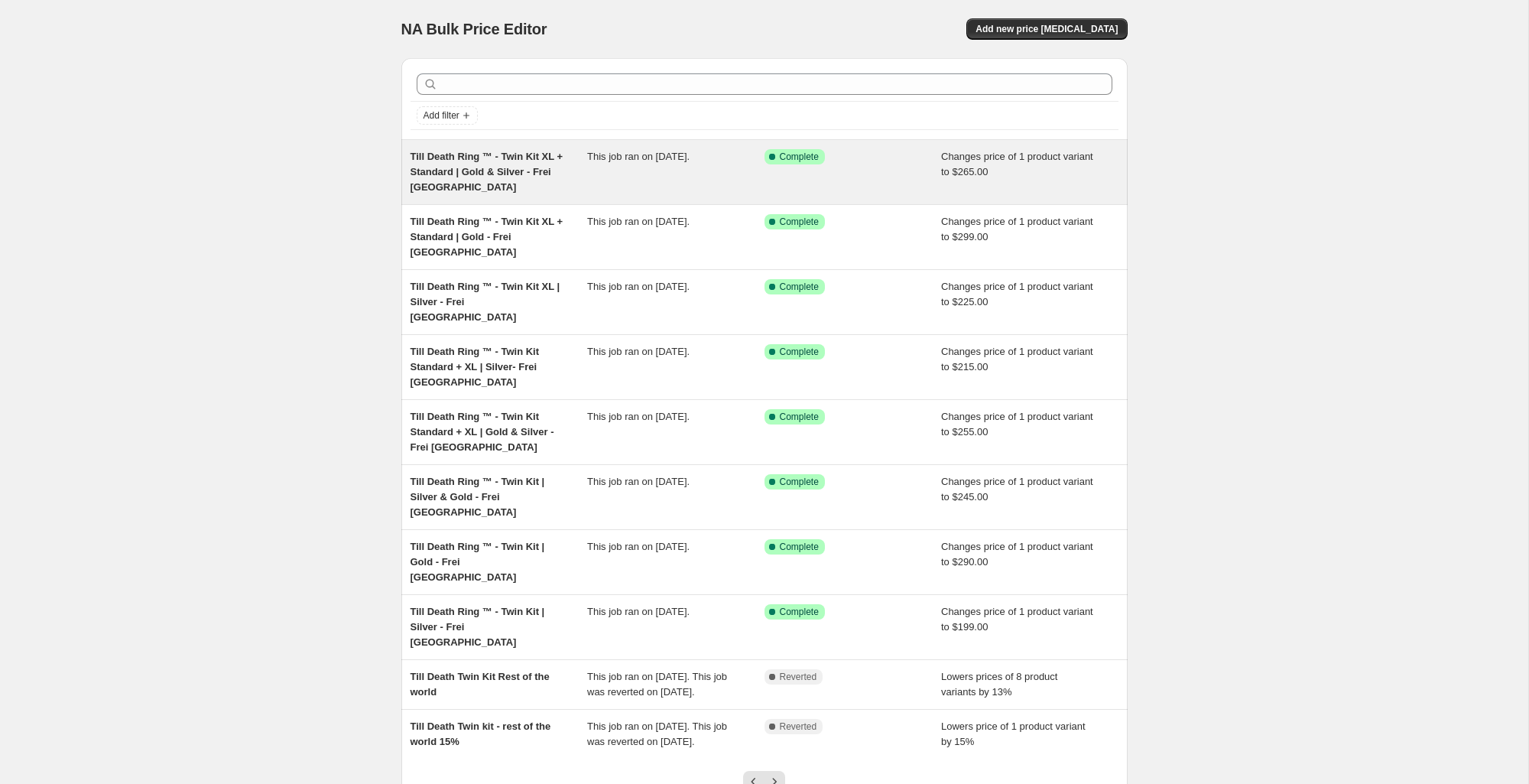
click at [524, 160] on span "Till Death Ring ™ - Twin Kit XL + Standard | Gold & Silver - Frei [GEOGRAPHIC_D…" at bounding box center [487, 172] width 153 height 42
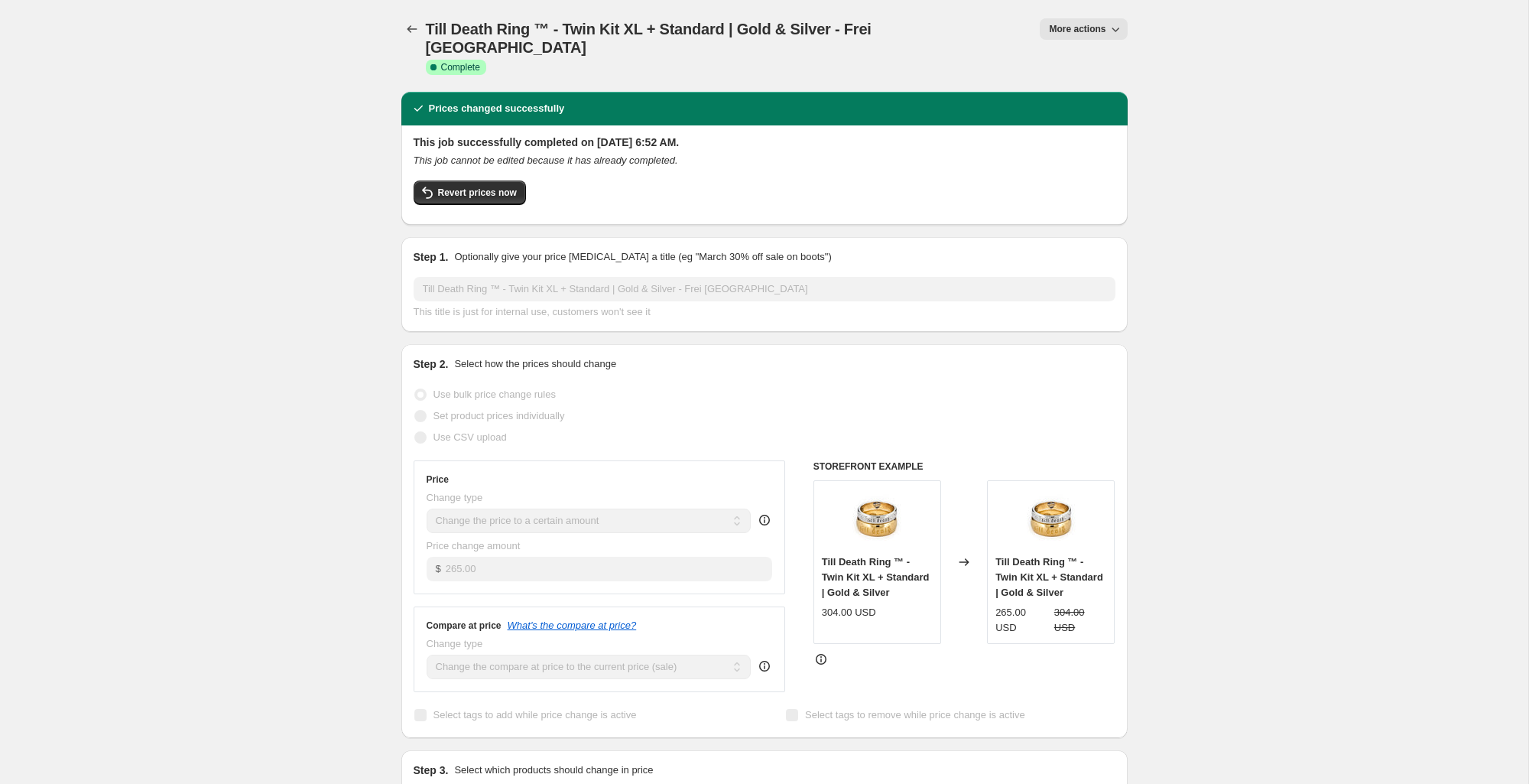
click at [1091, 21] on button "More actions" at bounding box center [1082, 29] width 87 height 21
click at [1102, 80] on span "Copy to new job" at bounding box center [1098, 87] width 101 height 15
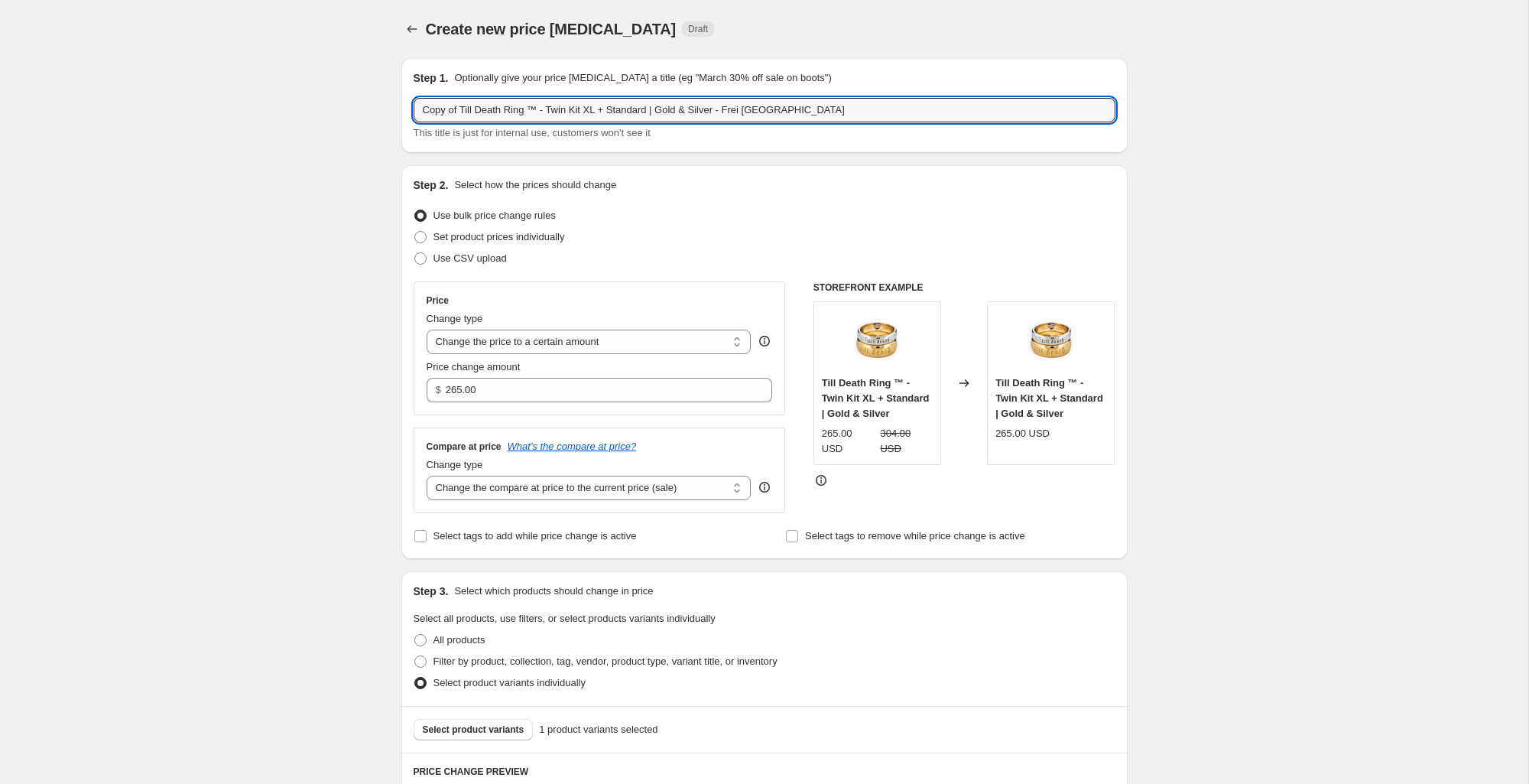
drag, startPoint x: 461, startPoint y: 112, endPoint x: 380, endPoint y: 120, distance: 81.4
click at [344, 102] on div "Create new price change job. This page is ready Create new price change job Dra…" at bounding box center [764, 747] width 1528 height 1493
drag, startPoint x: 696, startPoint y: 114, endPoint x: 810, endPoint y: 109, distance: 114.1
click at [810, 109] on input "Till Death Ring ™ - Twin Kit XL + Standard | Gold & Silver - Frei [GEOGRAPHIC_D…" at bounding box center [764, 110] width 702 height 24
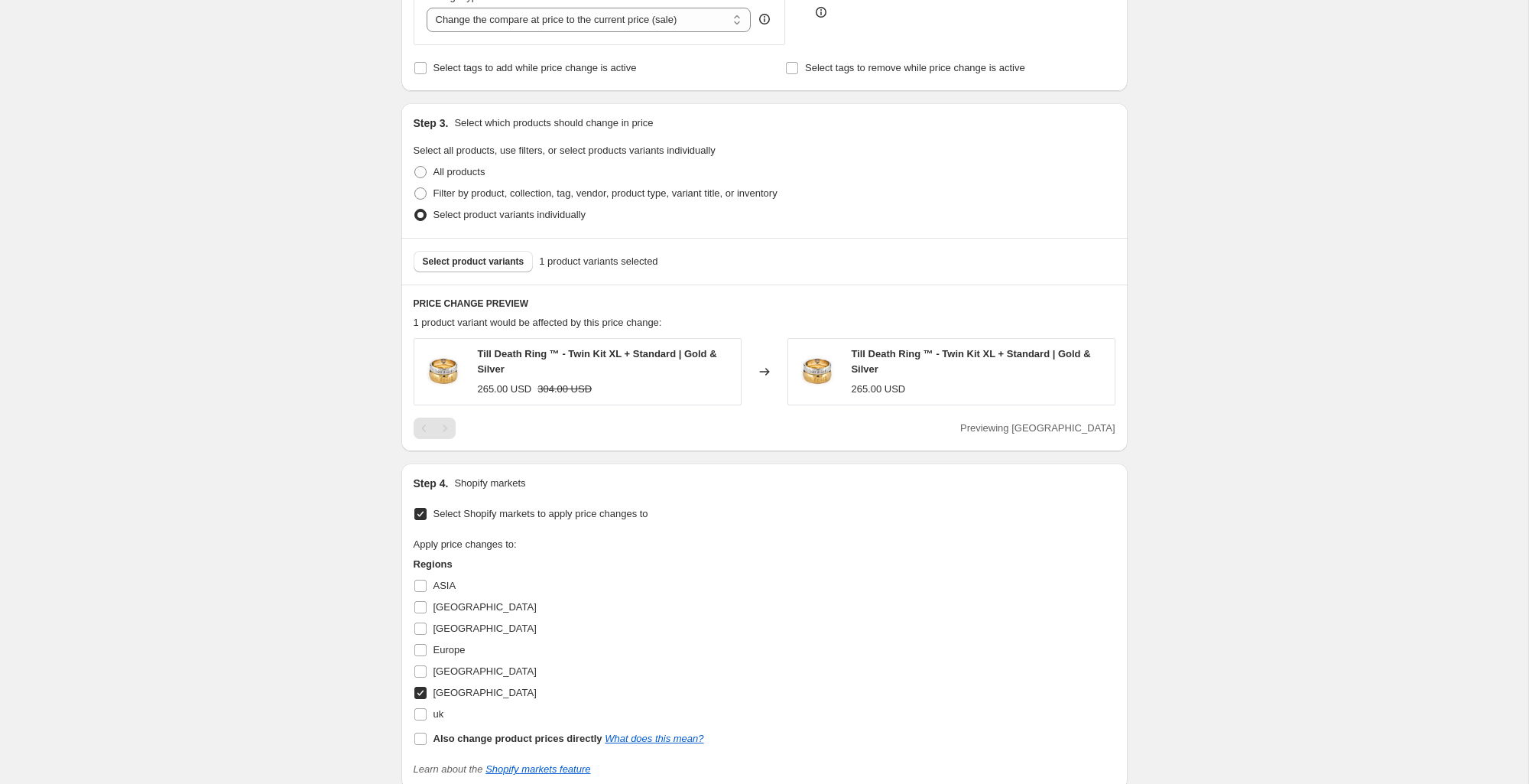
scroll to position [710, 0]
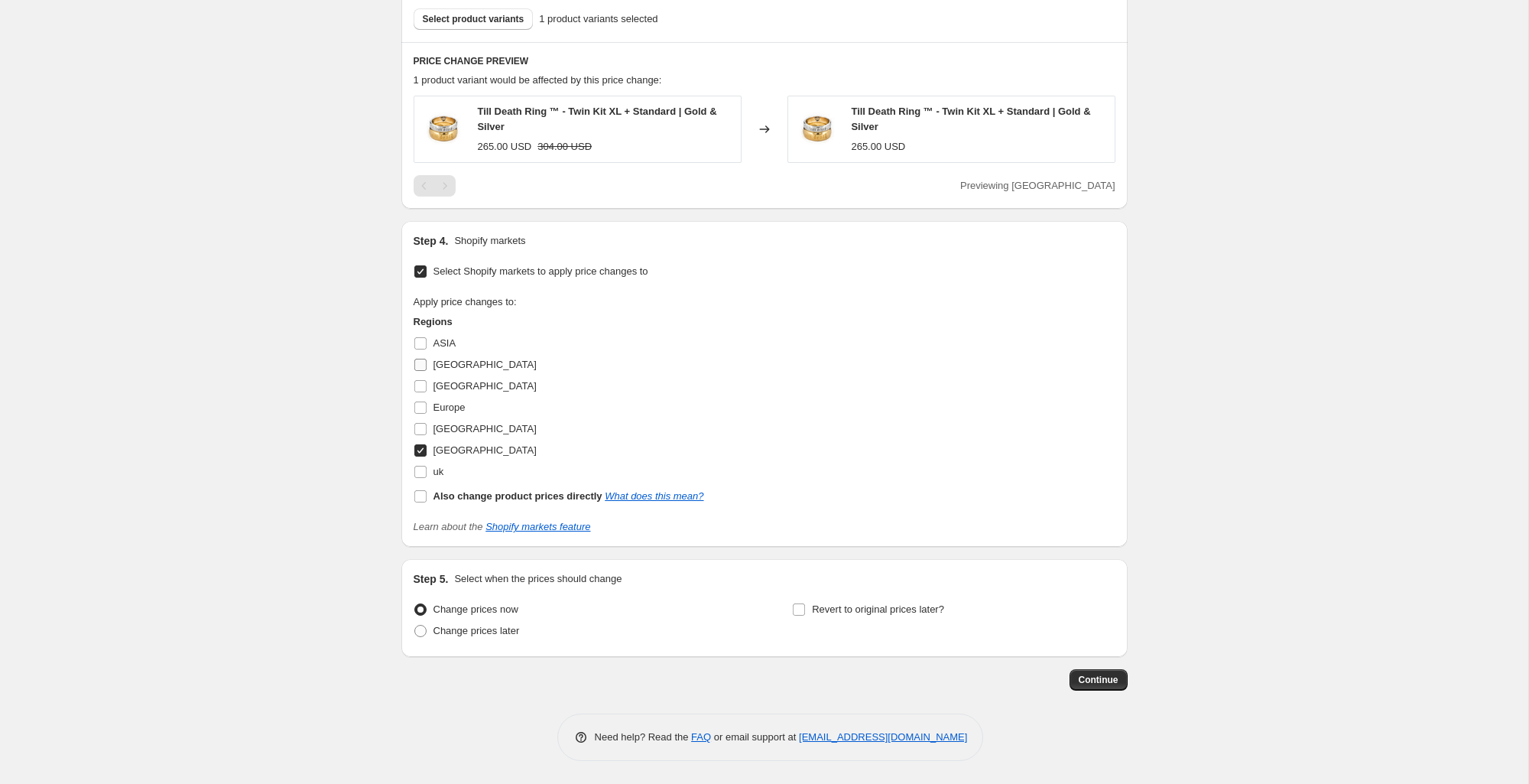
type input "Till Death Ring ™ - Twin Kit XL + Standard | Gold & Silver - [PERSON_NAME] AUS"
click at [466, 363] on span "[GEOGRAPHIC_DATA]" at bounding box center [485, 364] width 103 height 11
click at [427, 363] on input "[GEOGRAPHIC_DATA]" at bounding box center [420, 364] width 12 height 12
checkbox input "true"
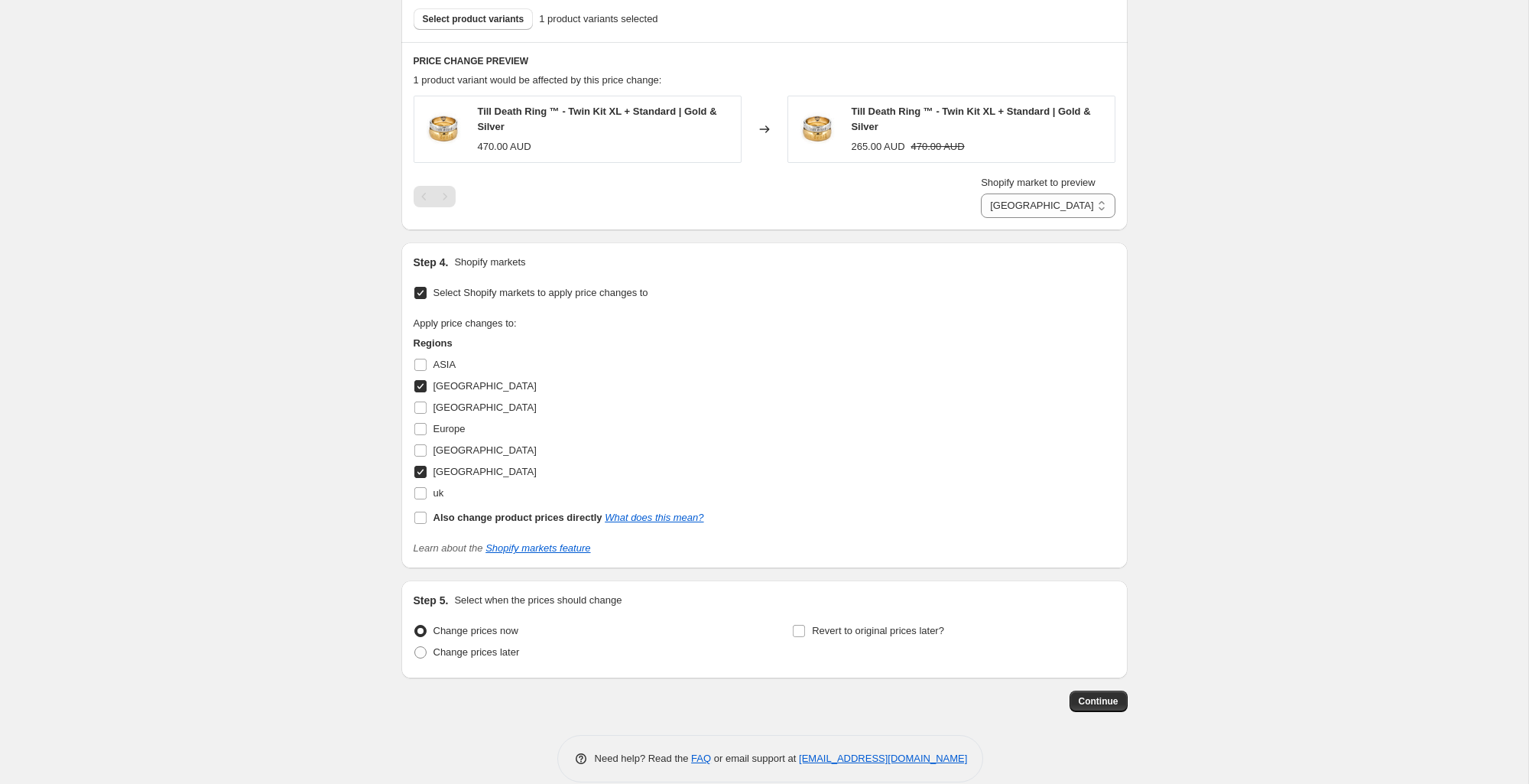
click at [473, 470] on span "[GEOGRAPHIC_DATA]" at bounding box center [485, 471] width 103 height 11
click at [427, 470] on input "[GEOGRAPHIC_DATA]" at bounding box center [420, 471] width 12 height 12
checkbox input "false"
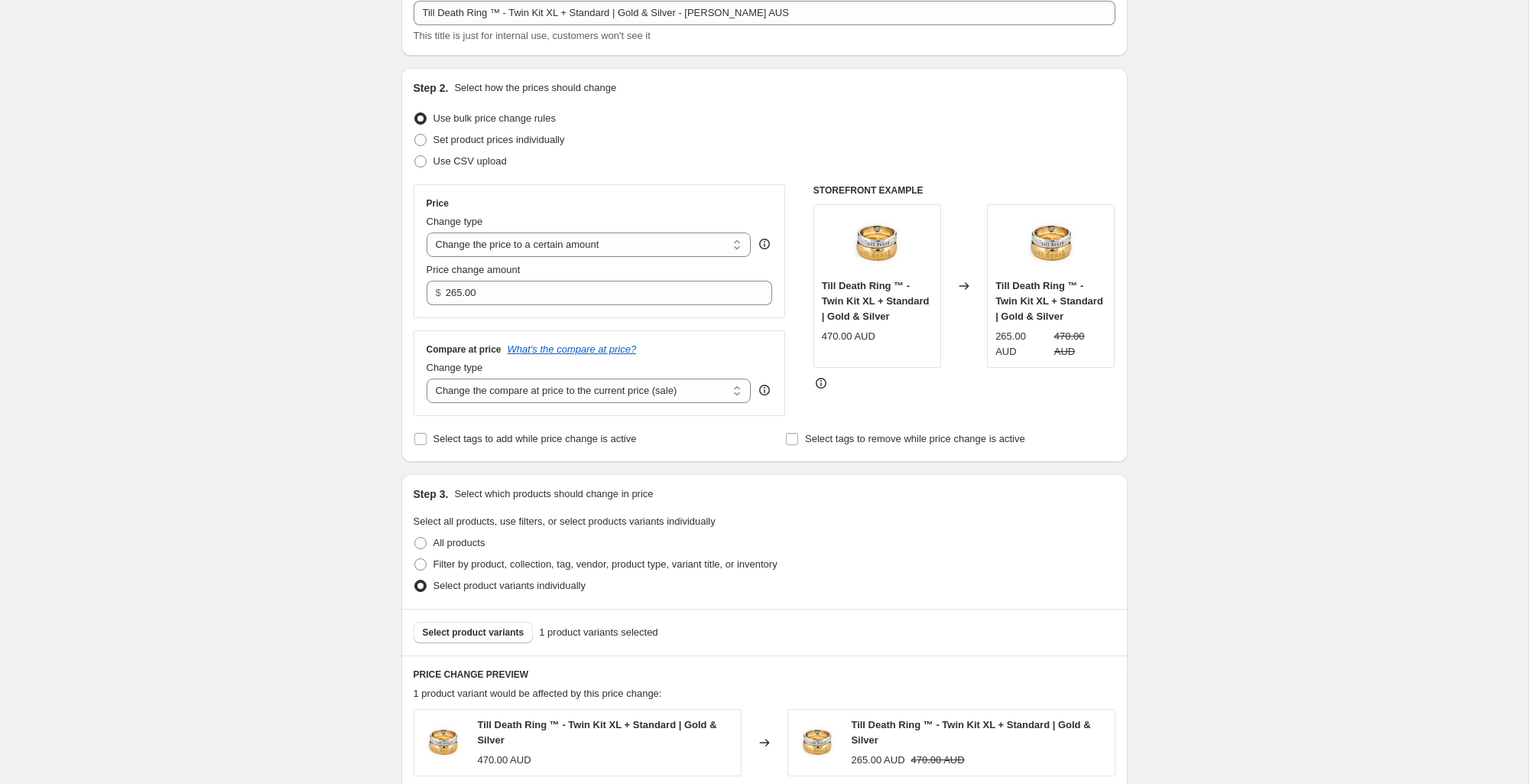
scroll to position [0, 0]
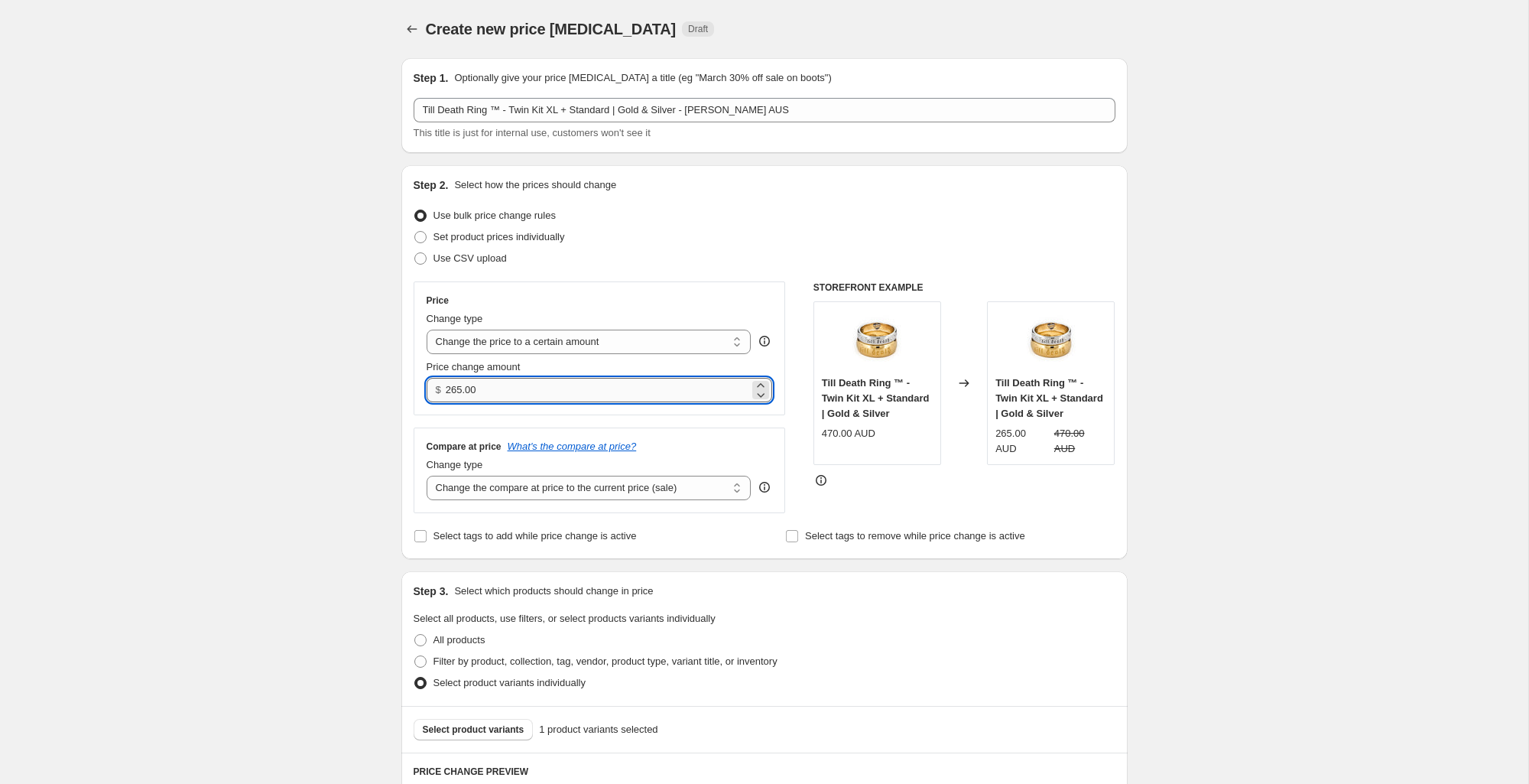
drag, startPoint x: 534, startPoint y: 392, endPoint x: 448, endPoint y: 392, distance: 86.0
click at [447, 392] on input "265.00" at bounding box center [598, 390] width 304 height 24
type input "410.00"
click at [1148, 440] on div "Create new price change job. This page is ready Create new price change job Dra…" at bounding box center [764, 747] width 1528 height 1493
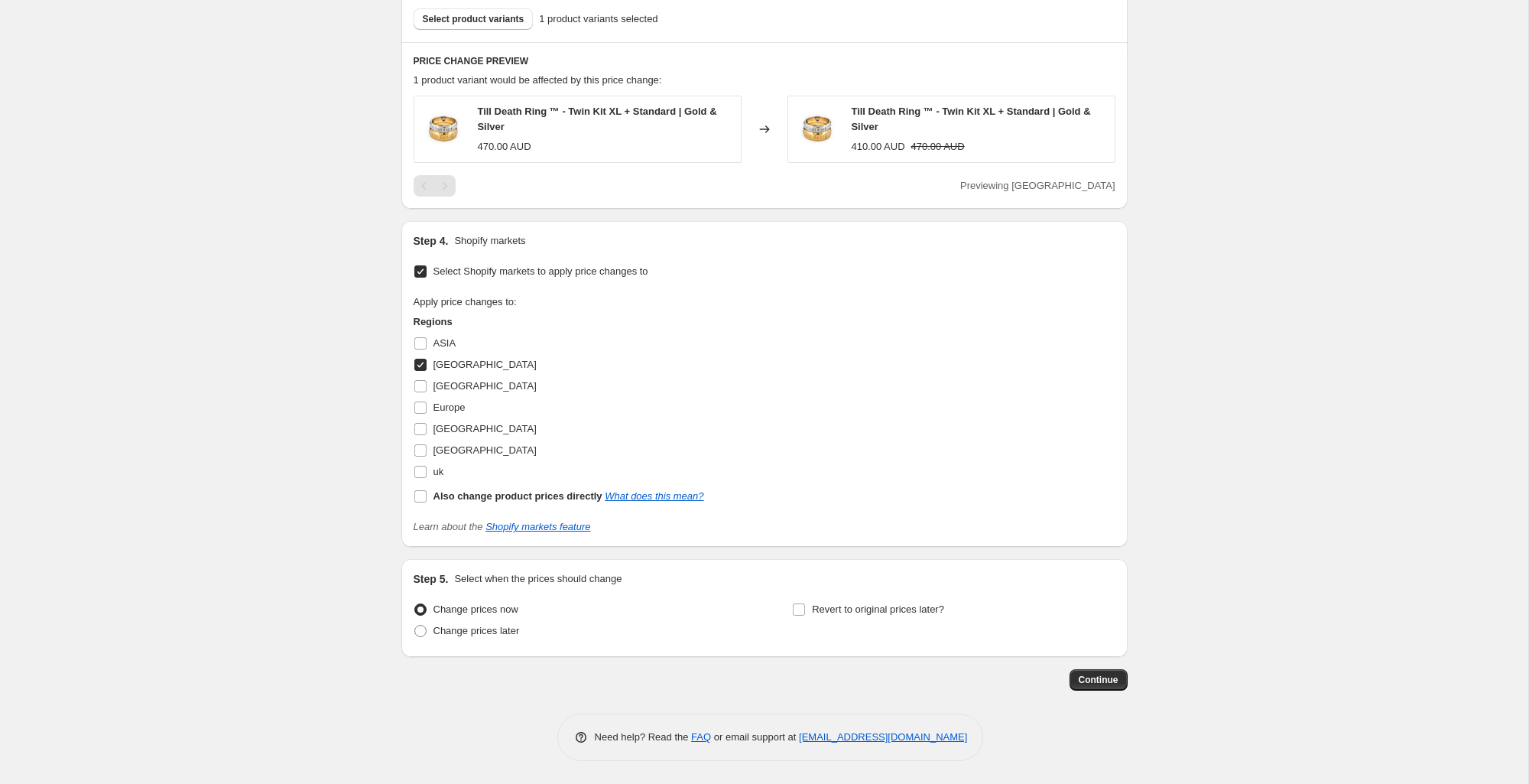
scroll to position [707, 0]
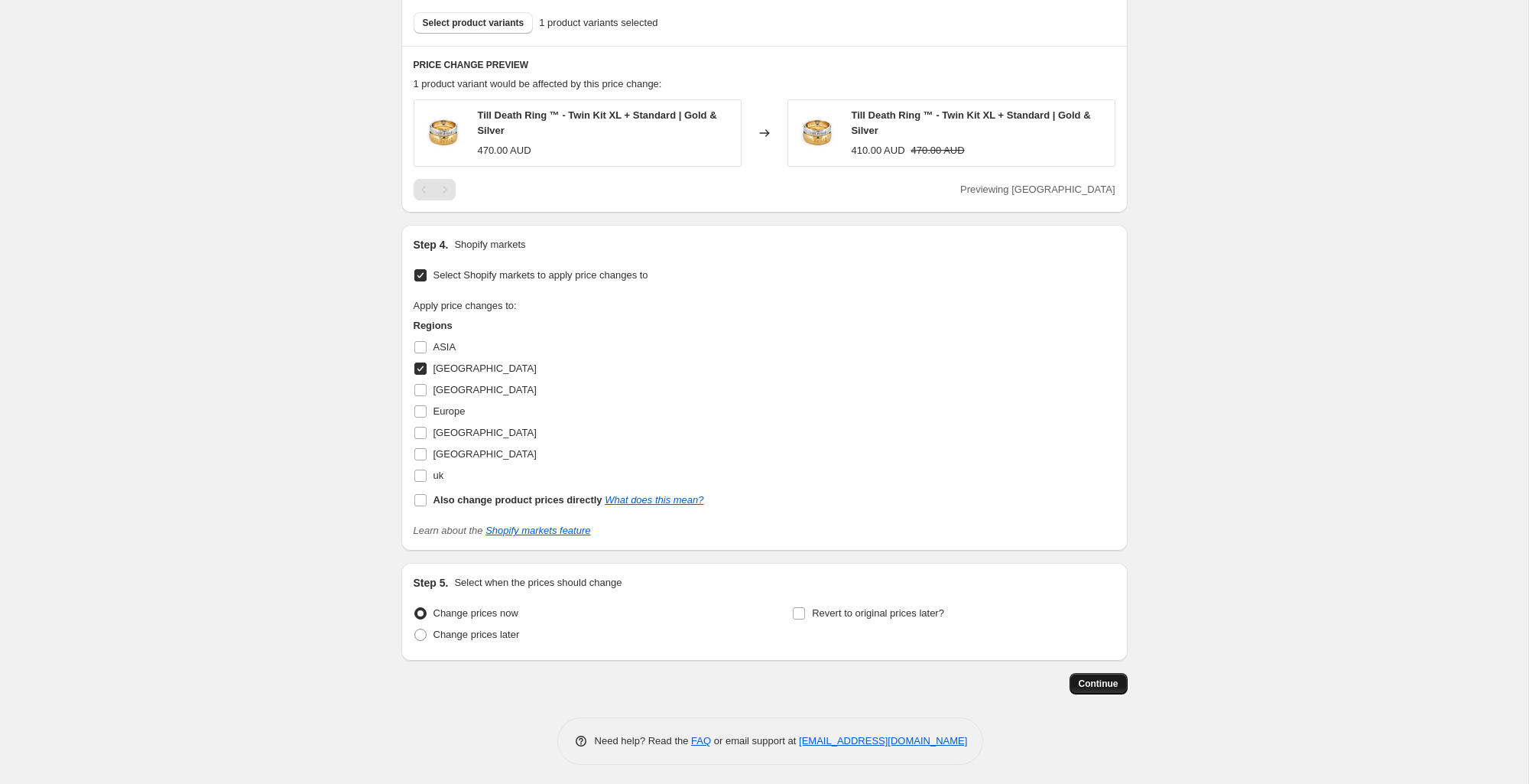
click at [1111, 680] on span "Continue" at bounding box center [1098, 683] width 40 height 12
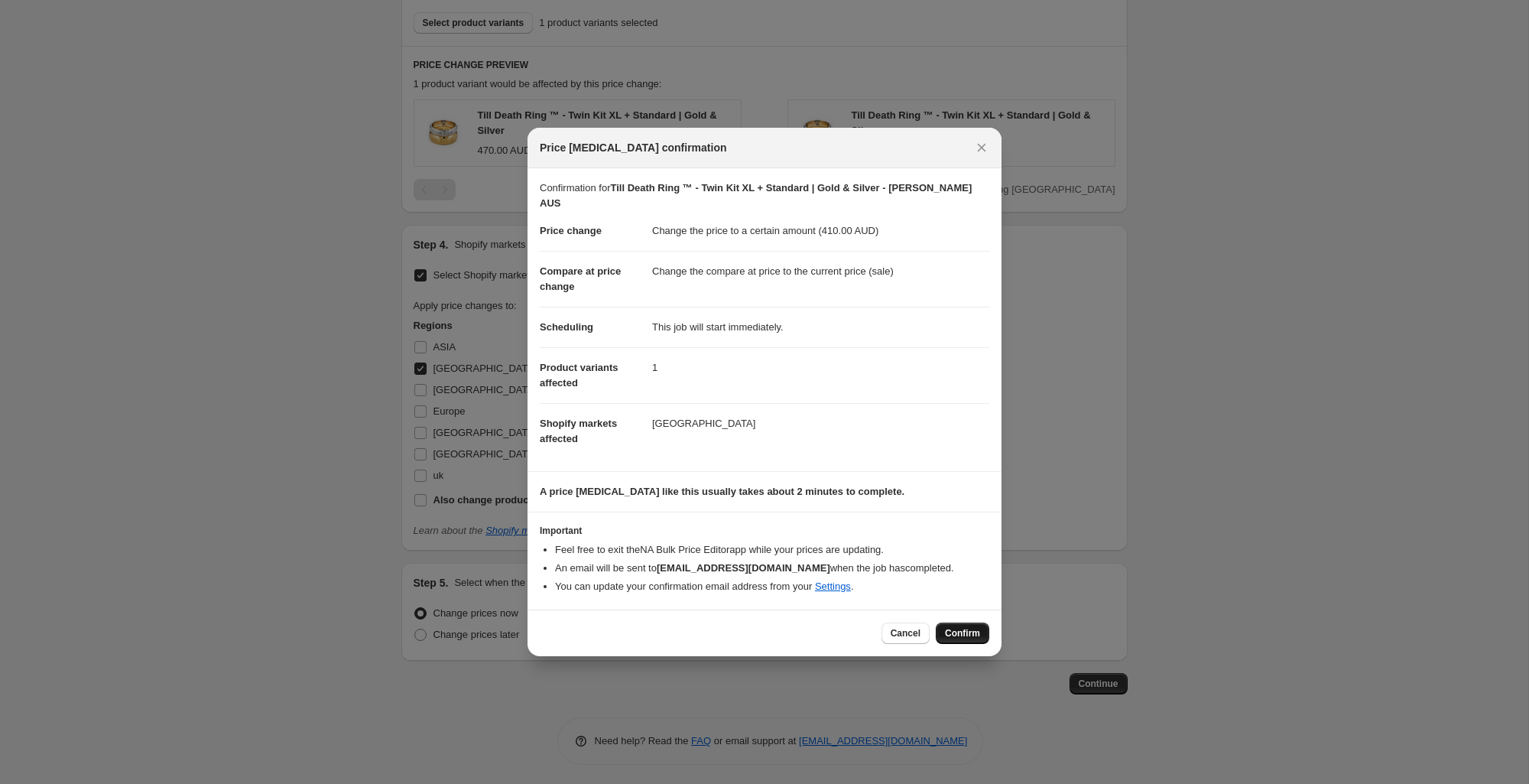
click at [959, 626] on span "Confirm" at bounding box center [963, 632] width 35 height 12
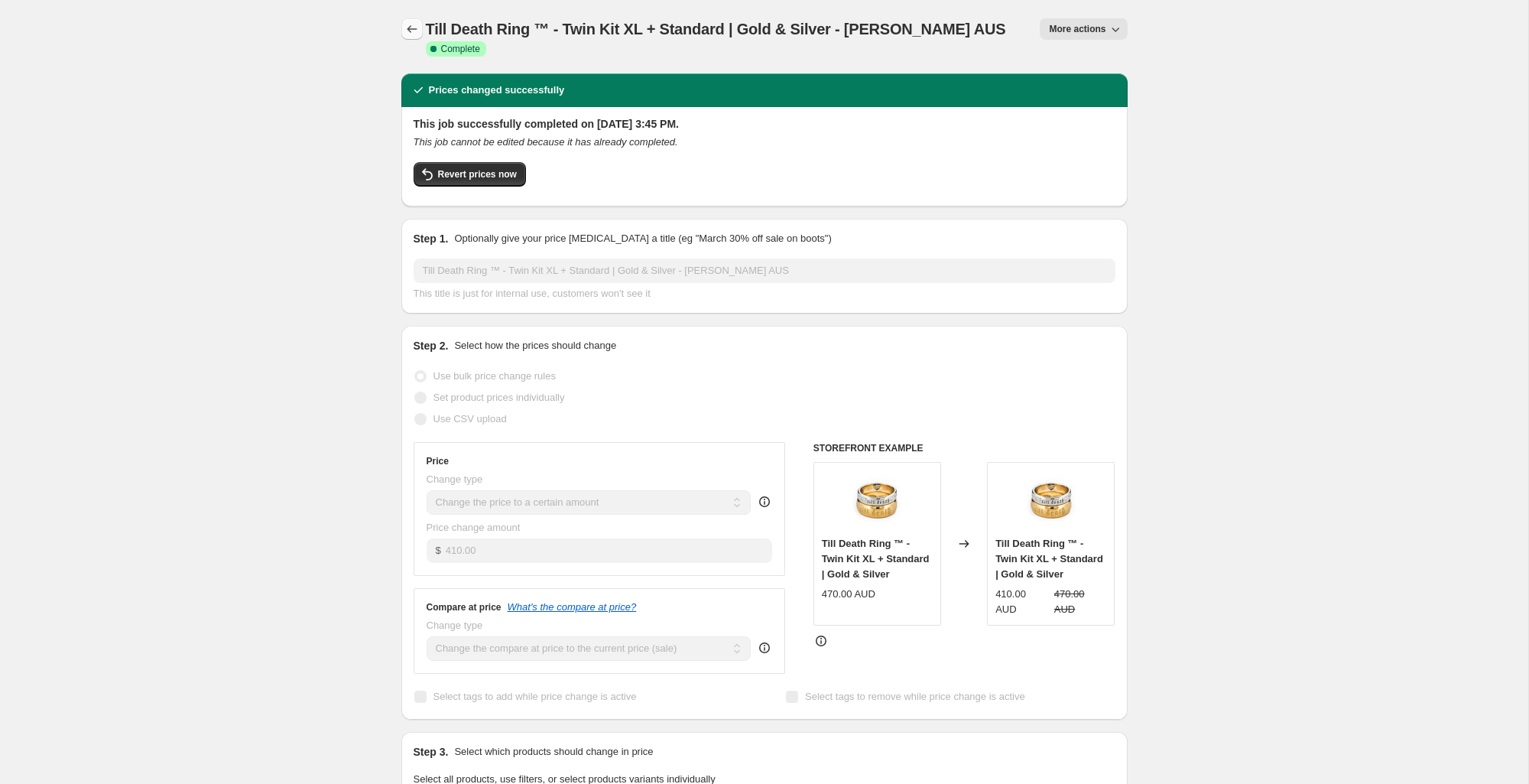
click at [420, 31] on button "Price change jobs" at bounding box center [412, 29] width 21 height 21
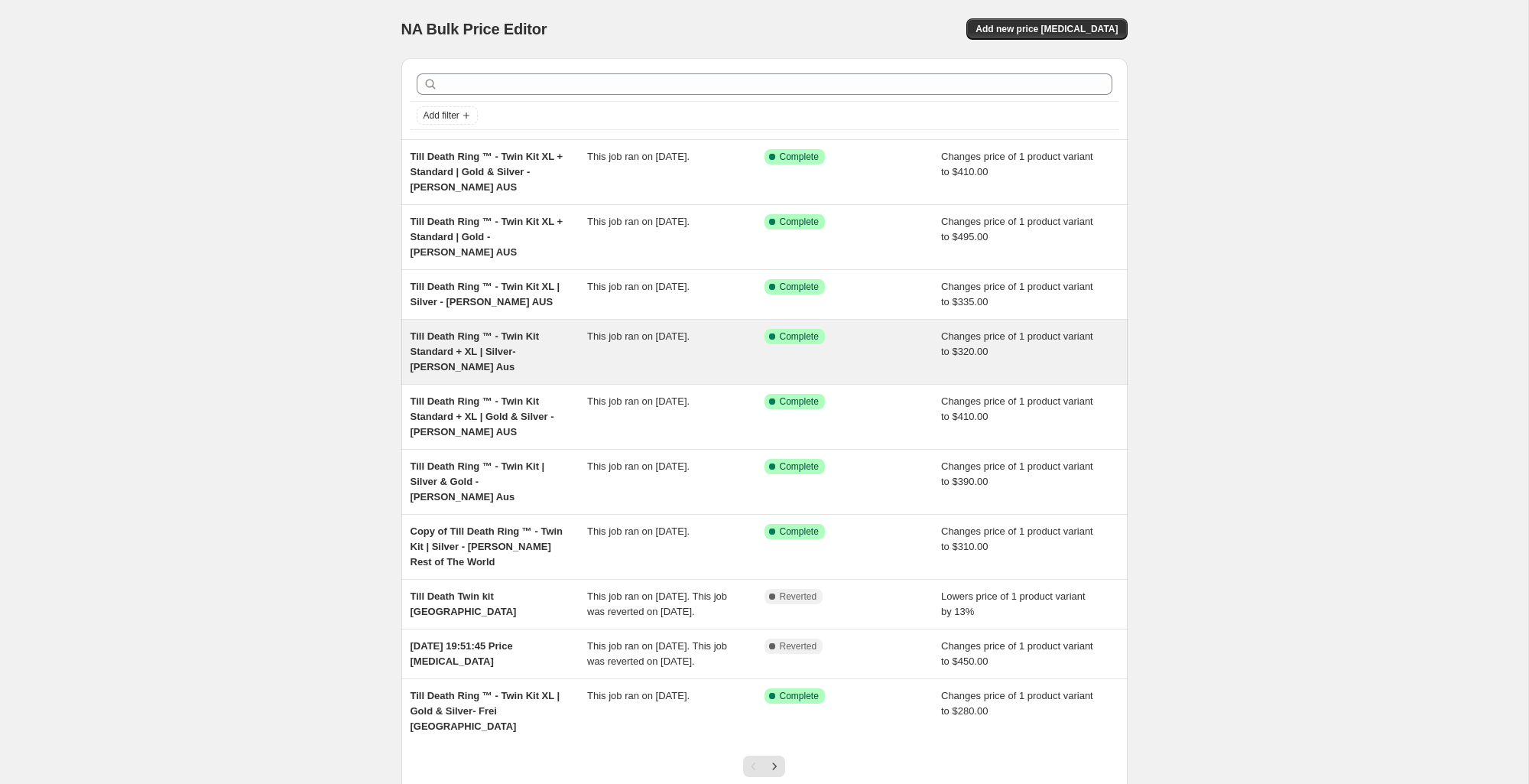
scroll to position [96, 0]
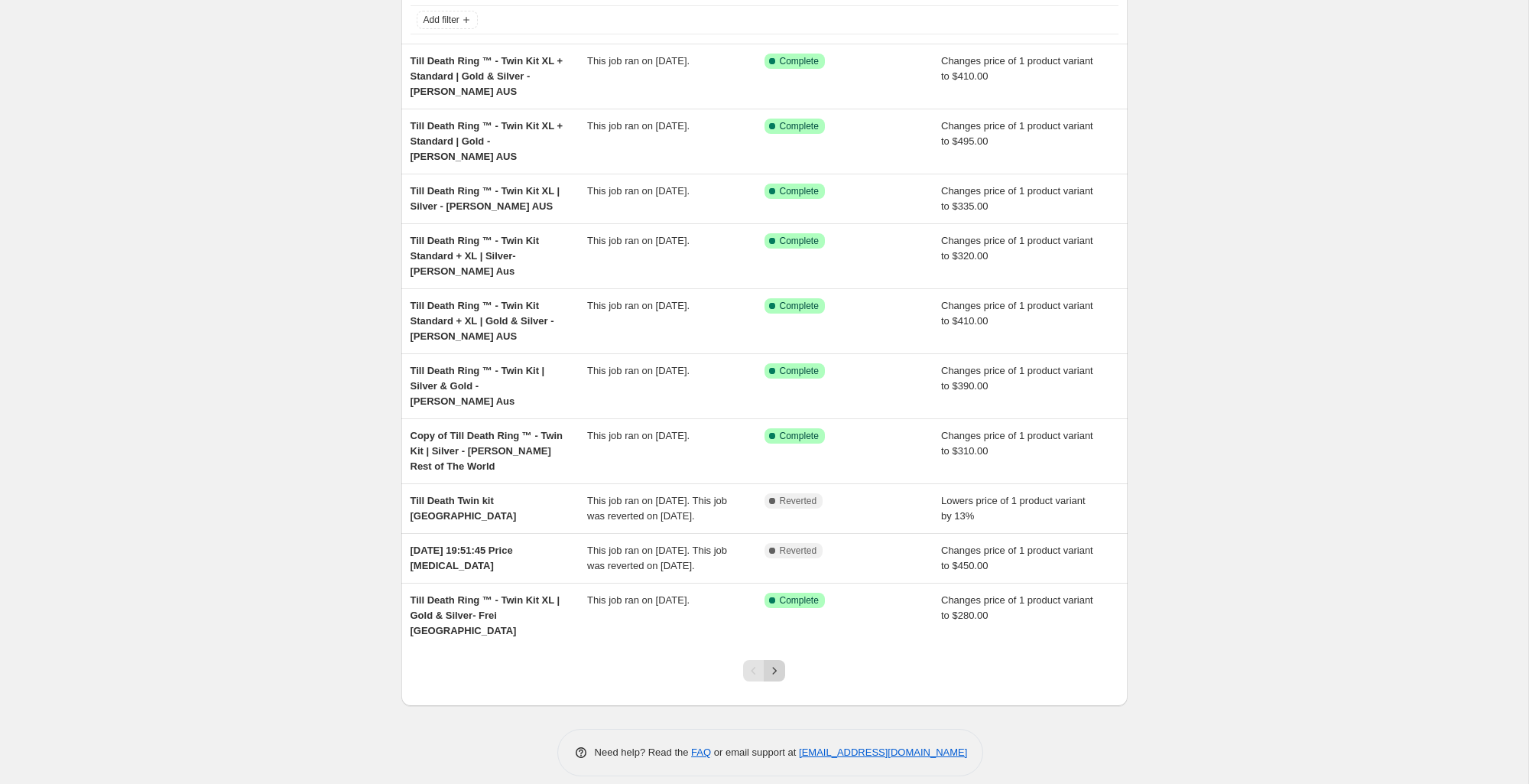
click at [780, 663] on icon "Next" at bounding box center [775, 670] width 15 height 15
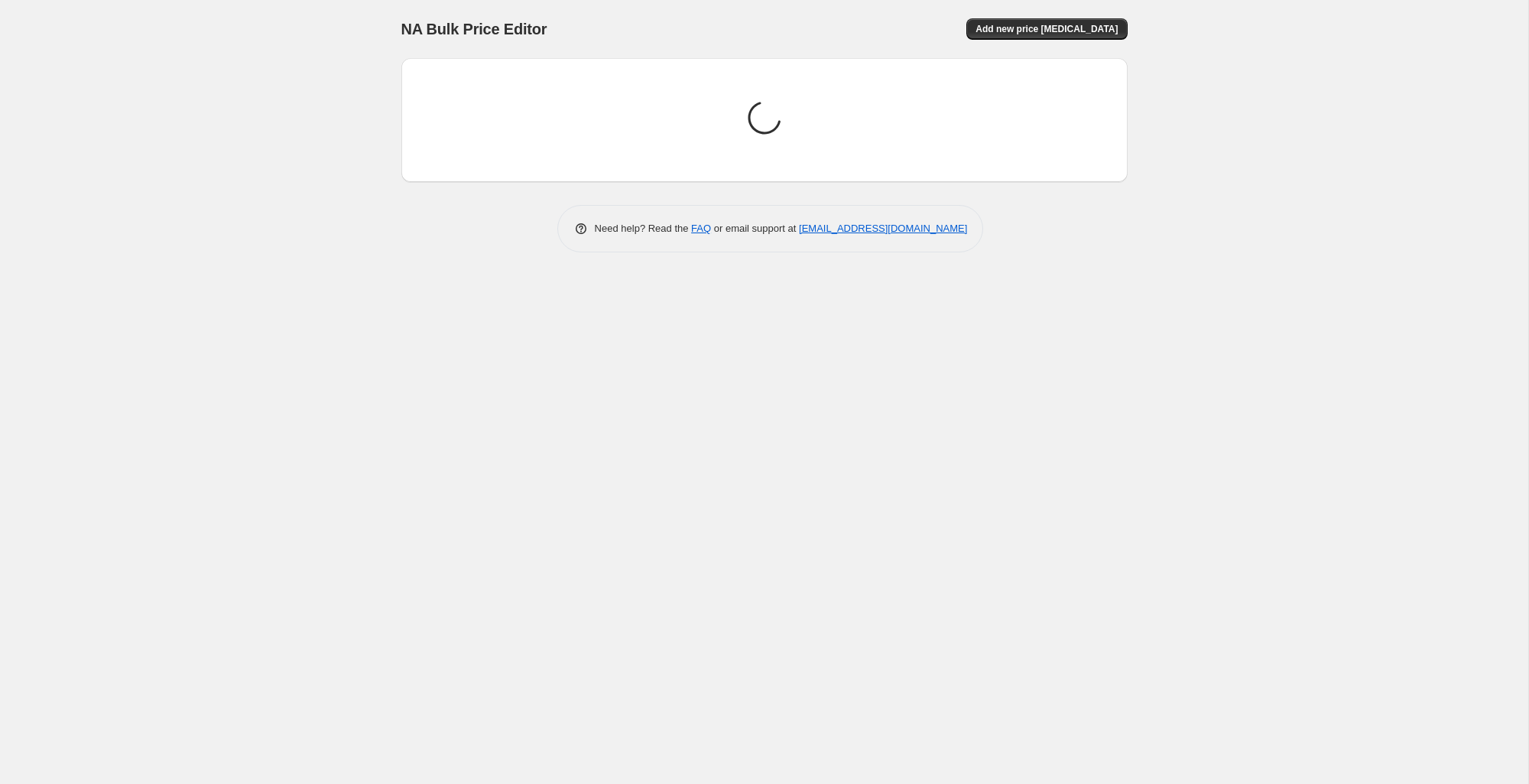
scroll to position [0, 0]
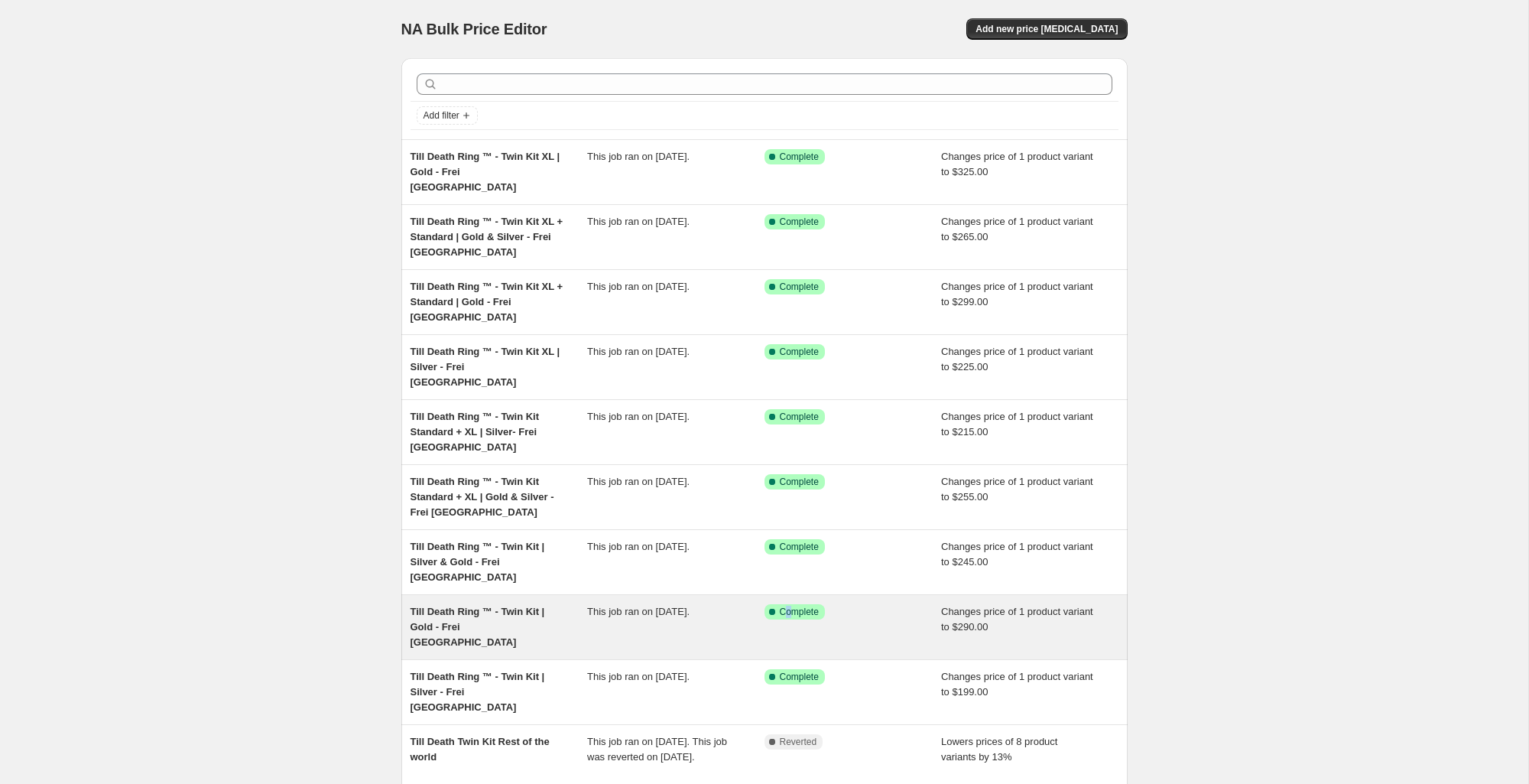
drag, startPoint x: 785, startPoint y: 555, endPoint x: 798, endPoint y: 550, distance: 13.9
click at [798, 606] on span "Complete" at bounding box center [800, 612] width 39 height 12
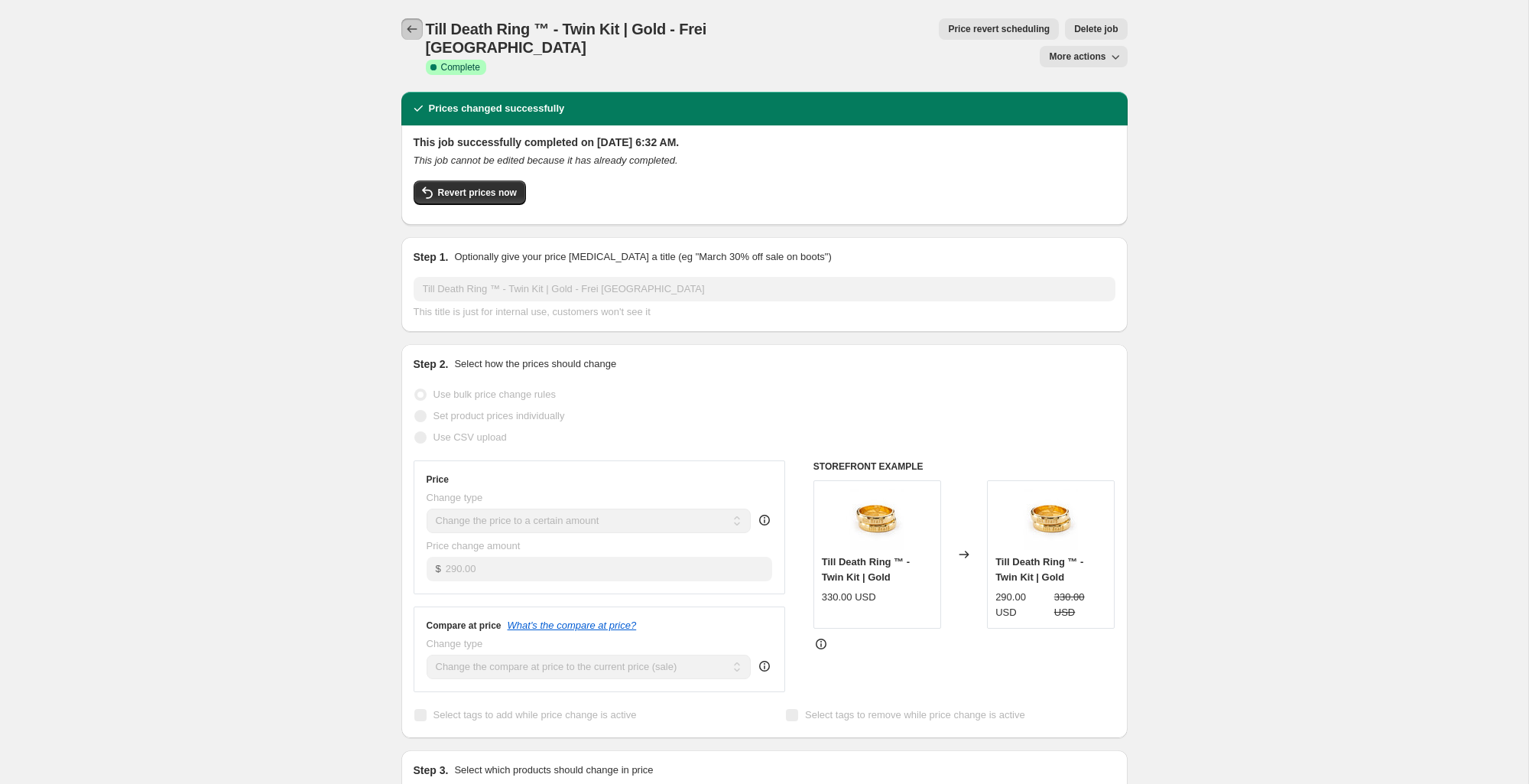
click at [419, 27] on icon "Price change jobs" at bounding box center [412, 29] width 15 height 15
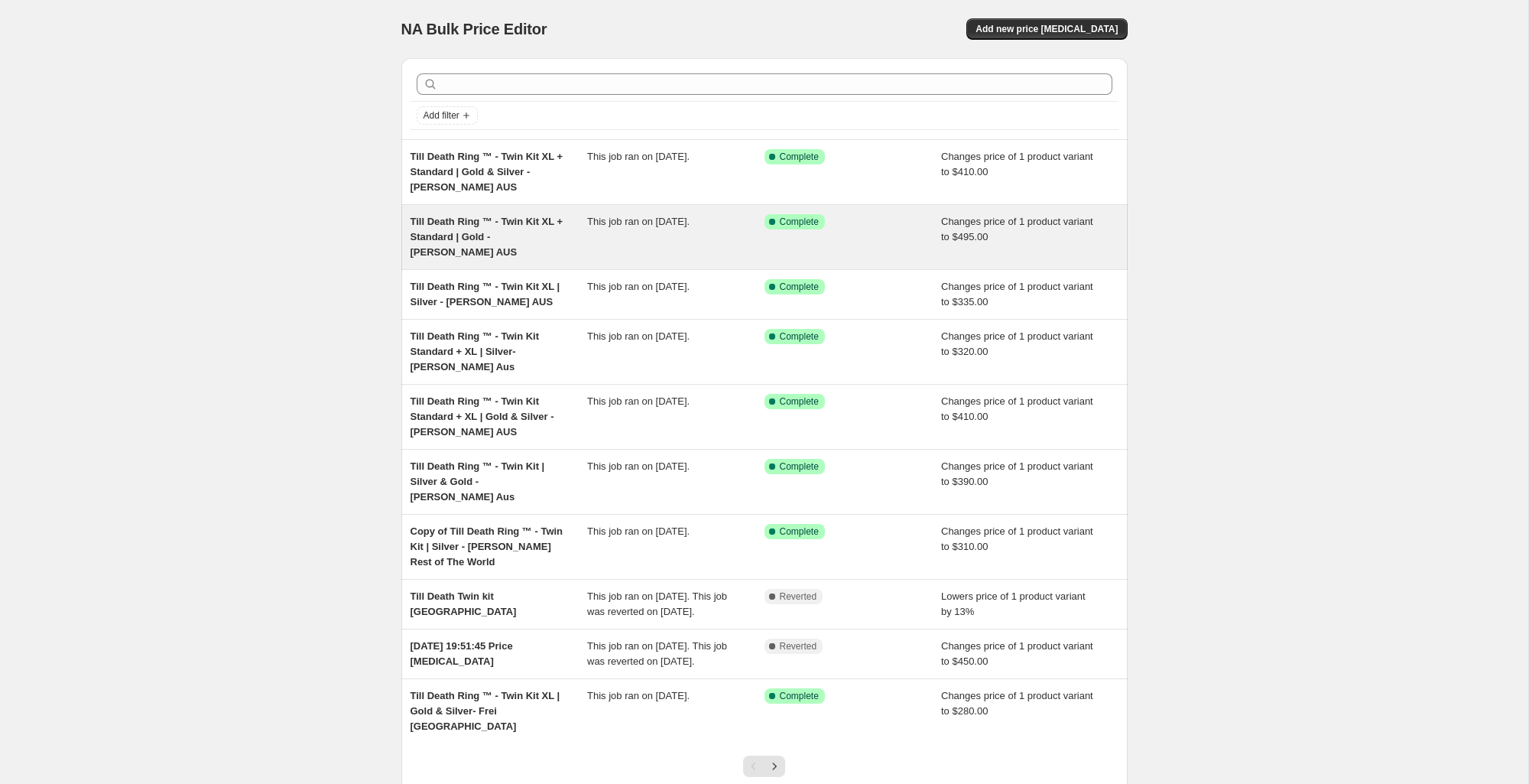
scroll to position [96, 0]
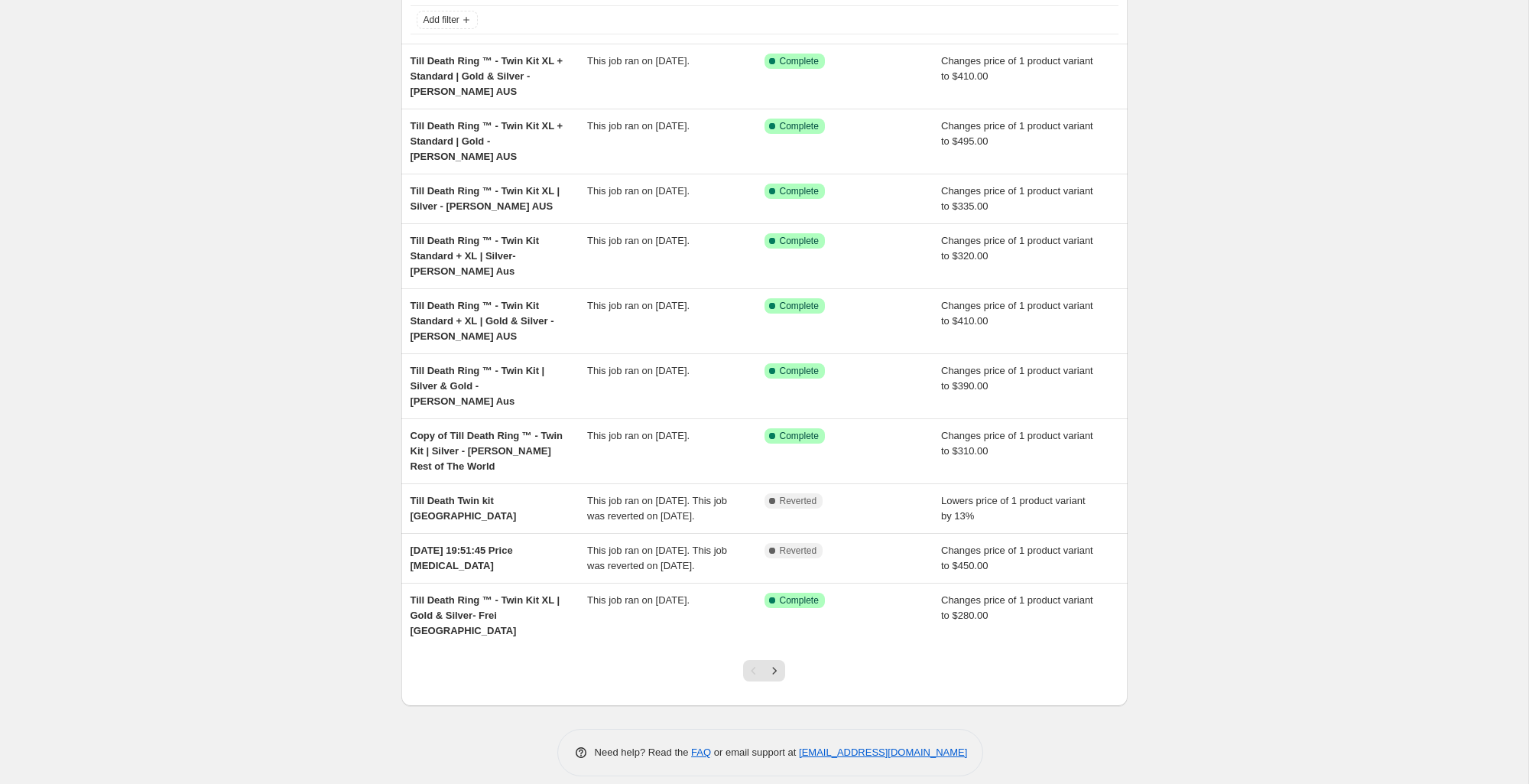
click at [771, 663] on icon "Next" at bounding box center [775, 670] width 15 height 15
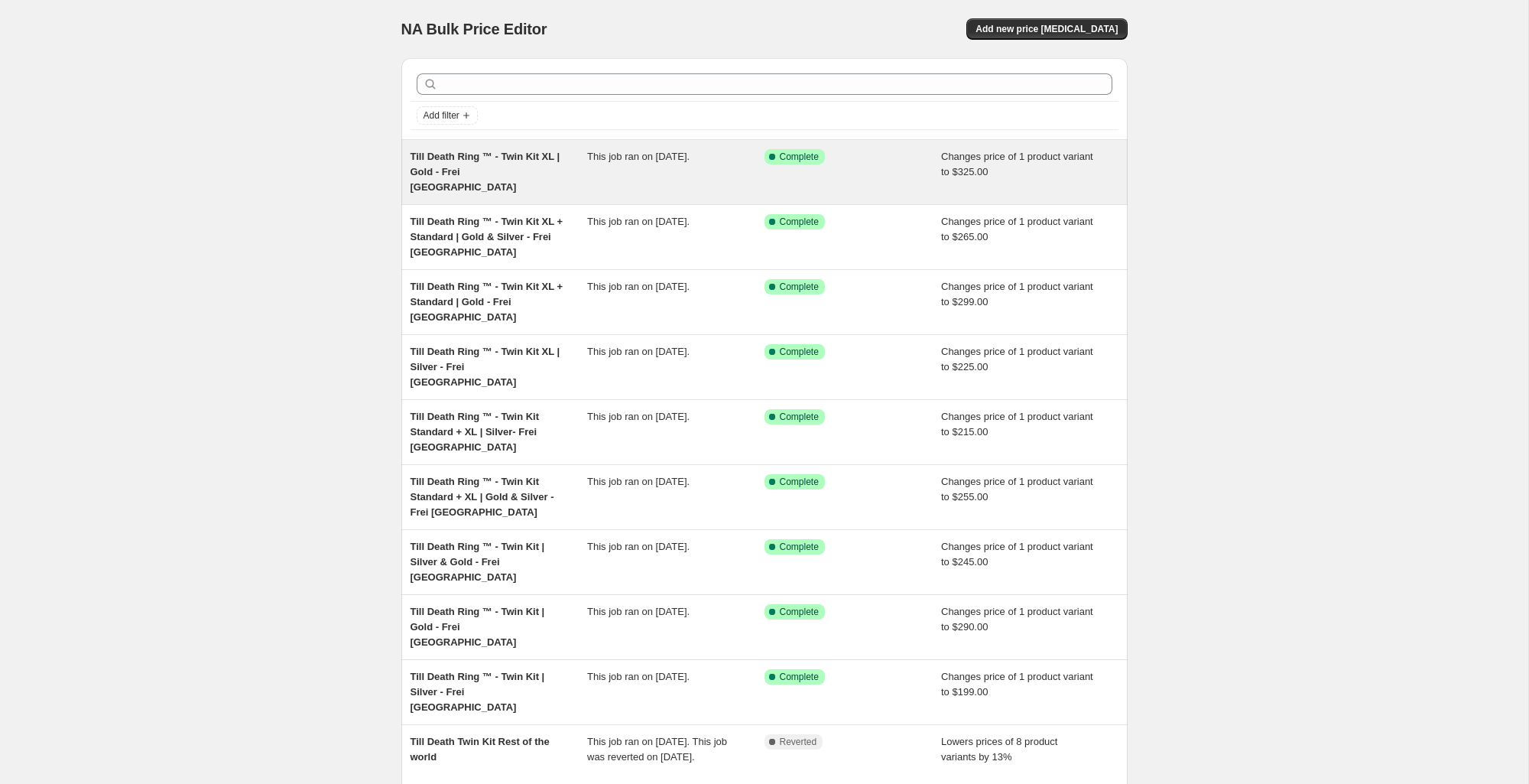
click at [471, 164] on div "Till Death Ring ™ - Twin Kit XL | Gold - Frei [GEOGRAPHIC_DATA]" at bounding box center [499, 172] width 177 height 46
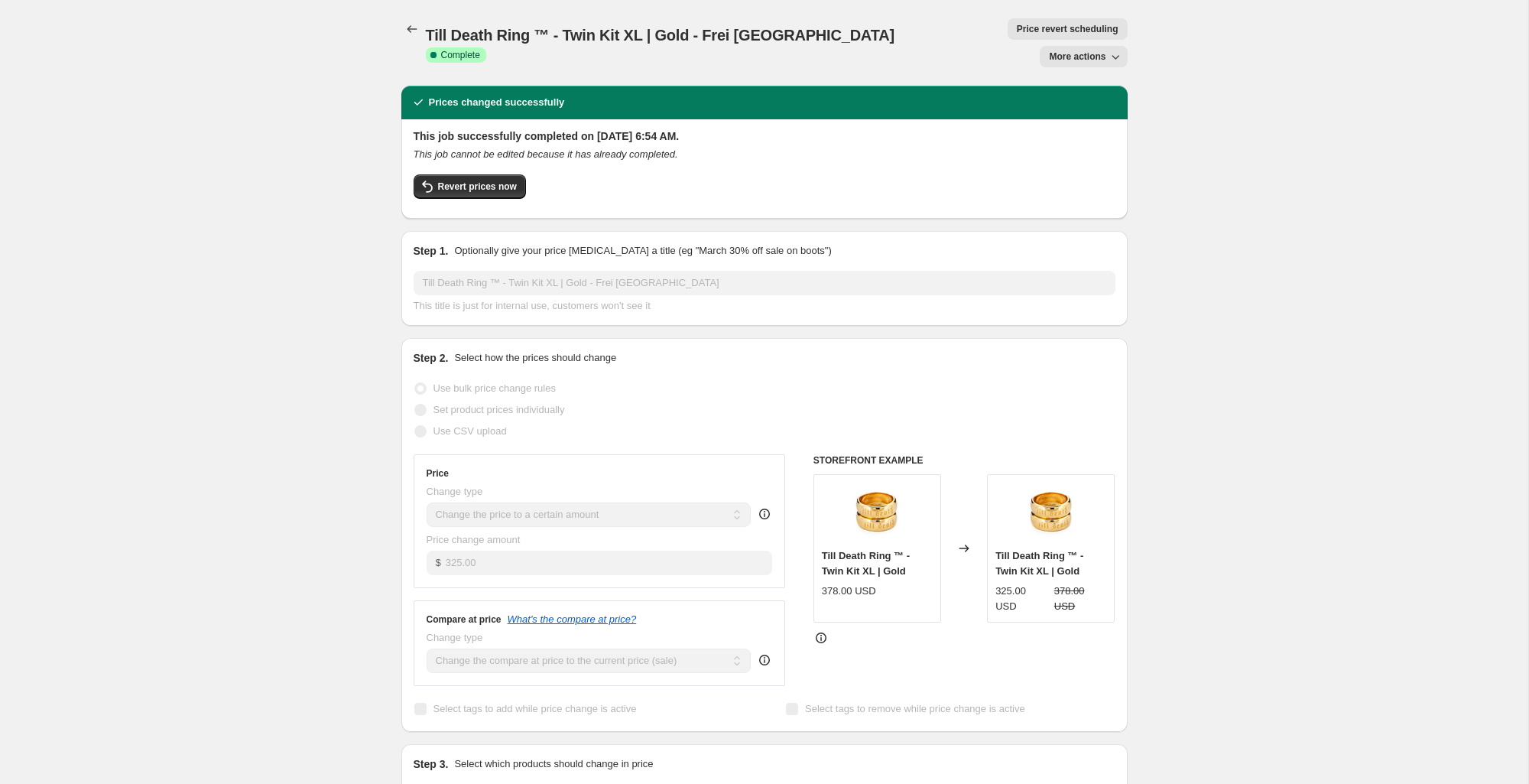
click at [1080, 50] on span "More actions" at bounding box center [1077, 56] width 57 height 12
click at [1082, 61] on span "Copy to new job" at bounding box center [1083, 61] width 71 height 11
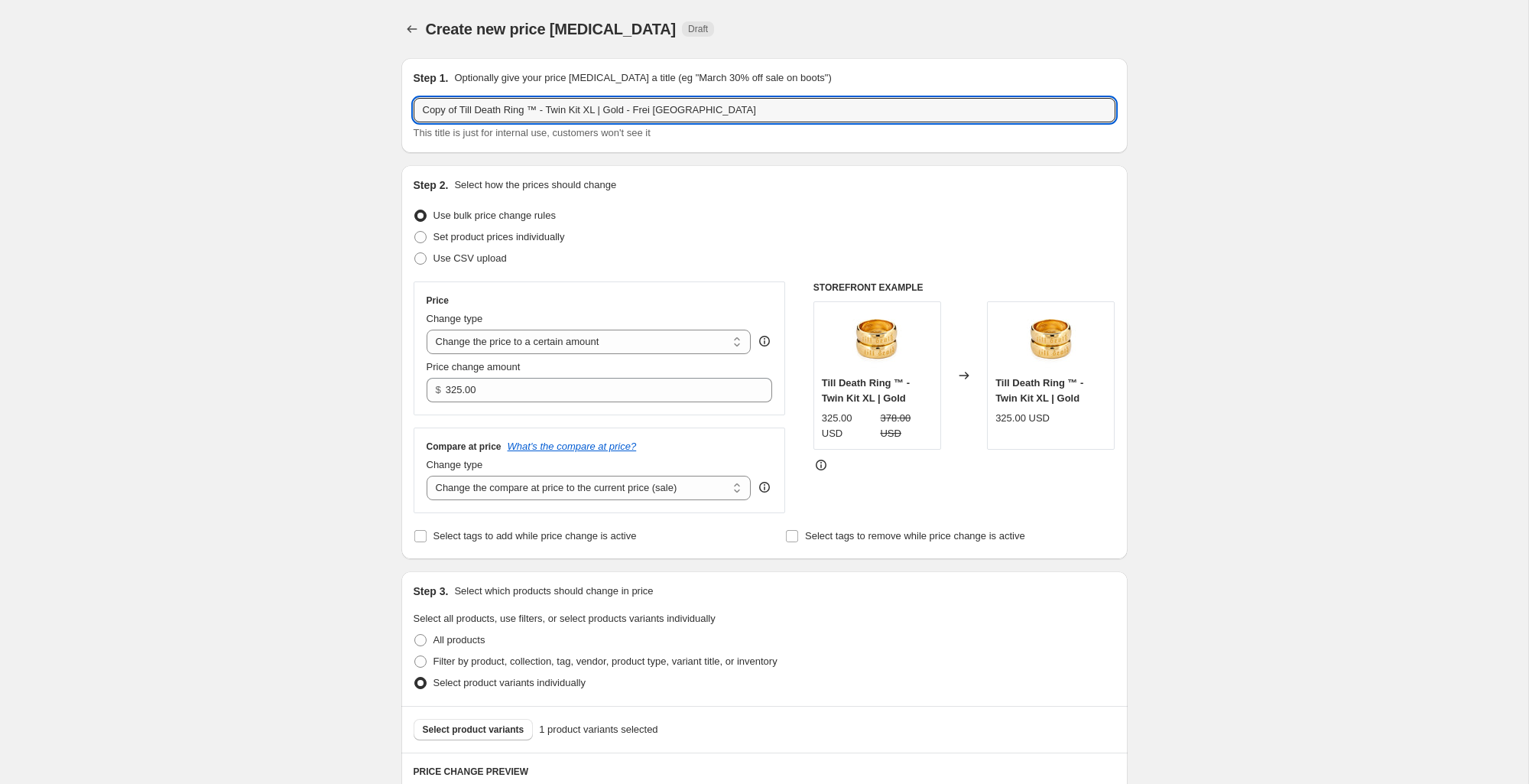
drag, startPoint x: 463, startPoint y: 113, endPoint x: 324, endPoint y: 96, distance: 140.0
click at [317, 96] on div "Create new price change job. This page is ready Create new price change job Dra…" at bounding box center [764, 745] width 1528 height 1490
drag, startPoint x: 606, startPoint y: 113, endPoint x: 732, endPoint y: 119, distance: 126.1
click at [732, 119] on input "Till Death Ring ™ - Twin Kit XL | Gold - Frei [GEOGRAPHIC_DATA]" at bounding box center [764, 110] width 702 height 24
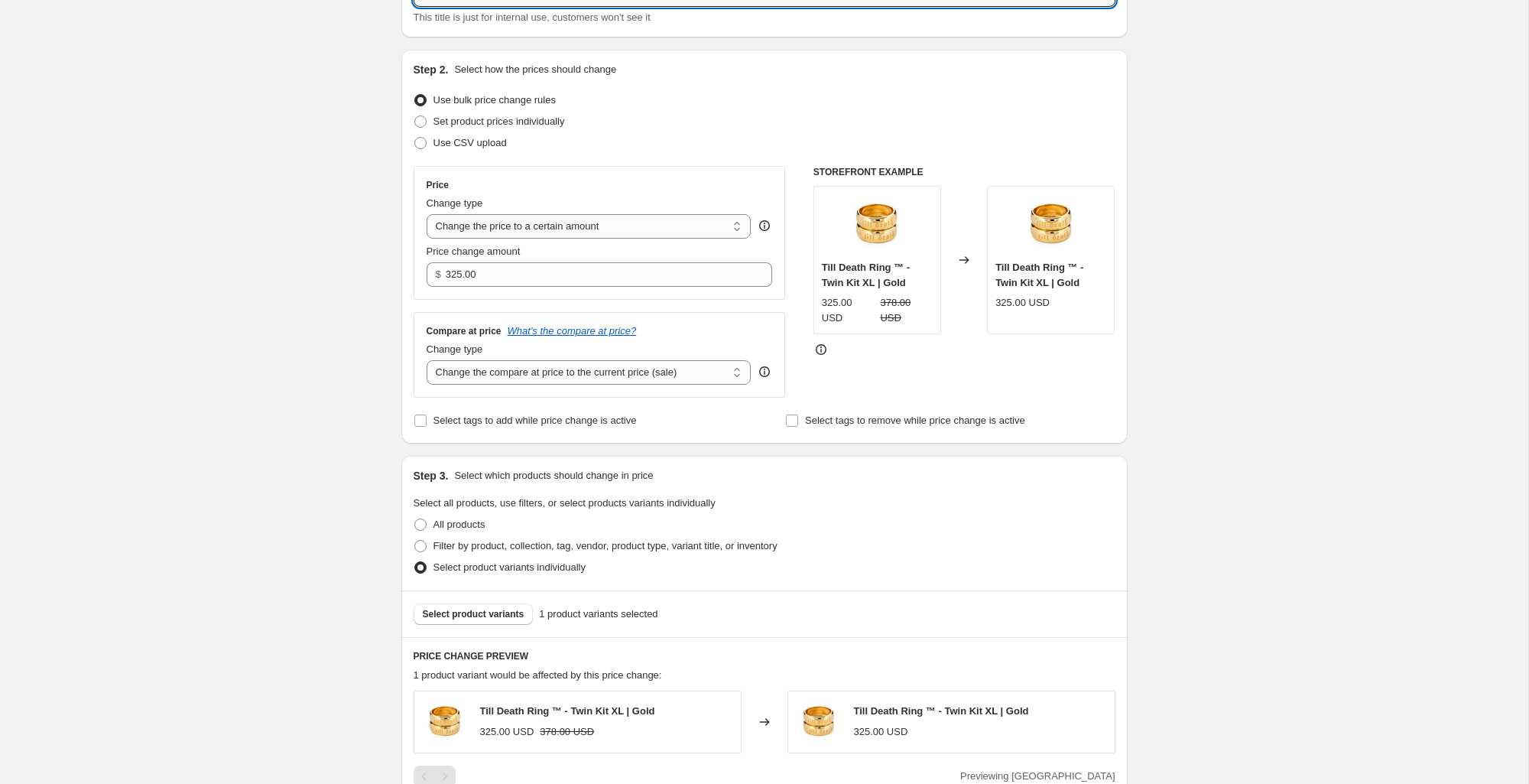
scroll to position [372, 0]
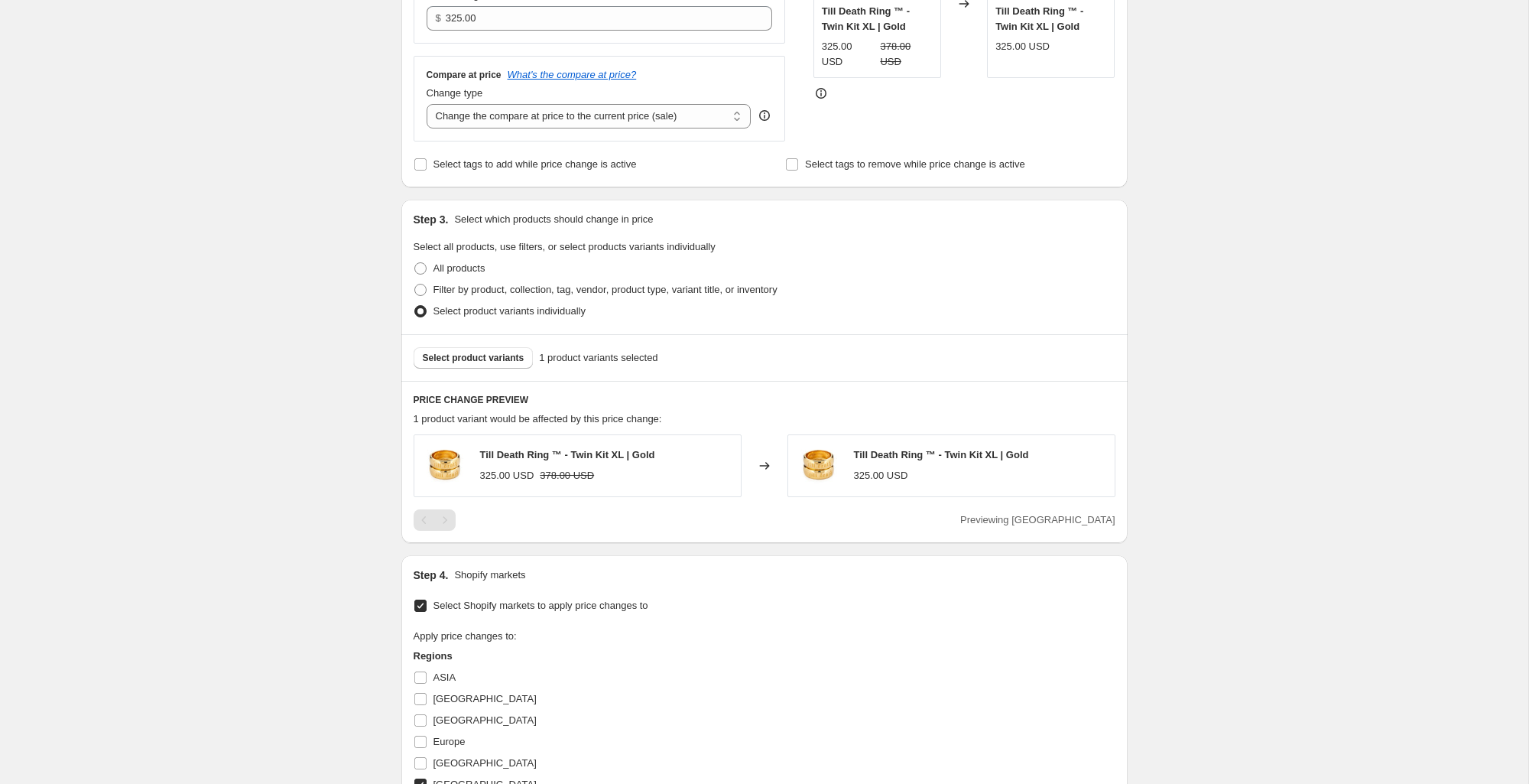
type input "Till Death Ring ™ - Twin Kit XL | Gold - [PERSON_NAME] Aus"
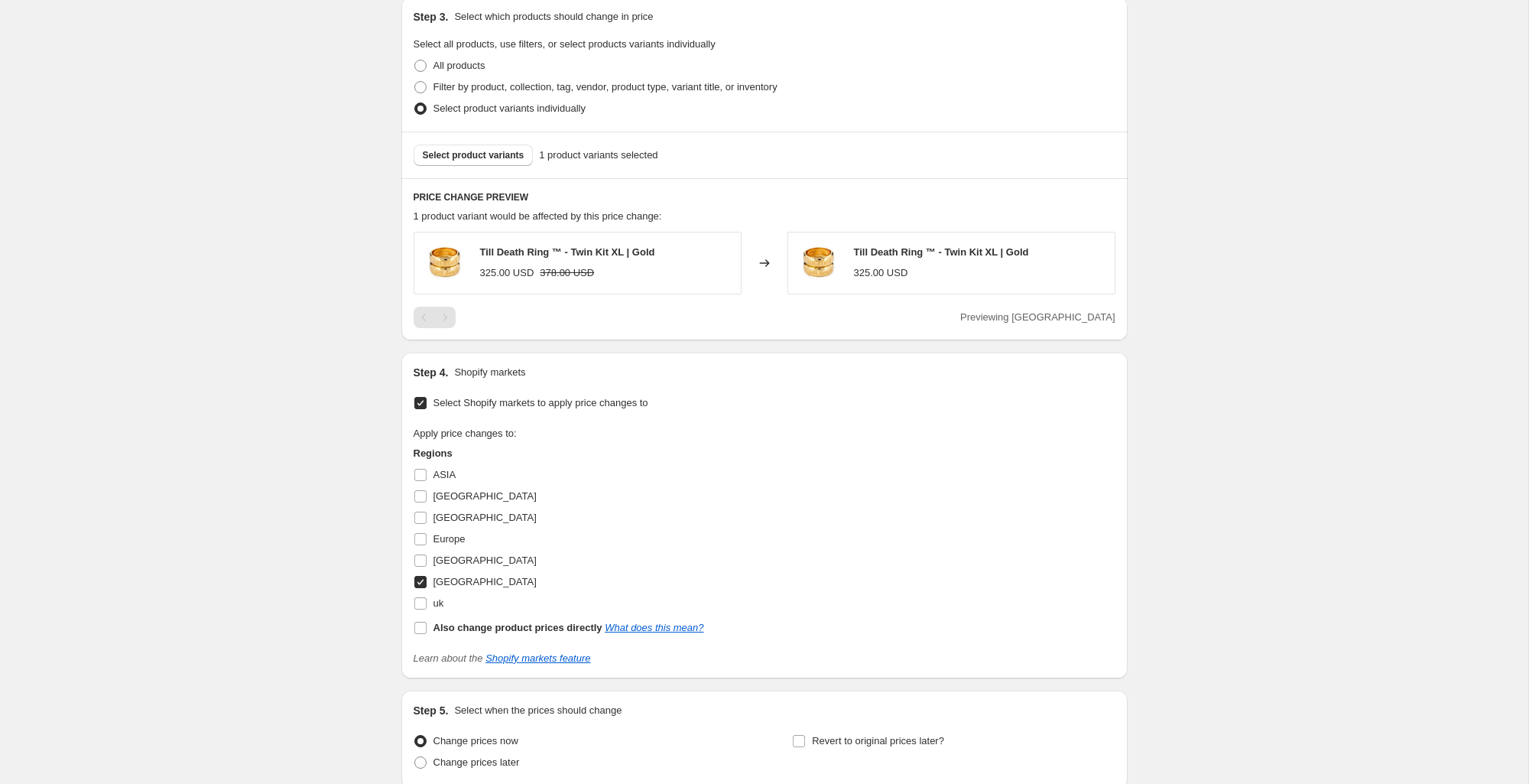
scroll to position [575, 0]
drag, startPoint x: 446, startPoint y: 497, endPoint x: 443, endPoint y: 509, distance: 12.4
click at [446, 497] on span "[GEOGRAPHIC_DATA]" at bounding box center [485, 495] width 103 height 11
click at [427, 497] on input "[GEOGRAPHIC_DATA]" at bounding box center [420, 495] width 12 height 12
checkbox input "true"
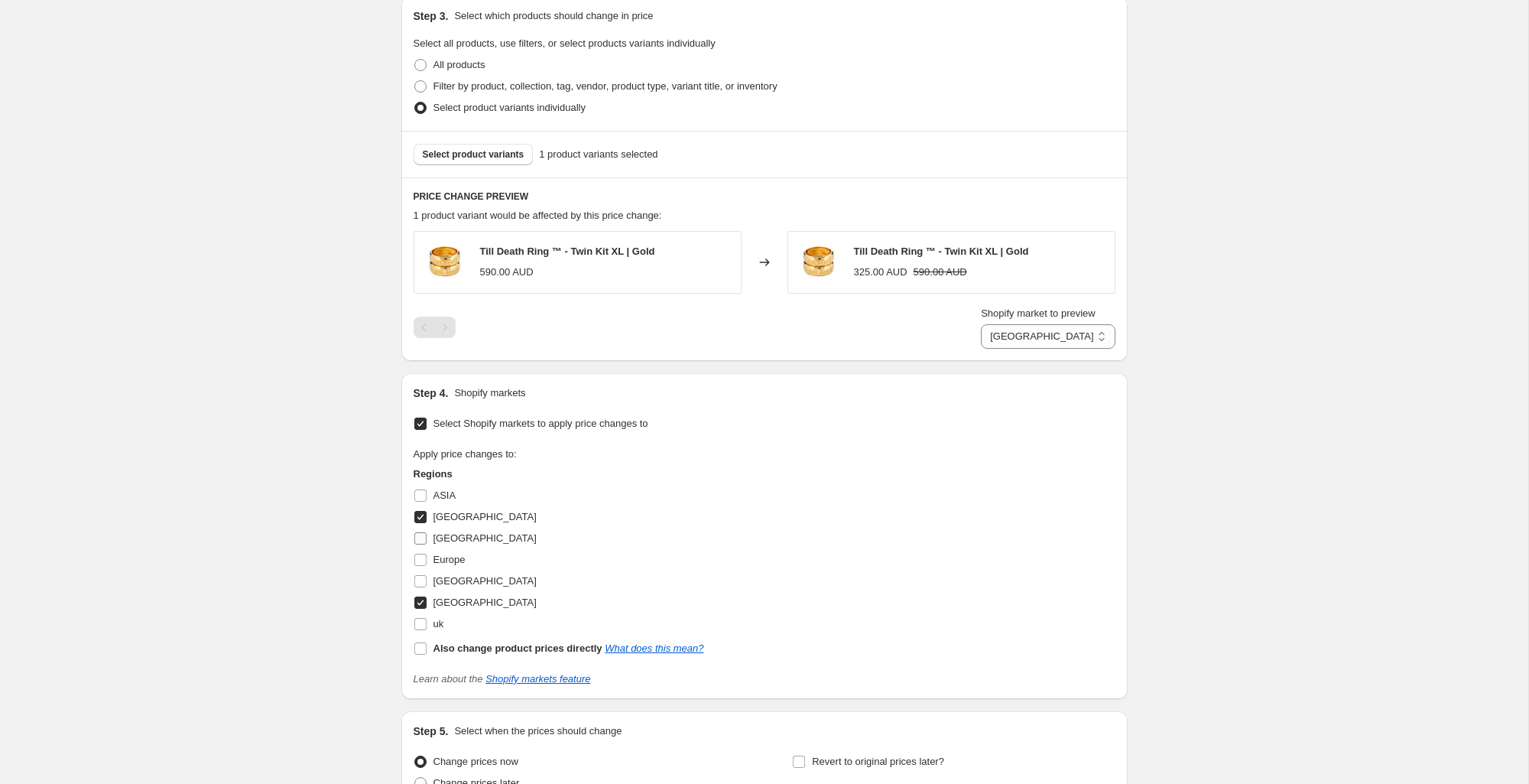
scroll to position [727, 0]
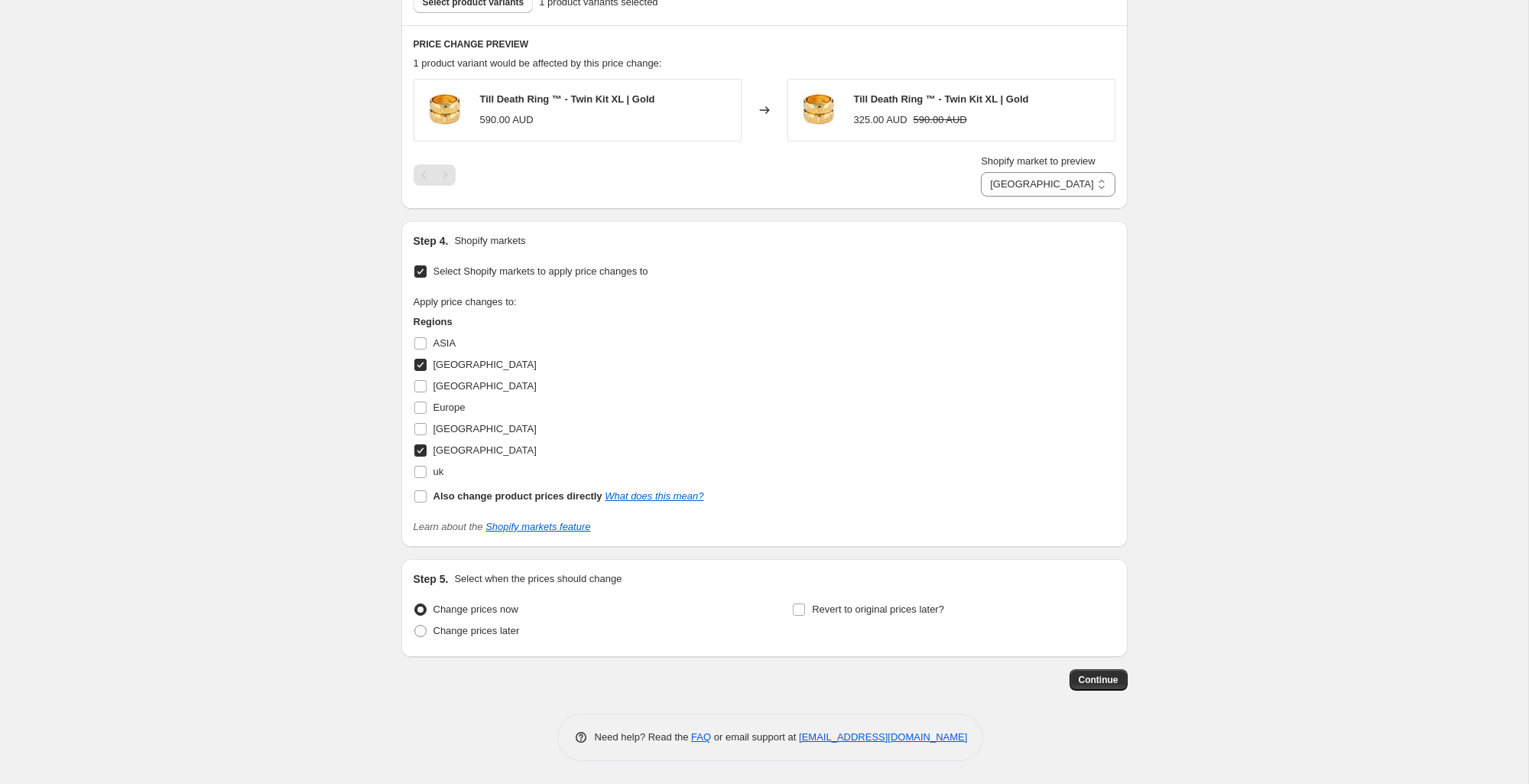
click at [421, 450] on input "[GEOGRAPHIC_DATA]" at bounding box center [420, 449] width 12 height 12
checkbox input "false"
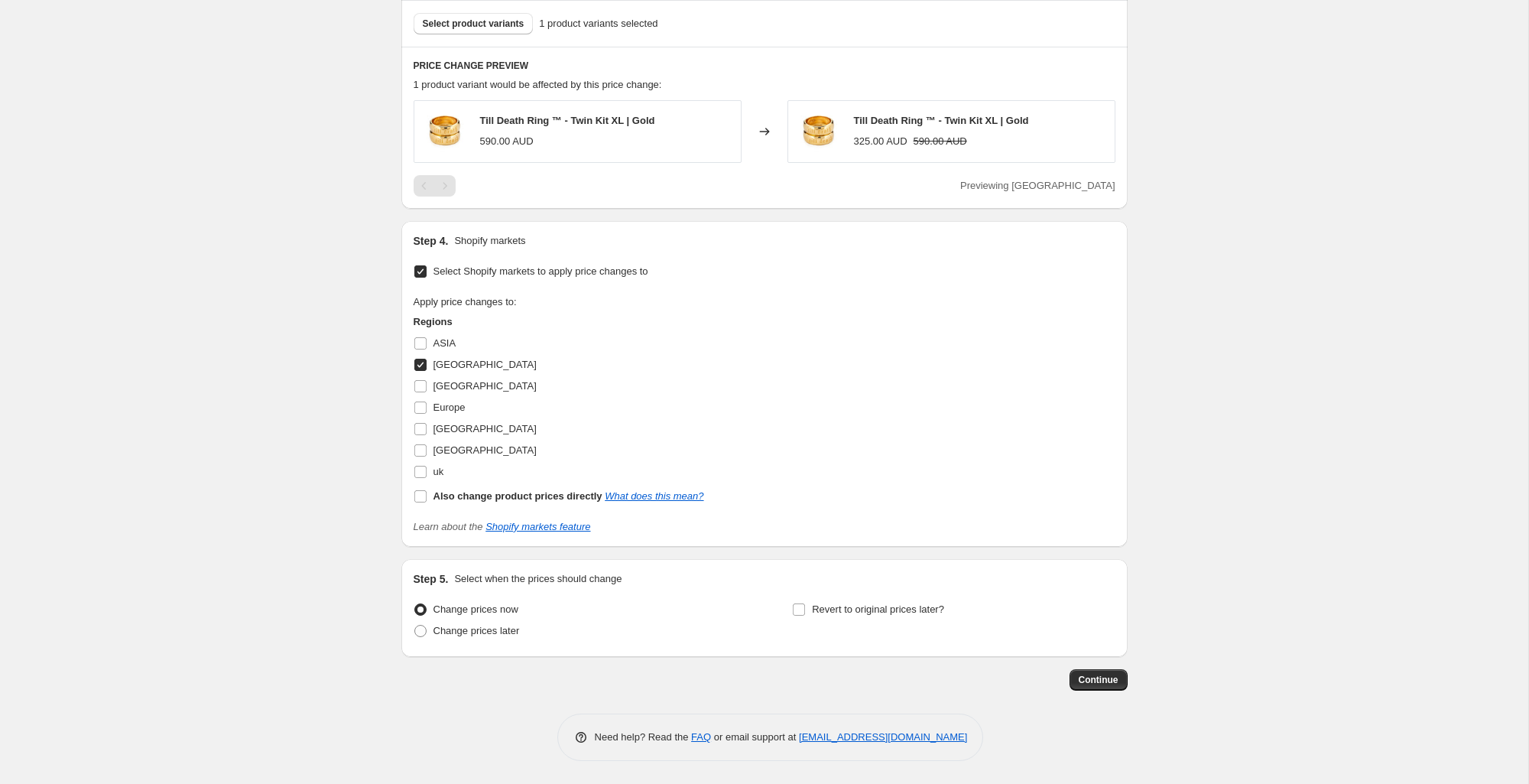
scroll to position [0, 0]
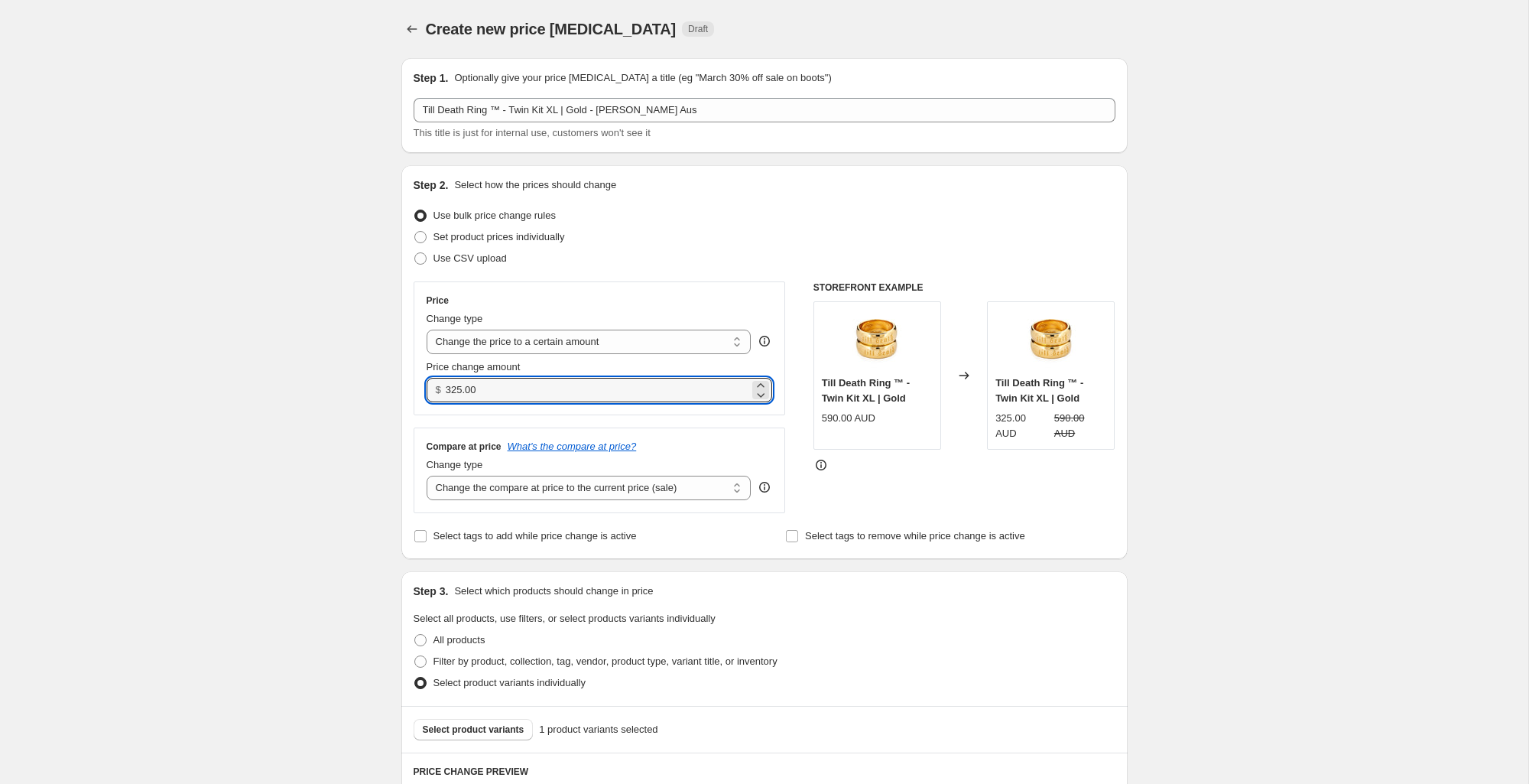
drag, startPoint x: 494, startPoint y: 389, endPoint x: 444, endPoint y: 384, distance: 50.2
click at [455, 386] on input "325.00" at bounding box center [598, 390] width 304 height 24
type input "3"
type input "510.00"
click at [1270, 411] on div "Create new price change job. This page is ready Create new price change job Dra…" at bounding box center [764, 745] width 1528 height 1490
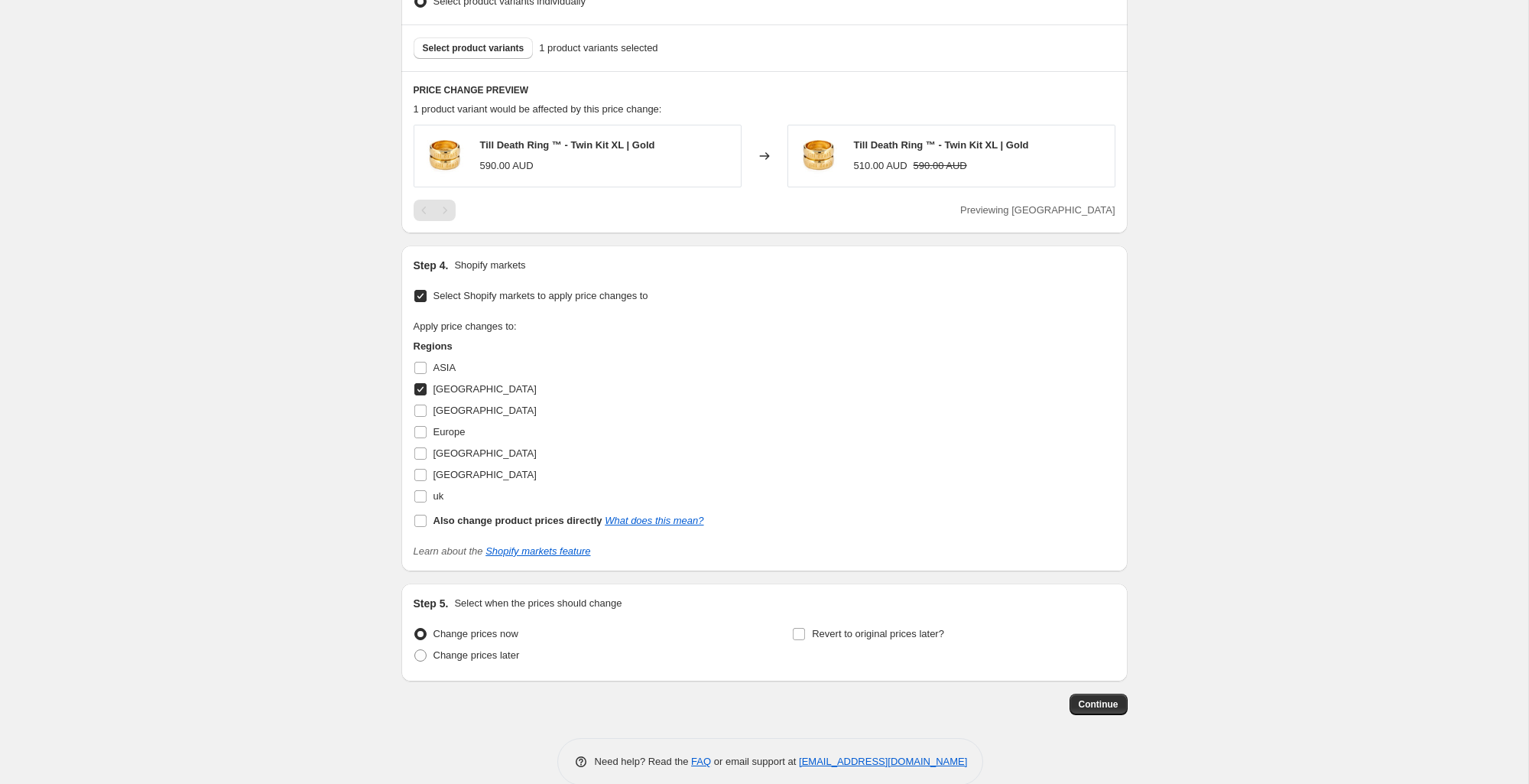
scroll to position [706, 0]
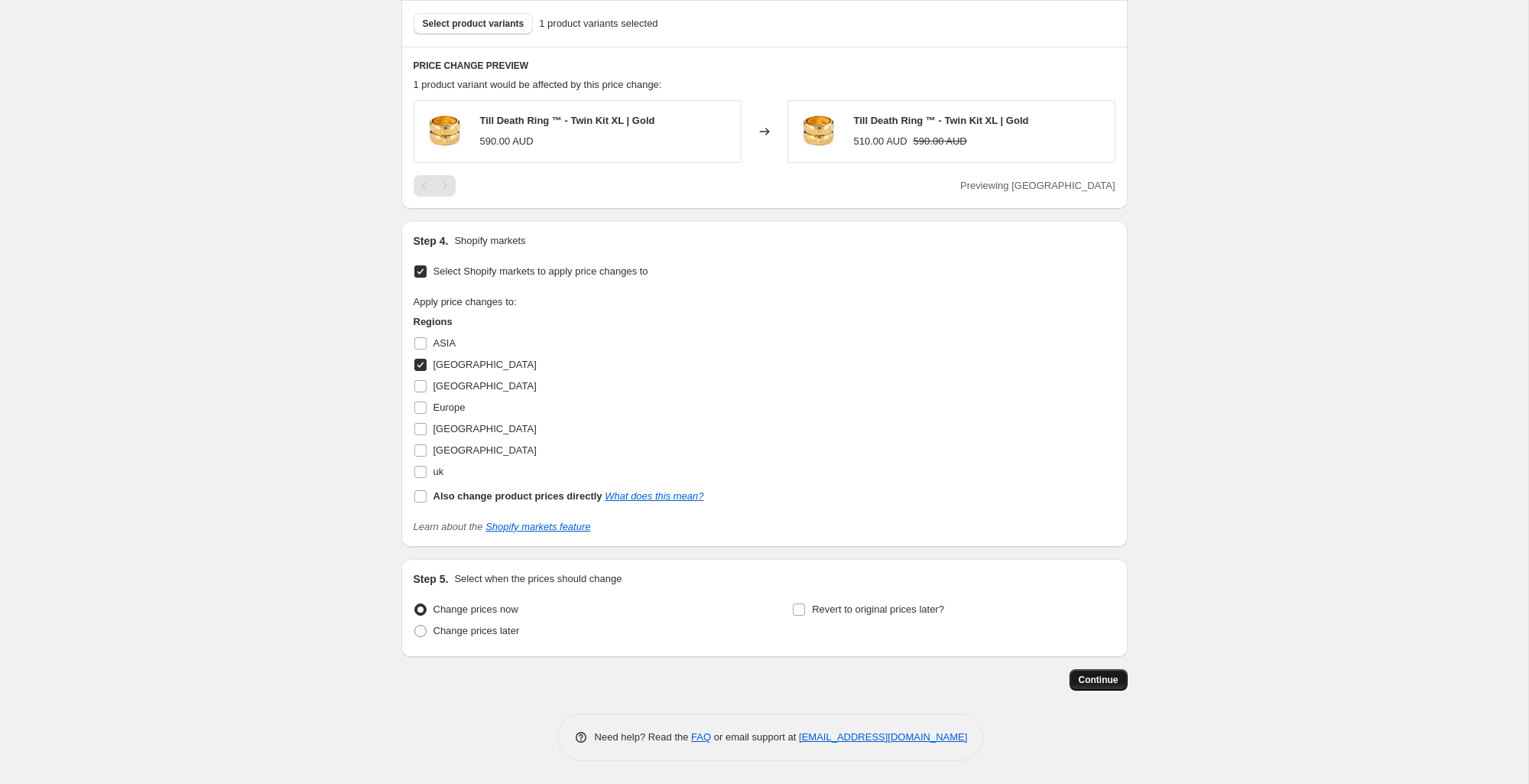
click at [1096, 679] on span "Continue" at bounding box center [1098, 680] width 40 height 12
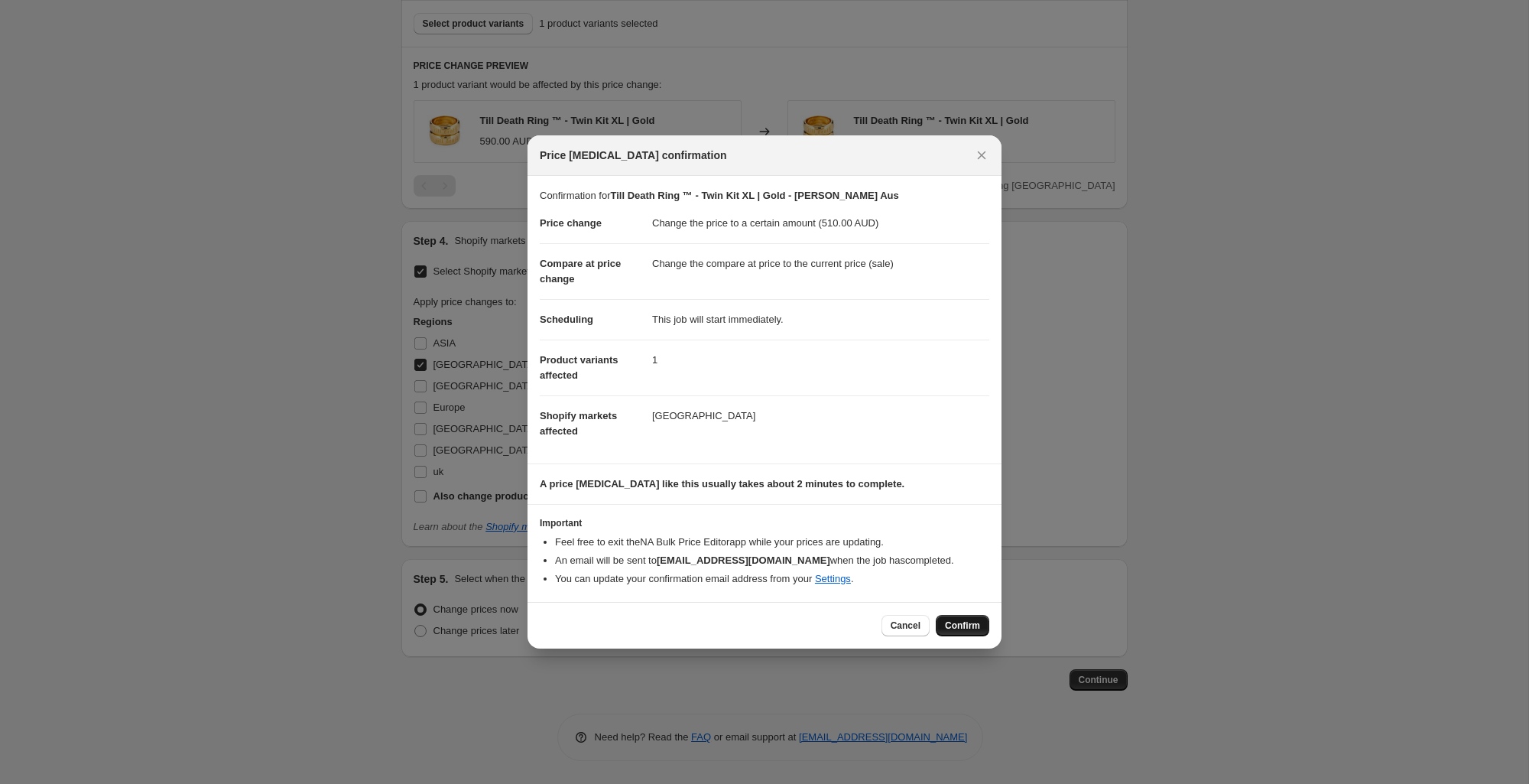
click at [973, 618] on button "Confirm" at bounding box center [962, 625] width 53 height 21
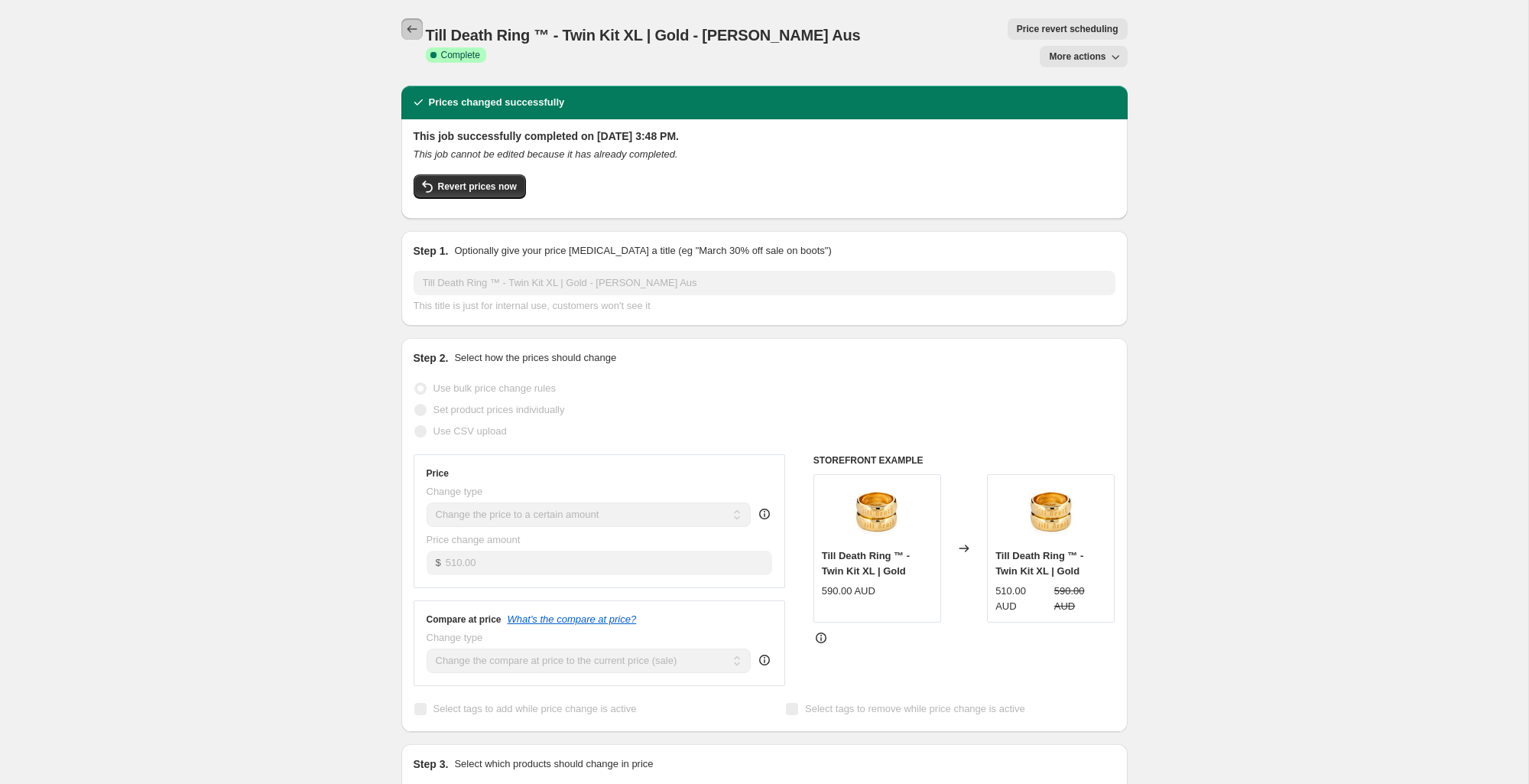
click at [419, 32] on button "Price change jobs" at bounding box center [412, 29] width 21 height 21
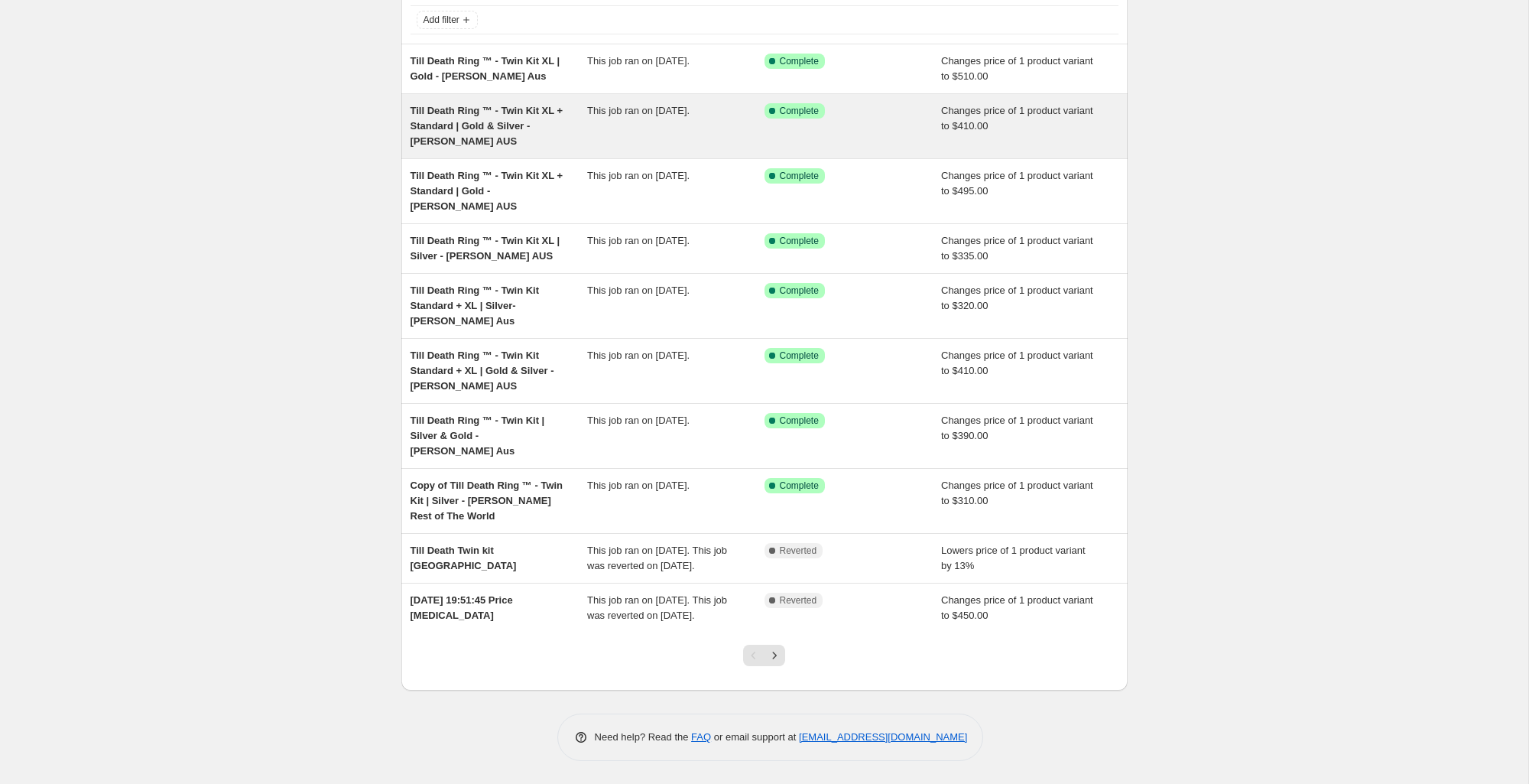
scroll to position [96, 0]
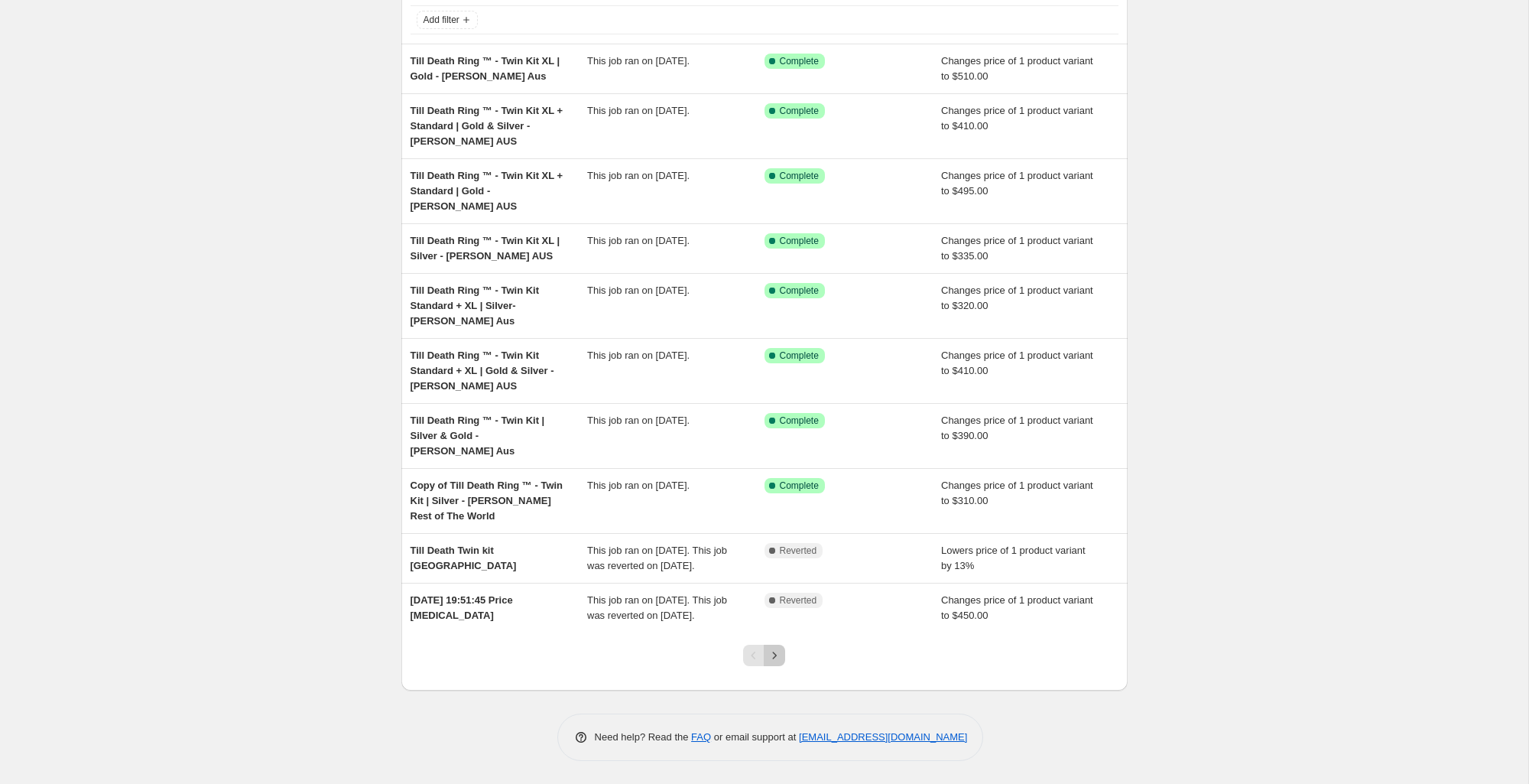
drag, startPoint x: 777, startPoint y: 653, endPoint x: 757, endPoint y: 636, distance: 26.2
click at [776, 652] on icon "Next" at bounding box center [775, 655] width 15 height 15
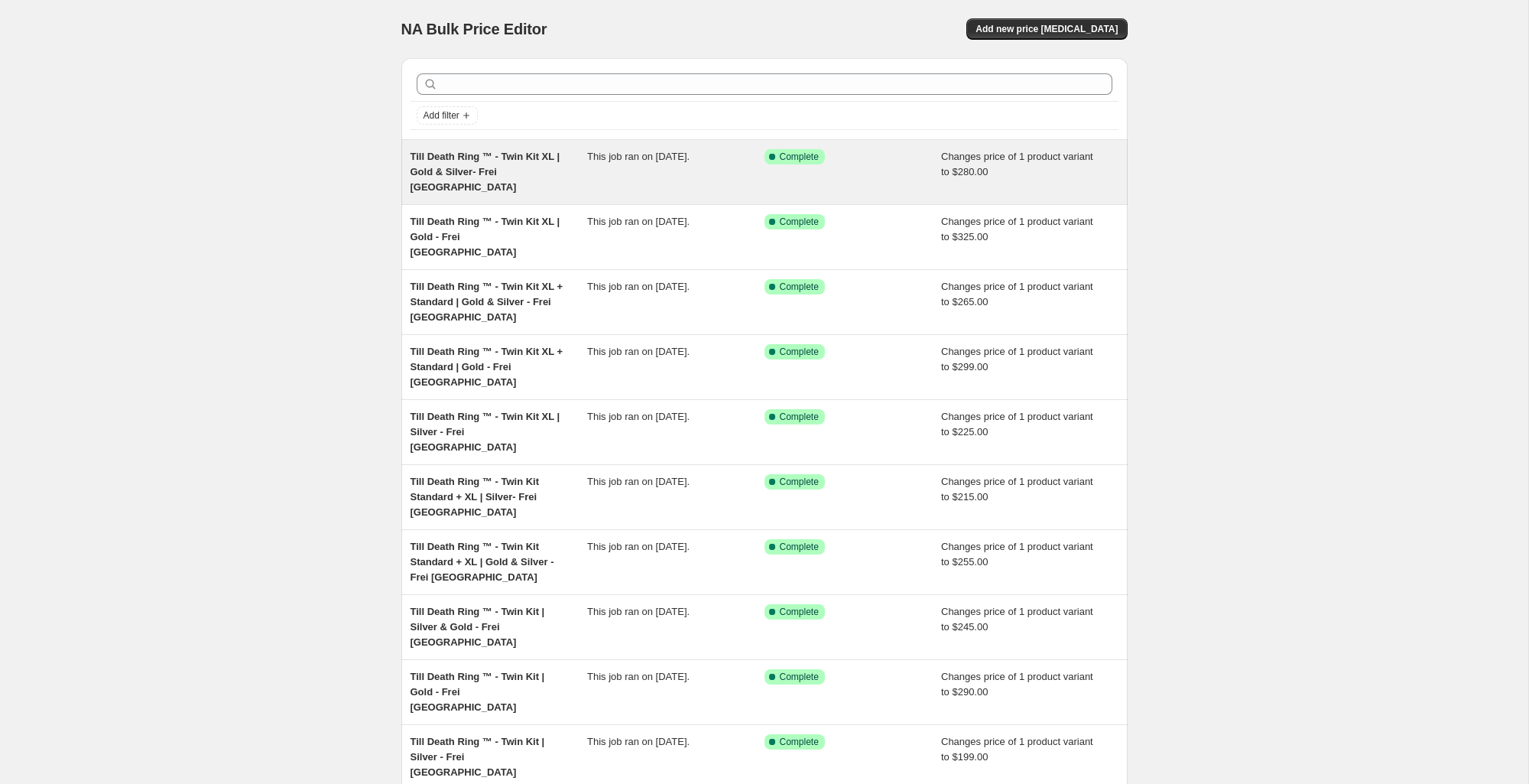
click at [473, 155] on span "Till Death Ring ™ - Twin Kit XL | Gold & Silver- Frei [GEOGRAPHIC_DATA]" at bounding box center [485, 172] width 150 height 42
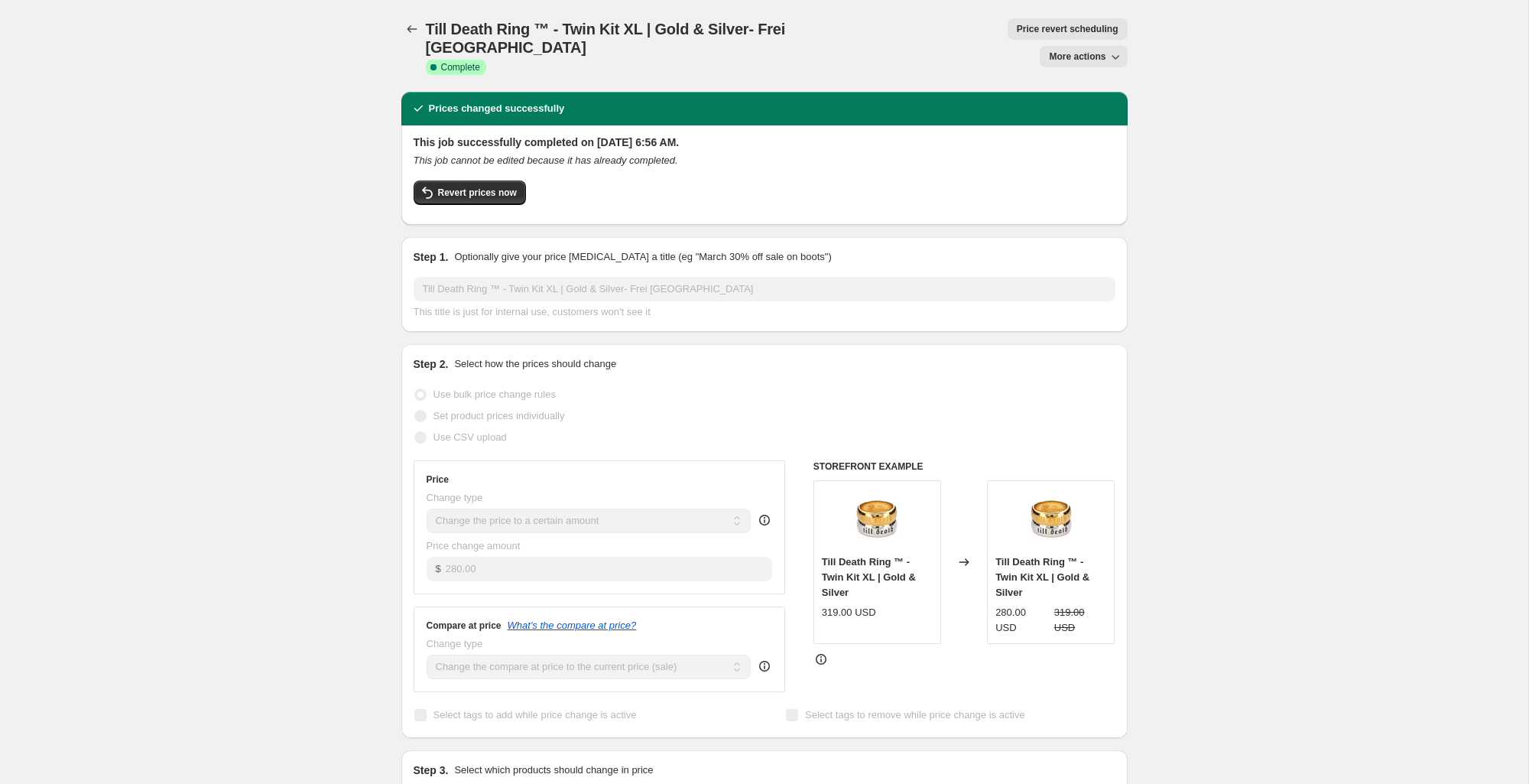
click at [1078, 50] on span "More actions" at bounding box center [1077, 56] width 57 height 12
click at [1081, 66] on span "Copy to new job" at bounding box center [1089, 61] width 83 height 15
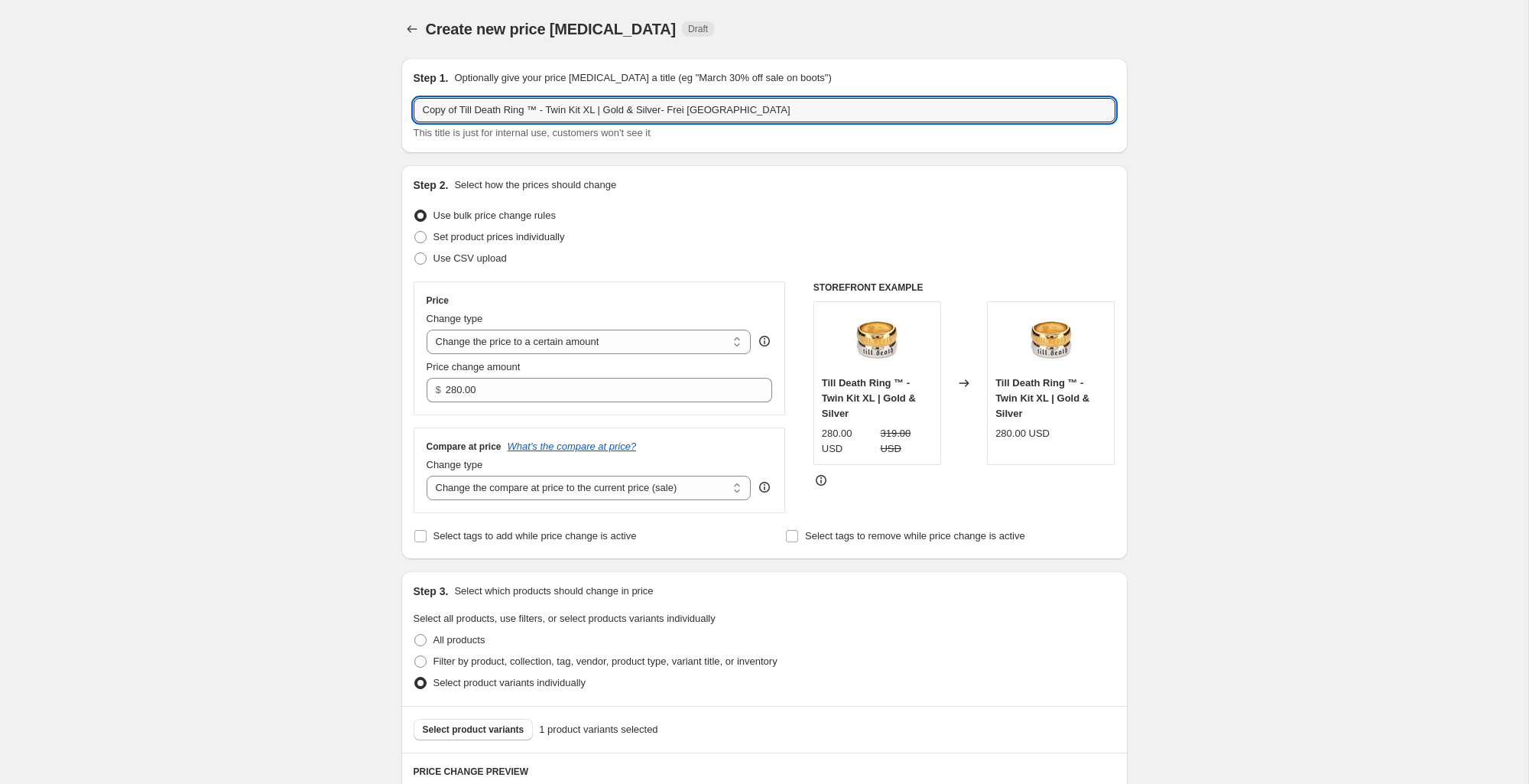
drag, startPoint x: 457, startPoint y: 111, endPoint x: 406, endPoint y: 109, distance: 51.0
click at [406, 109] on div "Step 1. Optionally give your price change job a title (eg "March 30% off sale o…" at bounding box center [764, 105] width 726 height 95
drag, startPoint x: 640, startPoint y: 114, endPoint x: 799, endPoint y: 117, distance: 159.0
click at [799, 117] on input "Till Death Ring ™ - Twin Kit XL | Gold & Silver- Frei [GEOGRAPHIC_DATA]" at bounding box center [764, 110] width 702 height 24
type input "Till Death Ring ™ - Twin Kit XL | Gold & Silver- [PERSON_NAME] AUS"
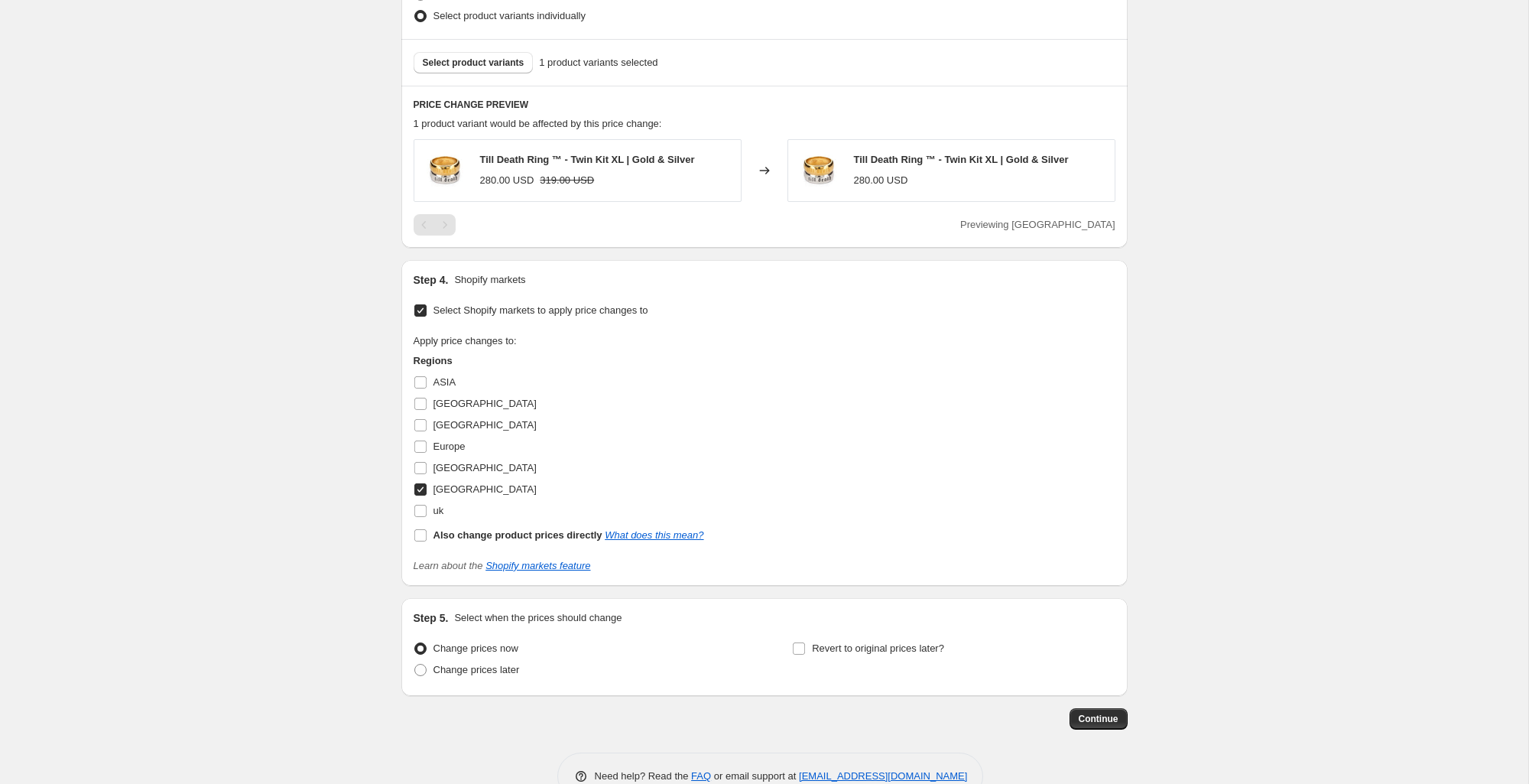
scroll to position [706, 0]
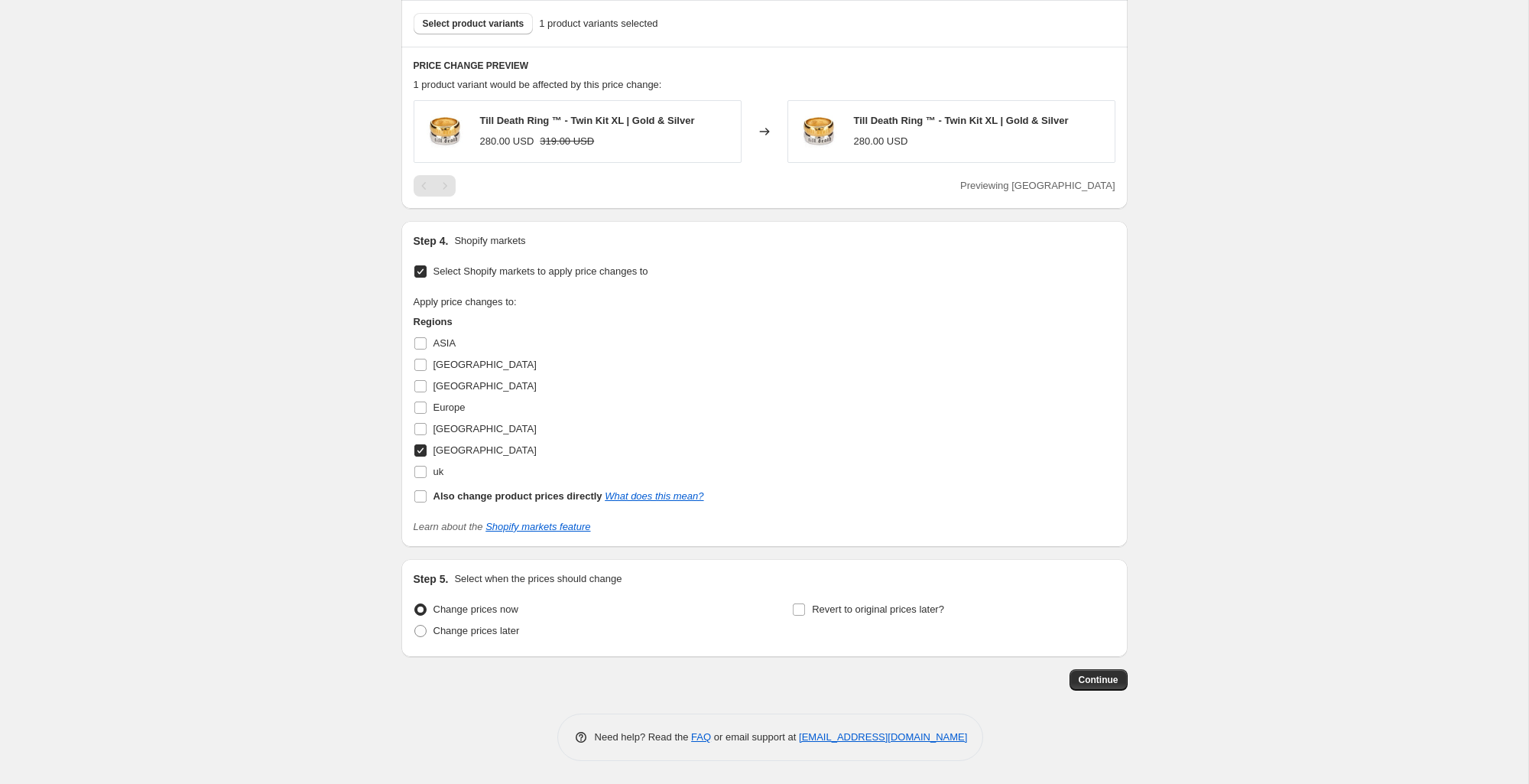
click at [463, 451] on span "[GEOGRAPHIC_DATA]" at bounding box center [485, 449] width 103 height 11
click at [427, 451] on input "[GEOGRAPHIC_DATA]" at bounding box center [420, 449] width 12 height 12
checkbox input "false"
click at [431, 367] on label "[GEOGRAPHIC_DATA]" at bounding box center [475, 364] width 123 height 21
click at [427, 367] on input "[GEOGRAPHIC_DATA]" at bounding box center [420, 364] width 12 height 12
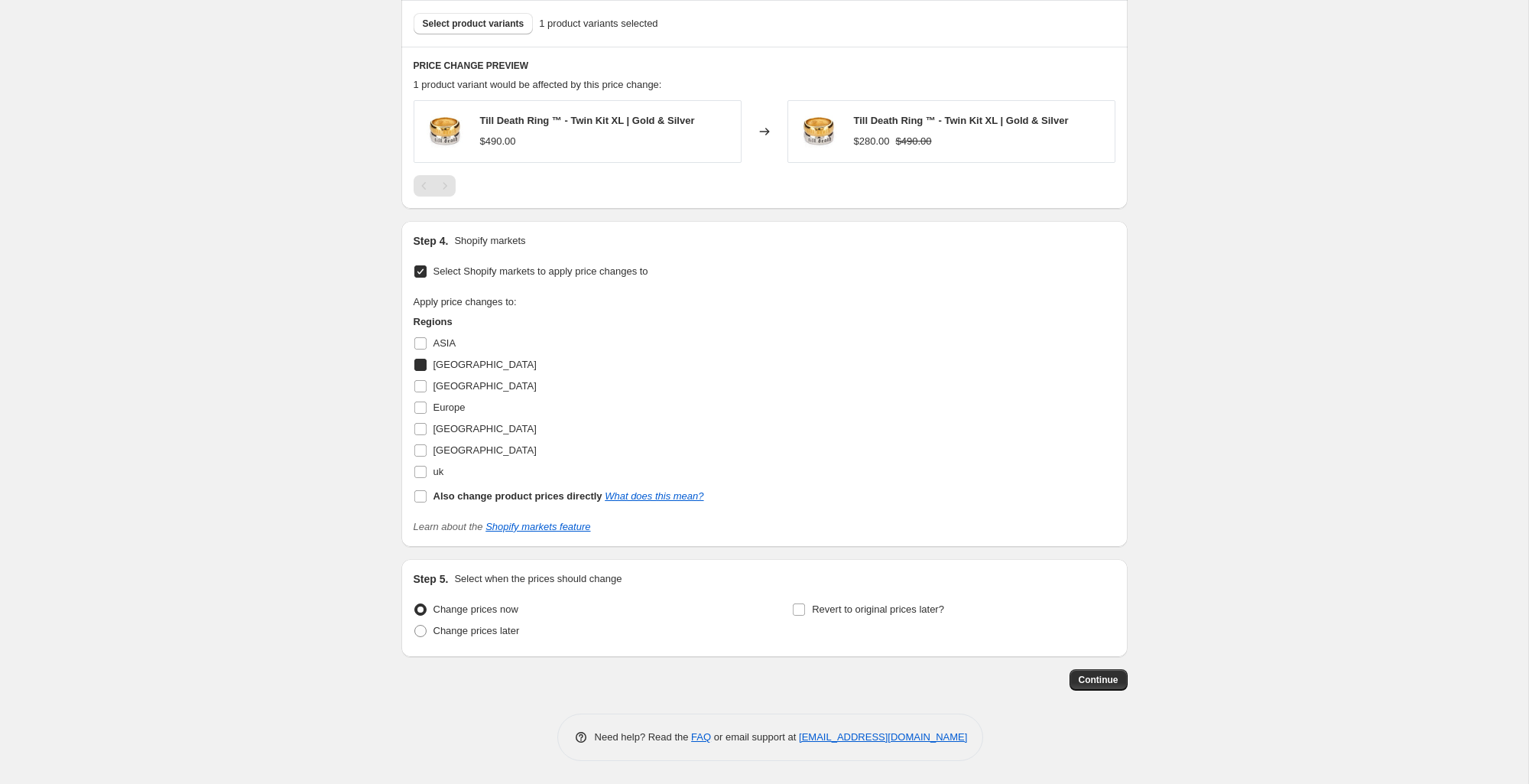
checkbox input "true"
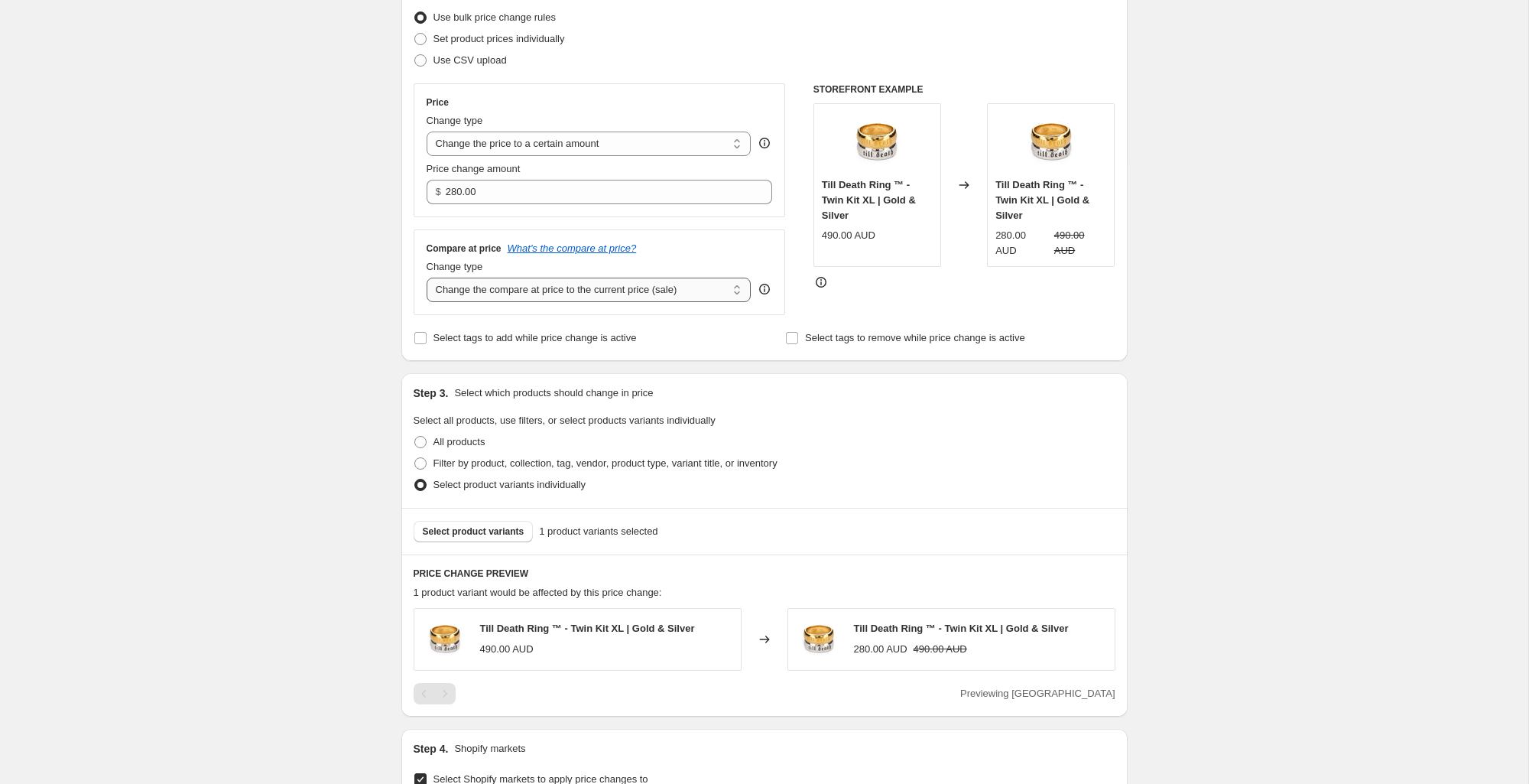
scroll to position [189, 0]
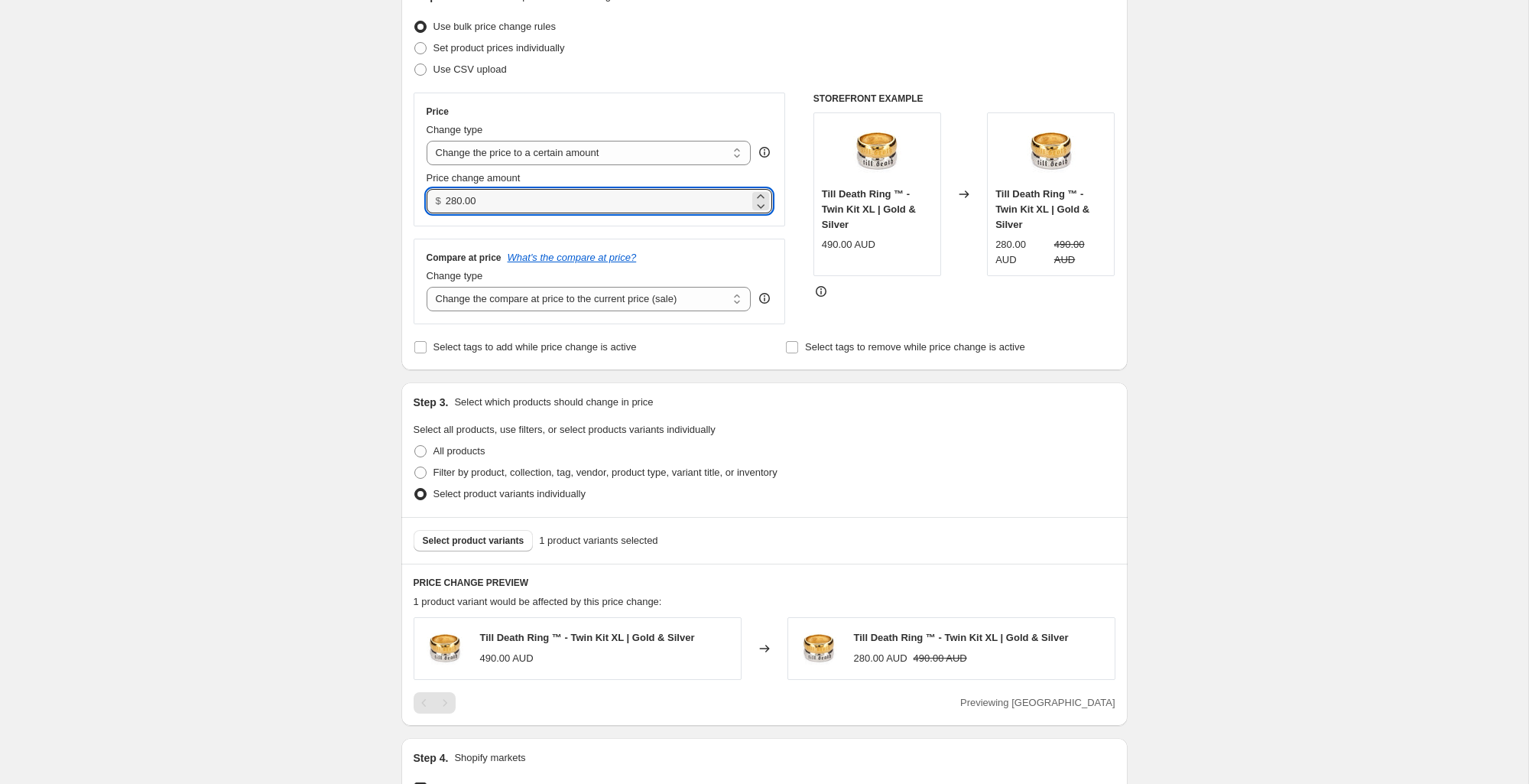
drag, startPoint x: 493, startPoint y: 200, endPoint x: 436, endPoint y: 196, distance: 57.1
click at [440, 196] on div "$ 280.00" at bounding box center [600, 201] width 347 height 24
type input "420.00"
click at [1224, 274] on div "Create new price change job. This page is ready Create new price change job Dra…" at bounding box center [764, 556] width 1528 height 1490
click at [1323, 219] on div "Create new price change job. This page is ready Create new price change job Dra…" at bounding box center [764, 556] width 1528 height 1490
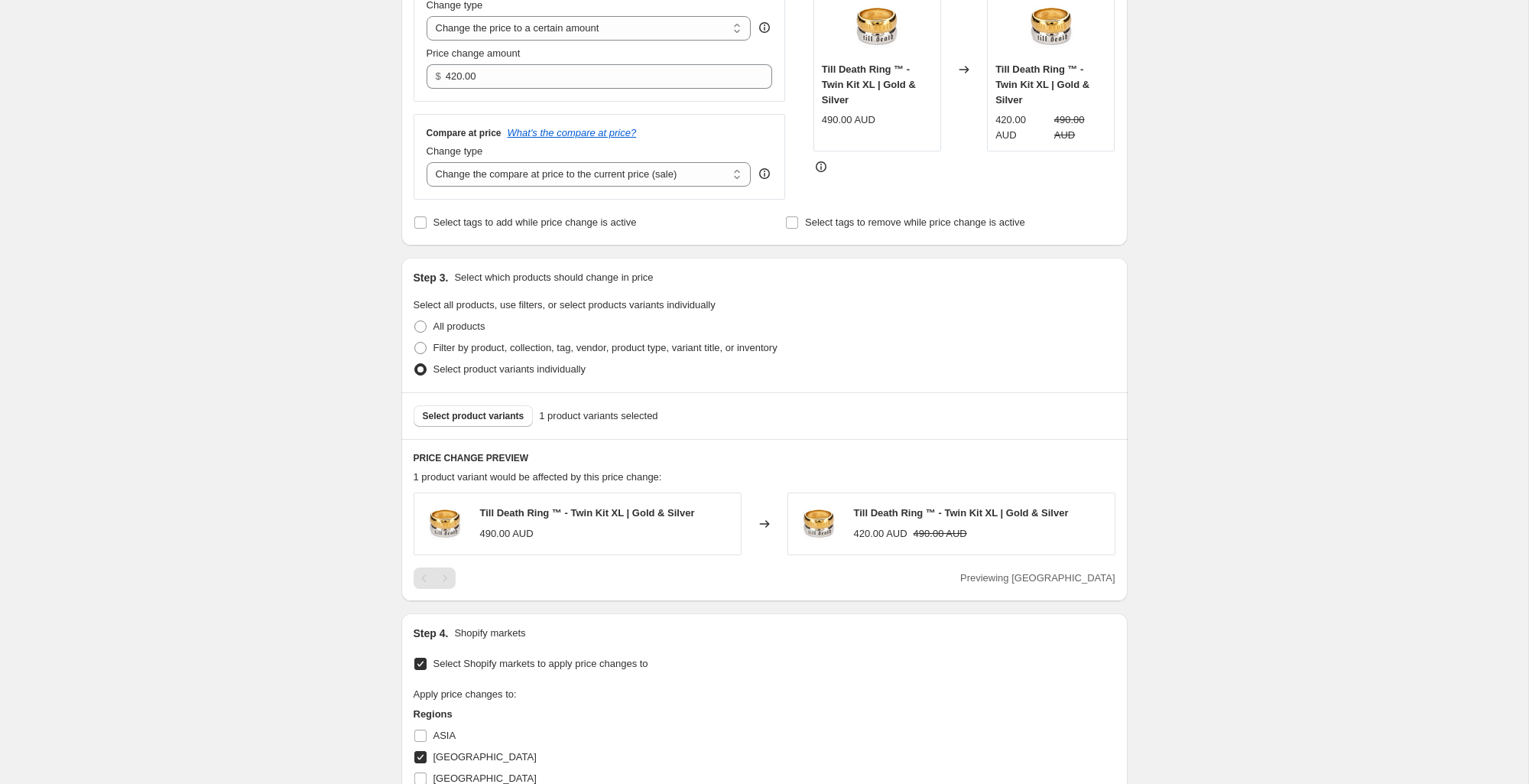
scroll to position [706, 0]
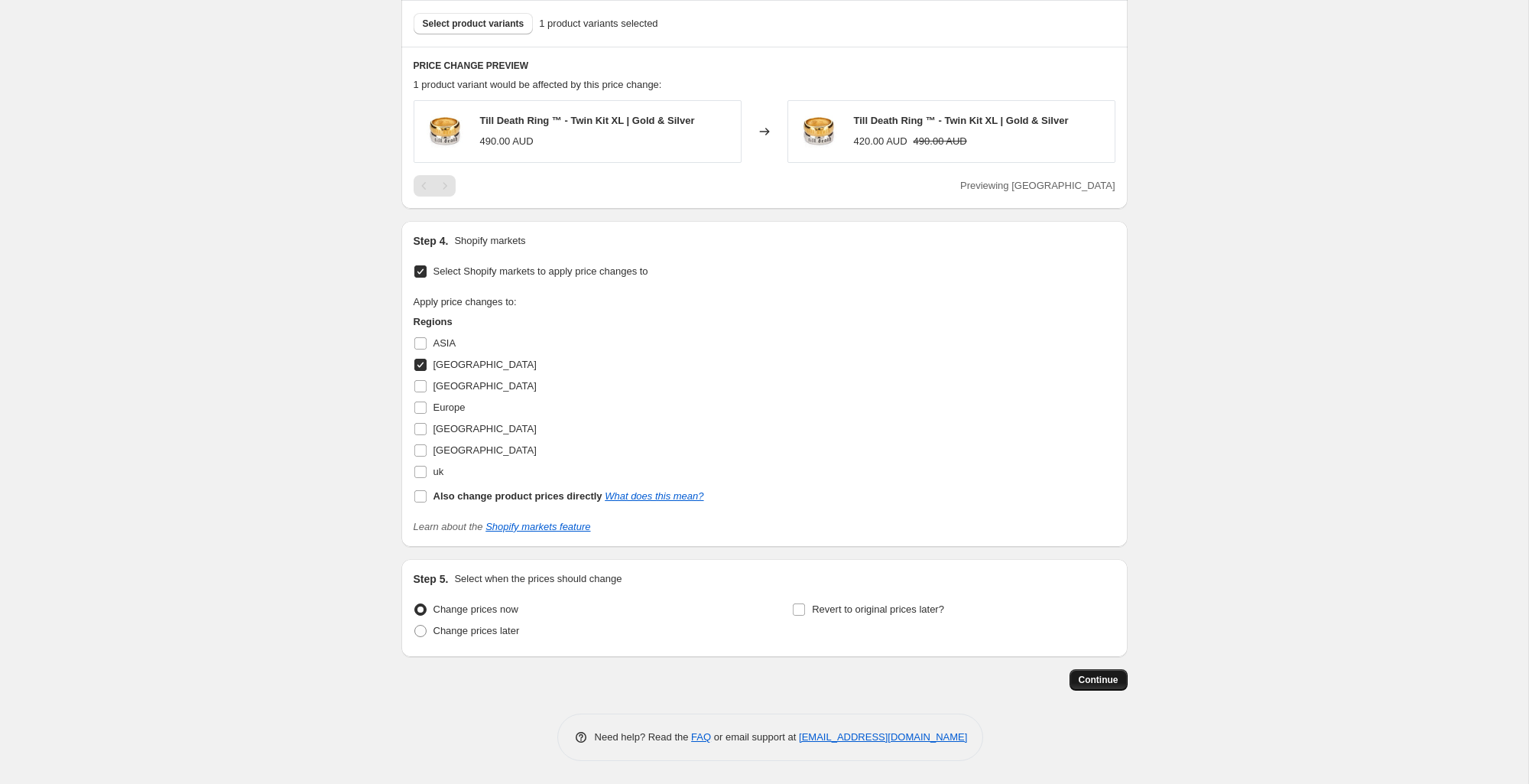
click at [1109, 678] on span "Continue" at bounding box center [1098, 680] width 40 height 12
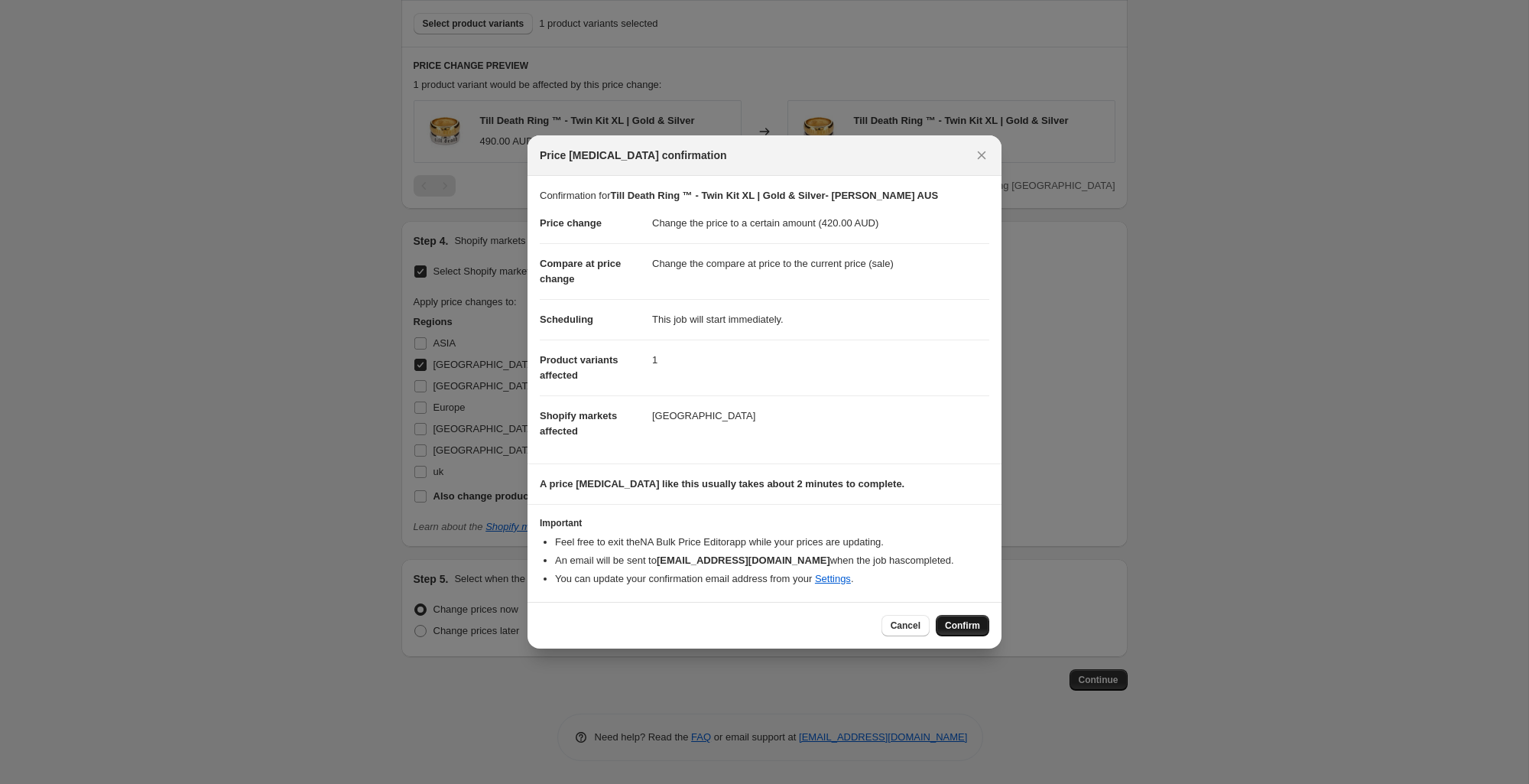
click at [976, 619] on button "Confirm" at bounding box center [962, 625] width 53 height 21
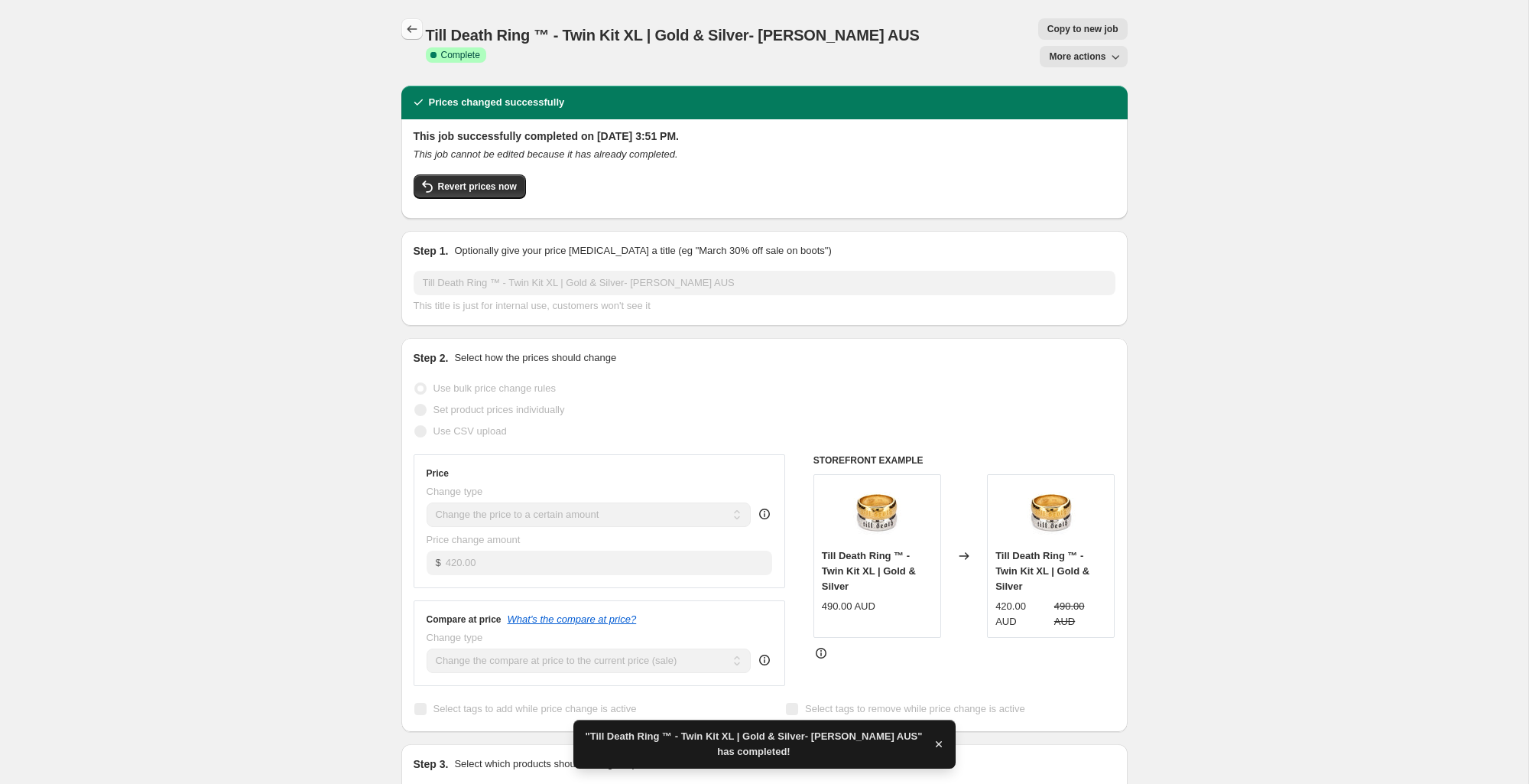
click at [414, 36] on icon "Price change jobs" at bounding box center [412, 29] width 15 height 15
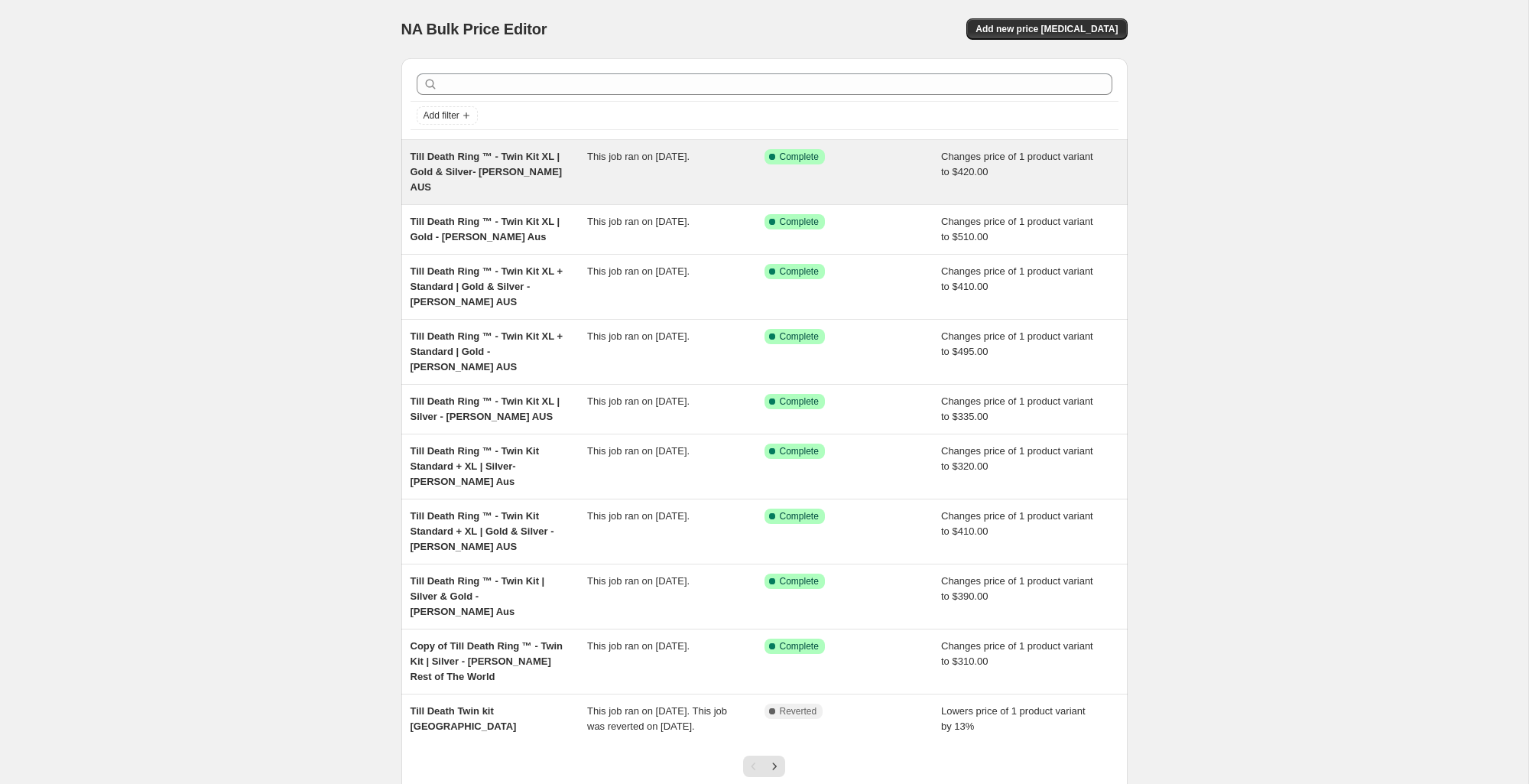
click at [528, 155] on span "Till Death Ring ™ - Twin Kit XL | Gold & Silver- [PERSON_NAME] AUS" at bounding box center [486, 172] width 152 height 42
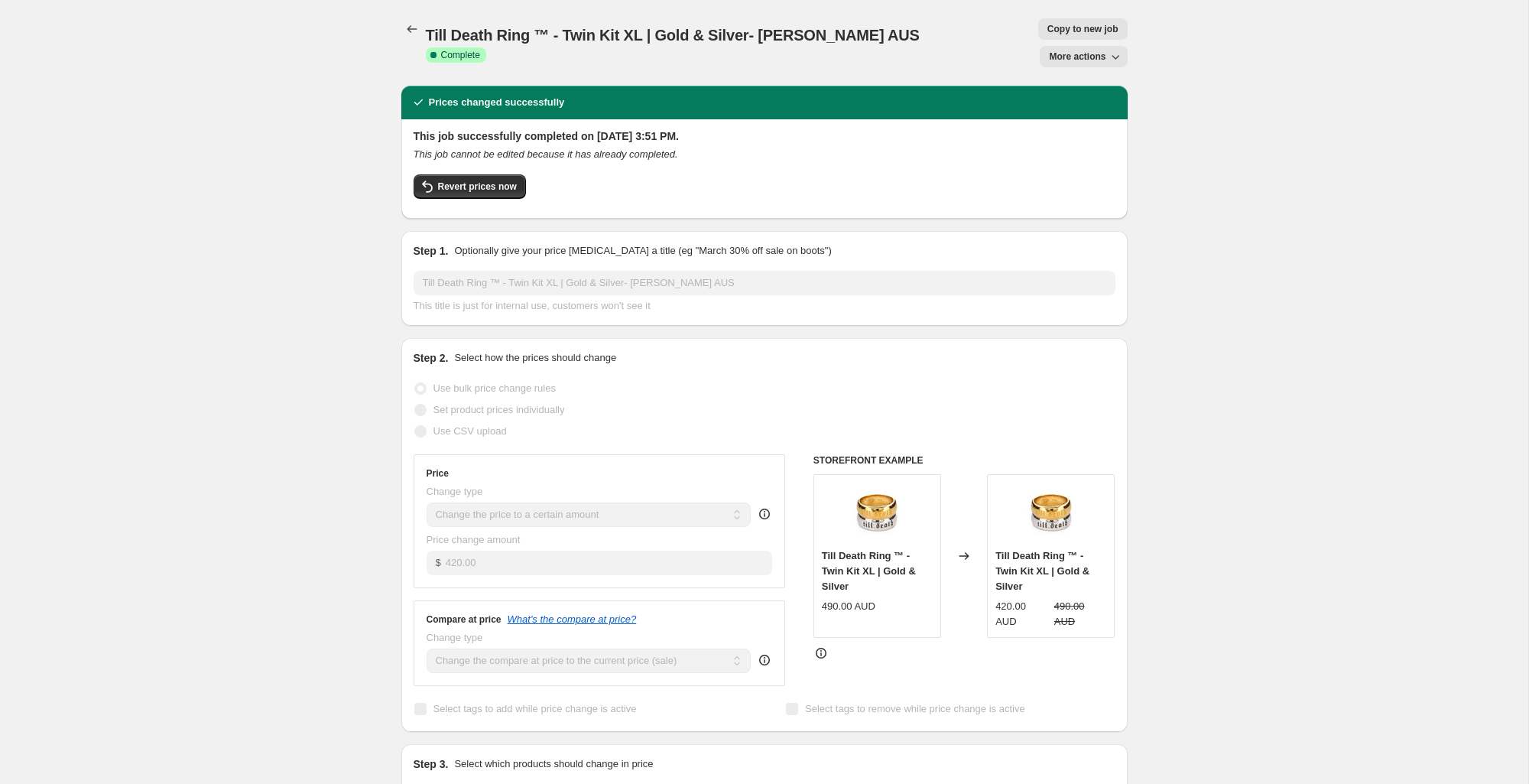
click at [1078, 46] on button "More actions" at bounding box center [1082, 56] width 87 height 21
click at [1048, 27] on span "Copy to new job" at bounding box center [1083, 29] width 71 height 12
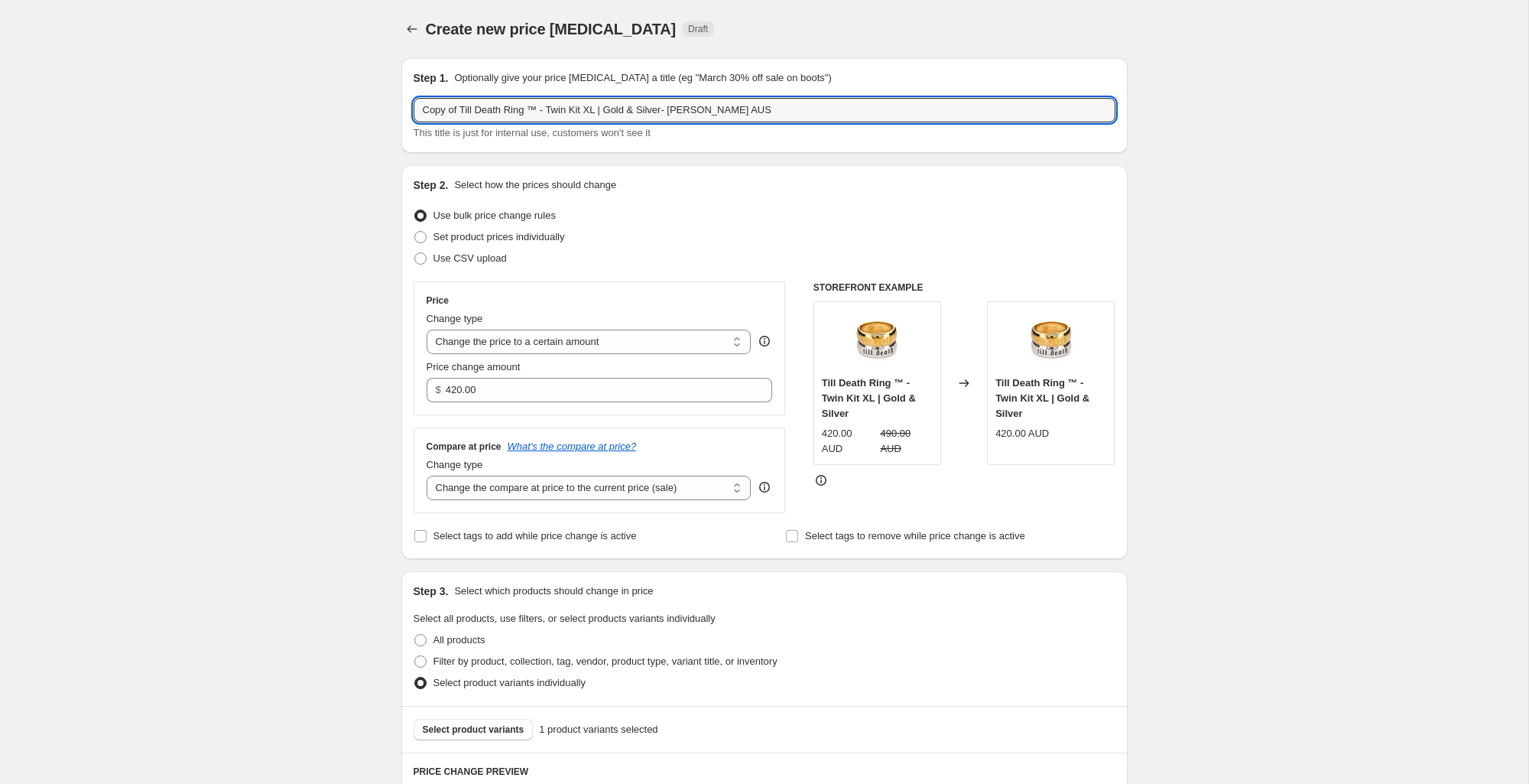
drag, startPoint x: 457, startPoint y: 113, endPoint x: 337, endPoint y: 107, distance: 120.1
click at [337, 107] on div "Create new price change job. This page is ready Create new price change job Dra…" at bounding box center [764, 745] width 1528 height 1490
drag, startPoint x: 550, startPoint y: 110, endPoint x: 716, endPoint y: 111, distance: 166.0
click at [716, 111] on input "Till Death Ring ™ - Twin Kit XL | Gold & Silver- [PERSON_NAME] AUS" at bounding box center [764, 110] width 702 height 24
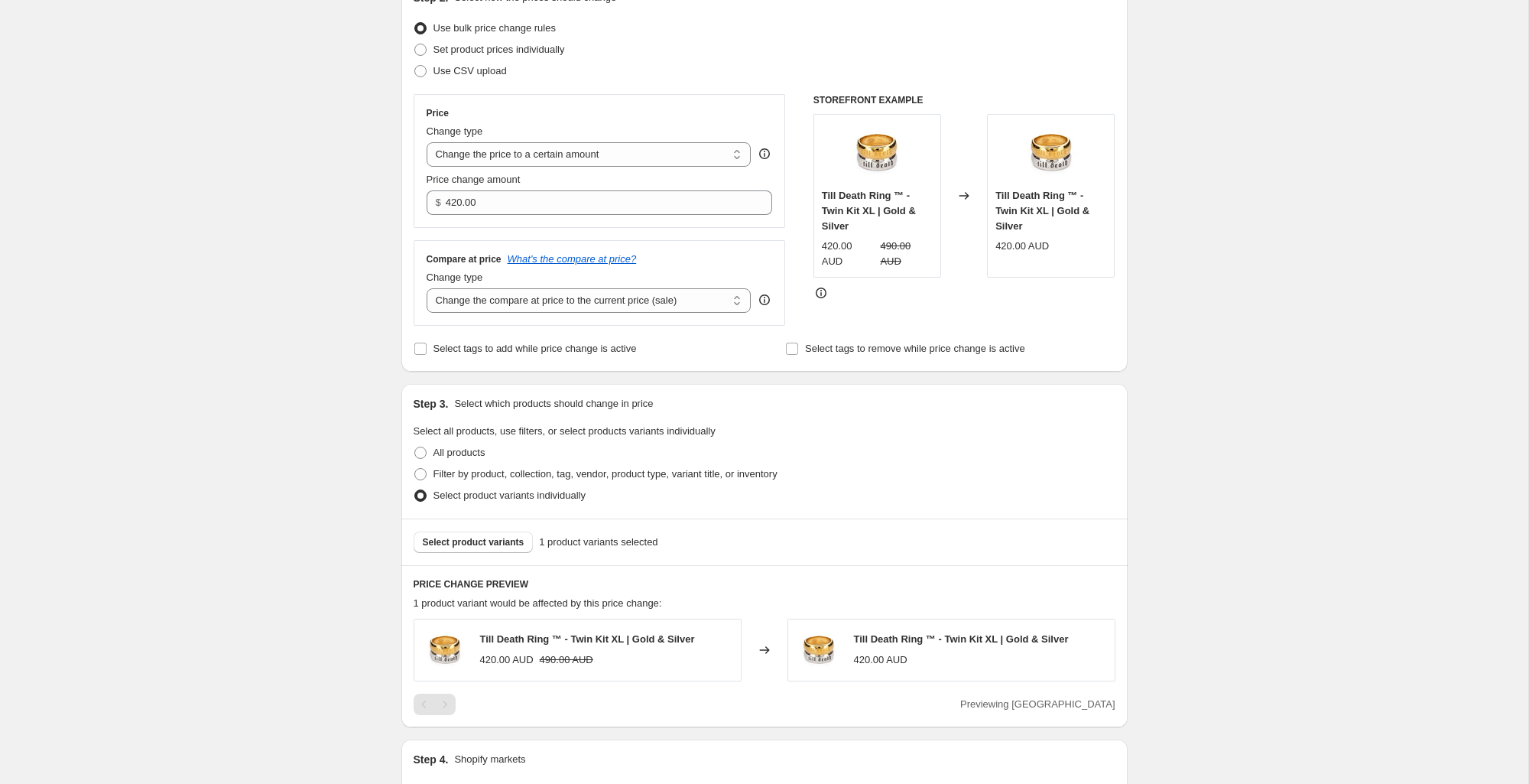
scroll to position [186, 0]
type input "Till Death Ring ™ - Twin Kit - ALL - Rest of The World"
click at [614, 201] on input "420.00" at bounding box center [598, 203] width 304 height 24
click at [525, 155] on select "Change the price to a certain amount Change the price by a certain amount Chang…" at bounding box center [589, 155] width 325 height 24
select select "by"
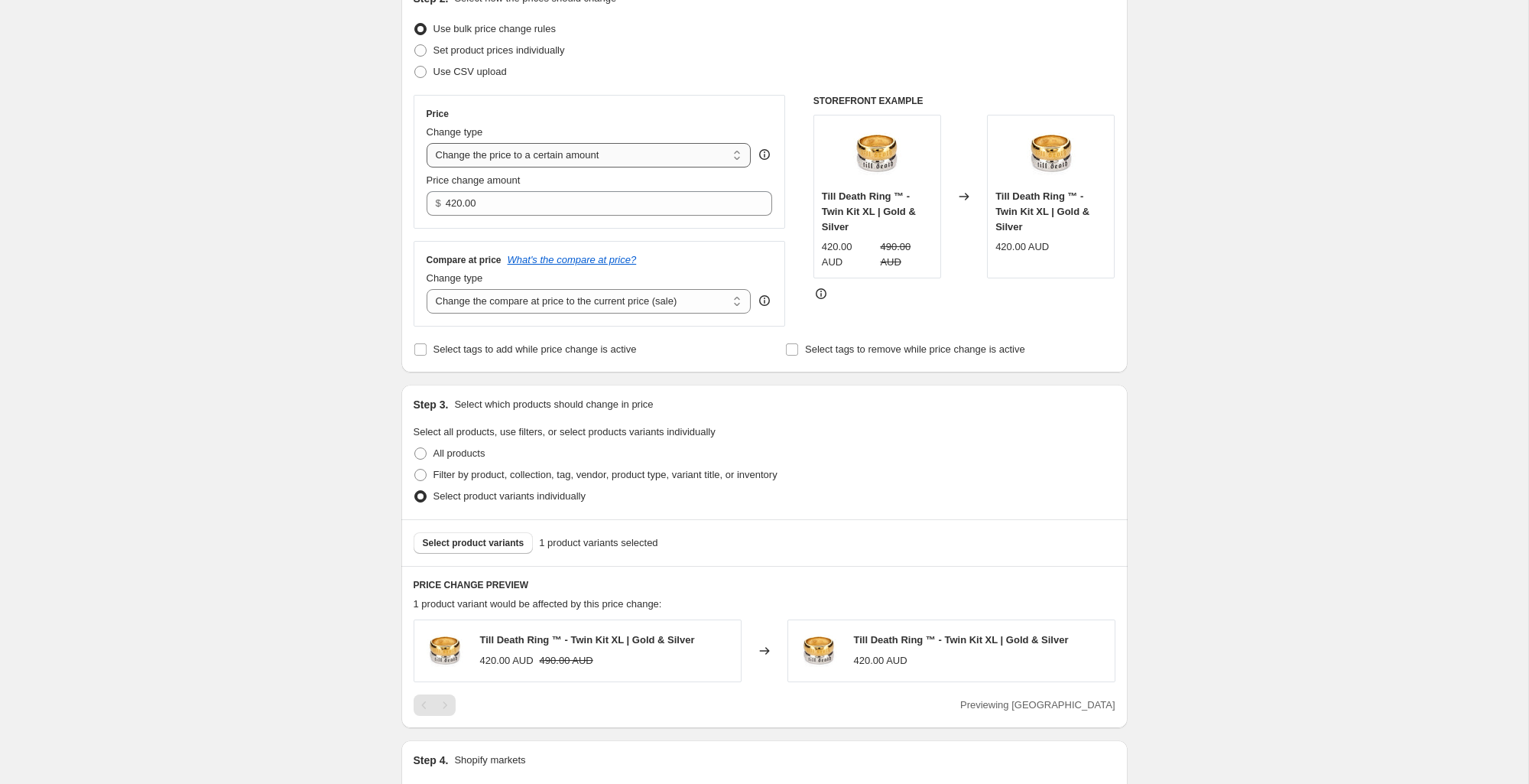
click at [427, 143] on select "Change the price to a certain amount Change the price by a certain amount Chang…" at bounding box center [589, 155] width 325 height 24
type input "-10.00"
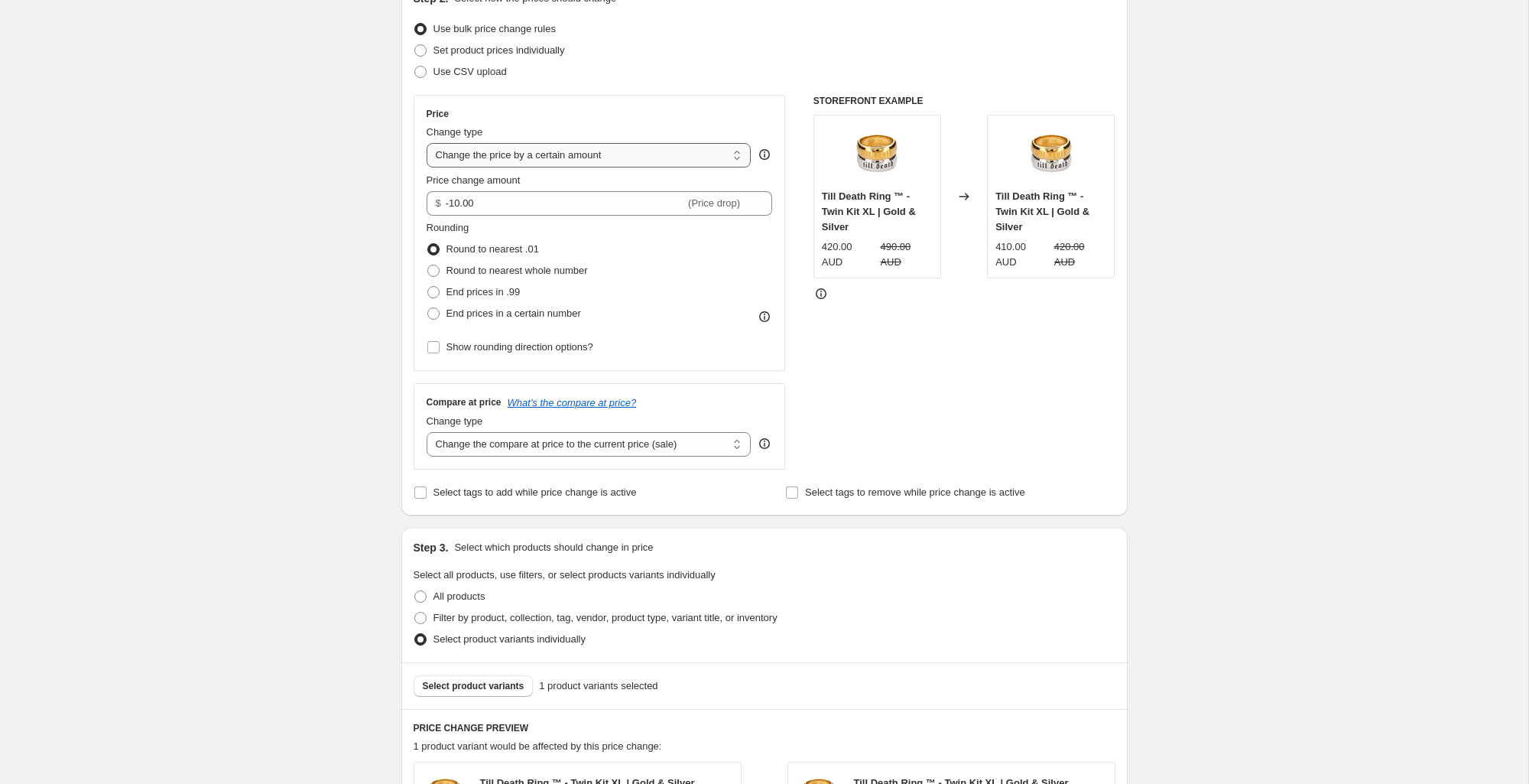
click at [552, 158] on select "Change the price to a certain amount Change the price by a certain amount Chang…" at bounding box center [589, 155] width 325 height 24
click at [427, 143] on select "Change the price to a certain amount Change the price by a certain amount Chang…" at bounding box center [589, 155] width 325 height 24
click at [592, 154] on select "Change the price to a certain amount Change the price by a certain amount Chang…" at bounding box center [589, 155] width 325 height 24
select select "percentage"
click at [427, 143] on select "Change the price to a certain amount Change the price by a certain amount Chang…" at bounding box center [589, 155] width 325 height 24
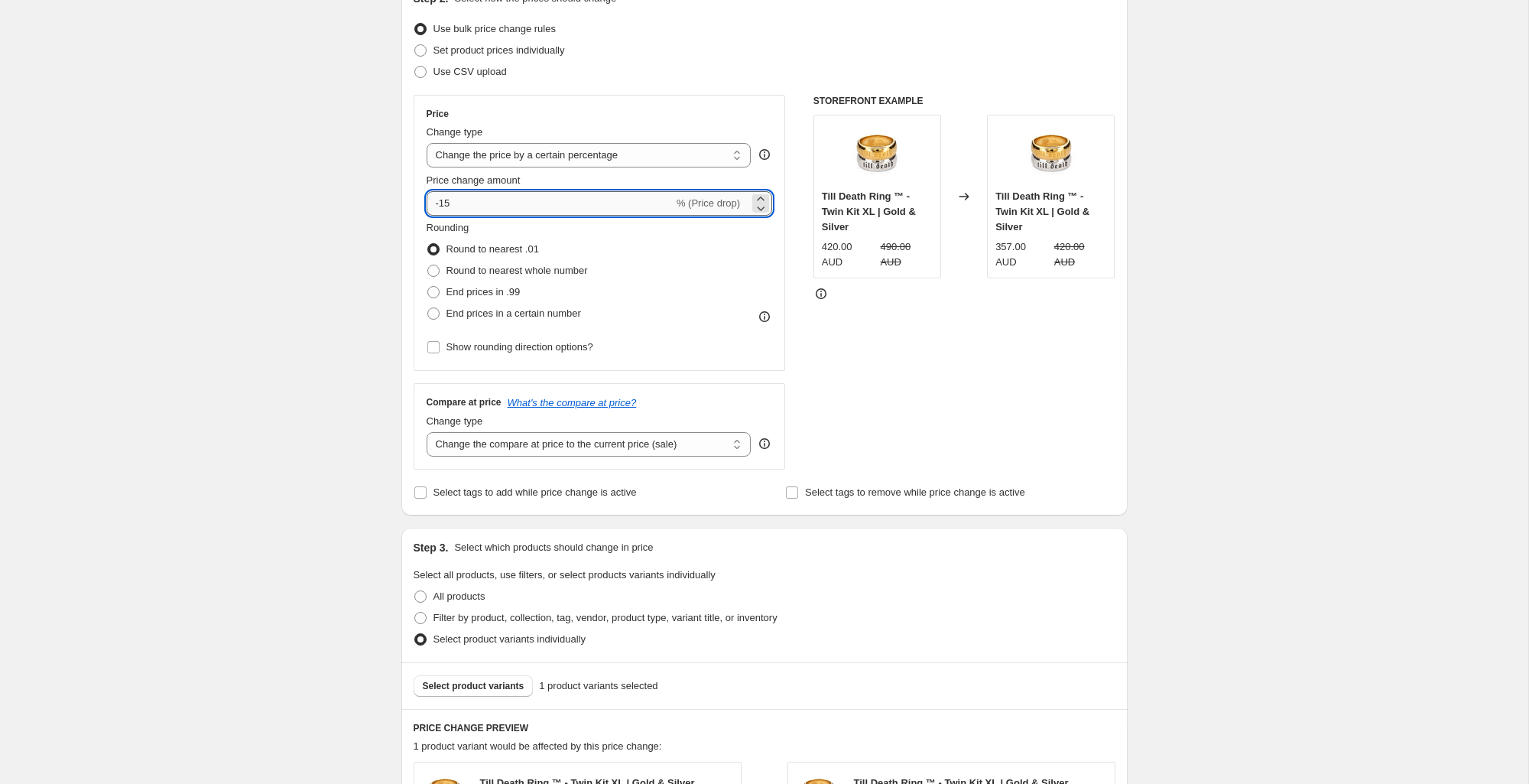
click at [479, 203] on input "-15" at bounding box center [550, 203] width 247 height 24
type input "-13"
click at [617, 117] on div "Price" at bounding box center [600, 114] width 347 height 12
click at [512, 267] on span "Round to nearest whole number" at bounding box center [517, 270] width 142 height 11
click at [428, 266] on input "Round to nearest whole number" at bounding box center [427, 265] width 1 height 1
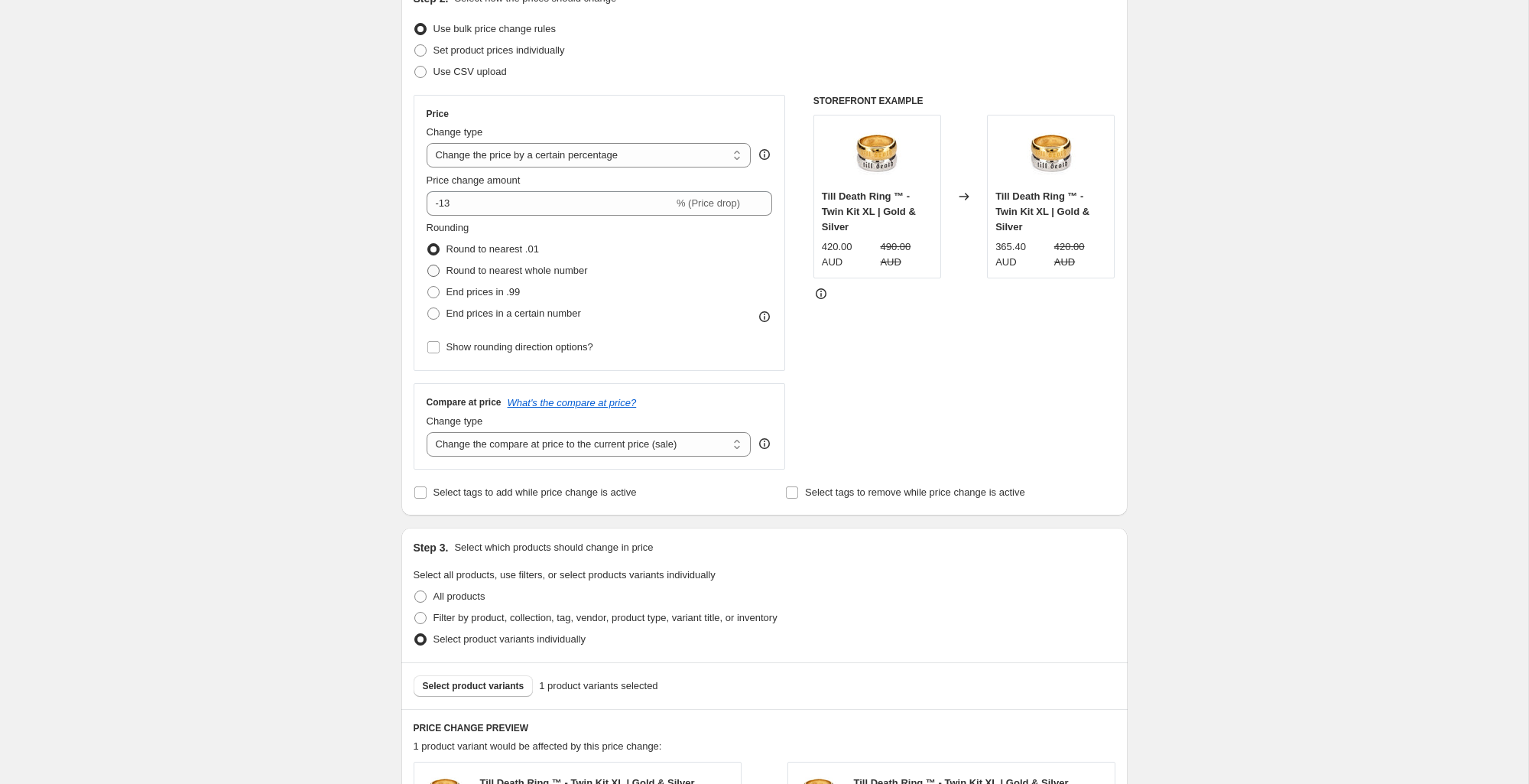
radio input "true"
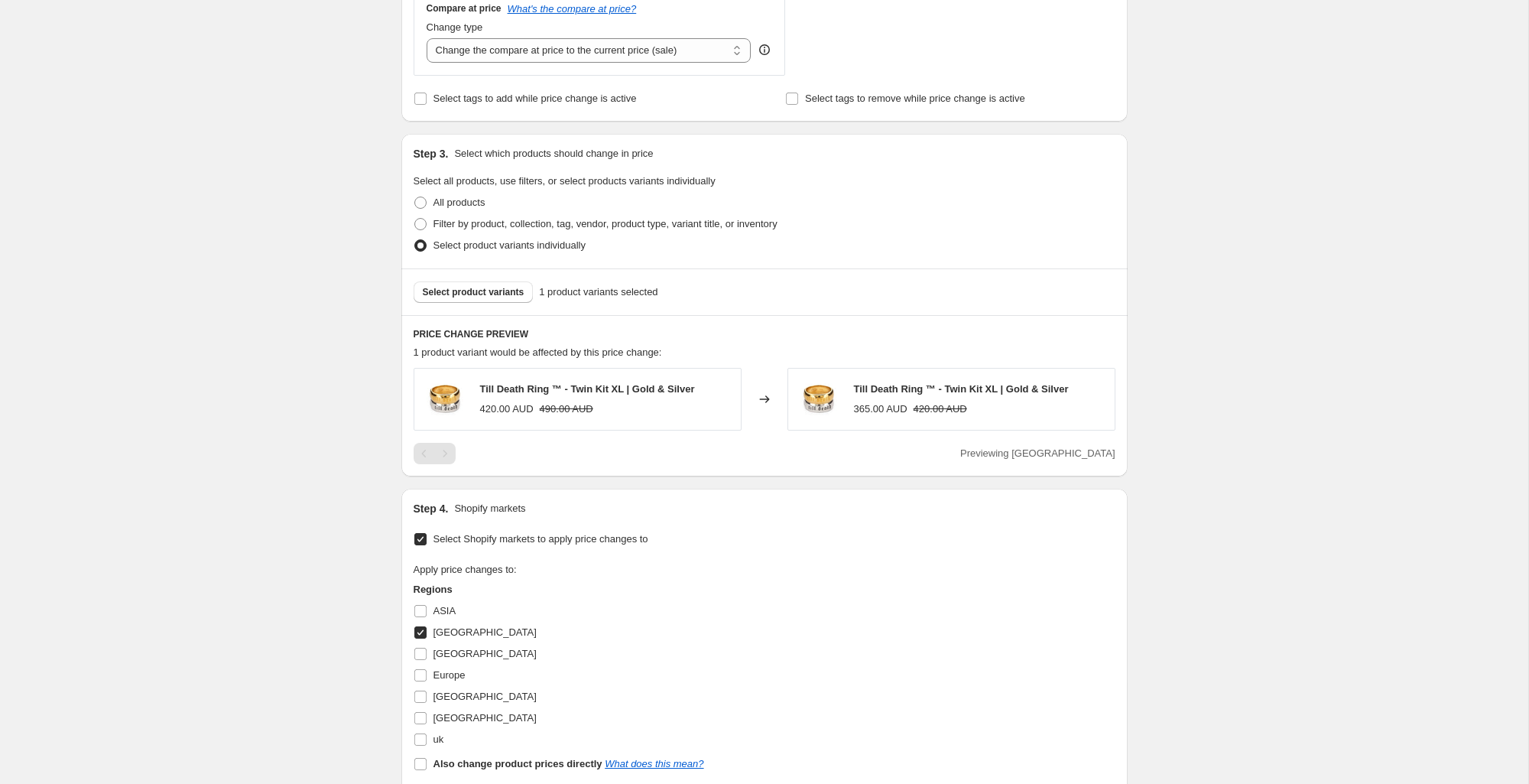
scroll to position [585, 0]
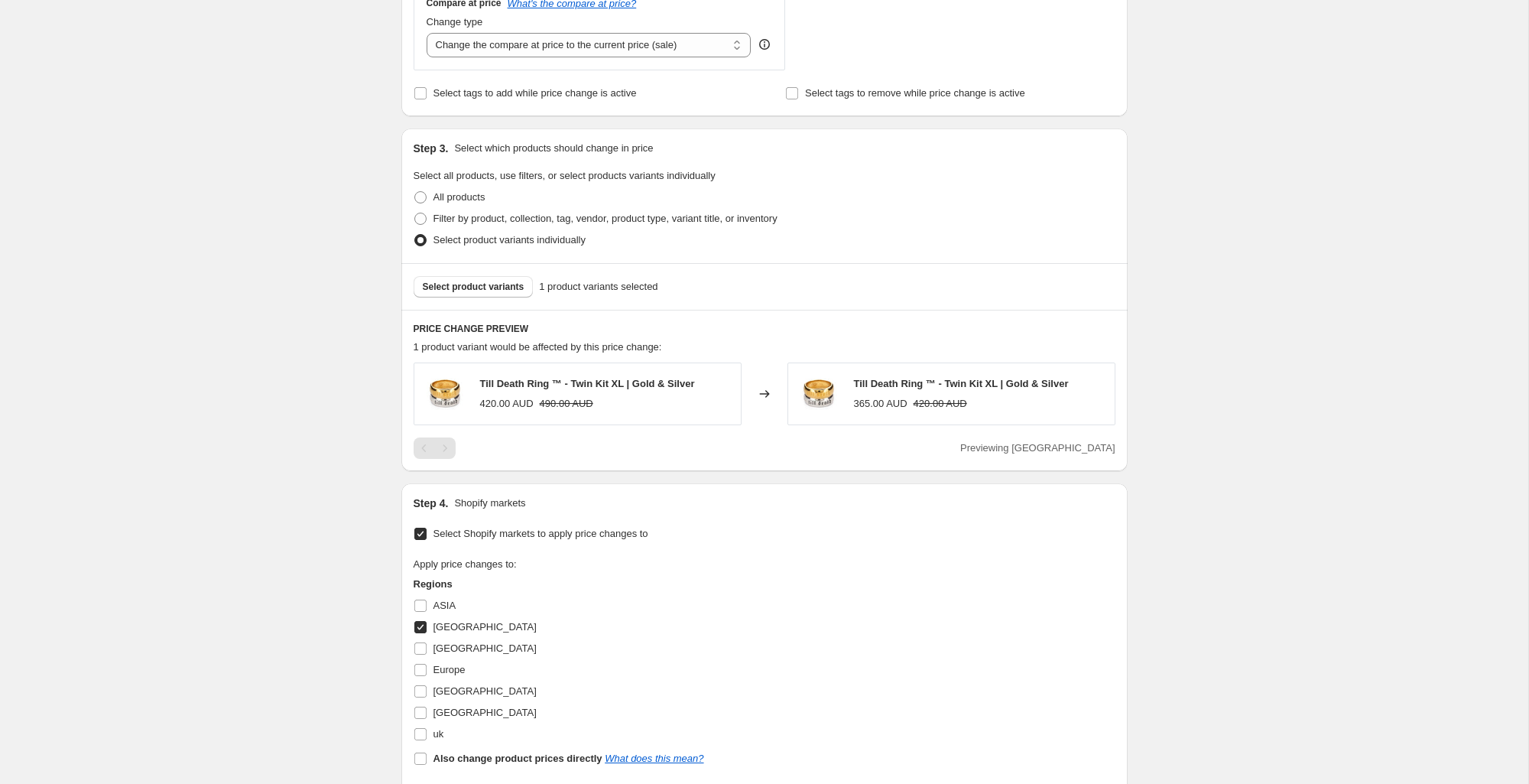
click at [442, 626] on span "[GEOGRAPHIC_DATA]" at bounding box center [485, 626] width 103 height 11
click at [427, 626] on input "[GEOGRAPHIC_DATA]" at bounding box center [420, 626] width 12 height 12
checkbox input "false"
click at [442, 606] on span "ASIA" at bounding box center [445, 605] width 23 height 11
click at [427, 606] on input "ASIA" at bounding box center [420, 605] width 12 height 12
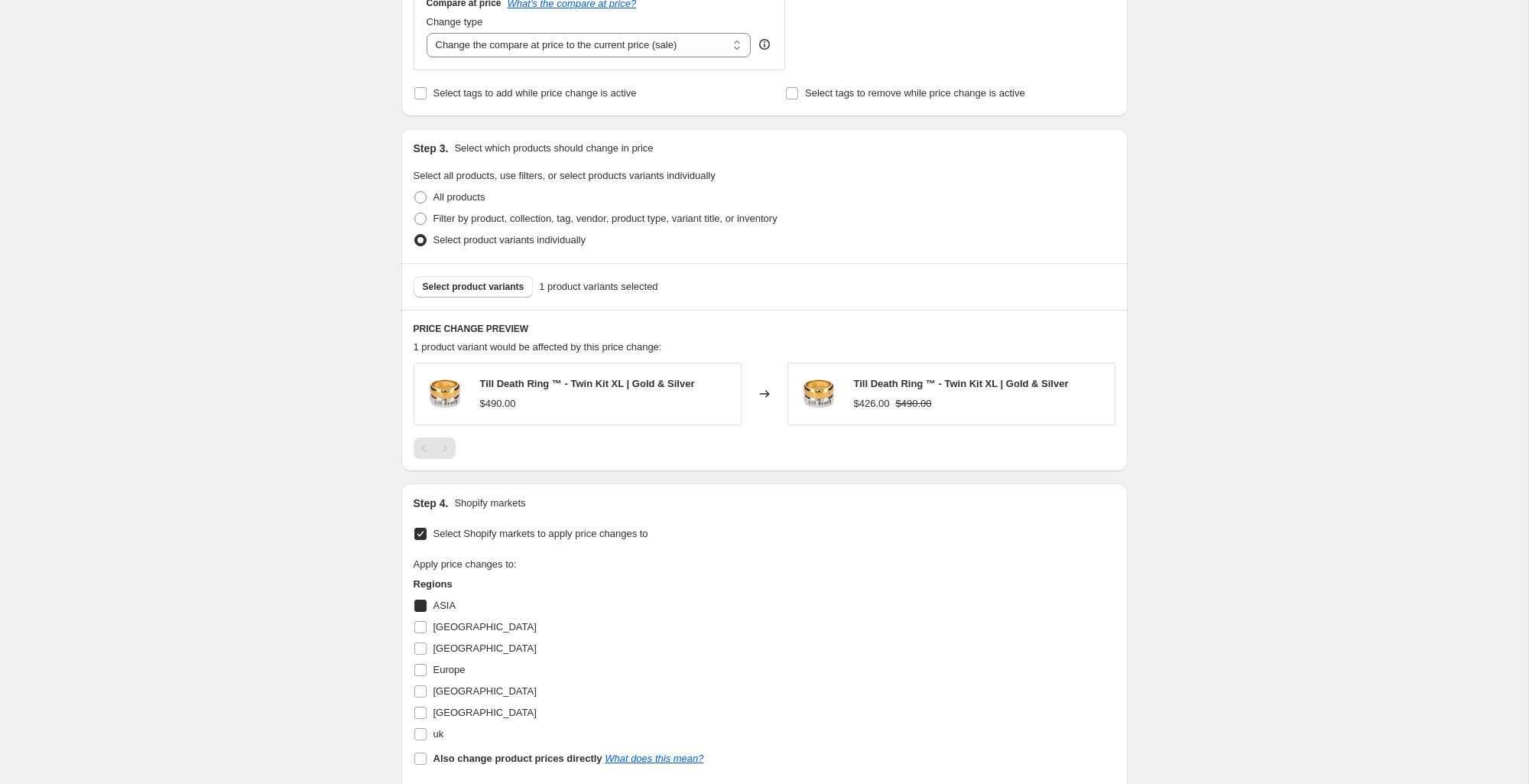
checkbox input "true"
click at [461, 653] on span "[GEOGRAPHIC_DATA]" at bounding box center [485, 648] width 103 height 11
click at [427, 653] on input "[GEOGRAPHIC_DATA]" at bounding box center [420, 648] width 12 height 12
checkbox input "true"
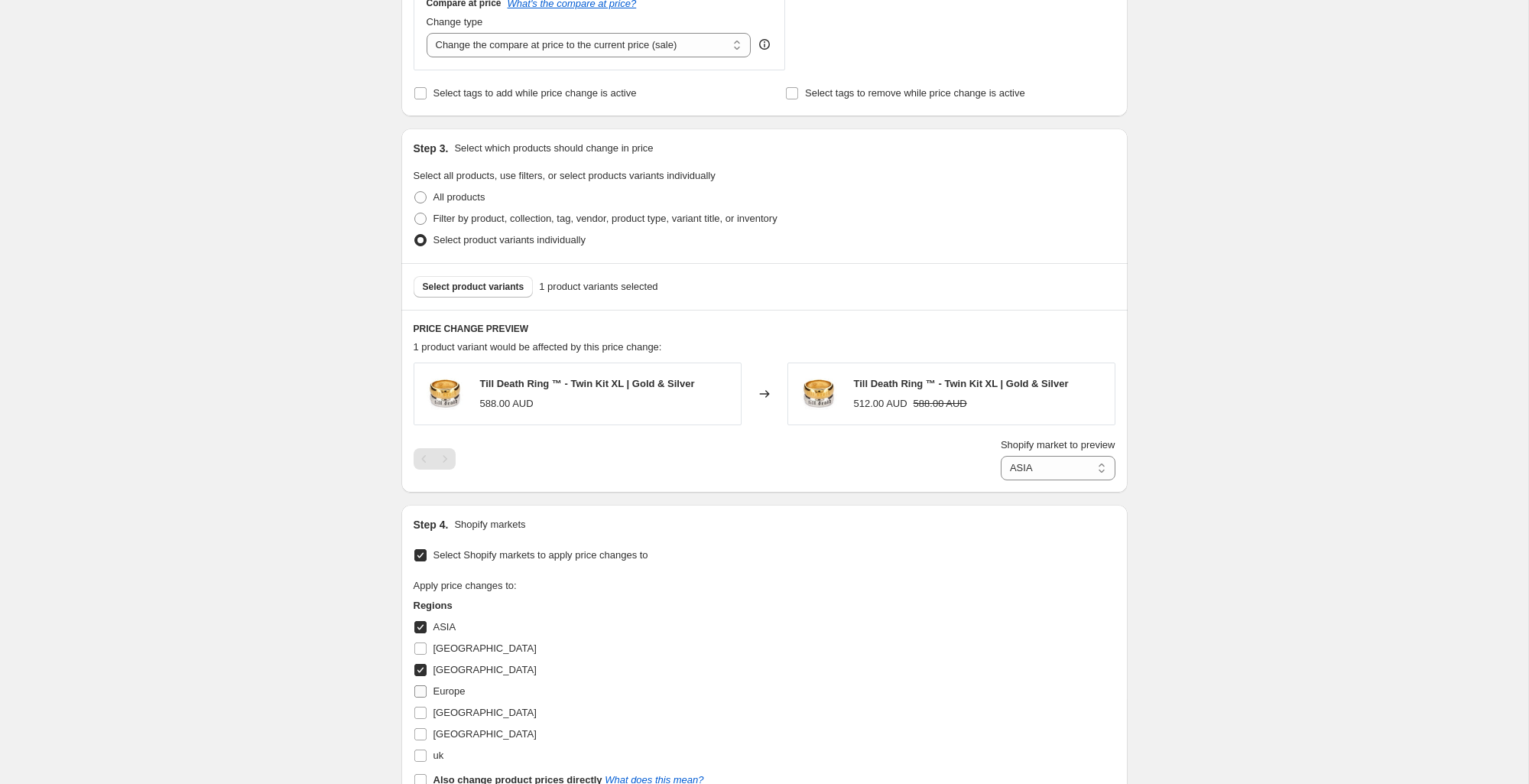
click at [457, 695] on span "Europe" at bounding box center [449, 691] width 32 height 11
click at [427, 695] on input "Europe" at bounding box center [420, 691] width 12 height 12
checkbox input "true"
click at [468, 716] on span "[GEOGRAPHIC_DATA]" at bounding box center [485, 712] width 103 height 11
click at [427, 716] on input "[GEOGRAPHIC_DATA]" at bounding box center [420, 712] width 12 height 12
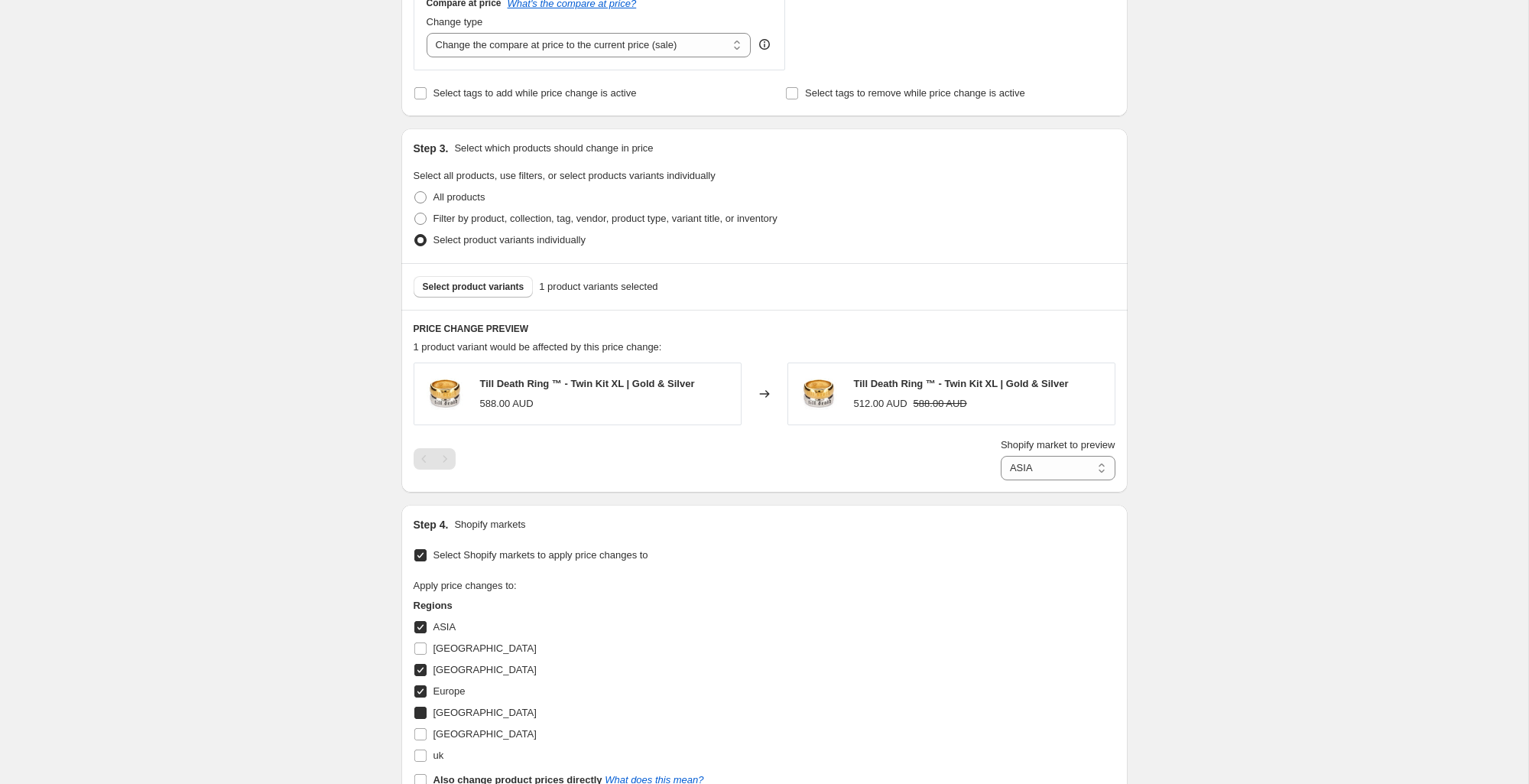
checkbox input "true"
click at [470, 724] on label "[GEOGRAPHIC_DATA]" at bounding box center [475, 734] width 123 height 21
click at [427, 728] on input "[GEOGRAPHIC_DATA]" at bounding box center [420, 734] width 12 height 12
drag, startPoint x: 472, startPoint y: 730, endPoint x: 442, endPoint y: 741, distance: 32.0
click at [471, 730] on span "[GEOGRAPHIC_DATA]" at bounding box center [485, 734] width 103 height 11
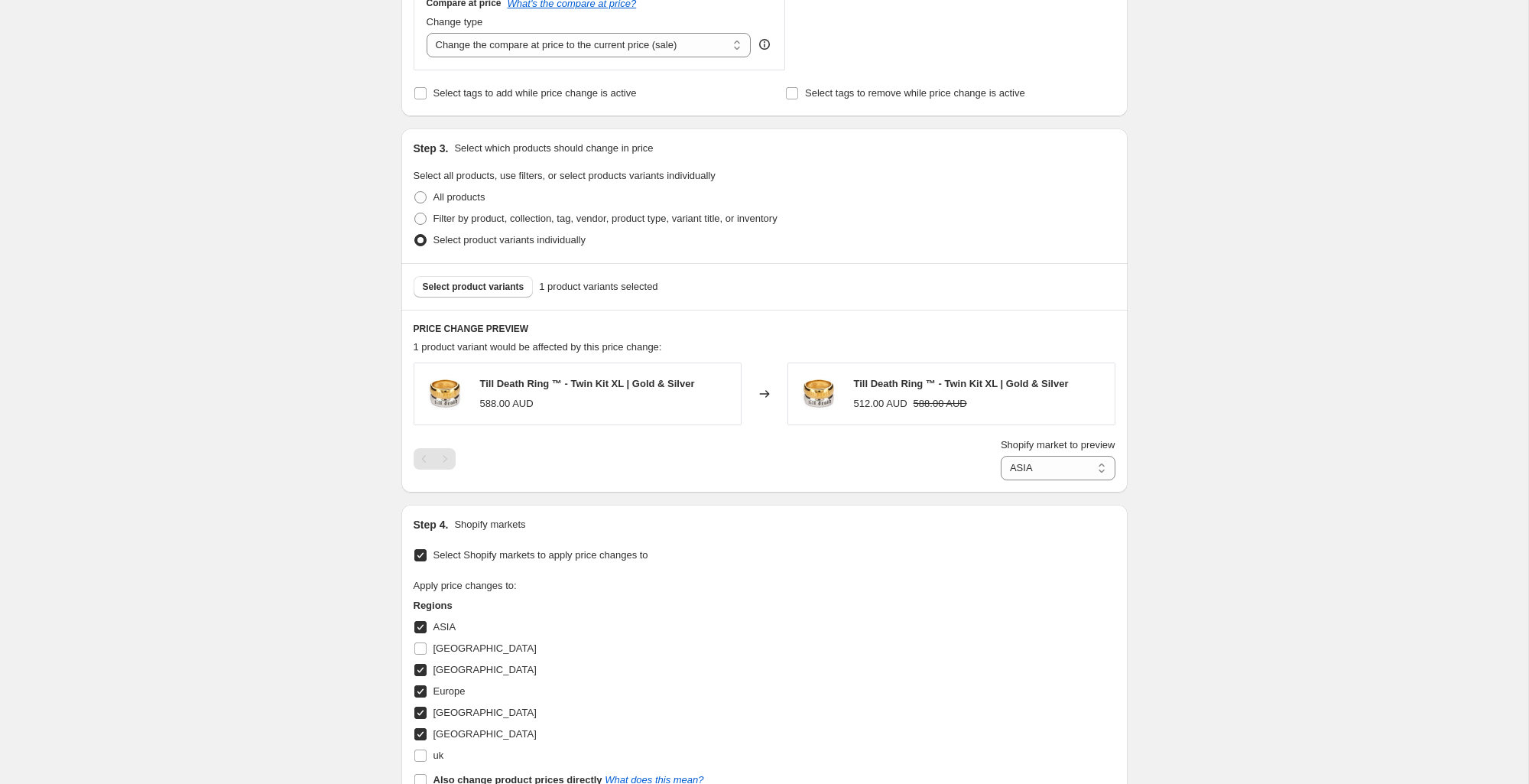
click at [427, 730] on input "[GEOGRAPHIC_DATA]" at bounding box center [420, 734] width 12 height 12
checkbox input "false"
click at [432, 754] on label "uk" at bounding box center [429, 755] width 31 height 21
click at [427, 754] on input "uk" at bounding box center [420, 755] width 12 height 12
checkbox input "true"
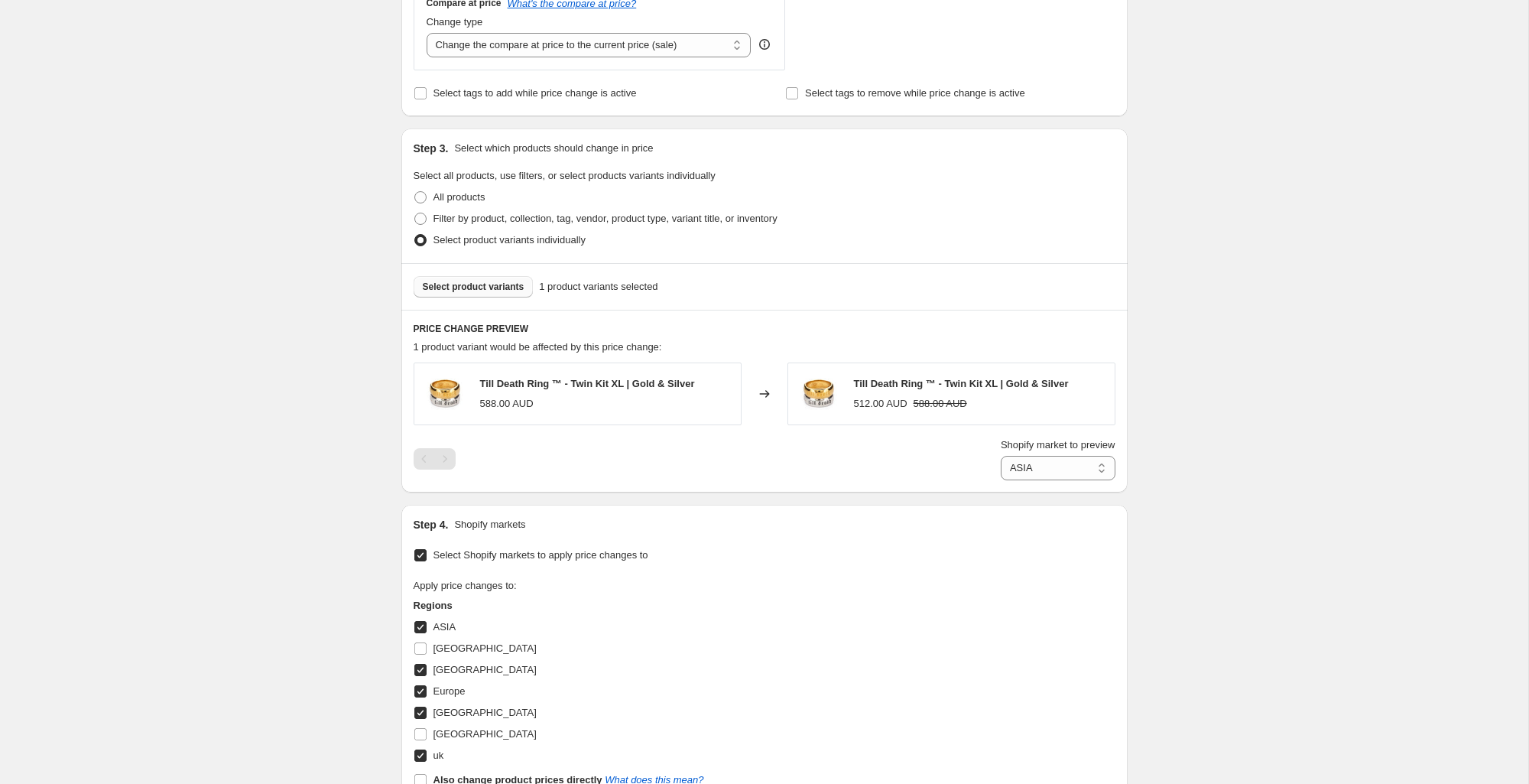
click at [470, 282] on span "Select product variants" at bounding box center [474, 286] width 102 height 12
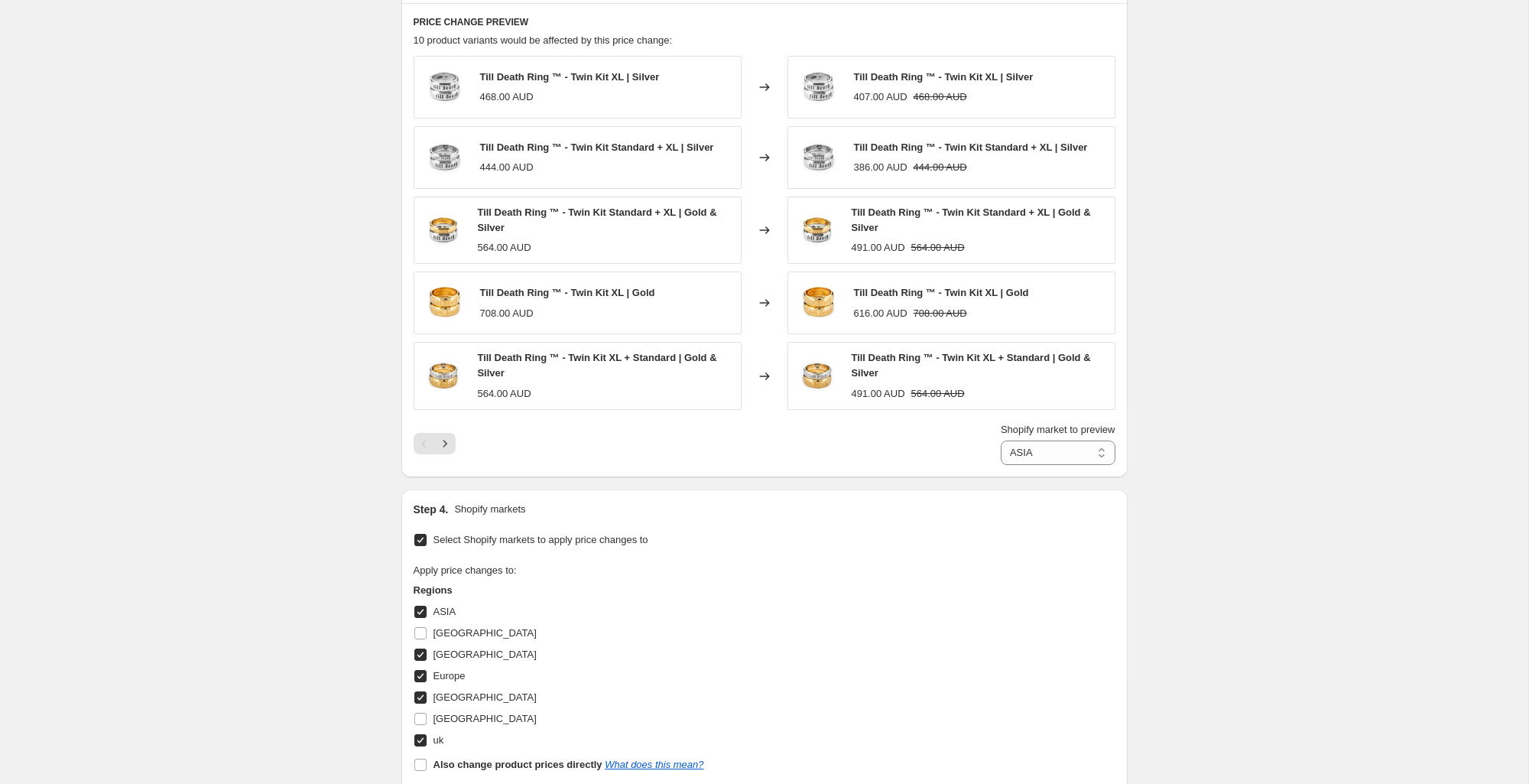
scroll to position [887, 0]
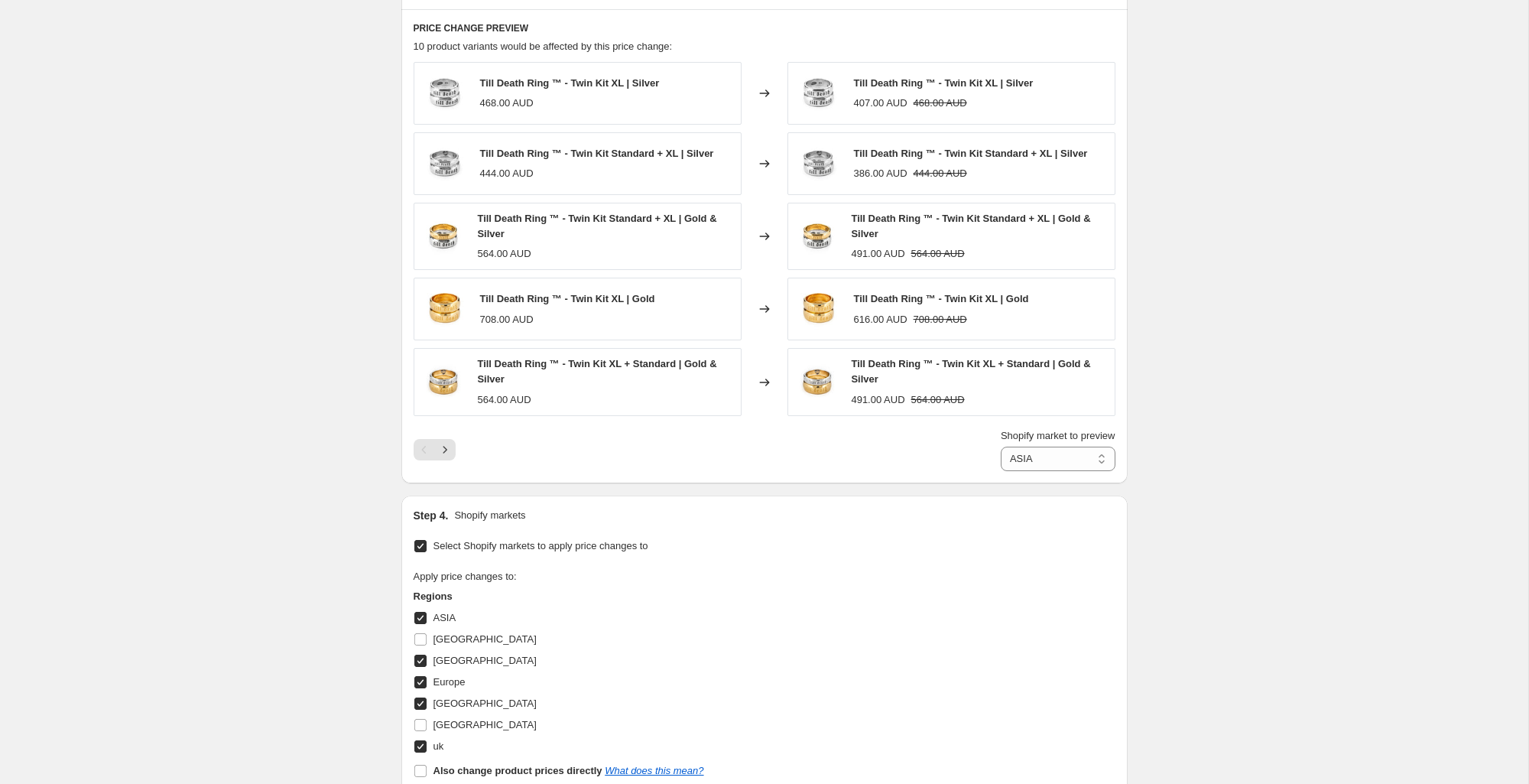
click at [457, 453] on div "Shopify market to preview ASIA Canada Europe New Zealand uk ASIA" at bounding box center [764, 449] width 702 height 43
click at [447, 453] on icon "Next" at bounding box center [445, 449] width 15 height 15
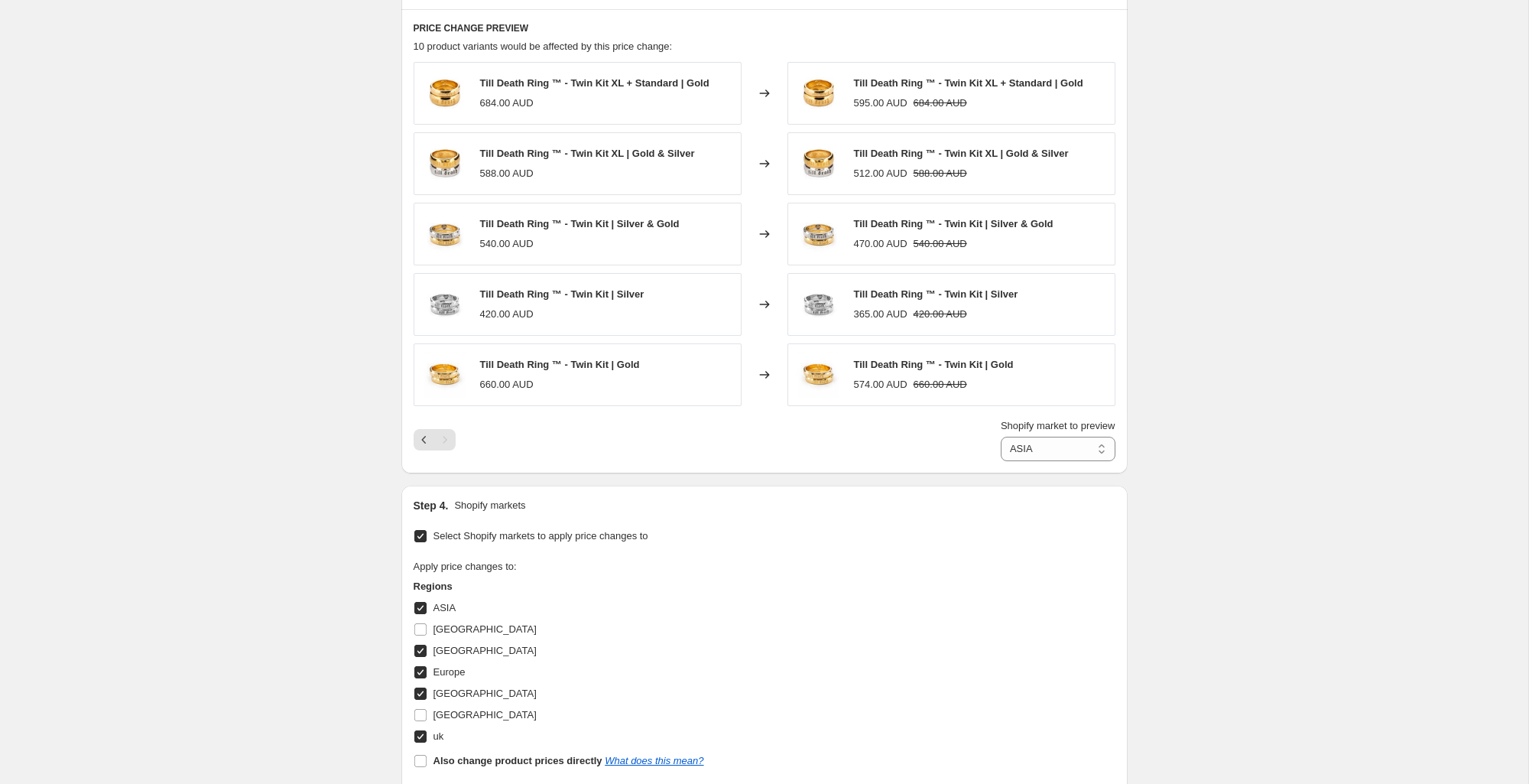
scroll to position [877, 0]
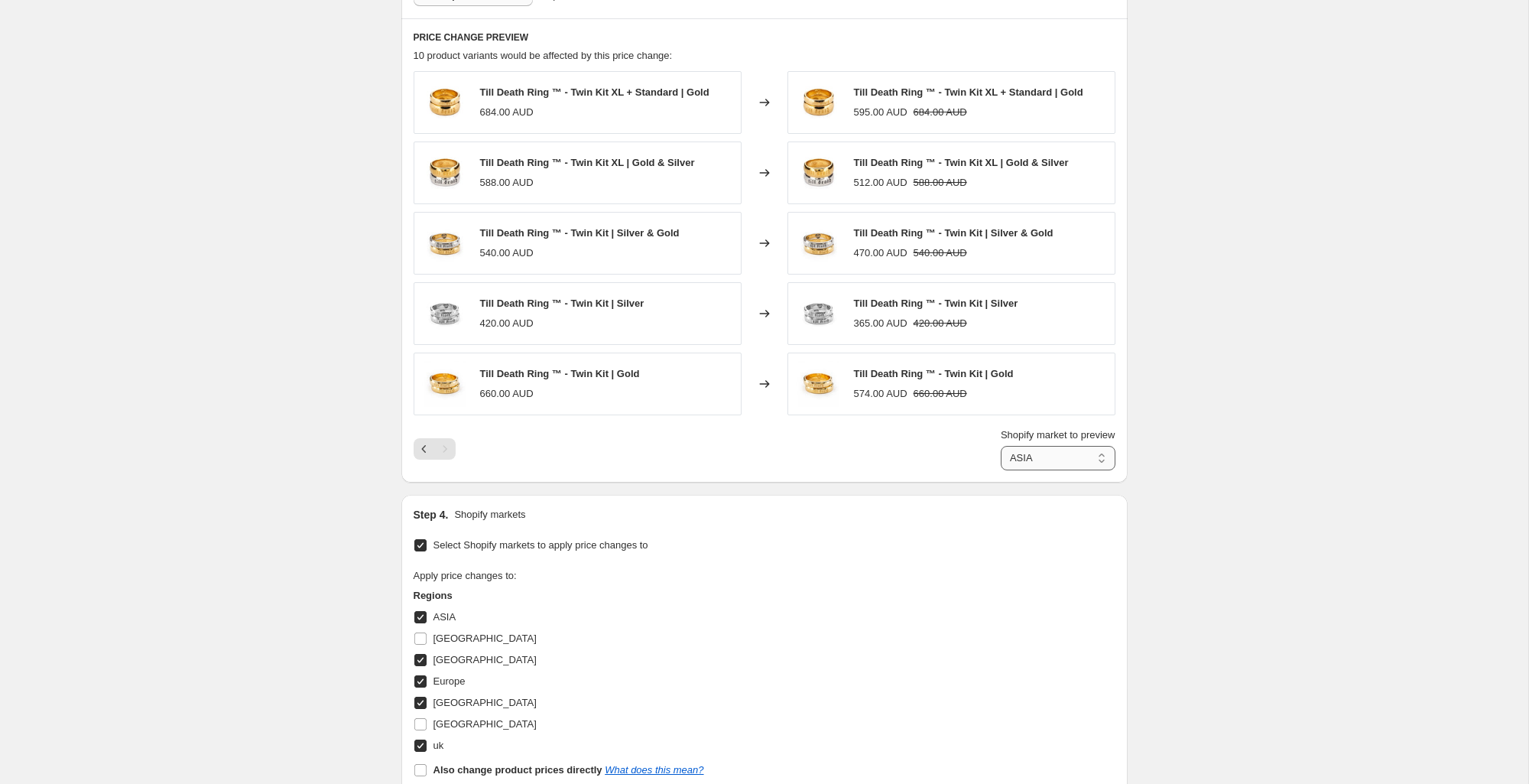
click at [1045, 460] on select "ASIA Canada Europe New Zealand uk" at bounding box center [1058, 458] width 115 height 24
select select "21777449131"
click at [1001, 446] on select "ASIA Canada Europe New Zealand uk" at bounding box center [1058, 458] width 115 height 24
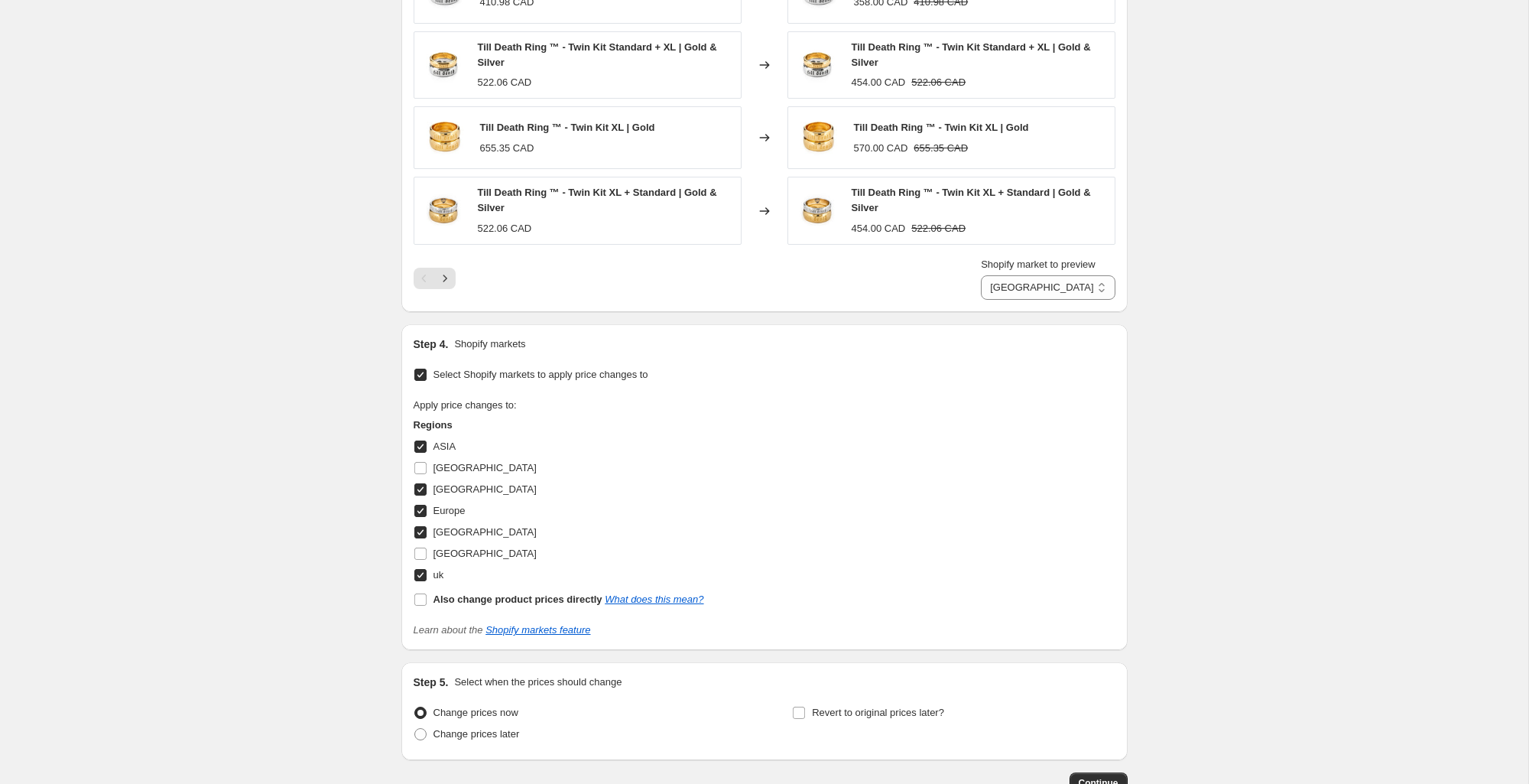
scroll to position [1161, 0]
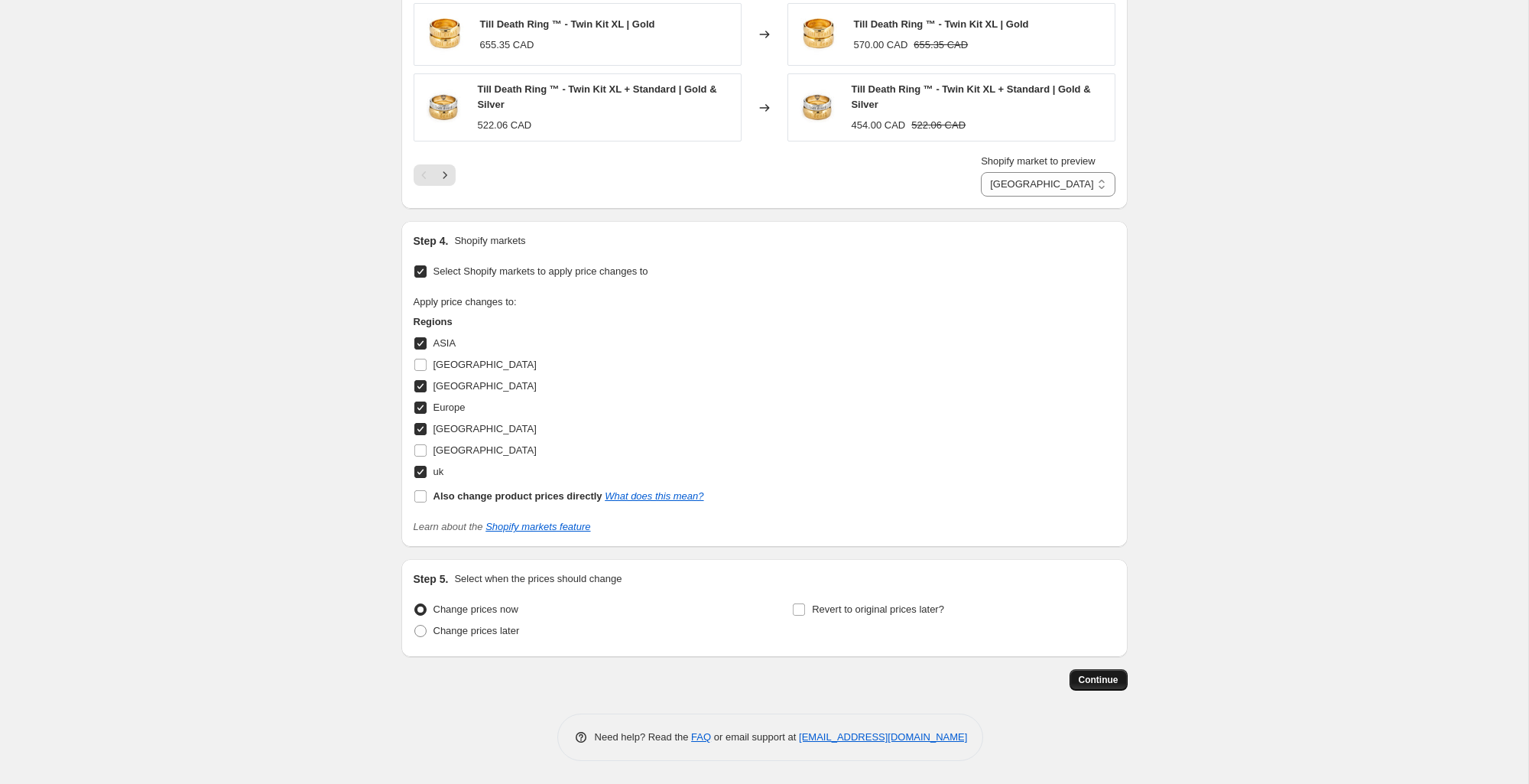
click at [1096, 685] on span "Continue" at bounding box center [1098, 680] width 40 height 12
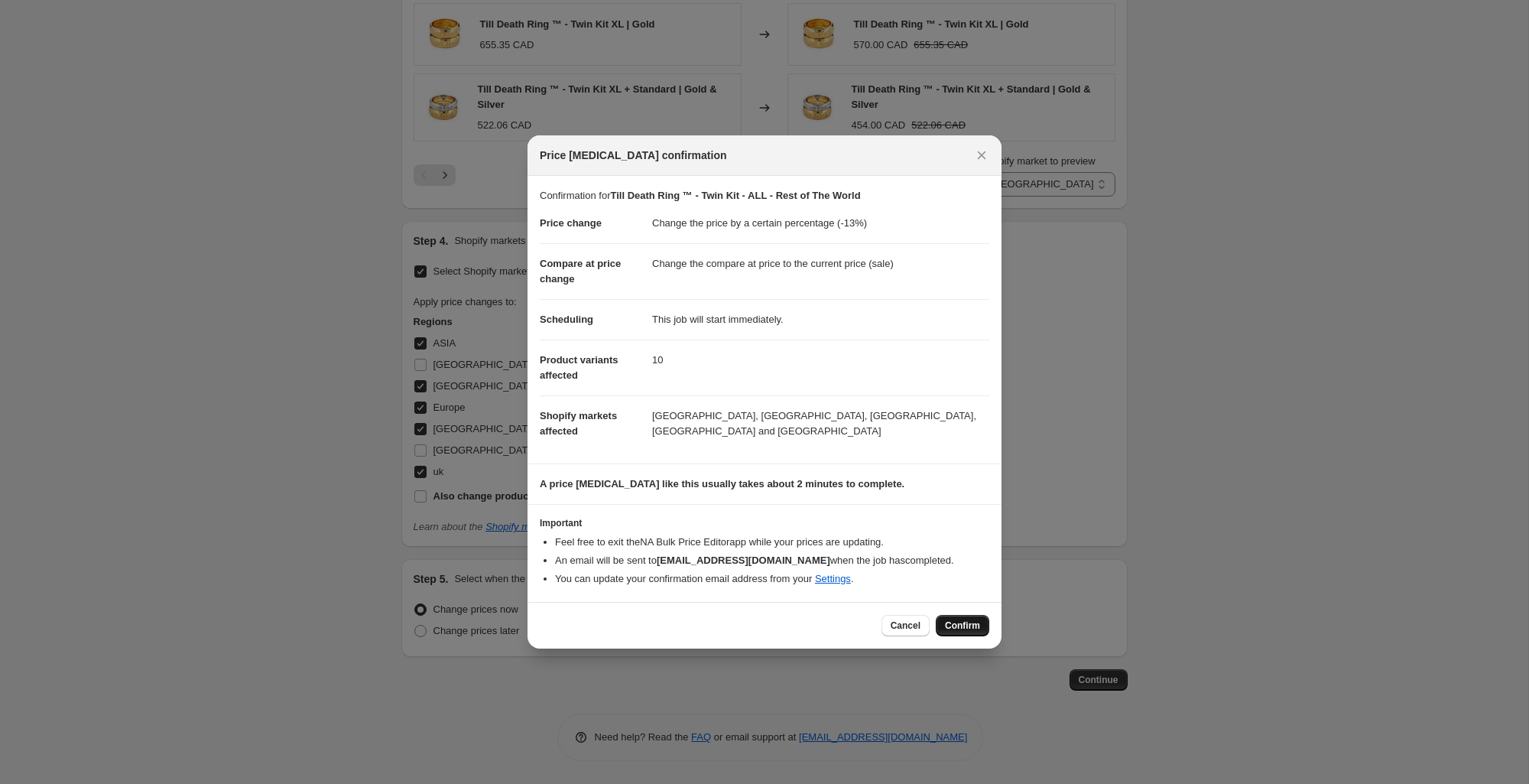
click at [960, 621] on span "Confirm" at bounding box center [963, 625] width 35 height 12
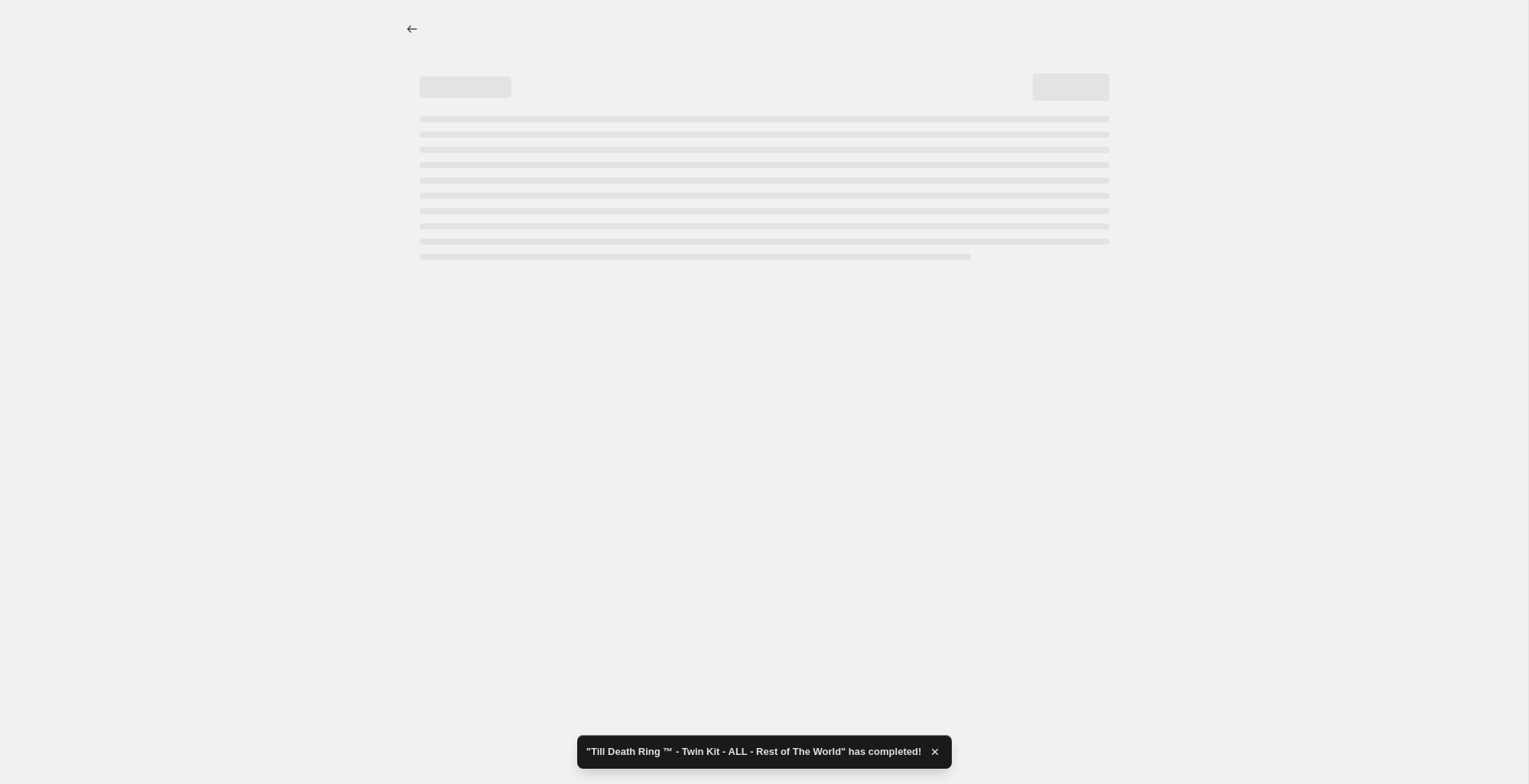
select select "percentage"
select select "21777449131"
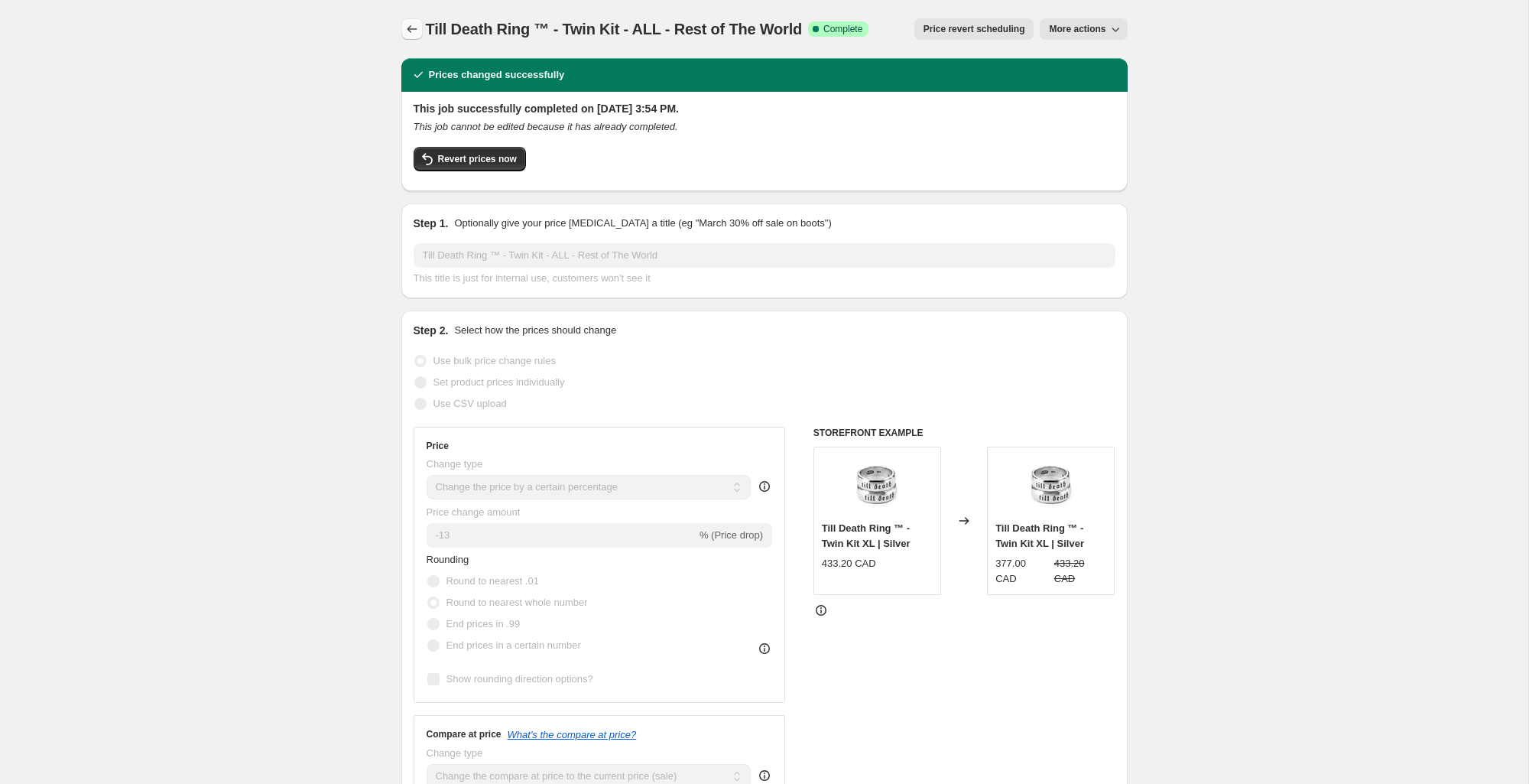
click at [416, 27] on icon "Price change jobs" at bounding box center [412, 29] width 15 height 15
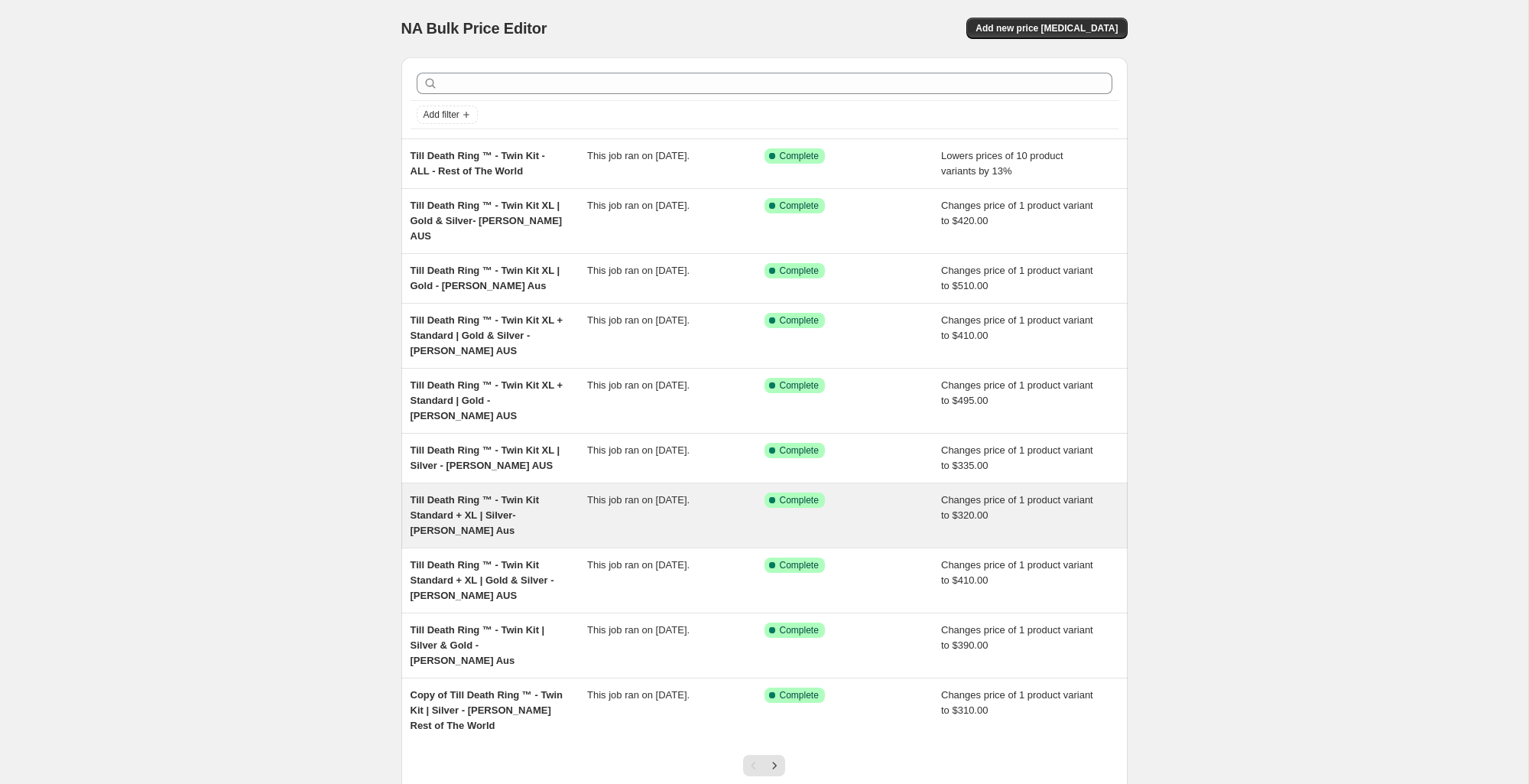
scroll to position [65, 0]
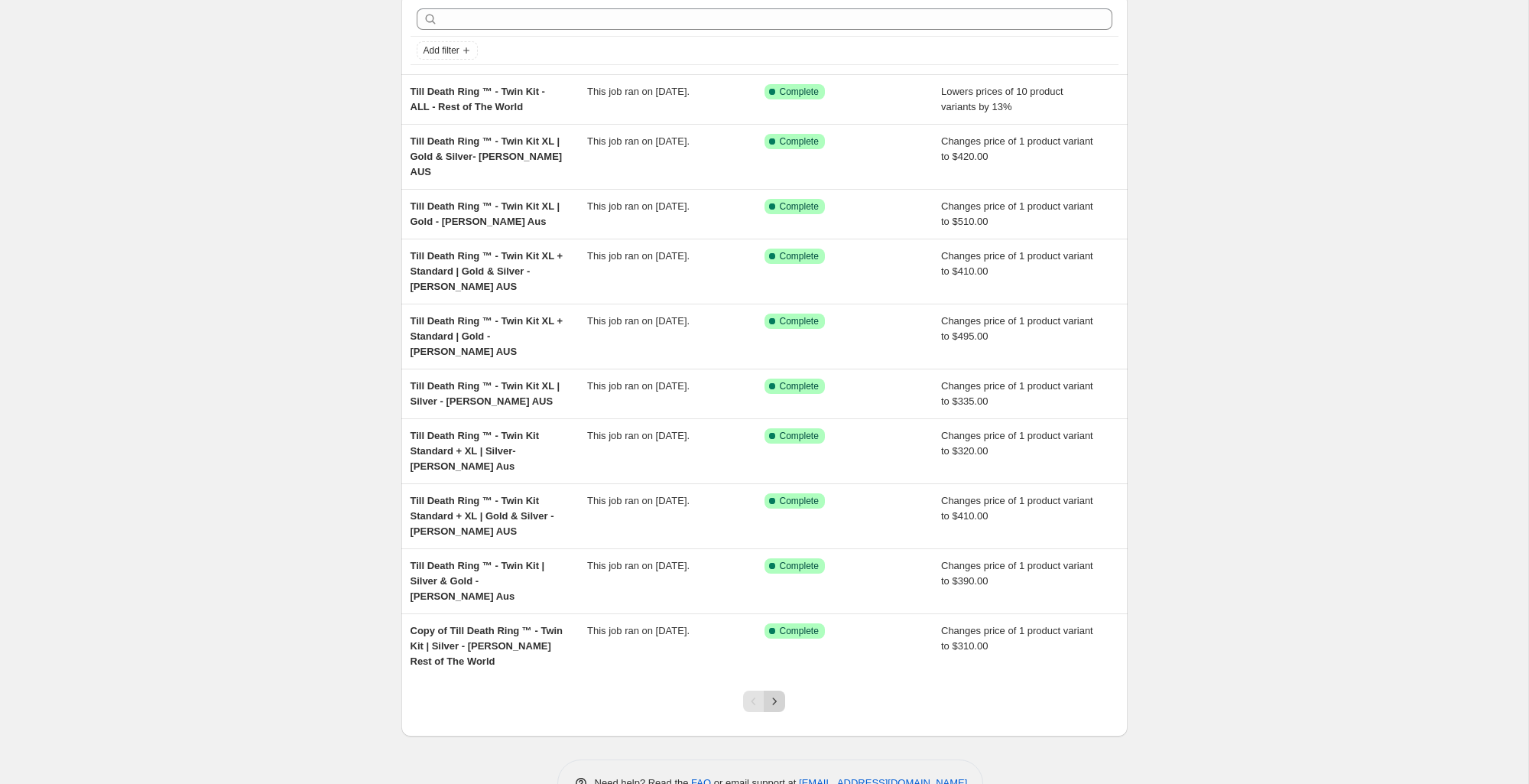
click at [767, 691] on button "Next" at bounding box center [774, 701] width 21 height 21
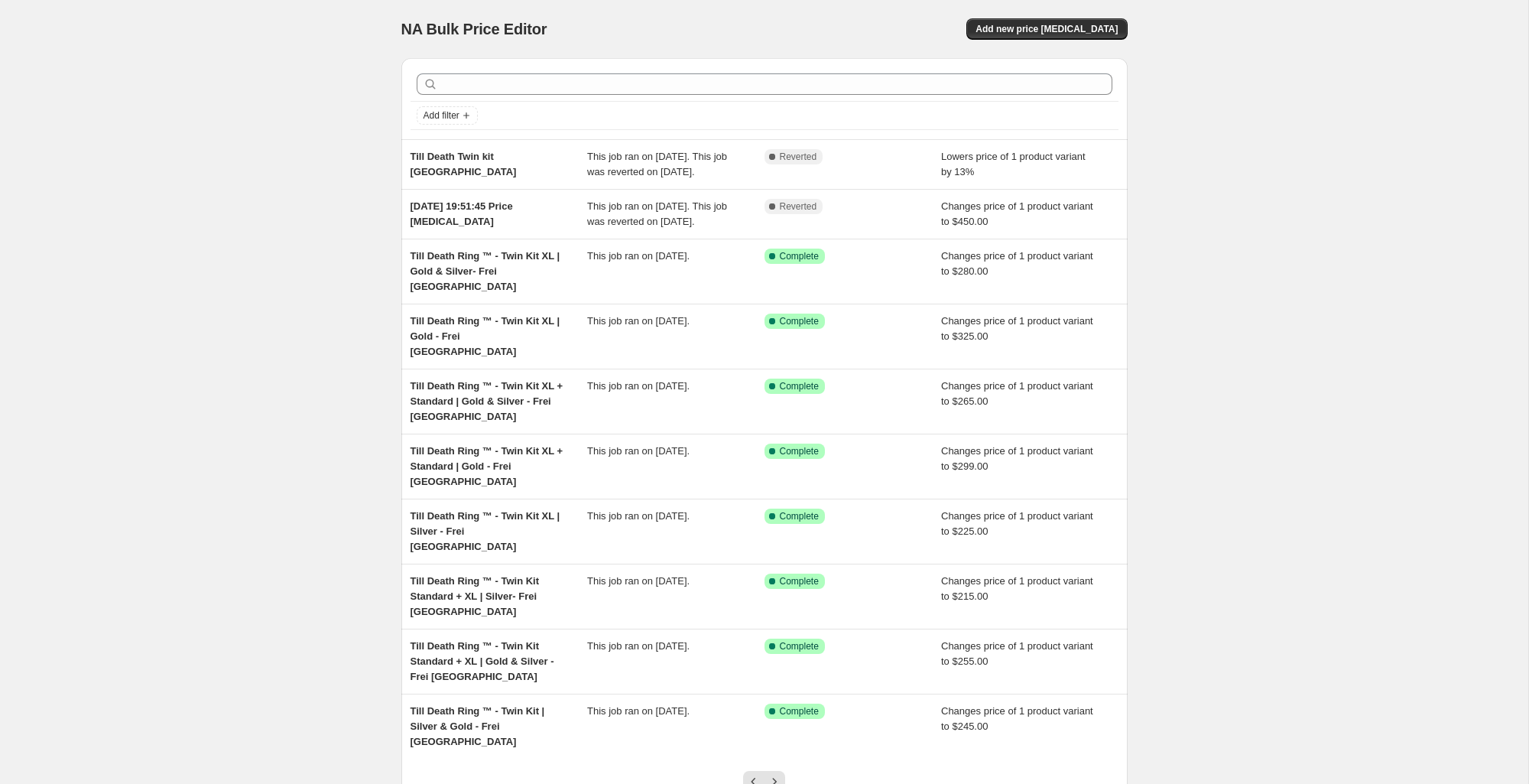
scroll to position [80, 0]
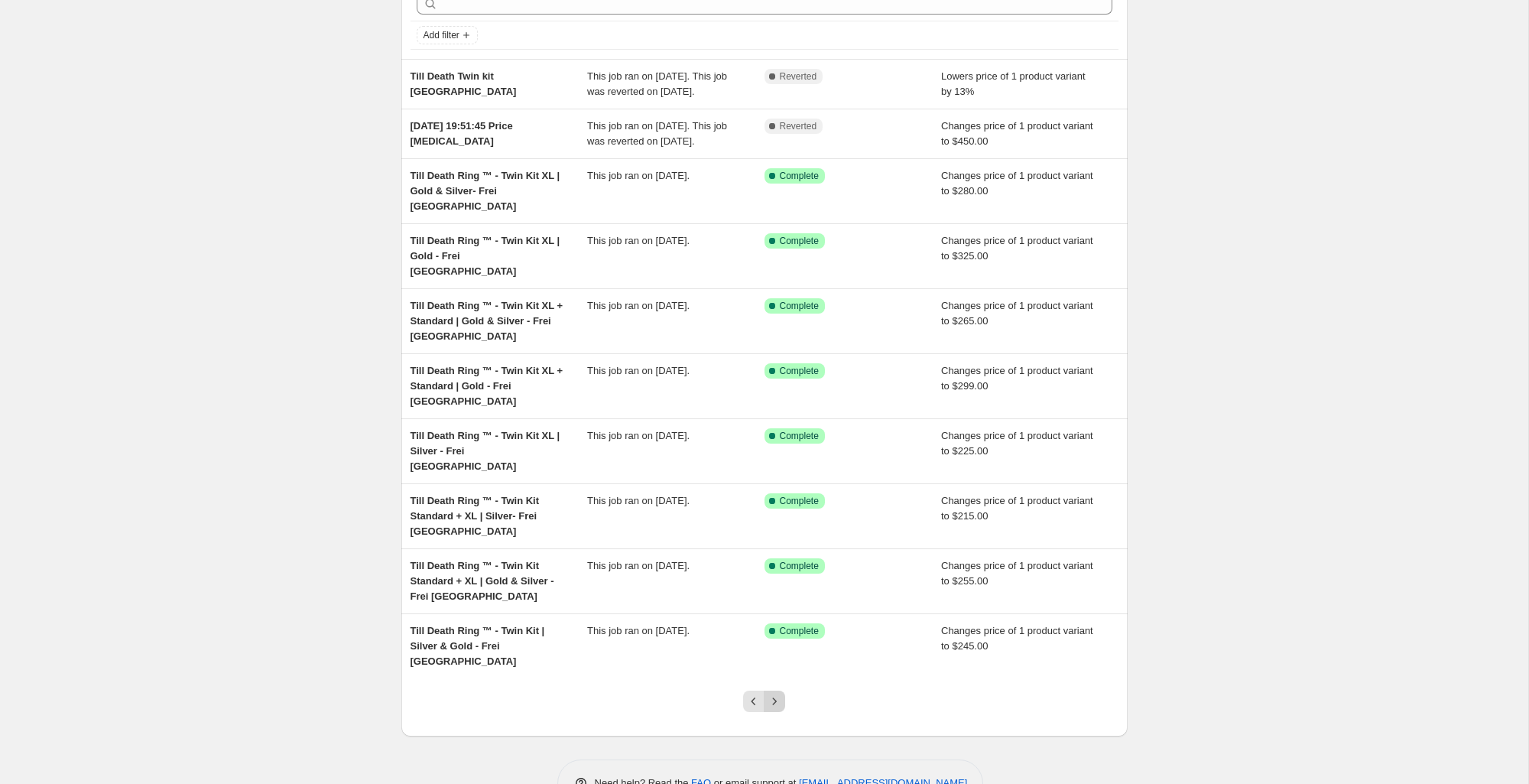
click at [773, 694] on icon "Next" at bounding box center [775, 701] width 15 height 15
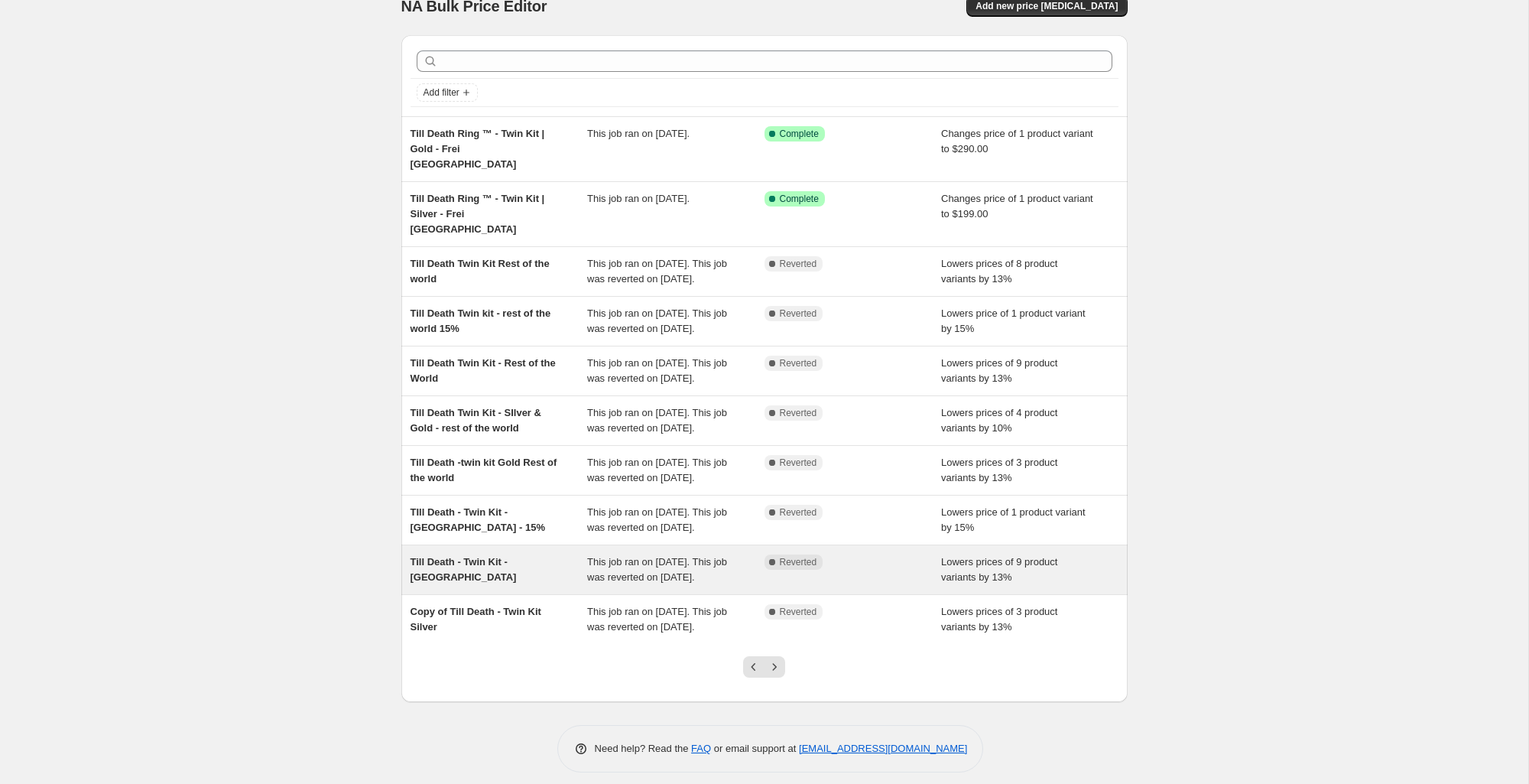
scroll to position [0, 0]
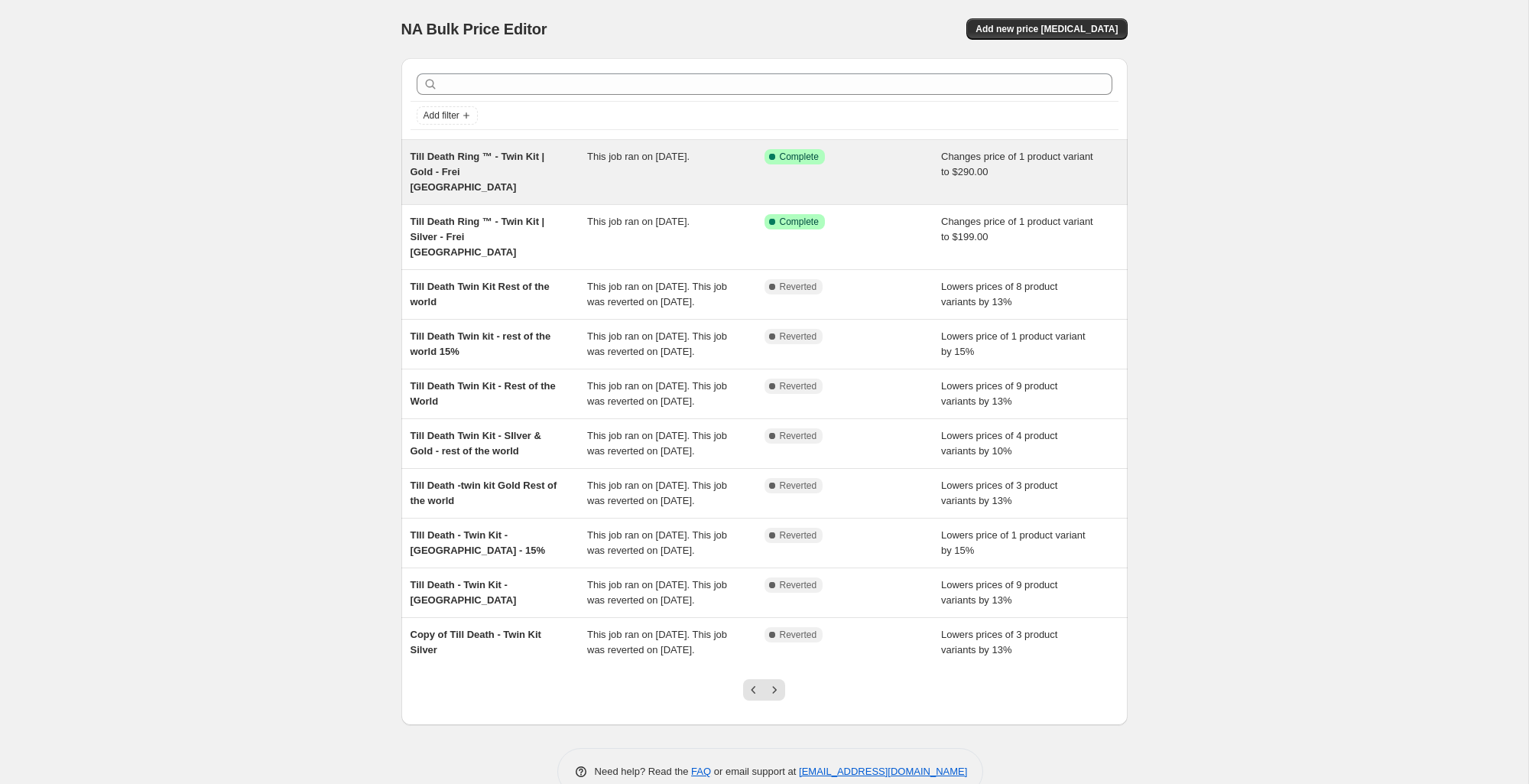
click at [522, 161] on span "Till Death Ring ™ - Twin Kit | Gold - Frei [GEOGRAPHIC_DATA]" at bounding box center [477, 172] width 134 height 42
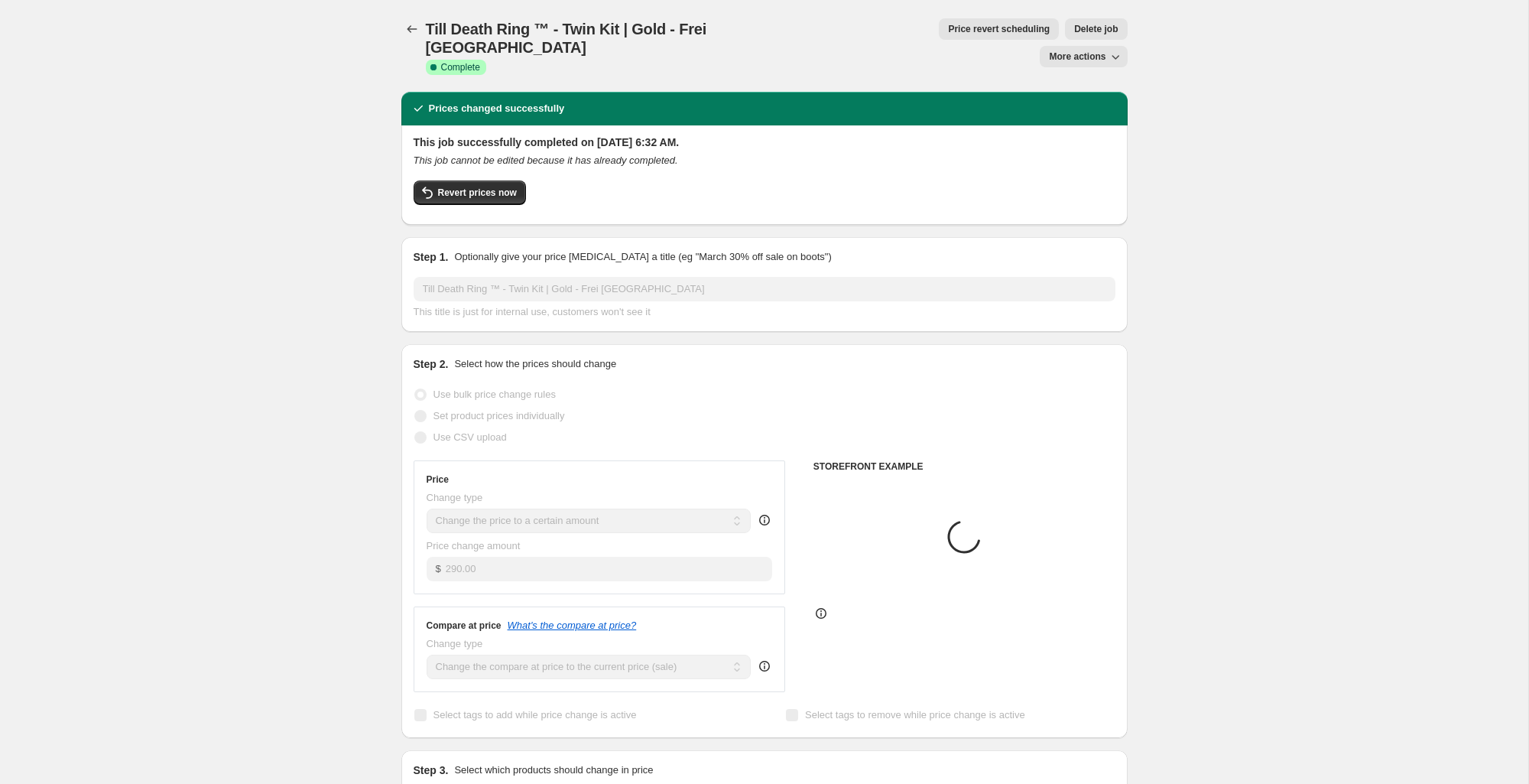
click at [1083, 50] on span "More actions" at bounding box center [1077, 56] width 57 height 12
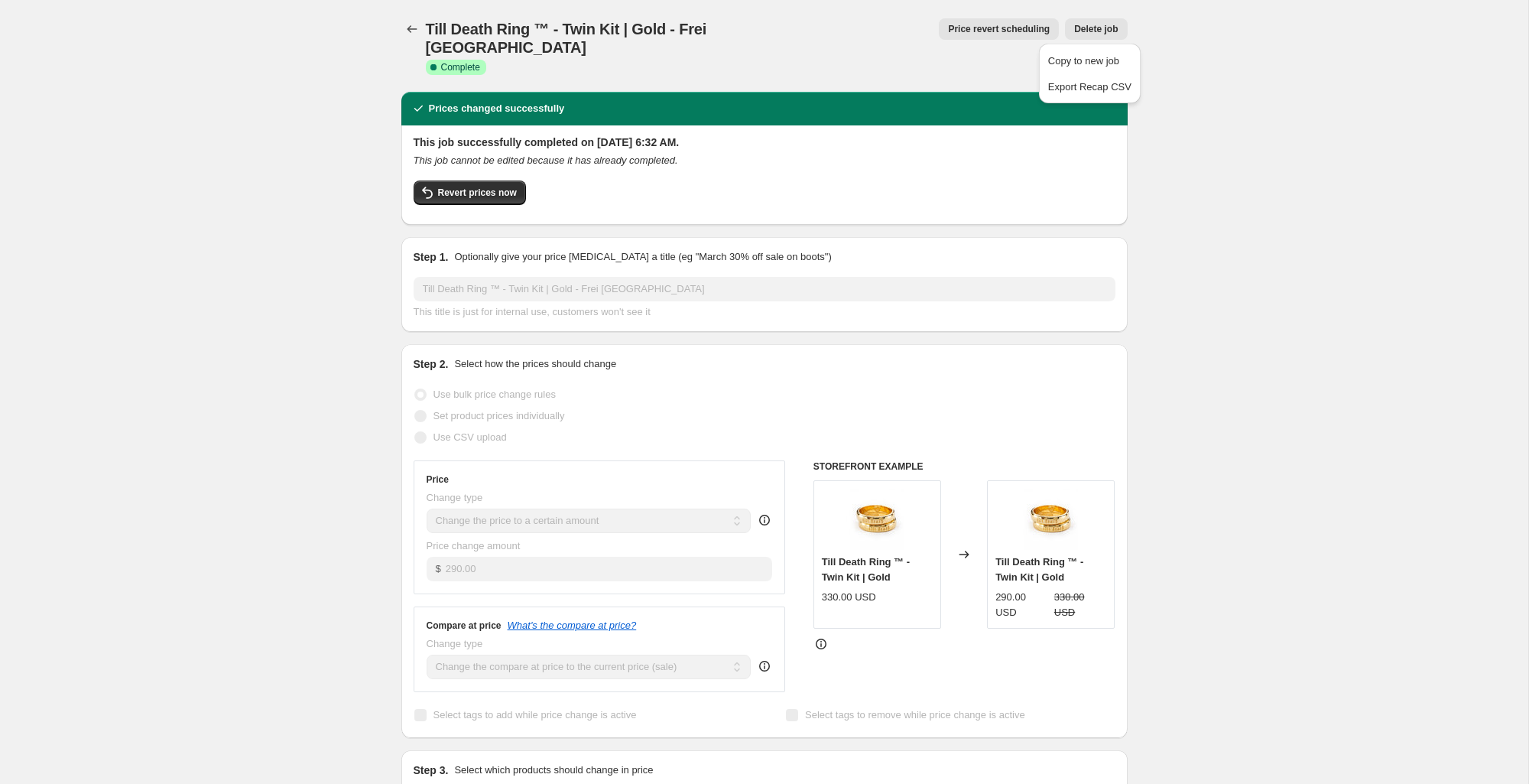
click at [987, 57] on div "Till Death Ring ™ - Twin Kit | Gold - Frei USA. This page is ready Till Death R…" at bounding box center [764, 46] width 726 height 91
click at [1082, 50] on span "More actions" at bounding box center [1077, 56] width 57 height 12
click at [1097, 62] on span "Copy to new job" at bounding box center [1083, 61] width 71 height 11
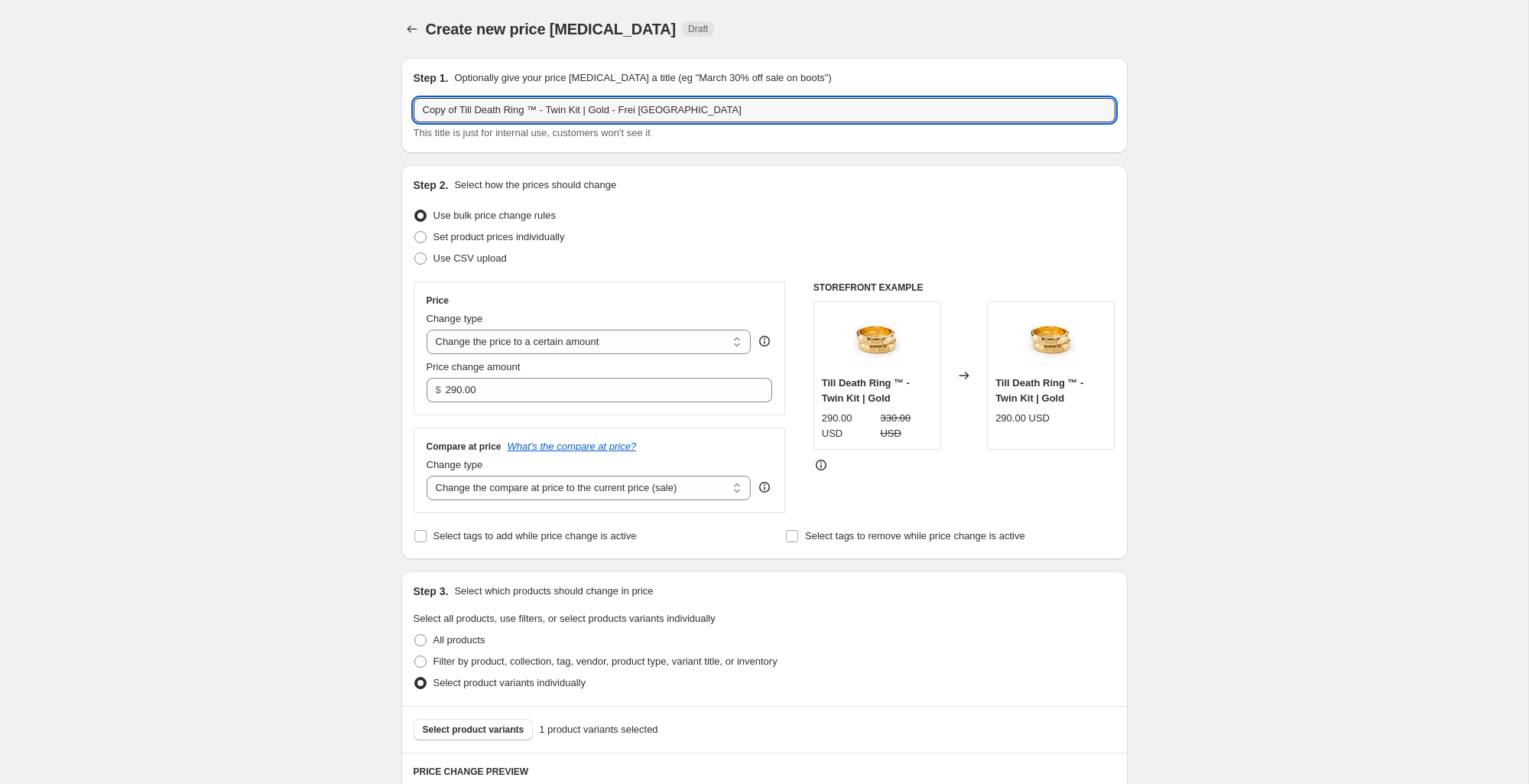
drag, startPoint x: 458, startPoint y: 113, endPoint x: 338, endPoint y: 118, distance: 120.1
click at [338, 118] on div "Create new price change job. This page is ready Create new price change job Dra…" at bounding box center [764, 745] width 1528 height 1490
drag, startPoint x: 450, startPoint y: 110, endPoint x: 460, endPoint y: 109, distance: 10.0
click at [452, 109] on input "Copy of Till Death Ring ™ - Twin Kit | Gold - Frei [GEOGRAPHIC_DATA]" at bounding box center [764, 110] width 702 height 24
drag, startPoint x: 462, startPoint y: 110, endPoint x: 372, endPoint y: 109, distance: 90.0
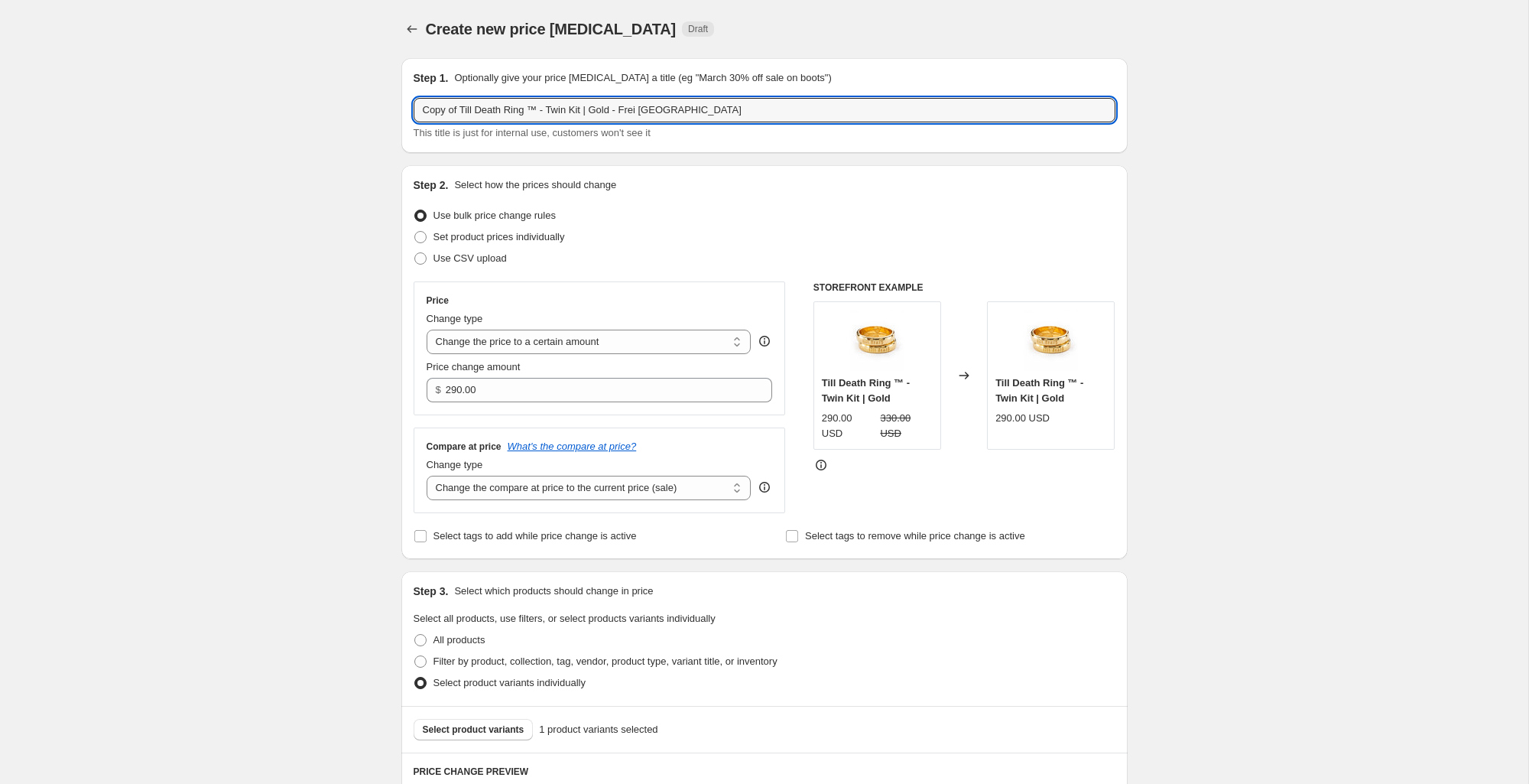
click at [372, 109] on div "Create new price change job. This page is ready Create new price change job Dra…" at bounding box center [764, 745] width 1528 height 1490
drag, startPoint x: 587, startPoint y: 113, endPoint x: 703, endPoint y: 115, distance: 116.0
click at [703, 114] on input "Till Death Ring ™ - Twin Kit | Gold - Frei [GEOGRAPHIC_DATA]" at bounding box center [764, 110] width 702 height 24
type input "Till Death Ring ™ - Twin Kit | Gold - MORA AUS"
click at [967, 125] on div "This title is just for internal use, customers won't see it" at bounding box center [764, 132] width 702 height 15
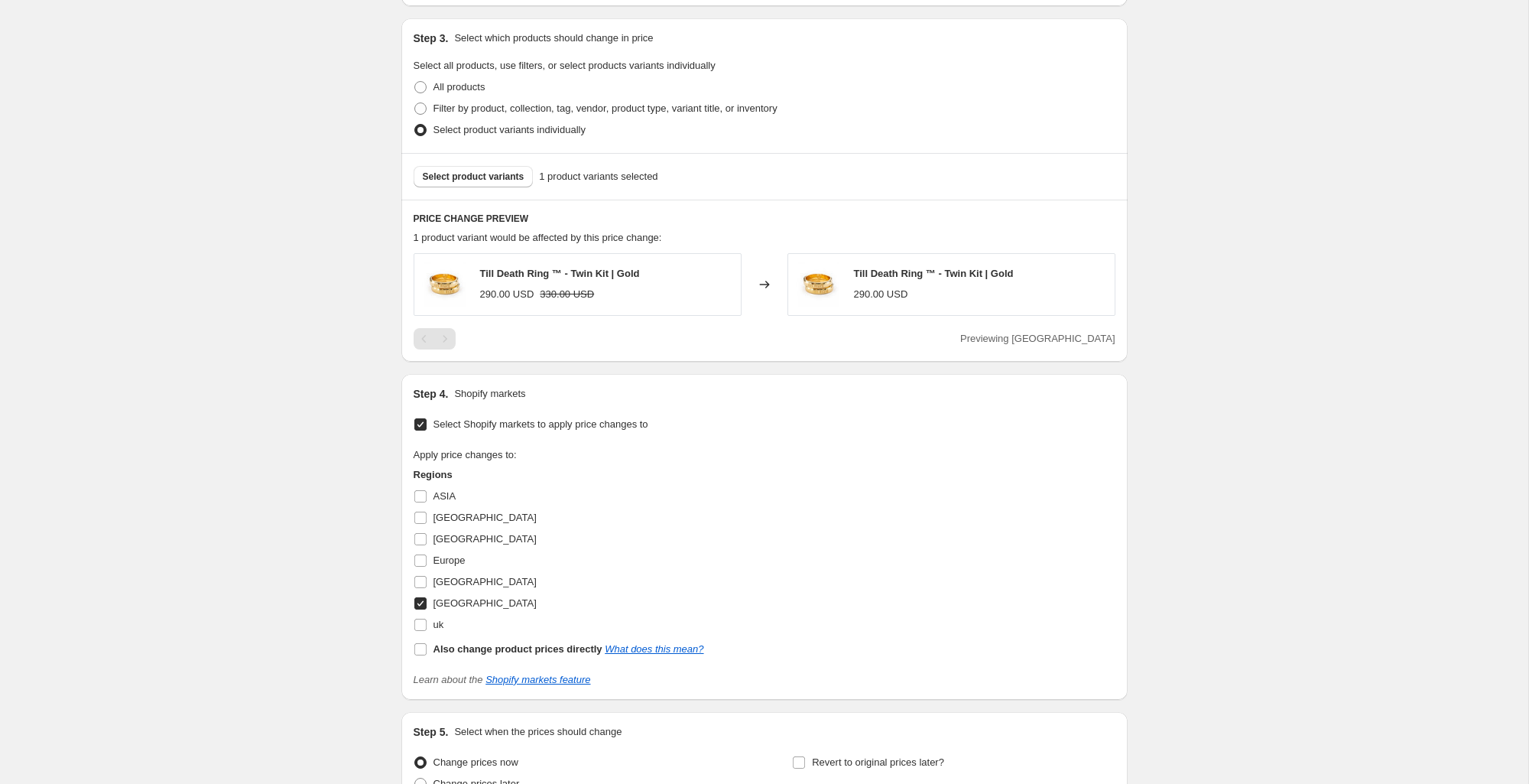
scroll to position [706, 0]
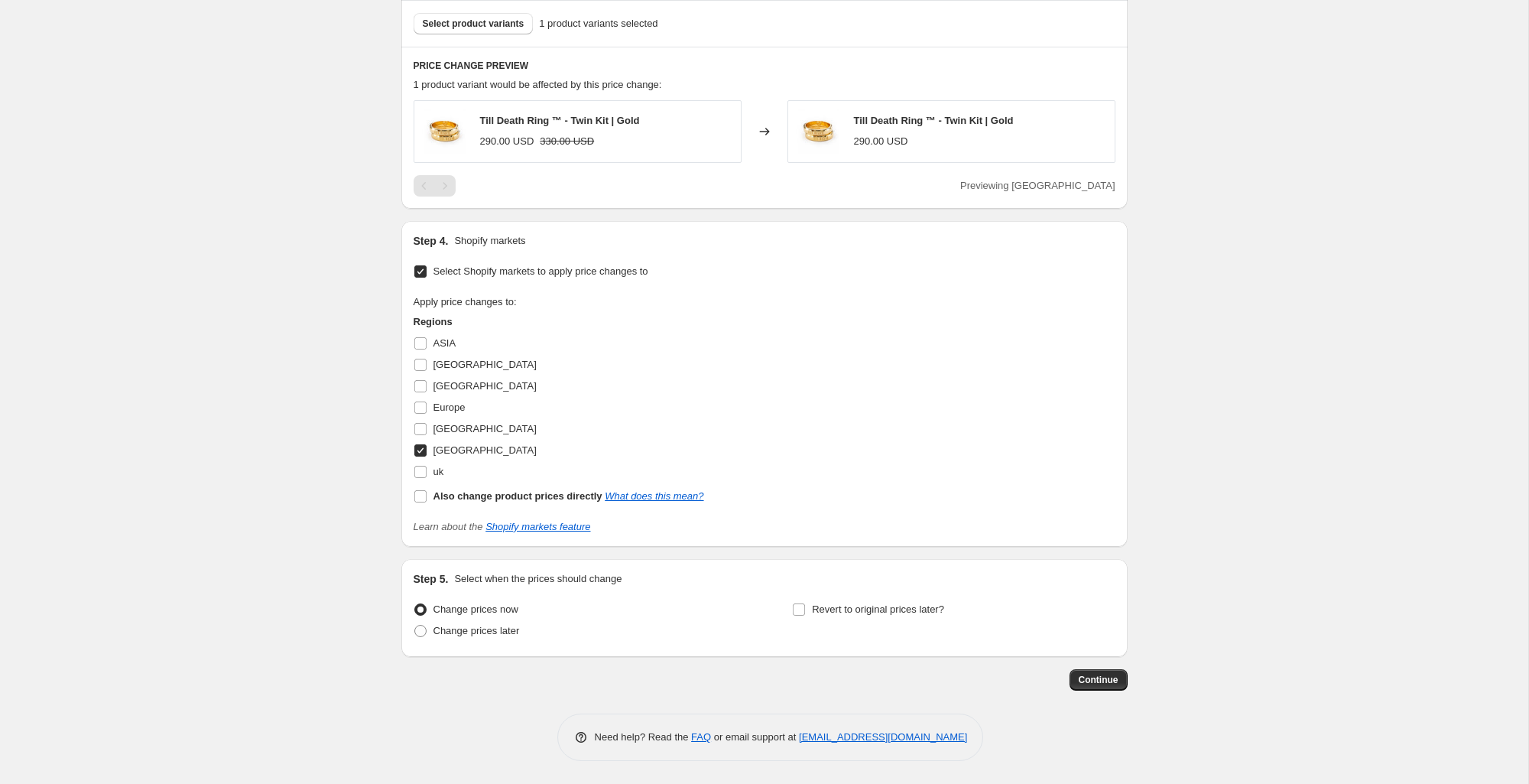
click at [463, 449] on span "[GEOGRAPHIC_DATA]" at bounding box center [485, 449] width 103 height 11
click at [427, 449] on input "[GEOGRAPHIC_DATA]" at bounding box center [420, 449] width 12 height 12
checkbox input "false"
click at [451, 364] on span "[GEOGRAPHIC_DATA]" at bounding box center [485, 364] width 103 height 11
click at [427, 364] on input "[GEOGRAPHIC_DATA]" at bounding box center [420, 364] width 12 height 12
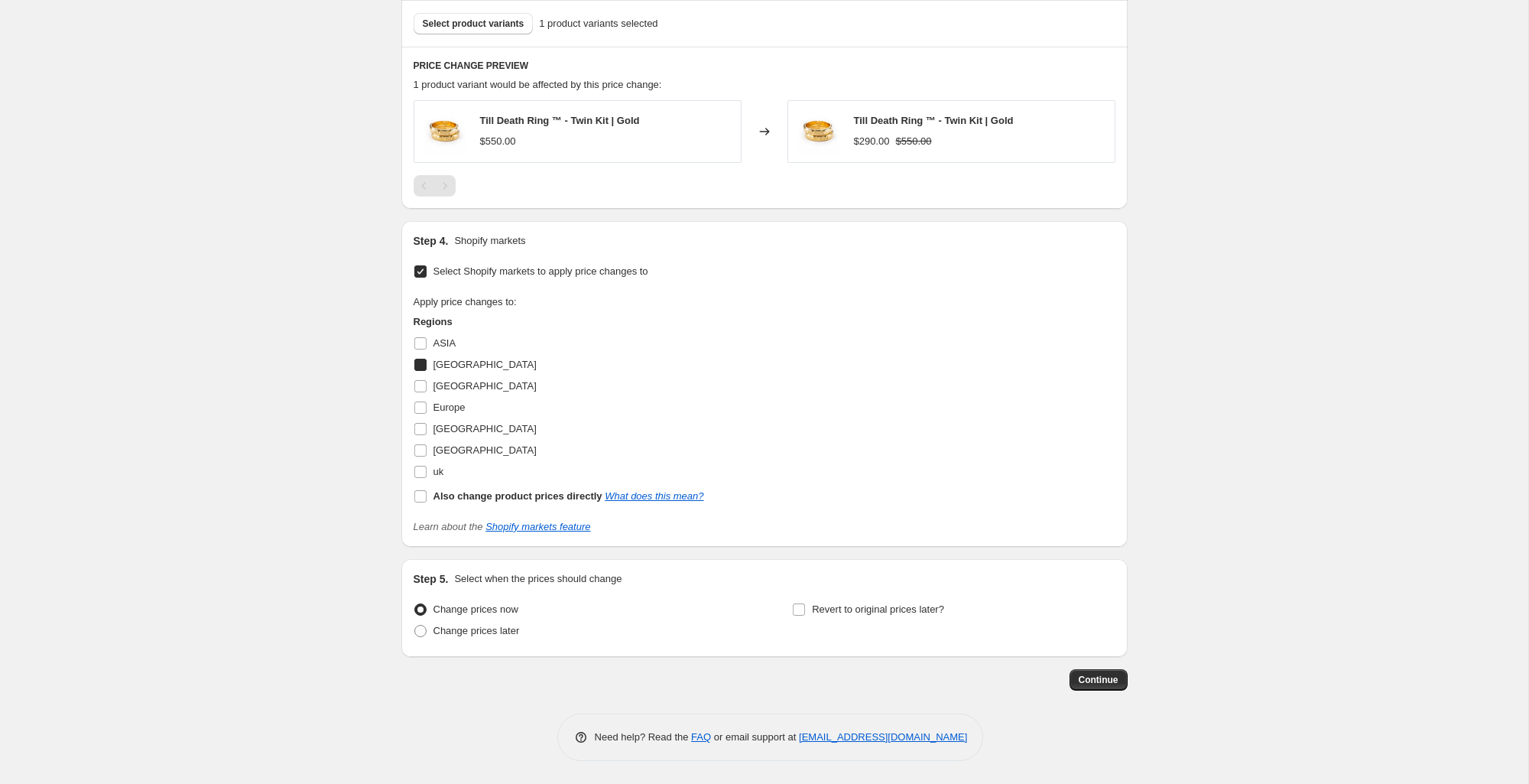
checkbox input "true"
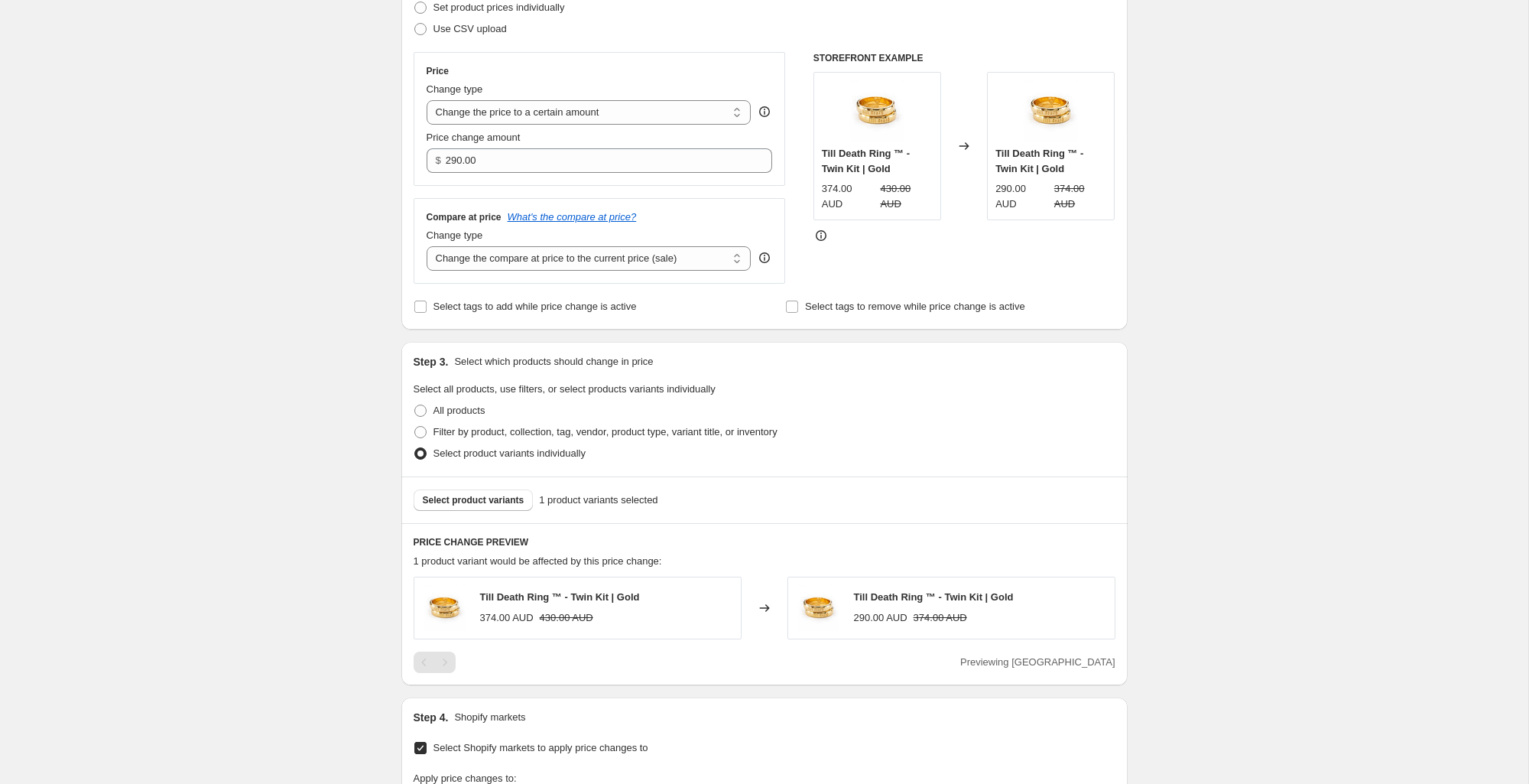
scroll to position [288, 0]
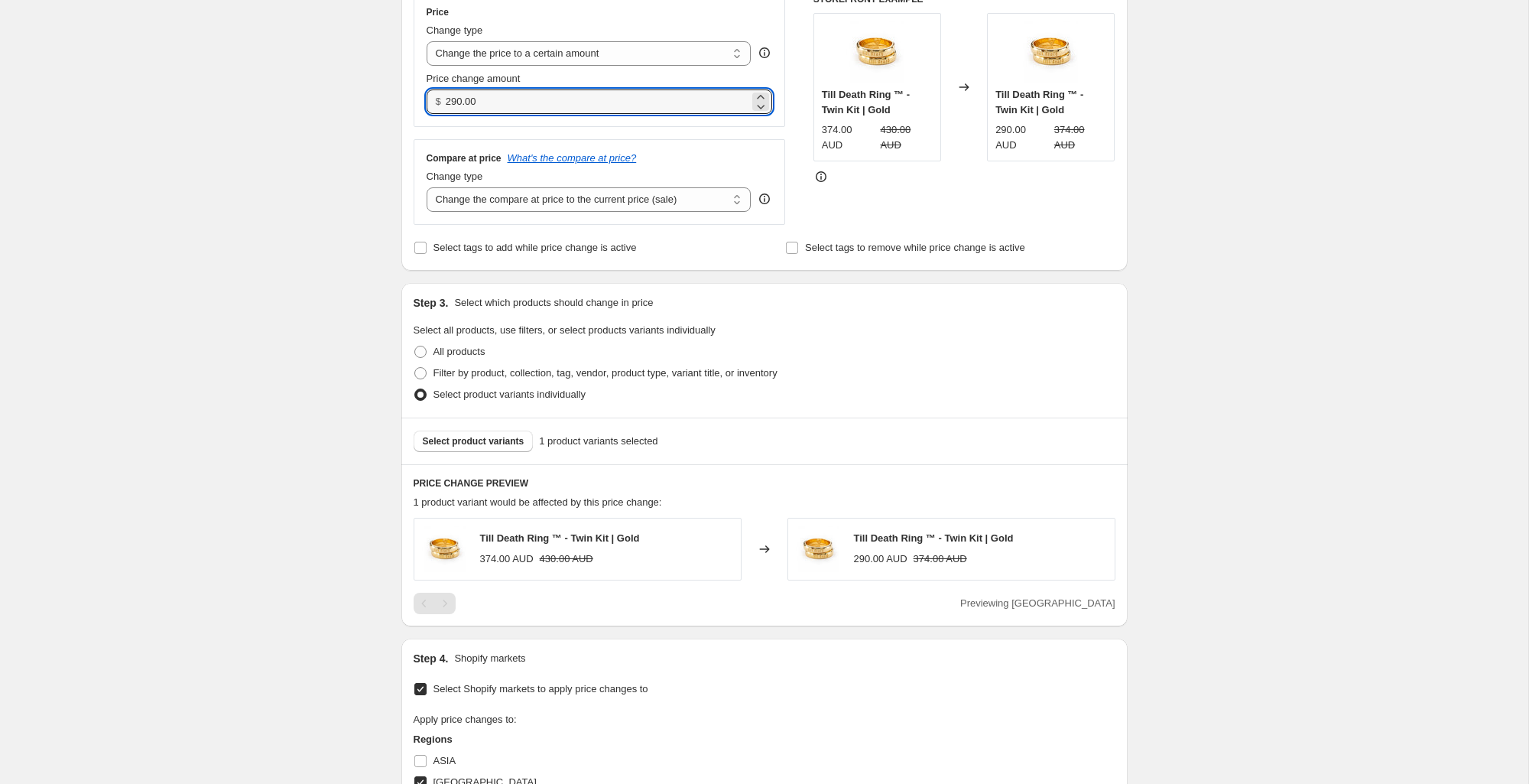
drag, startPoint x: 509, startPoint y: 96, endPoint x: 440, endPoint y: 100, distance: 69.1
click at [440, 100] on div "$ 290.00" at bounding box center [600, 102] width 347 height 24
drag, startPoint x: 517, startPoint y: 102, endPoint x: 405, endPoint y: 102, distance: 112.0
click at [405, 100] on div "Step 2. Select how the prices should change Use bulk price change rules Set pro…" at bounding box center [764, 74] width 726 height 393
type input "475.00"
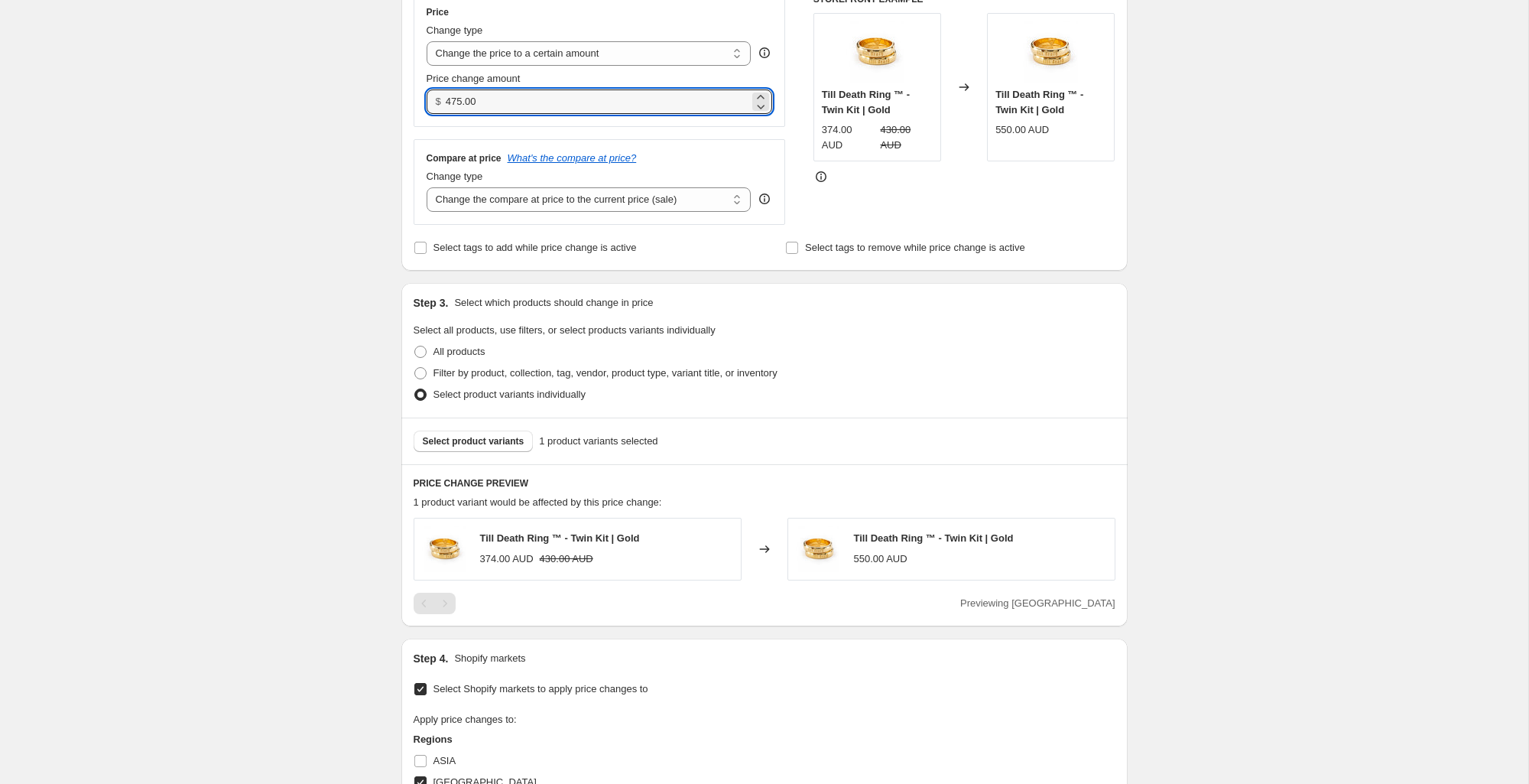
click at [1177, 400] on div "Create new price change job. This page is ready Create new price change job Dra…" at bounding box center [764, 457] width 1528 height 1490
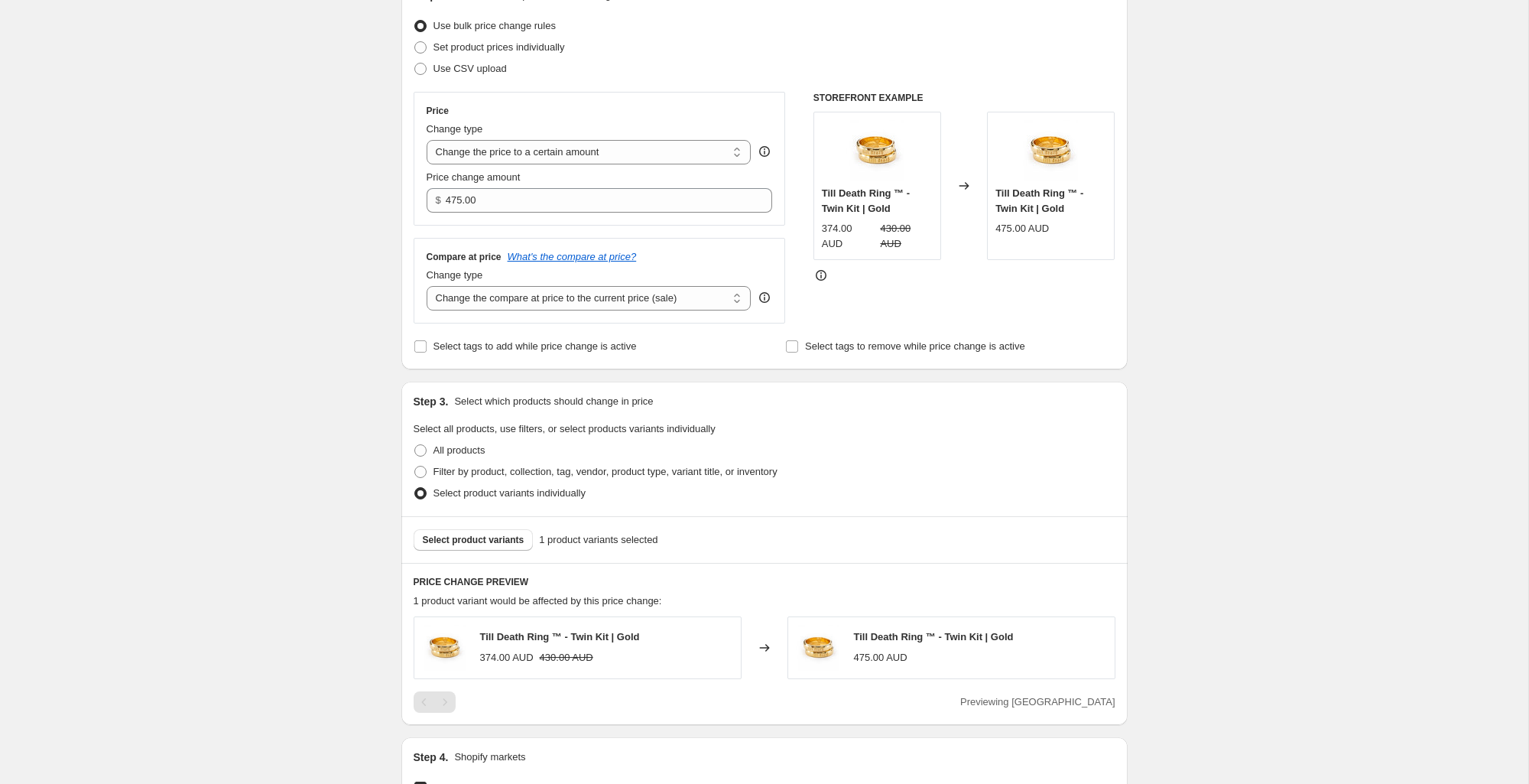
scroll to position [0, 0]
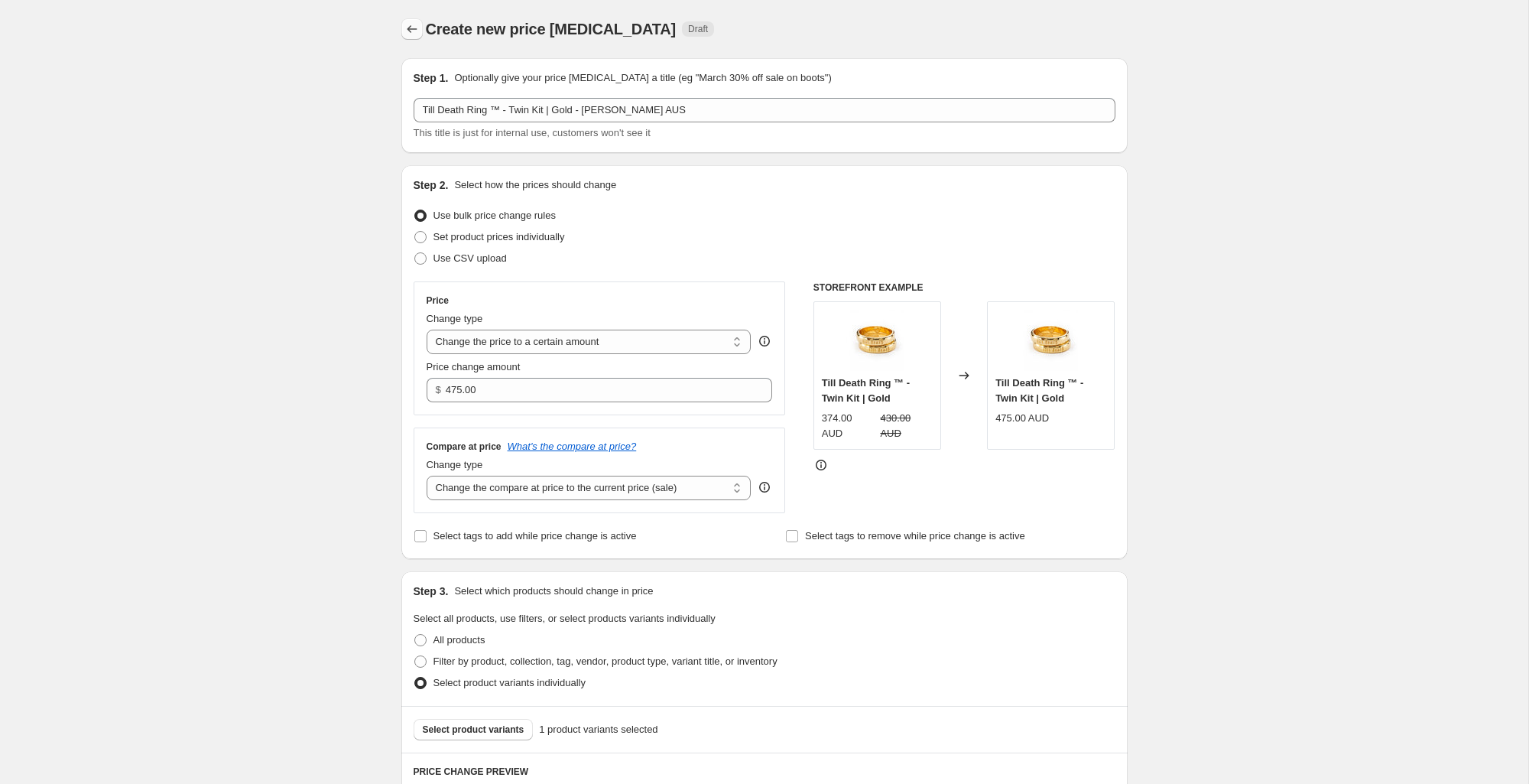
click at [418, 28] on icon "Price change jobs" at bounding box center [412, 29] width 15 height 15
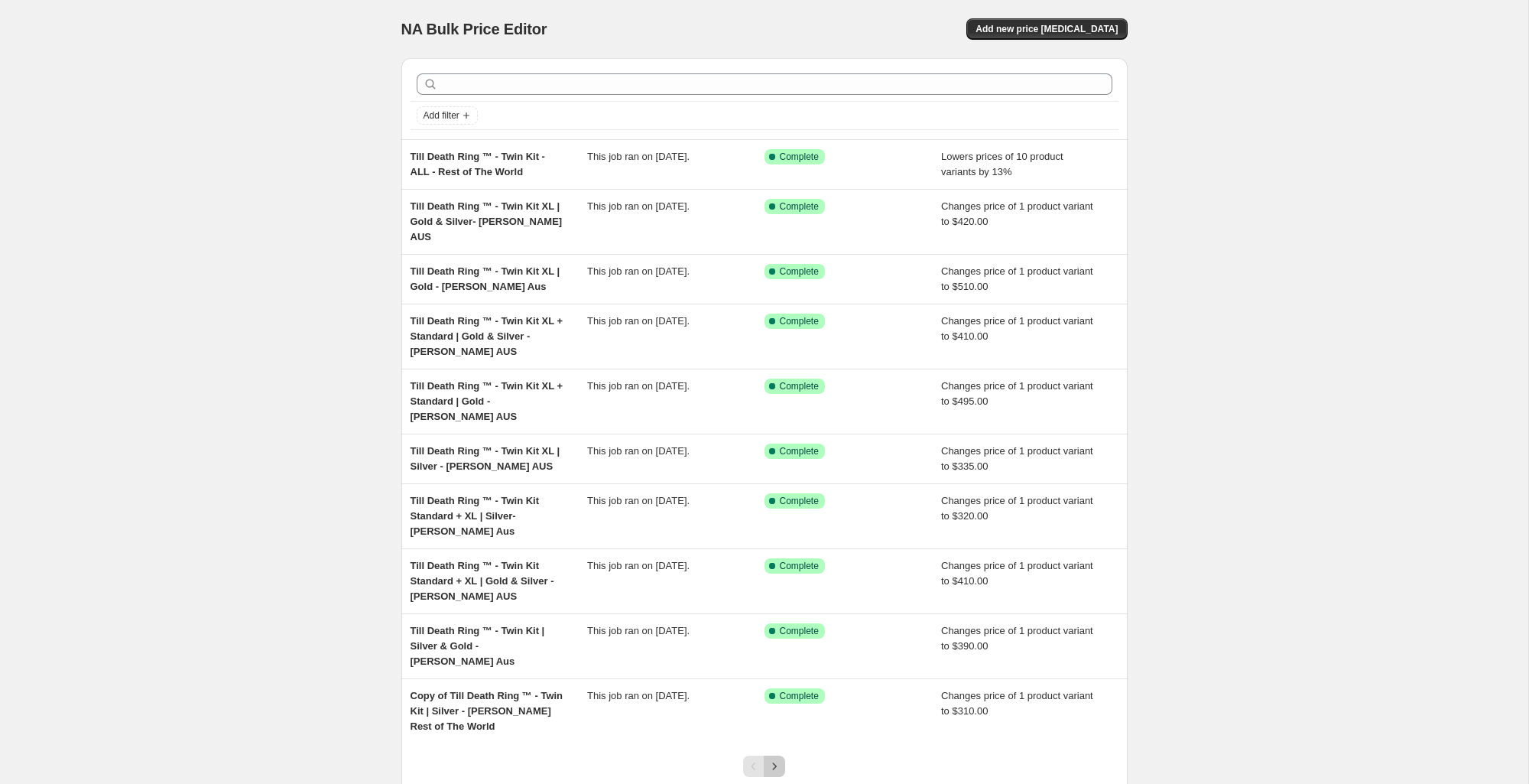
drag, startPoint x: 775, startPoint y: 724, endPoint x: 772, endPoint y: 715, distance: 9.5
click at [775, 759] on icon "Next" at bounding box center [775, 766] width 15 height 15
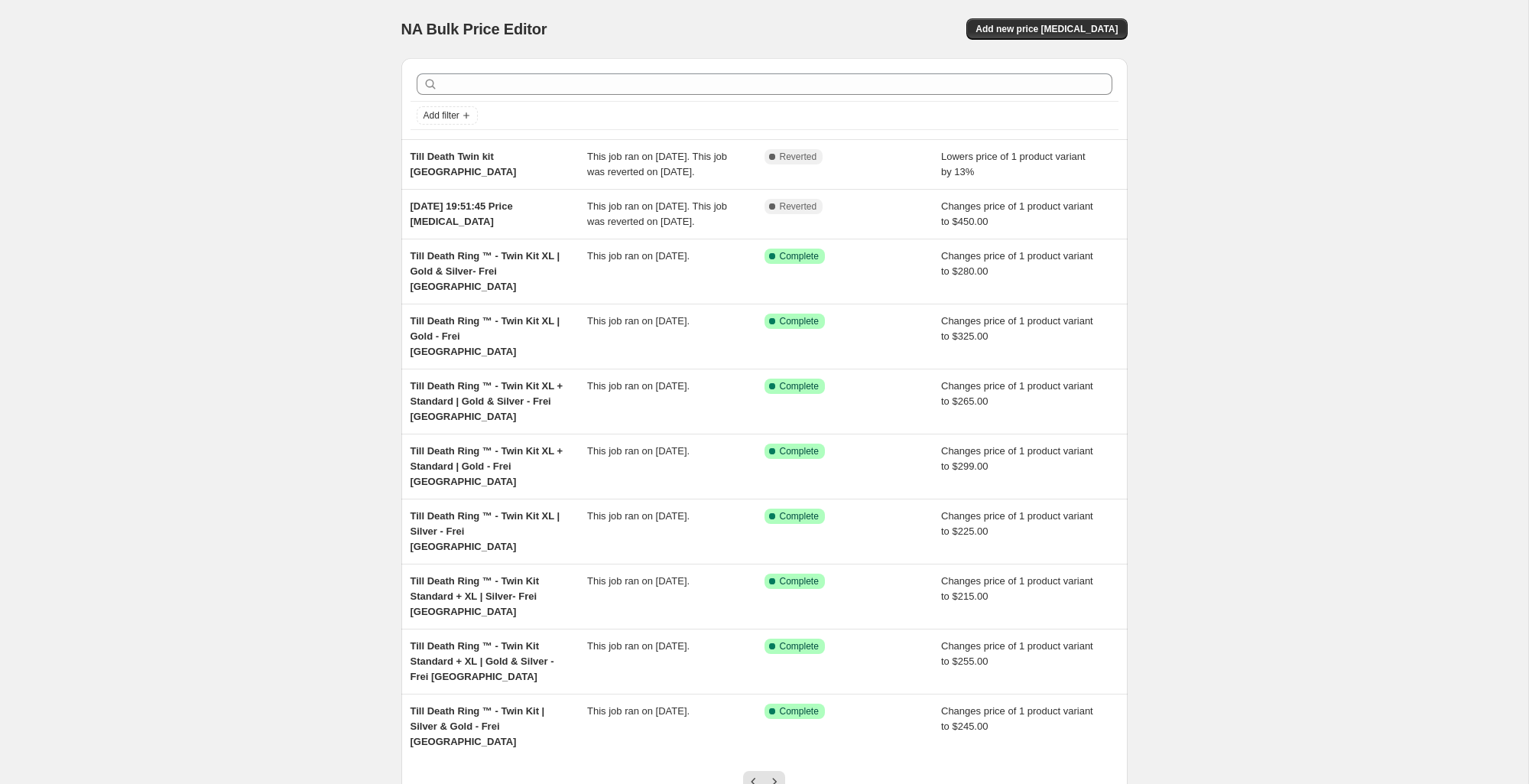
scroll to position [80, 0]
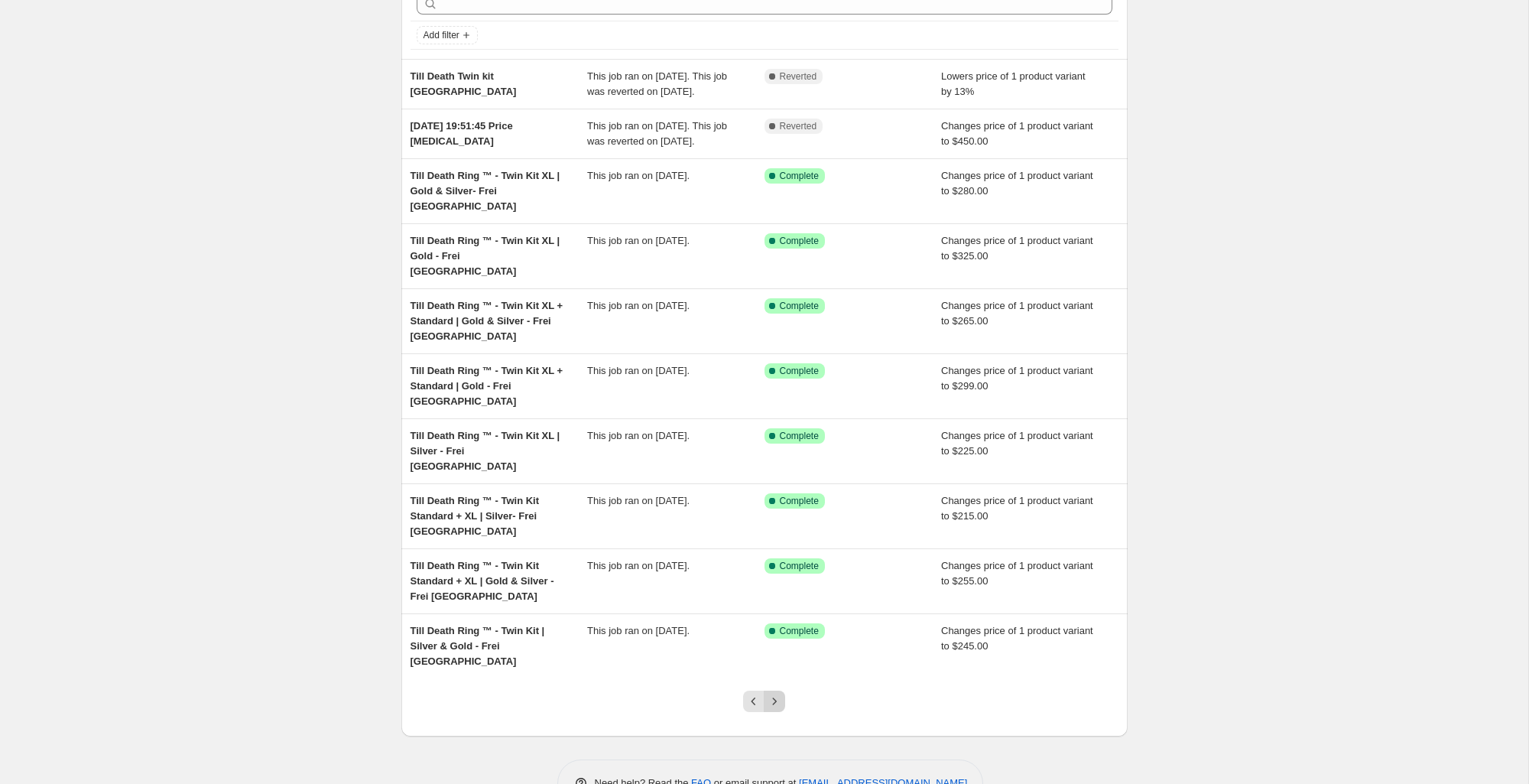
click at [776, 694] on icon "Next" at bounding box center [775, 701] width 15 height 15
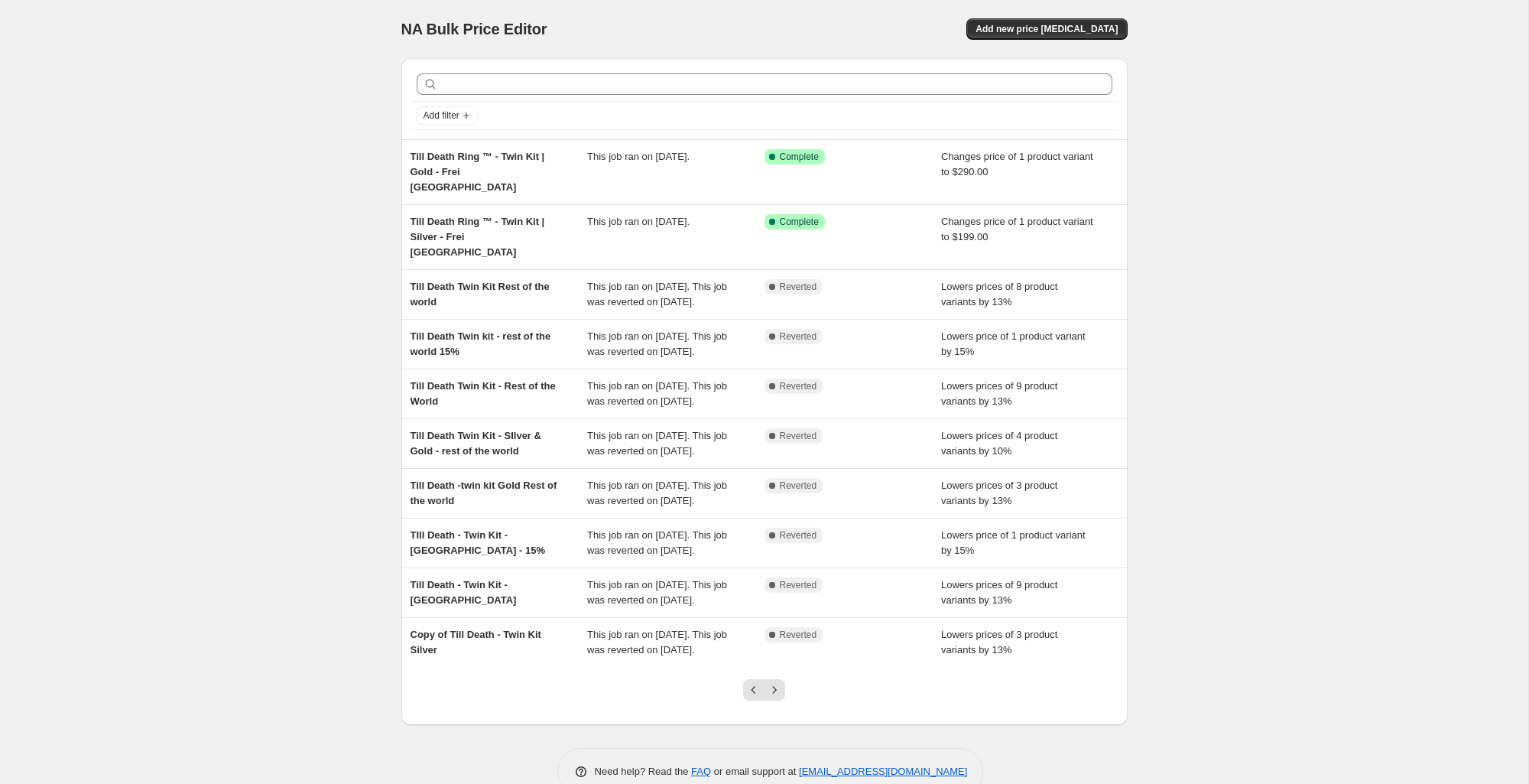
scroll to position [126, 0]
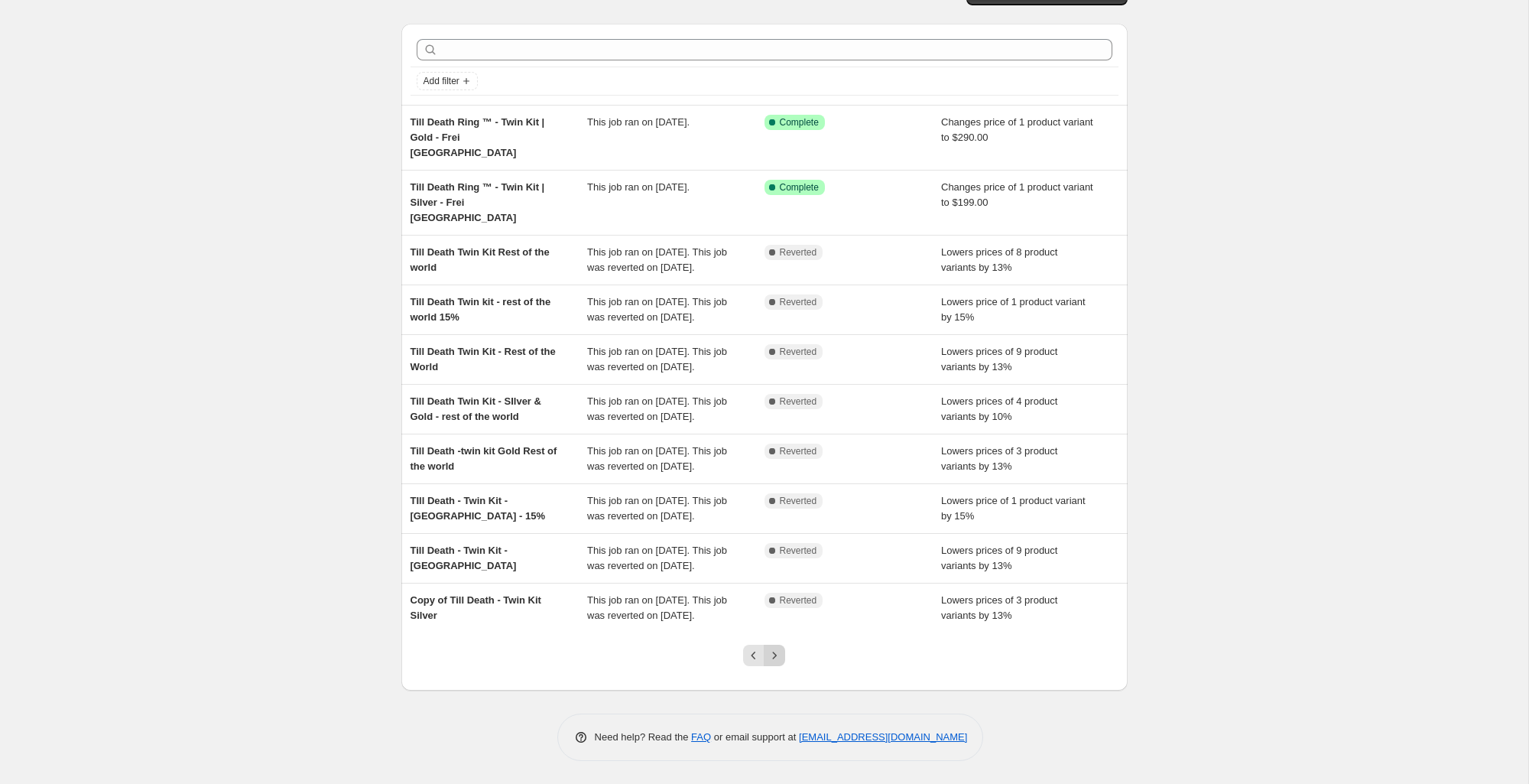
click at [775, 657] on icon "Next" at bounding box center [775, 655] width 15 height 15
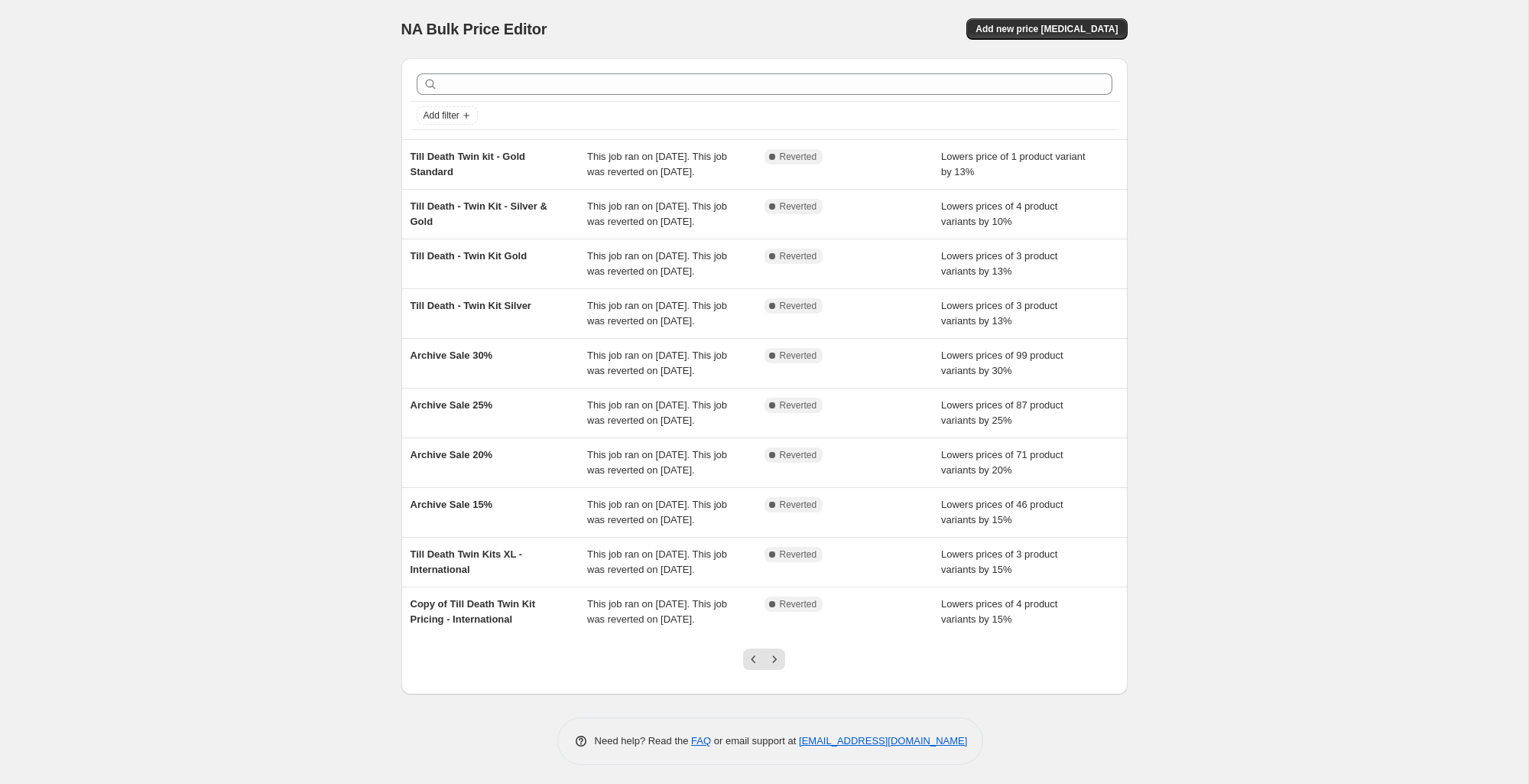
scroll to position [157, 0]
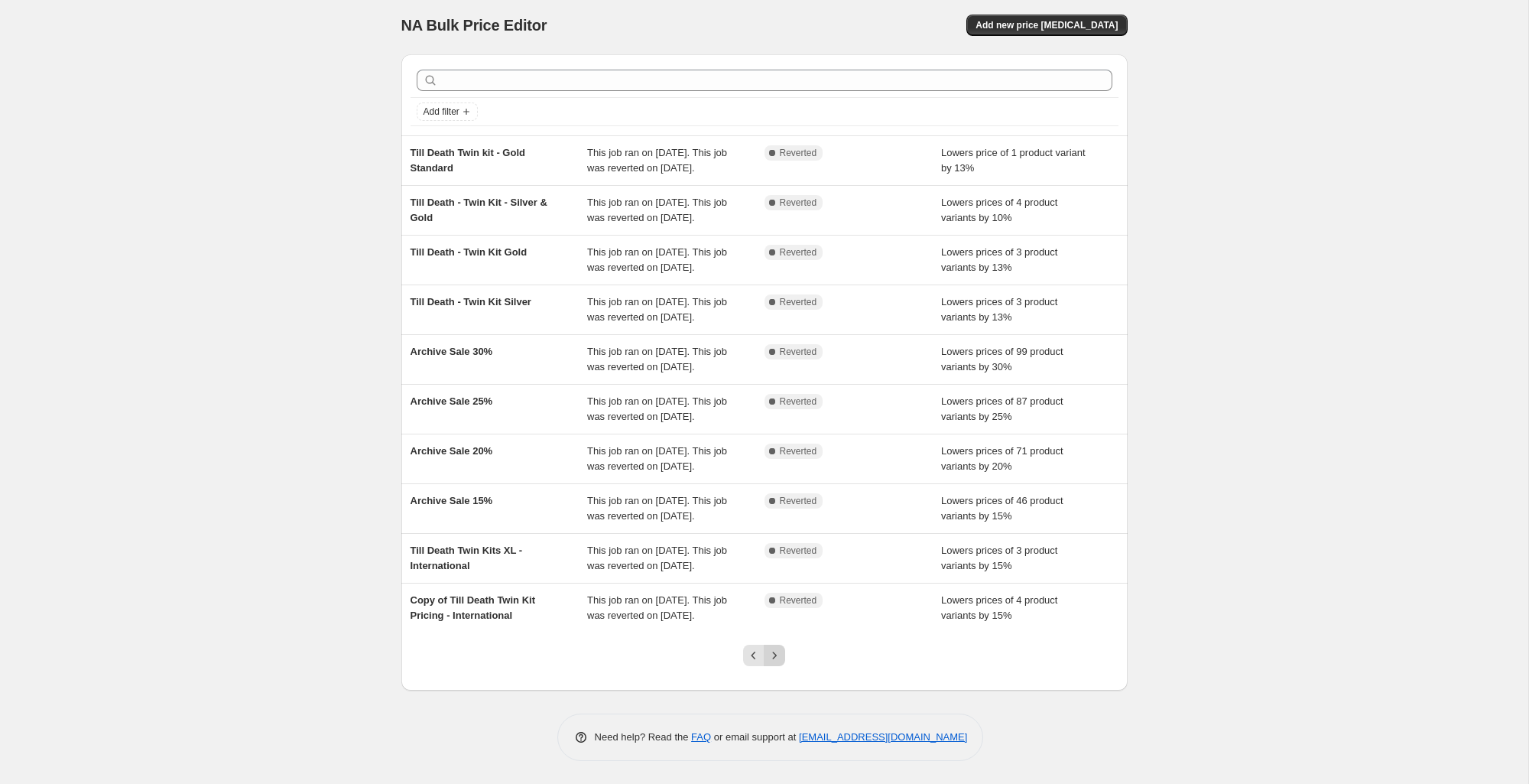
click at [775, 658] on icon "Next" at bounding box center [775, 655] width 15 height 15
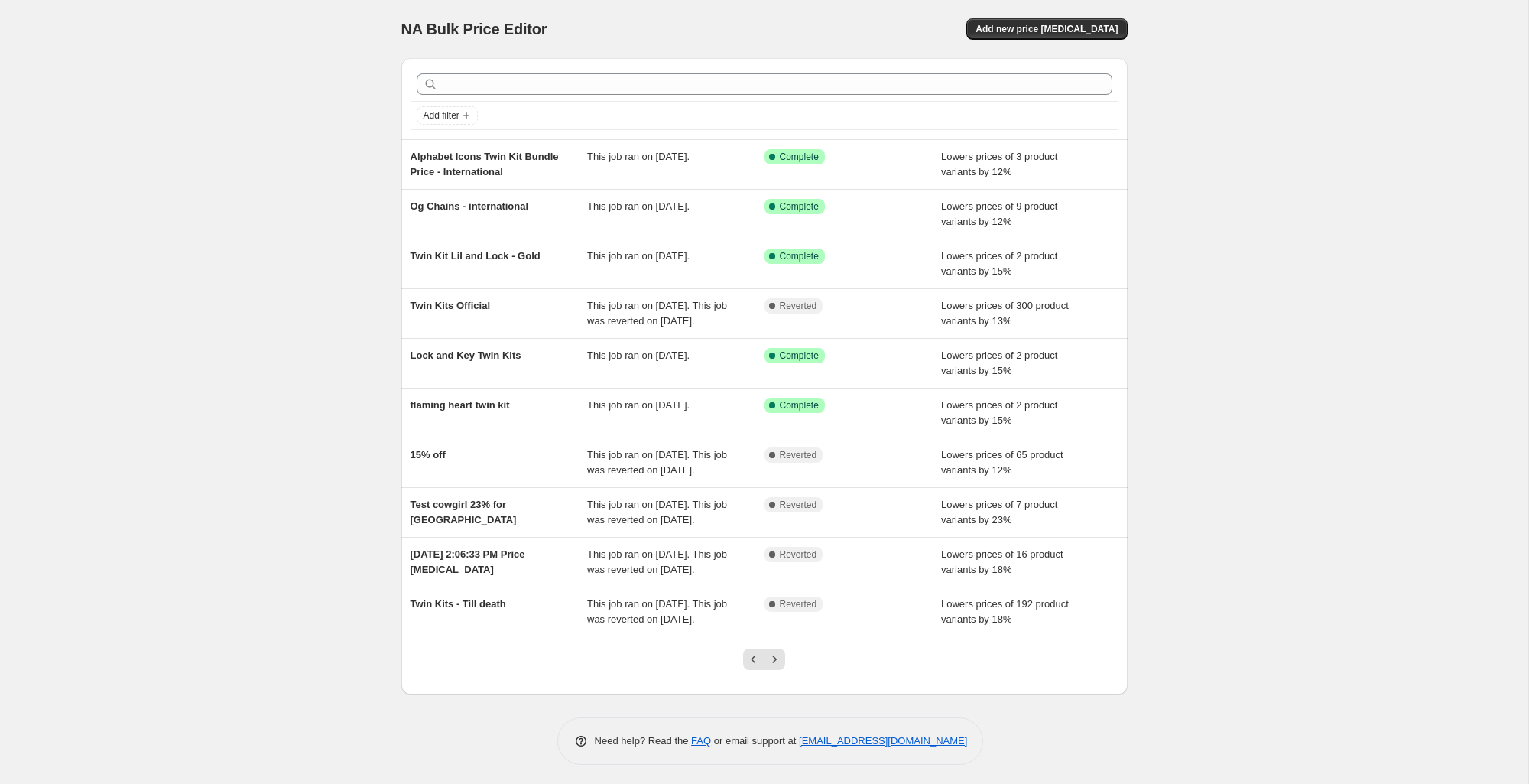
scroll to position [80, 0]
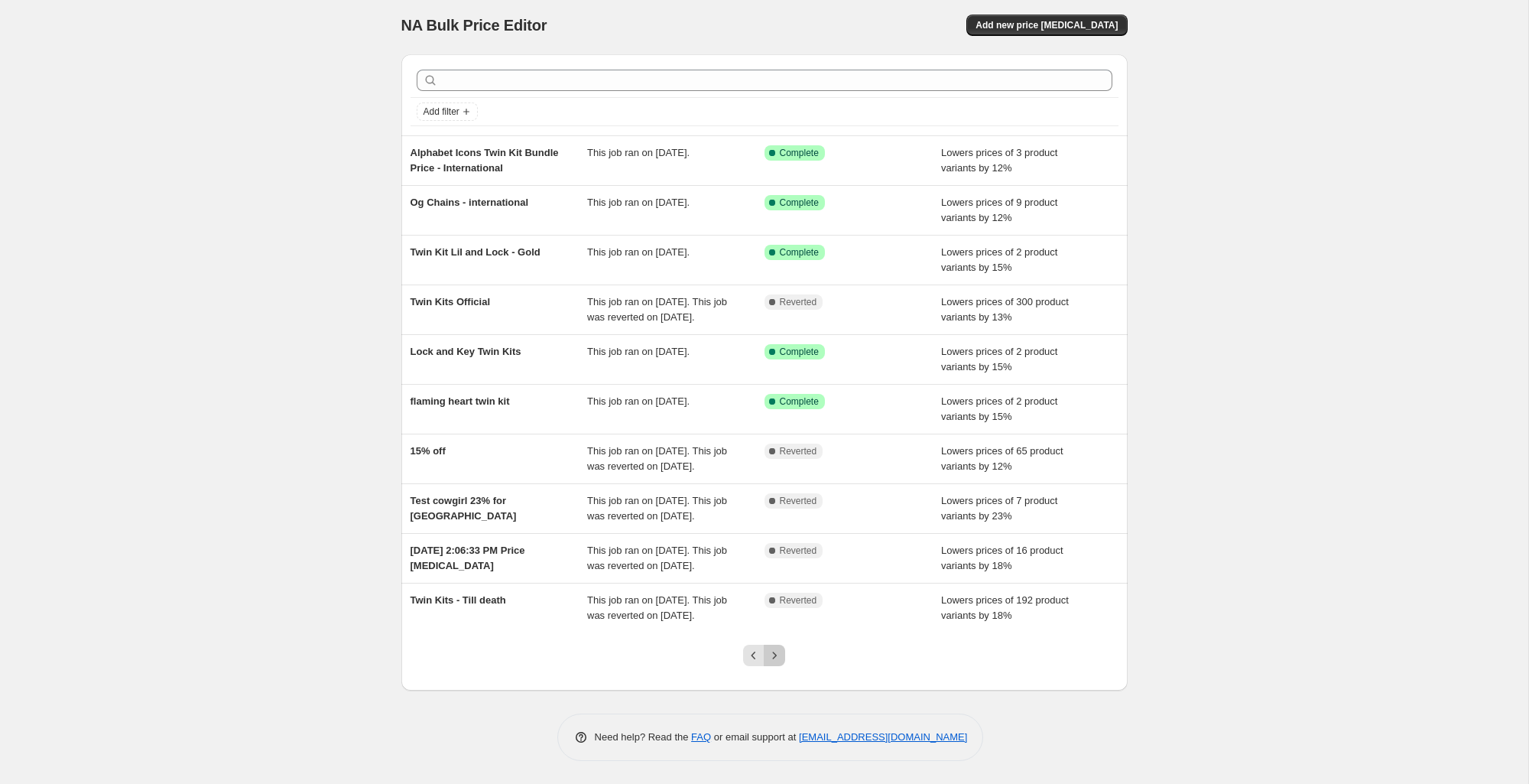
click at [775, 658] on icon "Next" at bounding box center [775, 655] width 15 height 15
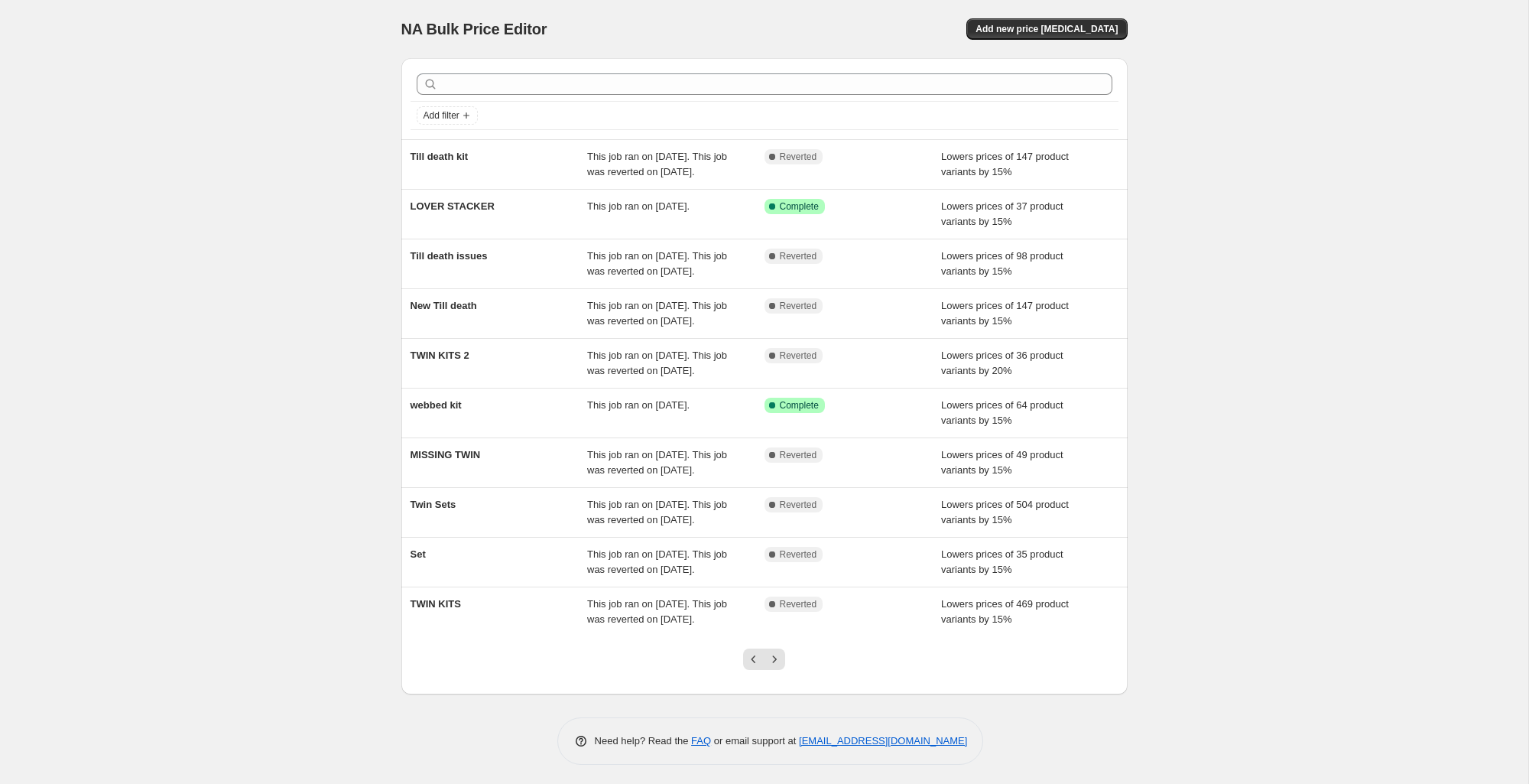
scroll to position [126, 0]
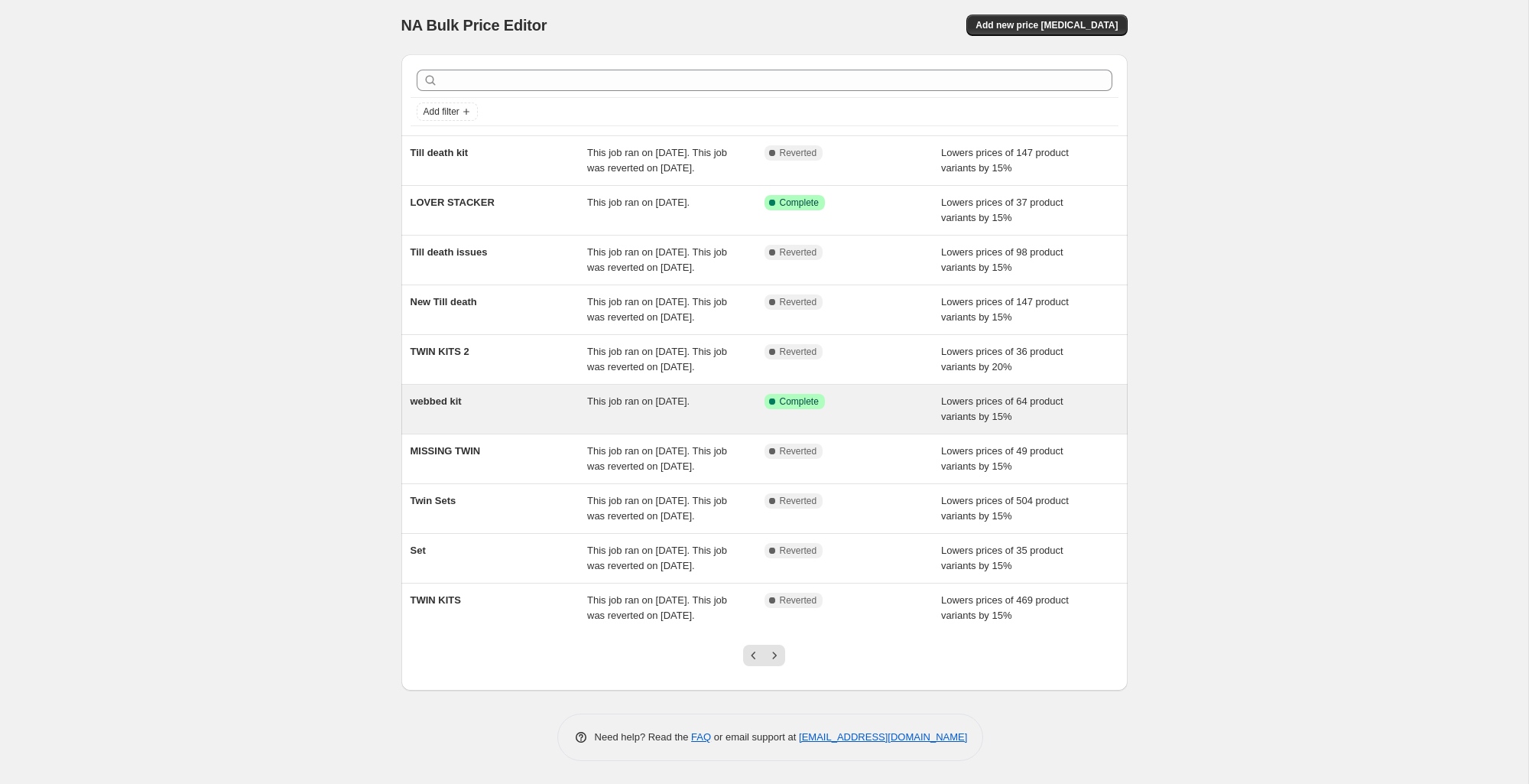
click at [477, 393] on div "webbed kit" at bounding box center [499, 408] width 177 height 31
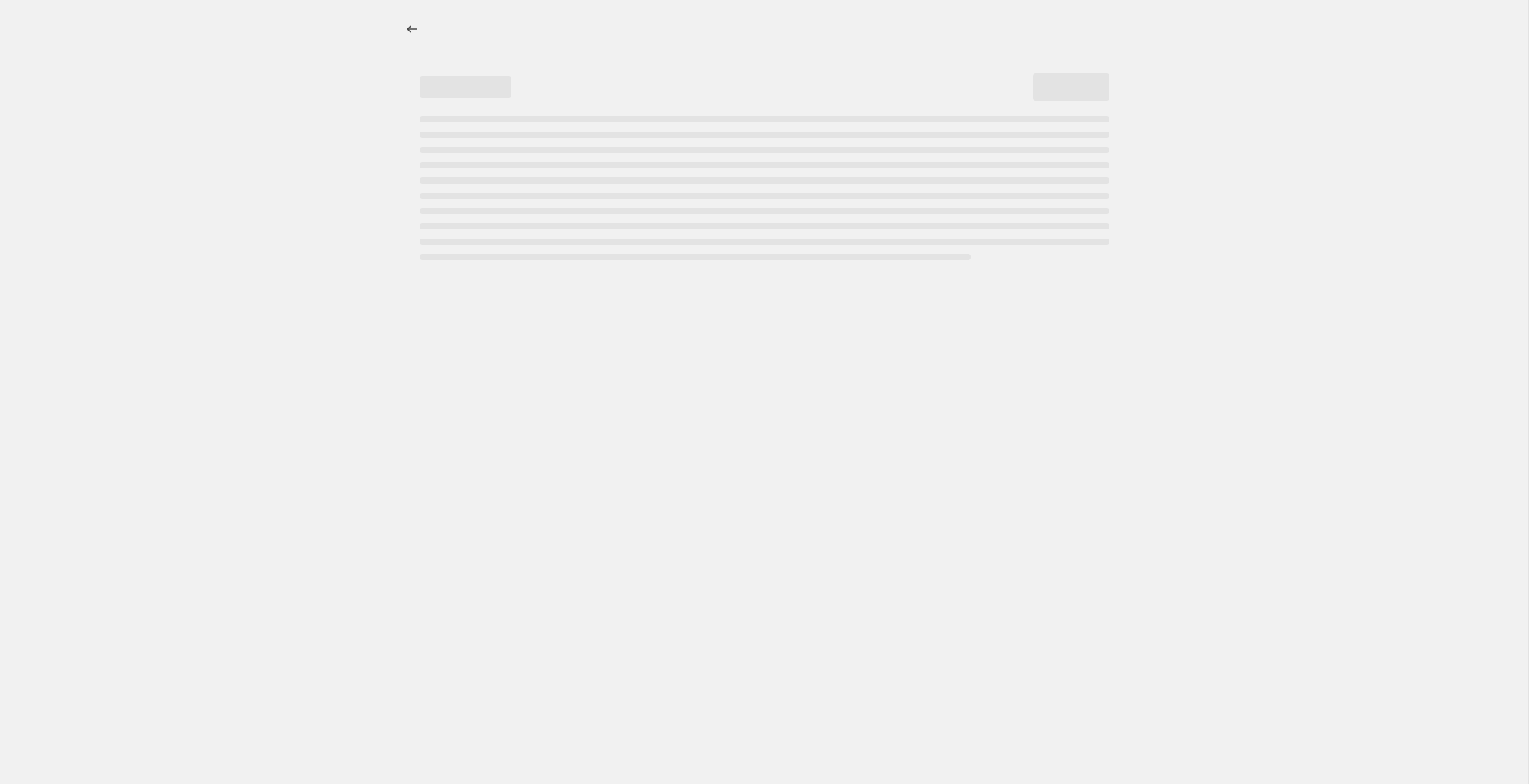
select select "percentage"
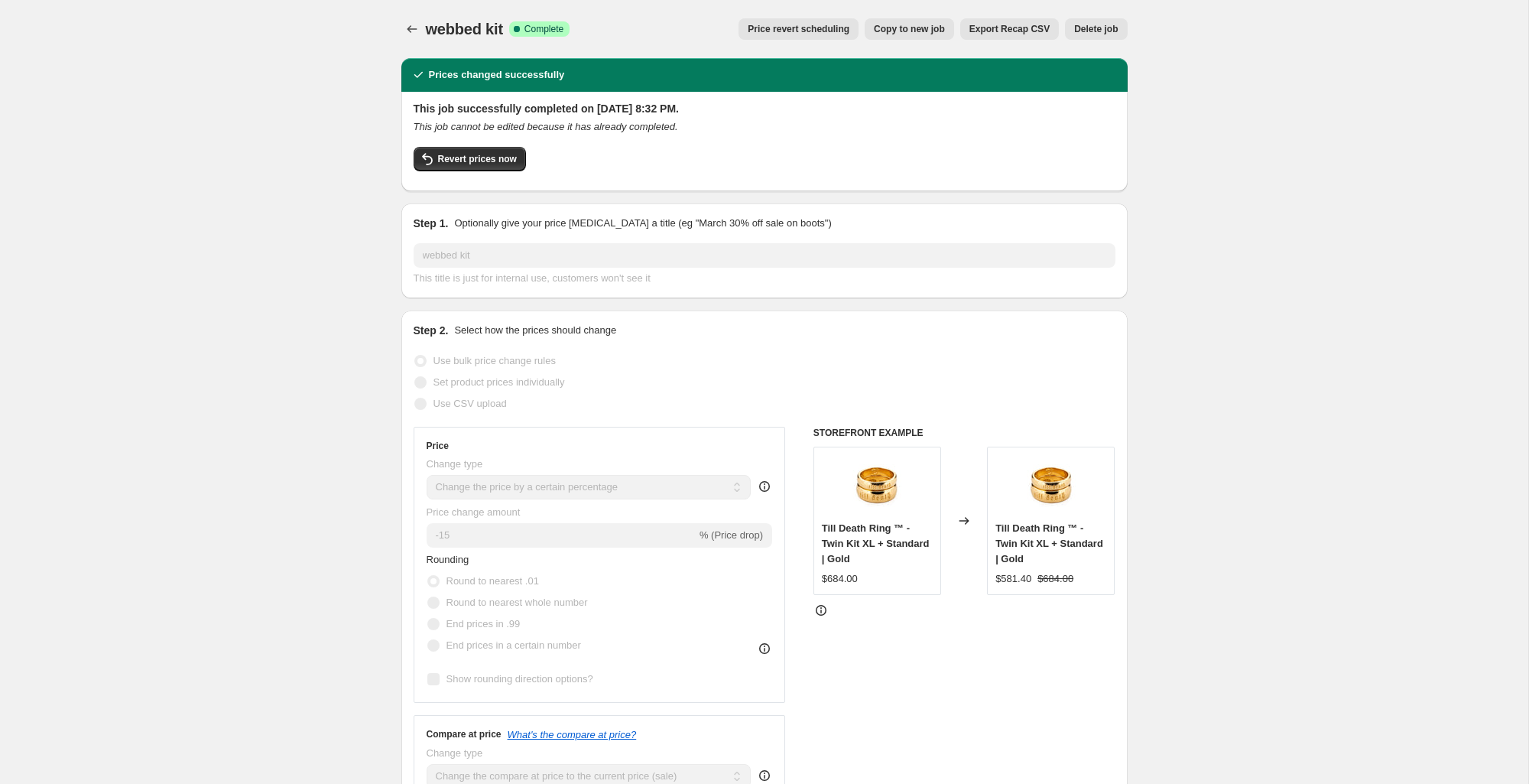
scroll to position [2, 0]
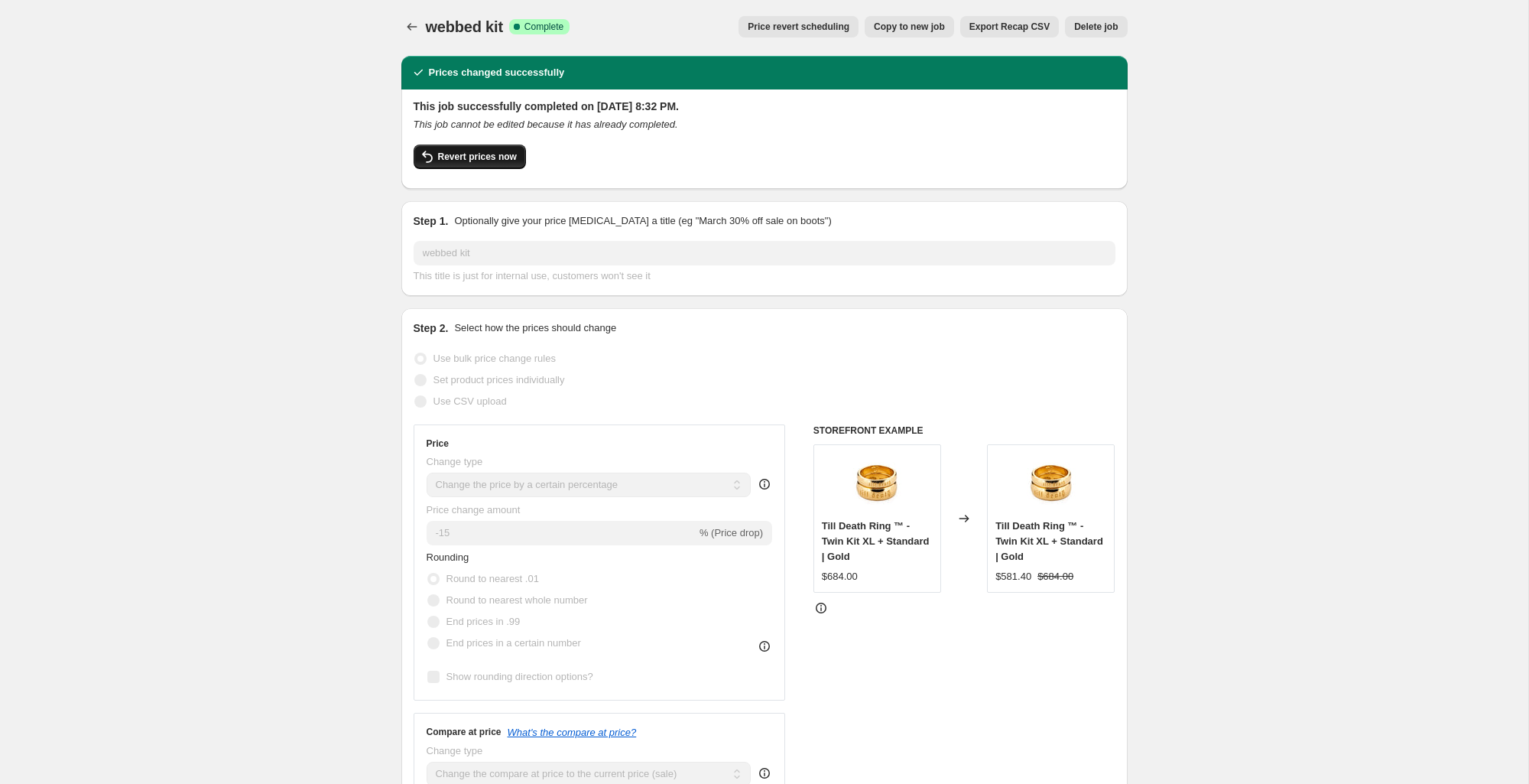
click at [489, 161] on span "Revert prices now" at bounding box center [477, 157] width 78 height 12
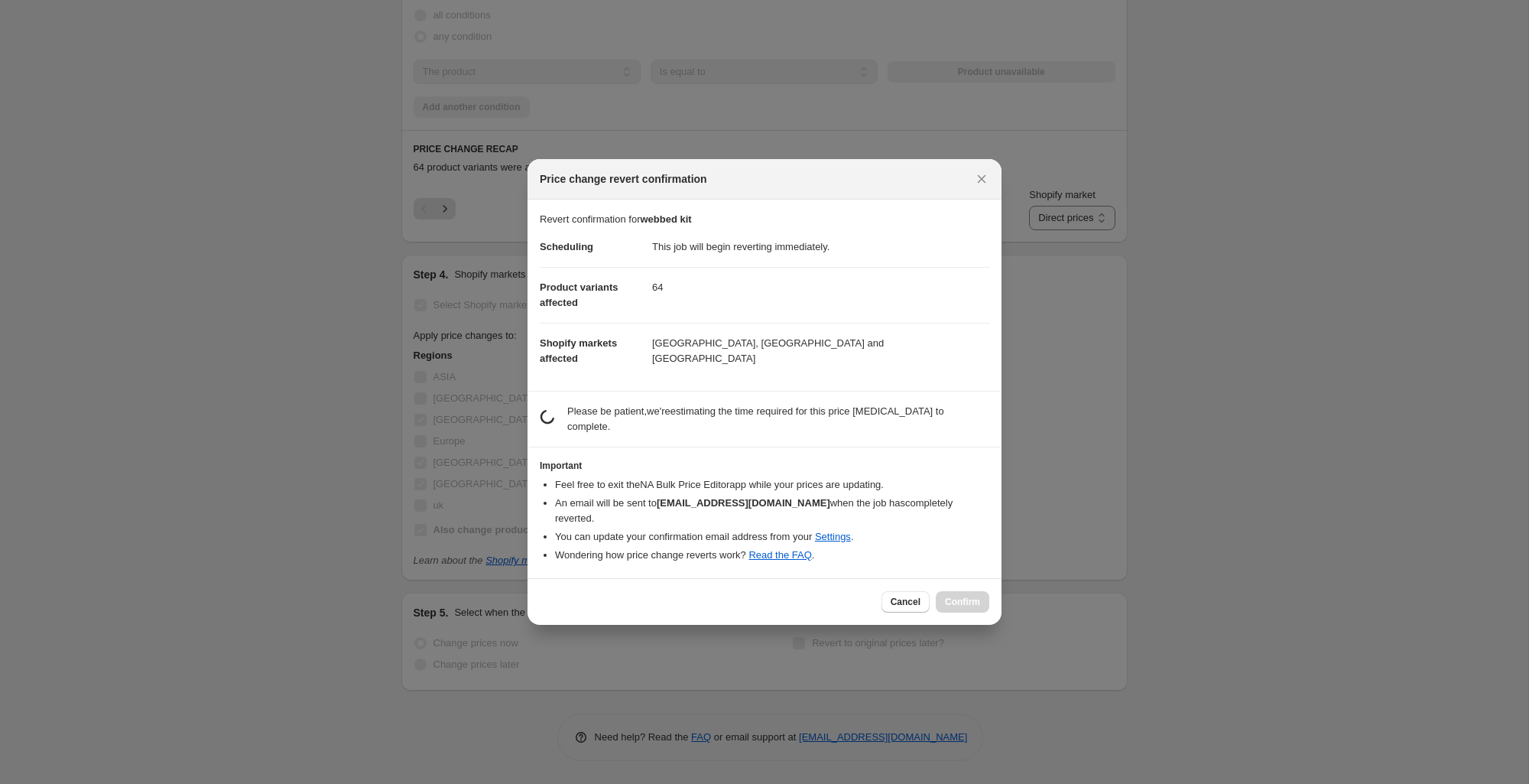
scroll to position [0, 0]
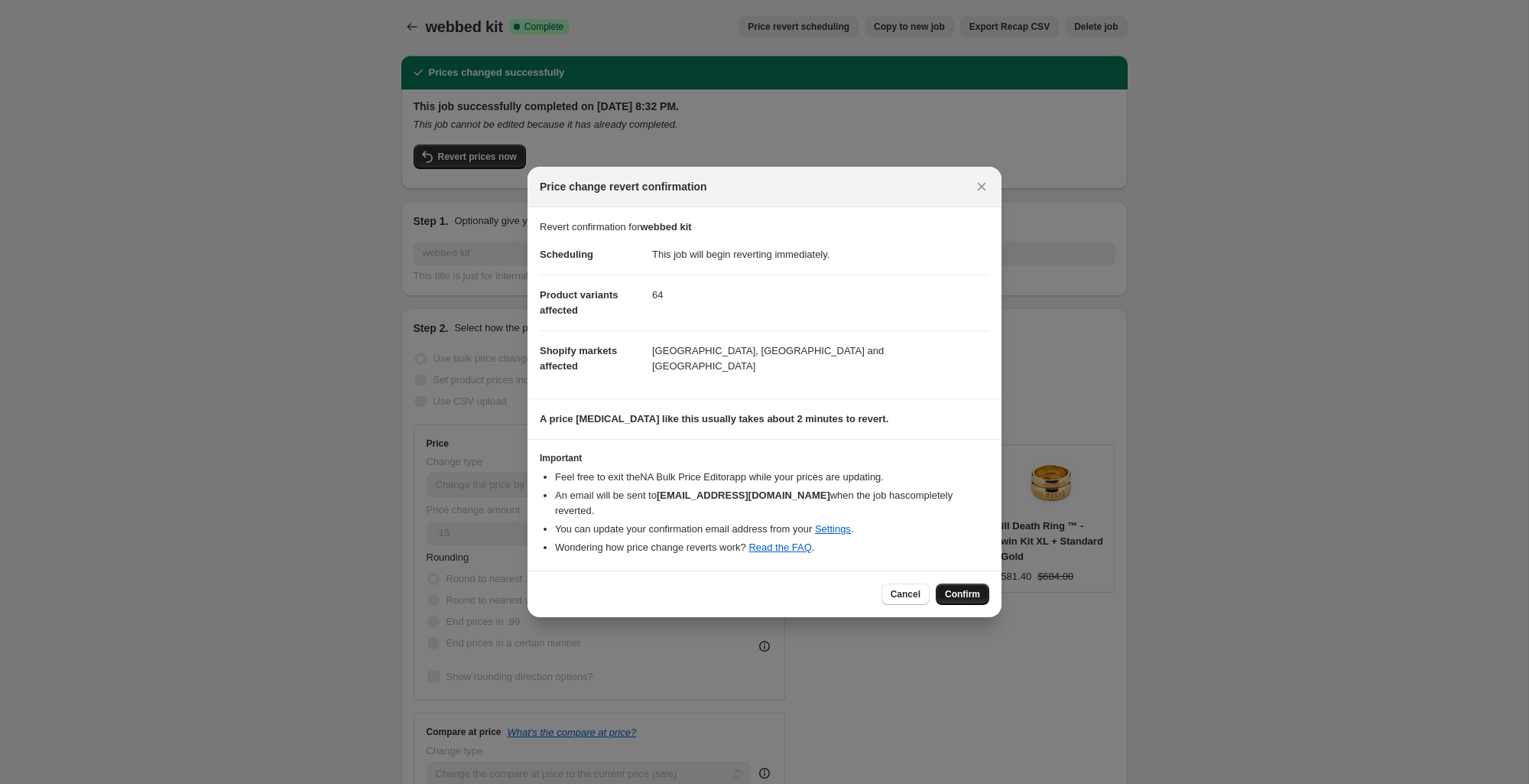
click at [954, 588] on span "Confirm" at bounding box center [963, 594] width 35 height 12
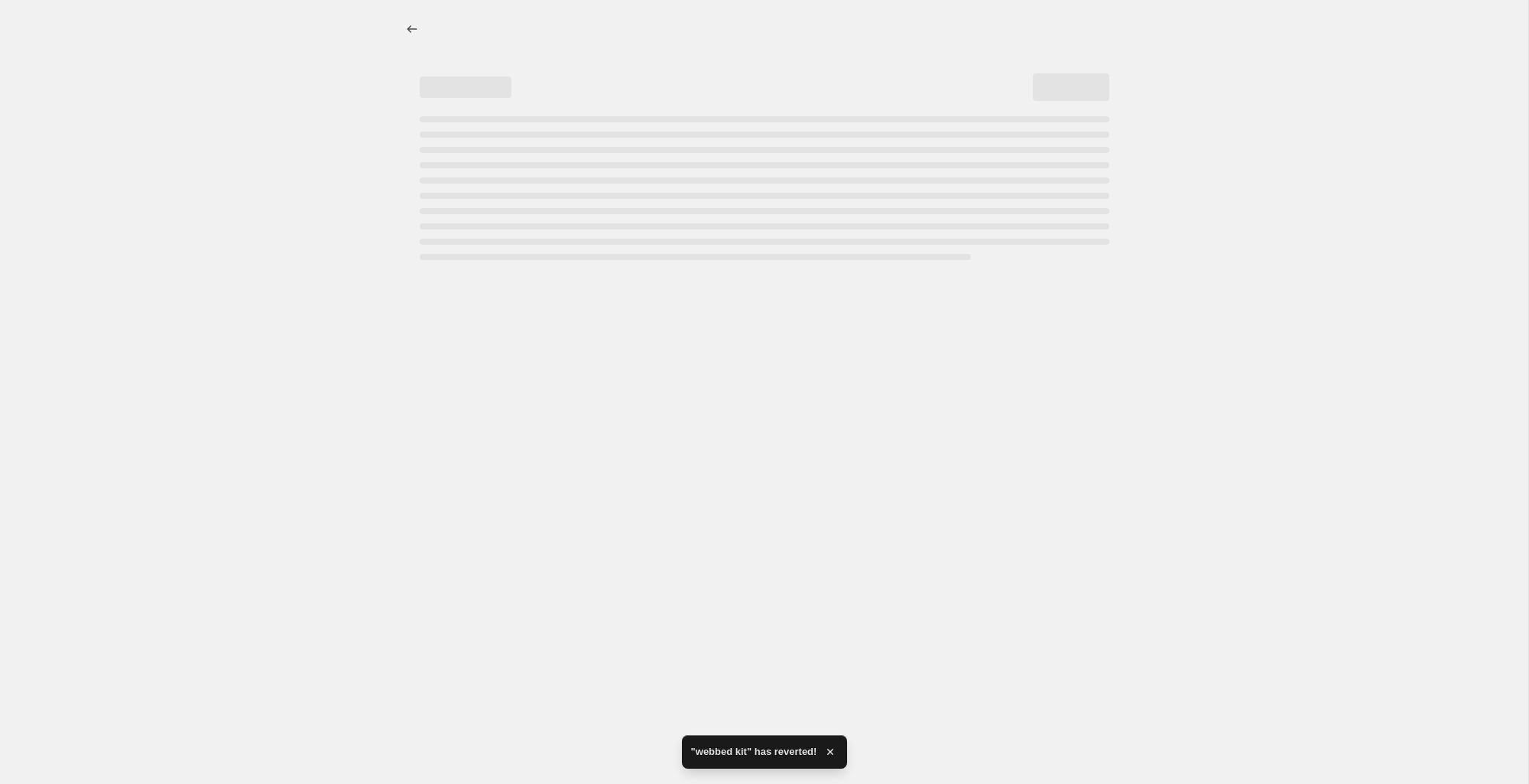
select select "percentage"
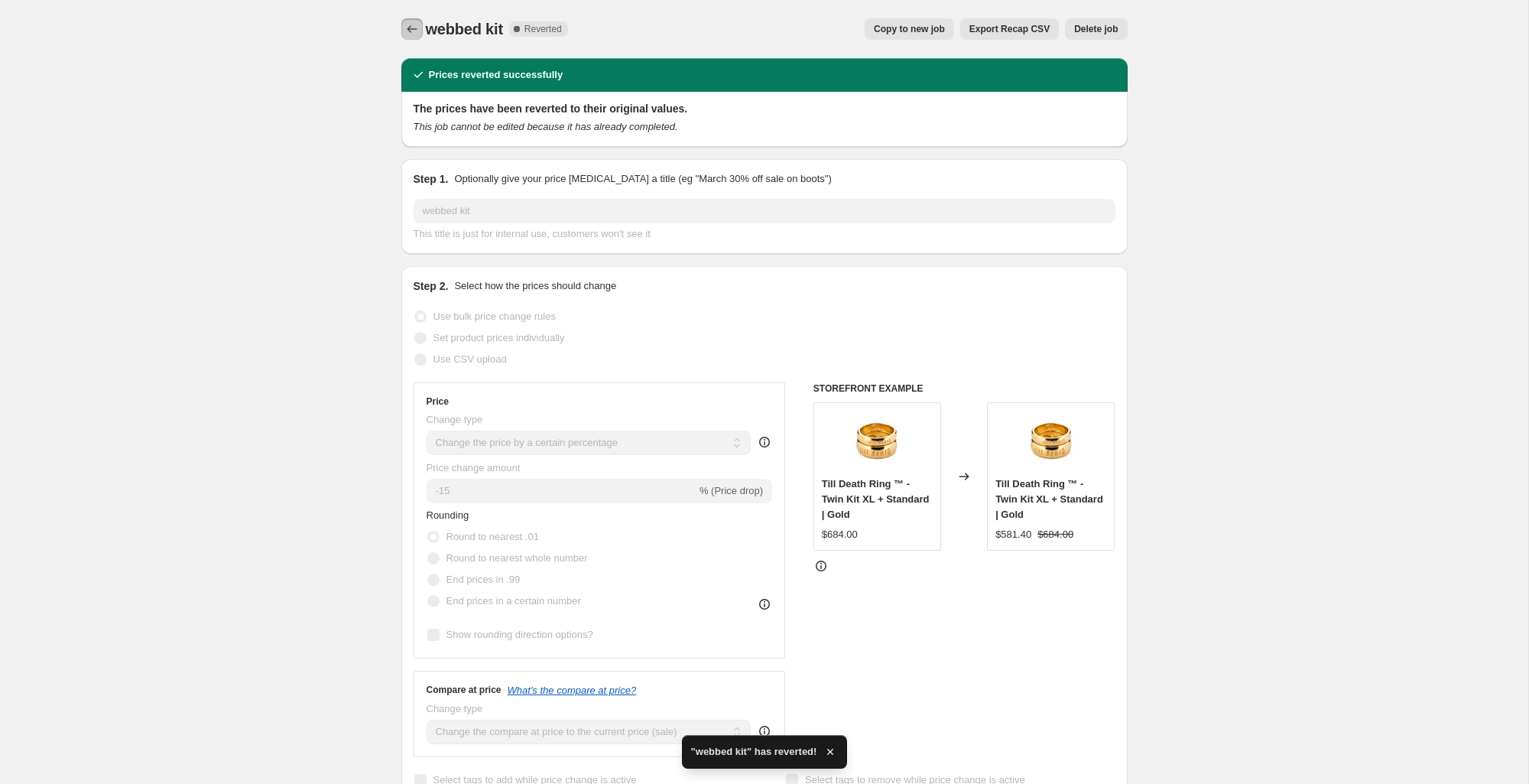
click at [405, 36] on button "Price change jobs" at bounding box center [412, 29] width 21 height 21
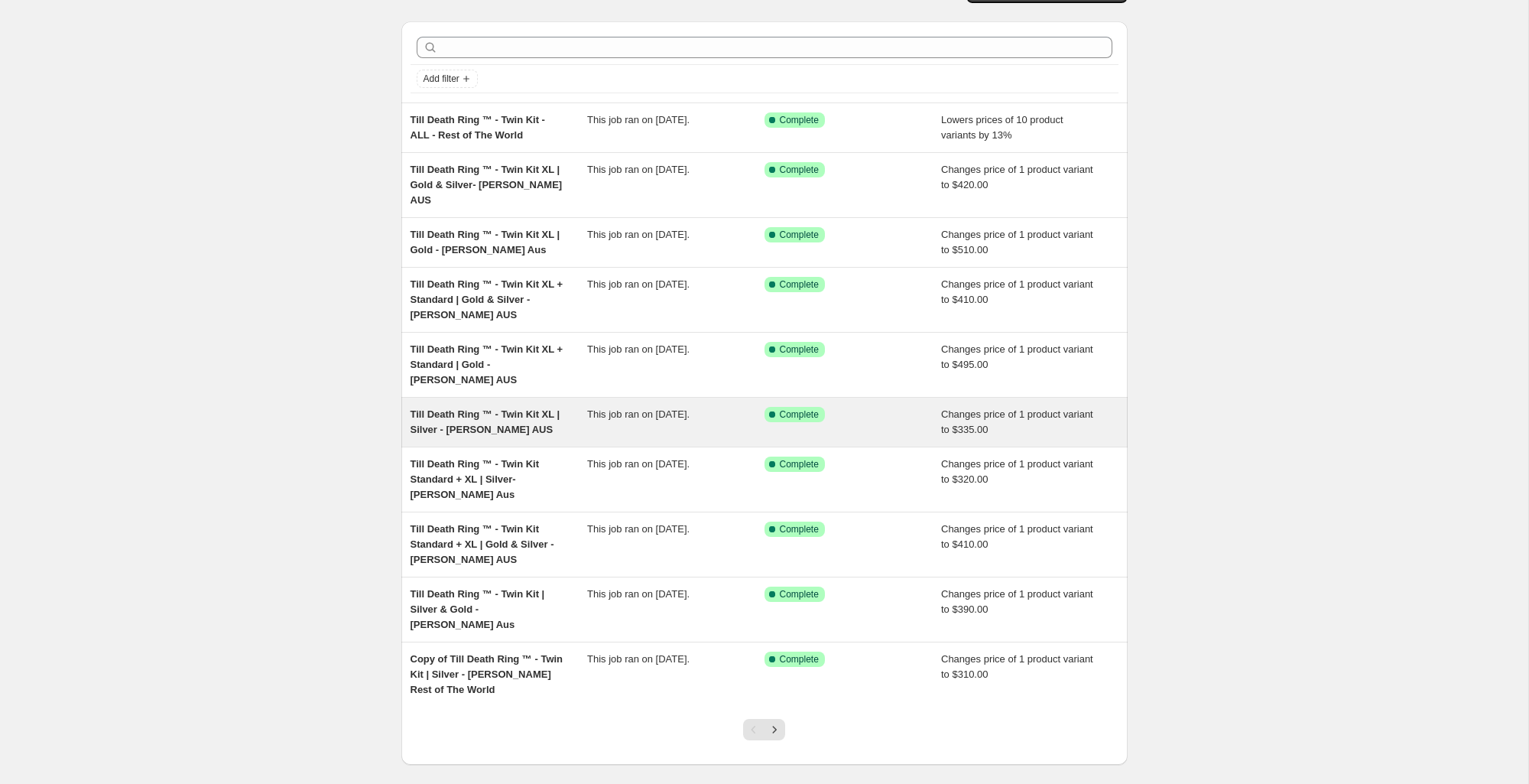
scroll to position [65, 0]
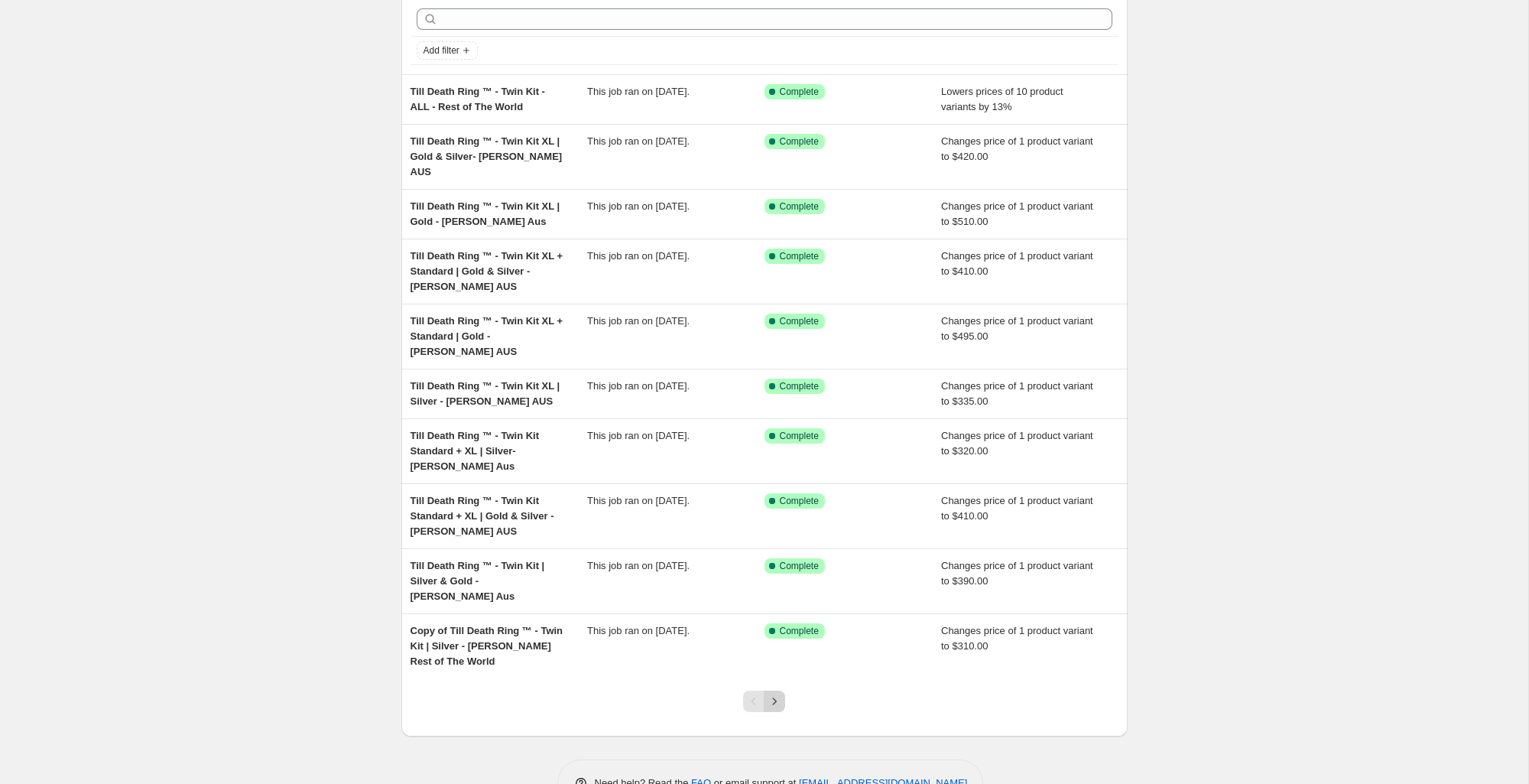
click at [780, 694] on icon "Next" at bounding box center [775, 701] width 15 height 15
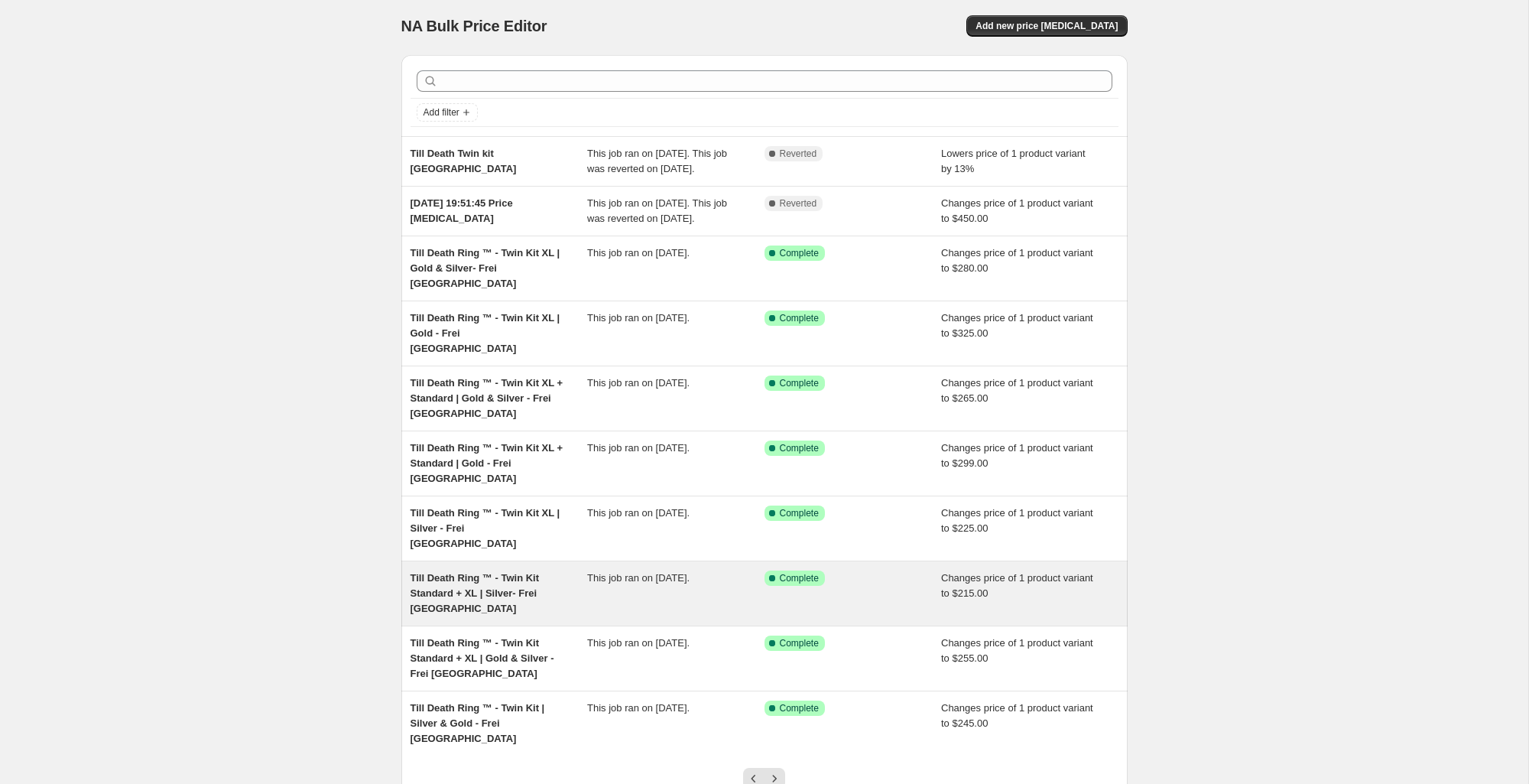
scroll to position [80, 0]
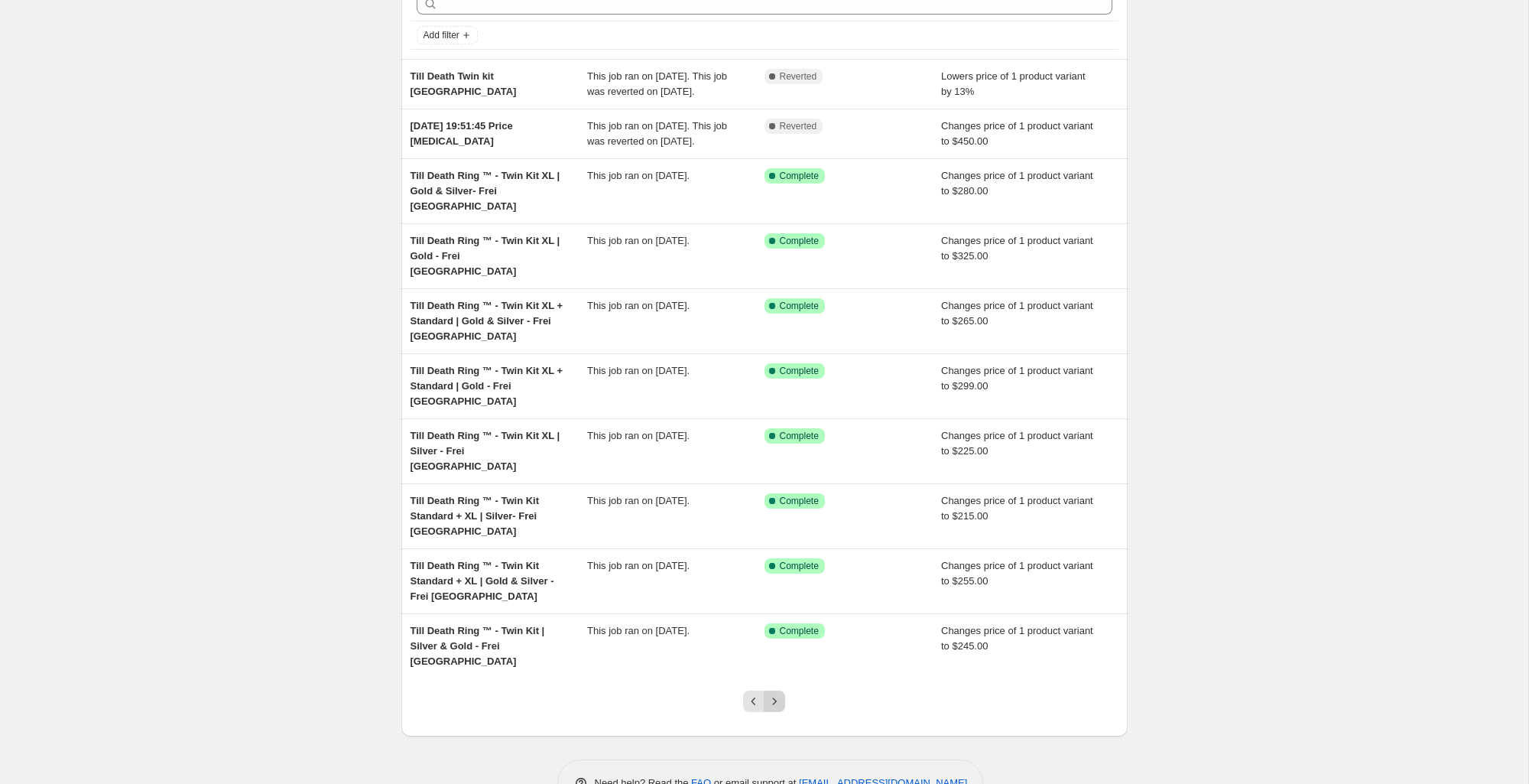
click at [778, 694] on icon "Next" at bounding box center [775, 701] width 15 height 15
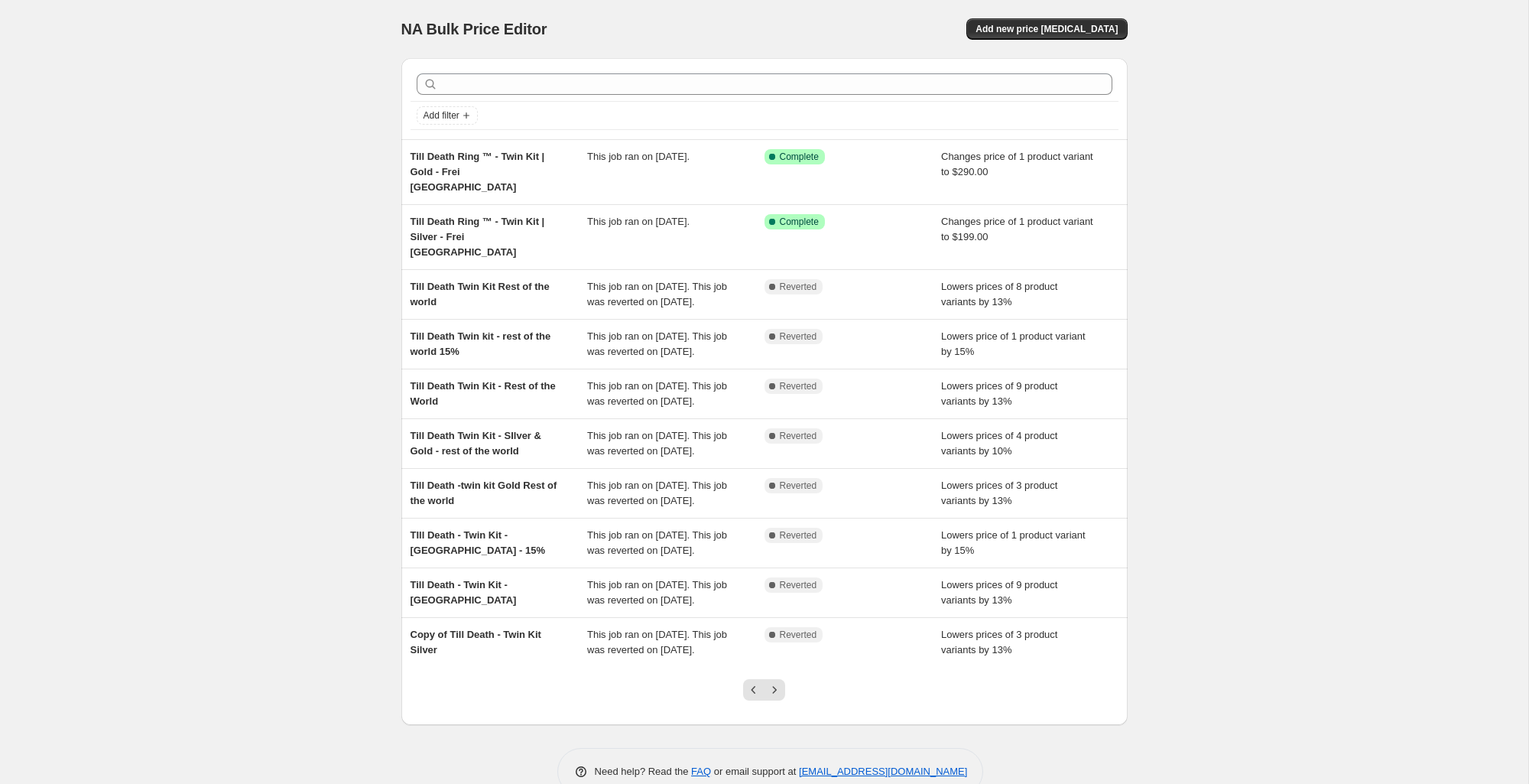
scroll to position [126, 0]
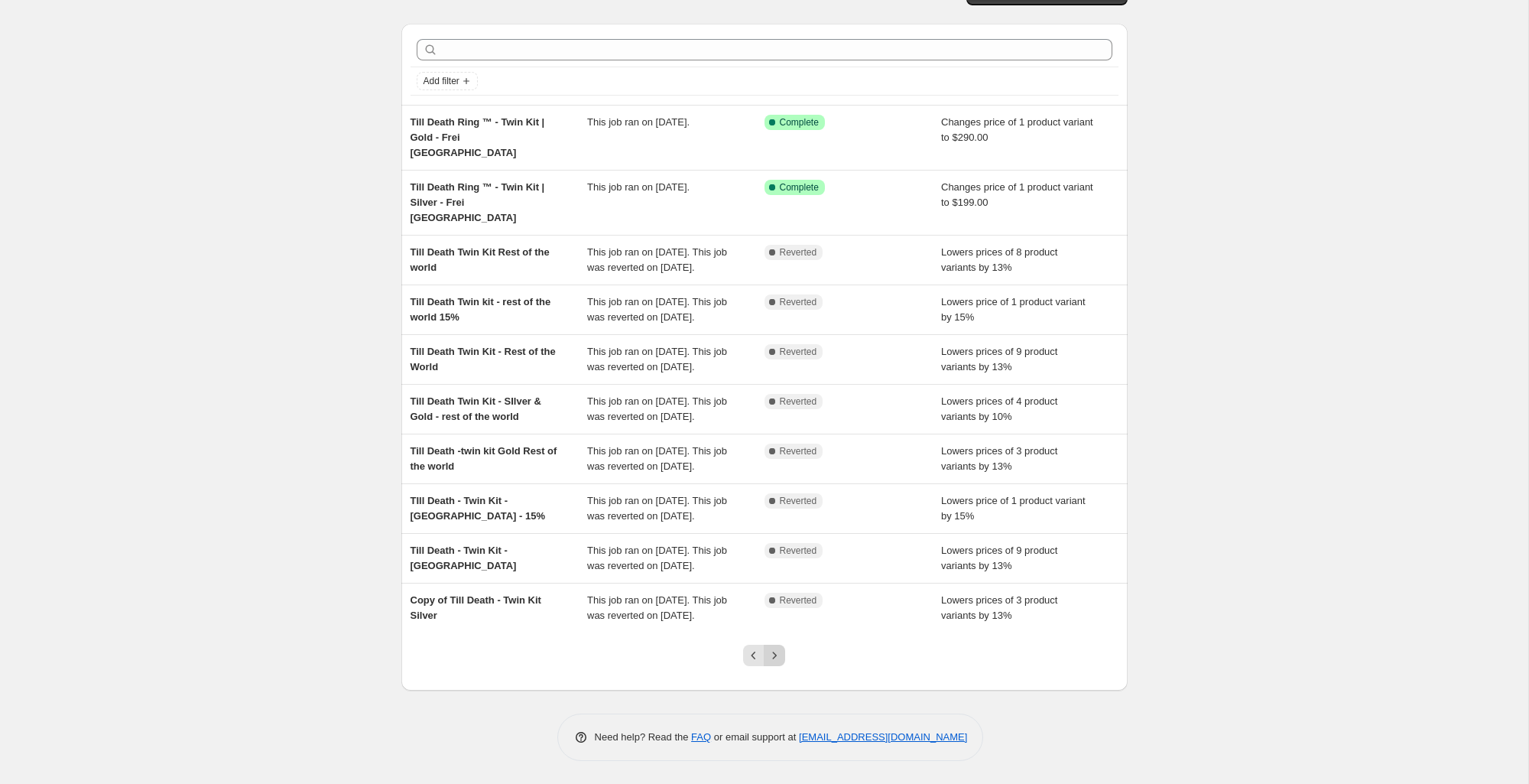
click at [770, 661] on icon "Next" at bounding box center [775, 655] width 15 height 15
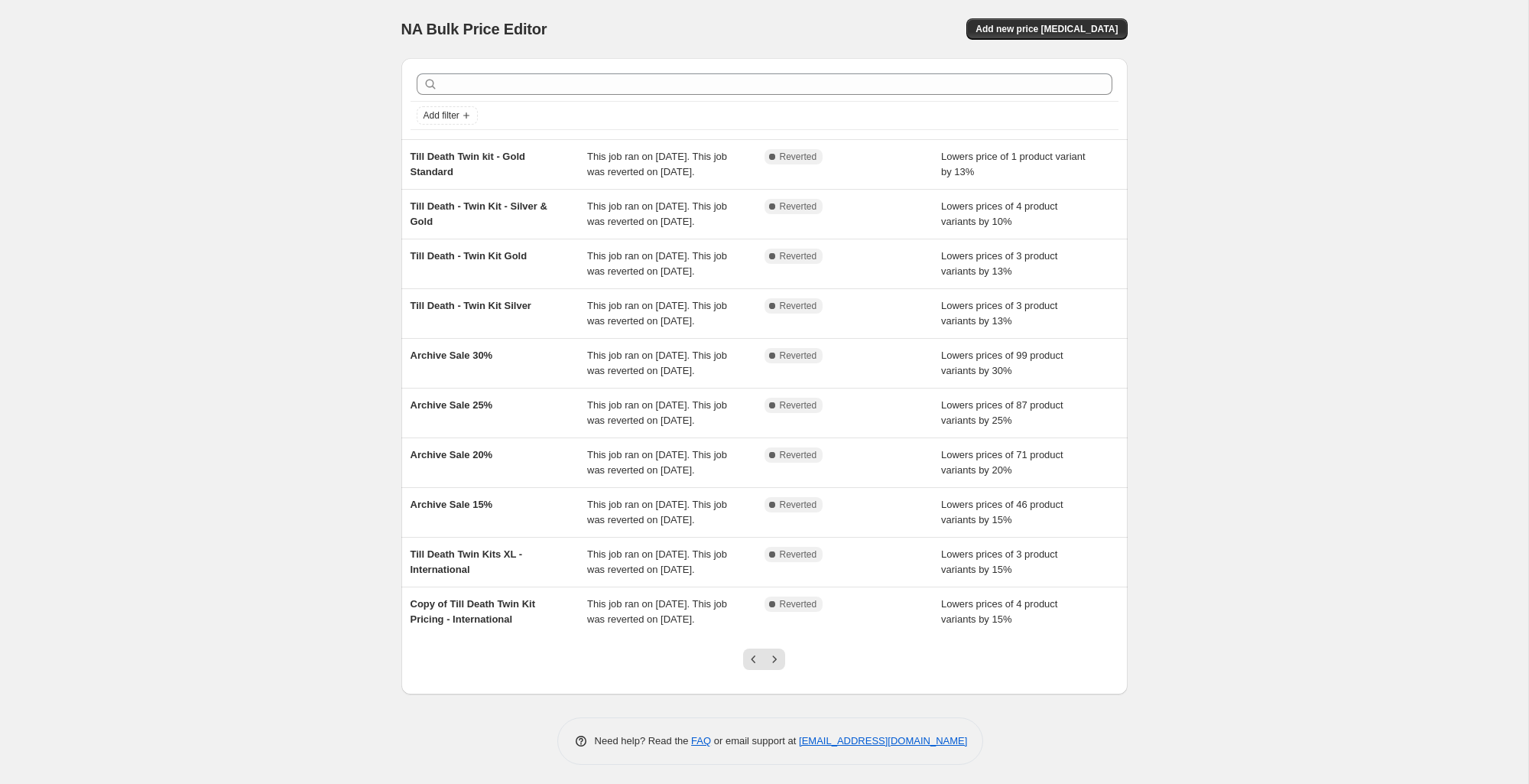
scroll to position [157, 0]
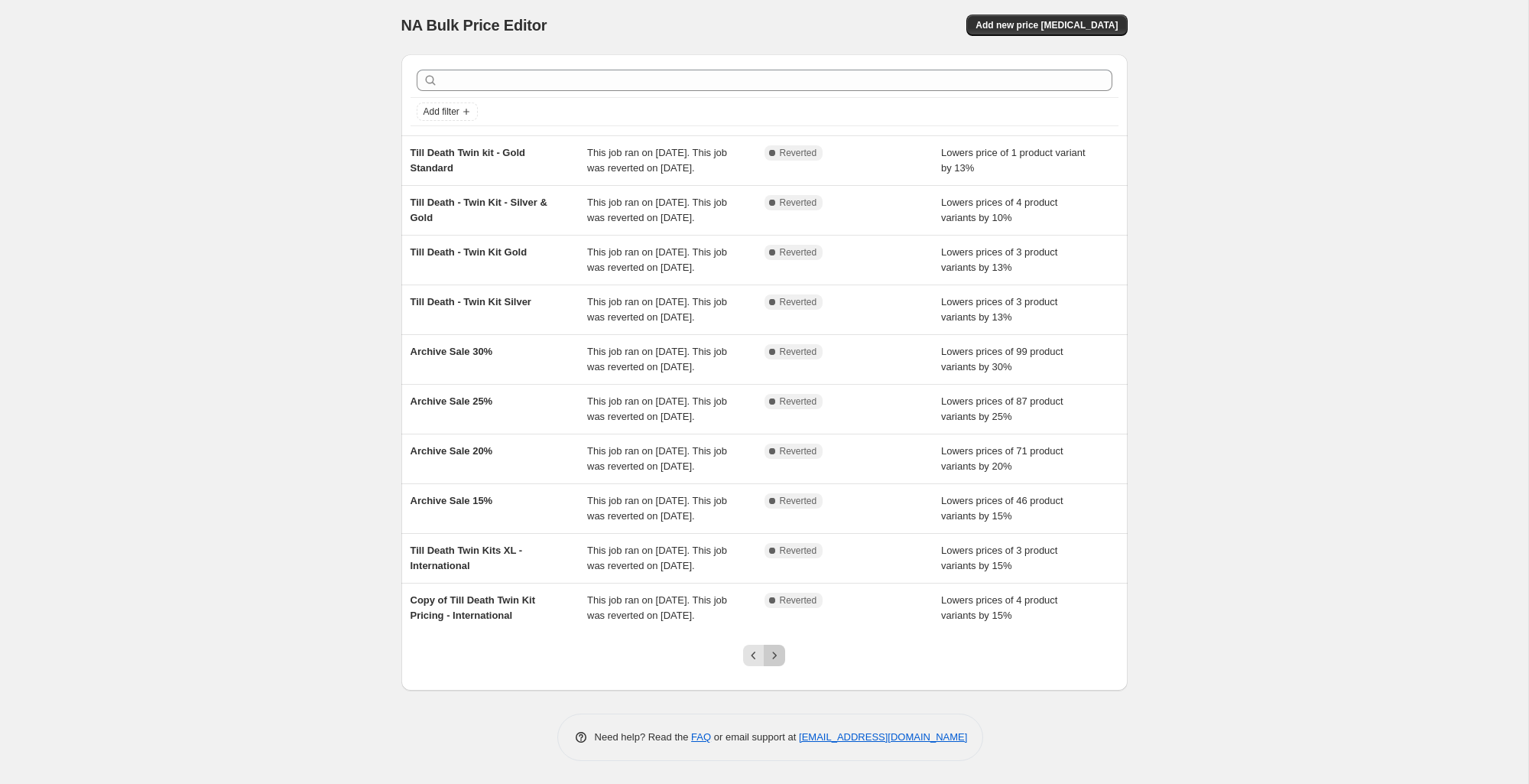
click at [773, 660] on icon "Next" at bounding box center [775, 655] width 15 height 15
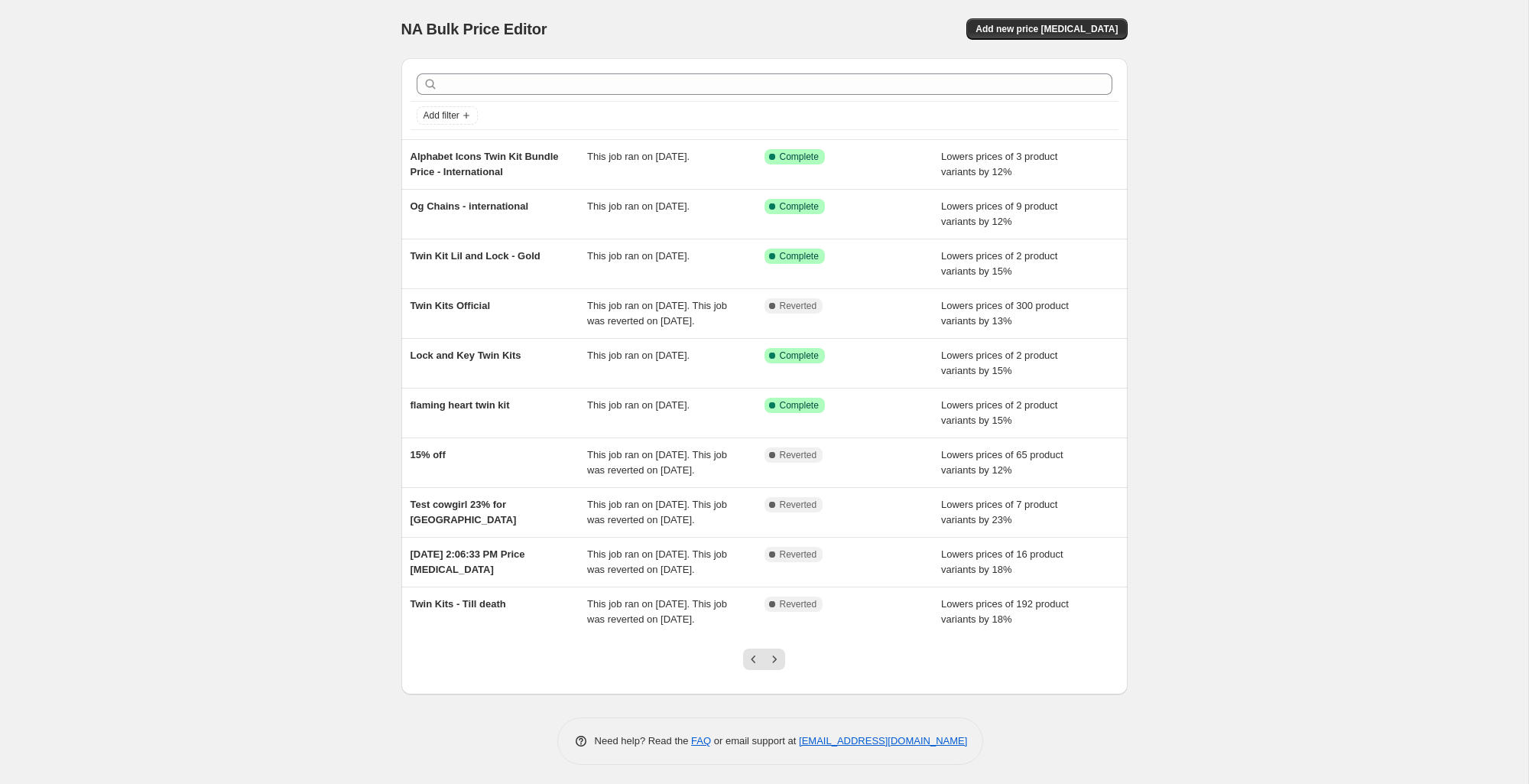
scroll to position [80, 0]
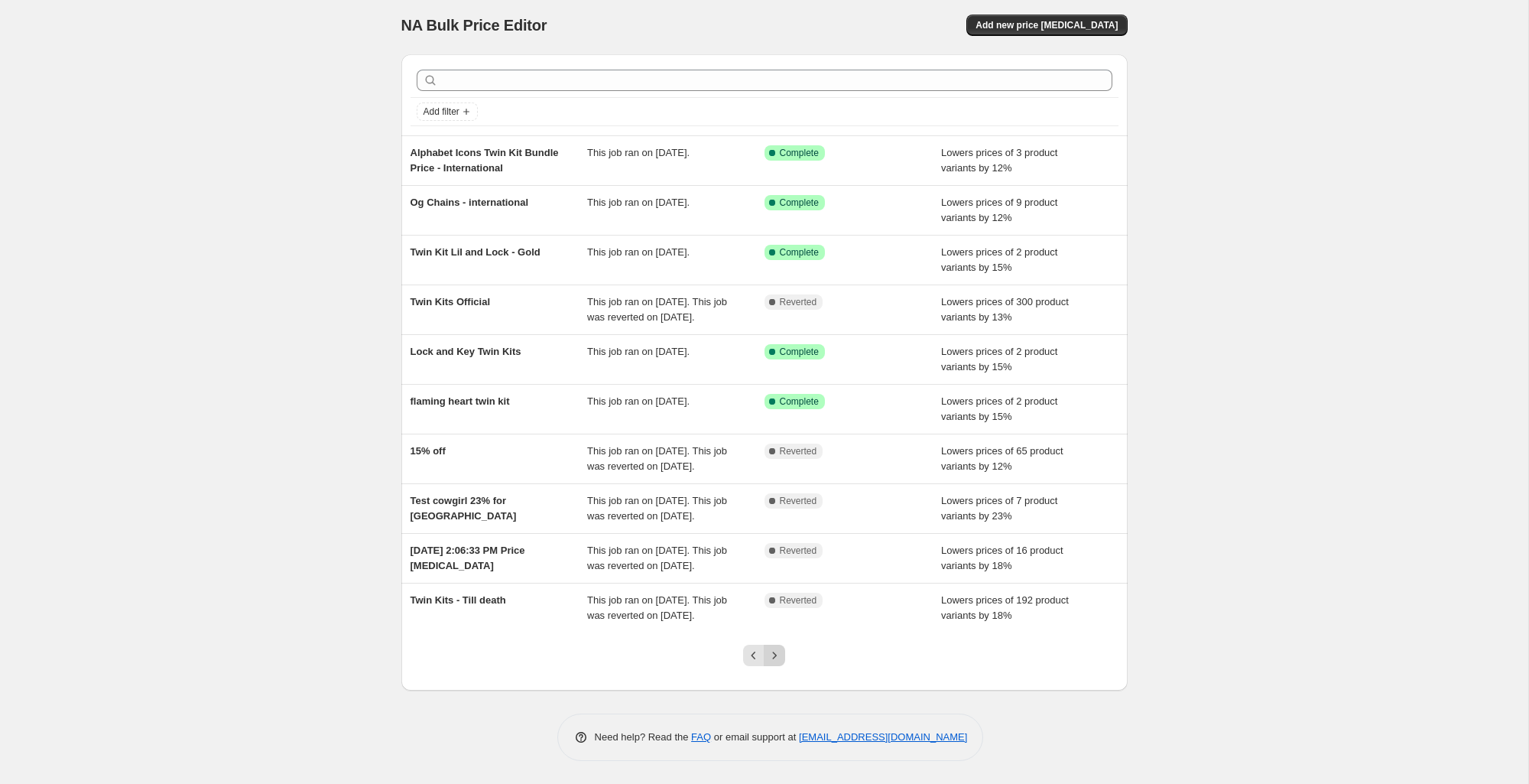
click at [776, 653] on icon "Next" at bounding box center [775, 655] width 15 height 15
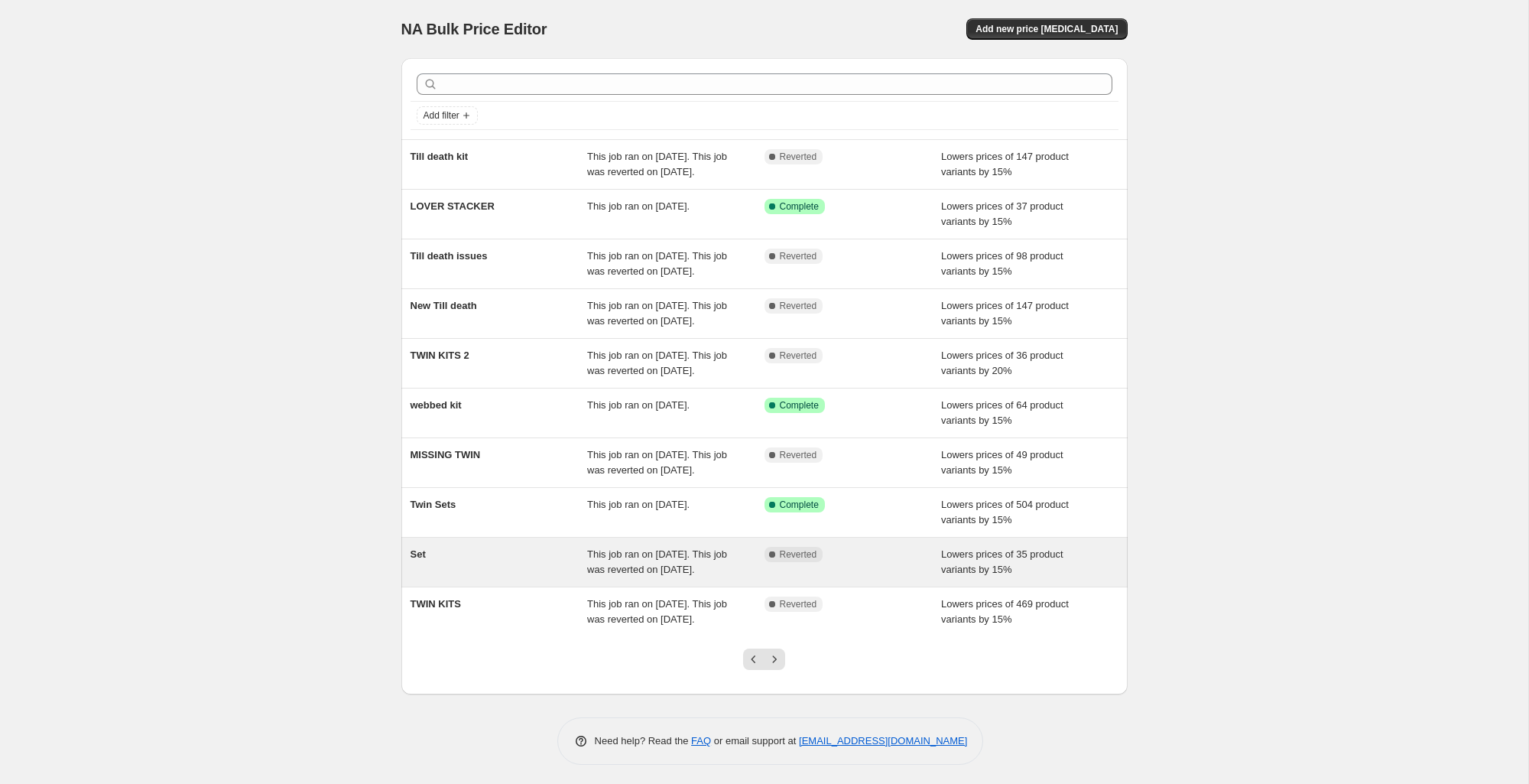
scroll to position [111, 0]
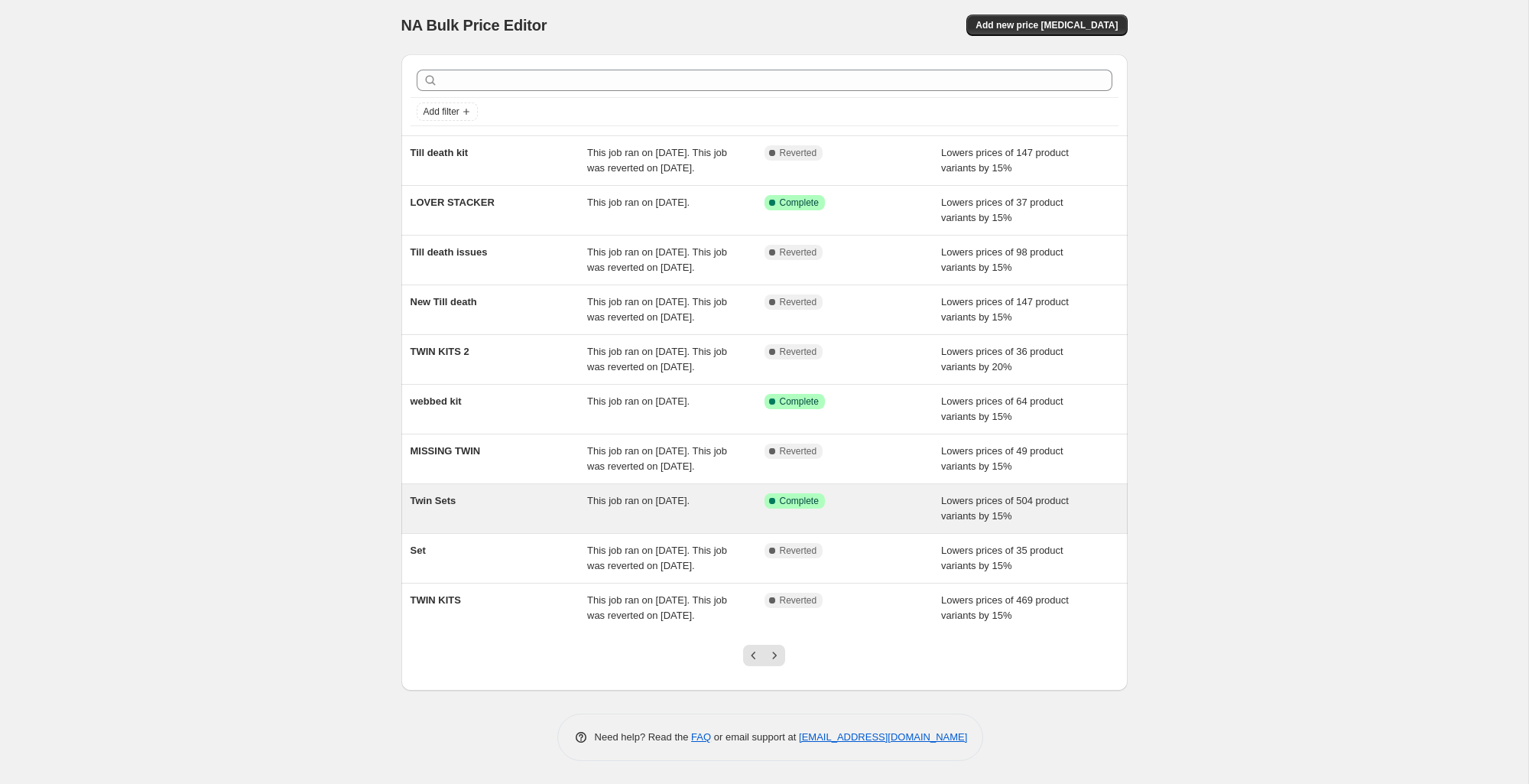
click at [772, 493] on icon at bounding box center [772, 501] width 15 height 15
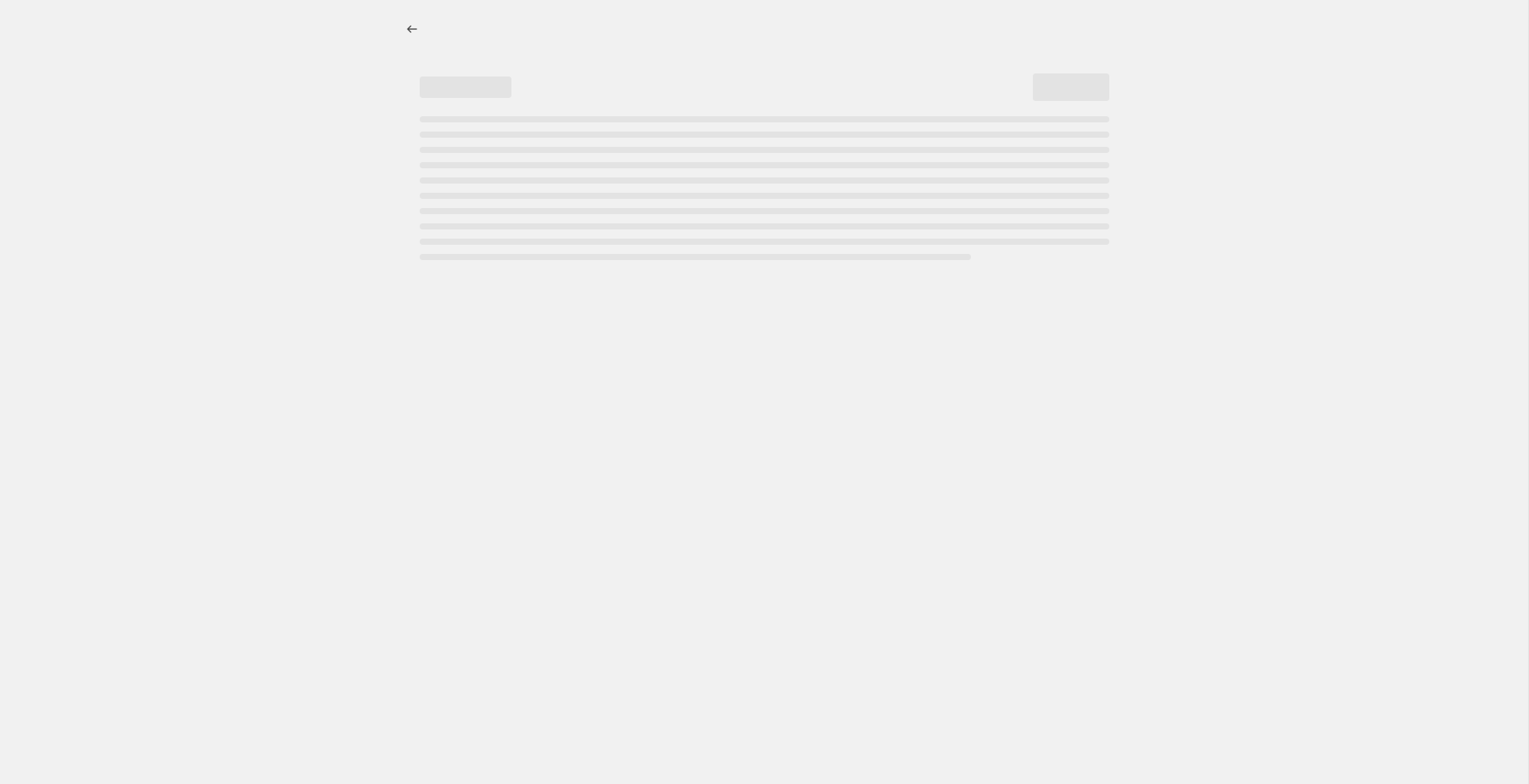
select select "percentage"
select select "collection"
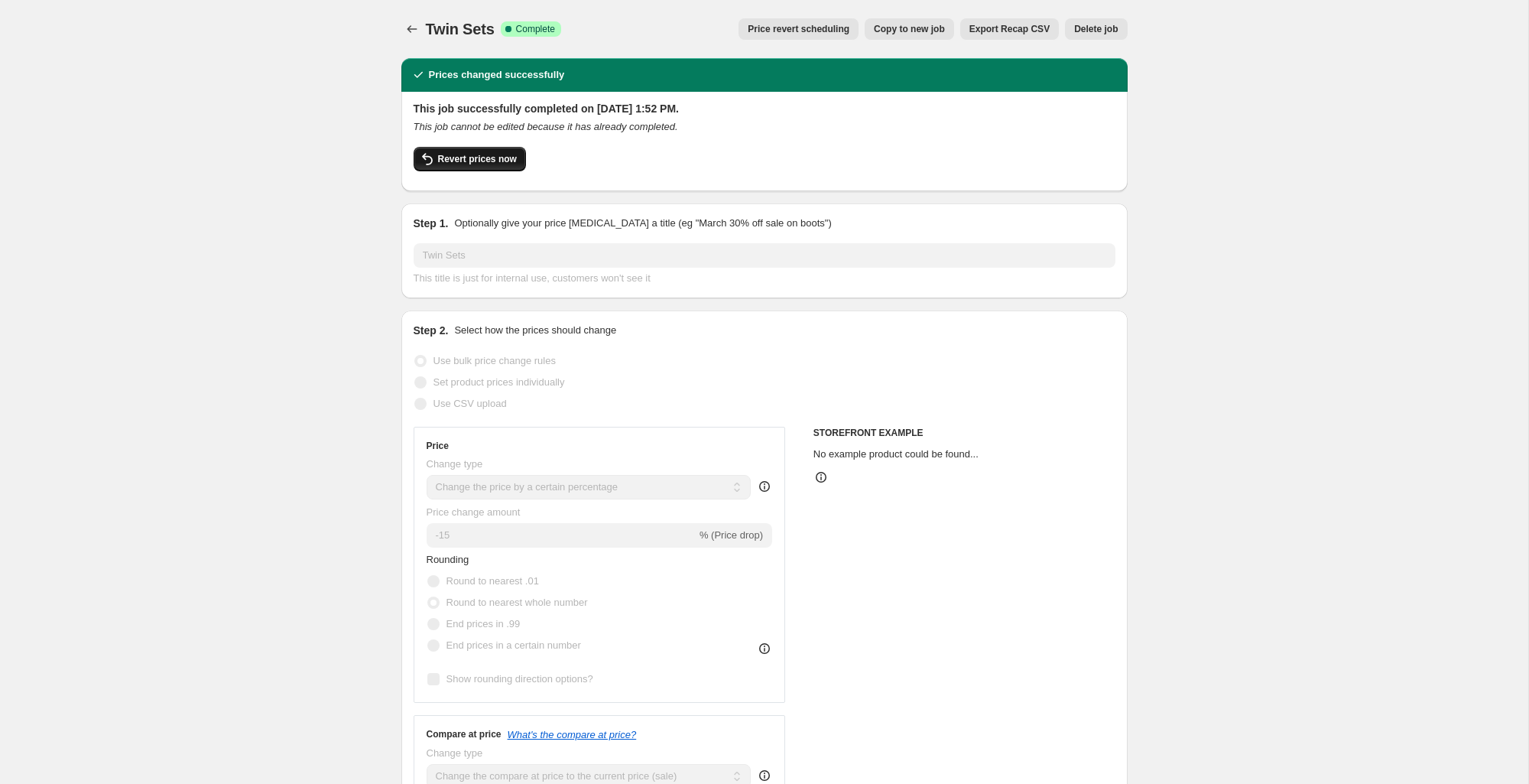
click at [446, 165] on button "Revert prices now" at bounding box center [470, 158] width 113 height 24
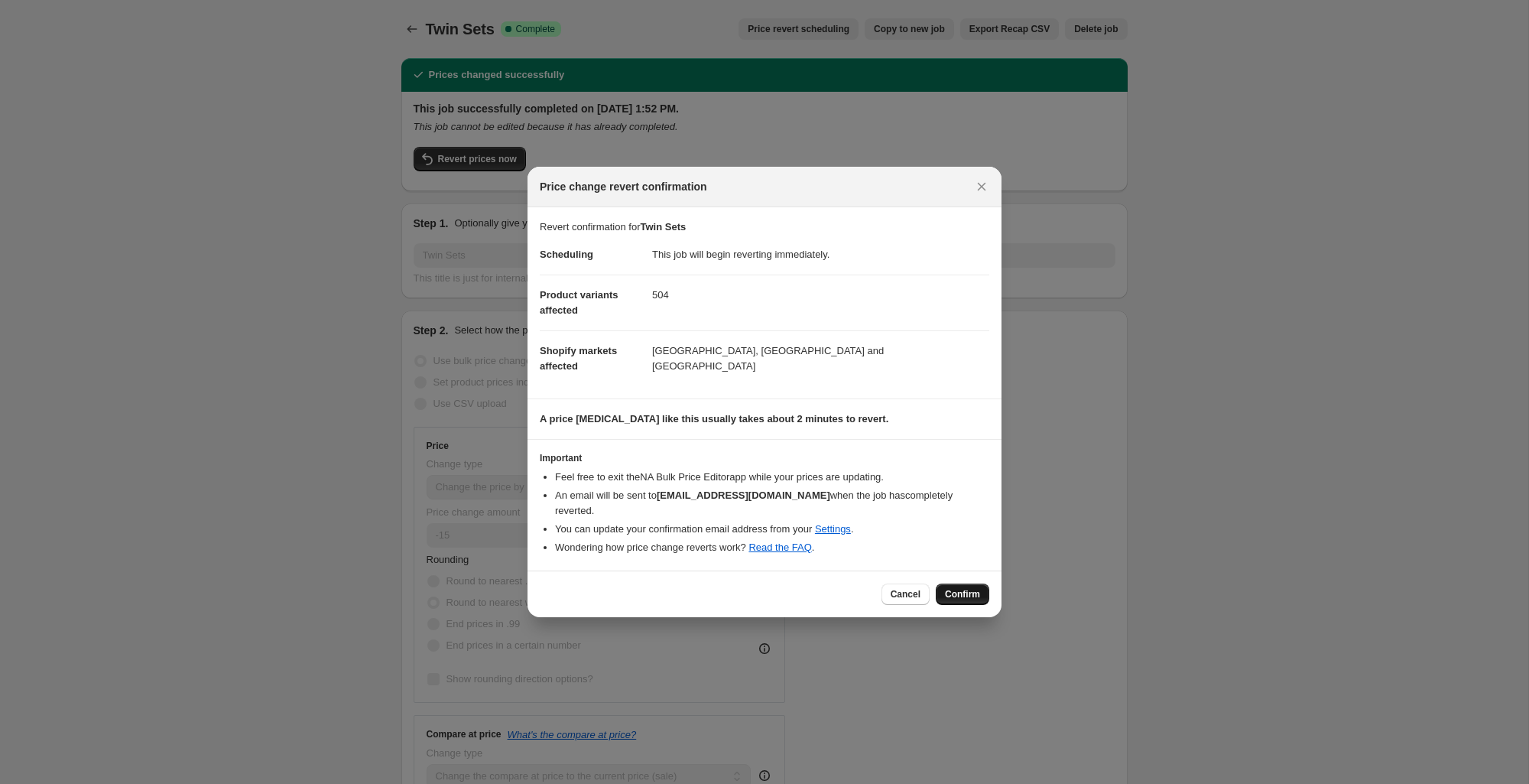
click at [962, 588] on span "Confirm" at bounding box center [963, 594] width 35 height 12
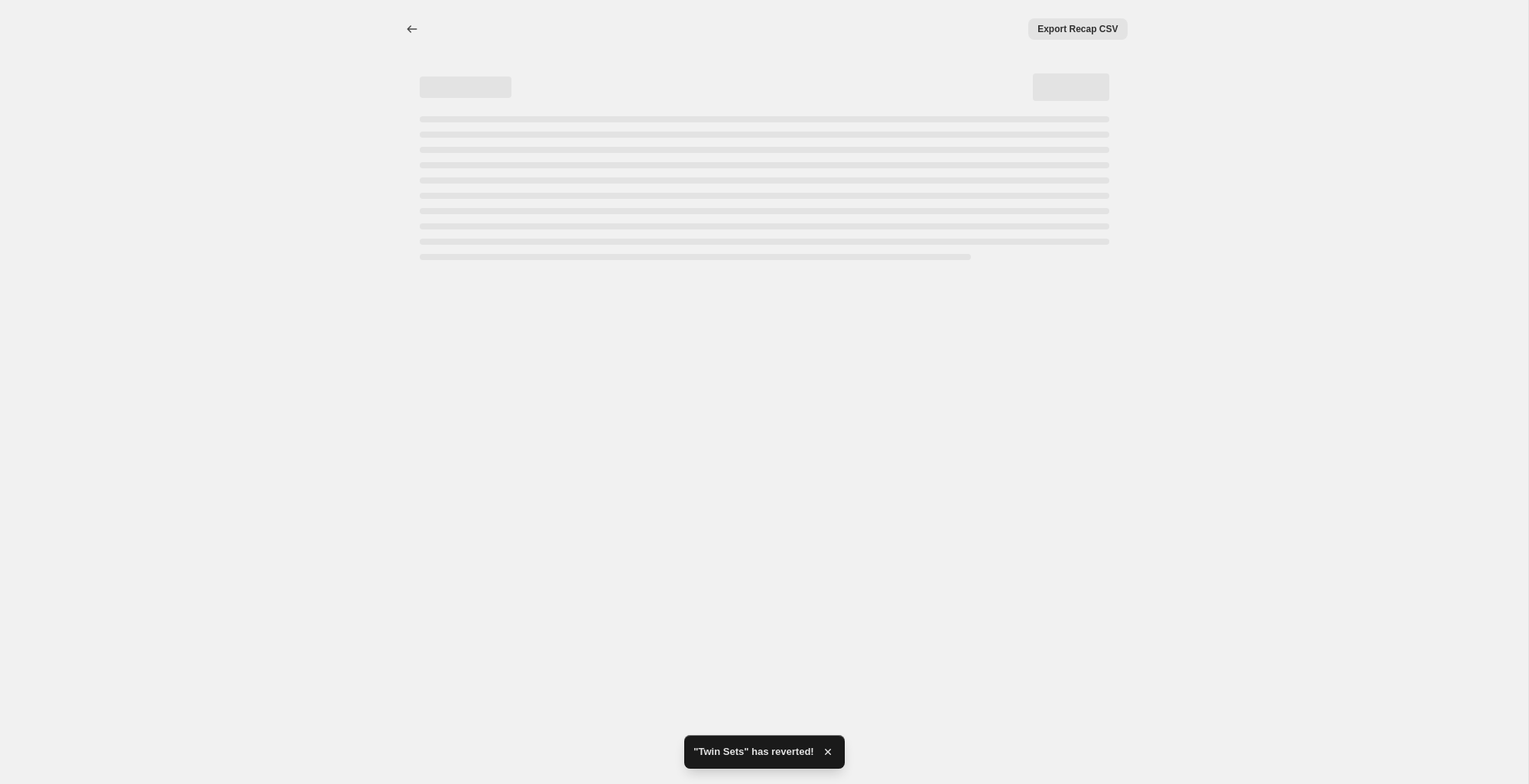
select select "percentage"
select select "collection"
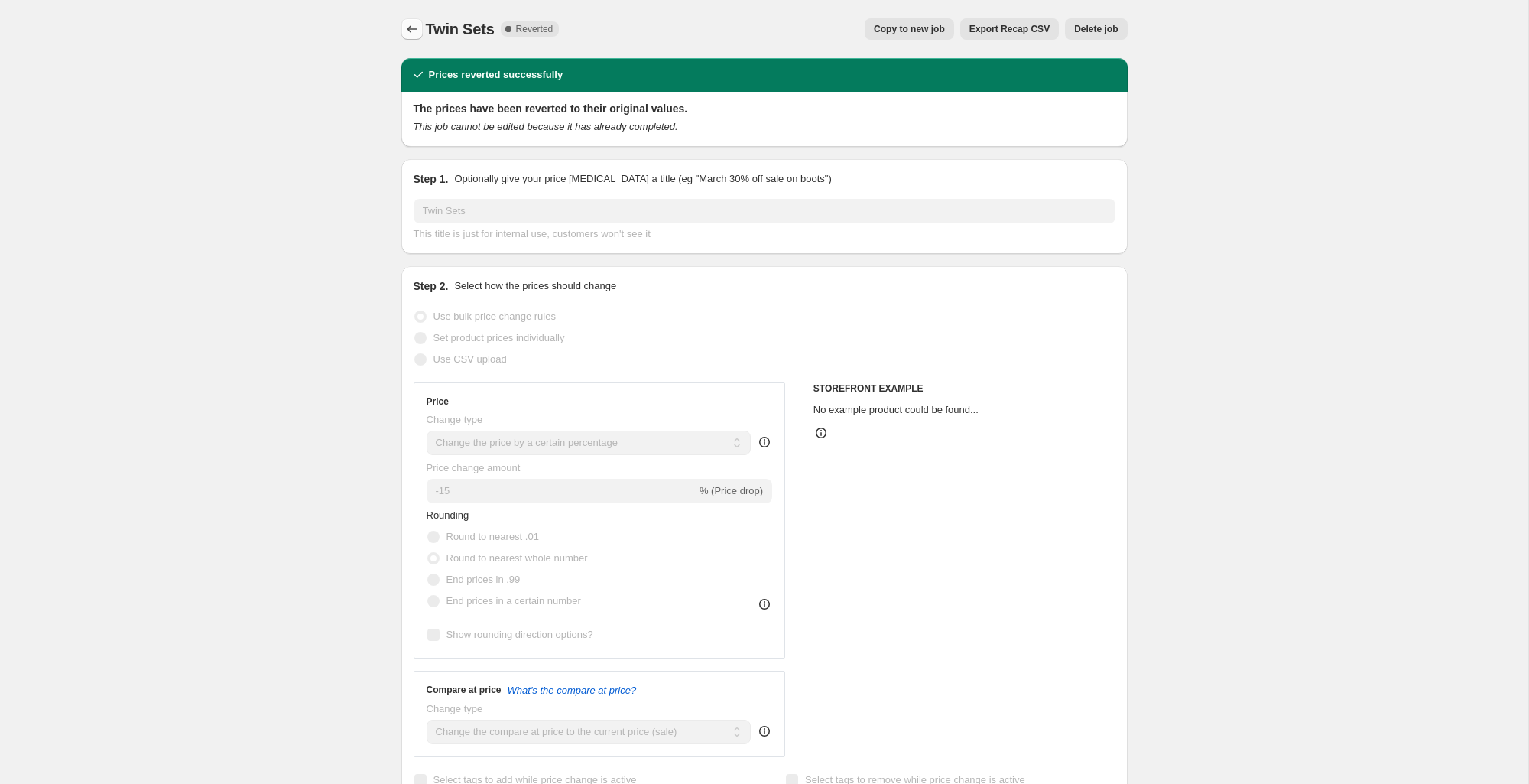
click at [406, 32] on icon "Price change jobs" at bounding box center [412, 29] width 15 height 15
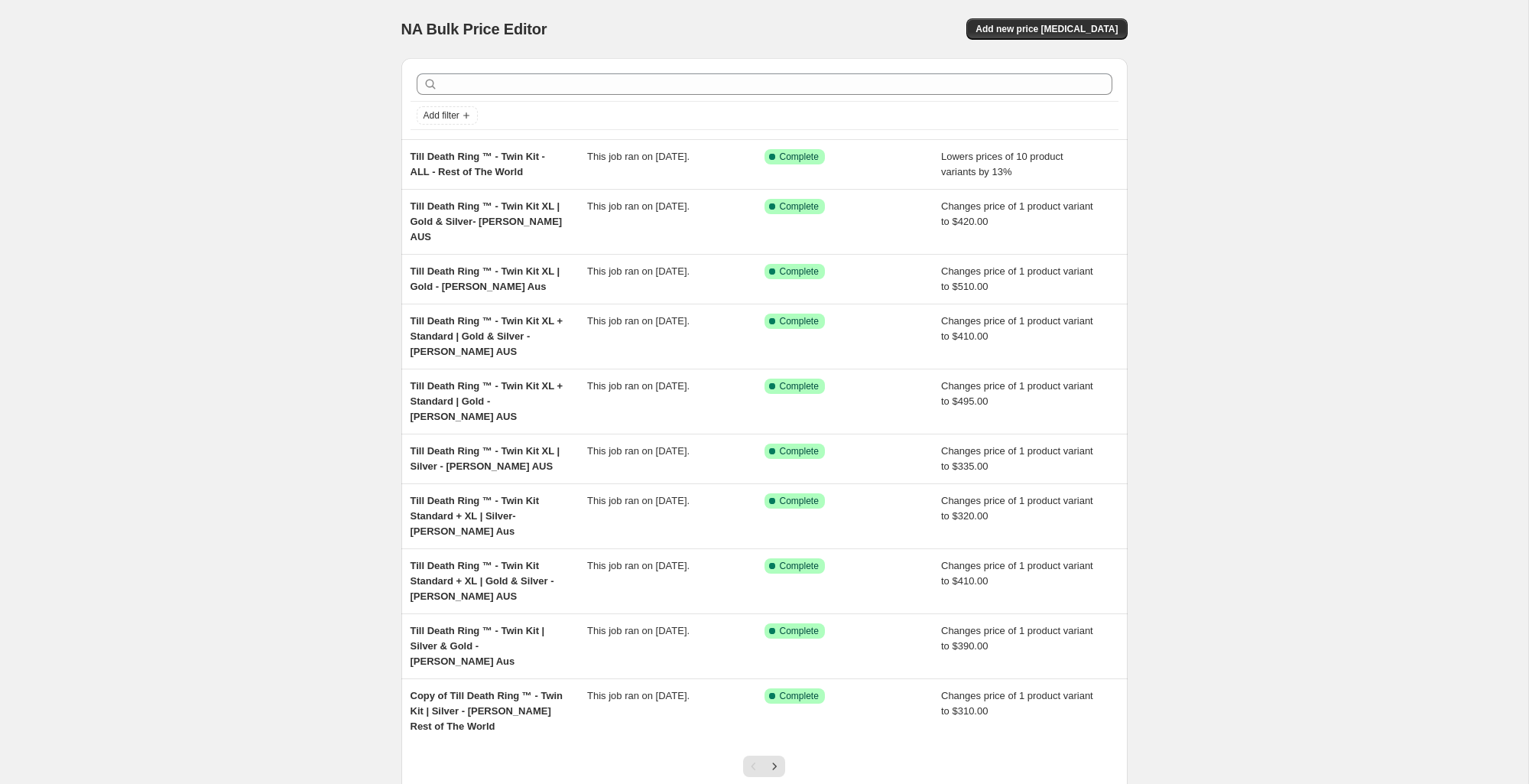
scroll to position [65, 0]
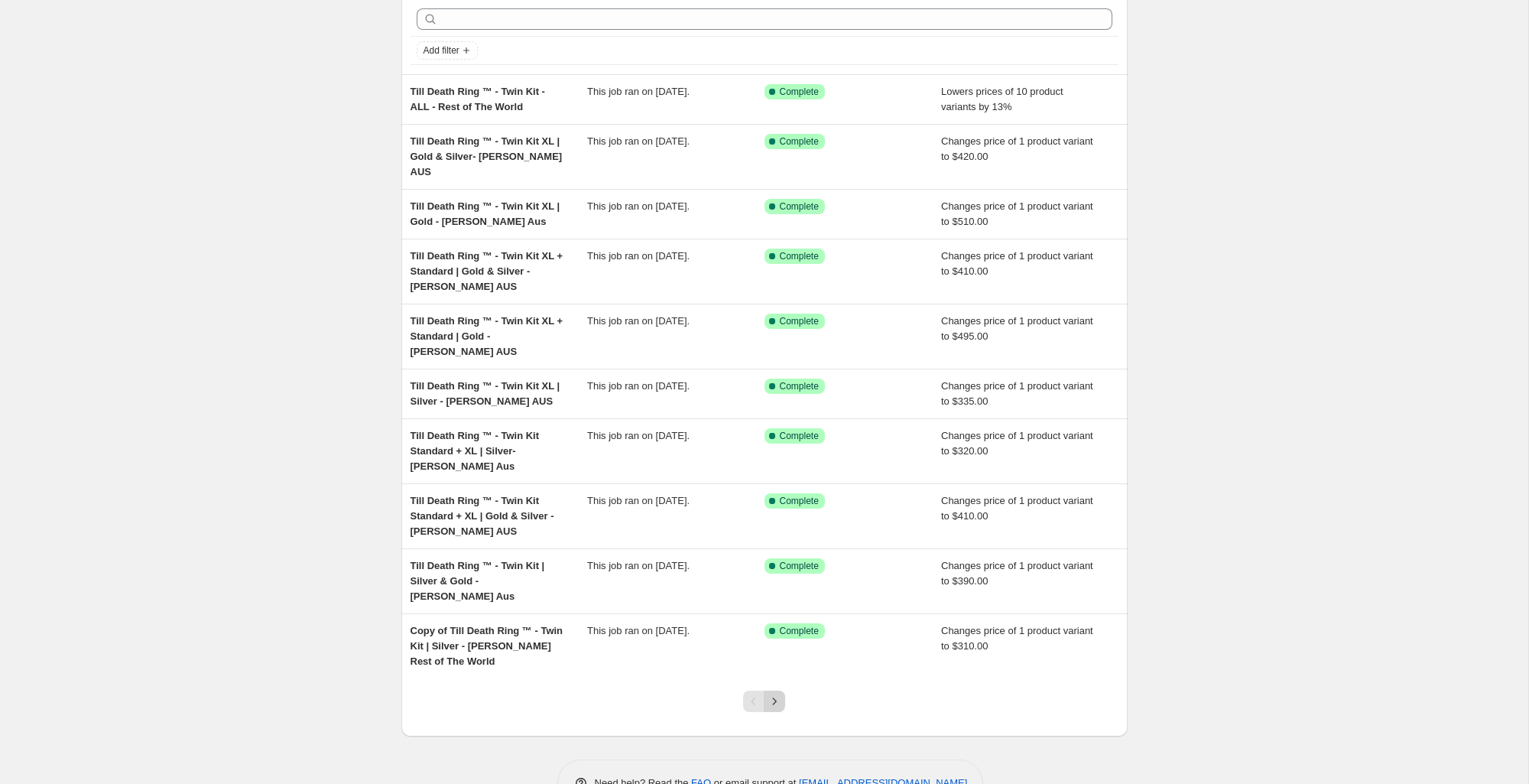
click at [776, 694] on icon "Next" at bounding box center [775, 701] width 15 height 15
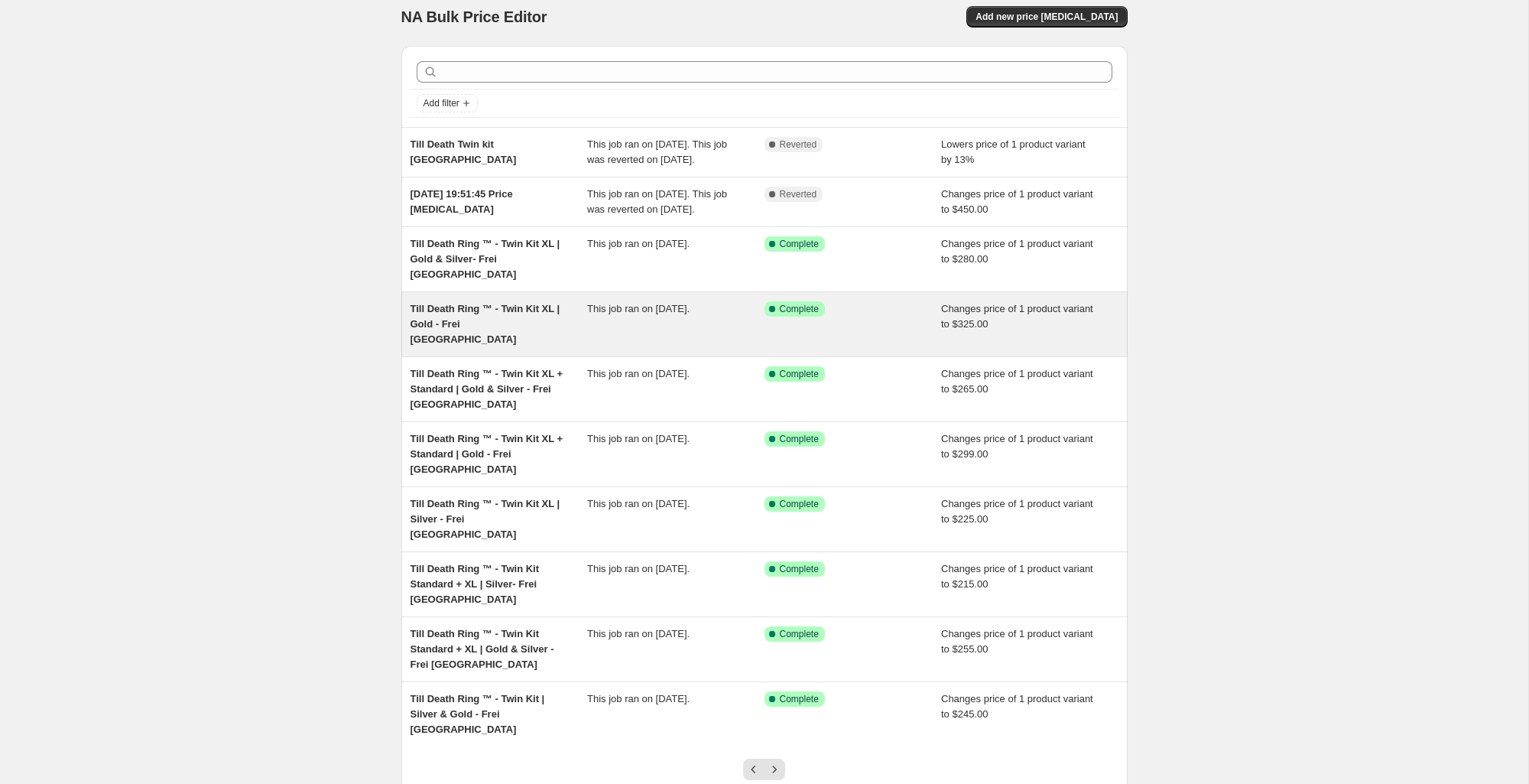
scroll to position [80, 0]
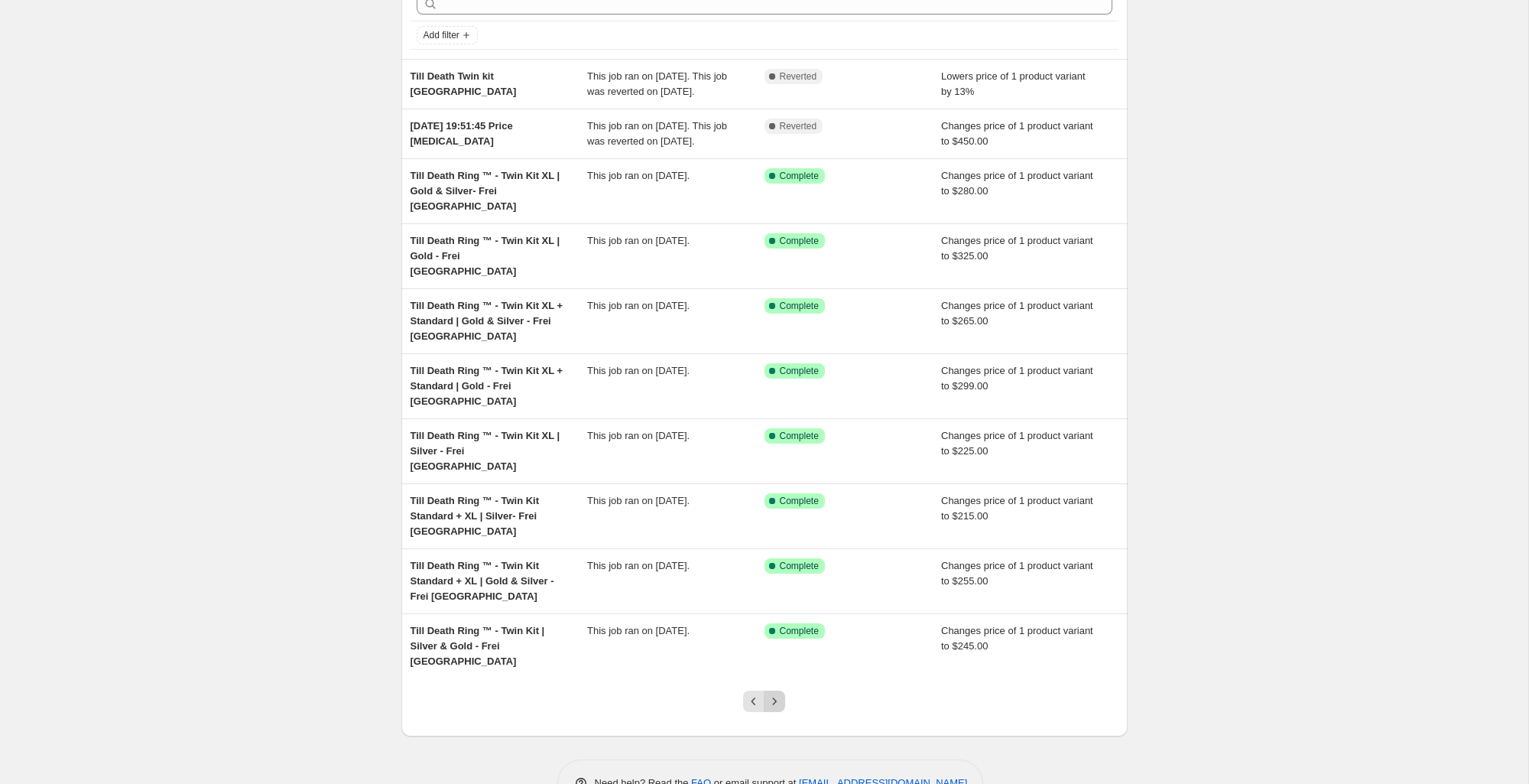
click at [771, 694] on icon "Next" at bounding box center [775, 701] width 15 height 15
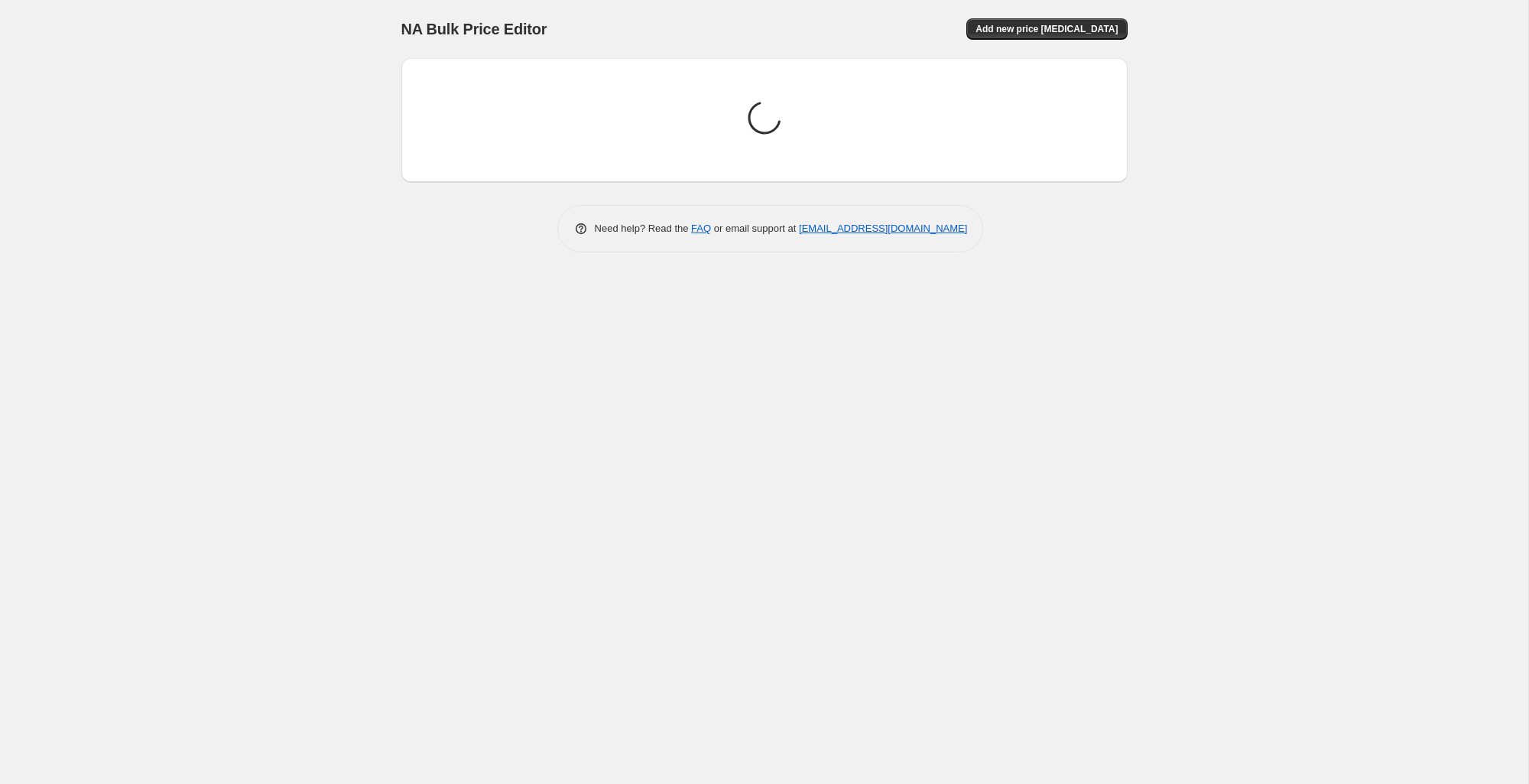
scroll to position [0, 0]
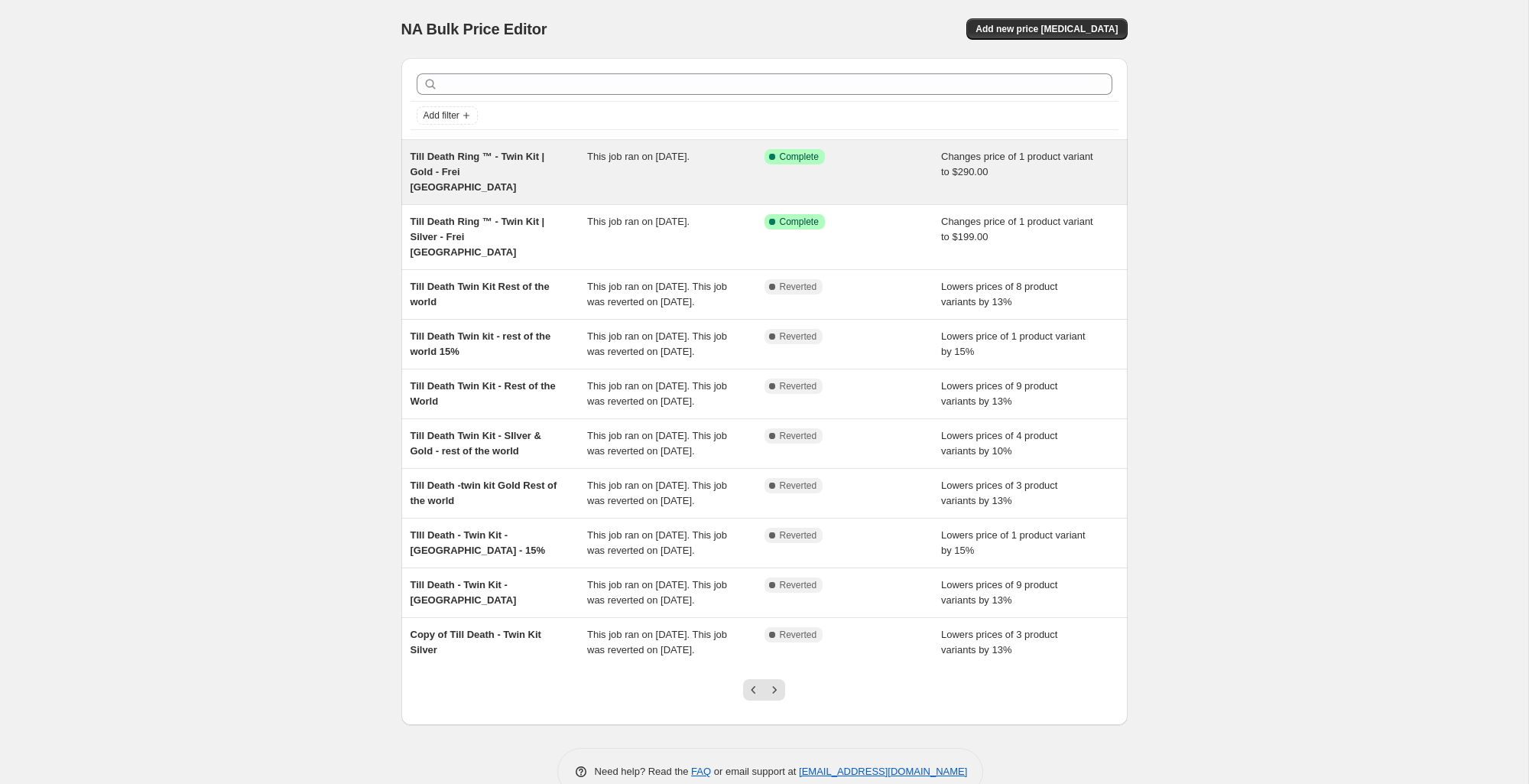
click at [517, 170] on div "Till Death Ring ™ - Twin Kit | Gold - Frei [GEOGRAPHIC_DATA]" at bounding box center [499, 172] width 177 height 46
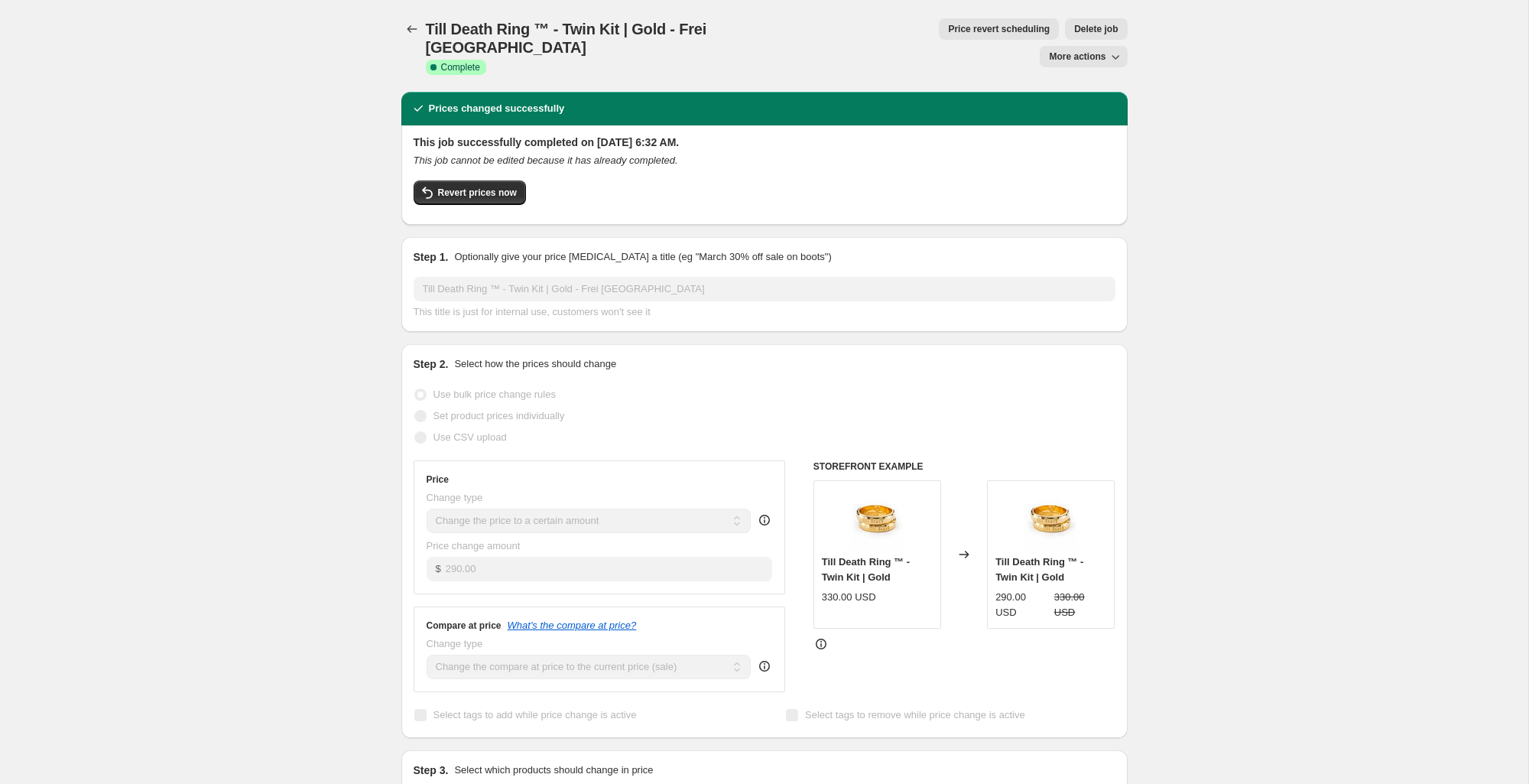
click at [1089, 50] on span "More actions" at bounding box center [1077, 56] width 57 height 12
click at [1098, 62] on span "Copy to new job" at bounding box center [1083, 61] width 71 height 11
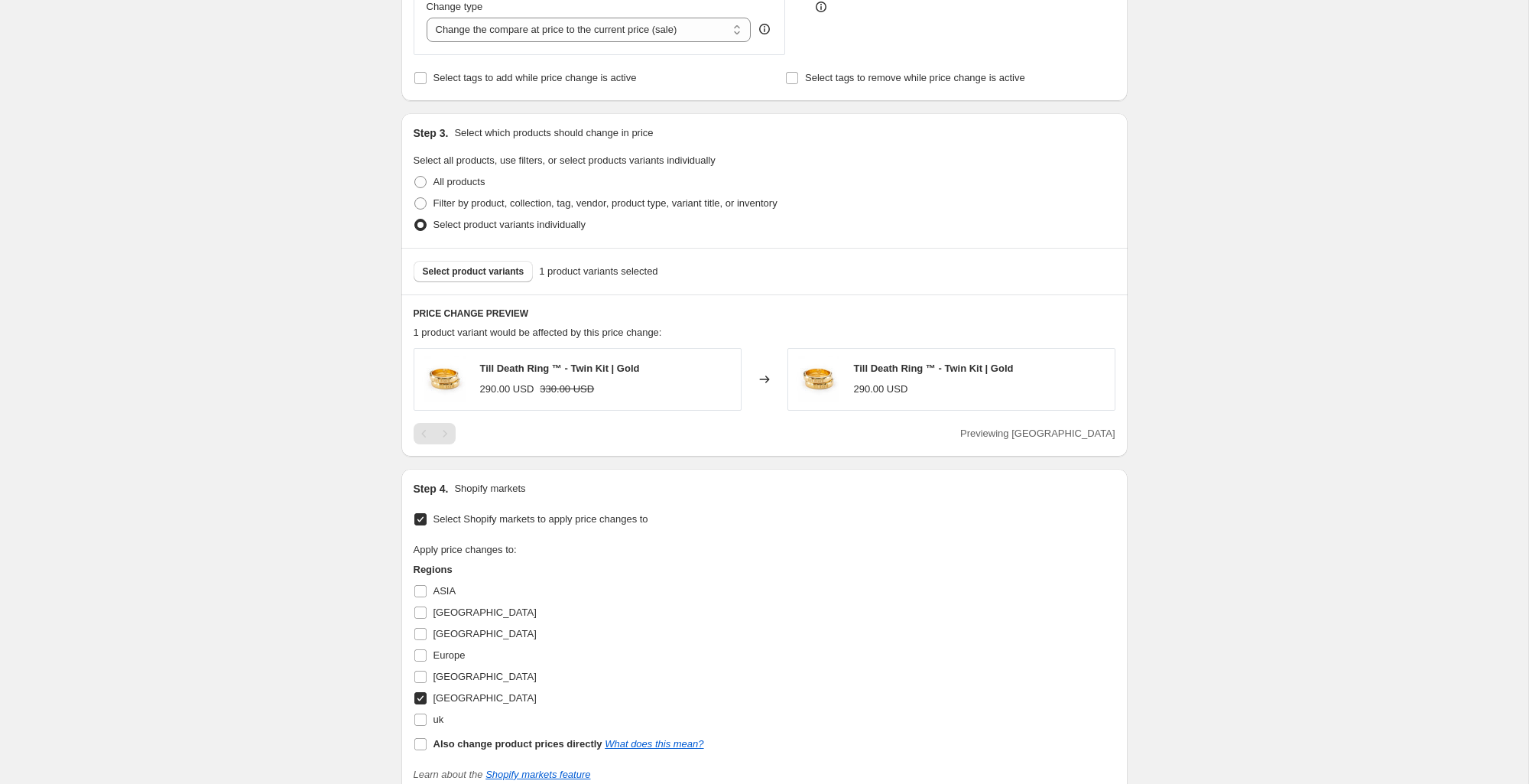
scroll to position [459, 0]
click at [452, 610] on span "[GEOGRAPHIC_DATA]" at bounding box center [485, 612] width 103 height 11
click at [427, 610] on input "[GEOGRAPHIC_DATA]" at bounding box center [420, 612] width 12 height 12
checkbox input "true"
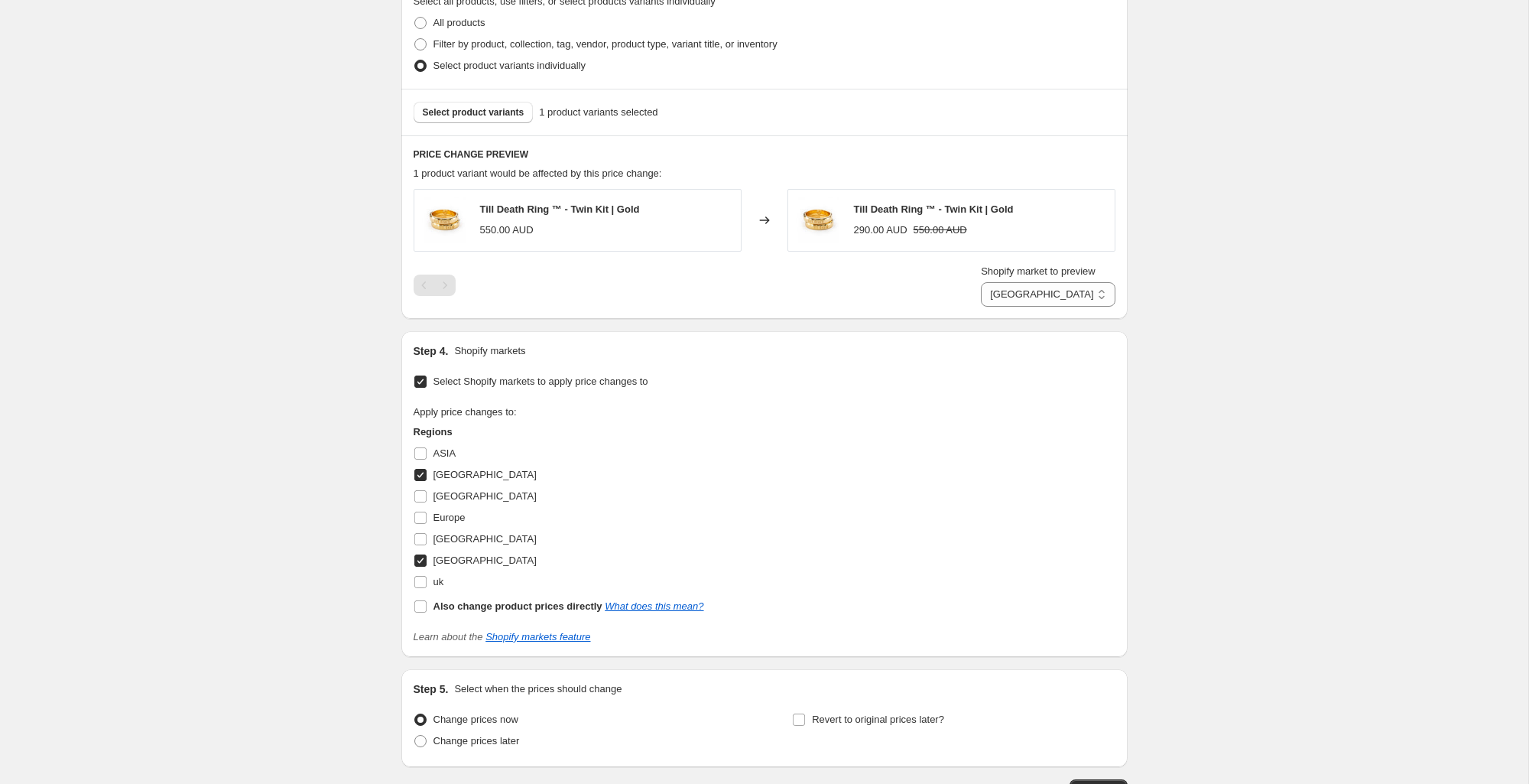
scroll to position [727, 0]
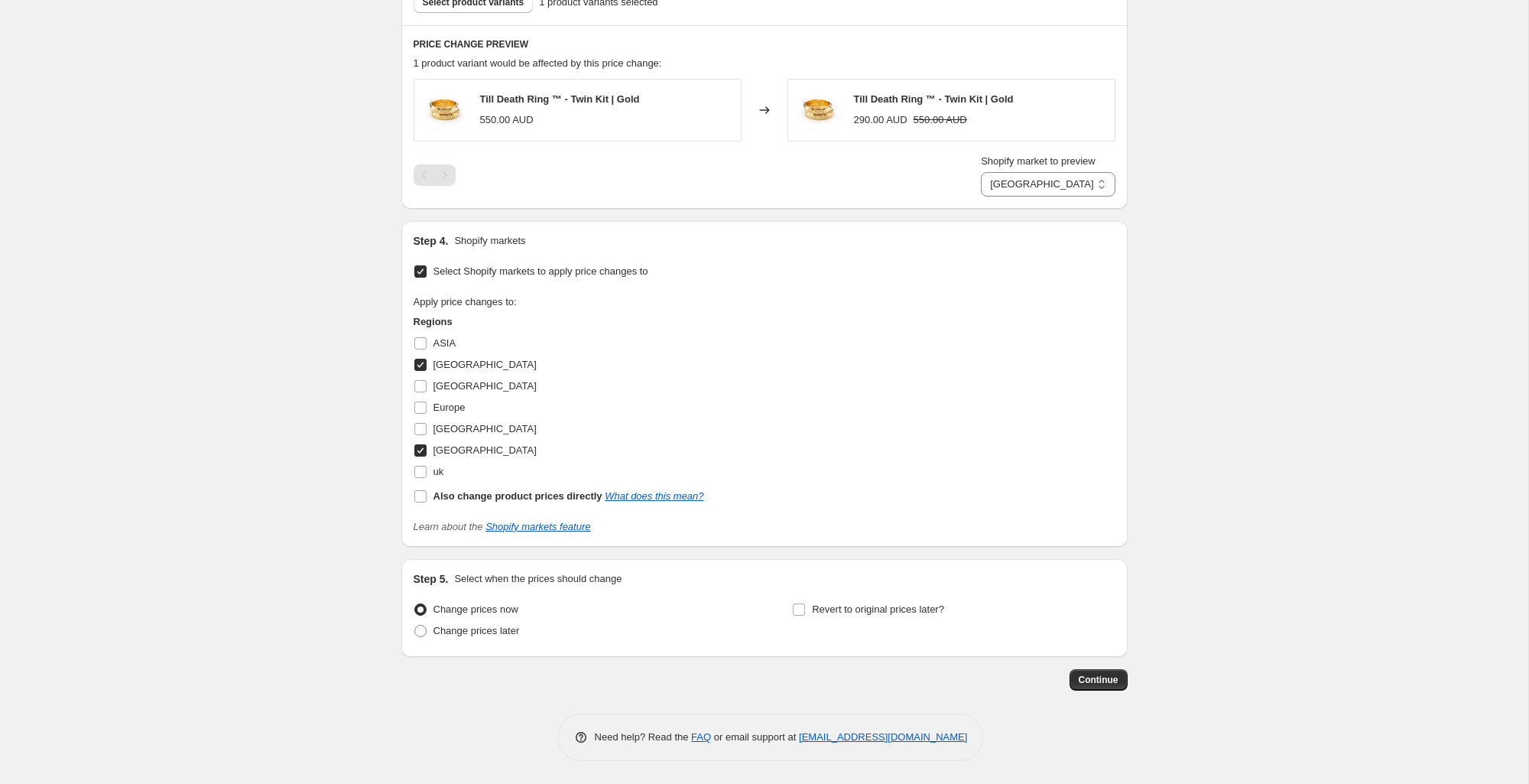
click at [420, 453] on input "[GEOGRAPHIC_DATA]" at bounding box center [420, 449] width 12 height 12
checkbox input "false"
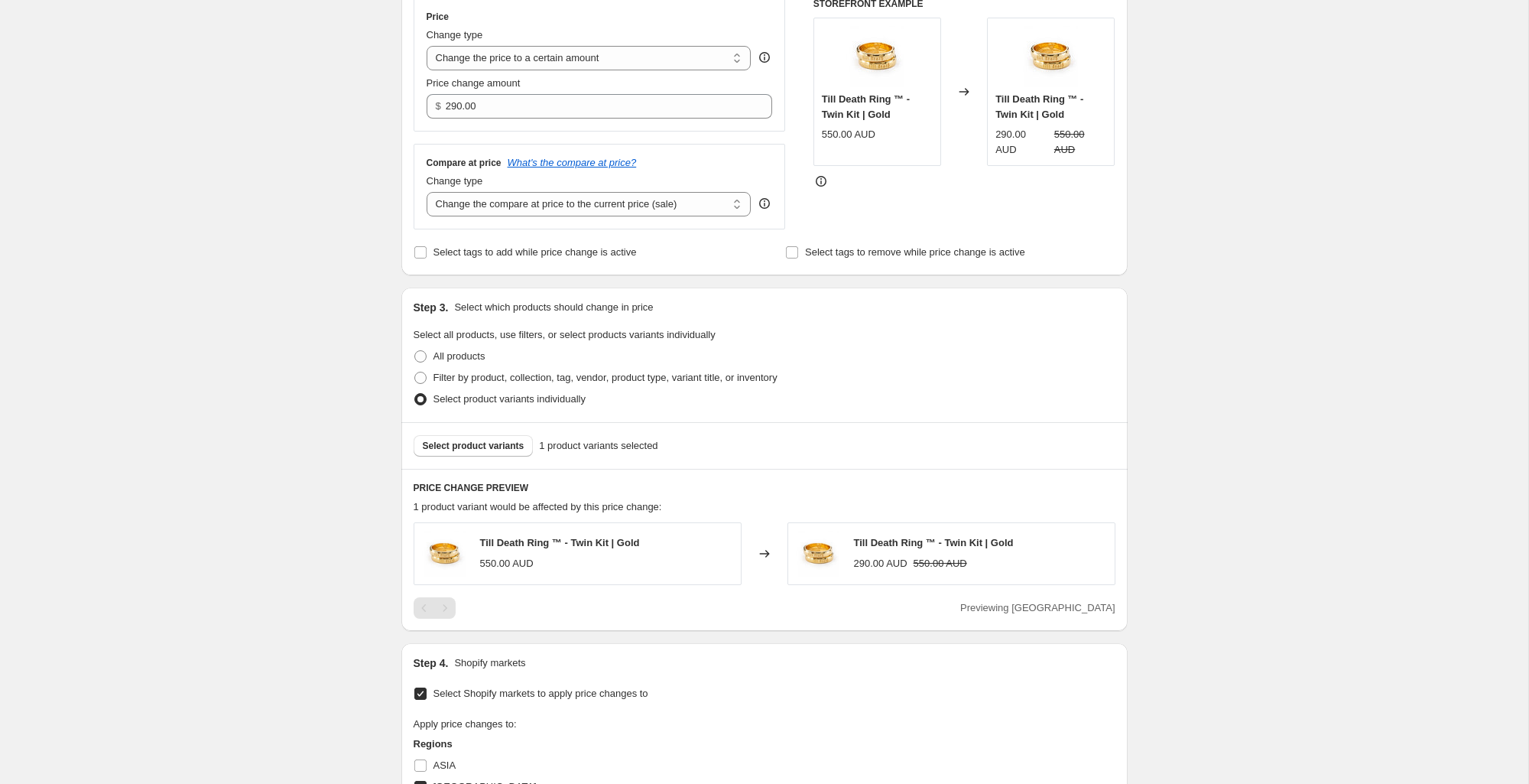
scroll to position [152, 0]
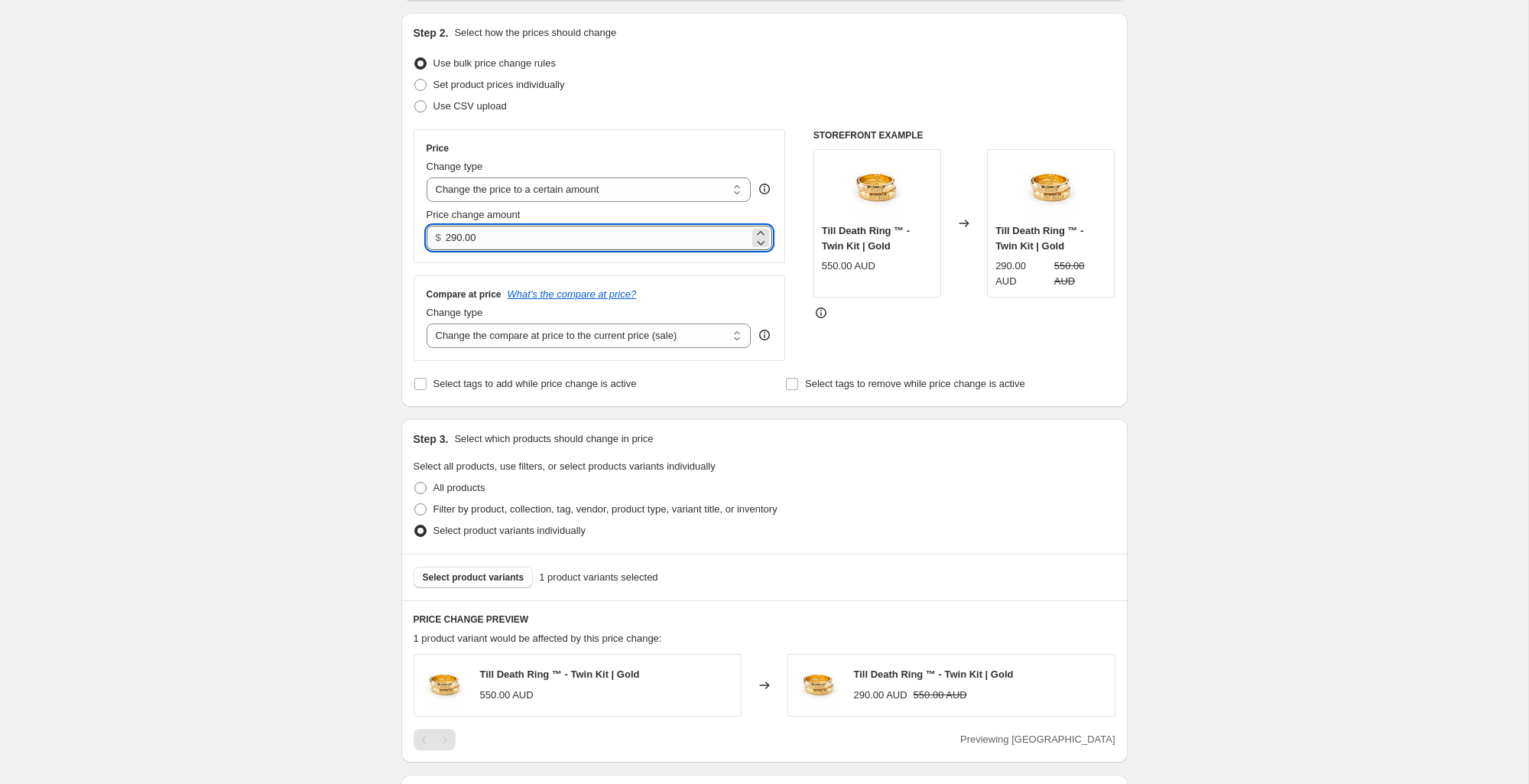
drag, startPoint x: 475, startPoint y: 243, endPoint x: 450, endPoint y: 244, distance: 25.0
click at [449, 244] on input "290.00" at bounding box center [598, 238] width 304 height 24
click at [448, 244] on input "290.00" at bounding box center [598, 238] width 304 height 24
drag, startPoint x: 454, startPoint y: 242, endPoint x: 500, endPoint y: 241, distance: 46.0
click at [500, 241] on div "$ 290.00" at bounding box center [600, 238] width 347 height 24
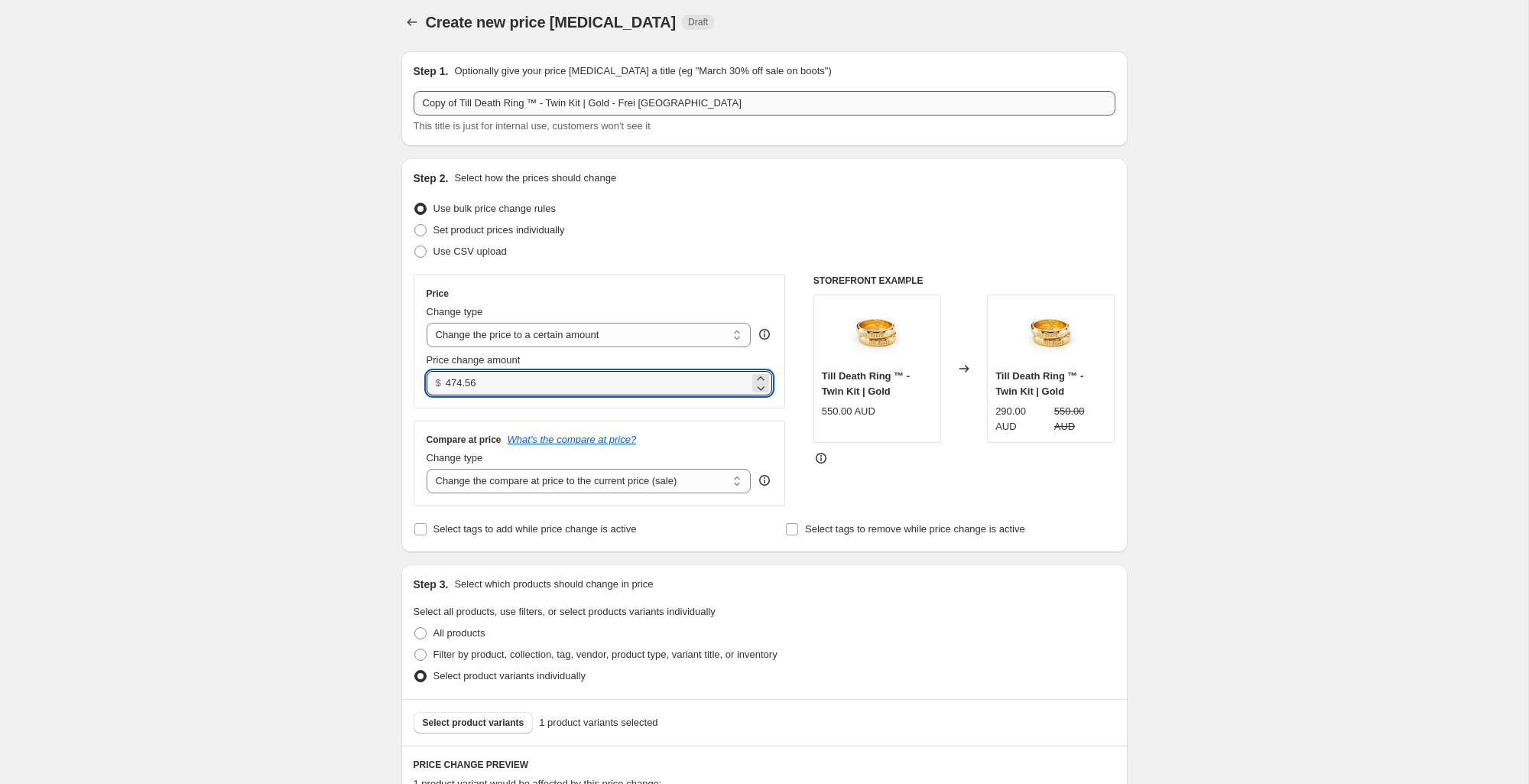
scroll to position [8, 0]
type input "474.56"
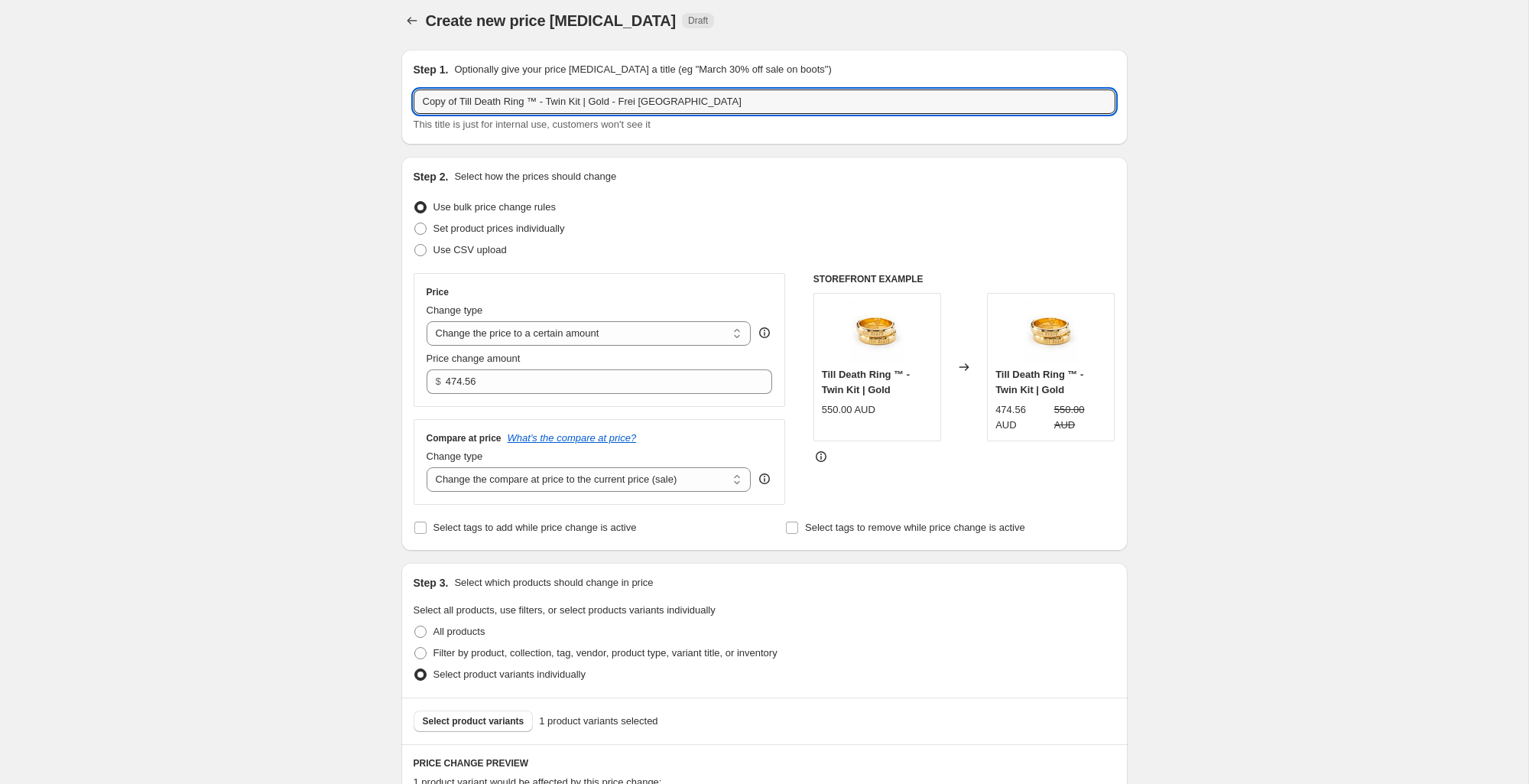
drag, startPoint x: 461, startPoint y: 103, endPoint x: 351, endPoint y: 105, distance: 110.0
click at [351, 105] on div "Create new price [MEDICAL_DATA]. This page is ready Create new price [MEDICAL_D…" at bounding box center [764, 736] width 1528 height 1490
drag, startPoint x: 599, startPoint y: 104, endPoint x: 736, endPoint y: 115, distance: 137.4
click at [747, 115] on input "Till Death Ring ™ - Twin Kit | Gold - Frei [GEOGRAPHIC_DATA]" at bounding box center [764, 103] width 702 height 24
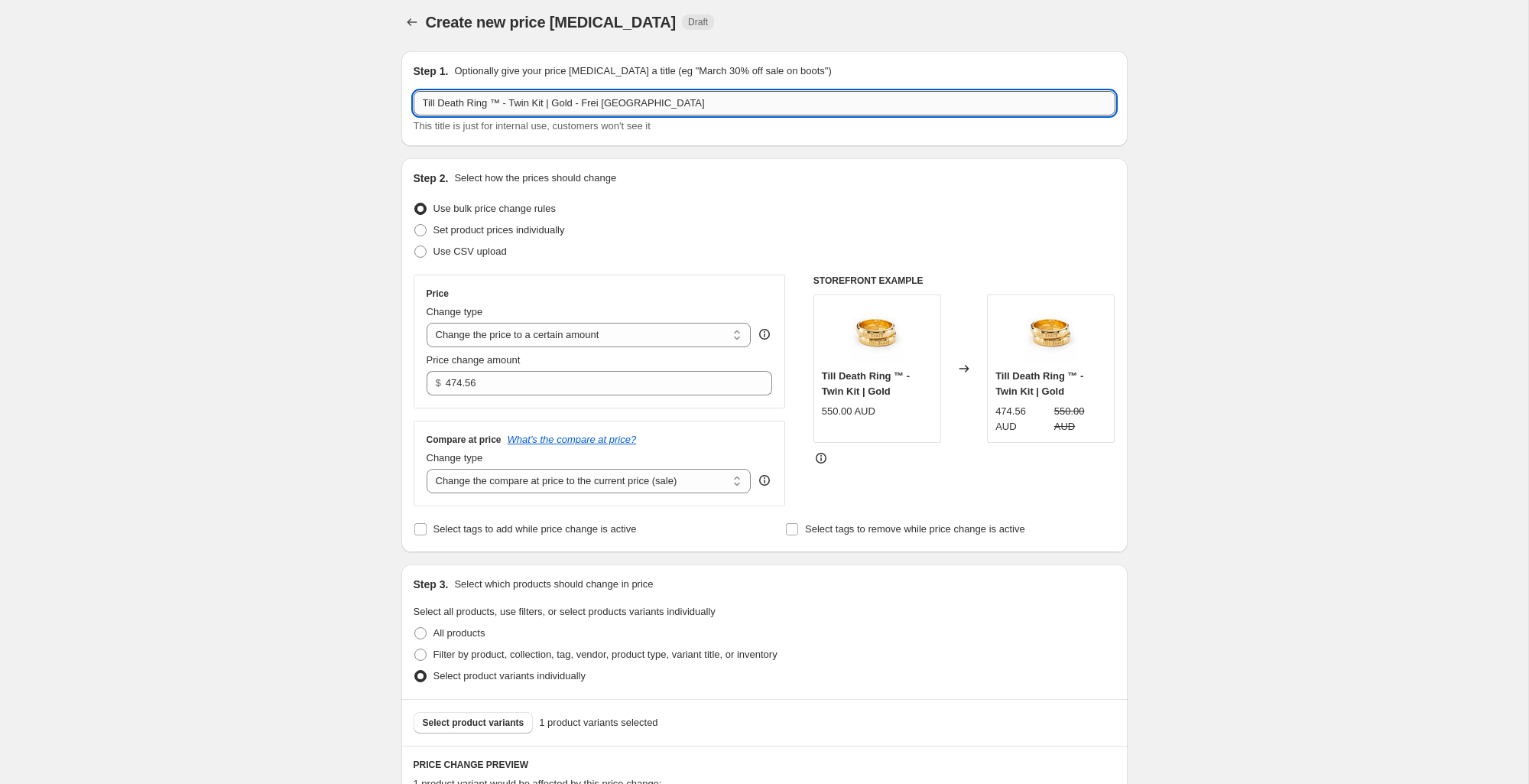
drag, startPoint x: 638, startPoint y: 103, endPoint x: 588, endPoint y: 106, distance: 50.1
click at [588, 106] on input "Till Death Ring ™ - Twin Kit | Gold - Frei [GEOGRAPHIC_DATA]" at bounding box center [764, 103] width 702 height 24
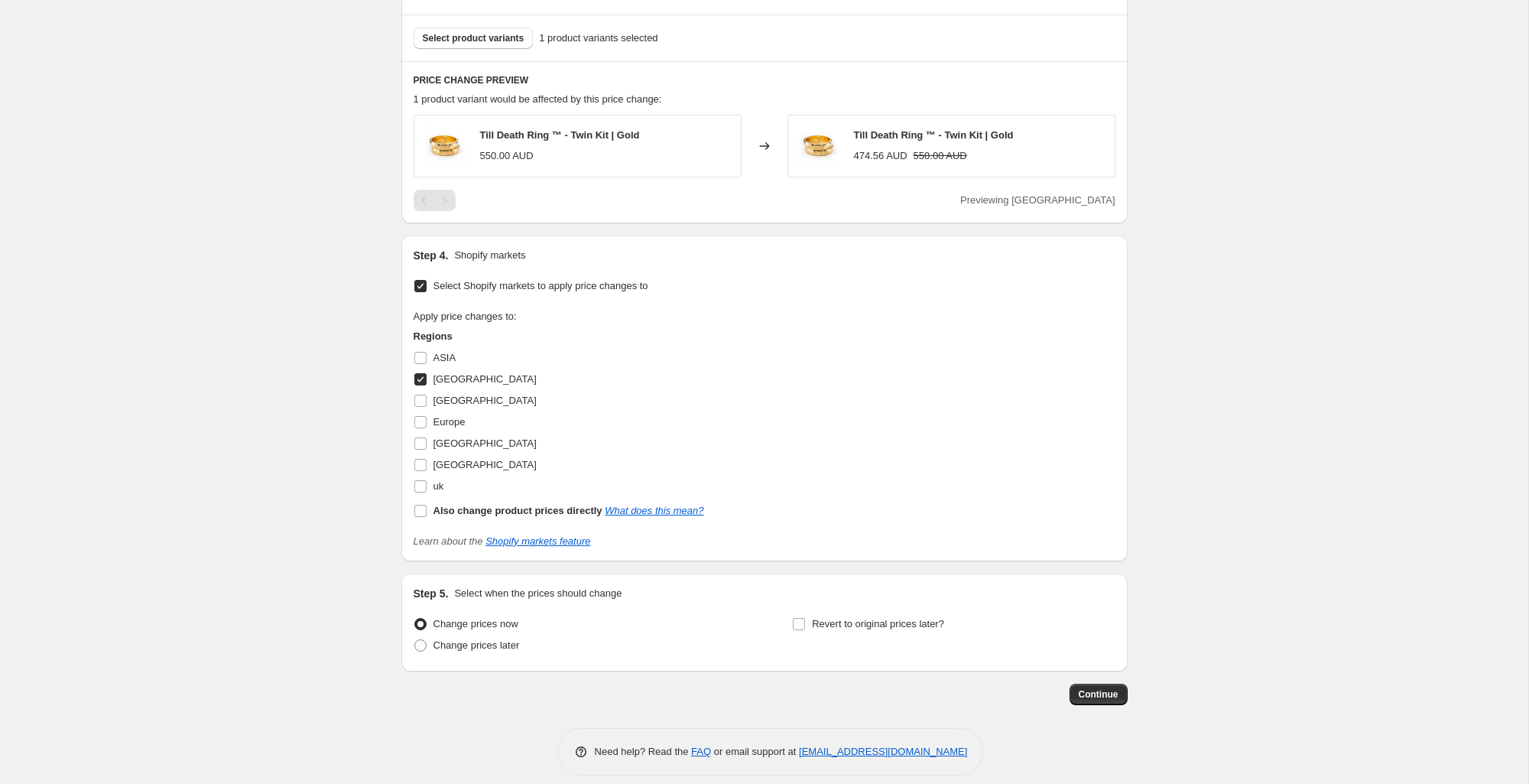
scroll to position [706, 0]
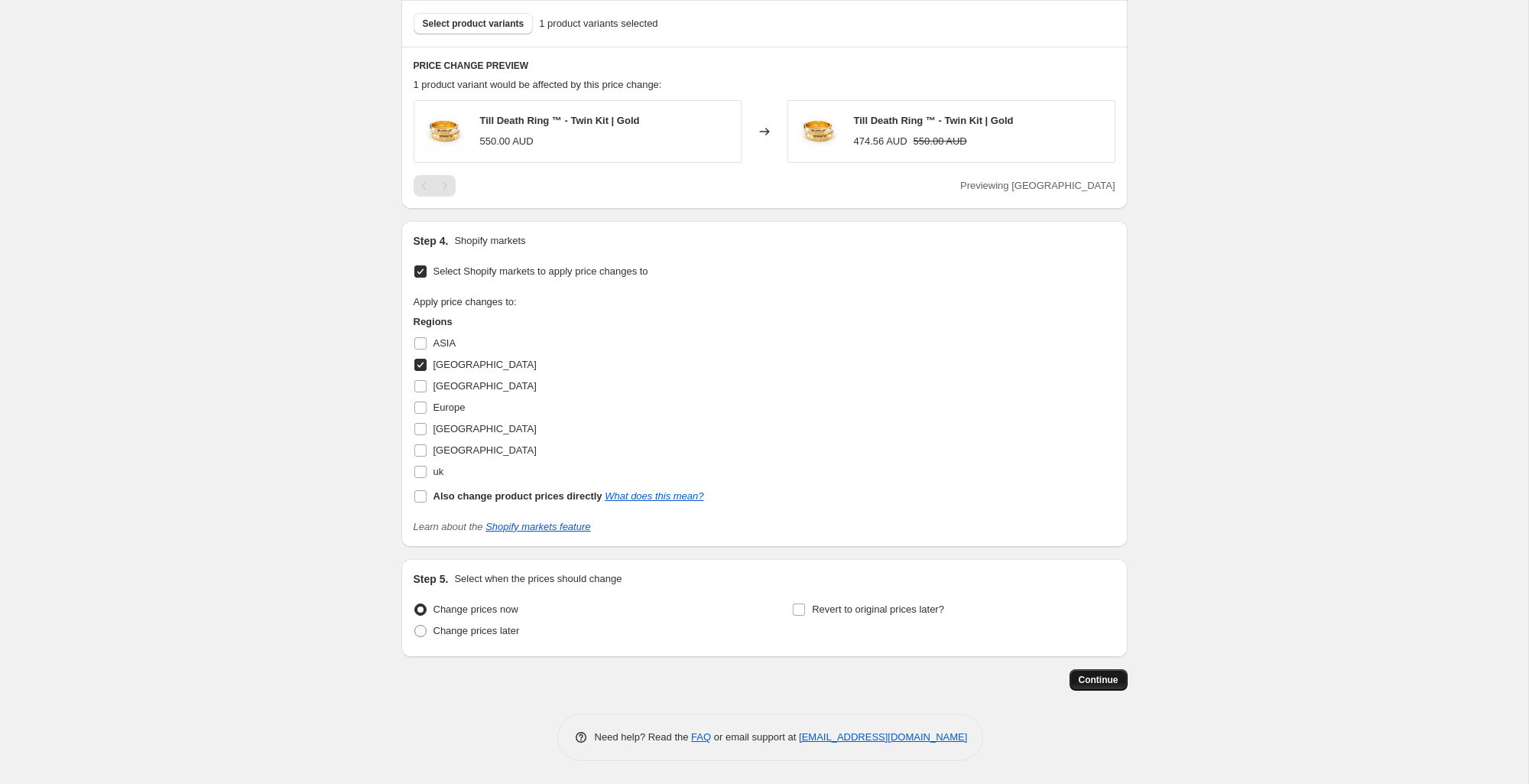
type input "Till Death Ring ™ - Twin Kit | Gold - [PERSON_NAME] AUS"
click at [1108, 682] on span "Continue" at bounding box center [1098, 680] width 40 height 12
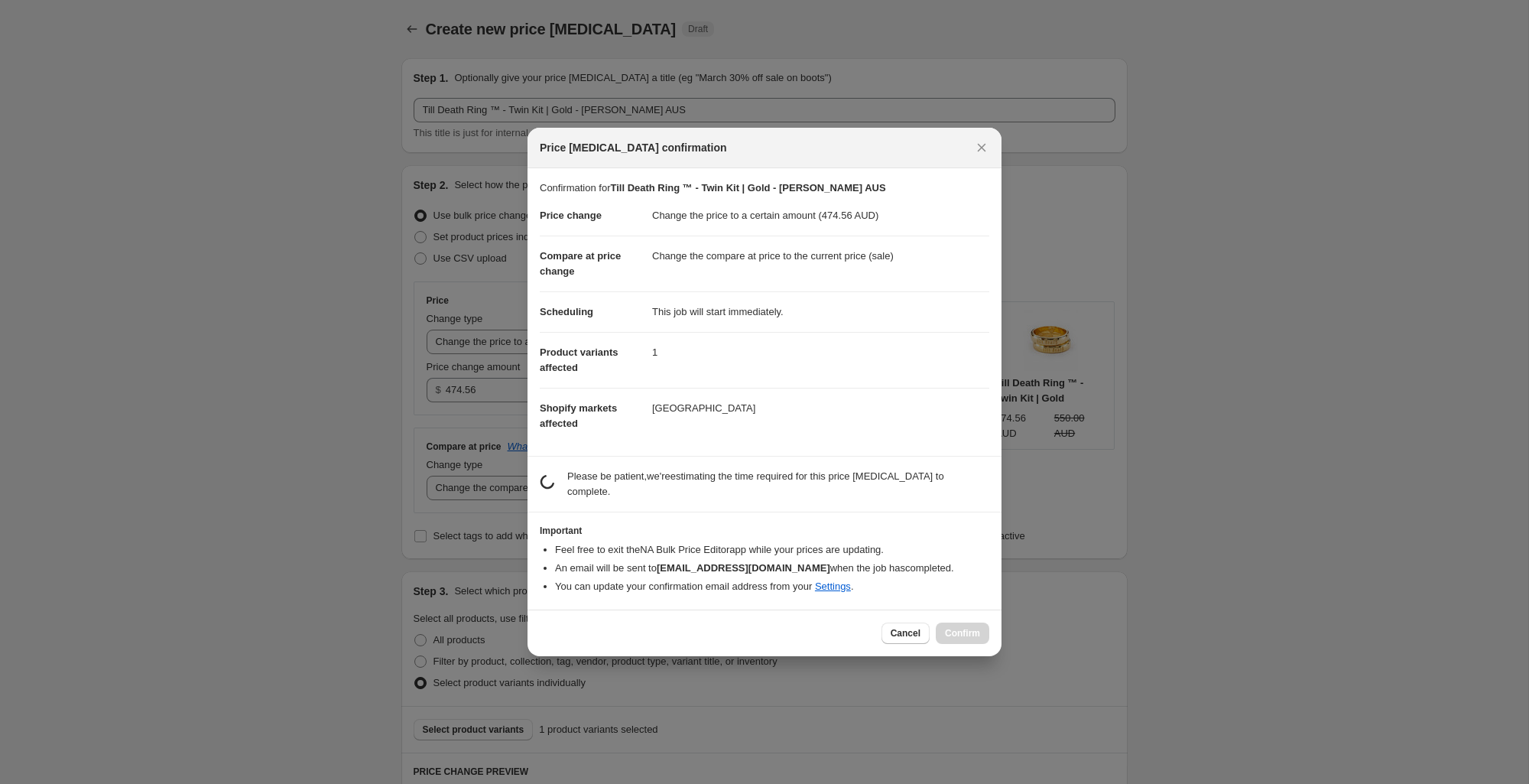
scroll to position [0, 0]
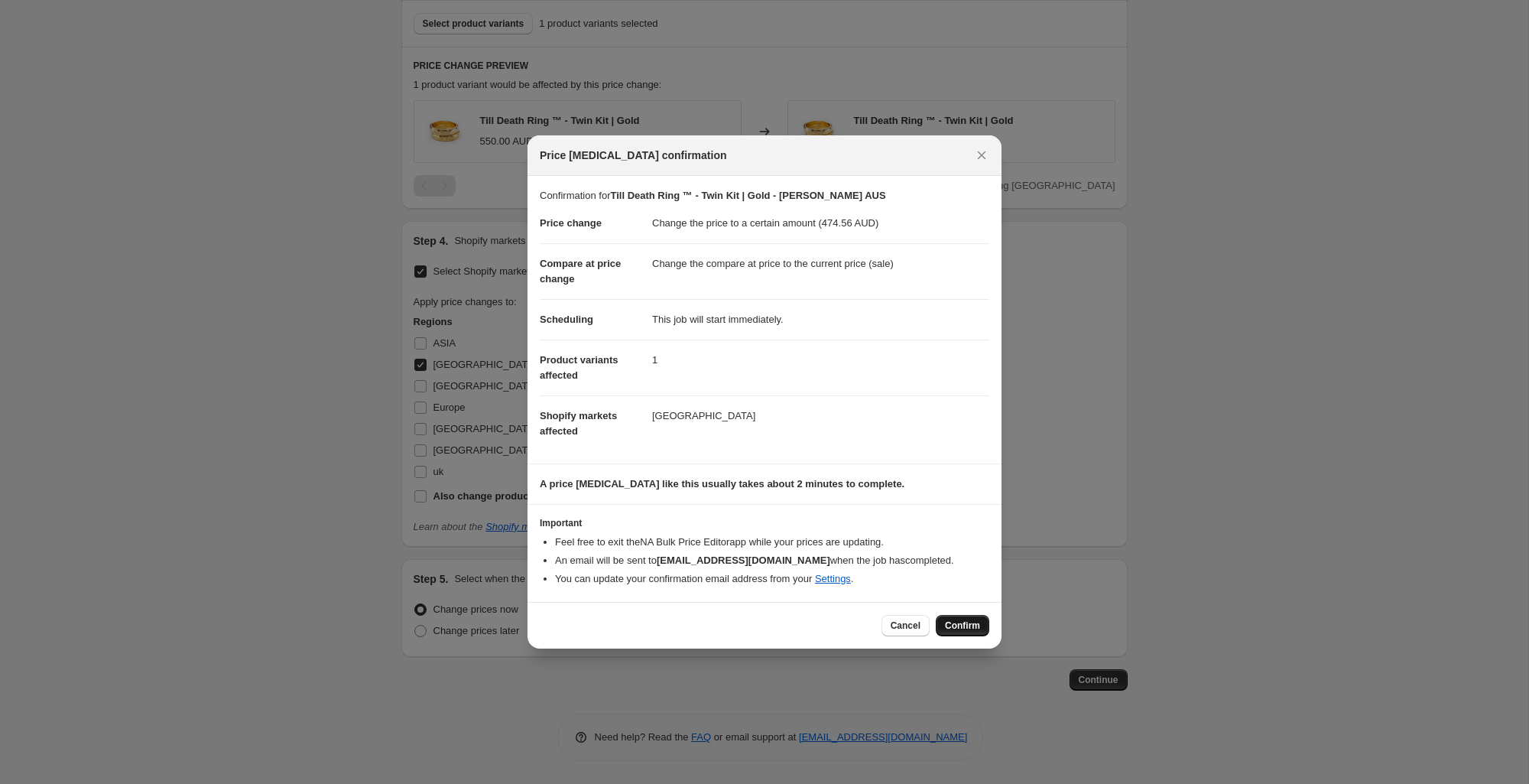
click at [972, 626] on span "Confirm" at bounding box center [963, 625] width 35 height 12
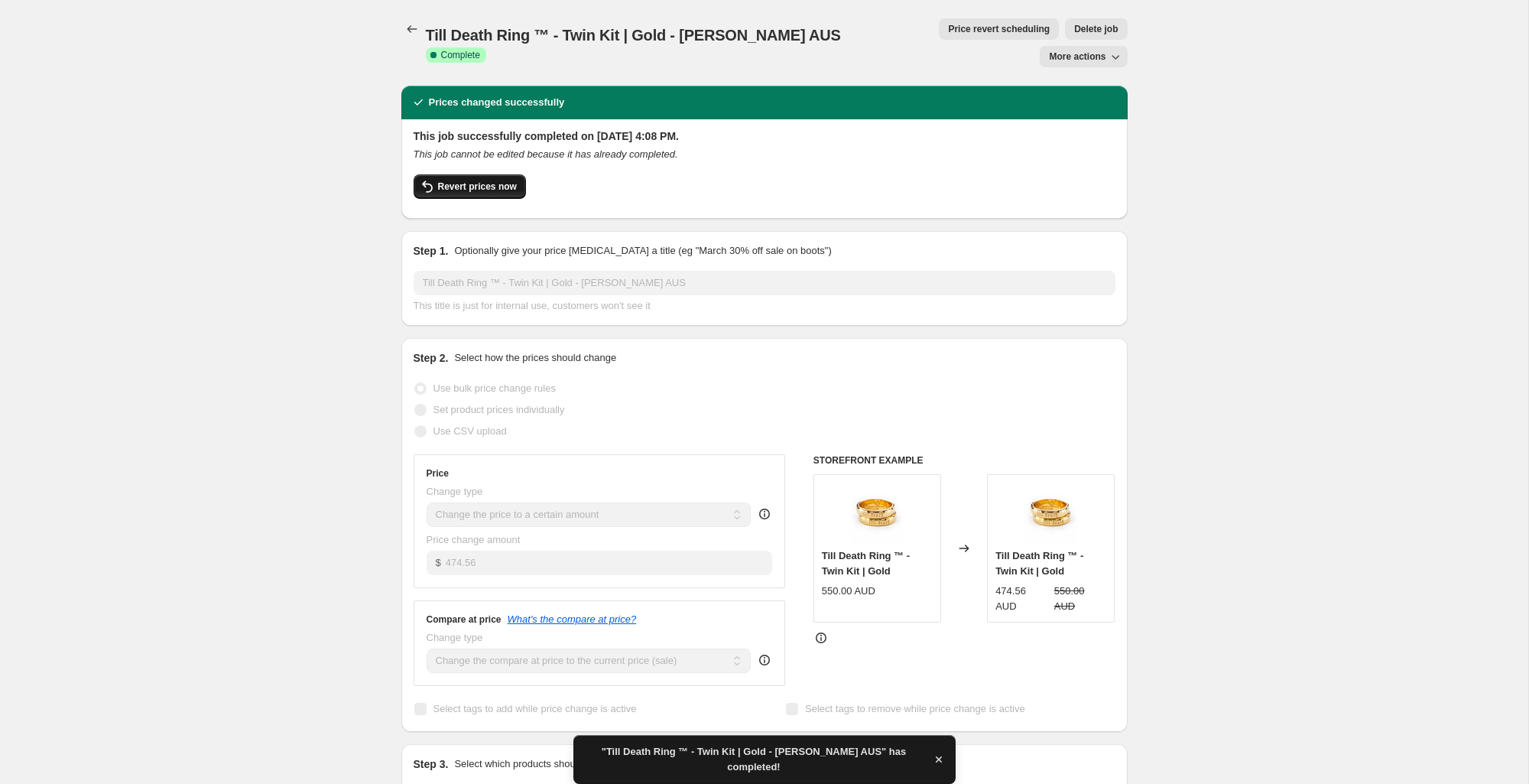
click at [459, 181] on span "Revert prices now" at bounding box center [477, 186] width 78 height 12
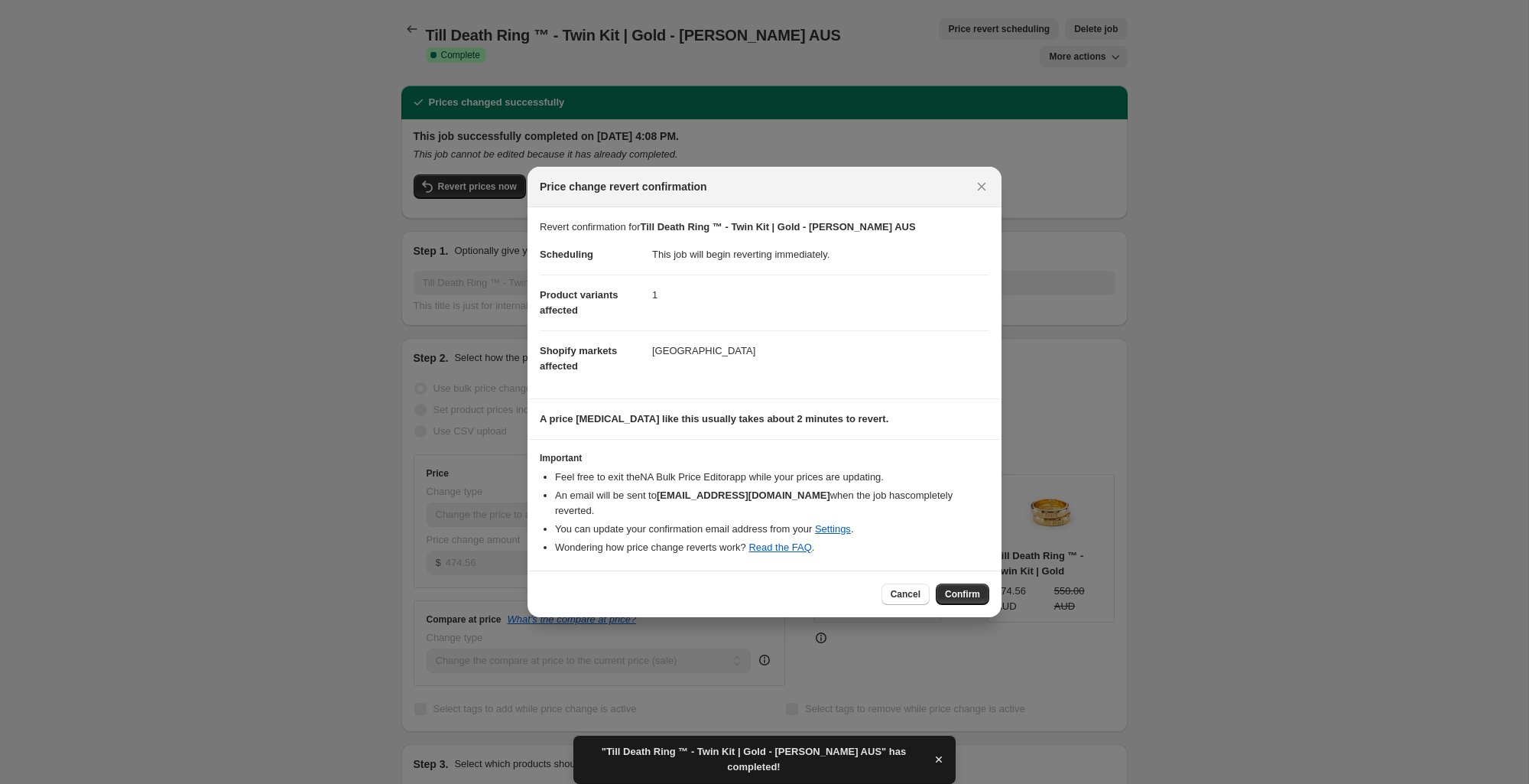
drag, startPoint x: 963, startPoint y: 584, endPoint x: 971, endPoint y: 555, distance: 30.1
click at [963, 588] on span "Confirm" at bounding box center [963, 594] width 35 height 12
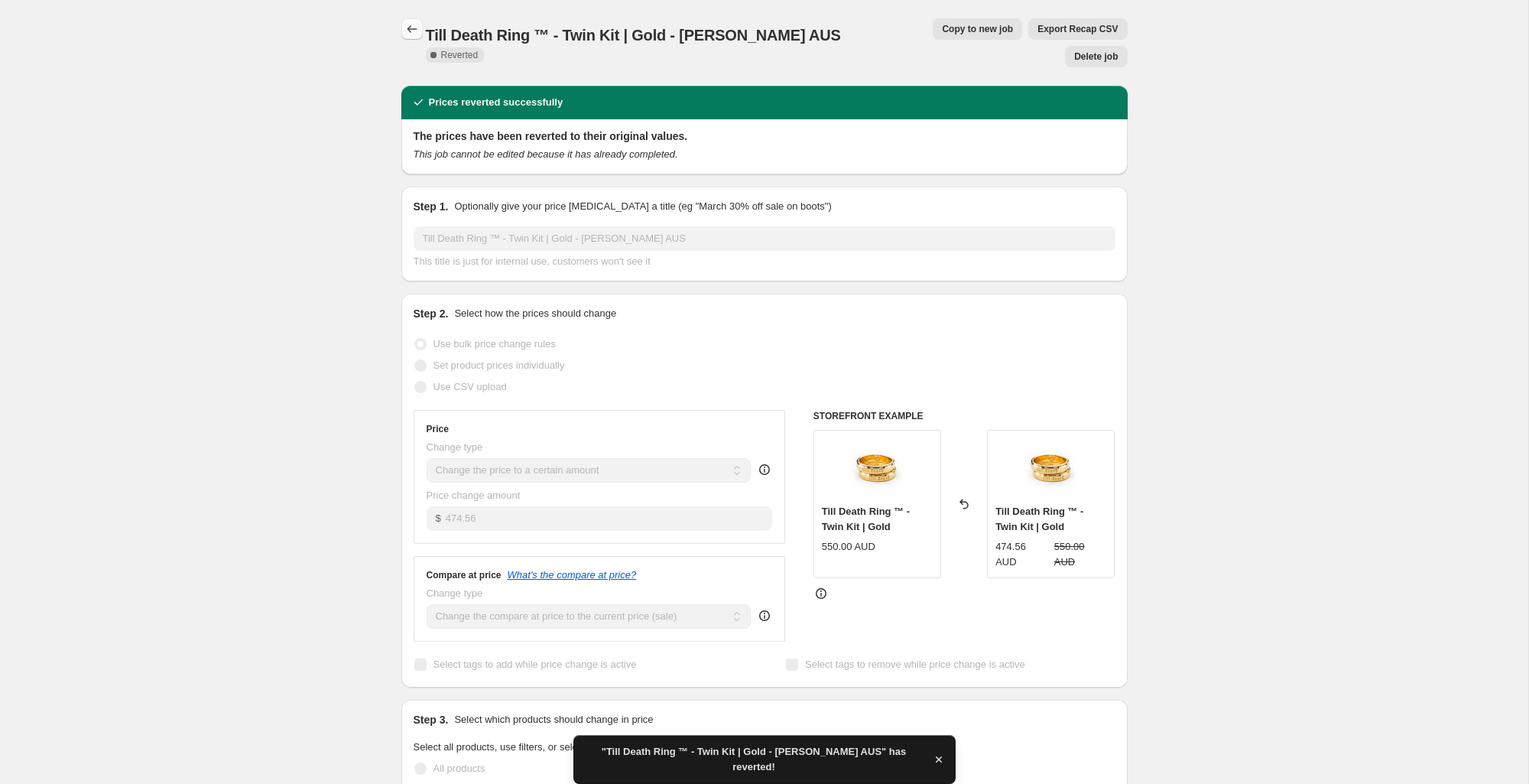
click at [418, 30] on icon "Price change jobs" at bounding box center [412, 29] width 15 height 15
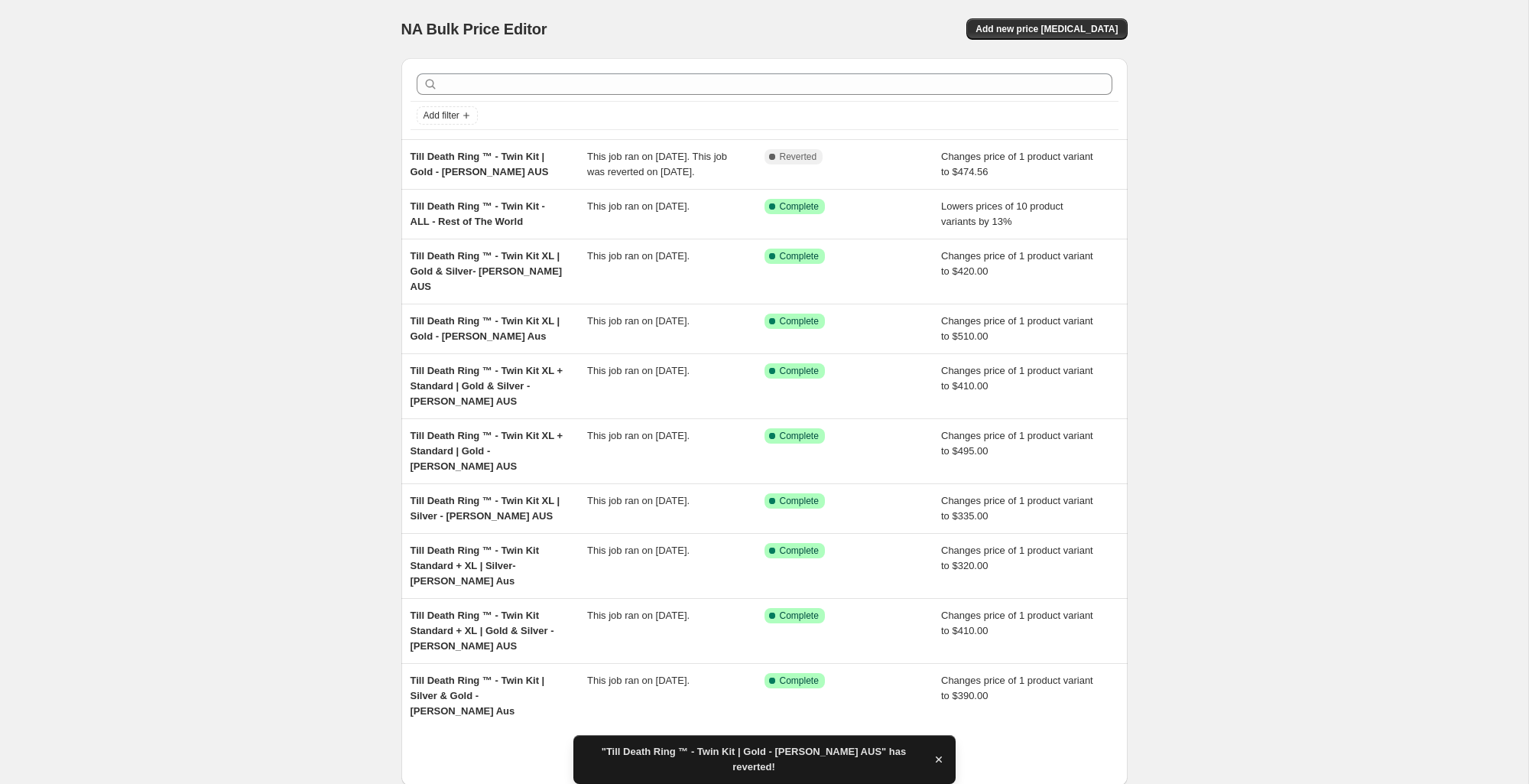
scroll to position [65, 0]
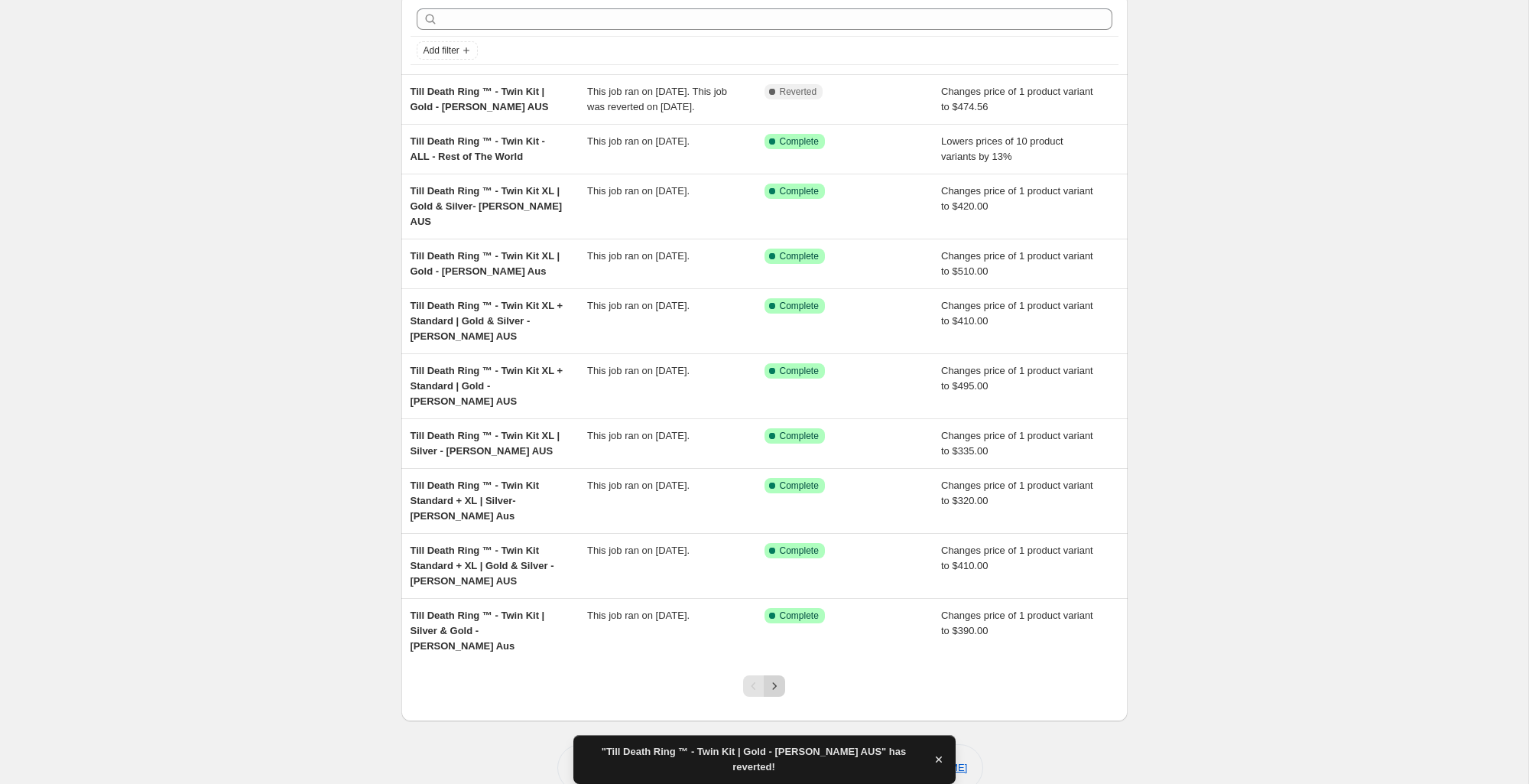
click at [776, 678] on icon "Next" at bounding box center [775, 685] width 15 height 15
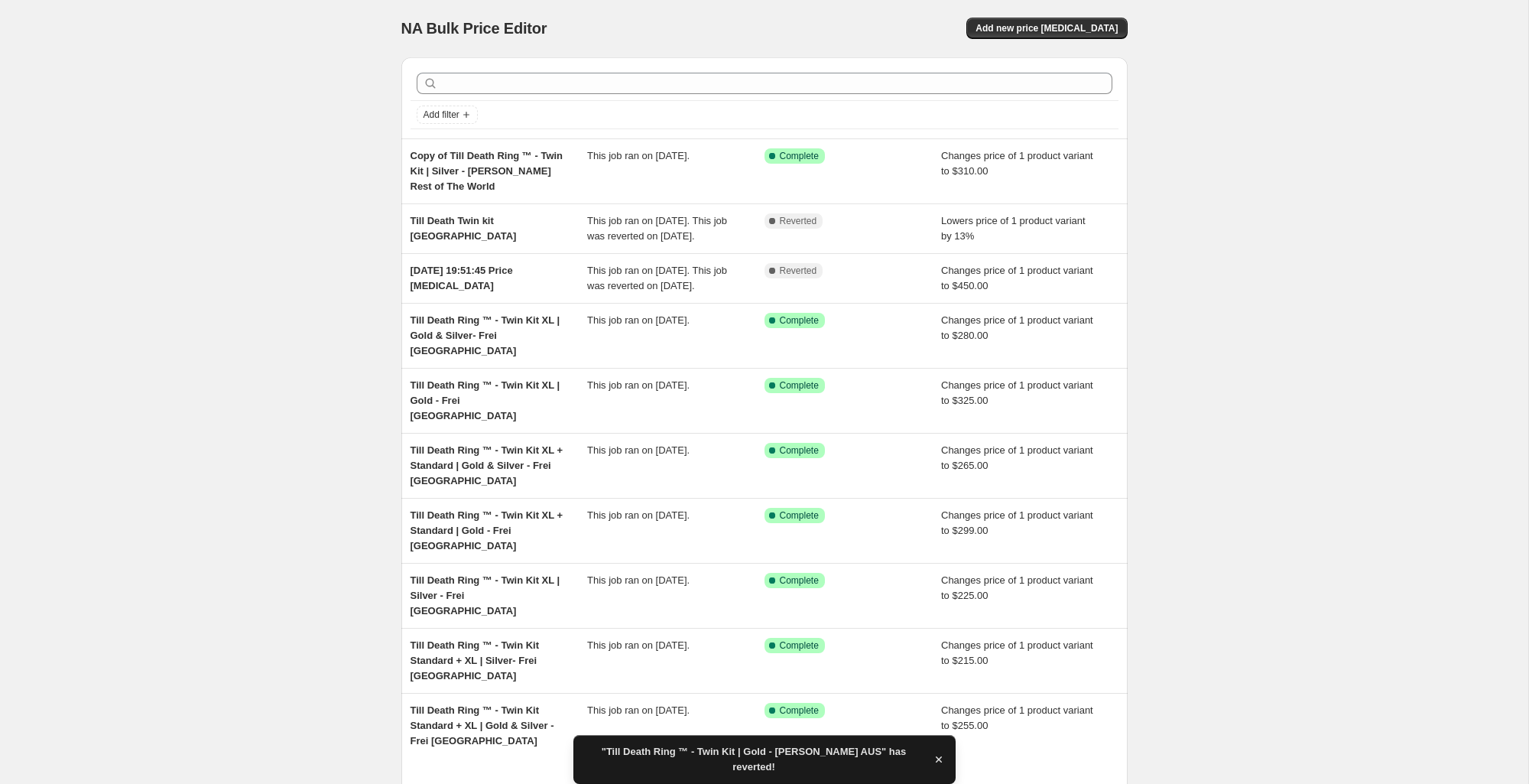
scroll to position [96, 0]
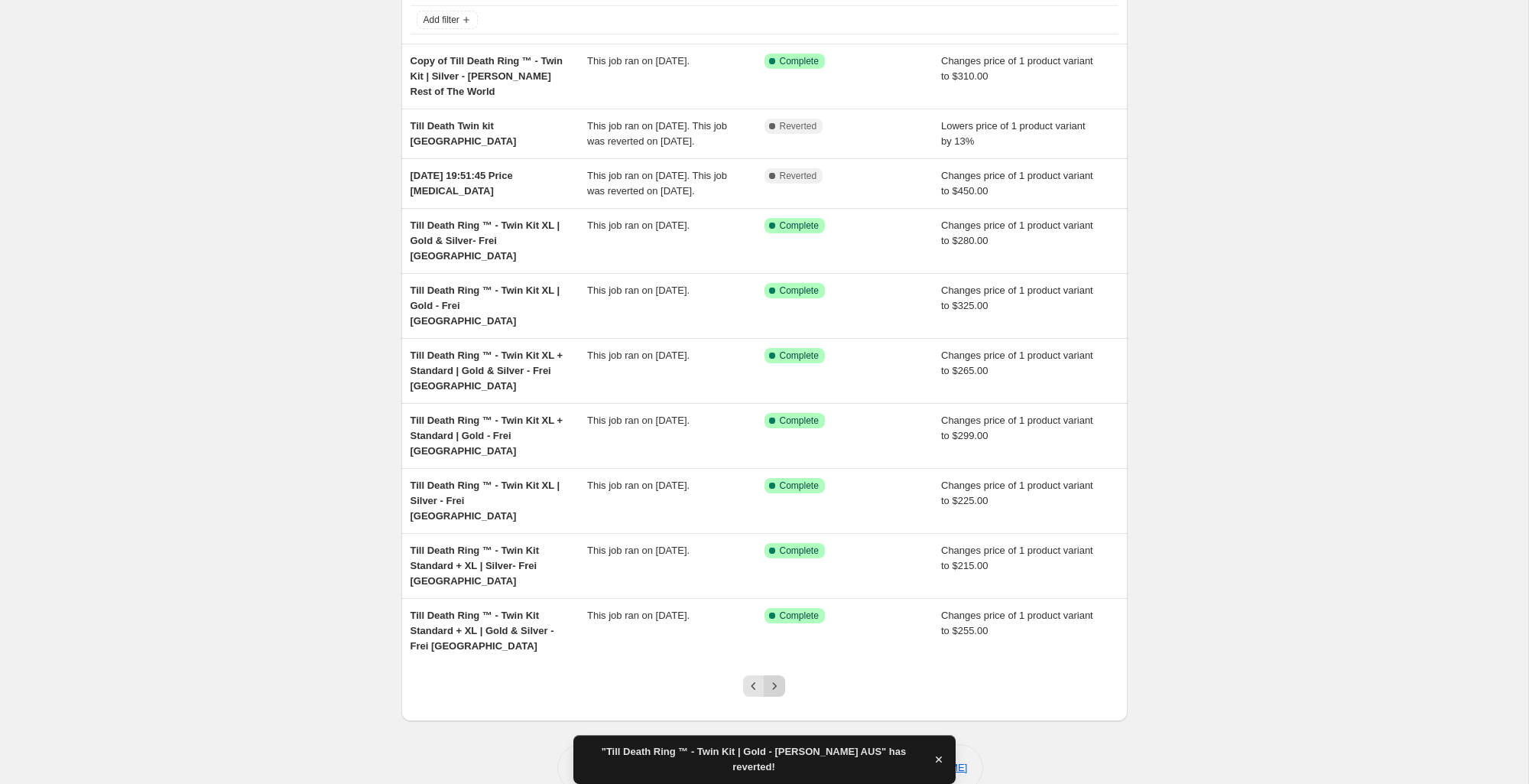
click at [774, 678] on icon "Next" at bounding box center [775, 685] width 15 height 15
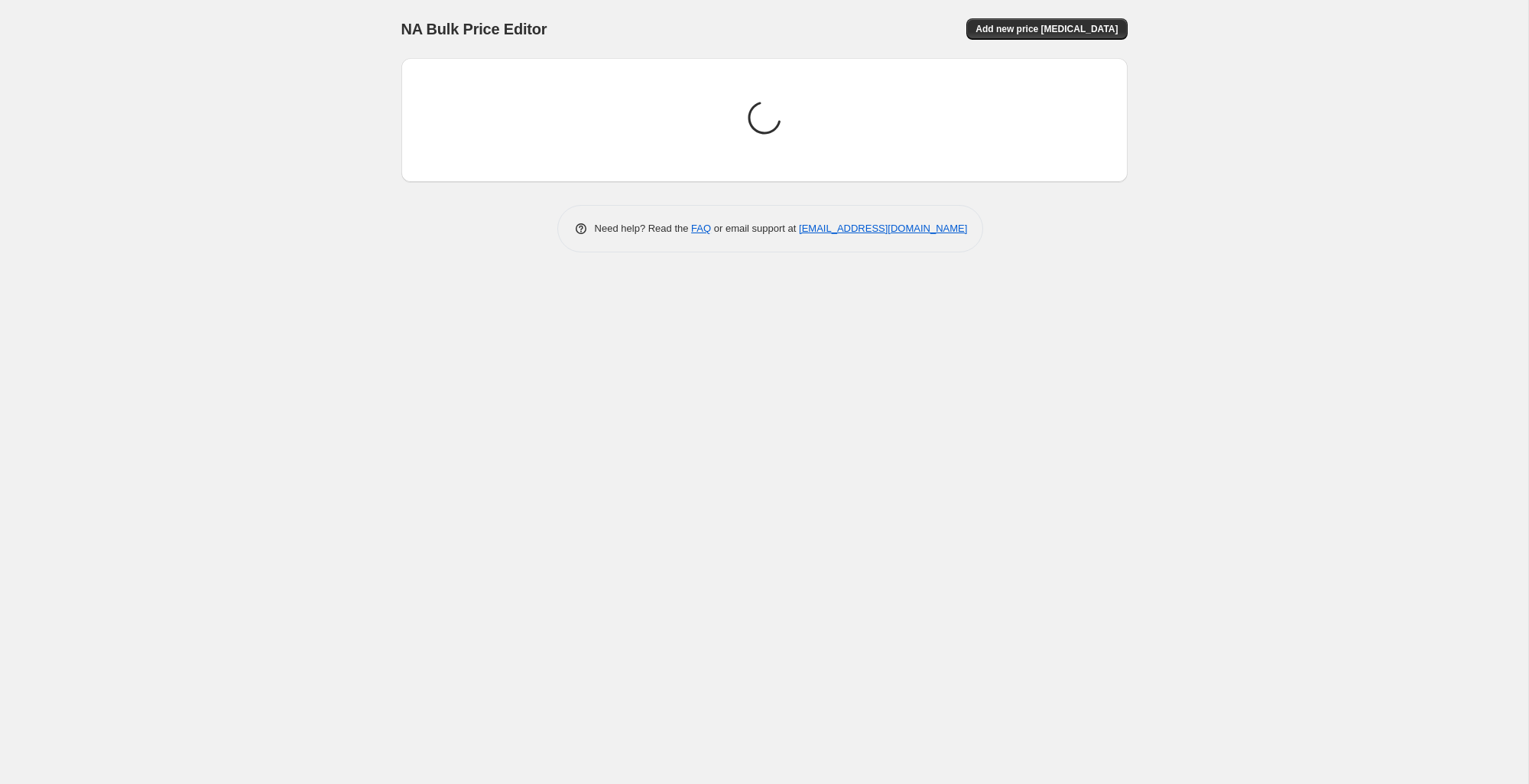
scroll to position [0, 0]
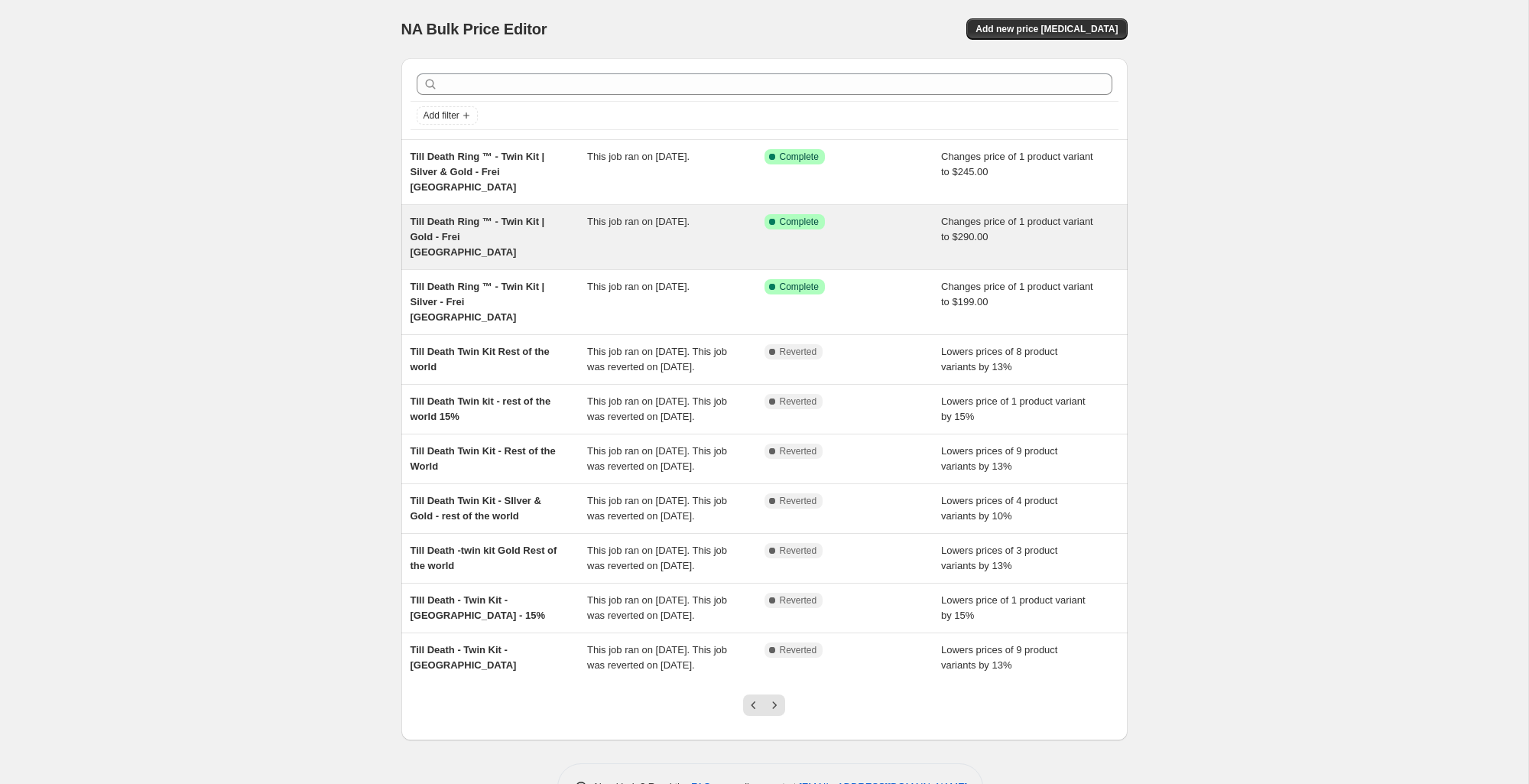
click at [501, 215] on span "Till Death Ring ™ - Twin Kit | Gold - Frei [GEOGRAPHIC_DATA]" at bounding box center [477, 236] width 134 height 42
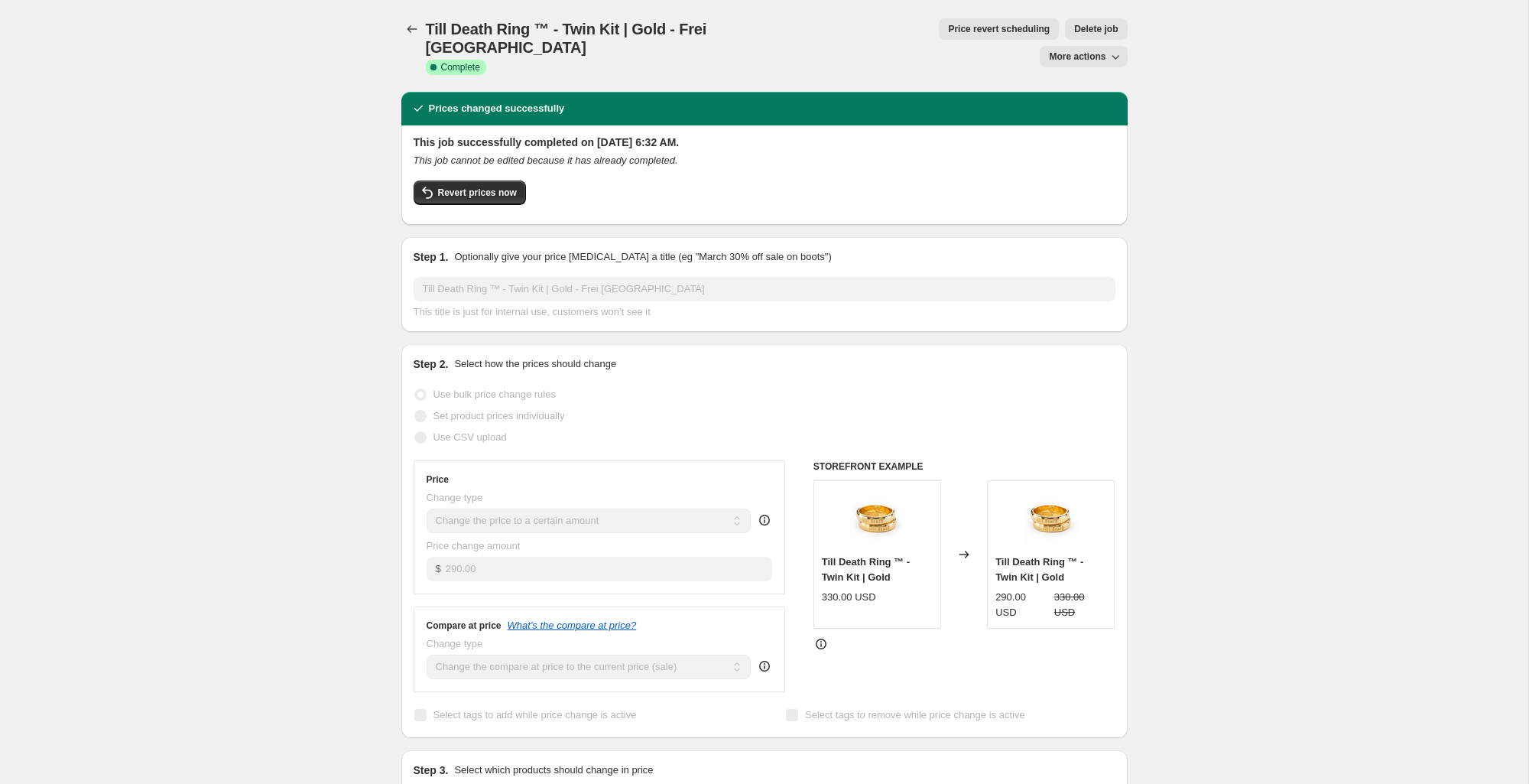
click at [1068, 50] on span "More actions" at bounding box center [1077, 56] width 57 height 12
click at [1060, 57] on span "Copy to new job" at bounding box center [1083, 61] width 71 height 11
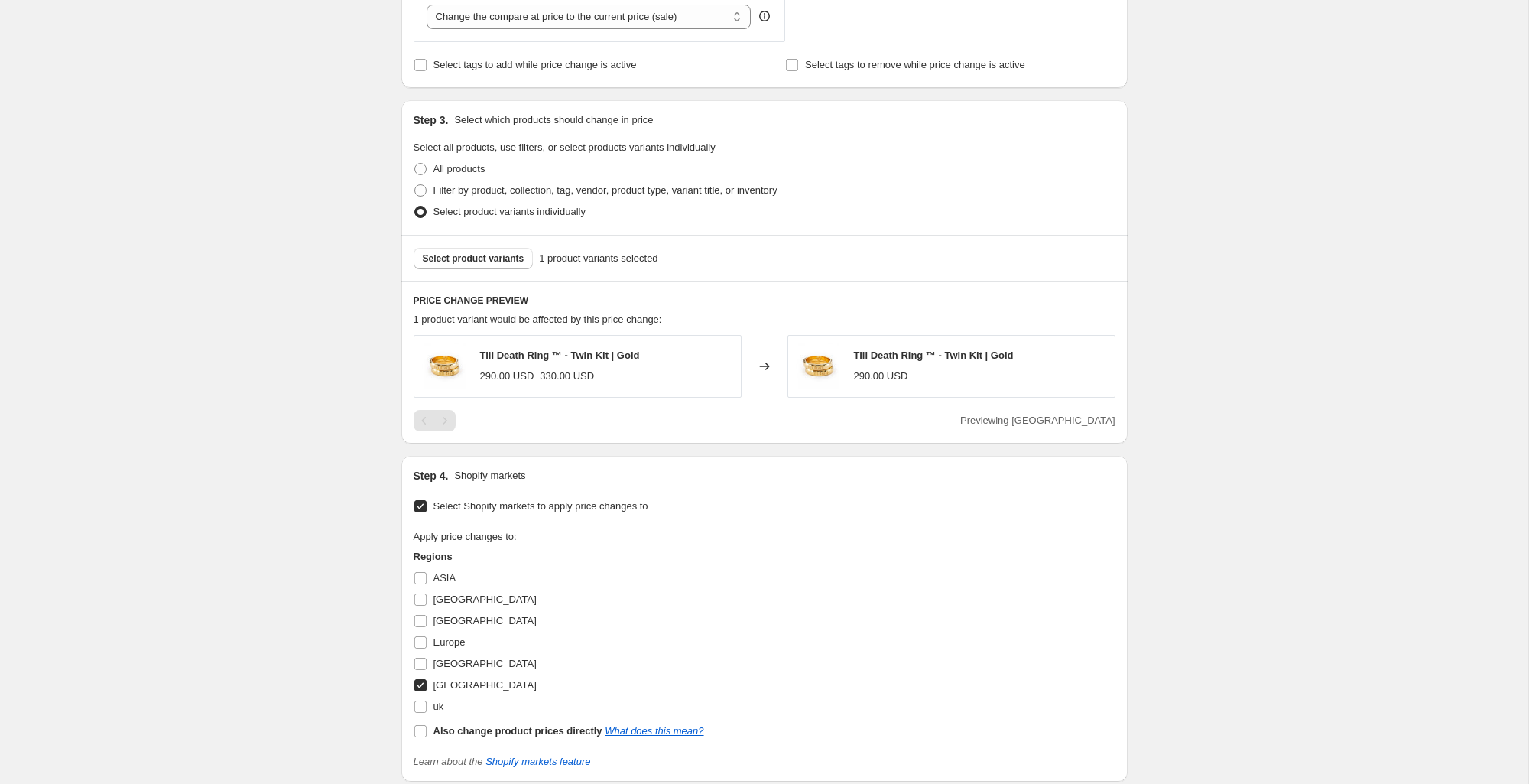
scroll to position [487, 0]
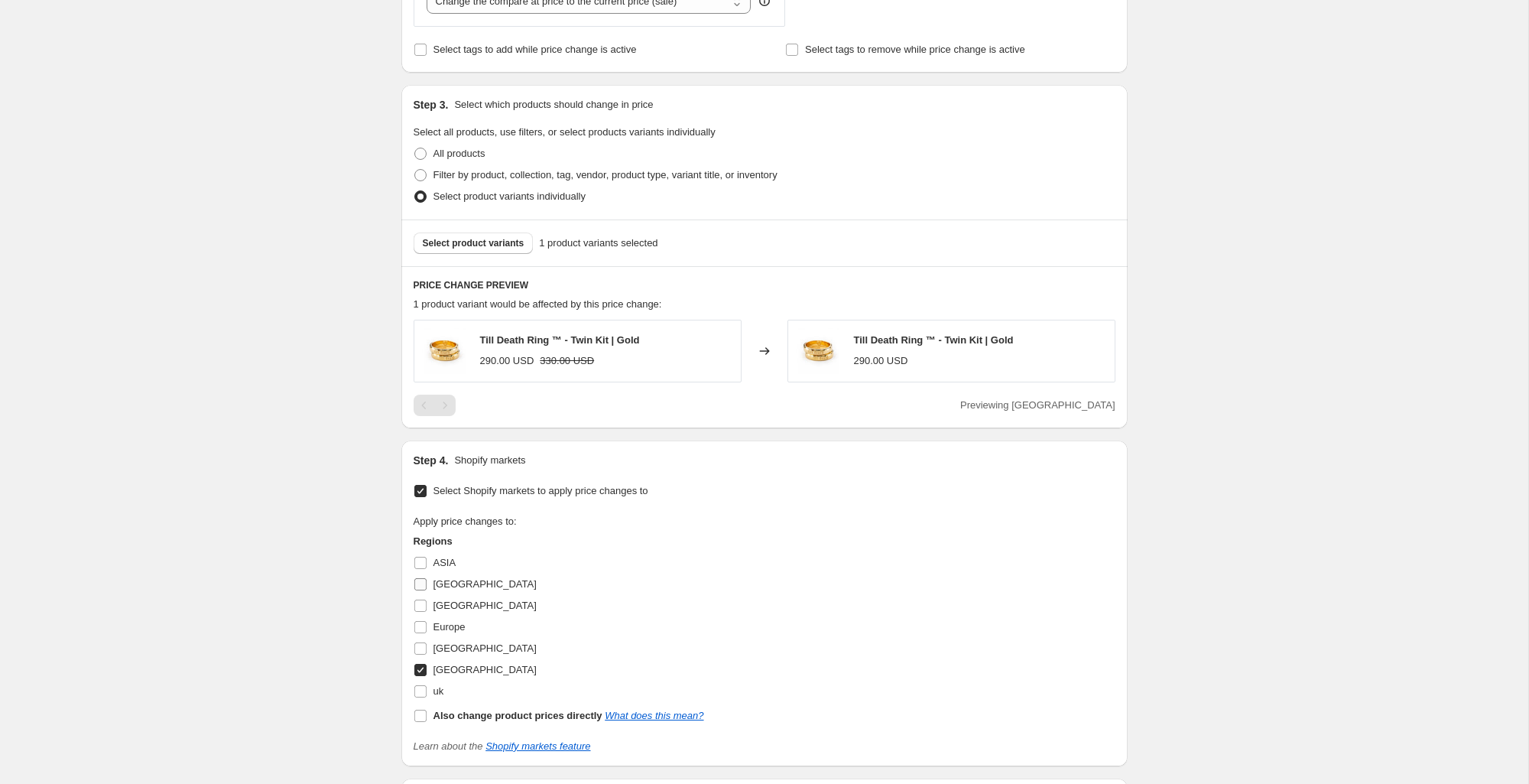
click at [454, 584] on span "[GEOGRAPHIC_DATA]" at bounding box center [485, 584] width 103 height 11
click at [427, 584] on input "[GEOGRAPHIC_DATA]" at bounding box center [420, 584] width 12 height 12
checkbox input "true"
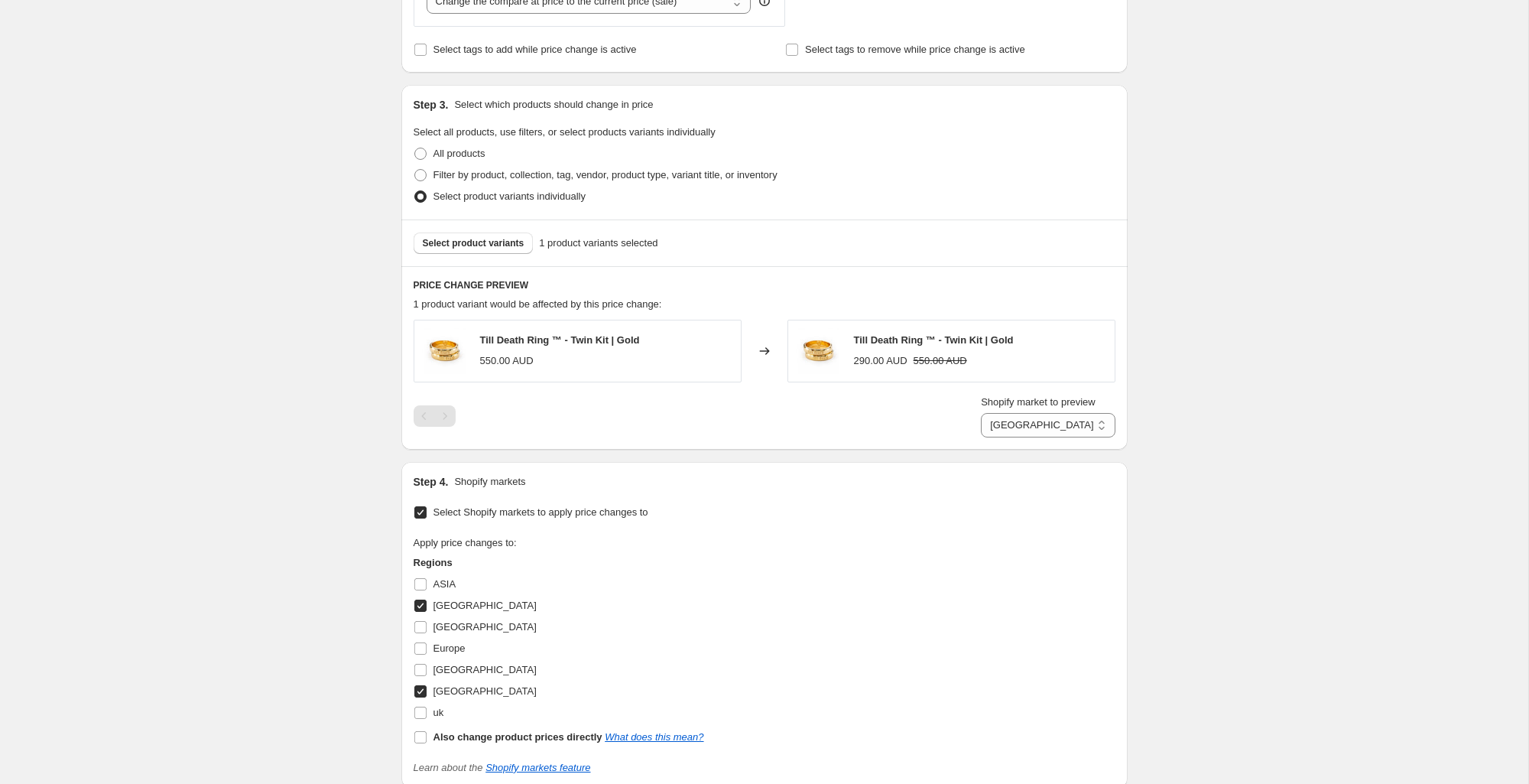
click at [434, 684] on span "[GEOGRAPHIC_DATA]" at bounding box center [485, 691] width 103 height 15
click at [427, 685] on input "[GEOGRAPHIC_DATA]" at bounding box center [420, 691] width 12 height 12
checkbox input "false"
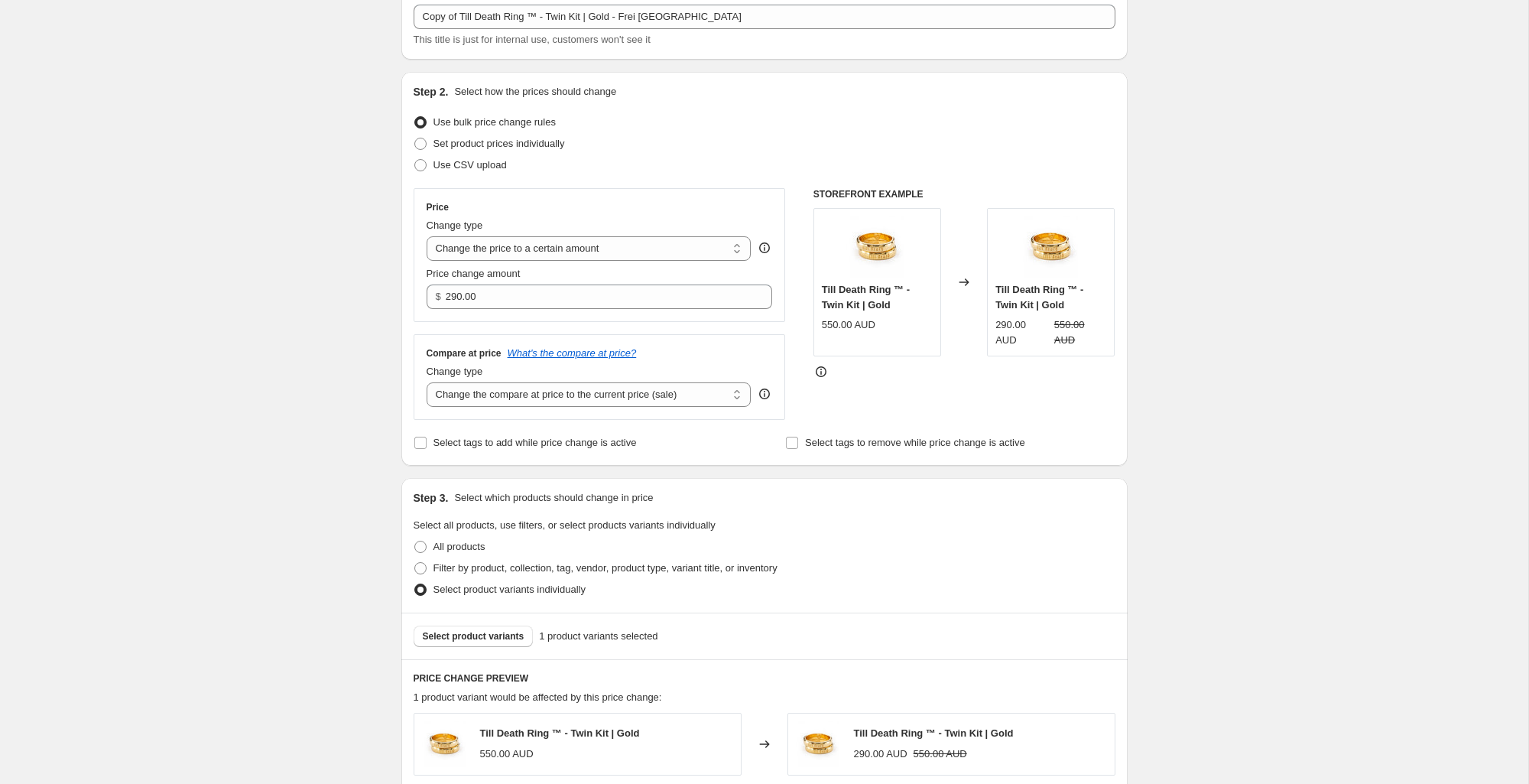
scroll to position [15, 0]
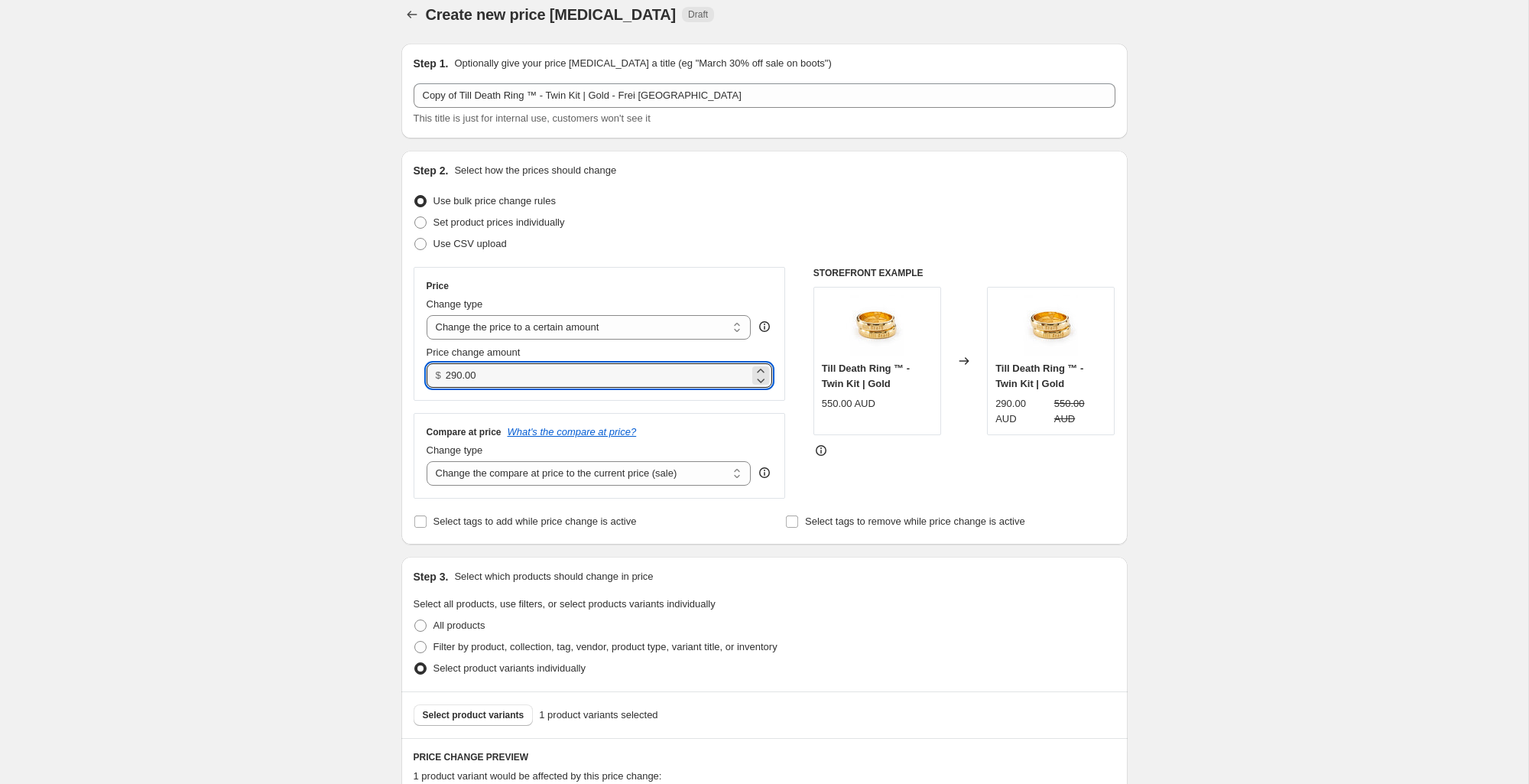
drag, startPoint x: 501, startPoint y: 375, endPoint x: 410, endPoint y: 366, distance: 91.4
click at [415, 369] on div "Price Change type Change the price to a certain amount Change the price by a ce…" at bounding box center [599, 334] width 372 height 134
type input "475.00"
click at [660, 227] on div "Set product prices individually" at bounding box center [764, 222] width 702 height 21
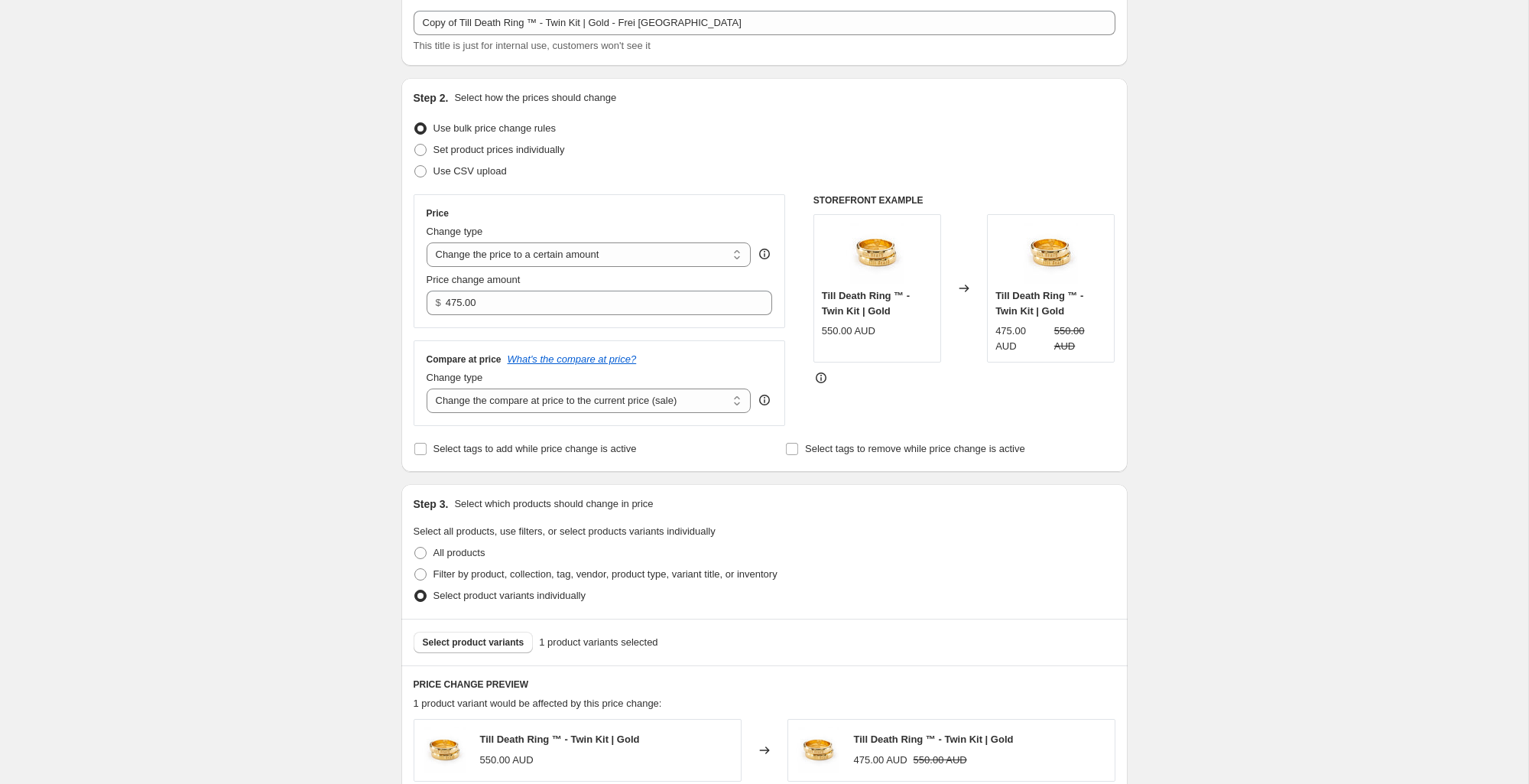
scroll to position [78, 0]
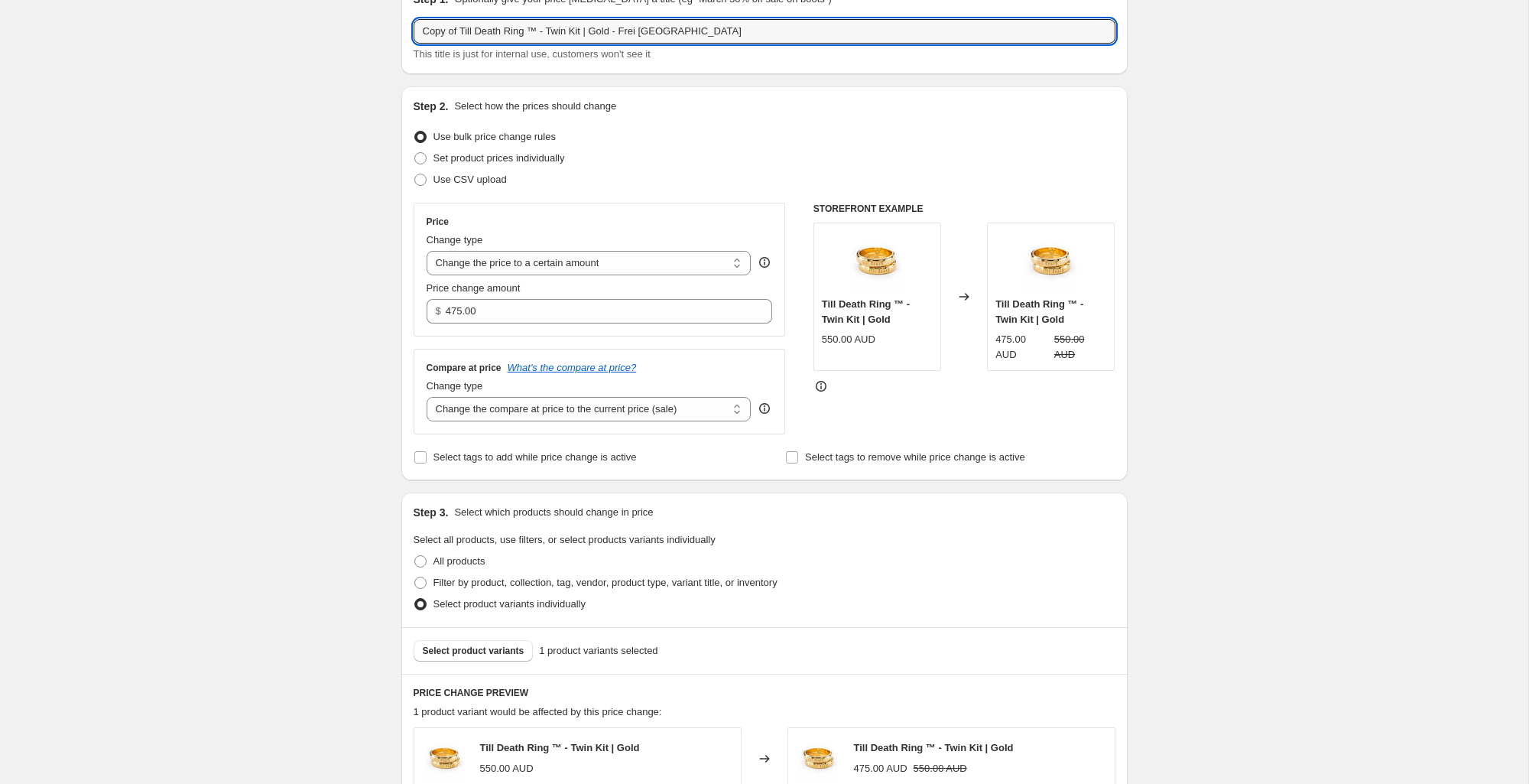
drag, startPoint x: 461, startPoint y: 32, endPoint x: 307, endPoint y: 28, distance: 154.1
click at [296, 28] on div "Create new price [MEDICAL_DATA]. This page is ready Create new price [MEDICAL_D…" at bounding box center [764, 667] width 1528 height 1490
click at [601, 32] on input "Till Death Ring ™ - Twin Kit | Gold - Frei [GEOGRAPHIC_DATA]" at bounding box center [764, 32] width 702 height 24
drag, startPoint x: 589, startPoint y: 32, endPoint x: 607, endPoint y: 33, distance: 18.0
click at [606, 33] on input "Till Death Ring ™ - Twin Kit | Gold - Frei [GEOGRAPHIC_DATA]" at bounding box center [764, 32] width 702 height 24
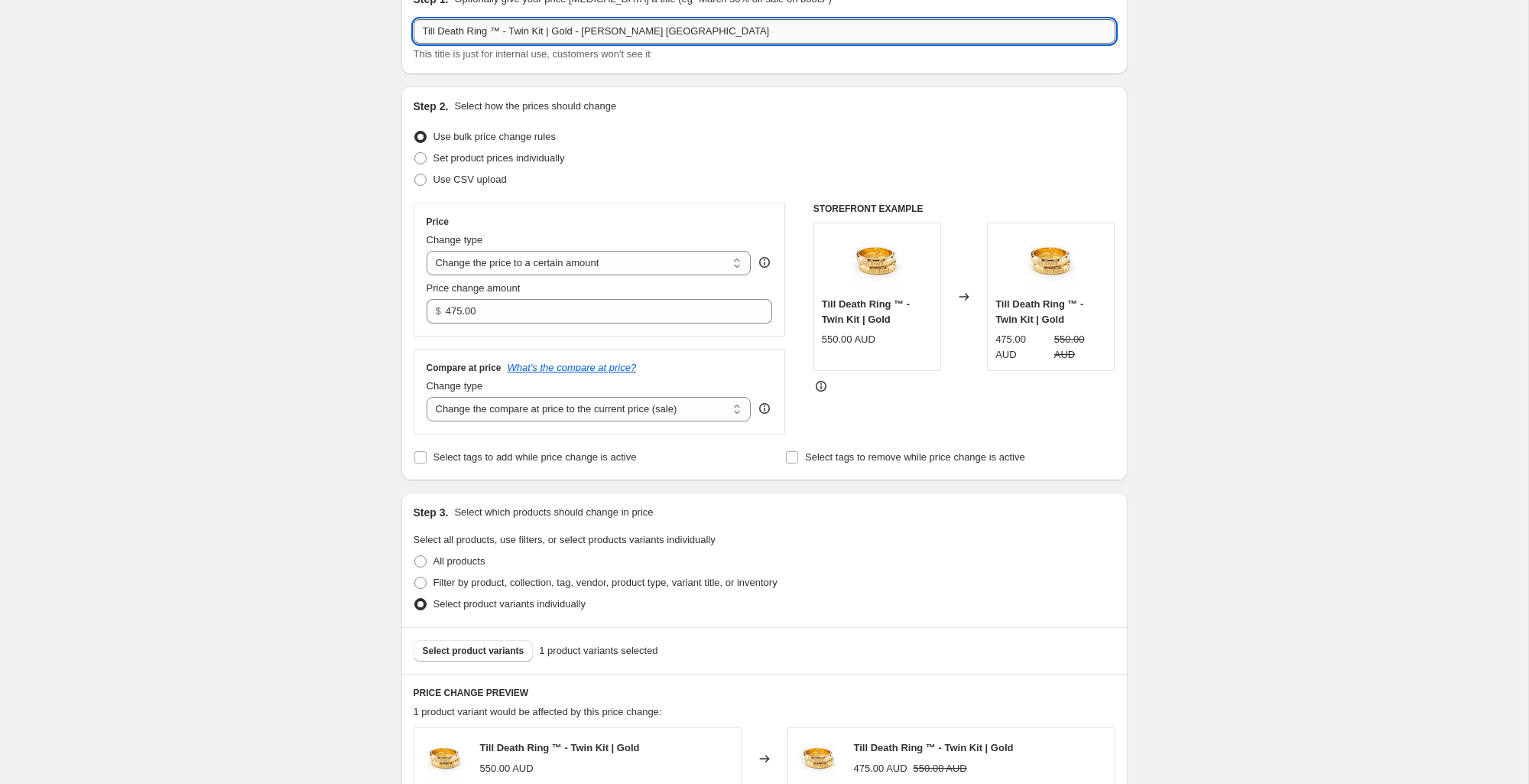
drag, startPoint x: 617, startPoint y: 33, endPoint x: 672, endPoint y: 36, distance: 55.1
click at [672, 36] on input "Till Death Ring ™ - Twin Kit | Gold - [PERSON_NAME] [GEOGRAPHIC_DATA]" at bounding box center [764, 32] width 702 height 24
type input "Till Death Ring ™ - Twin Kit | Gold - [PERSON_NAME] AUS"
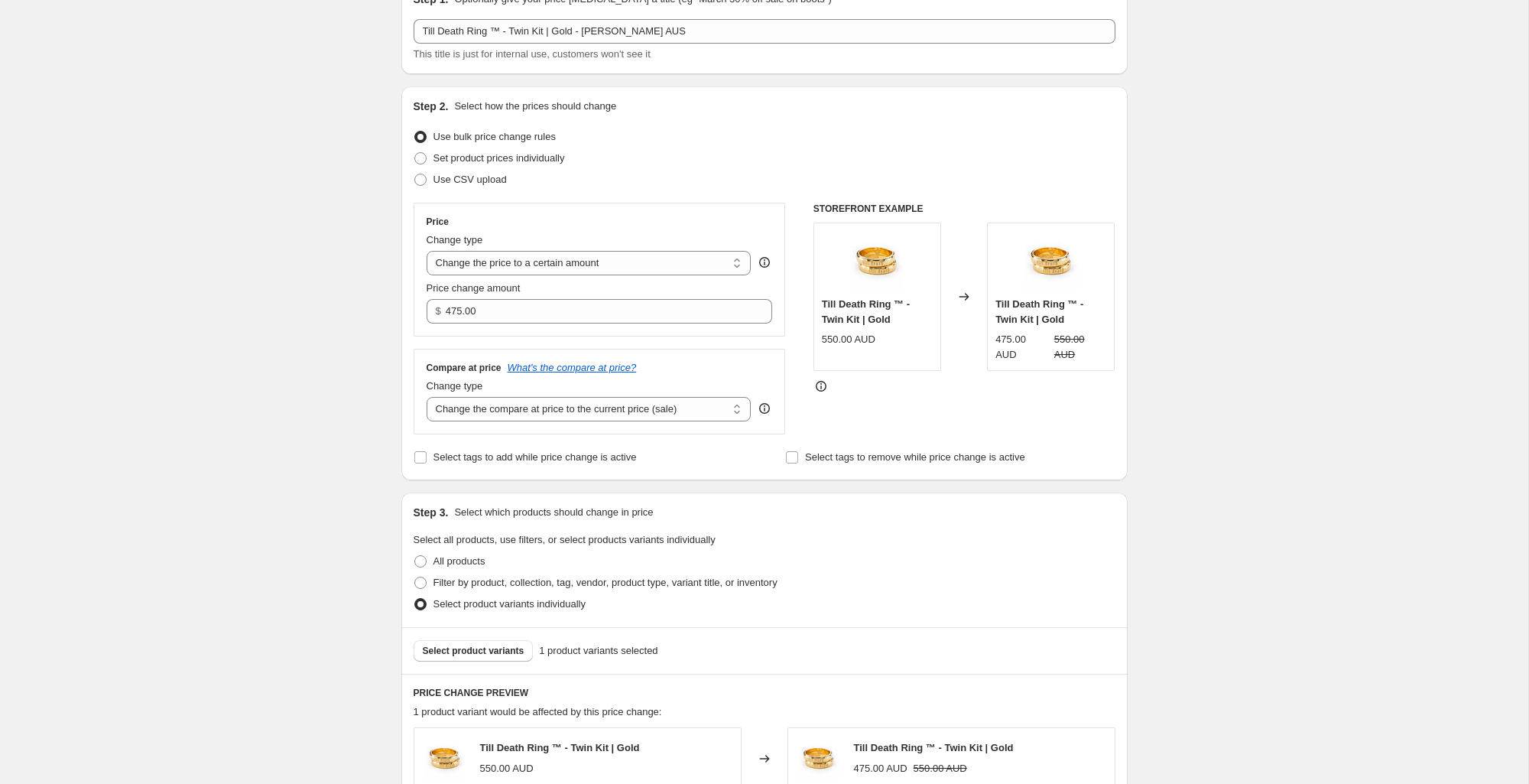
click at [753, 78] on div "Step 1. Optionally give your price [MEDICAL_DATA] a title (eg "March 30% off sa…" at bounding box center [758, 642] width 738 height 1350
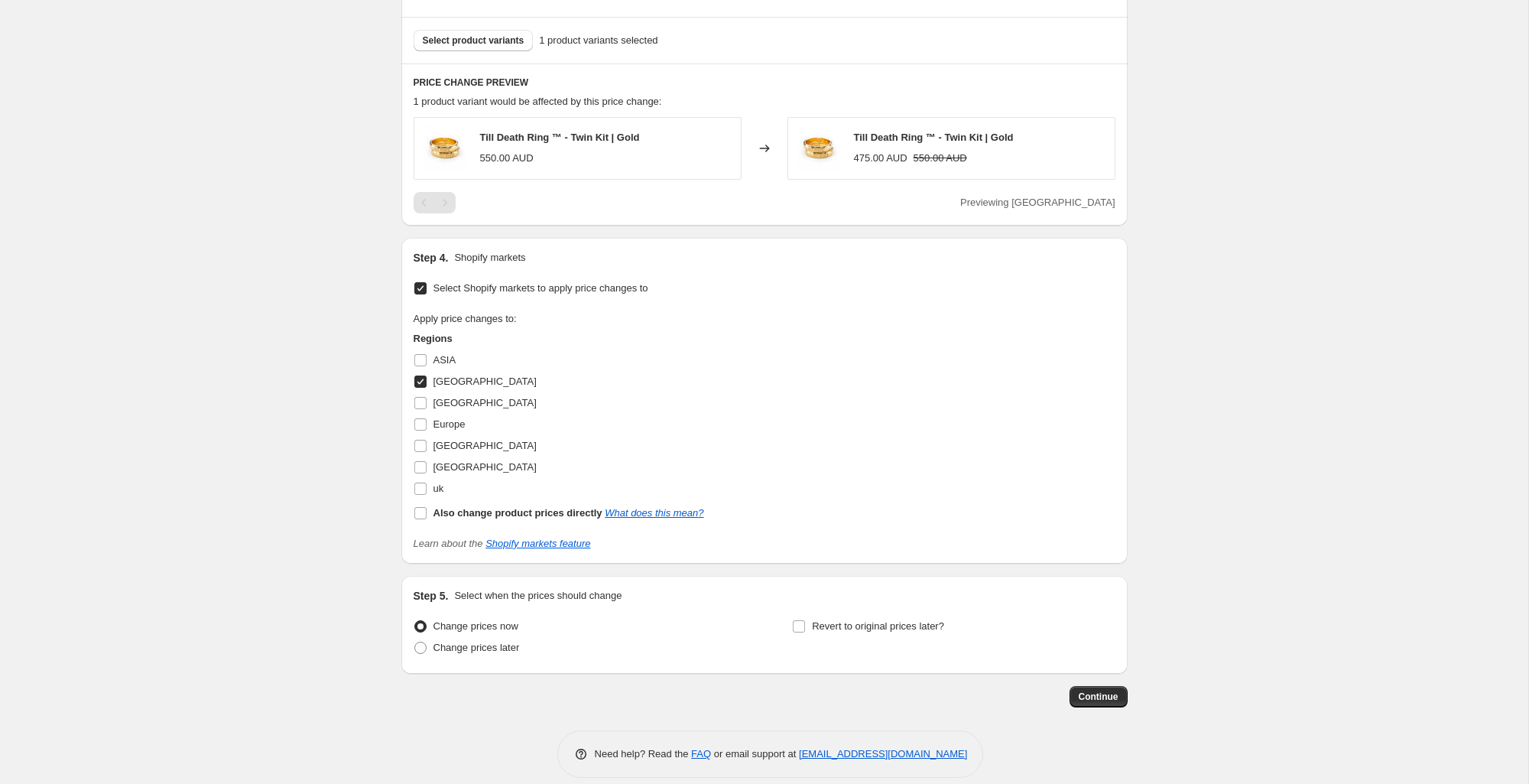
scroll to position [676, 0]
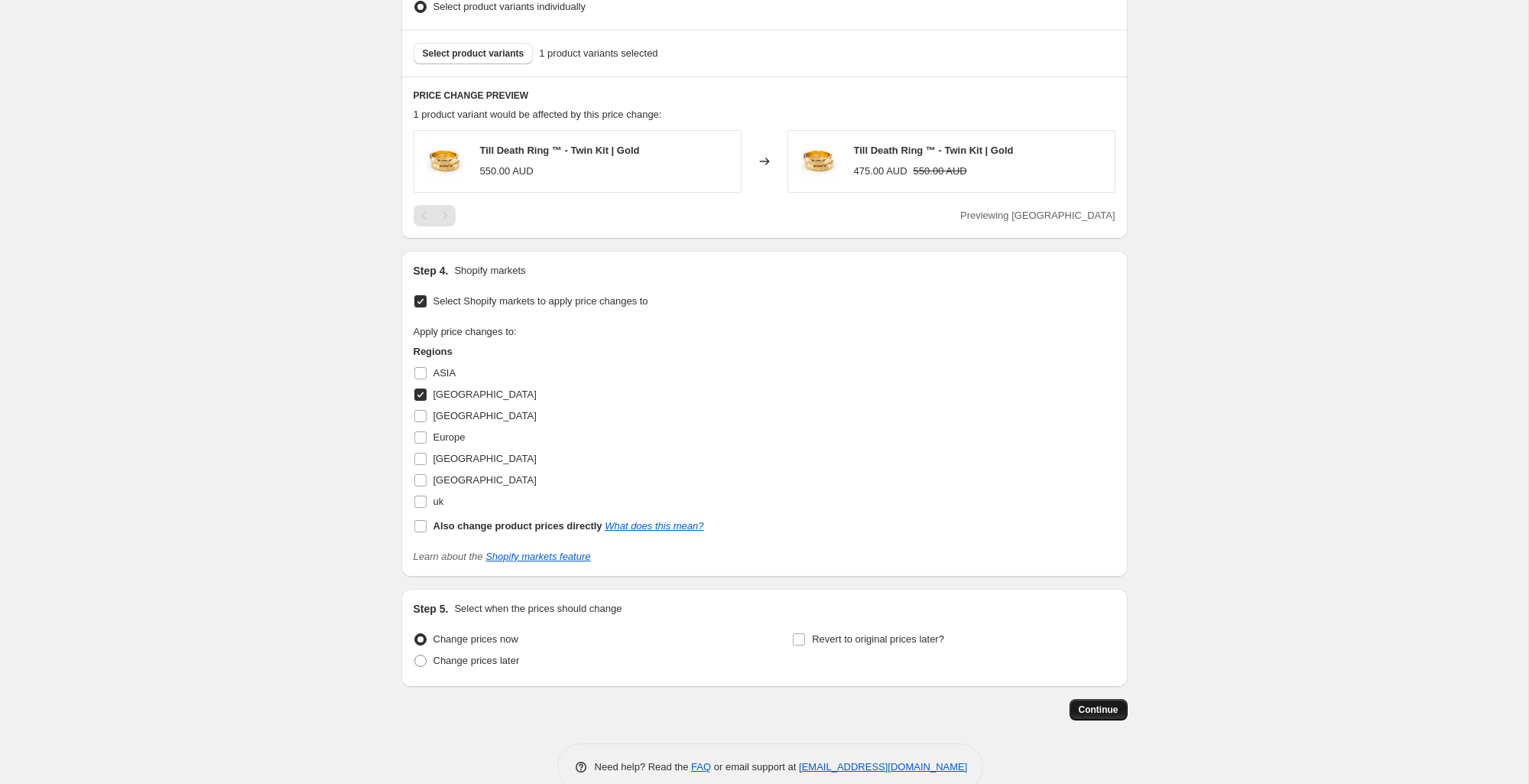
click at [1079, 712] on span "Continue" at bounding box center [1098, 708] width 40 height 12
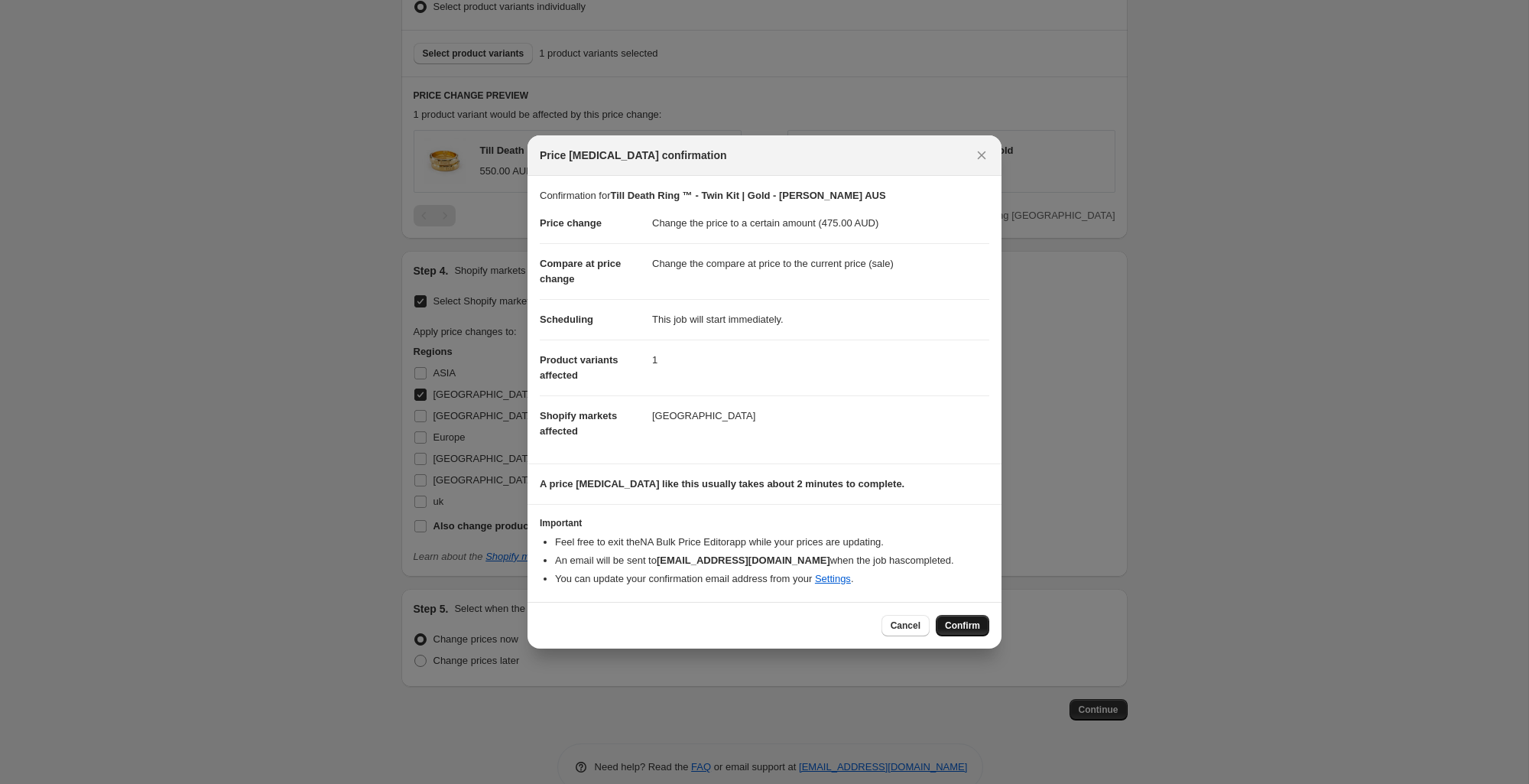
click at [958, 617] on button "Confirm" at bounding box center [962, 625] width 53 height 21
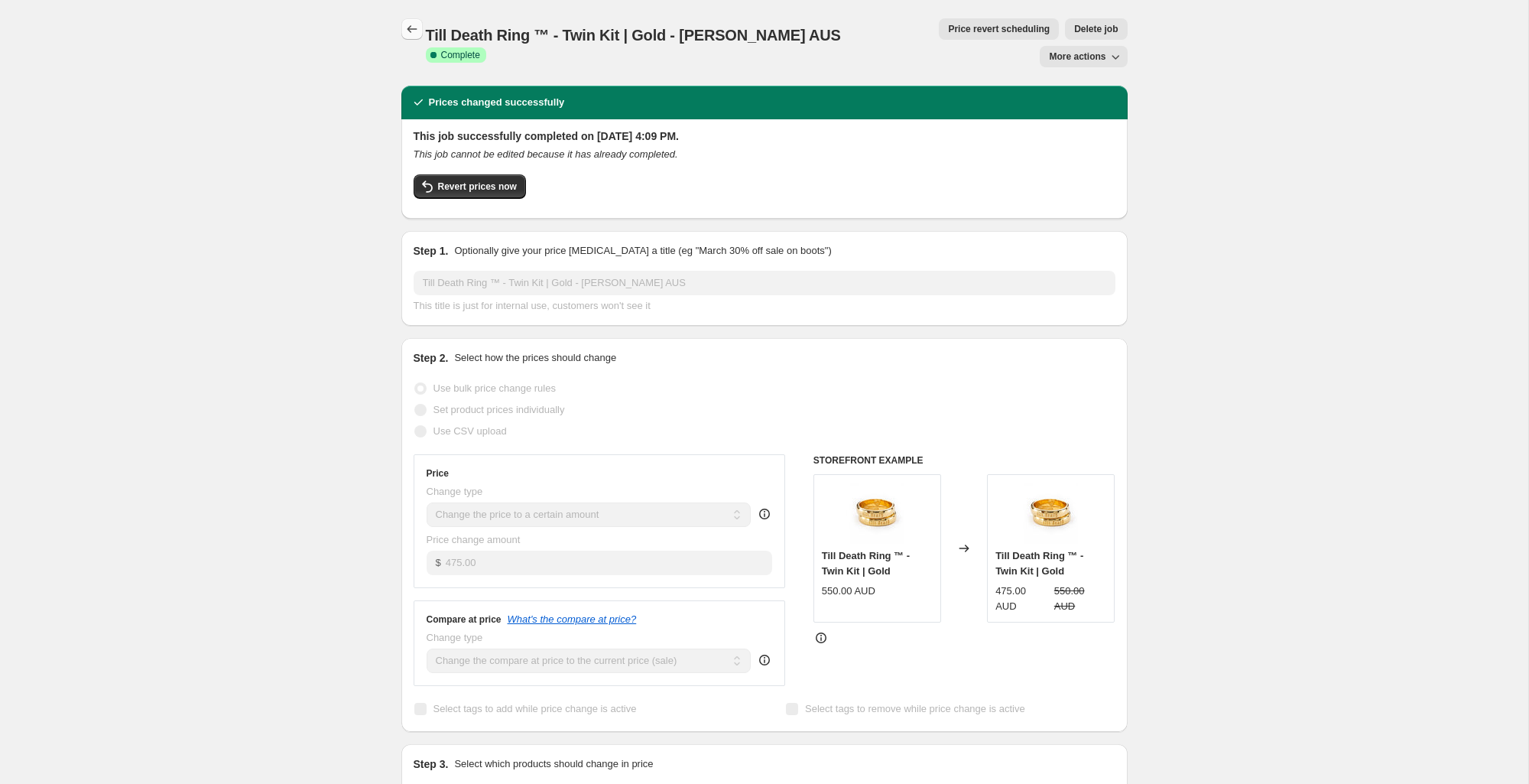
click at [422, 25] on button "Price change jobs" at bounding box center [412, 29] width 21 height 21
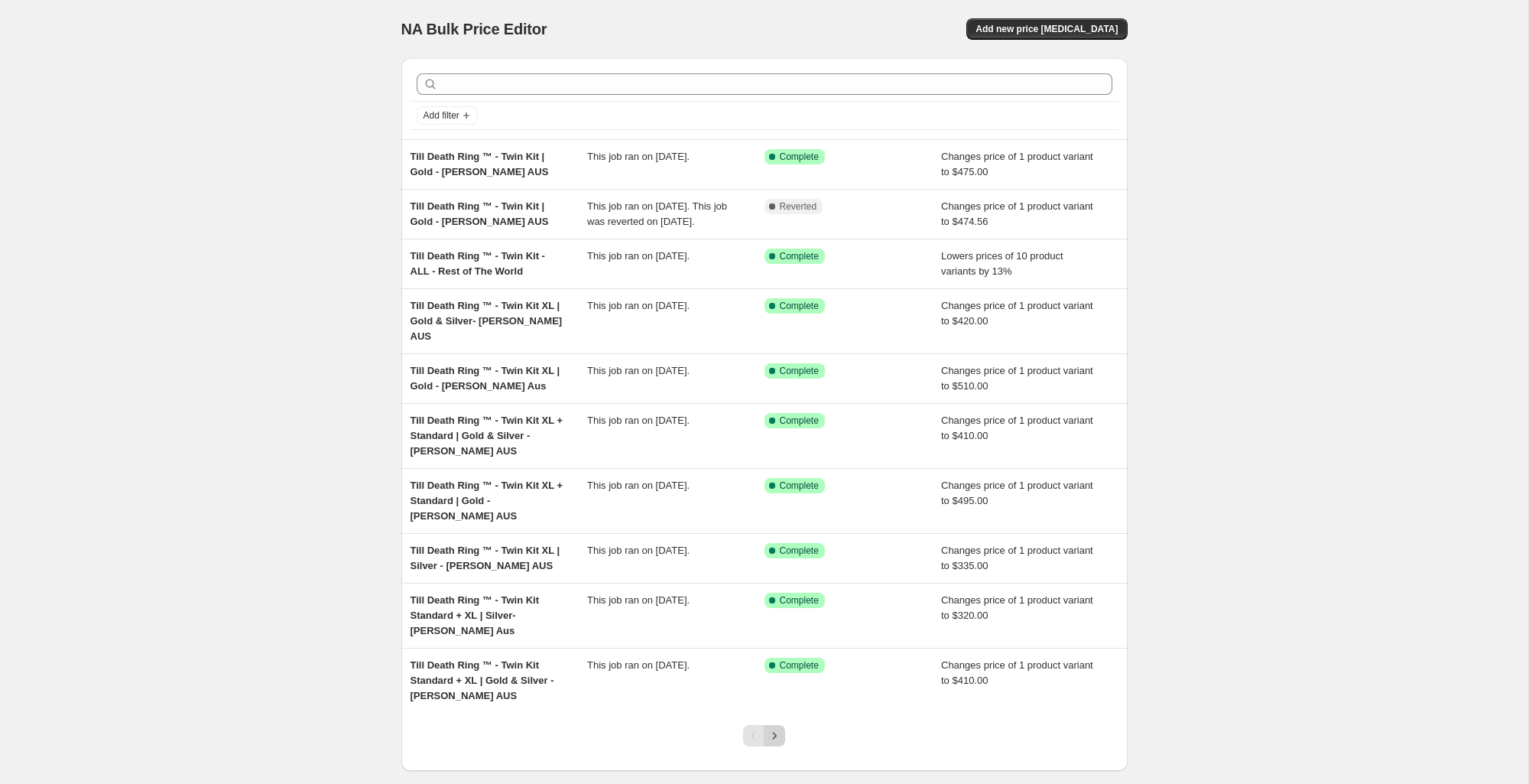
click at [780, 728] on icon "Next" at bounding box center [775, 736] width 15 height 15
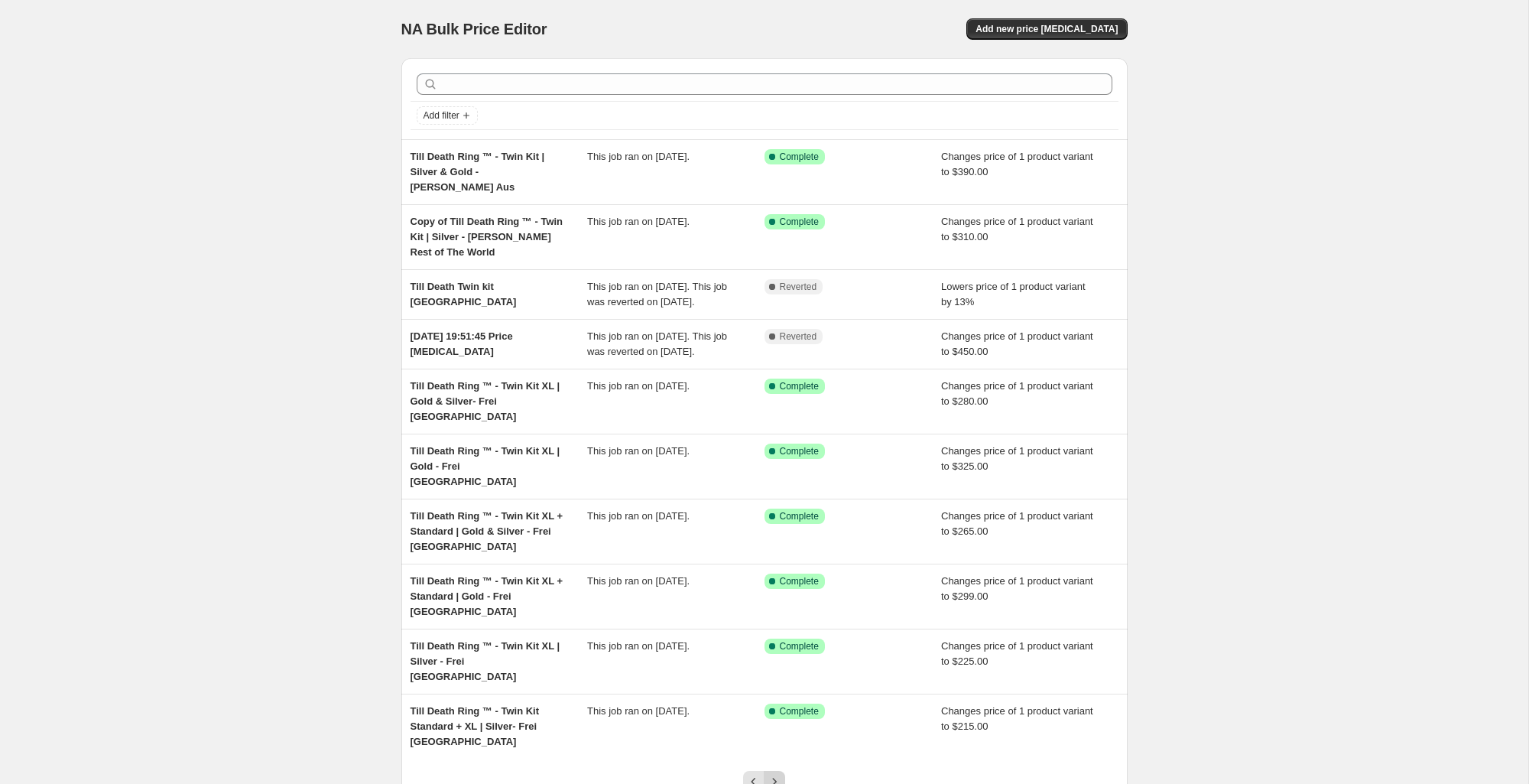
click at [784, 771] on button "Next" at bounding box center [774, 781] width 21 height 21
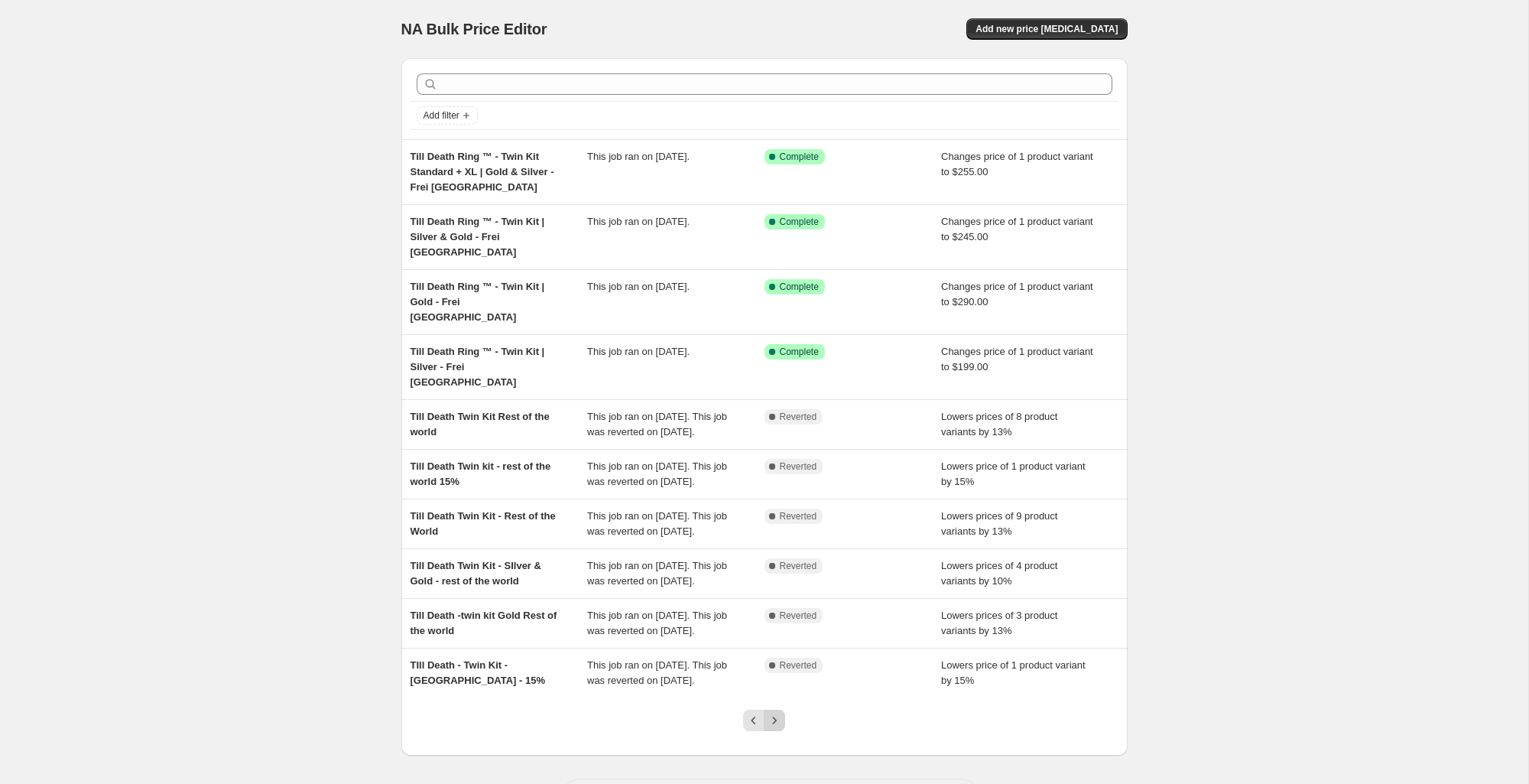
click at [783, 731] on button "Next" at bounding box center [774, 720] width 21 height 21
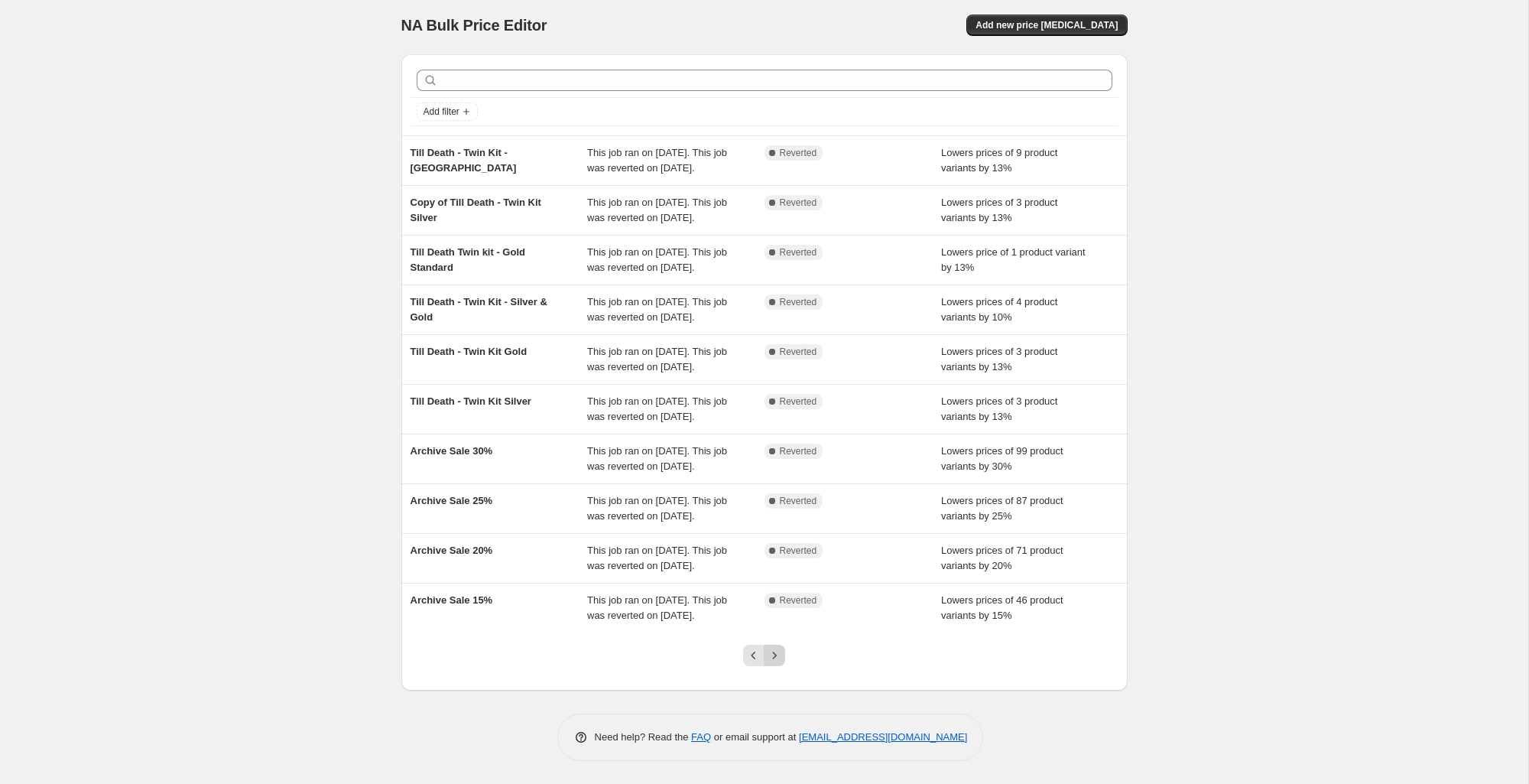
scroll to position [157, 0]
click at [771, 659] on icon "Next" at bounding box center [775, 655] width 15 height 15
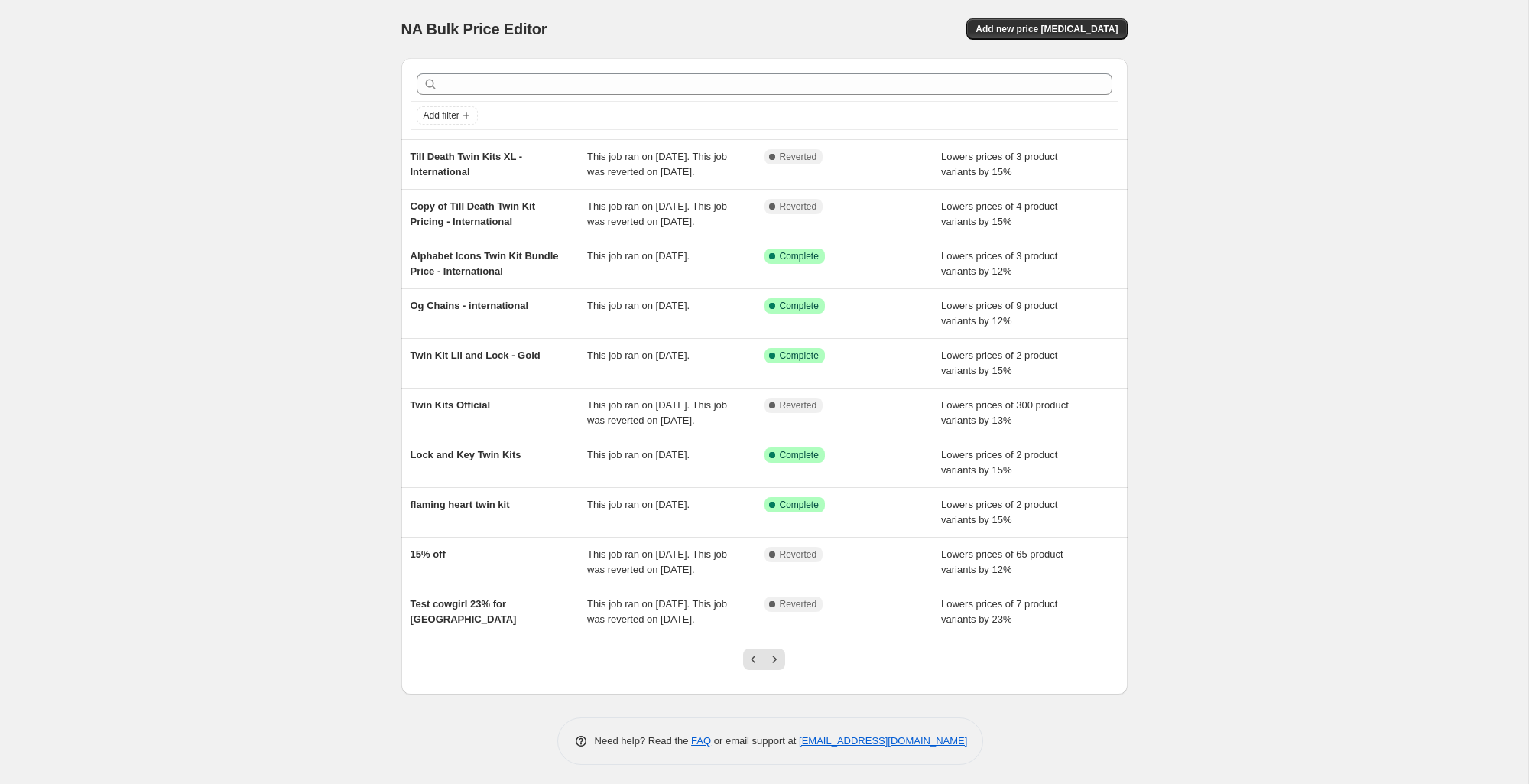
scroll to position [13, 0]
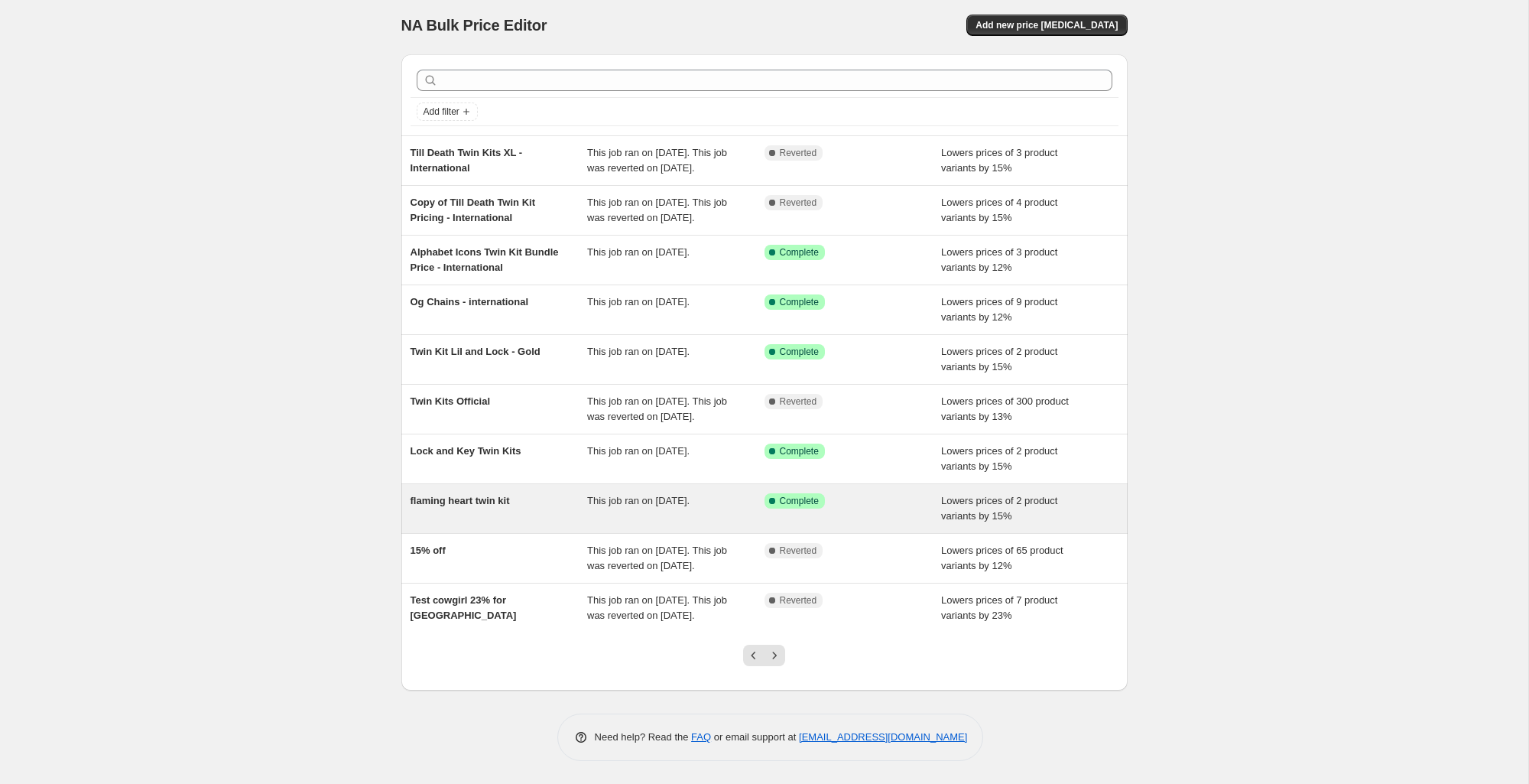
click at [563, 524] on div "flaming heart twin kit" at bounding box center [499, 508] width 177 height 31
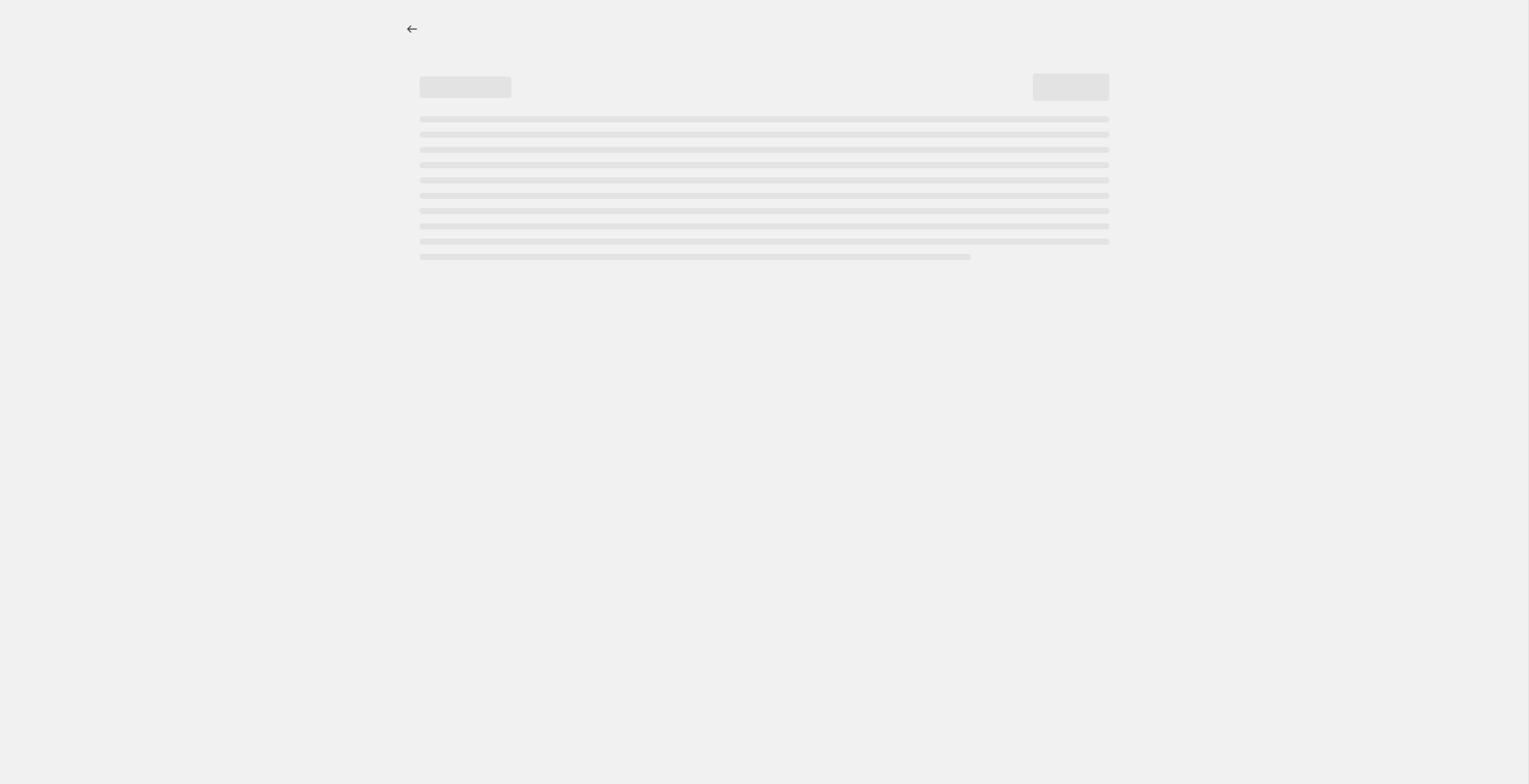
select select "percentage"
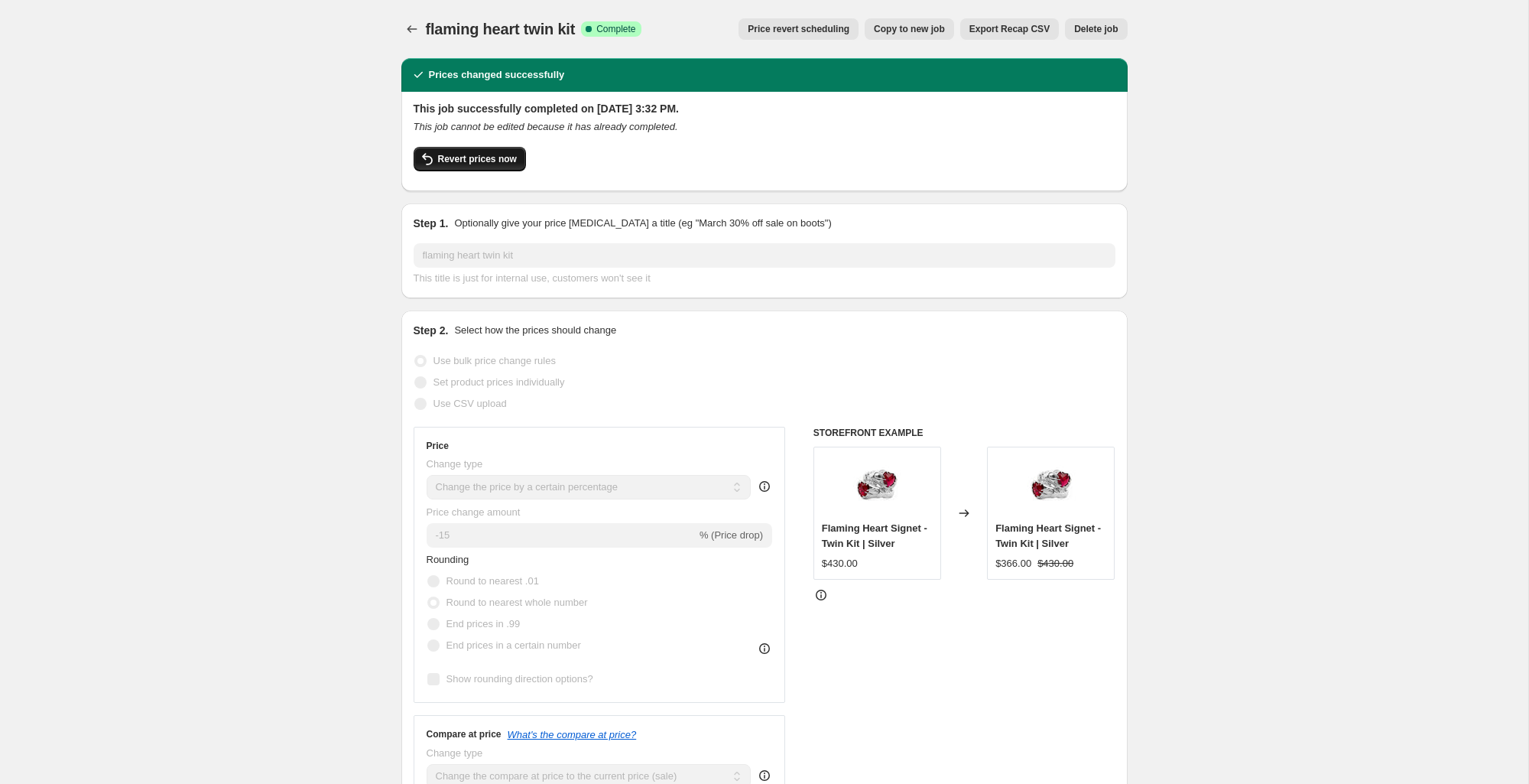
click at [450, 162] on span "Revert prices now" at bounding box center [477, 158] width 78 height 12
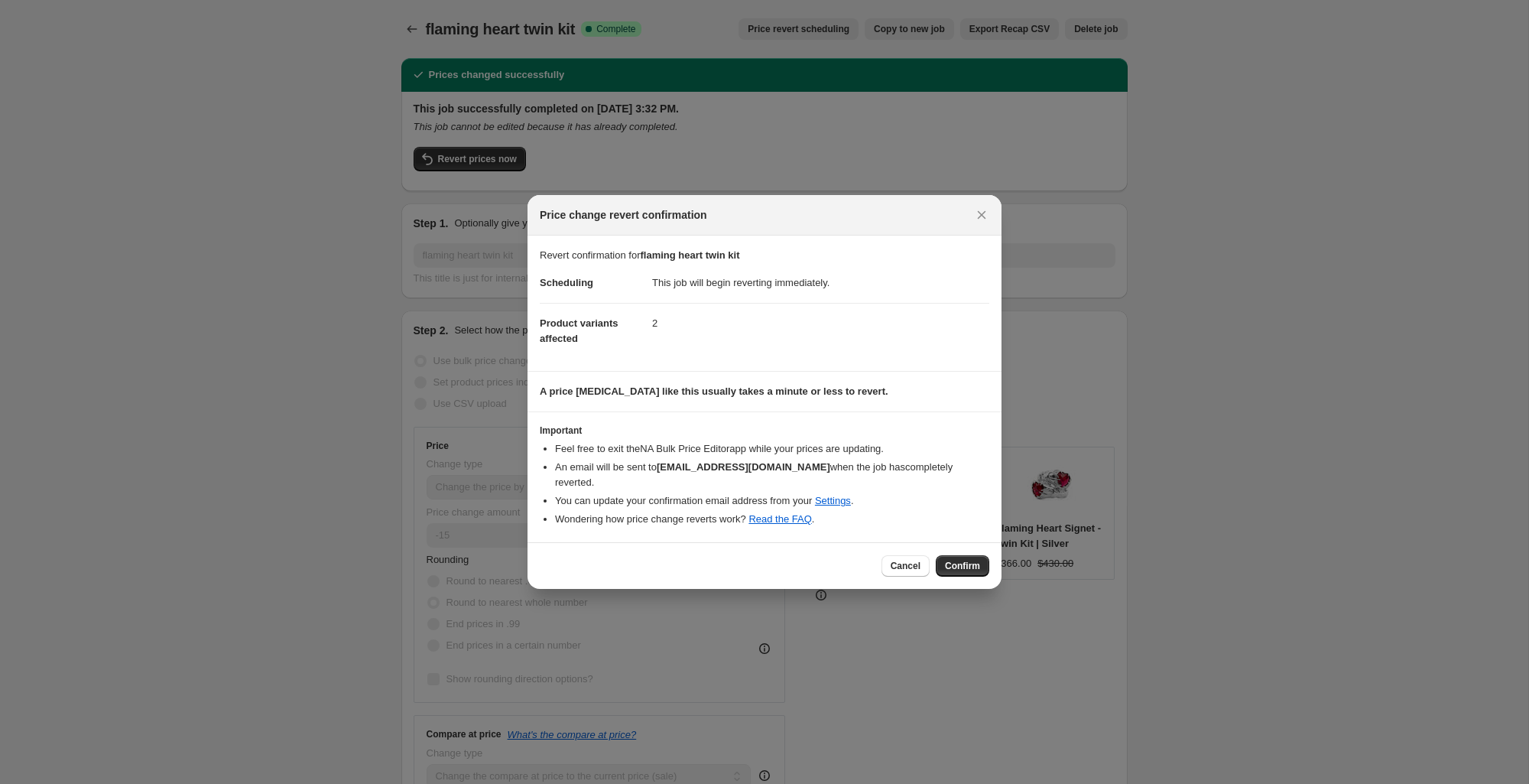
click at [955, 559] on span "Confirm" at bounding box center [963, 565] width 35 height 12
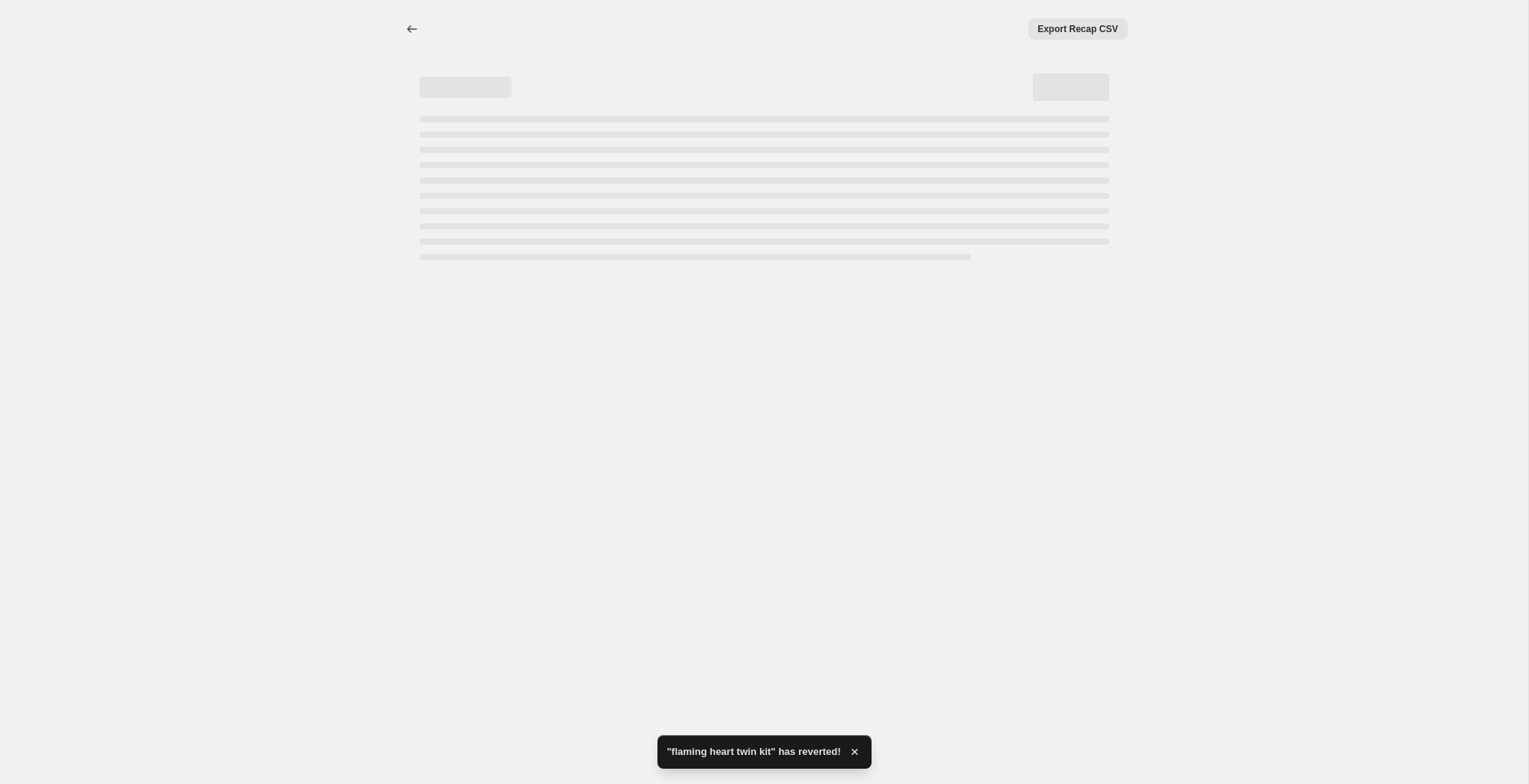
select select "percentage"
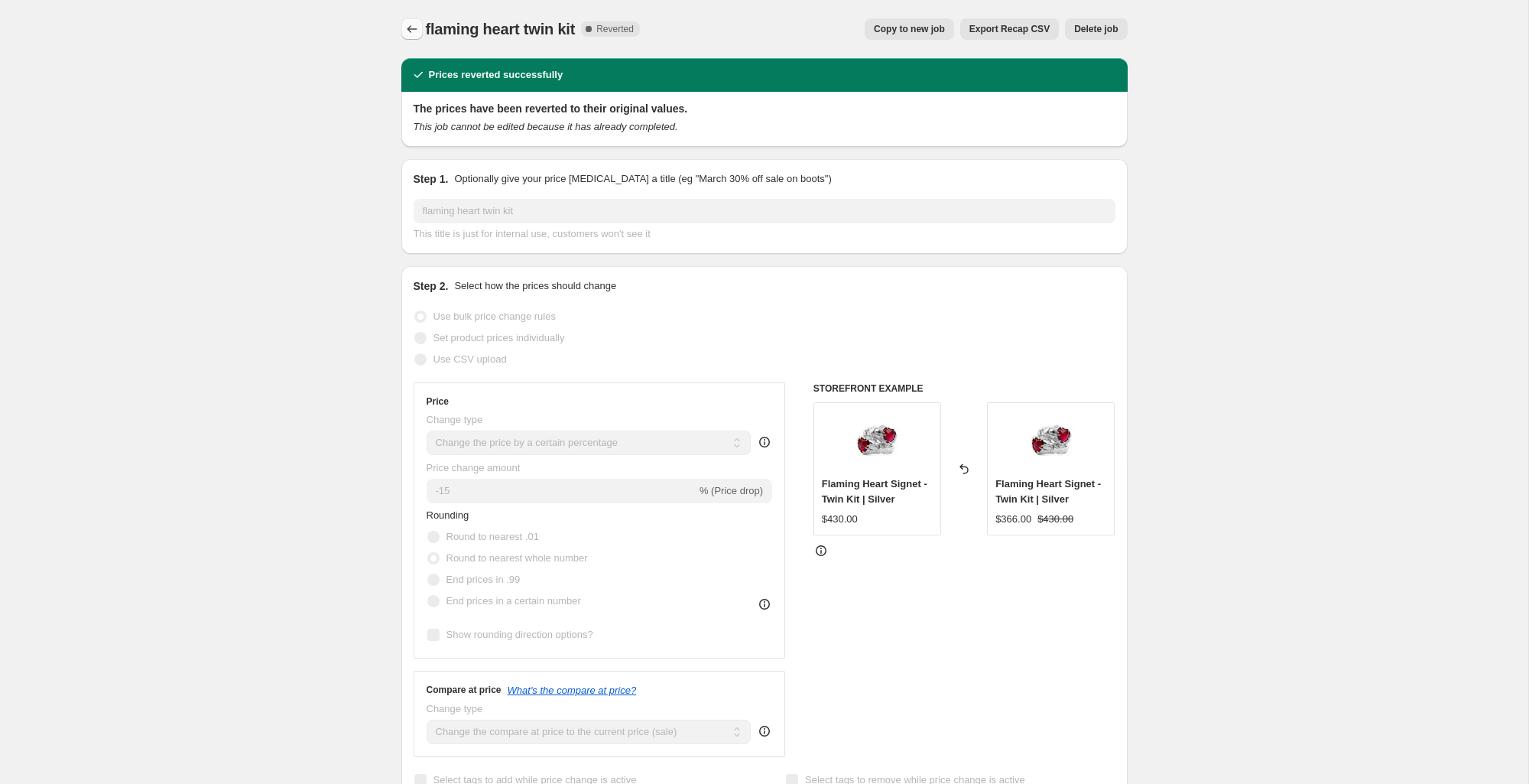
click at [414, 33] on icon "Price change jobs" at bounding box center [412, 29] width 15 height 15
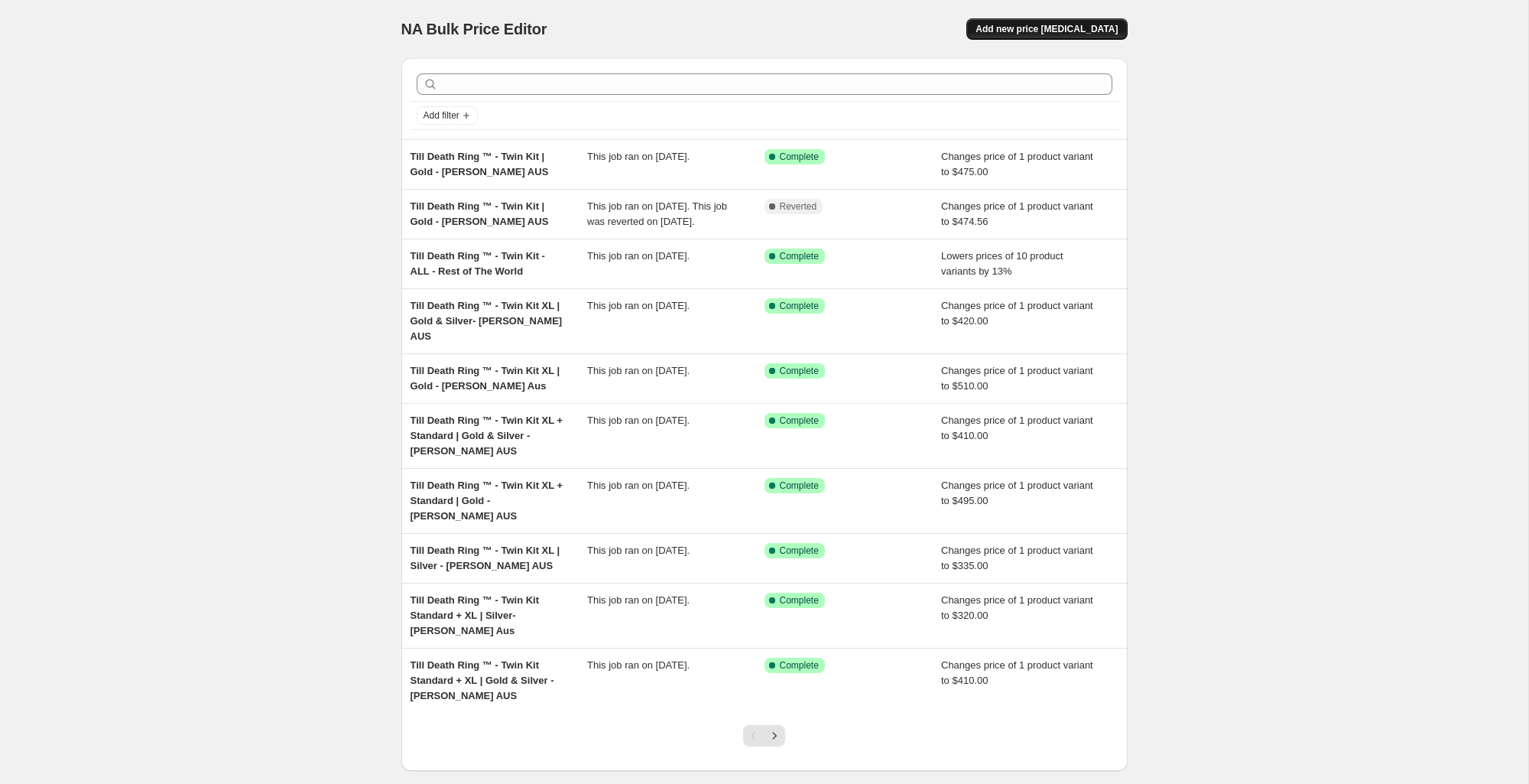
click at [1111, 30] on span "Add new price [MEDICAL_DATA]" at bounding box center [1046, 29] width 143 height 12
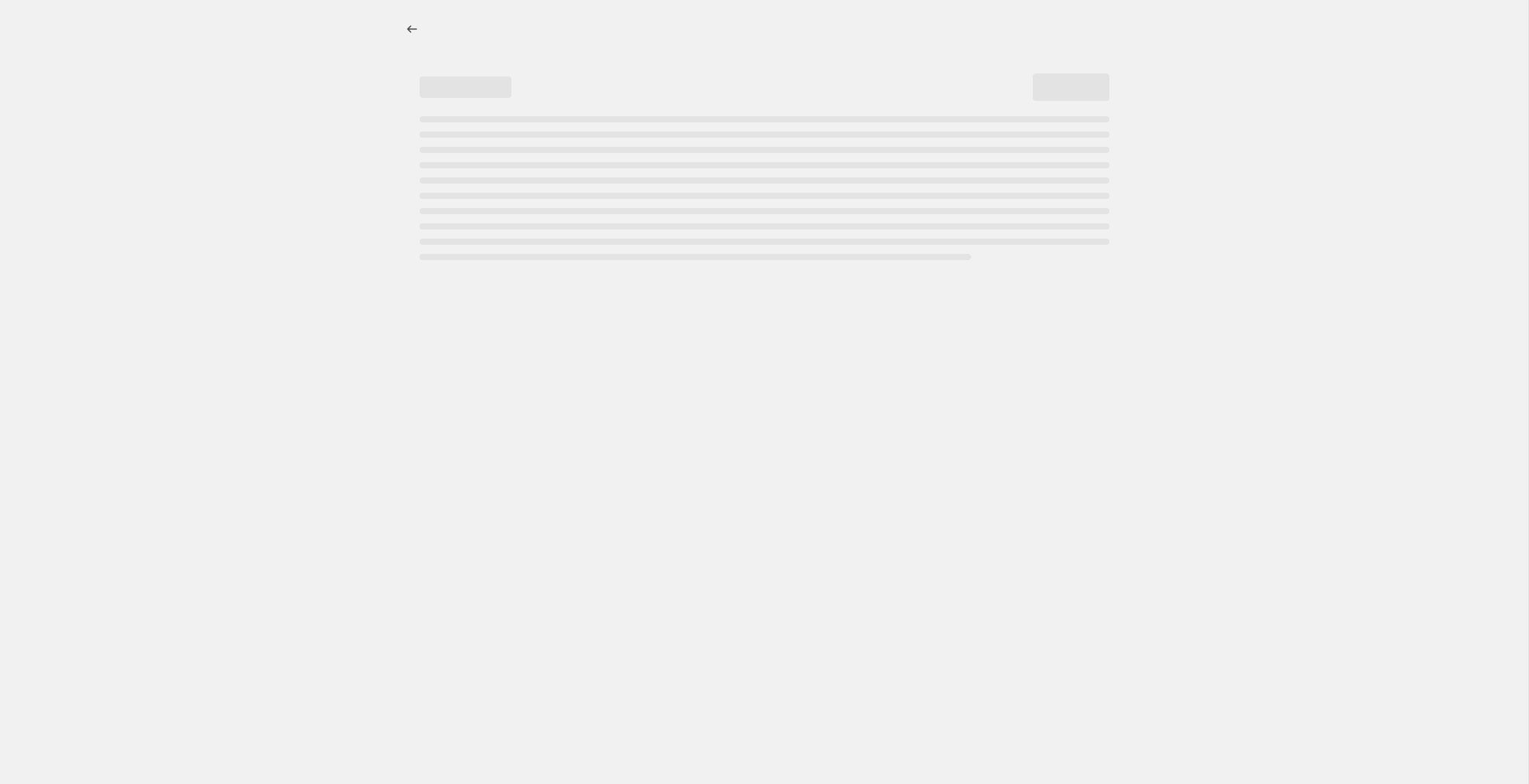
select select "percentage"
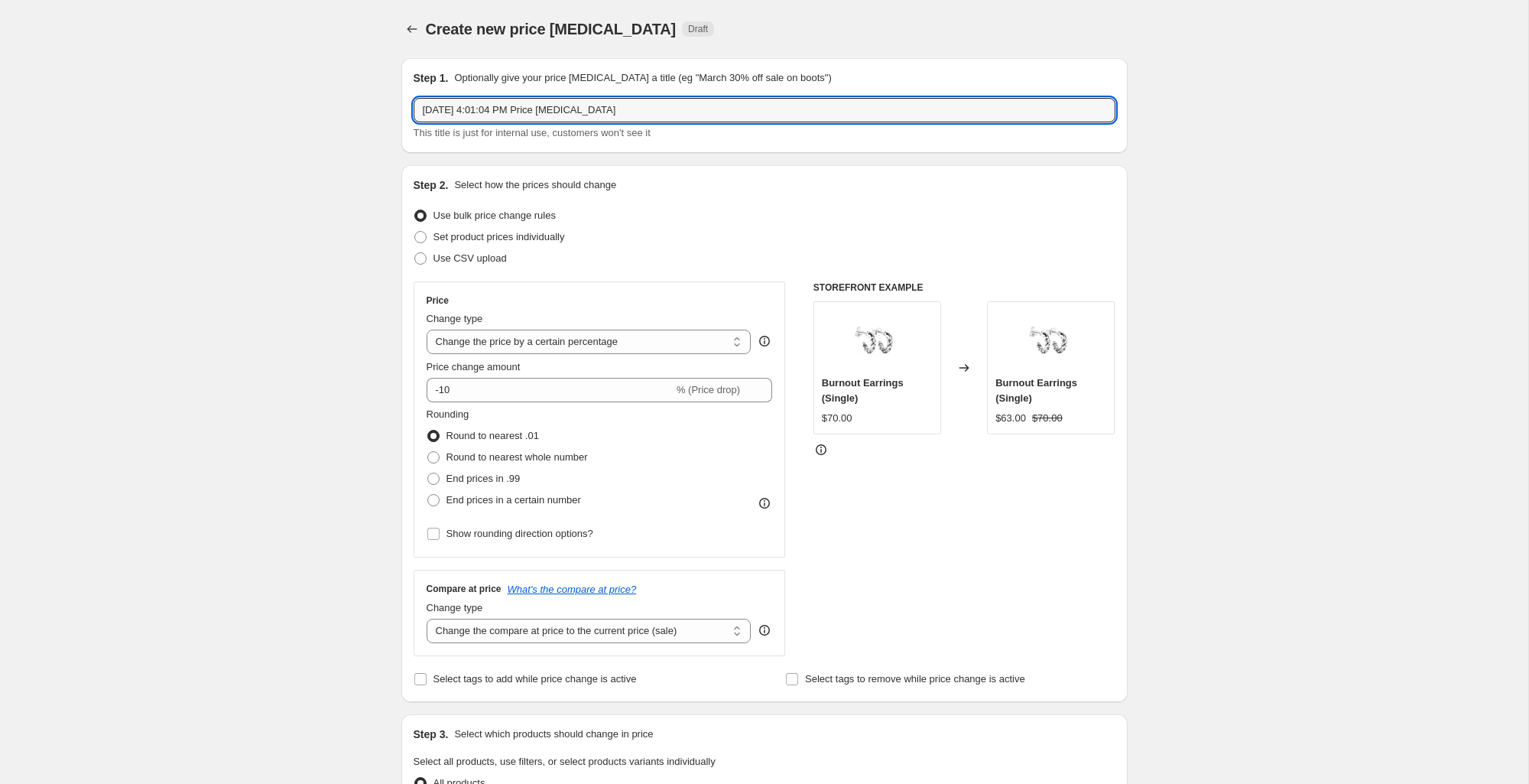
drag, startPoint x: 661, startPoint y: 106, endPoint x: 391, endPoint y: 105, distance: 270.0
click at [391, 105] on div "Step 1. Optionally give your price [MEDICAL_DATA] a title (eg "March 30% off sa…" at bounding box center [758, 783] width 738 height 1475
type input "f"
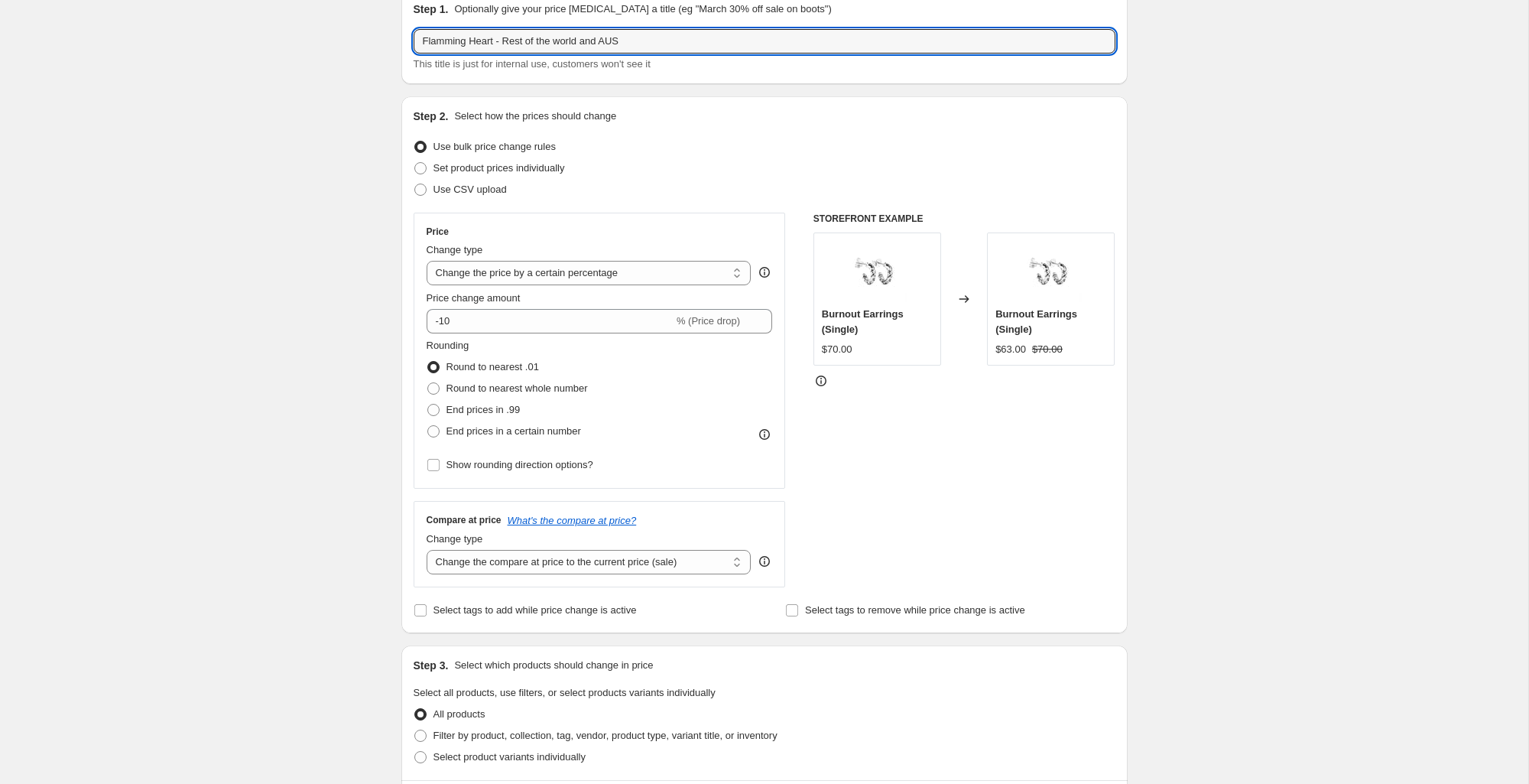
scroll to position [70, 0]
type input "Flamming Heart - Rest of the world and AUS"
click at [583, 313] on input "-10" at bounding box center [550, 321] width 247 height 24
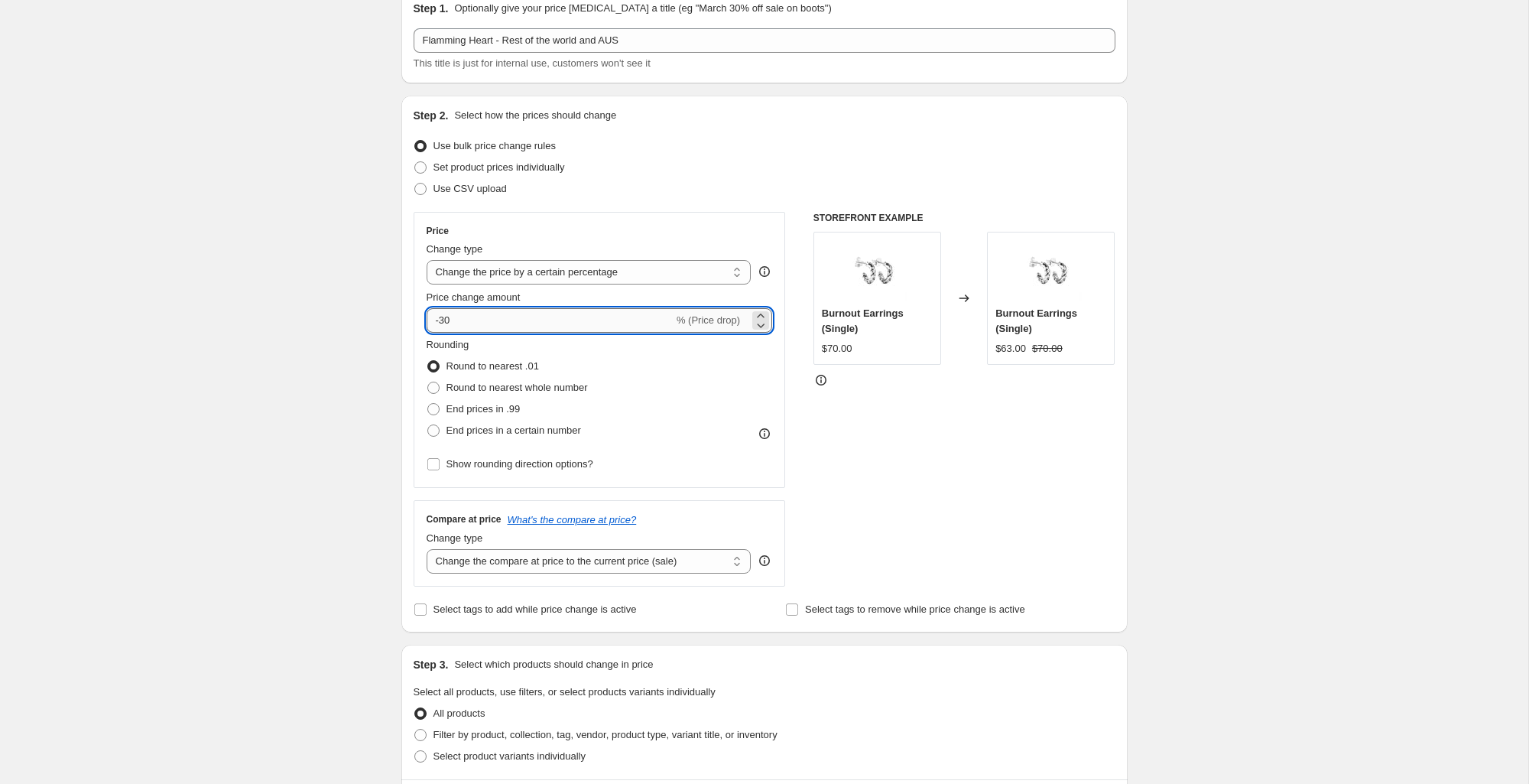
type input "-31"
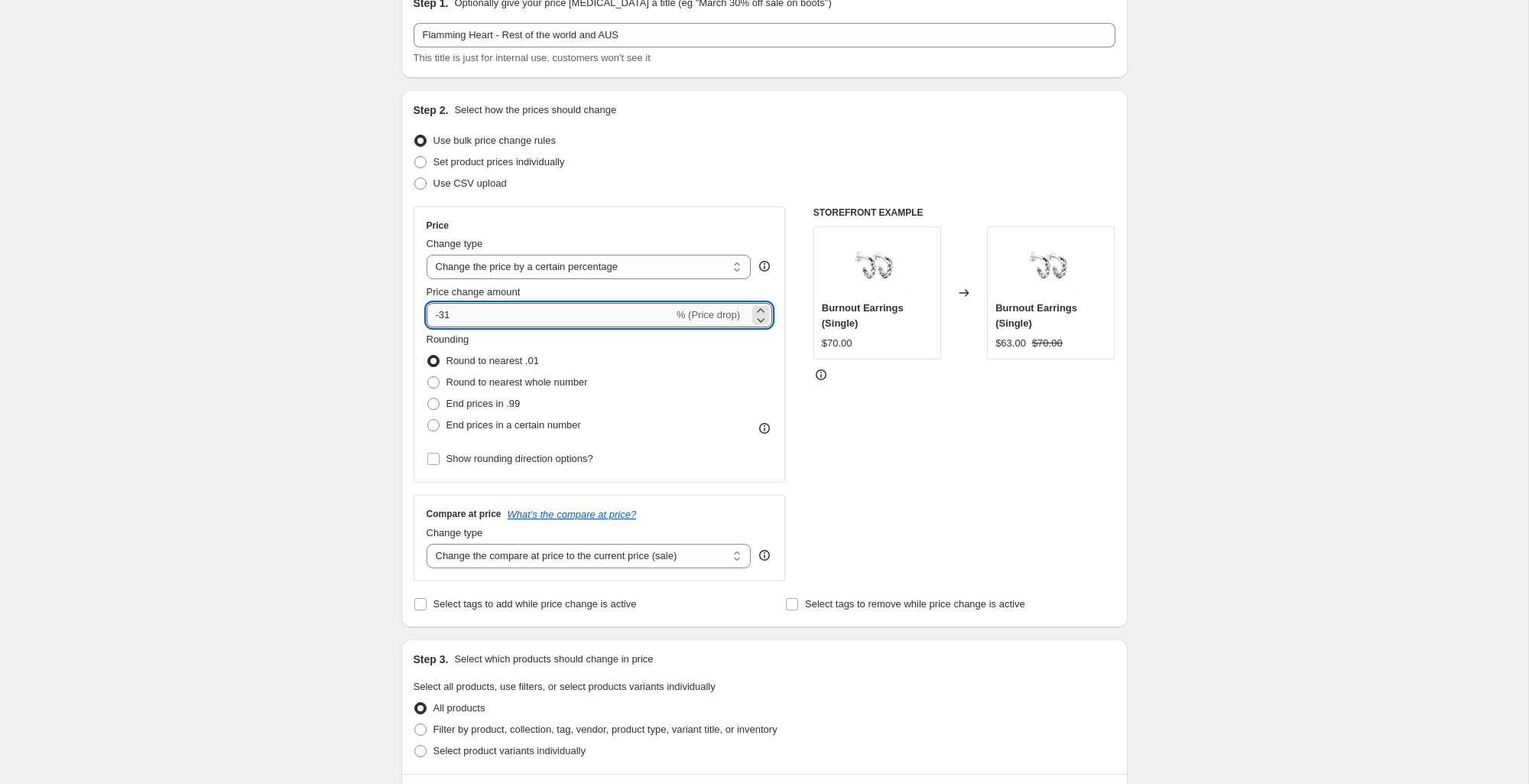
drag, startPoint x: 470, startPoint y: 307, endPoint x: 475, endPoint y: 315, distance: 9.4
click at [475, 315] on input "-31" at bounding box center [550, 315] width 247 height 24
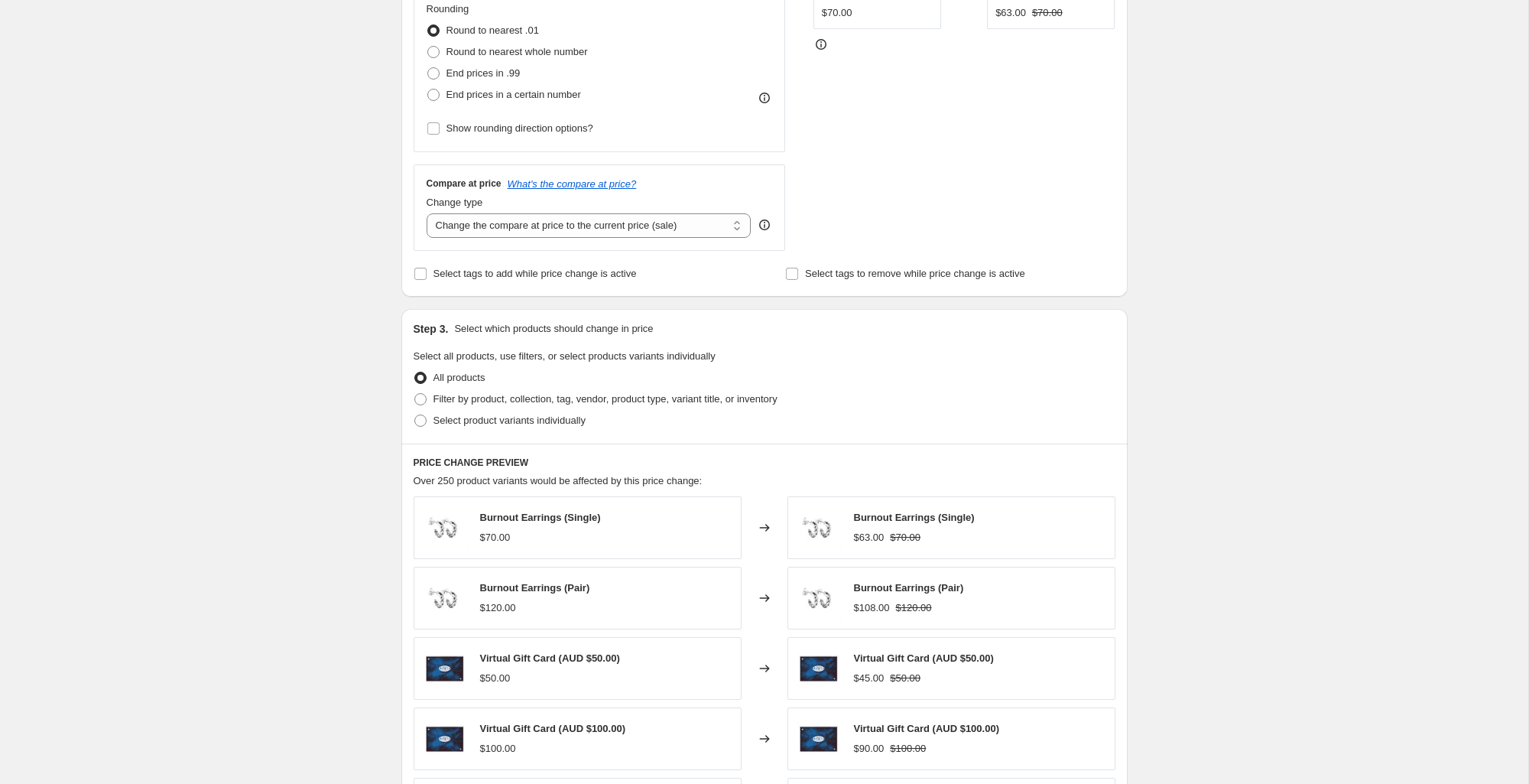
scroll to position [419, 0]
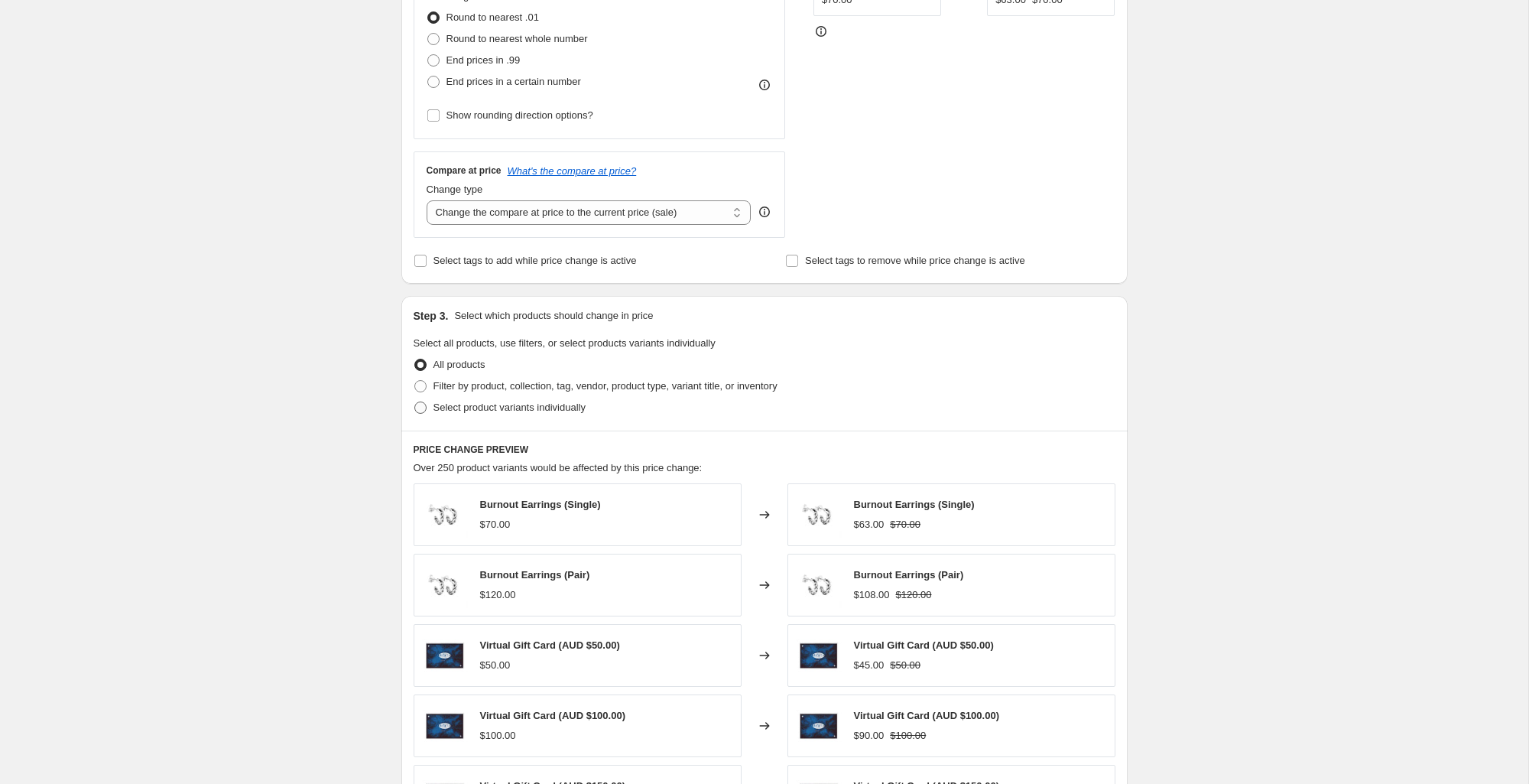
type input "-13"
click at [522, 406] on span "Select product variants individually" at bounding box center [509, 407] width 152 height 11
click at [415, 402] on input "Select product variants individually" at bounding box center [414, 402] width 1 height 1
radio input "true"
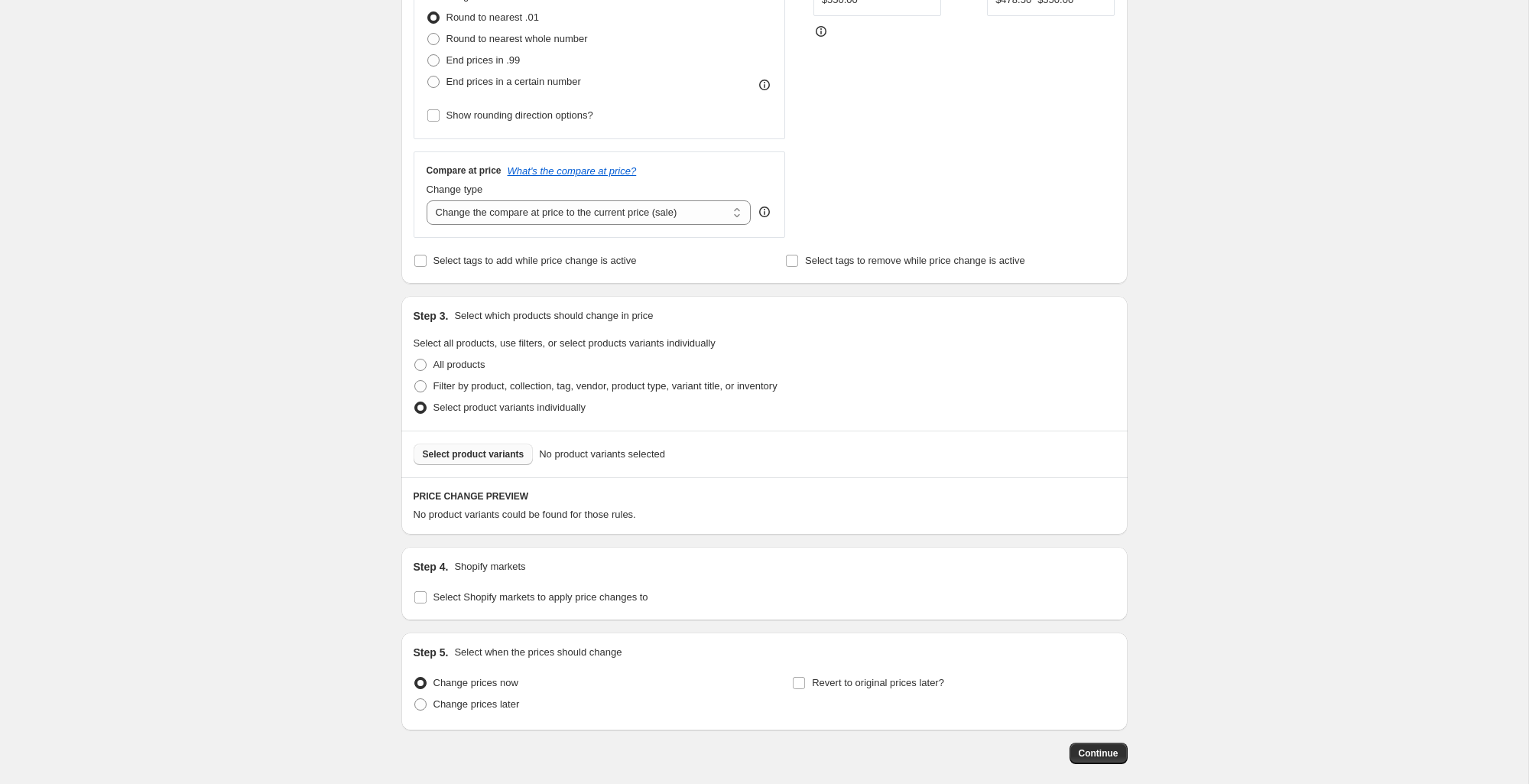
click at [516, 459] on span "Select product variants" at bounding box center [474, 454] width 102 height 12
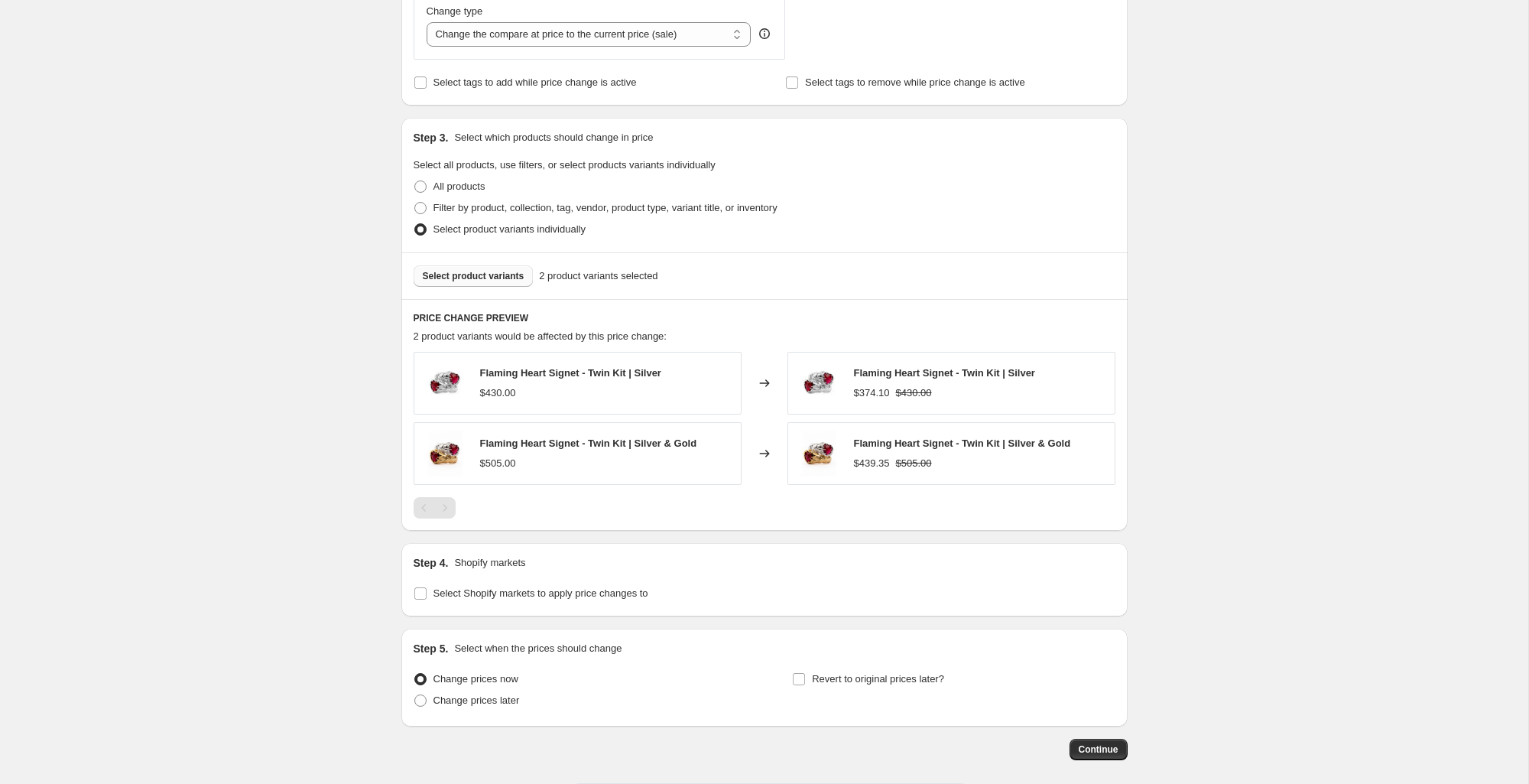
scroll to position [666, 0]
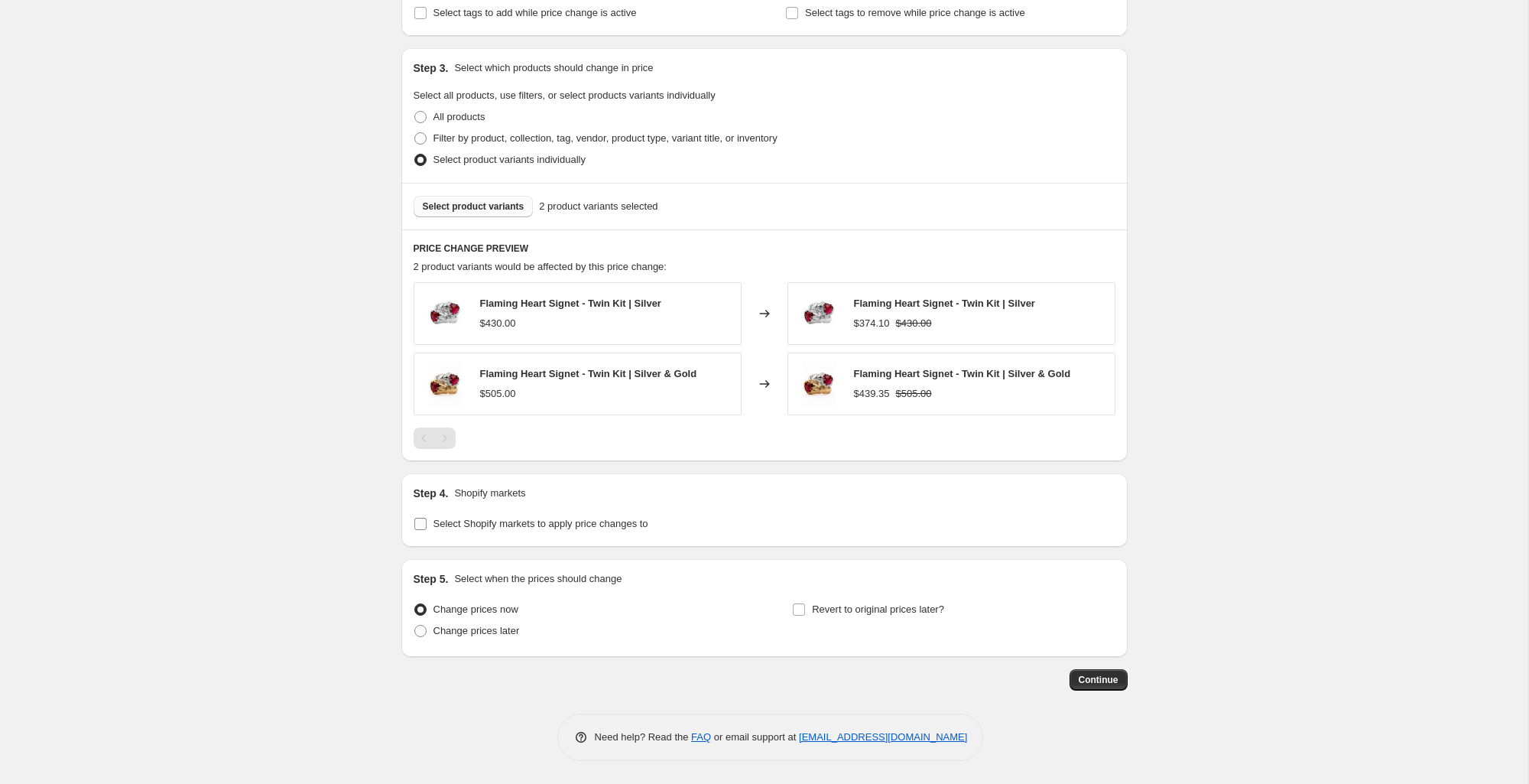
click at [516, 532] on label "Select Shopify markets to apply price changes to" at bounding box center [531, 523] width 235 height 21
click at [427, 530] on input "Select Shopify markets to apply price changes to" at bounding box center [420, 523] width 12 height 12
checkbox input "true"
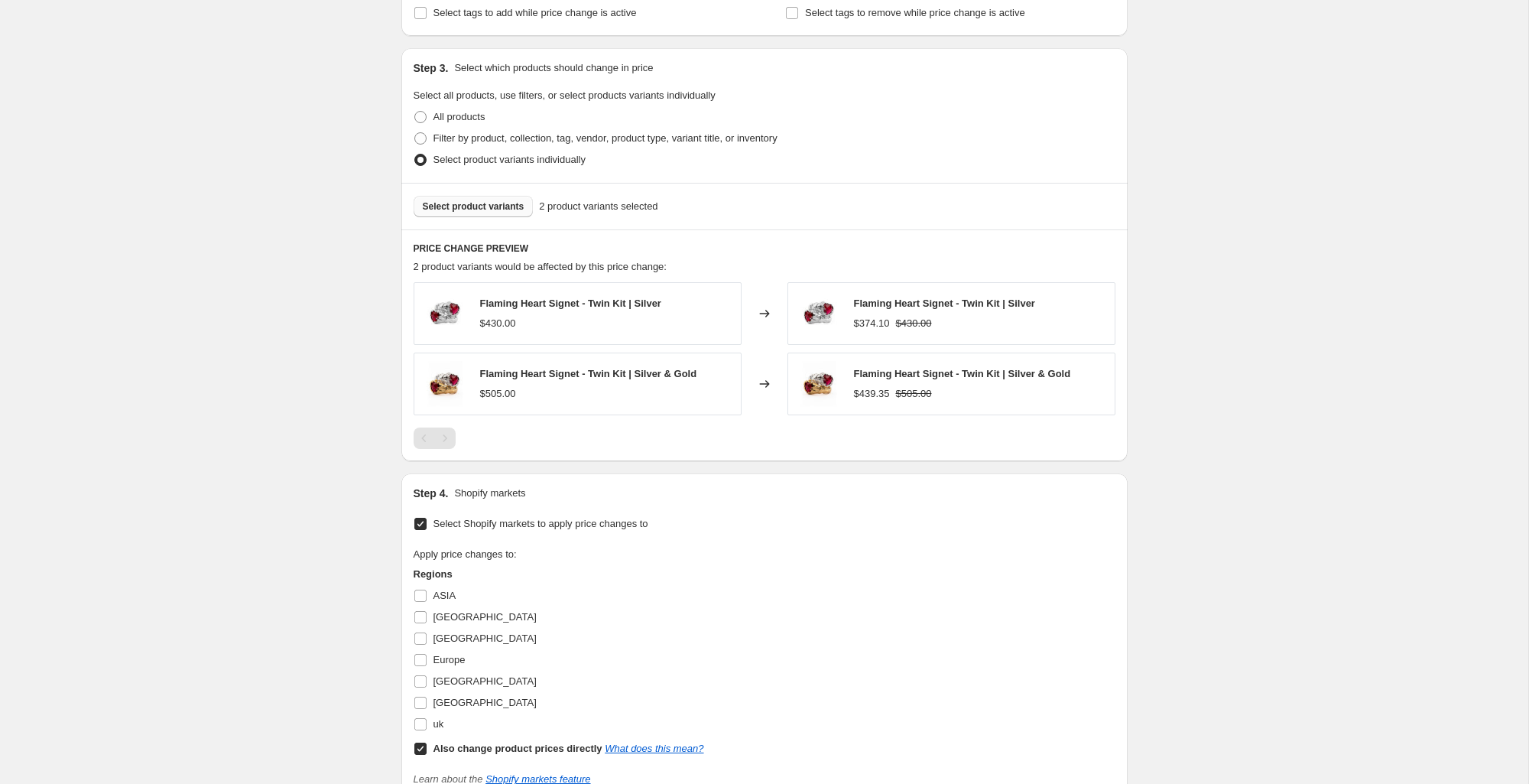
click at [482, 751] on b "Also change product prices directly" at bounding box center [517, 748] width 169 height 11
click at [427, 751] on input "Also change product prices directly What does this mean?" at bounding box center [420, 748] width 12 height 12
checkbox input "false"
click at [455, 623] on span "[GEOGRAPHIC_DATA]" at bounding box center [485, 616] width 103 height 11
click at [427, 623] on input "[GEOGRAPHIC_DATA]" at bounding box center [420, 616] width 12 height 12
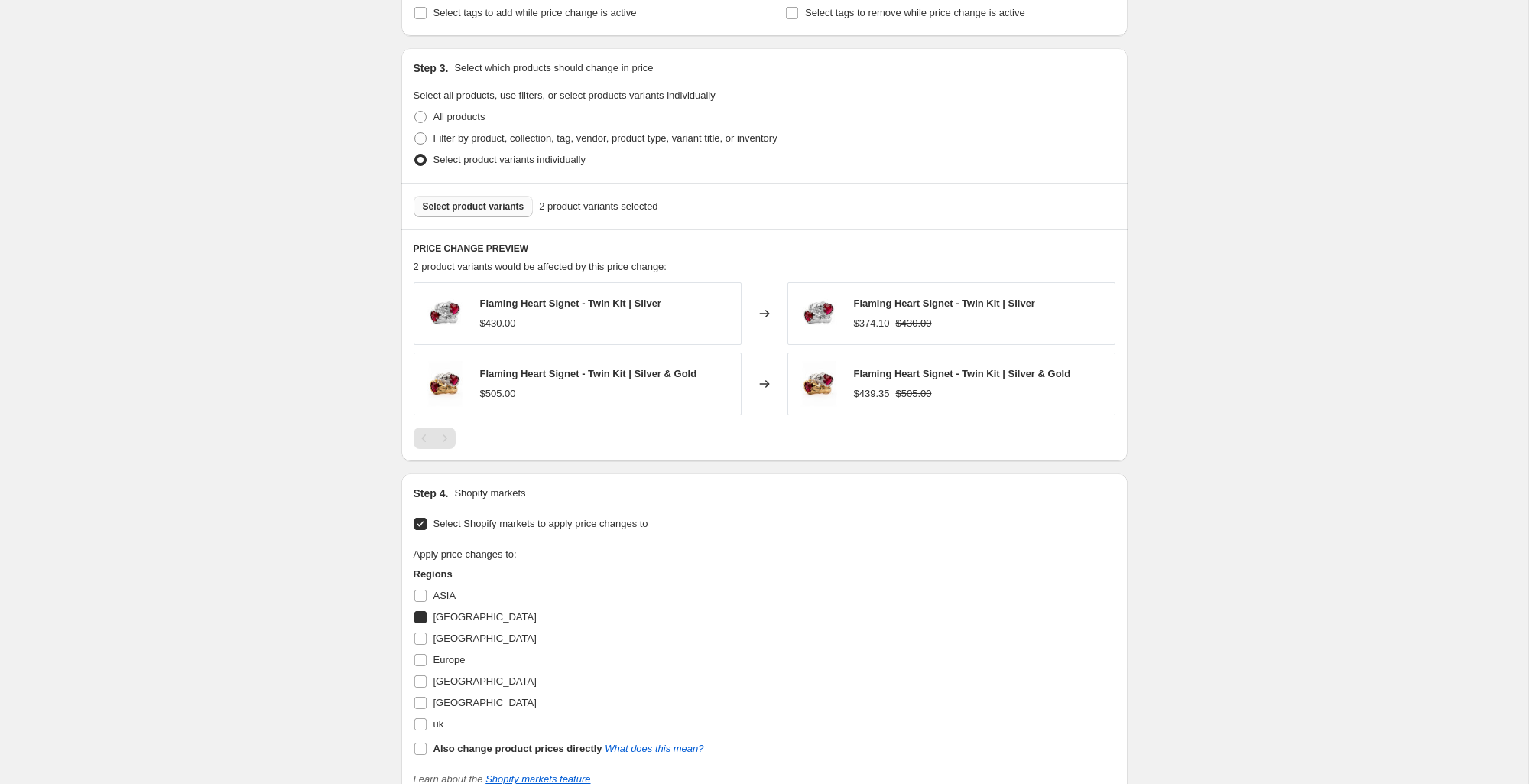
checkbox input "true"
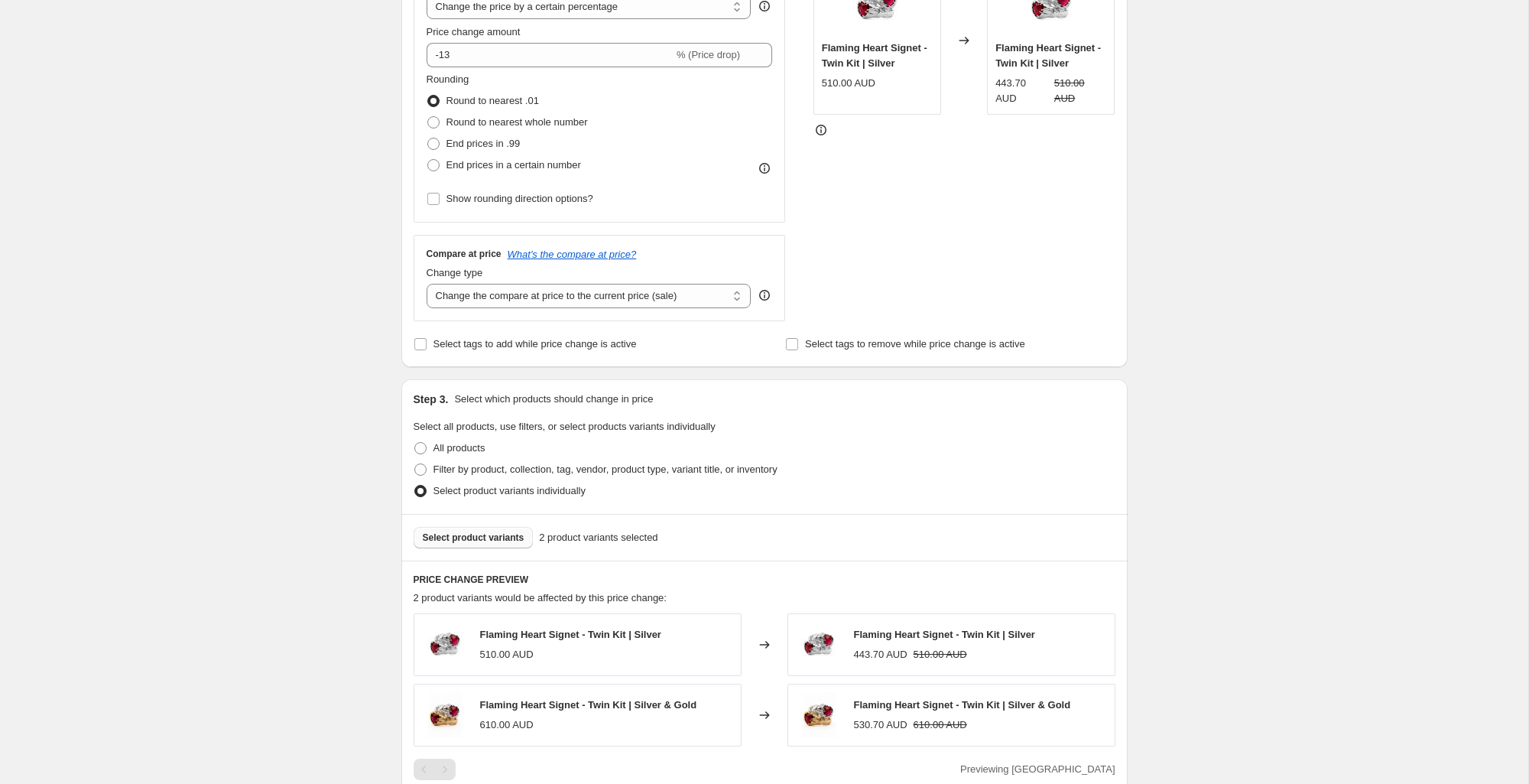
scroll to position [334, 0]
click at [461, 62] on input "-13" at bounding box center [550, 56] width 247 height 24
click at [1244, 311] on div "Create new price [MEDICAL_DATA]. This page is ready Create new price [MEDICAL_D…" at bounding box center [764, 517] width 1528 height 1702
click at [480, 62] on input "-12" at bounding box center [550, 56] width 247 height 24
type input "-12.5"
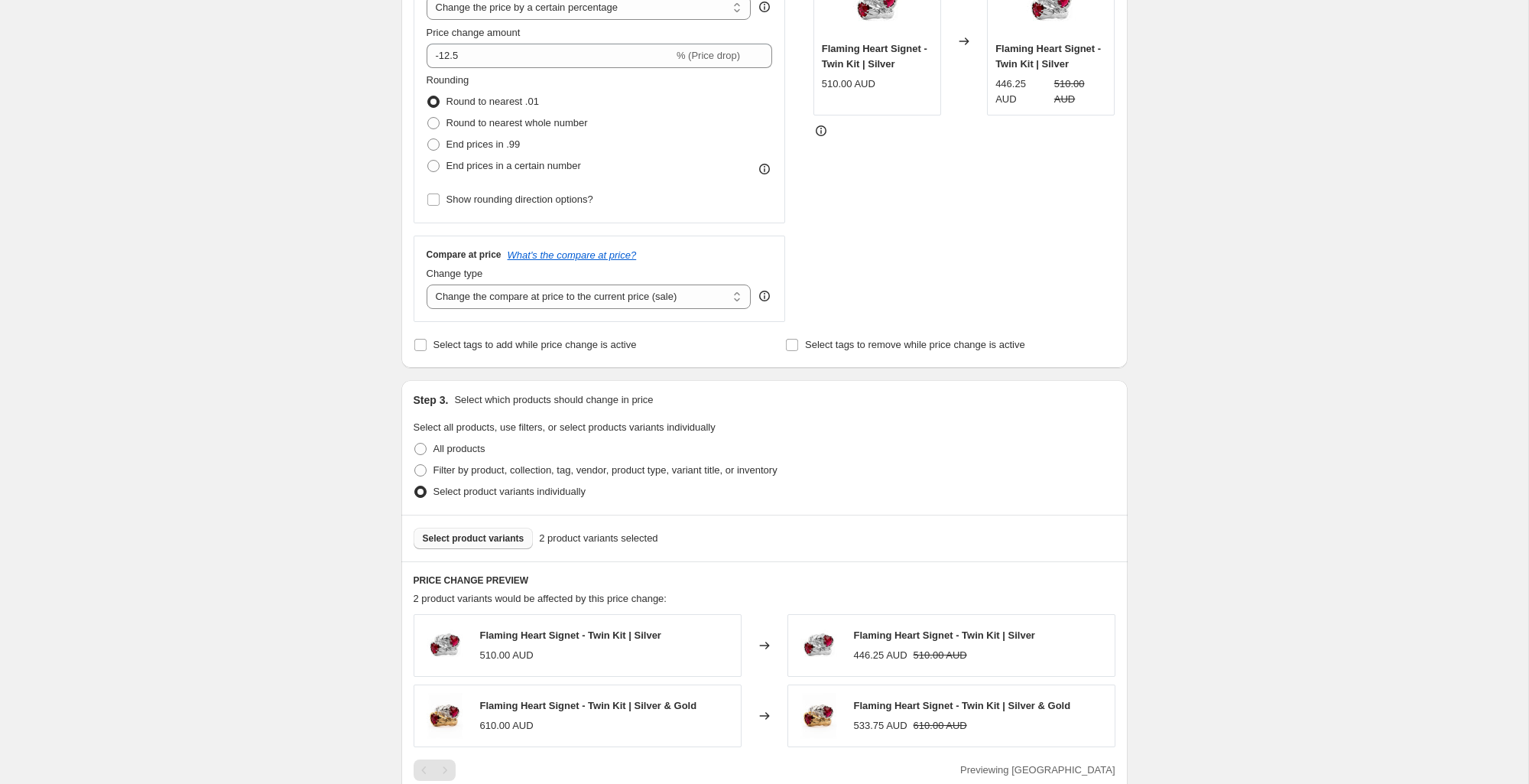
click at [1283, 114] on div "Create new price [MEDICAL_DATA]. This page is ready Create new price [MEDICAL_D…" at bounding box center [764, 517] width 1528 height 1702
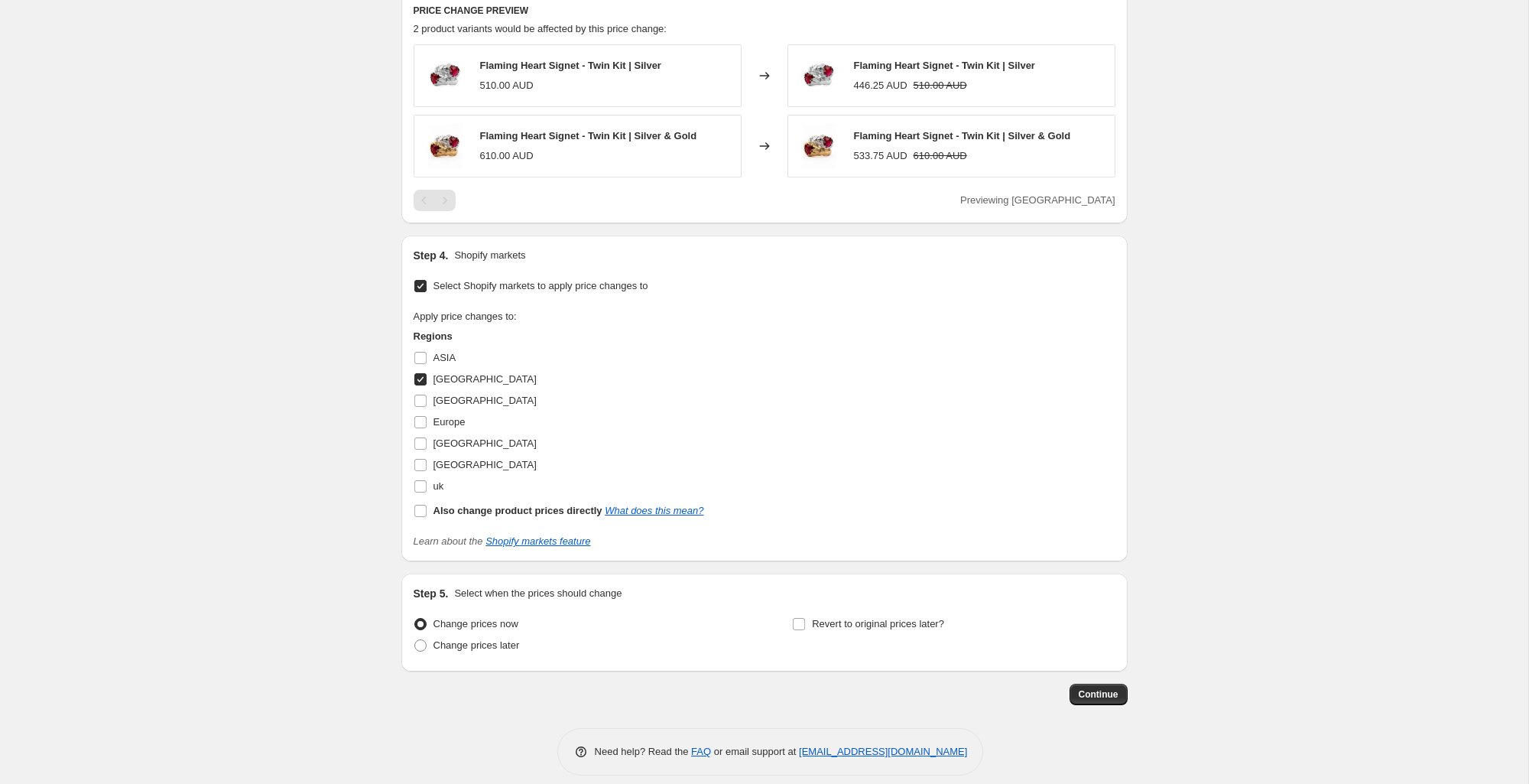
scroll to position [918, 0]
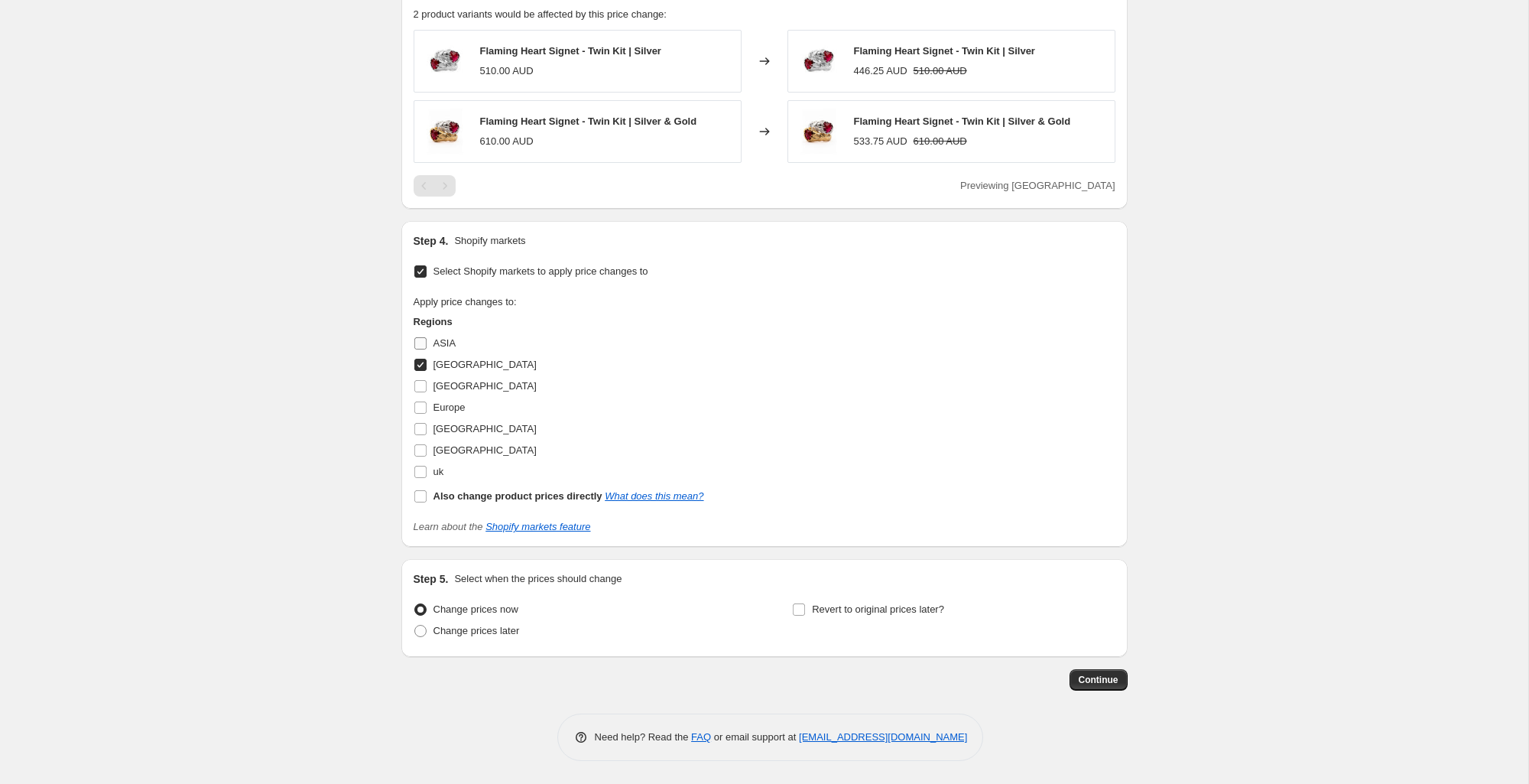
click at [419, 351] on label "ASIA" at bounding box center [435, 343] width 43 height 21
click at [419, 350] on input "ASIA" at bounding box center [420, 343] width 12 height 12
checkbox input "true"
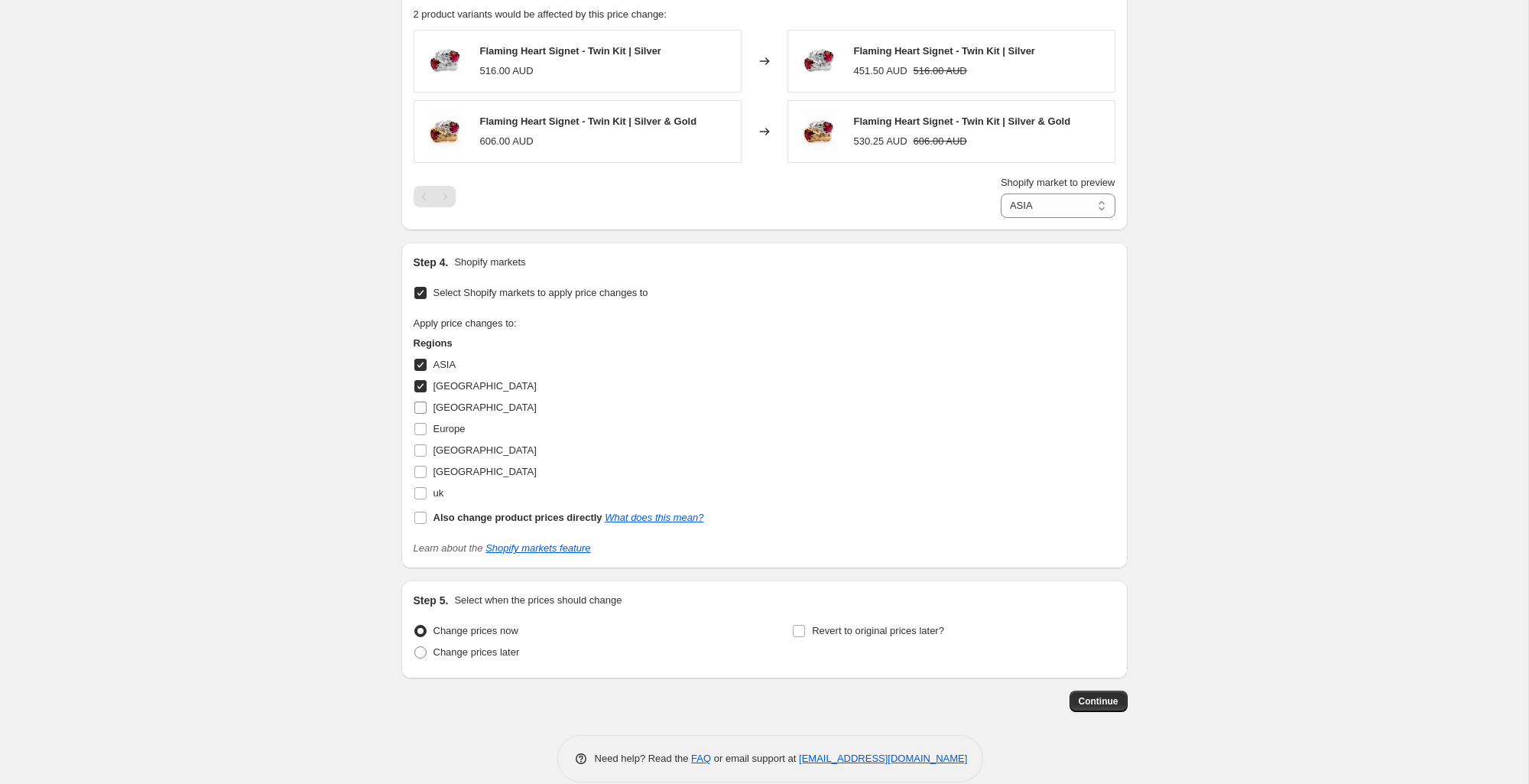
click at [435, 406] on span "[GEOGRAPHIC_DATA]" at bounding box center [485, 407] width 103 height 11
click at [427, 406] on input "[GEOGRAPHIC_DATA]" at bounding box center [420, 407] width 12 height 12
checkbox input "true"
click at [443, 428] on span "Europe" at bounding box center [449, 429] width 32 height 11
click at [427, 428] on input "Europe" at bounding box center [420, 429] width 12 height 12
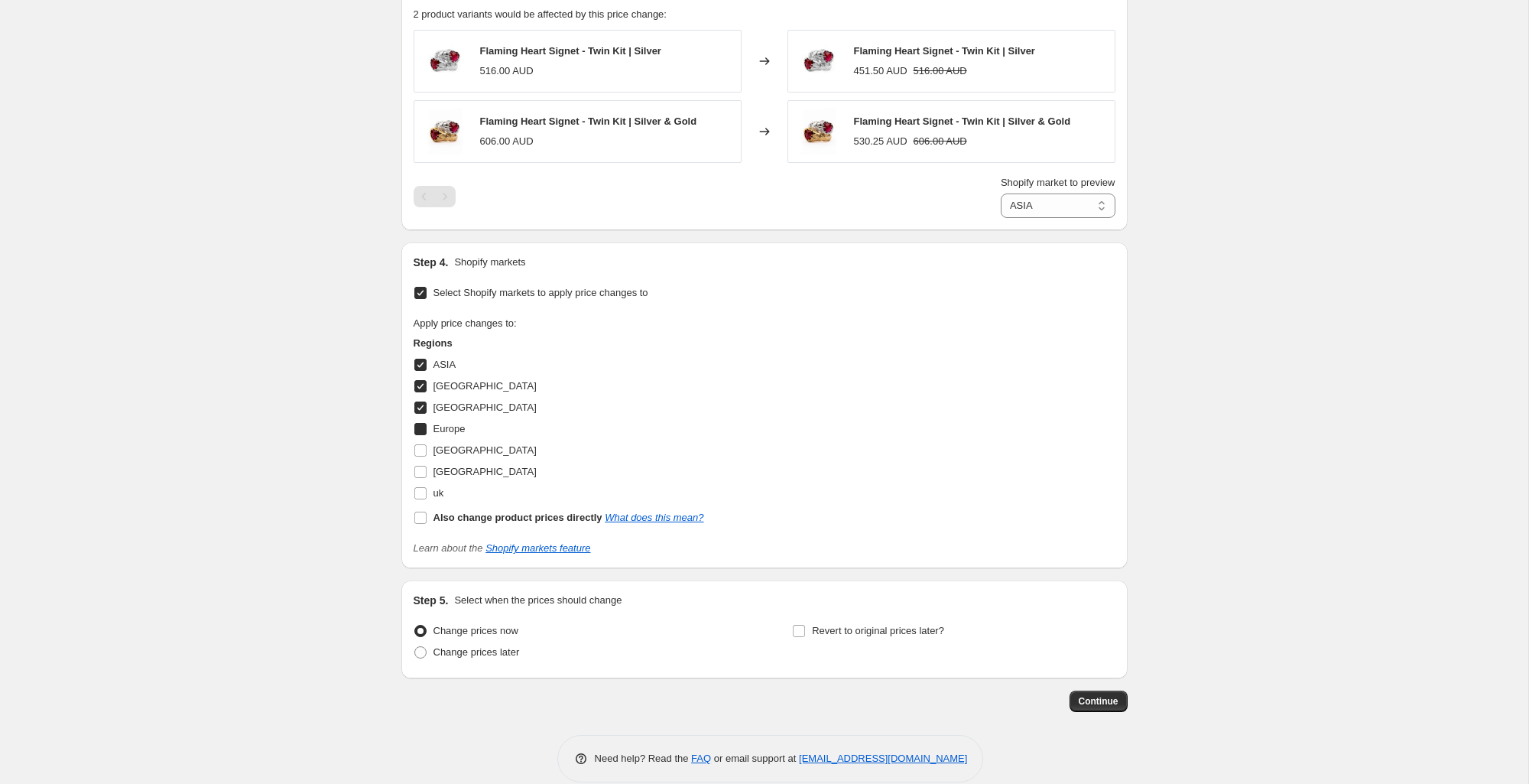
checkbox input "true"
click at [476, 445] on span "[GEOGRAPHIC_DATA]" at bounding box center [485, 449] width 103 height 11
click at [427, 445] on input "[GEOGRAPHIC_DATA]" at bounding box center [420, 449] width 12 height 12
checkbox input "true"
click at [432, 497] on label "uk" at bounding box center [429, 492] width 31 height 21
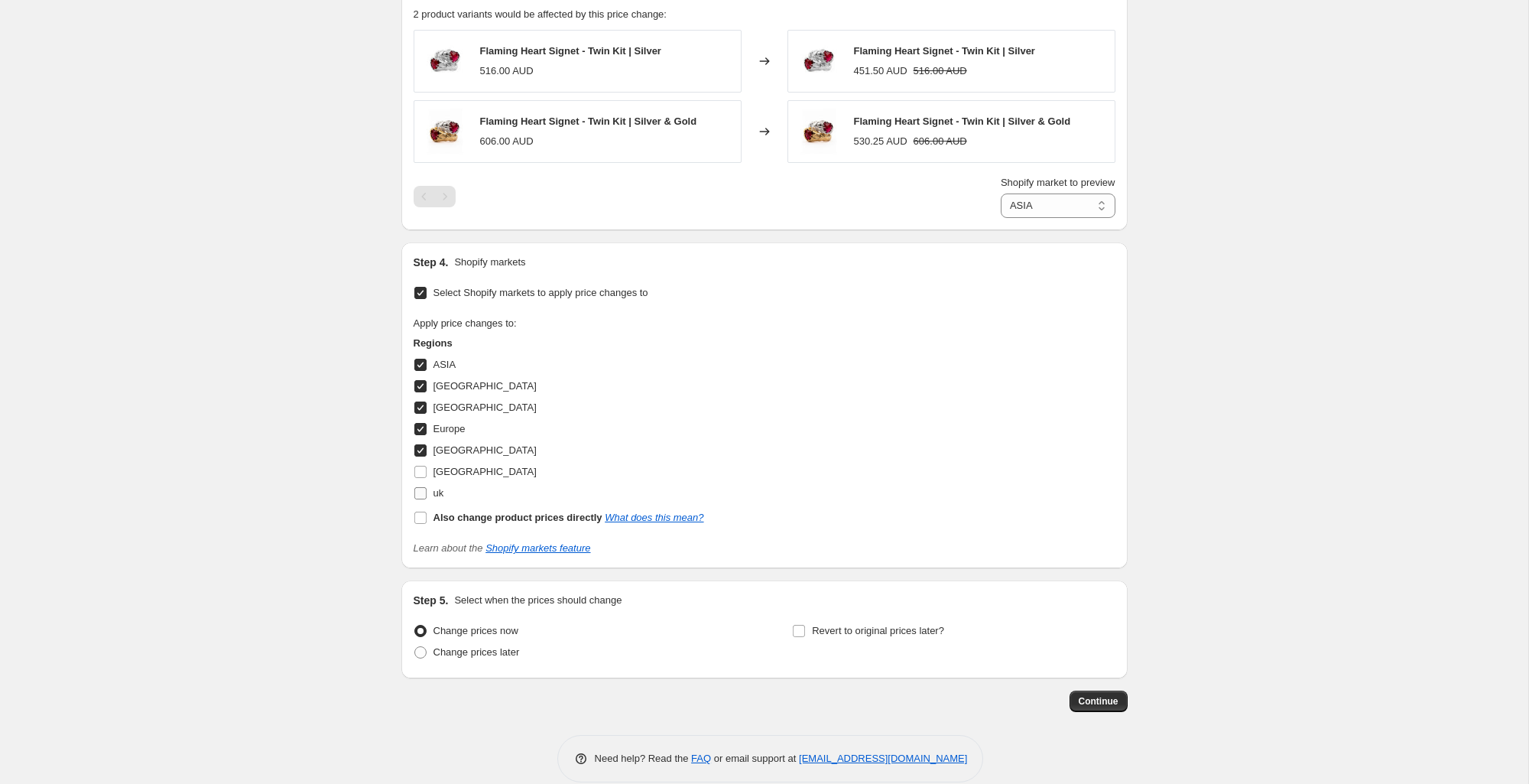
click at [427, 497] on input "uk" at bounding box center [420, 492] width 12 height 12
checkbox input "true"
click at [1111, 708] on button "Continue" at bounding box center [1098, 701] width 58 height 21
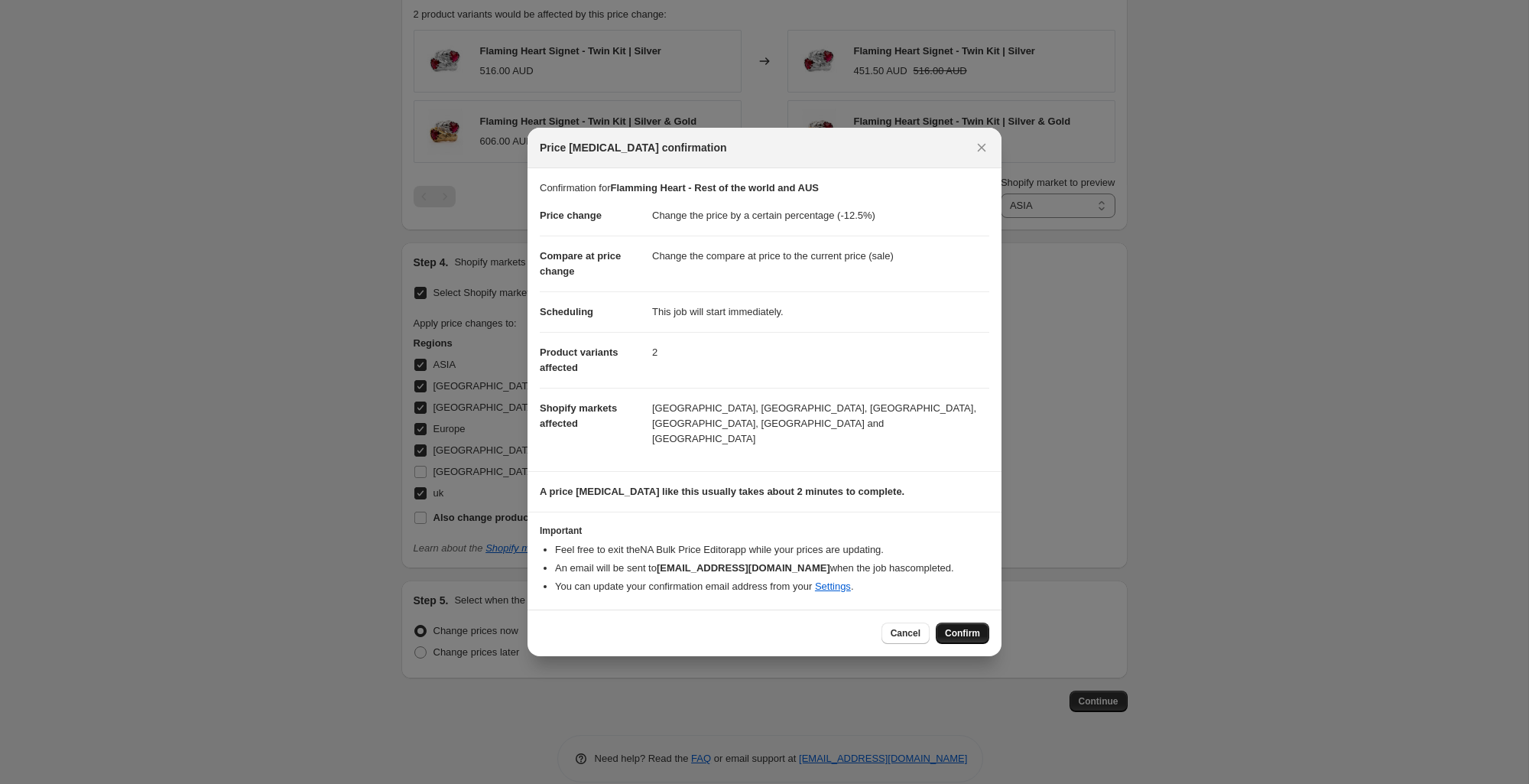
click at [969, 626] on span "Confirm" at bounding box center [963, 632] width 35 height 12
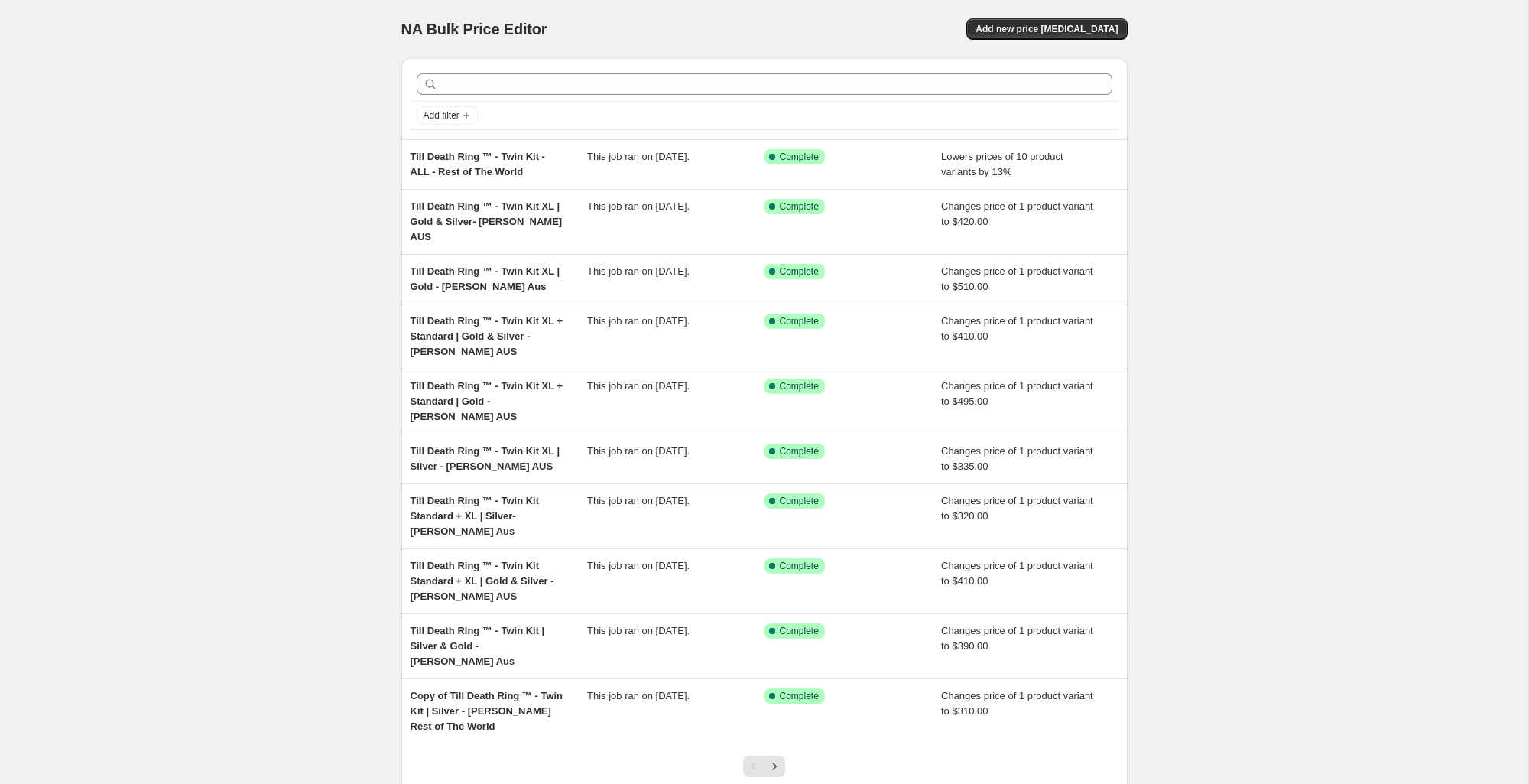
click at [783, 755] on button "Next" at bounding box center [774, 765] width 21 height 21
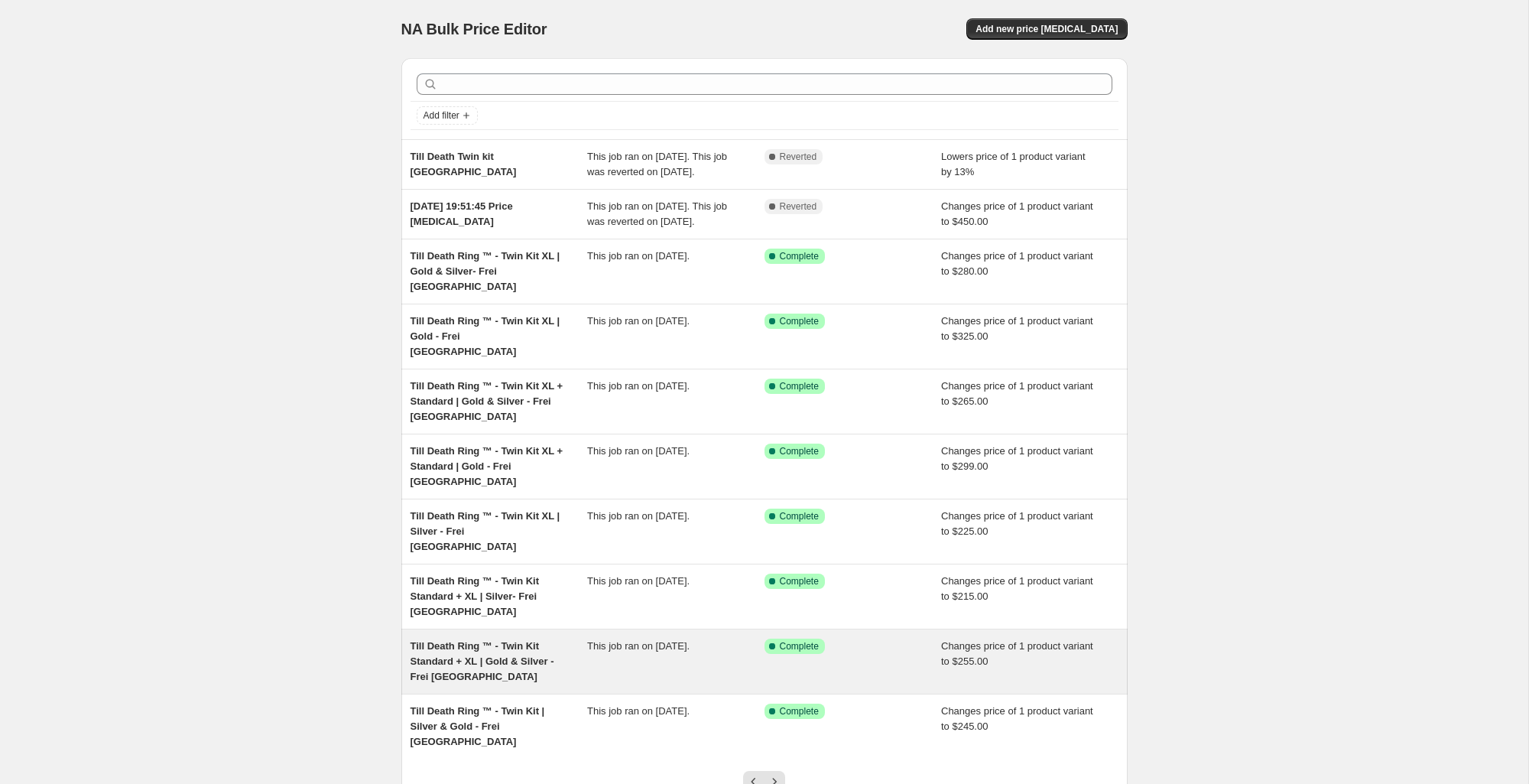
scroll to position [80, 0]
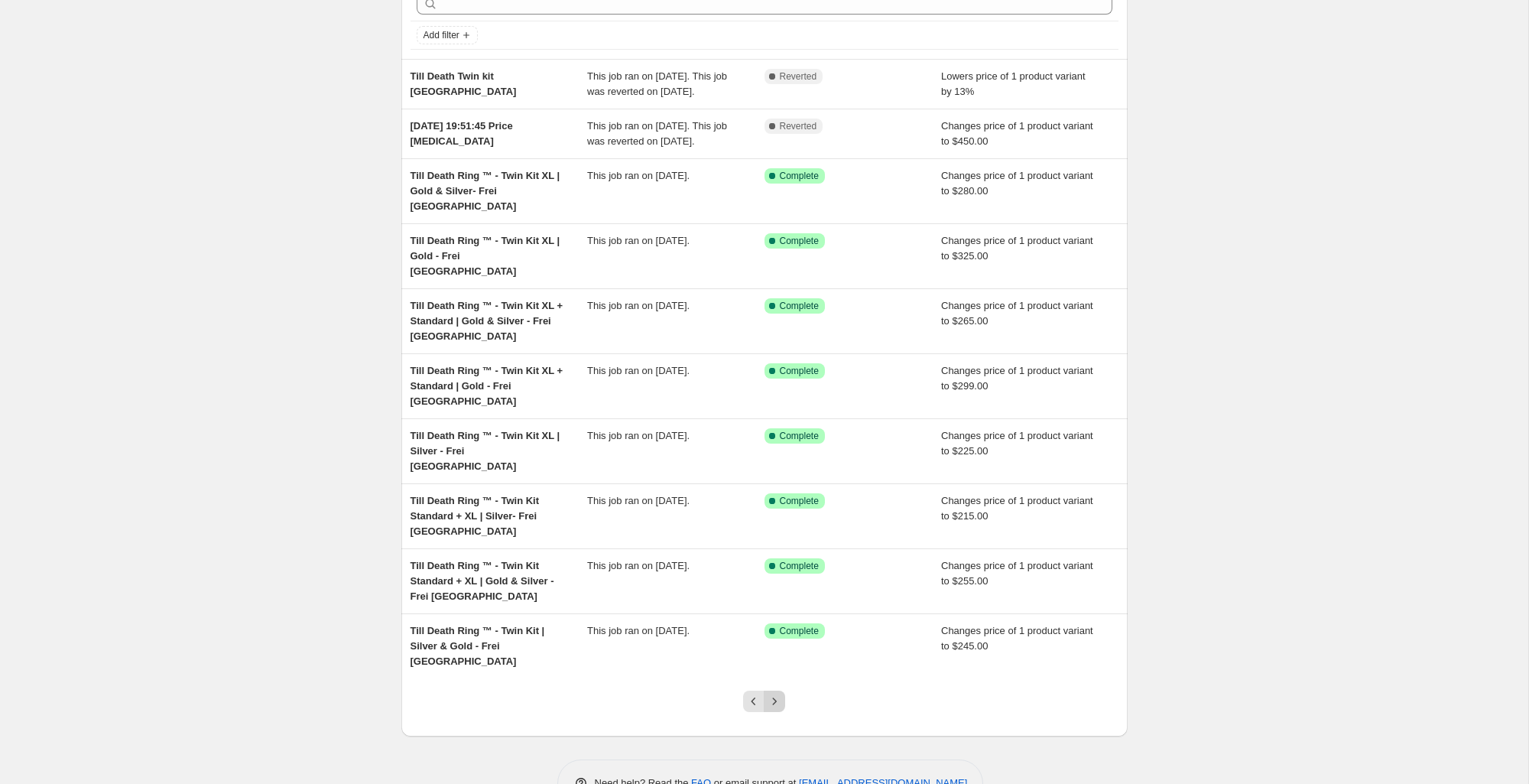
click at [778, 694] on icon "Next" at bounding box center [775, 701] width 15 height 15
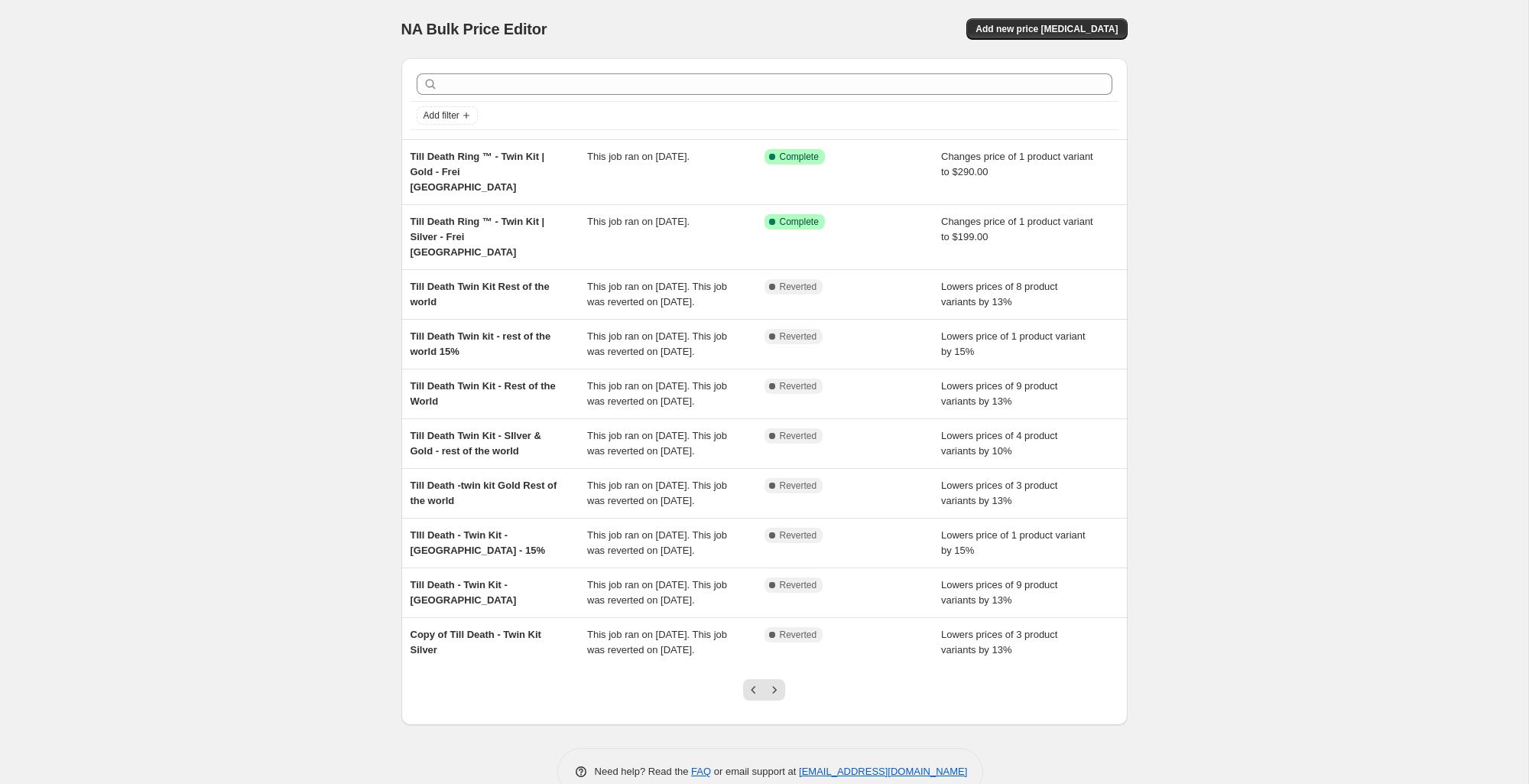
scroll to position [126, 0]
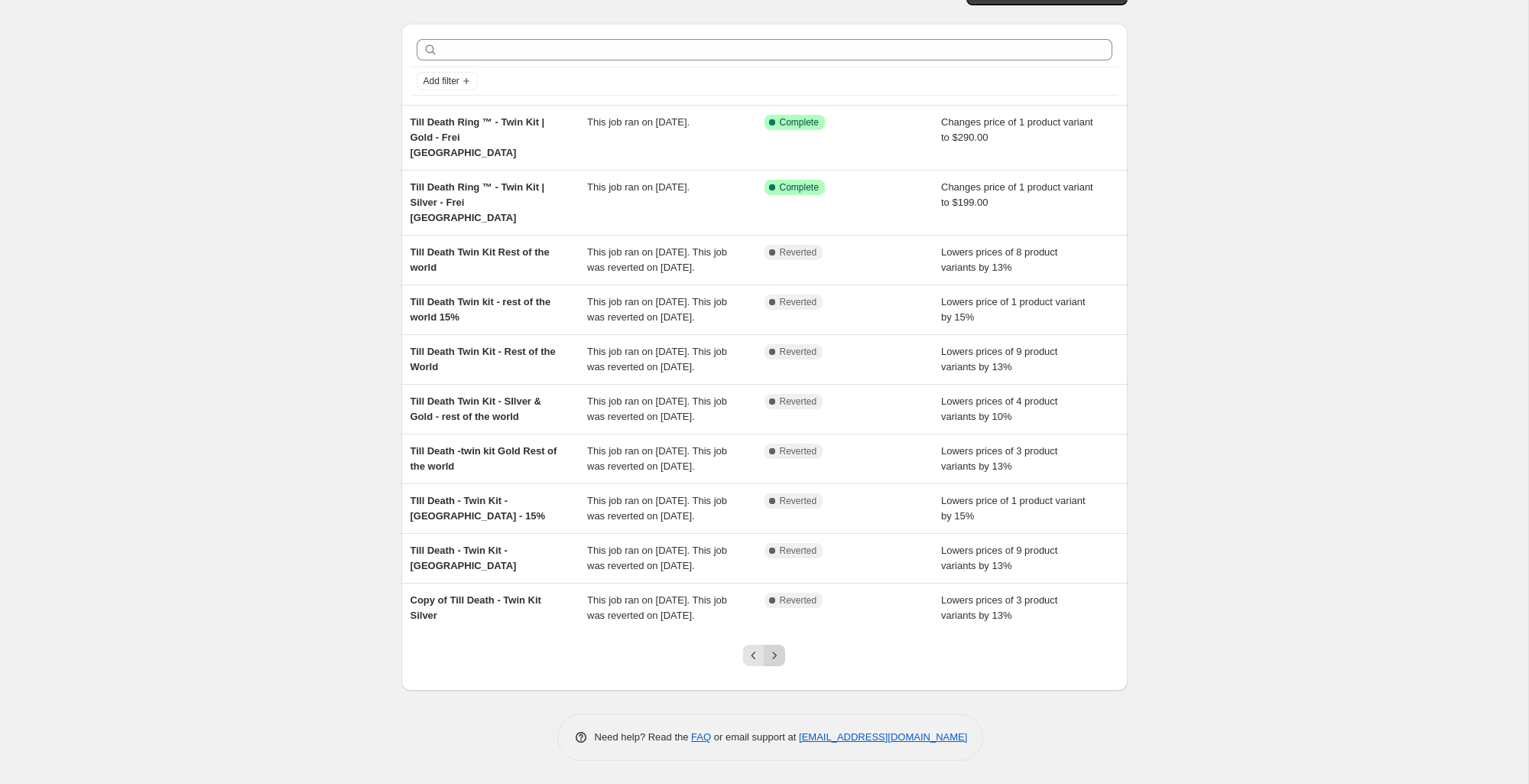
click at [777, 657] on icon "Next" at bounding box center [775, 655] width 15 height 15
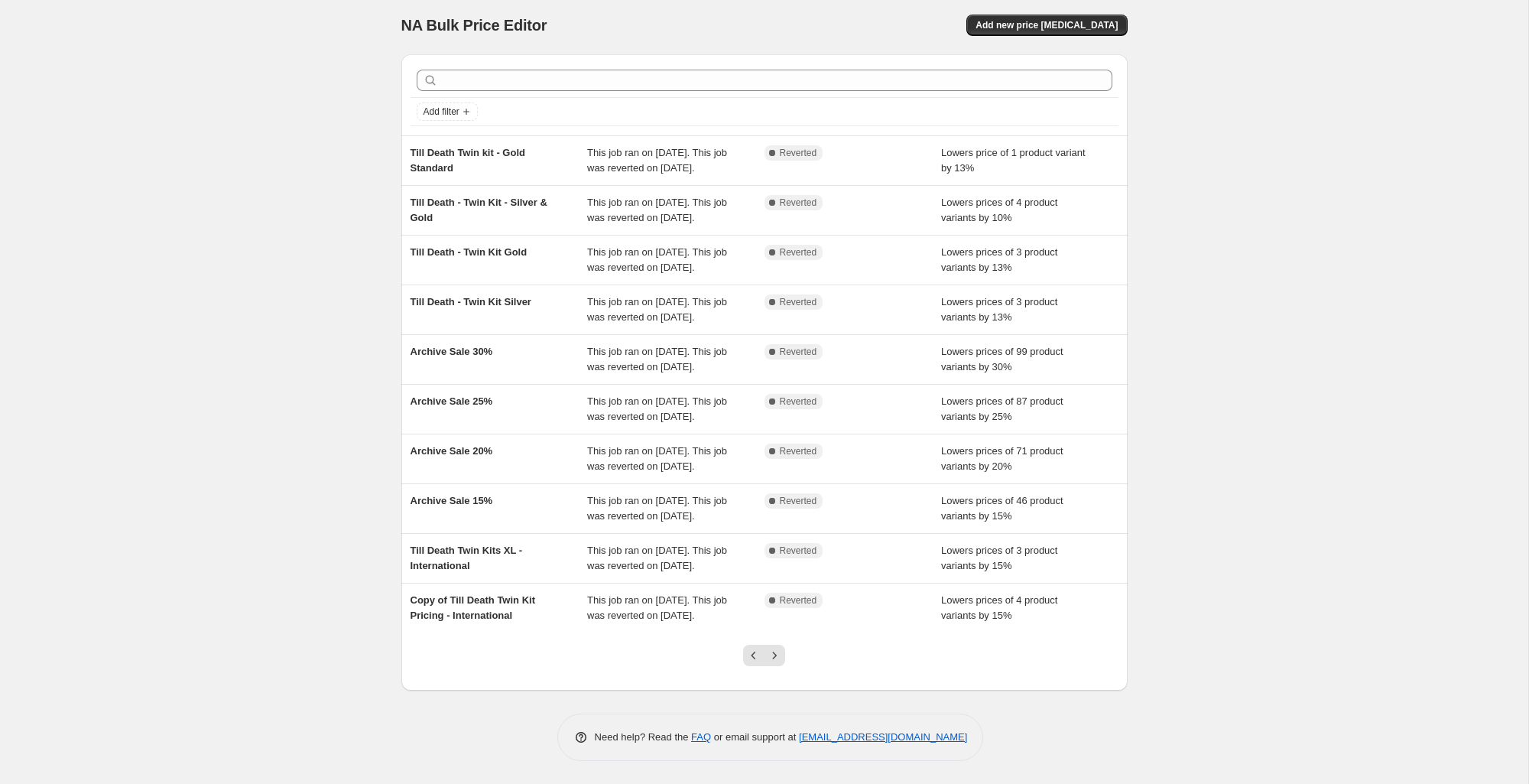
scroll to position [157, 0]
click at [779, 655] on icon "Next" at bounding box center [775, 655] width 15 height 15
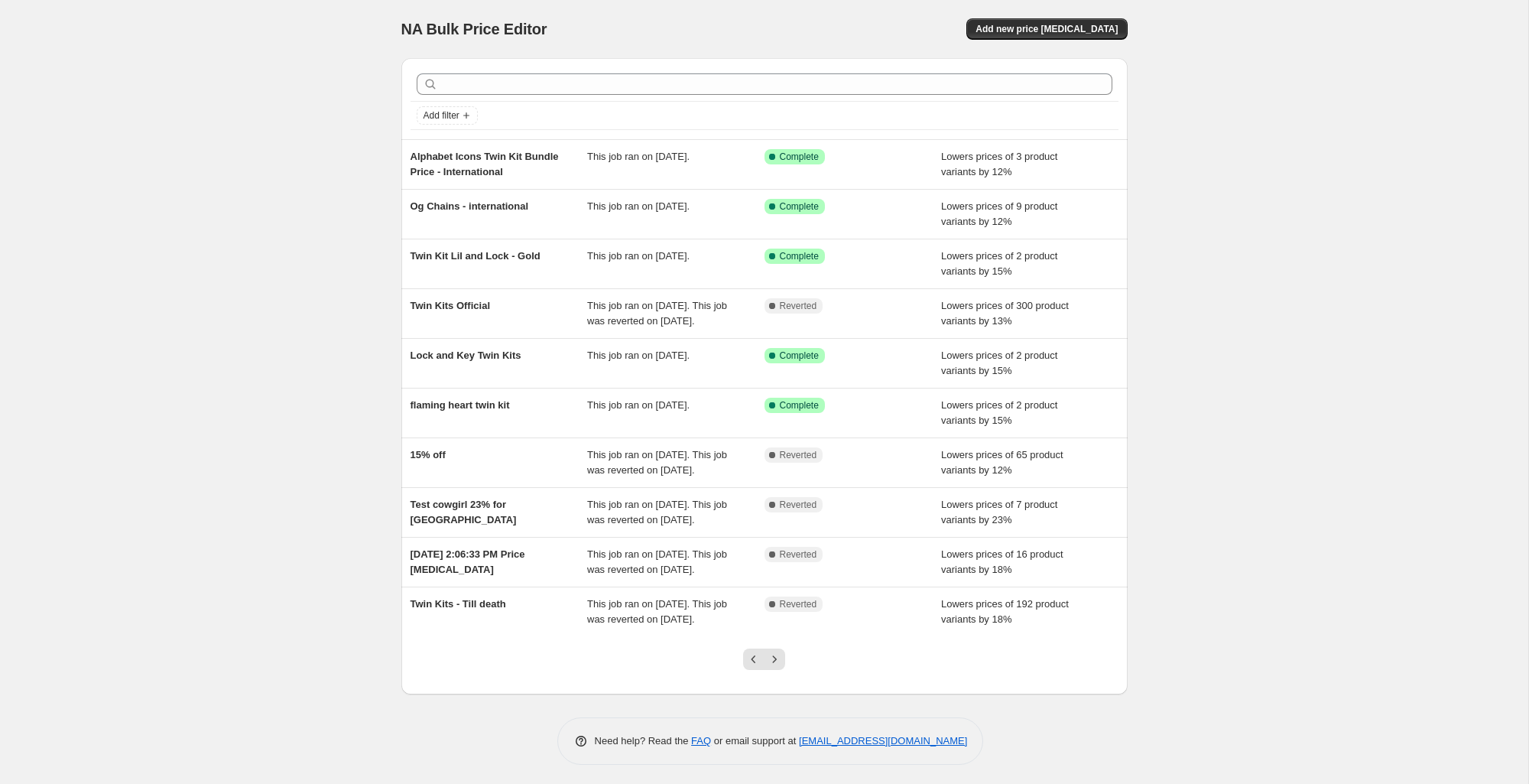
scroll to position [80, 0]
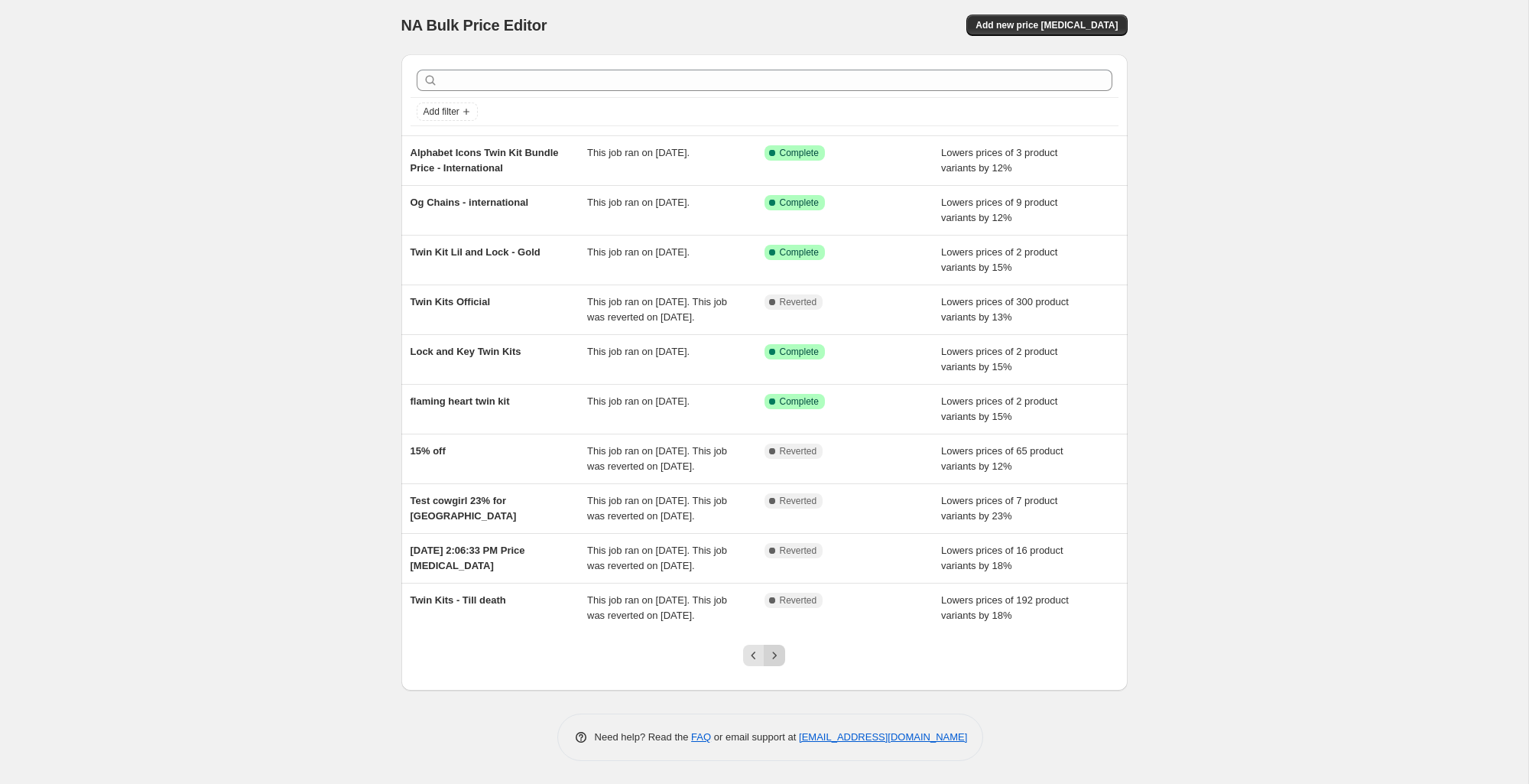
click at [776, 655] on icon "Next" at bounding box center [775, 655] width 15 height 15
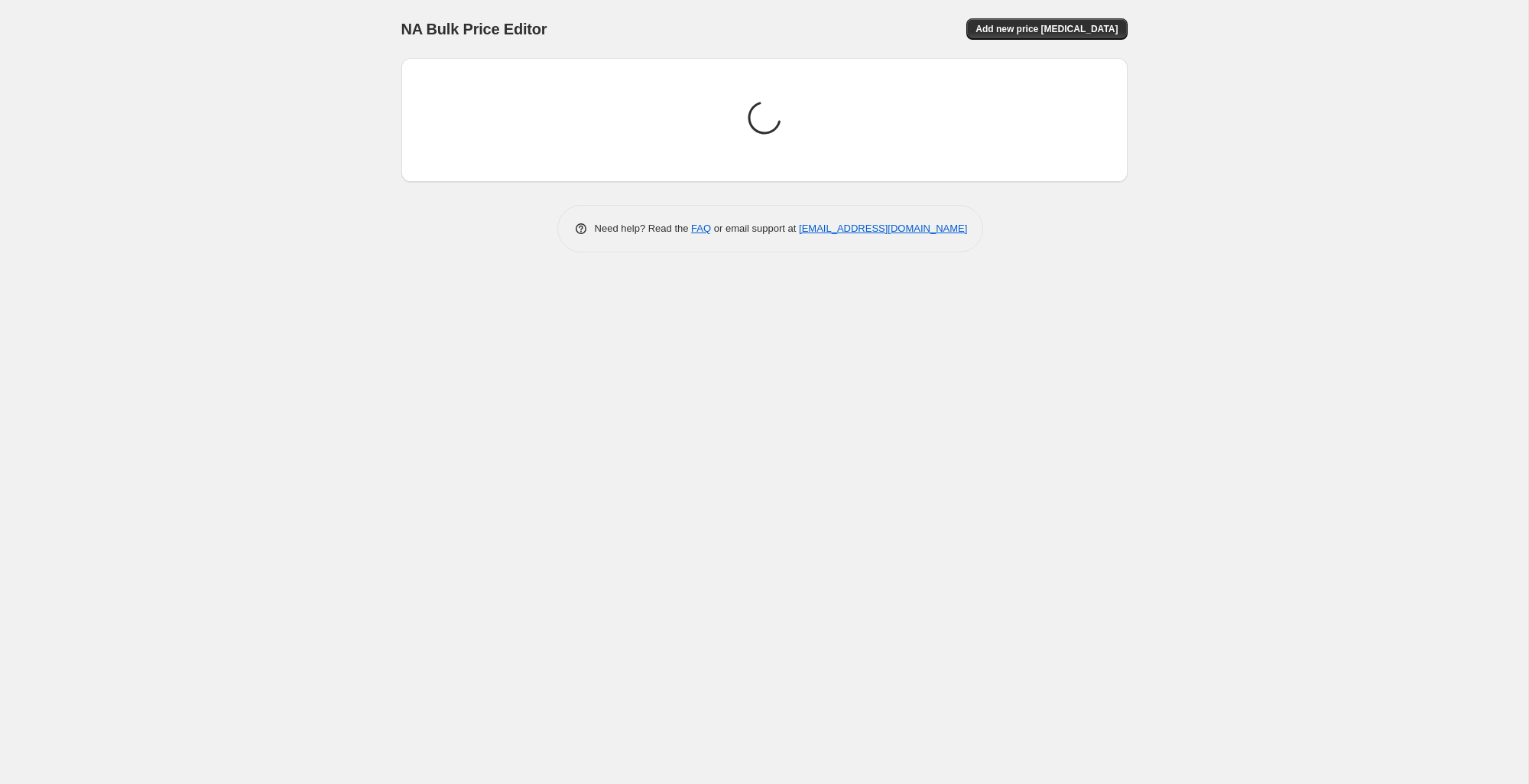
scroll to position [0, 0]
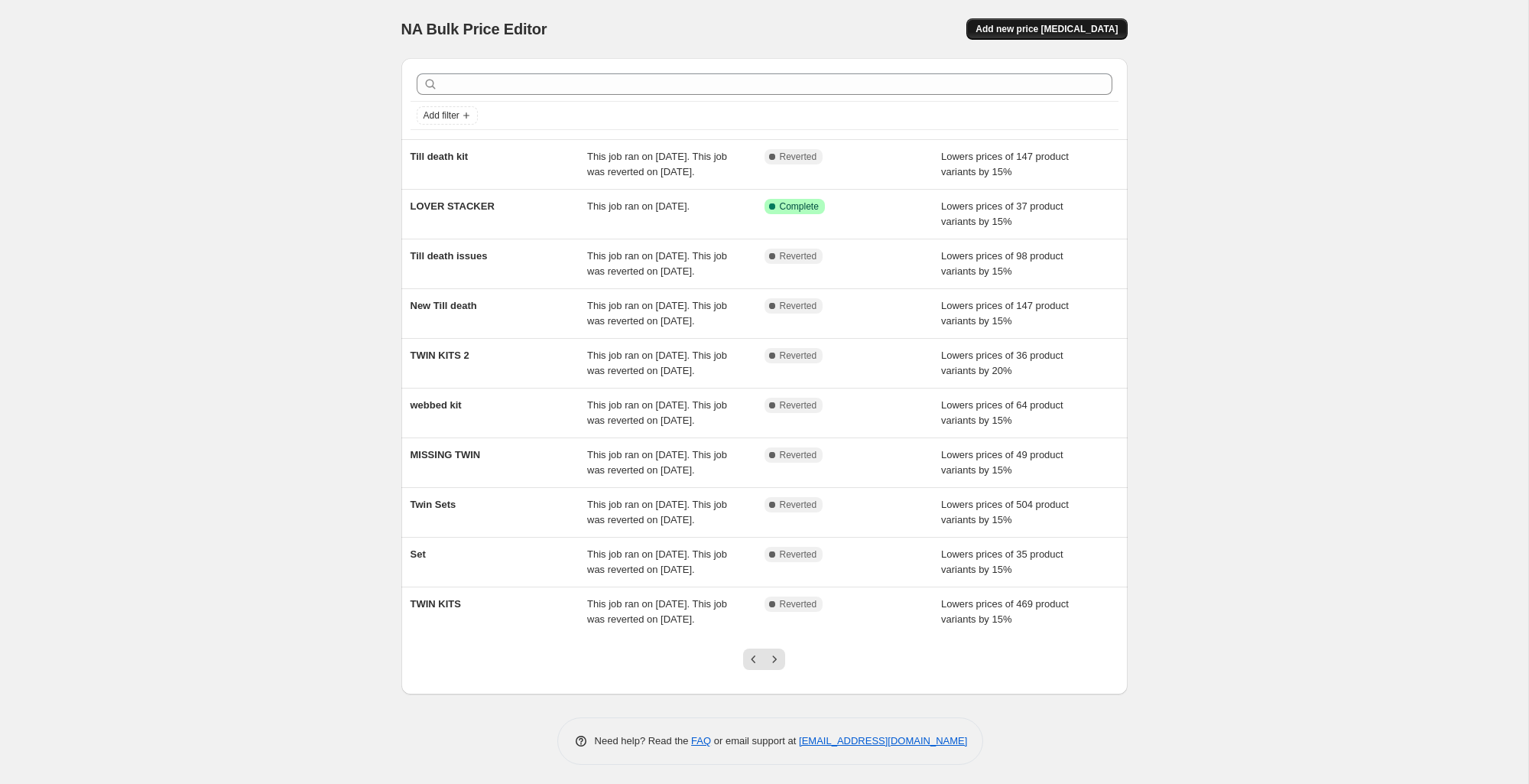
click at [1017, 29] on span "Add new price [MEDICAL_DATA]" at bounding box center [1046, 29] width 143 height 12
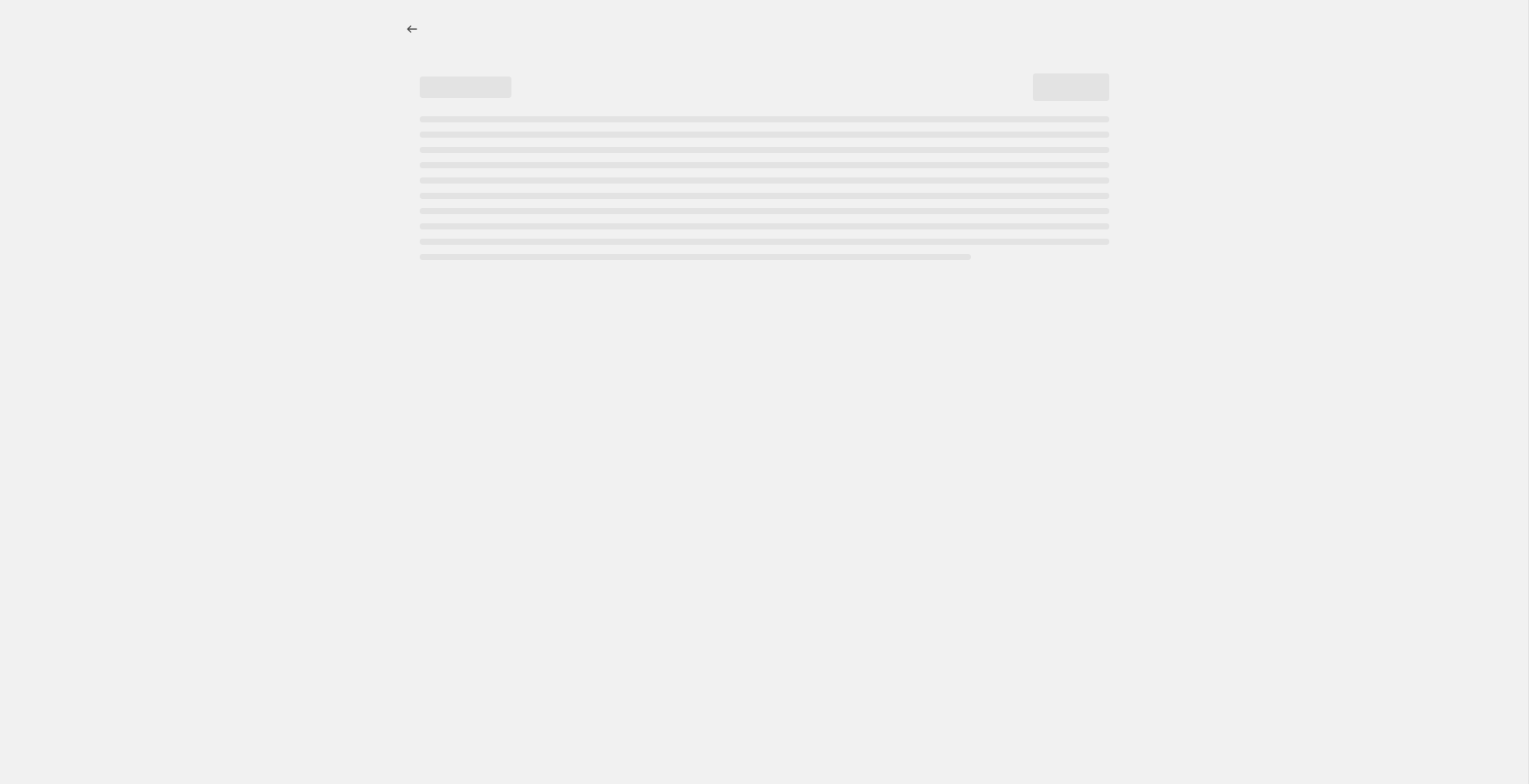
select select "percentage"
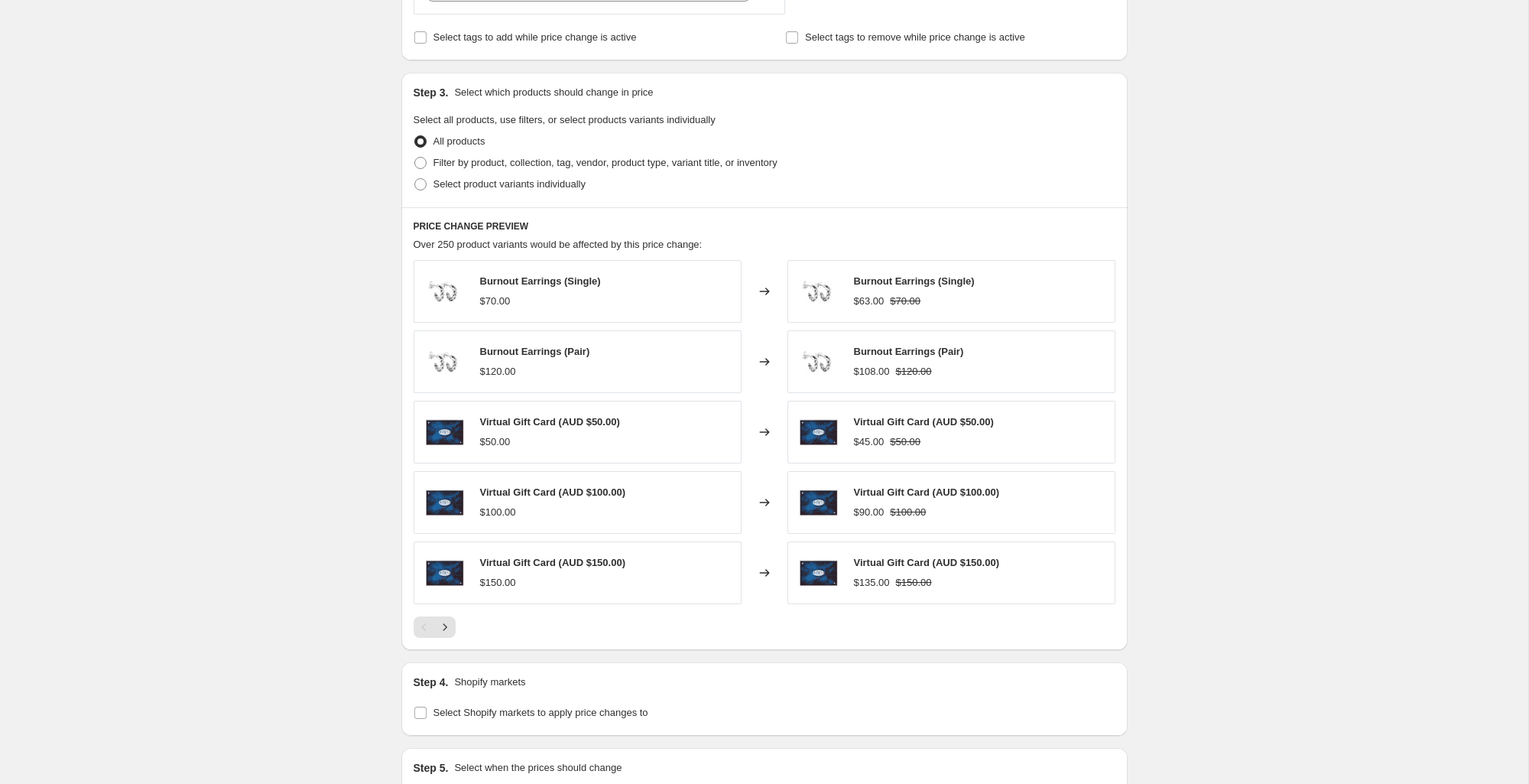
scroll to position [831, 0]
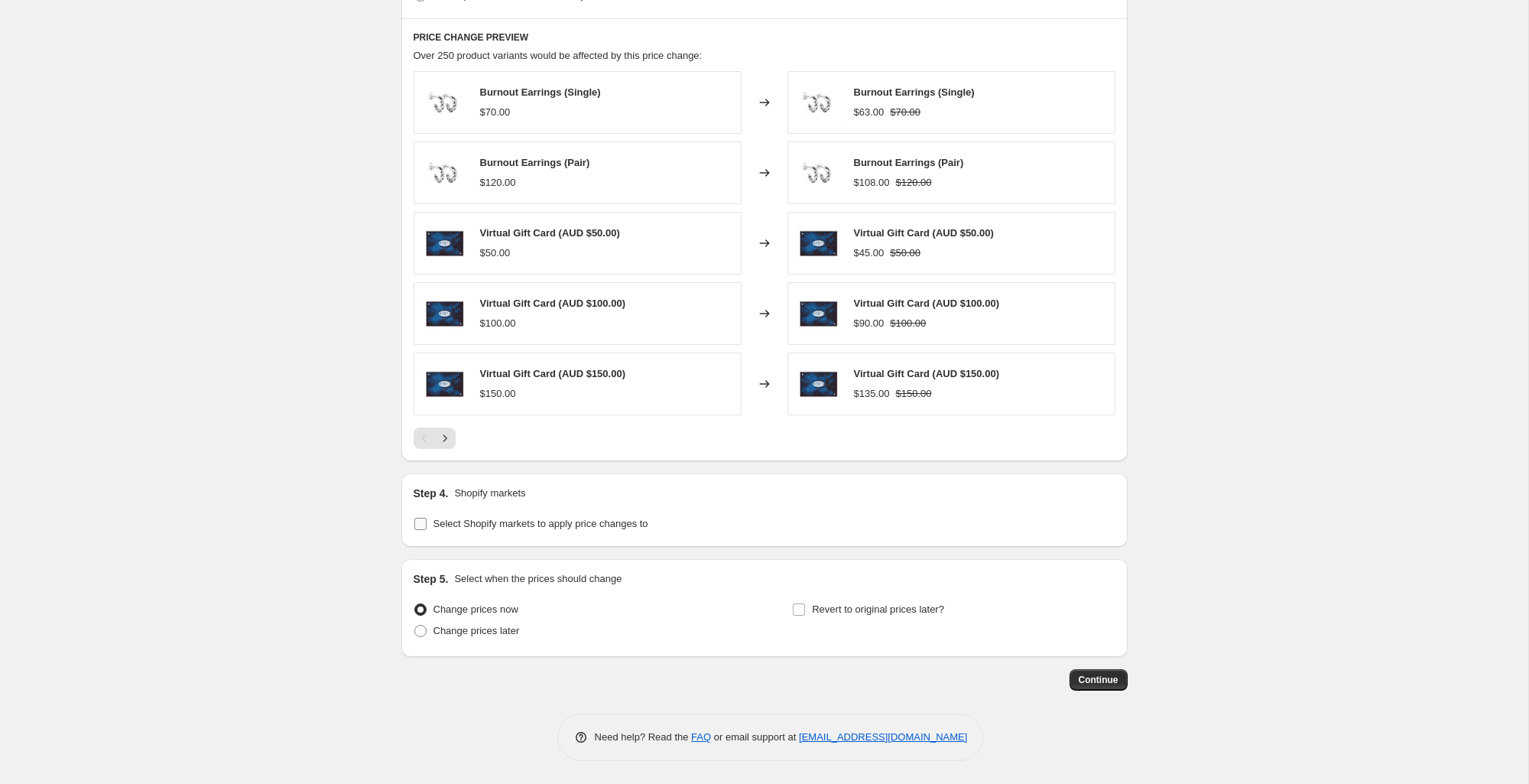
click at [517, 523] on span "Select Shopify markets to apply price changes to" at bounding box center [541, 523] width 214 height 11
click at [427, 523] on input "Select Shopify markets to apply price changes to" at bounding box center [420, 523] width 12 height 12
checkbox input "true"
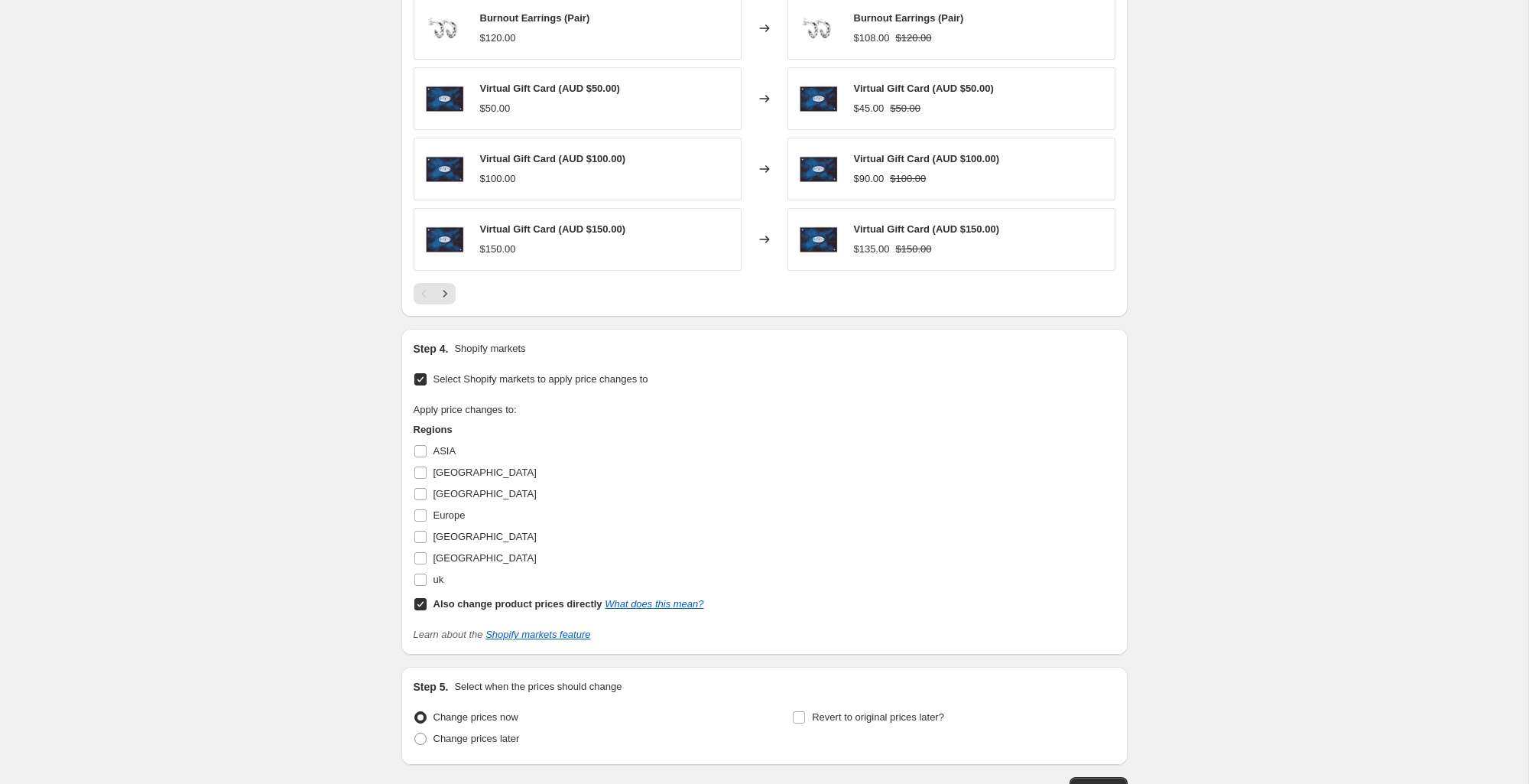
scroll to position [979, 0]
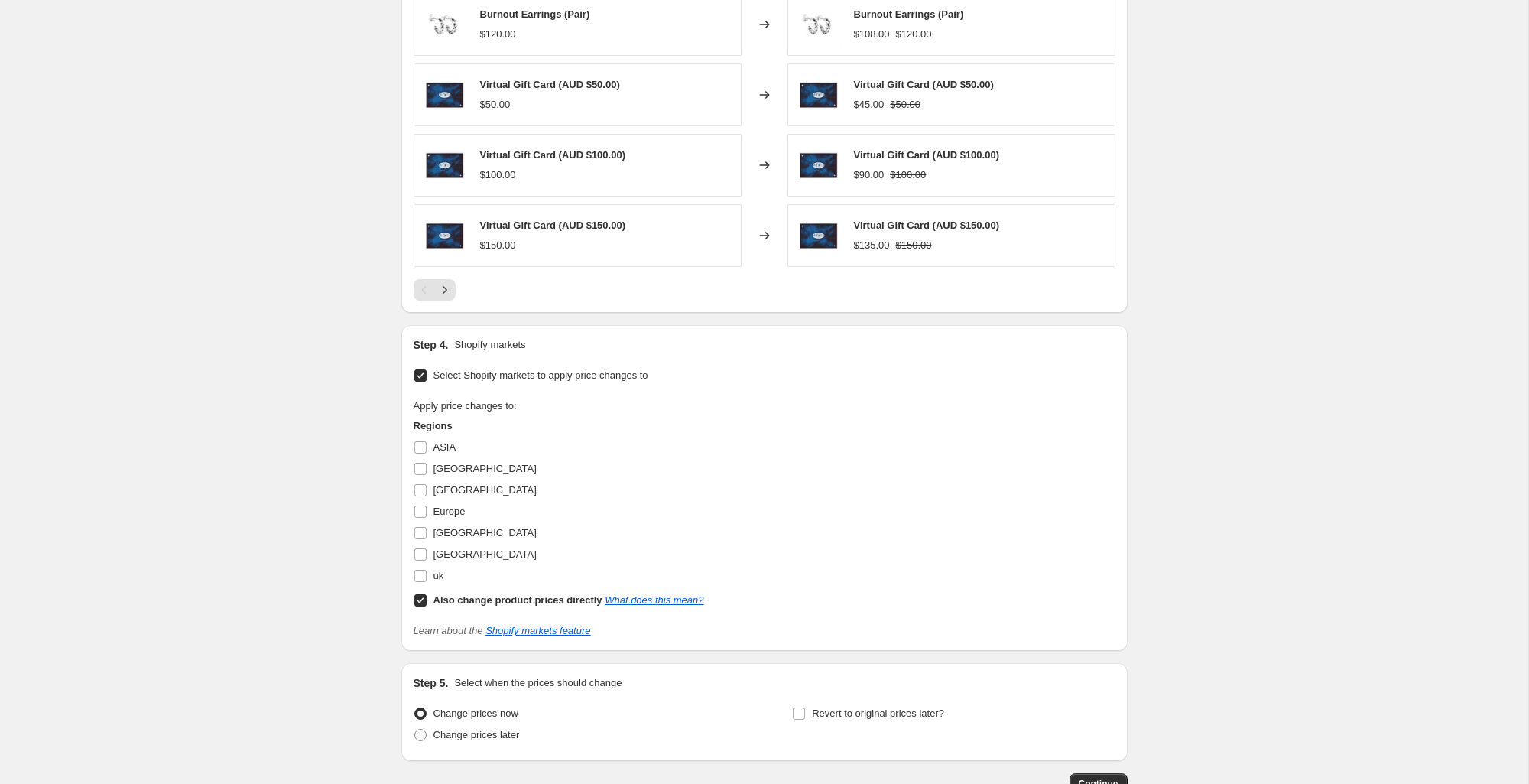
click at [414, 601] on span at bounding box center [420, 599] width 14 height 14
click at [414, 601] on input "Also change product prices directly What does this mean?" at bounding box center [420, 599] width 12 height 12
click at [419, 597] on input "Also change product prices directly What does this mean?" at bounding box center [420, 599] width 12 height 12
drag, startPoint x: 427, startPoint y: 605, endPoint x: 448, endPoint y: 606, distance: 21.0
click at [428, 605] on label "Also change product prices directly What does this mean?" at bounding box center [559, 599] width 291 height 21
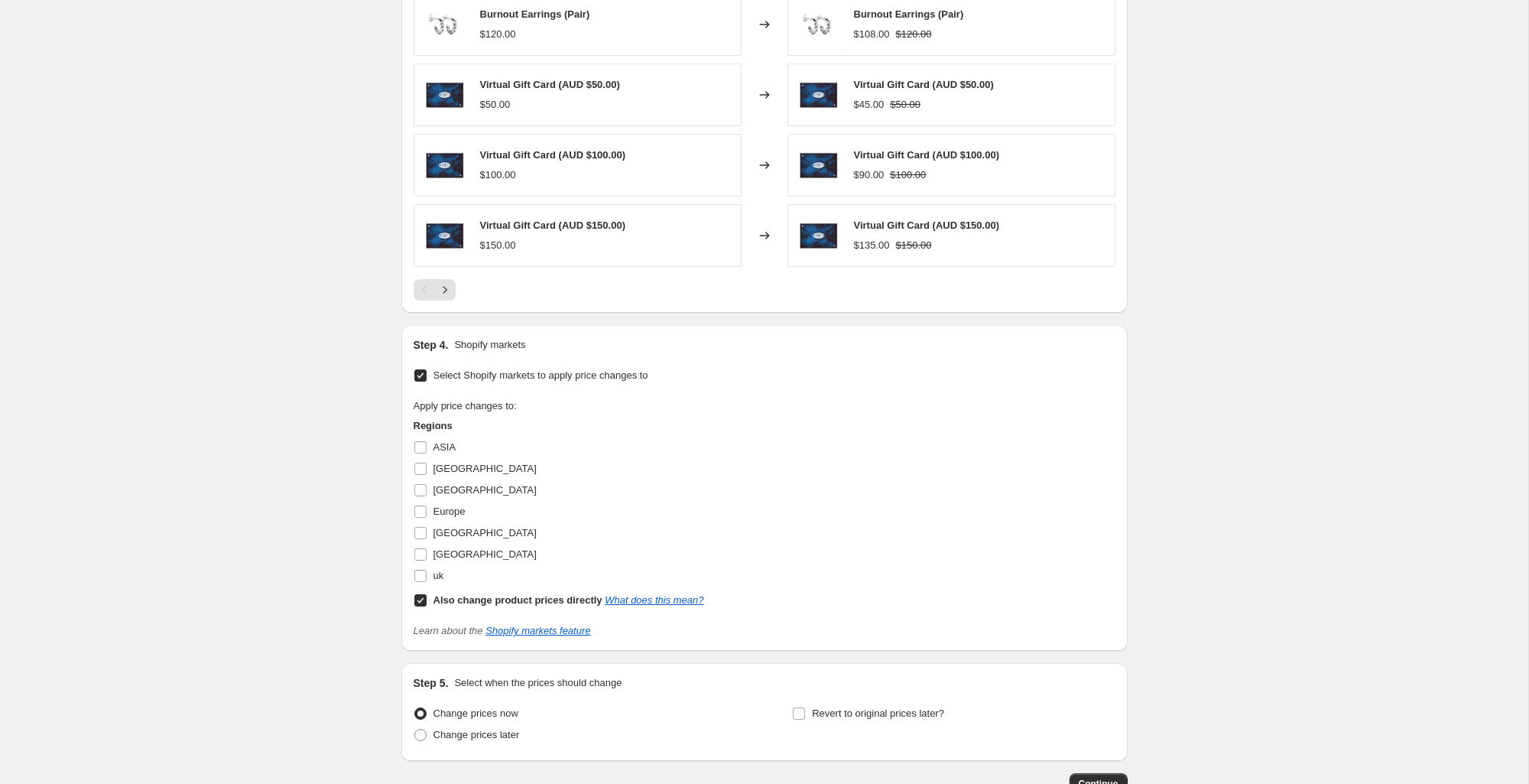
click at [427, 605] on input "Also change product prices directly What does this mean?" at bounding box center [420, 599] width 12 height 12
checkbox input "false"
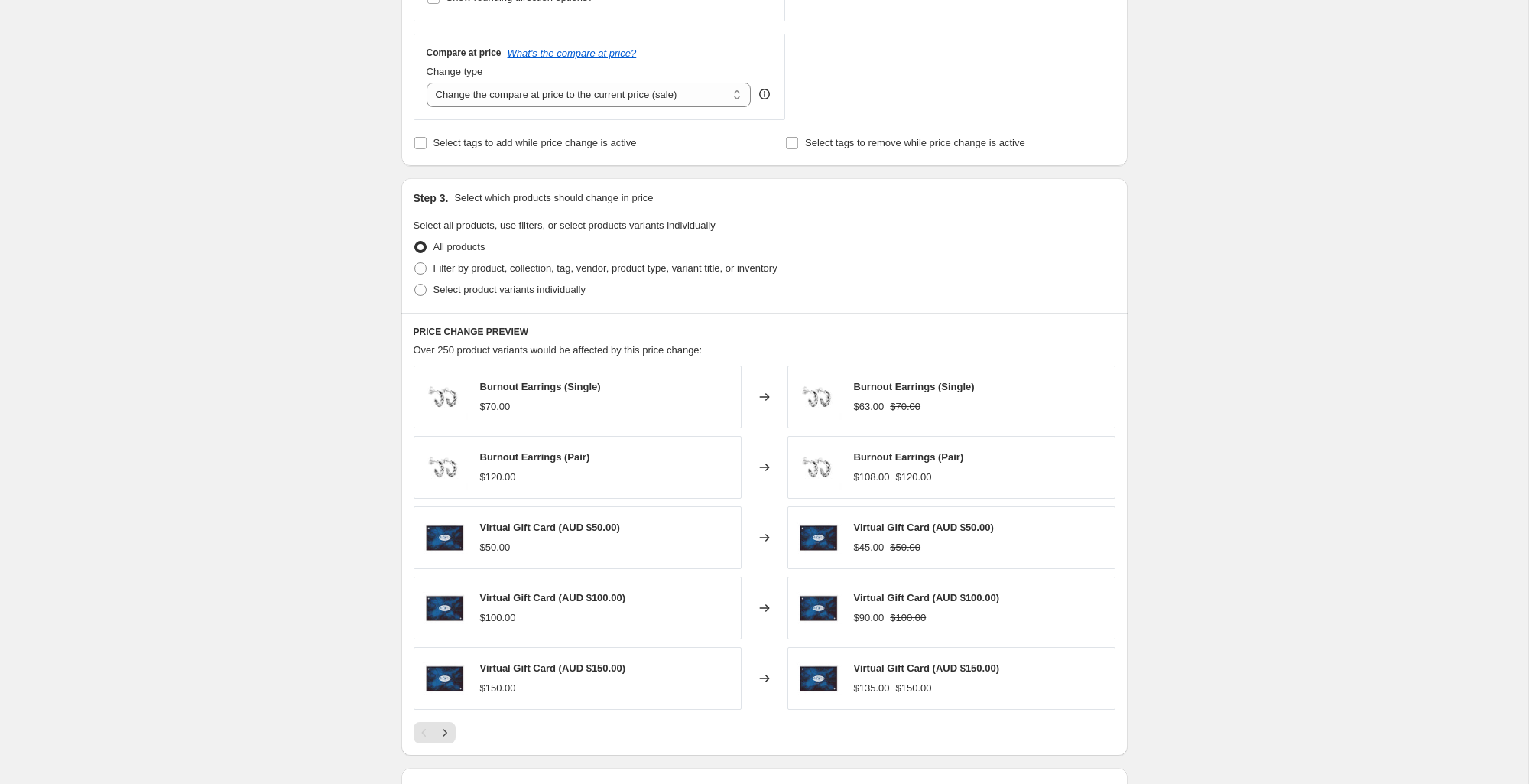
scroll to position [0, 0]
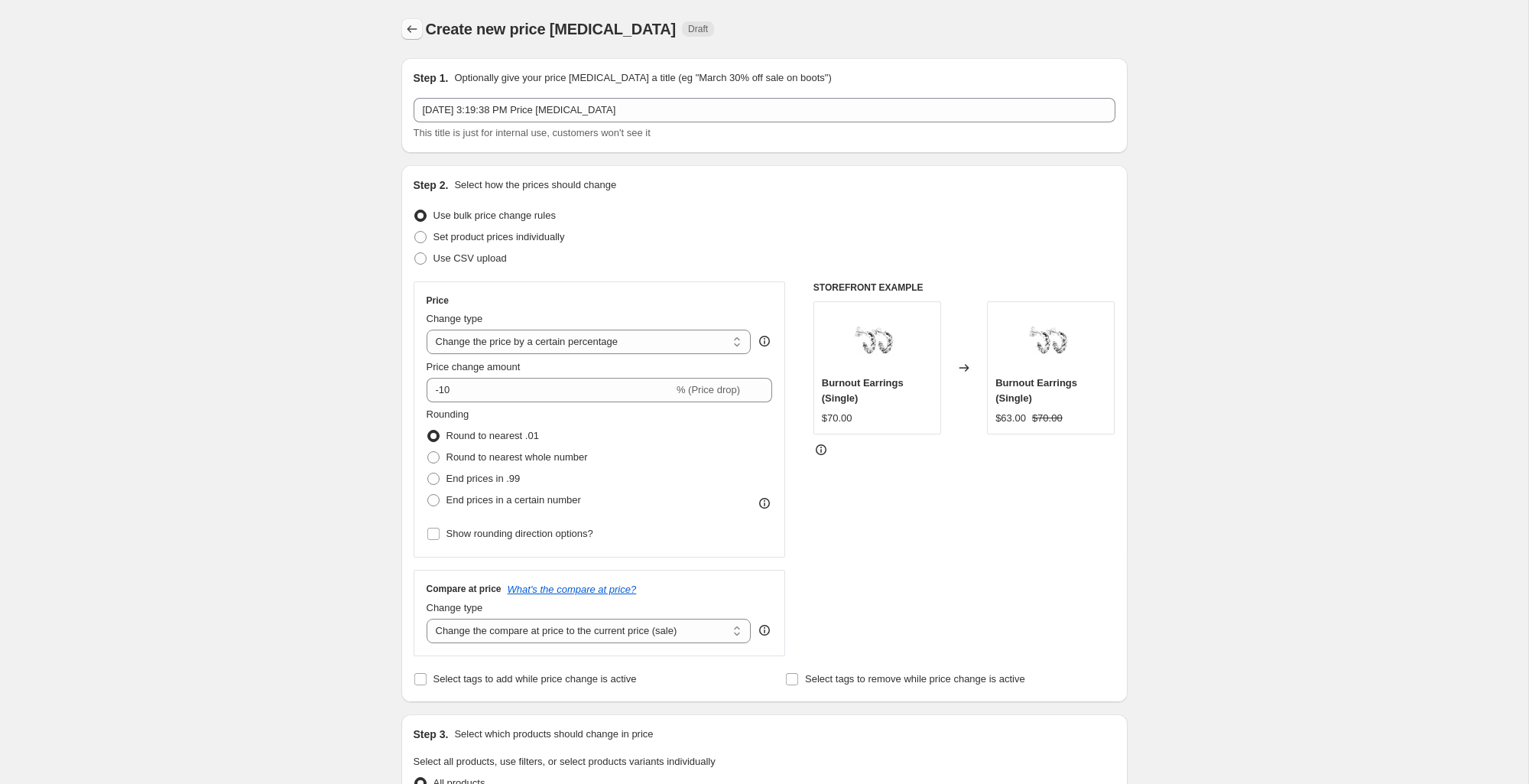
click at [414, 34] on icon "Price change jobs" at bounding box center [412, 29] width 15 height 15
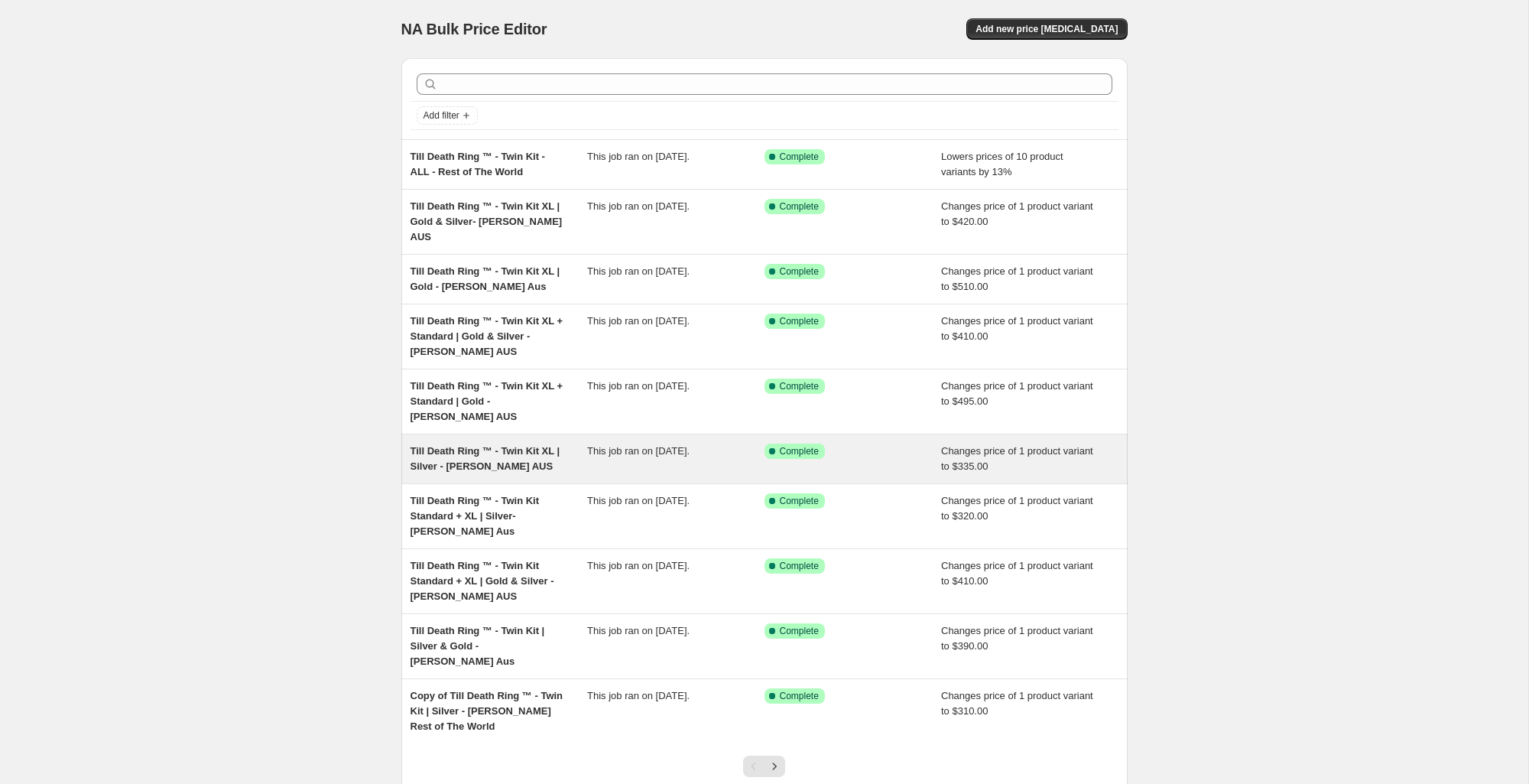
scroll to position [65, 0]
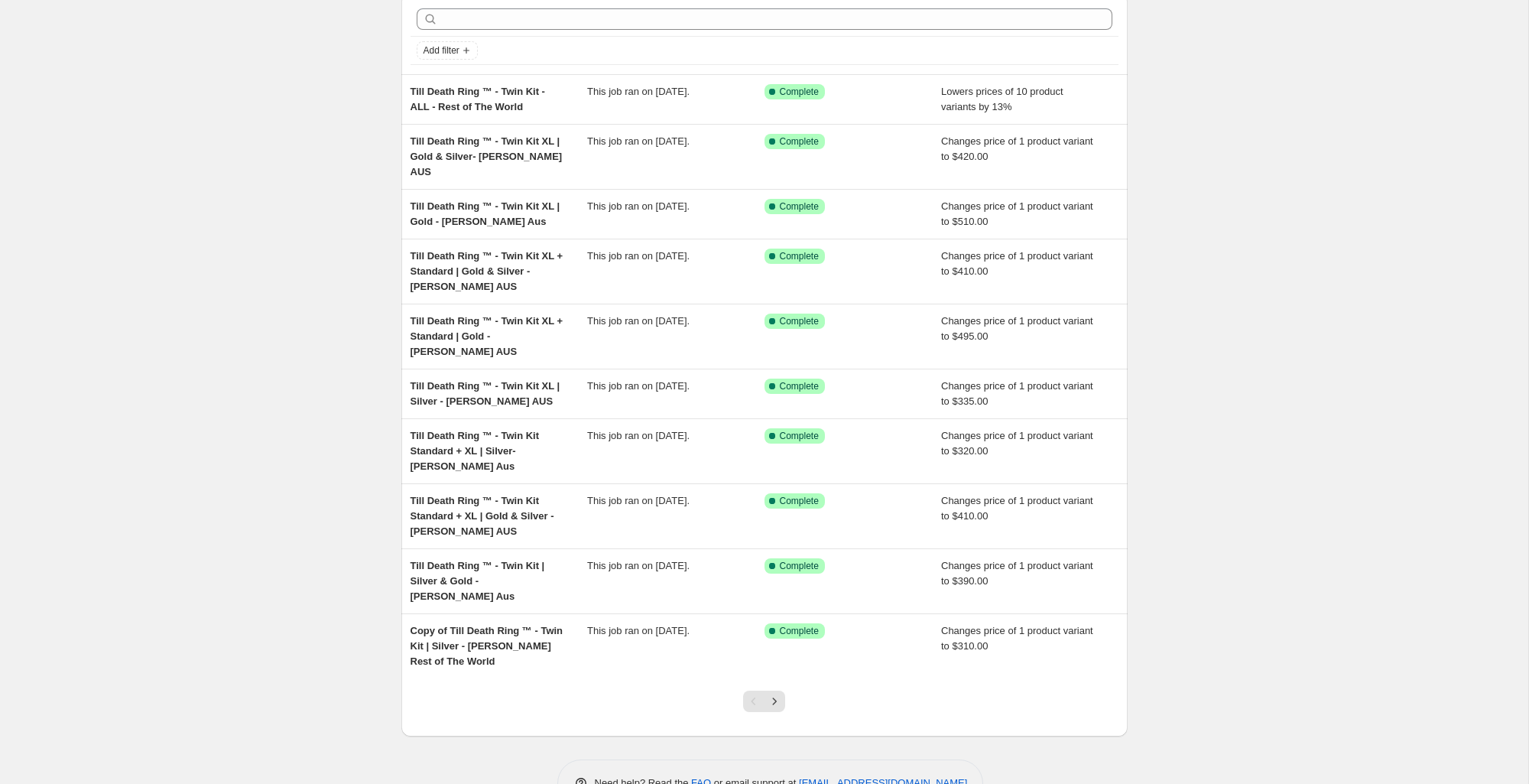
click at [767, 694] on icon "Next" at bounding box center [775, 701] width 15 height 15
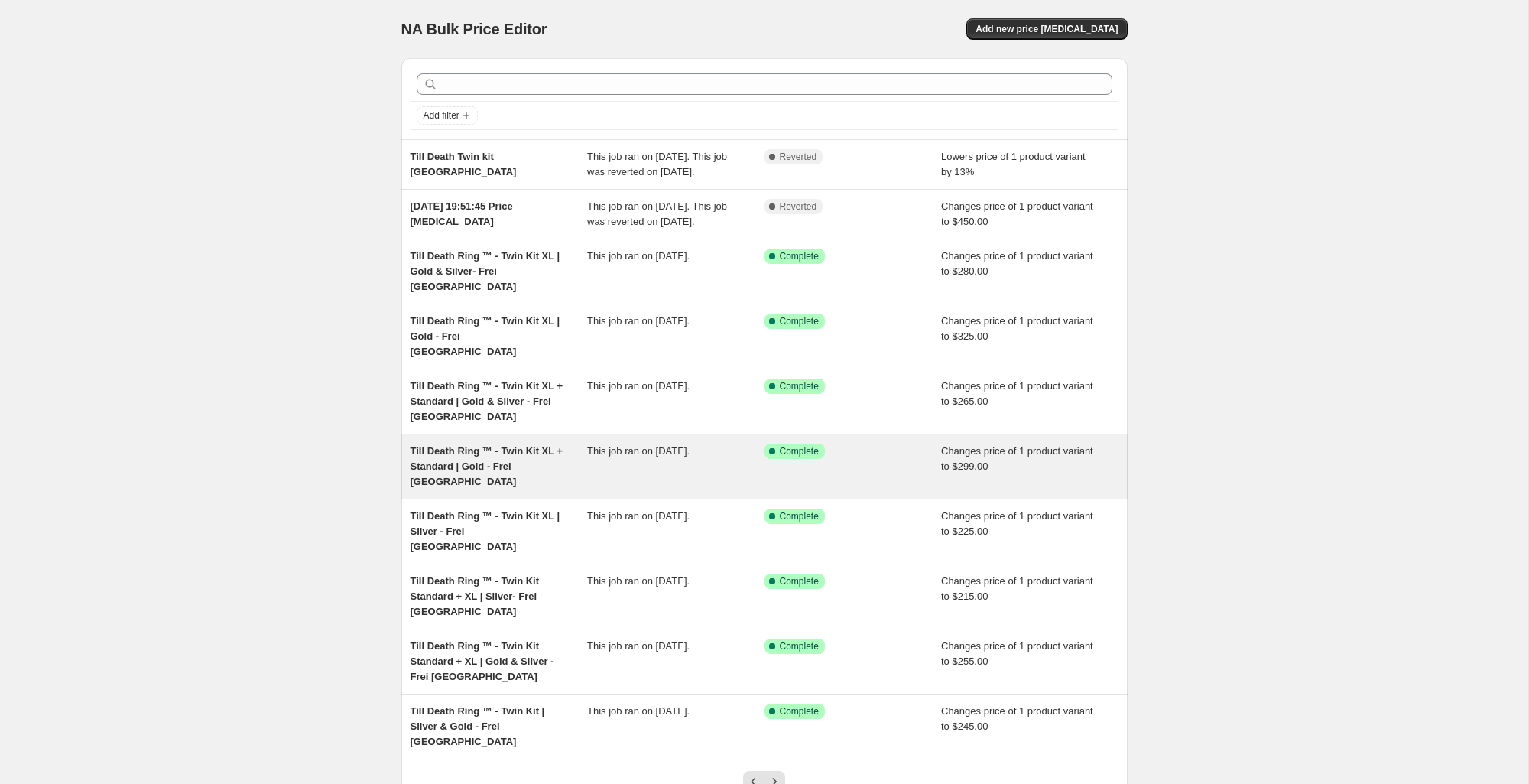
scroll to position [80, 0]
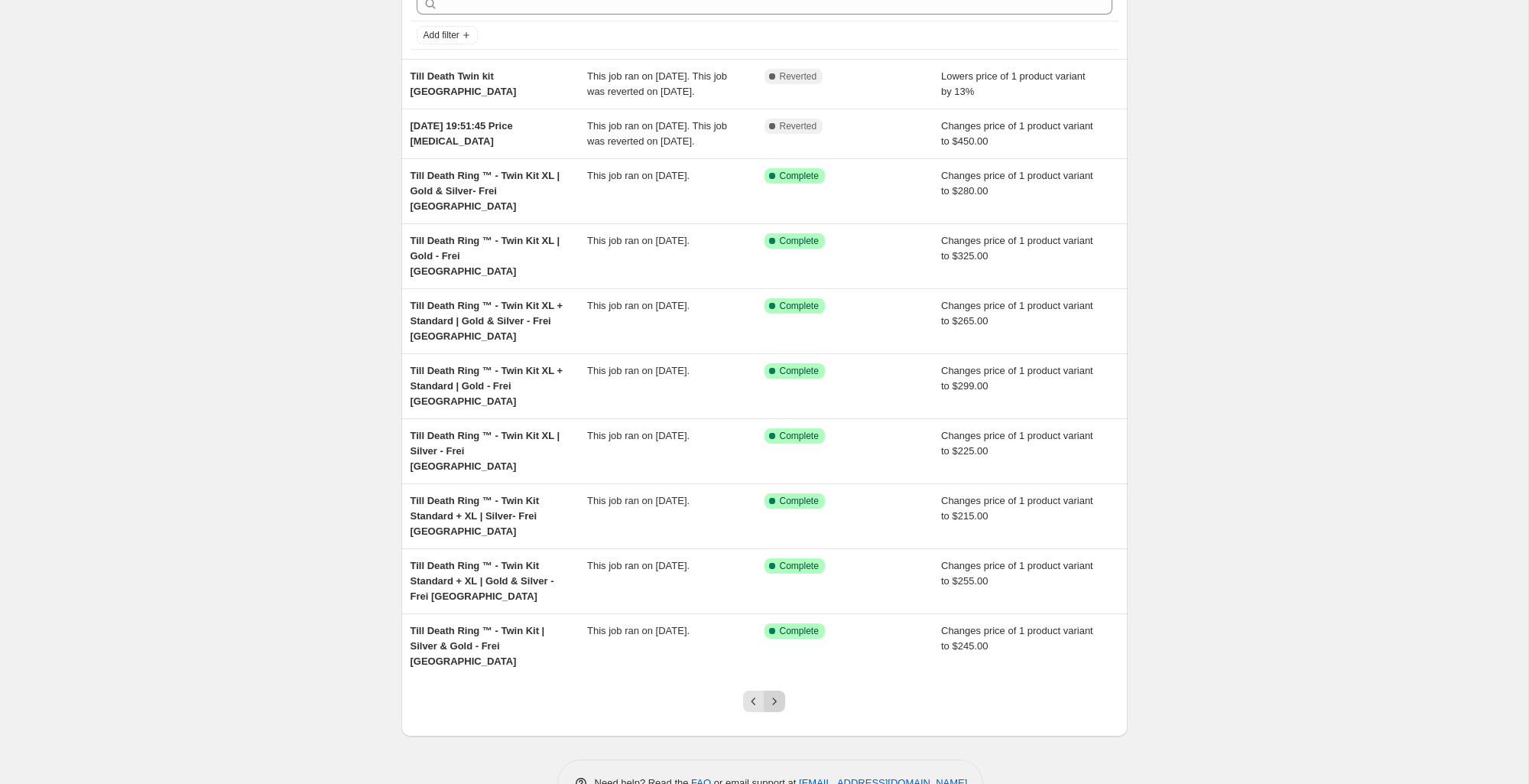
click at [779, 694] on icon "Next" at bounding box center [775, 701] width 15 height 15
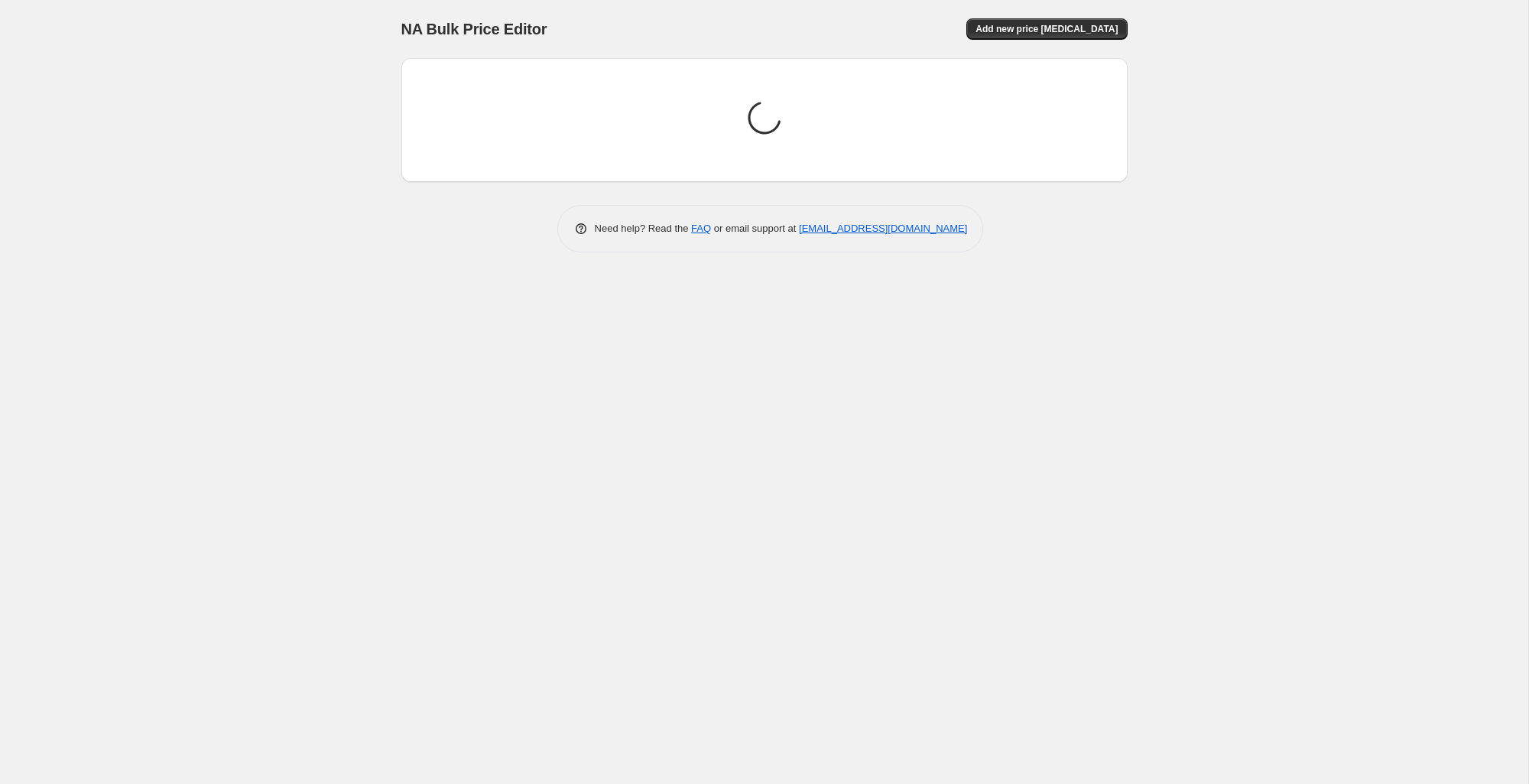
scroll to position [0, 0]
